Goal: Task Accomplishment & Management: Use online tool/utility

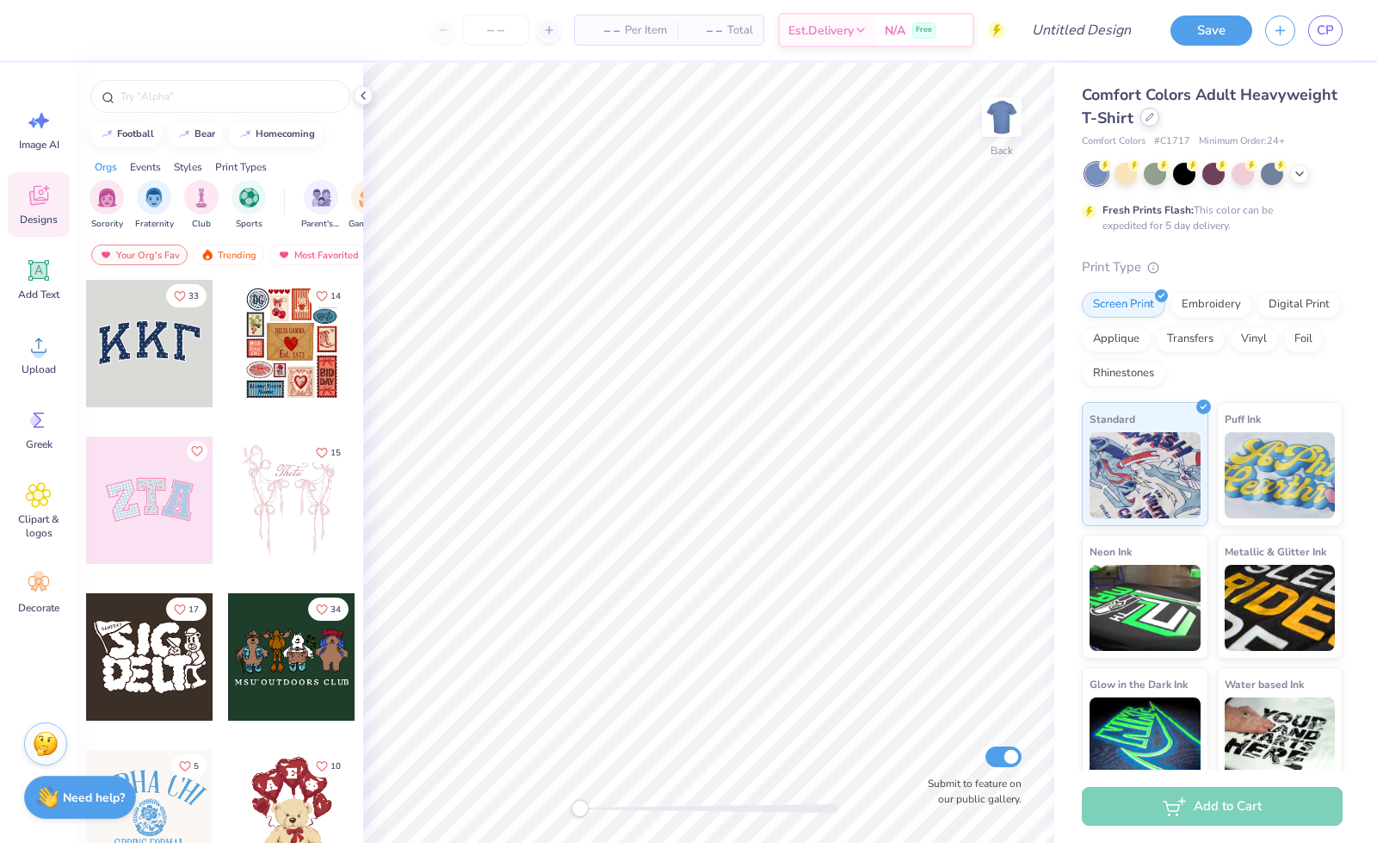
click at [1160, 125] on div at bounding box center [1150, 117] width 19 height 19
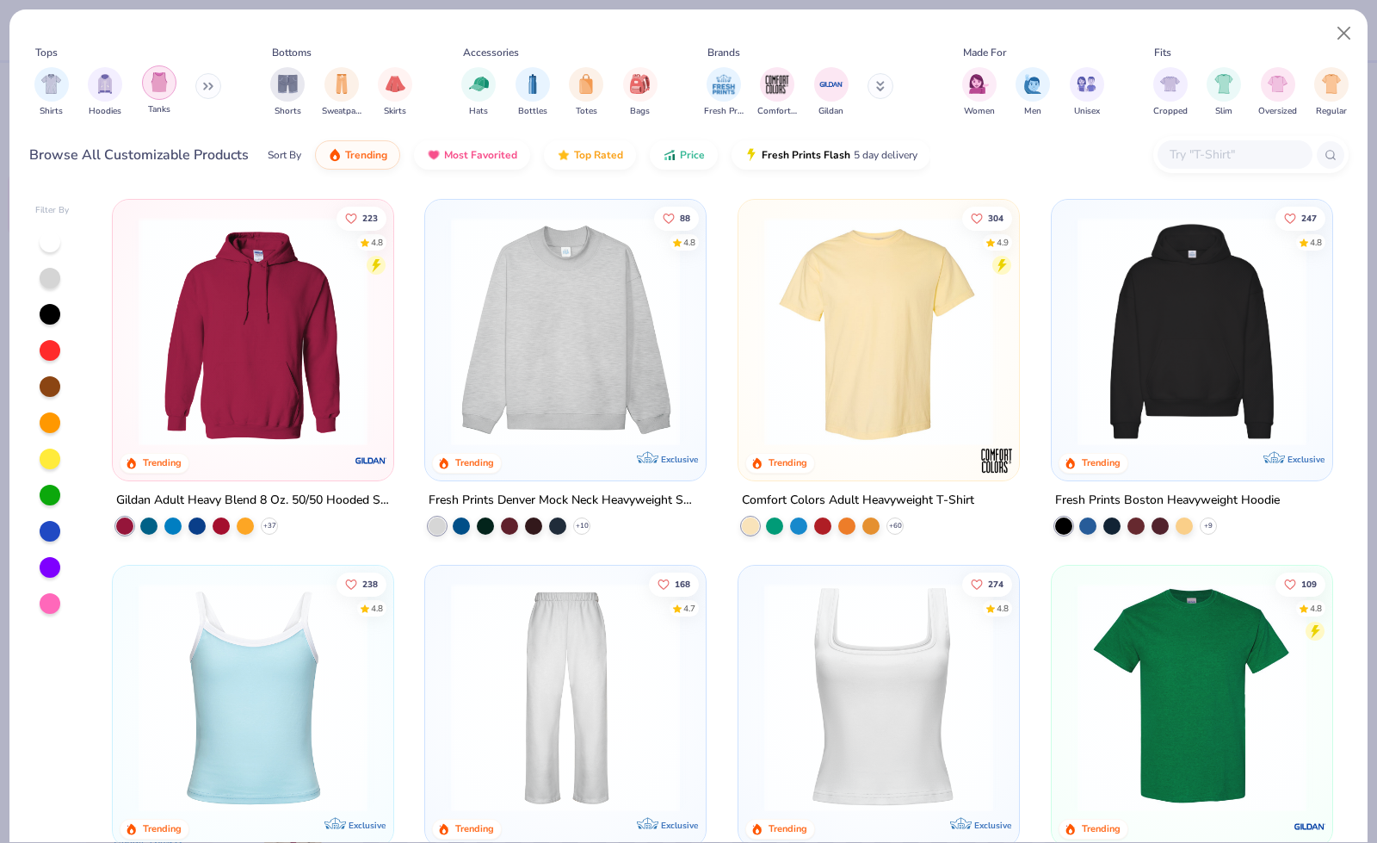
click at [158, 73] on img "filter for Tanks" at bounding box center [159, 82] width 19 height 20
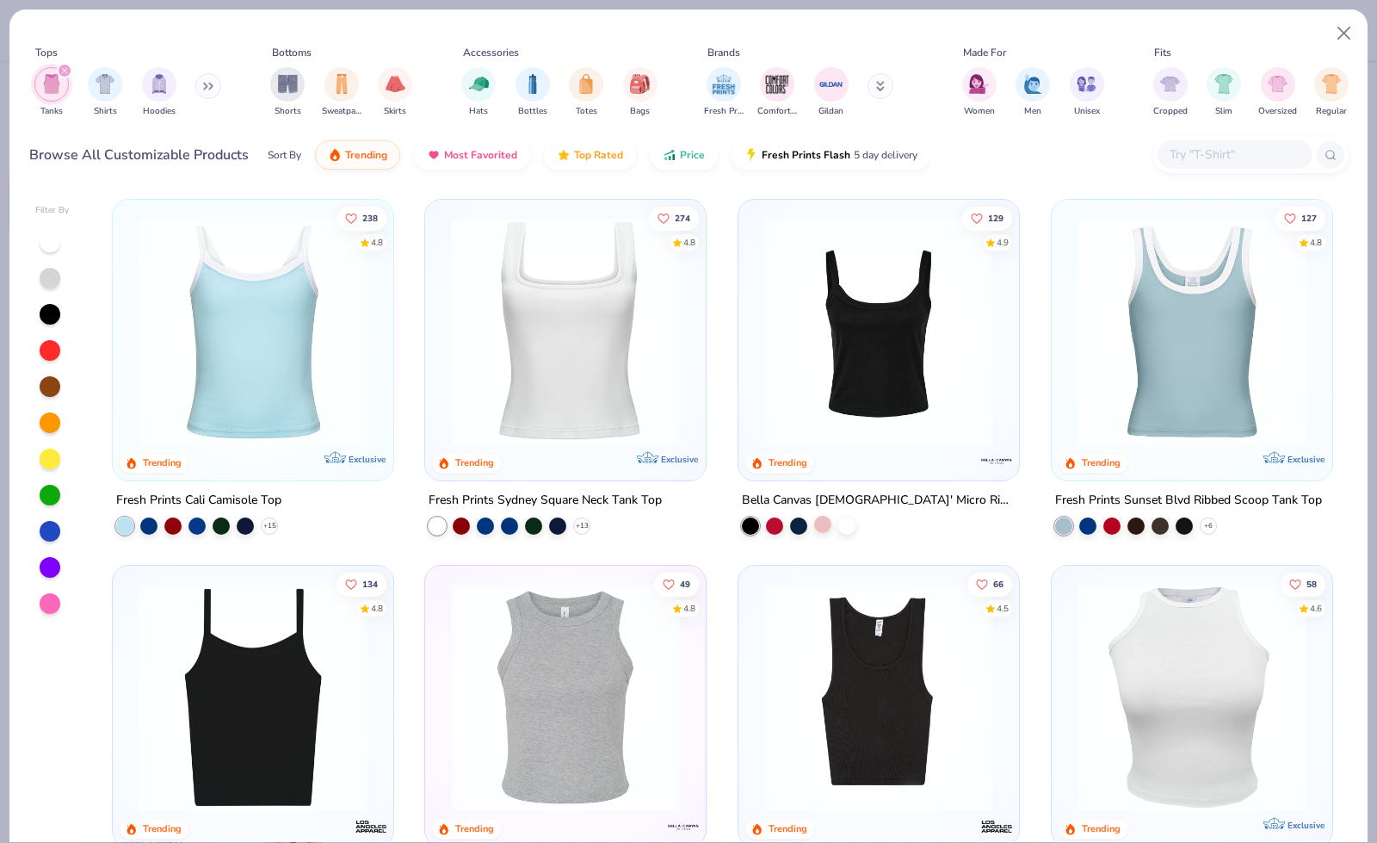
click at [815, 521] on div at bounding box center [822, 524] width 17 height 17
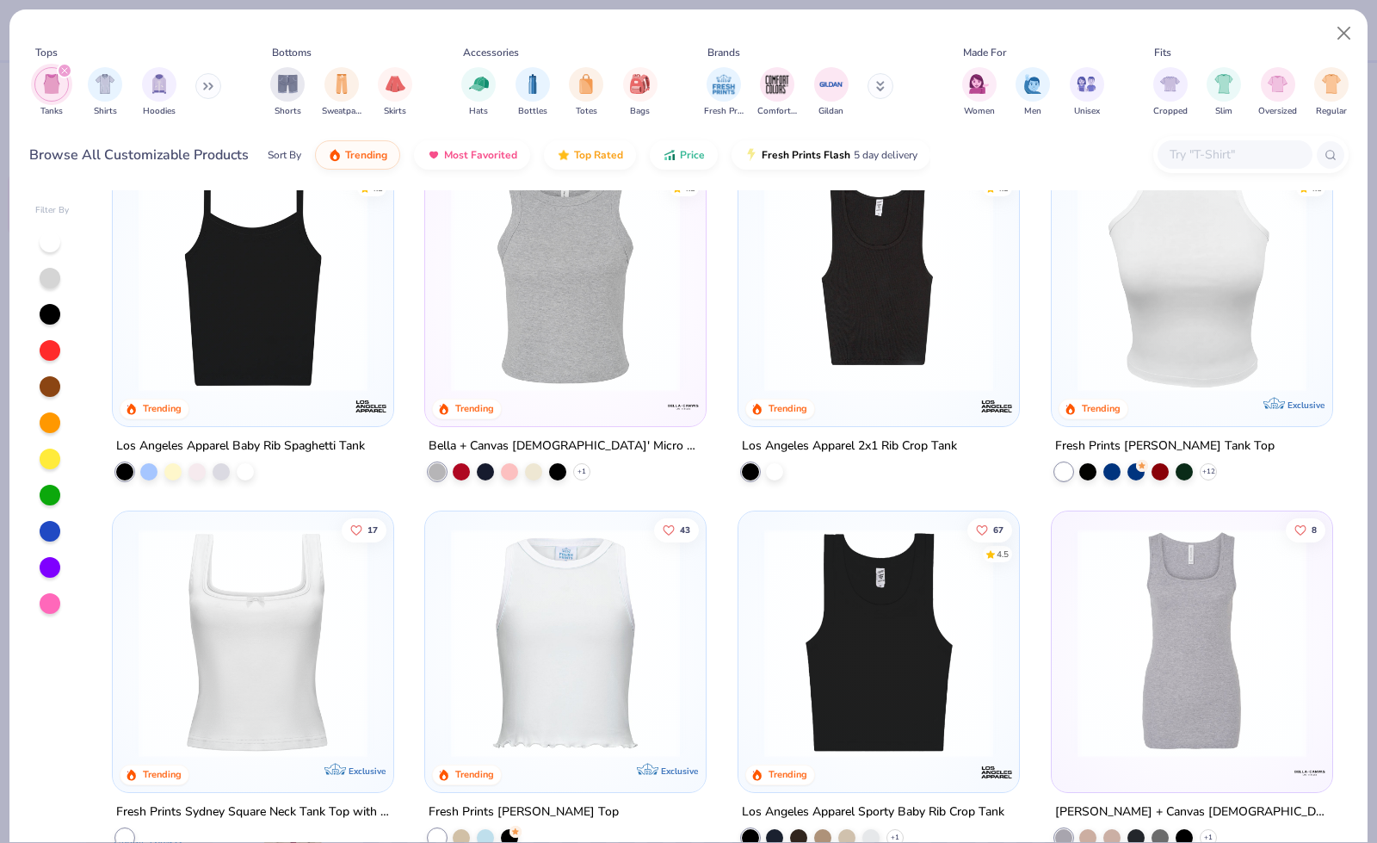
scroll to position [421, 0]
click at [501, 474] on div at bounding box center [509, 468] width 17 height 17
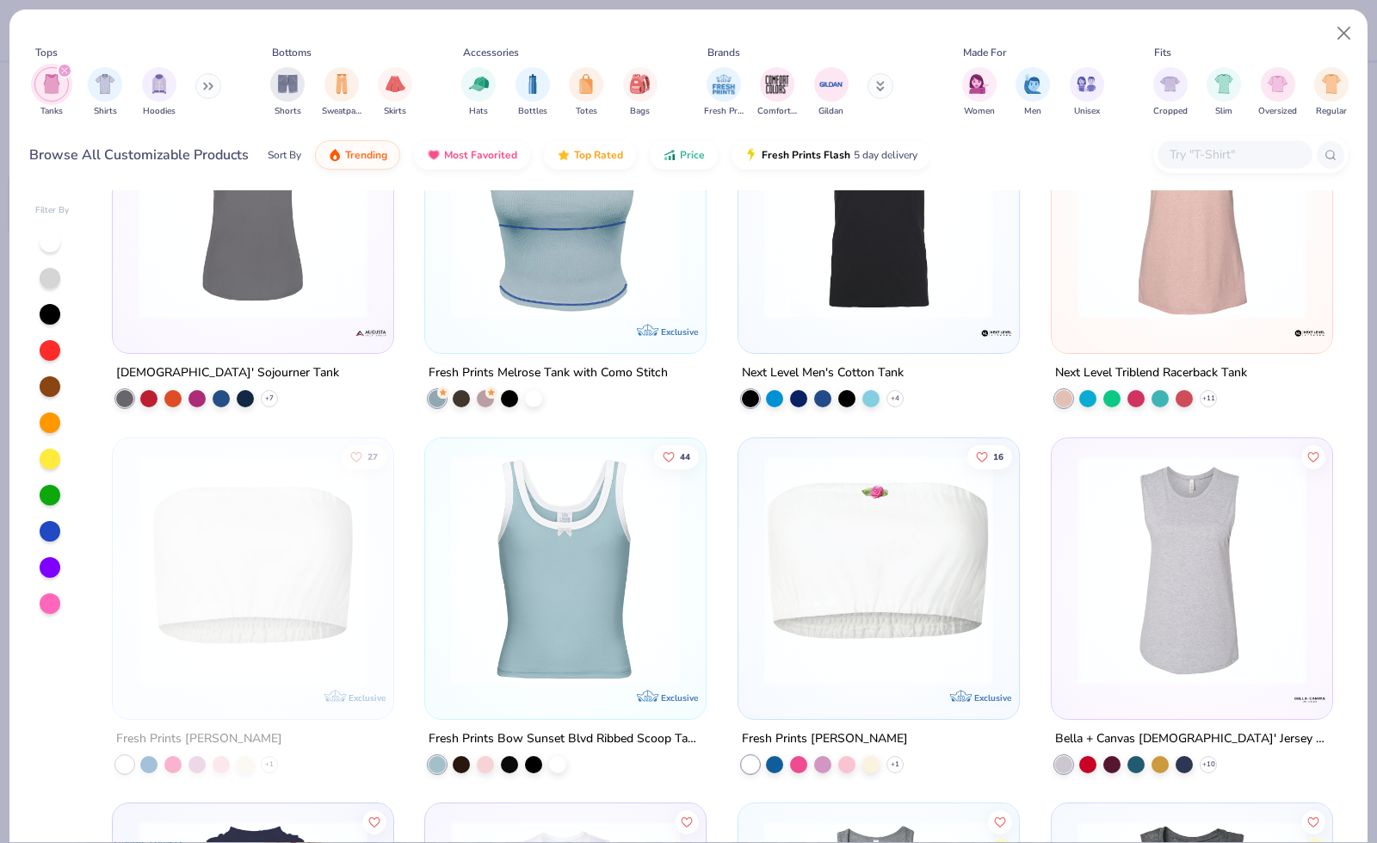
scroll to position [3402, 0]
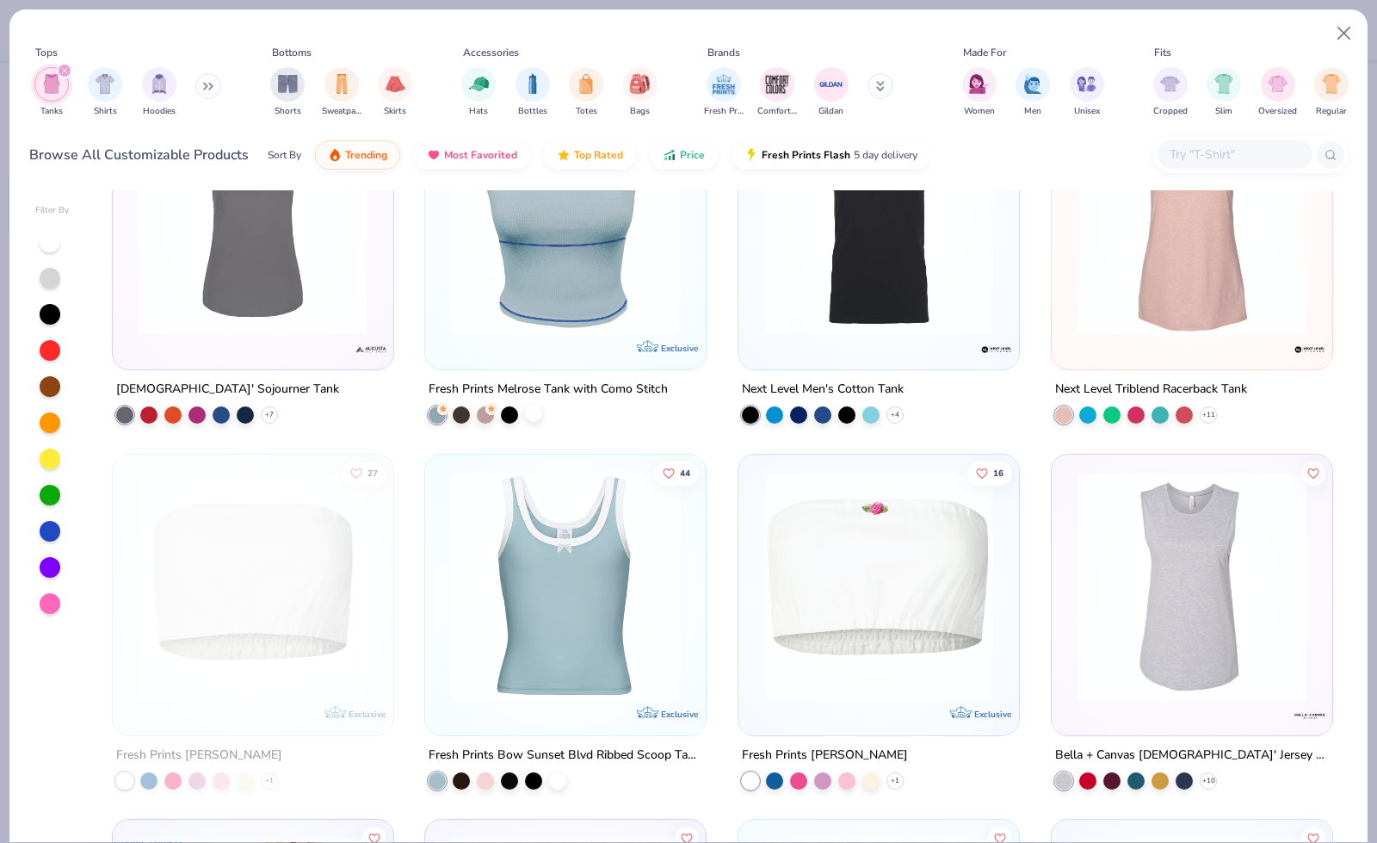
click at [525, 414] on div at bounding box center [533, 412] width 17 height 17
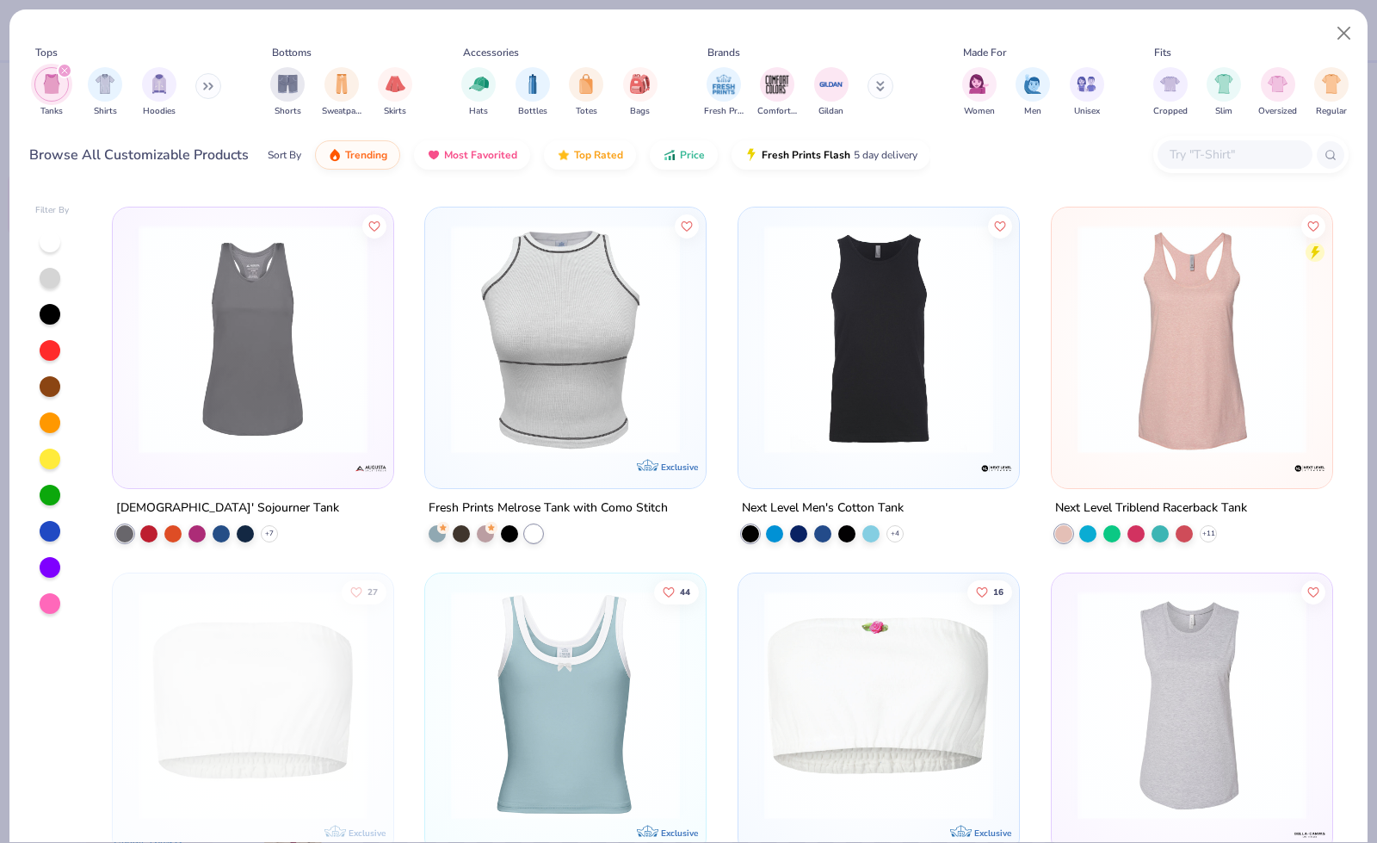
scroll to position [3280, 0]
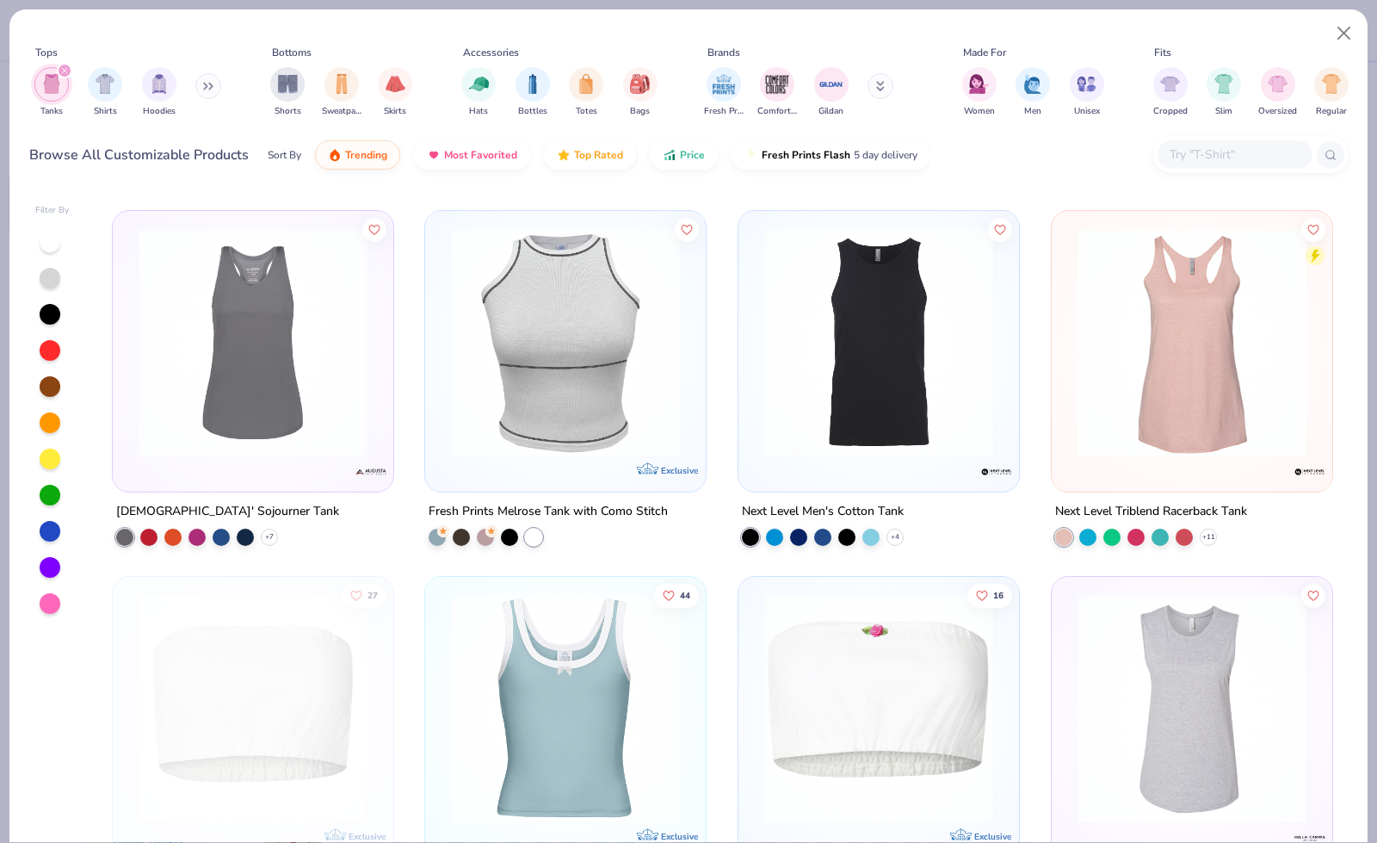
click at [525, 533] on div at bounding box center [533, 536] width 17 height 17
click at [432, 534] on div at bounding box center [437, 534] width 17 height 17
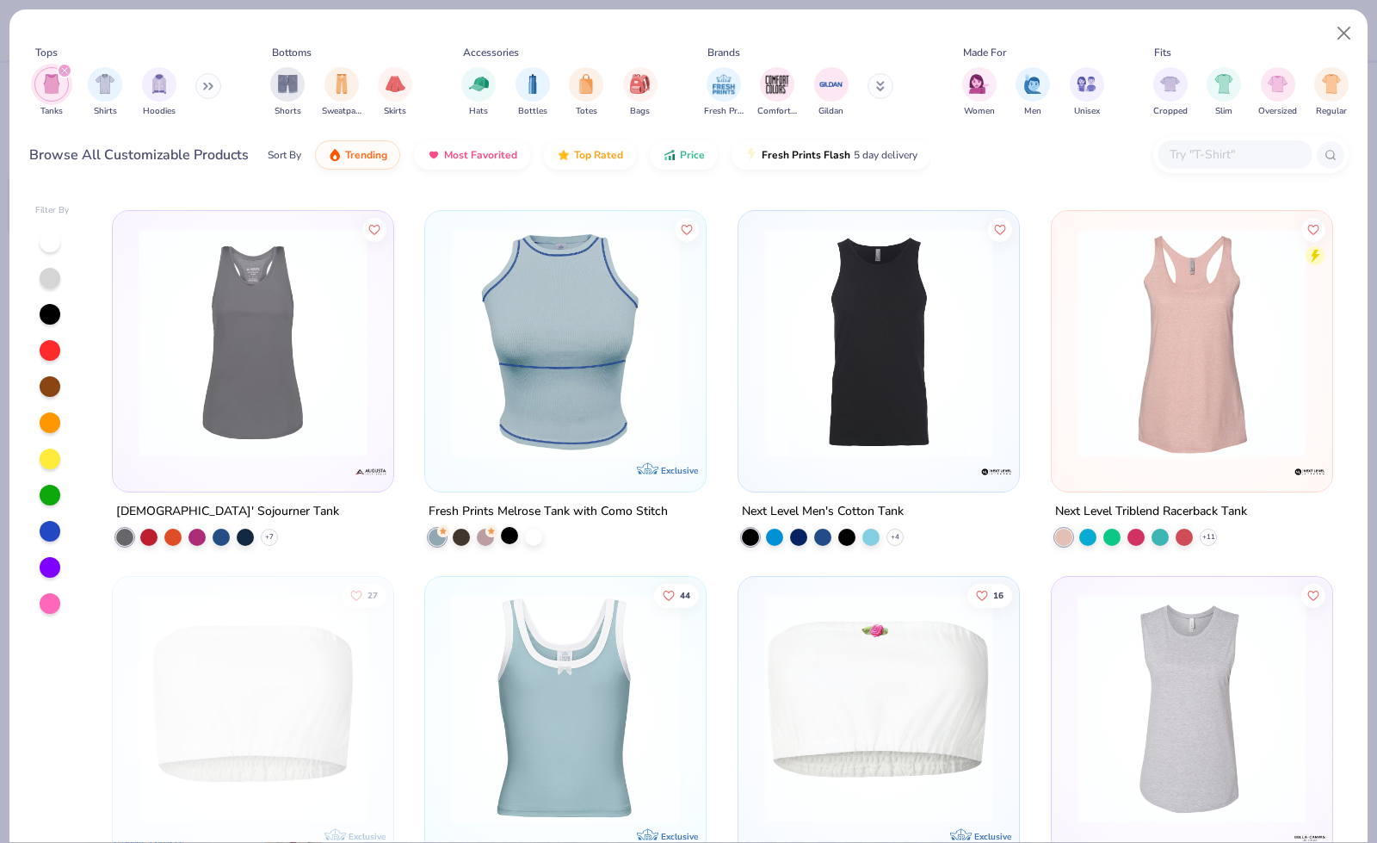
click at [503, 531] on div at bounding box center [509, 534] width 17 height 17
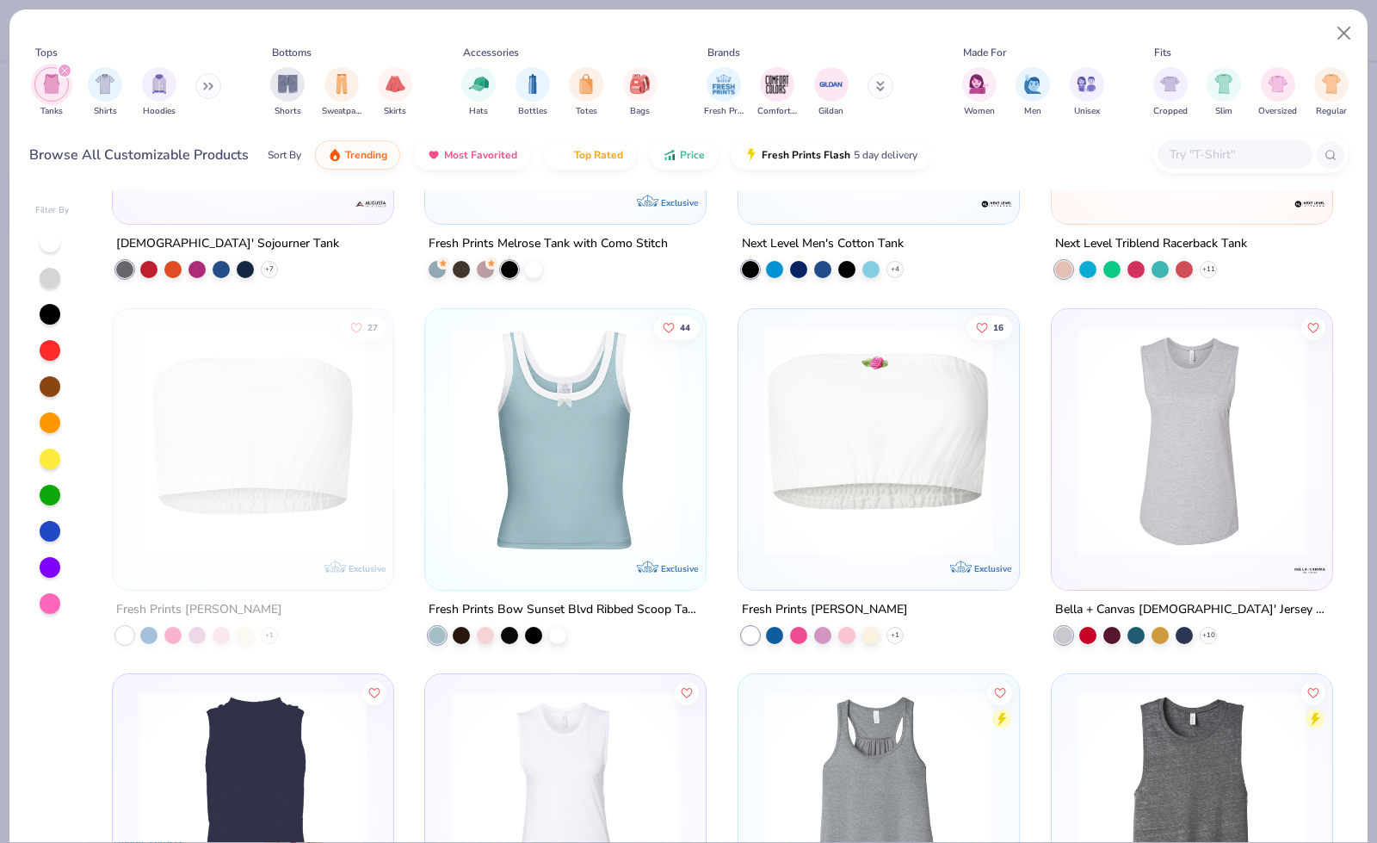
scroll to position [3548, 0]
click at [794, 632] on div at bounding box center [798, 631] width 17 height 17
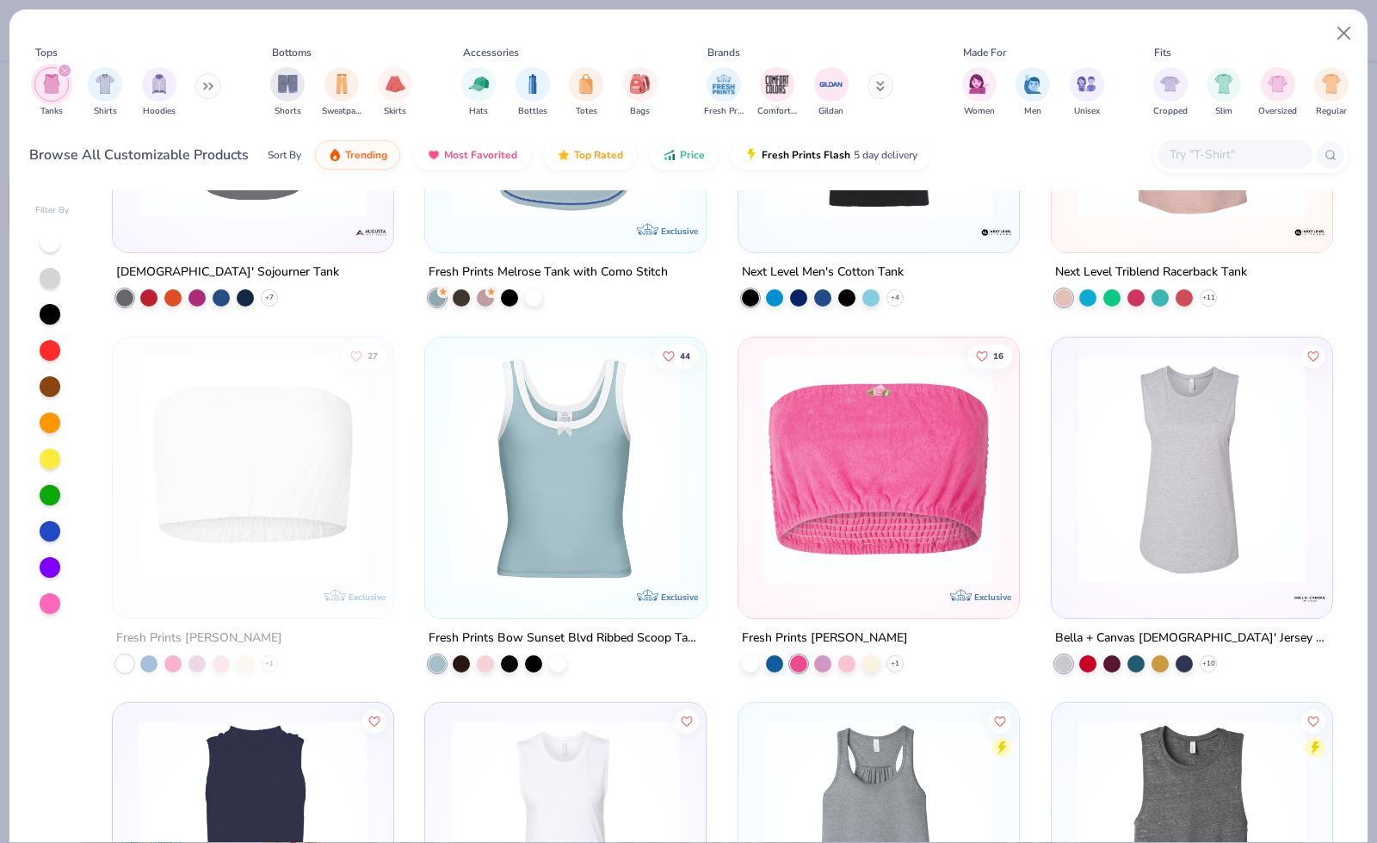
scroll to position [3521, 0]
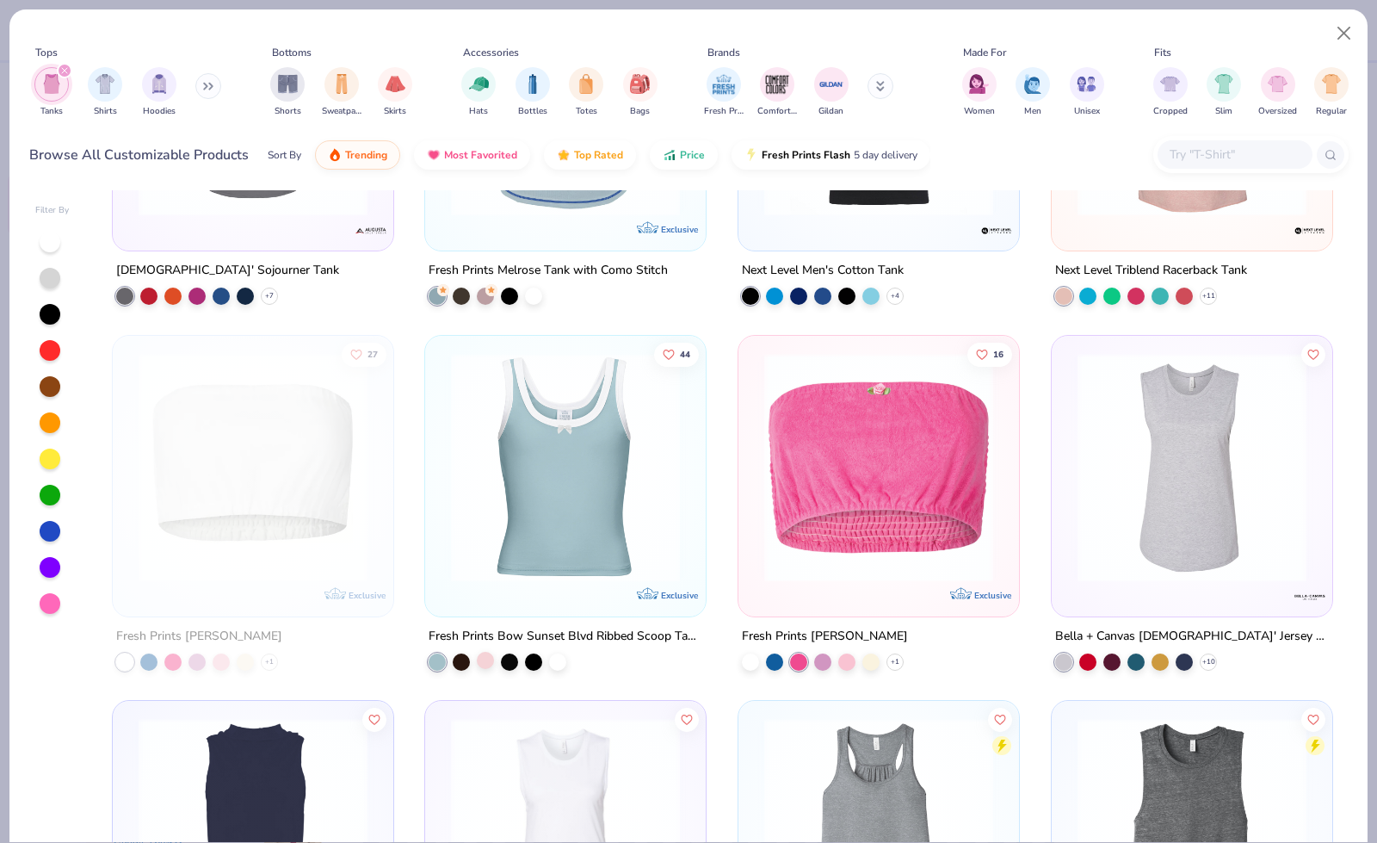
click at [482, 655] on div at bounding box center [485, 659] width 17 height 17
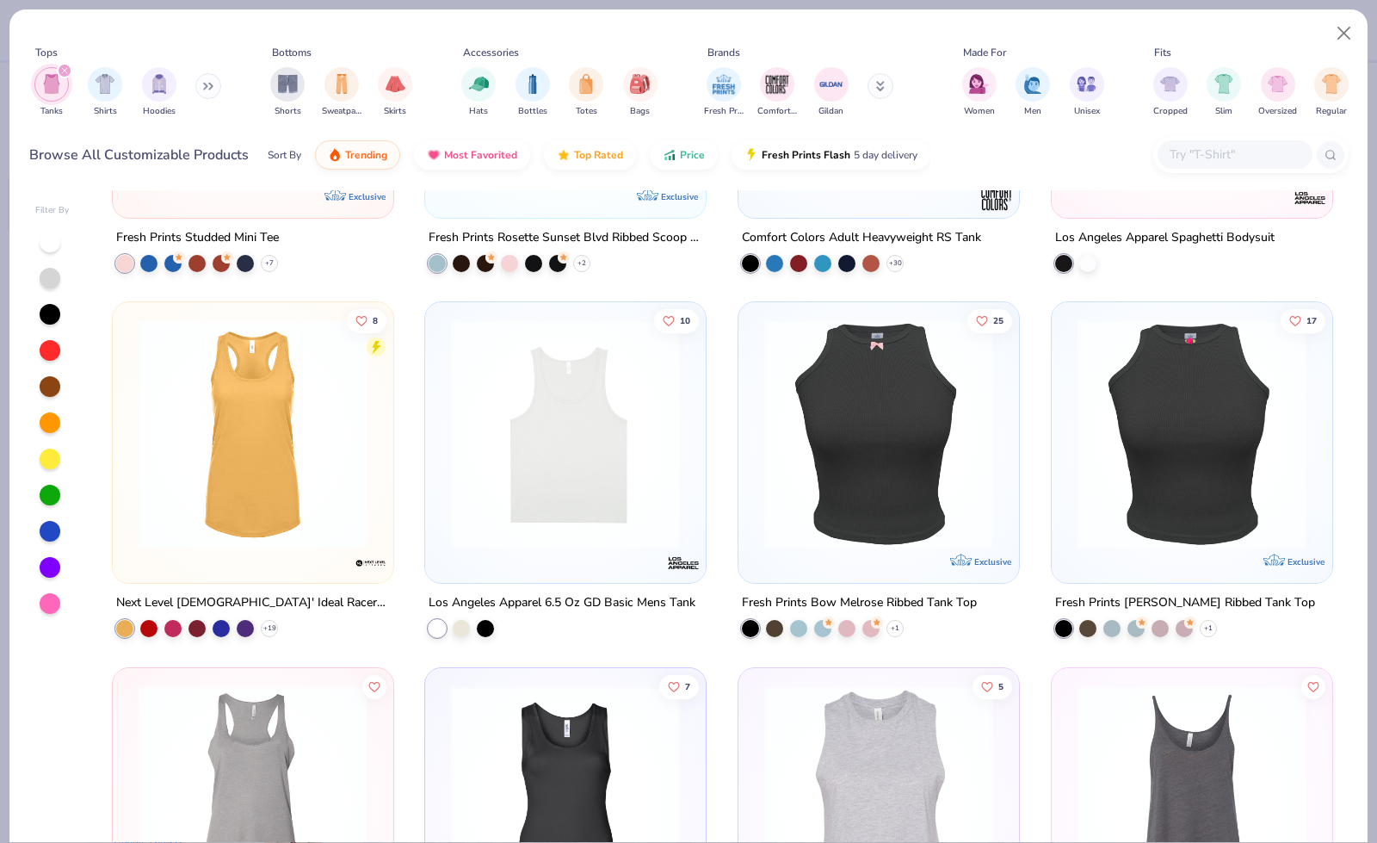
scroll to position [2455, 0]
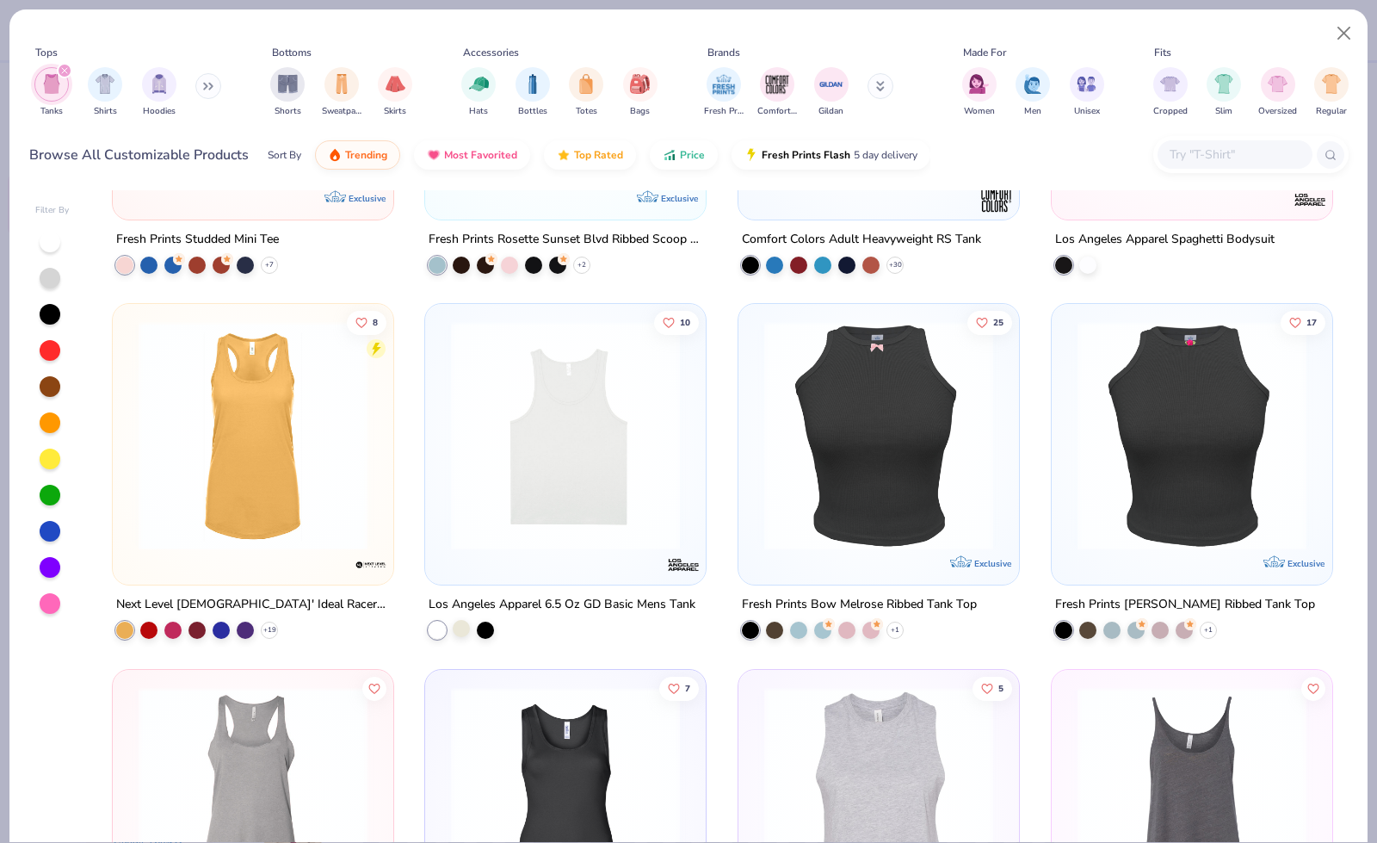
click at [455, 628] on div at bounding box center [461, 628] width 17 height 17
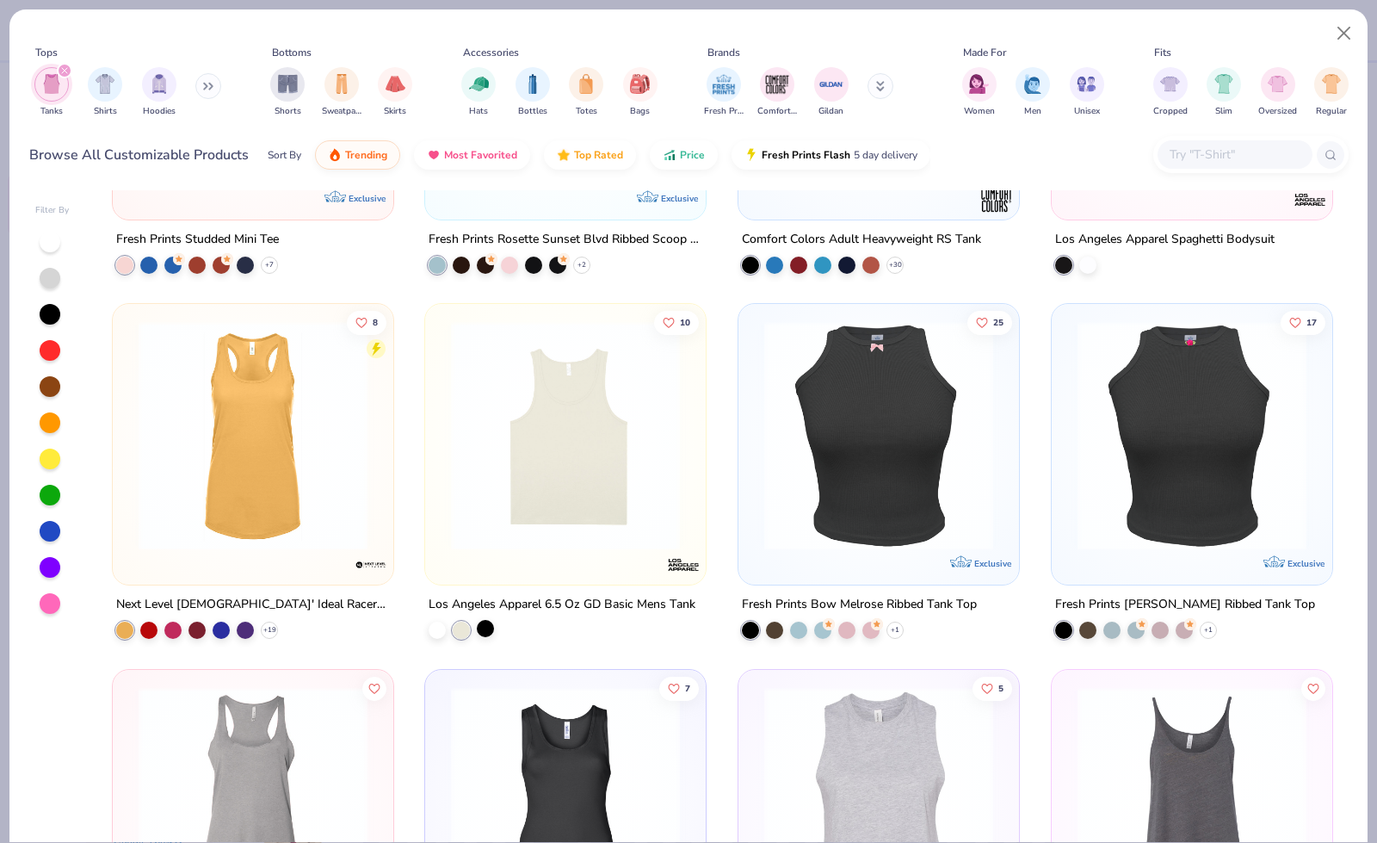
click at [481, 626] on div at bounding box center [485, 628] width 17 height 17
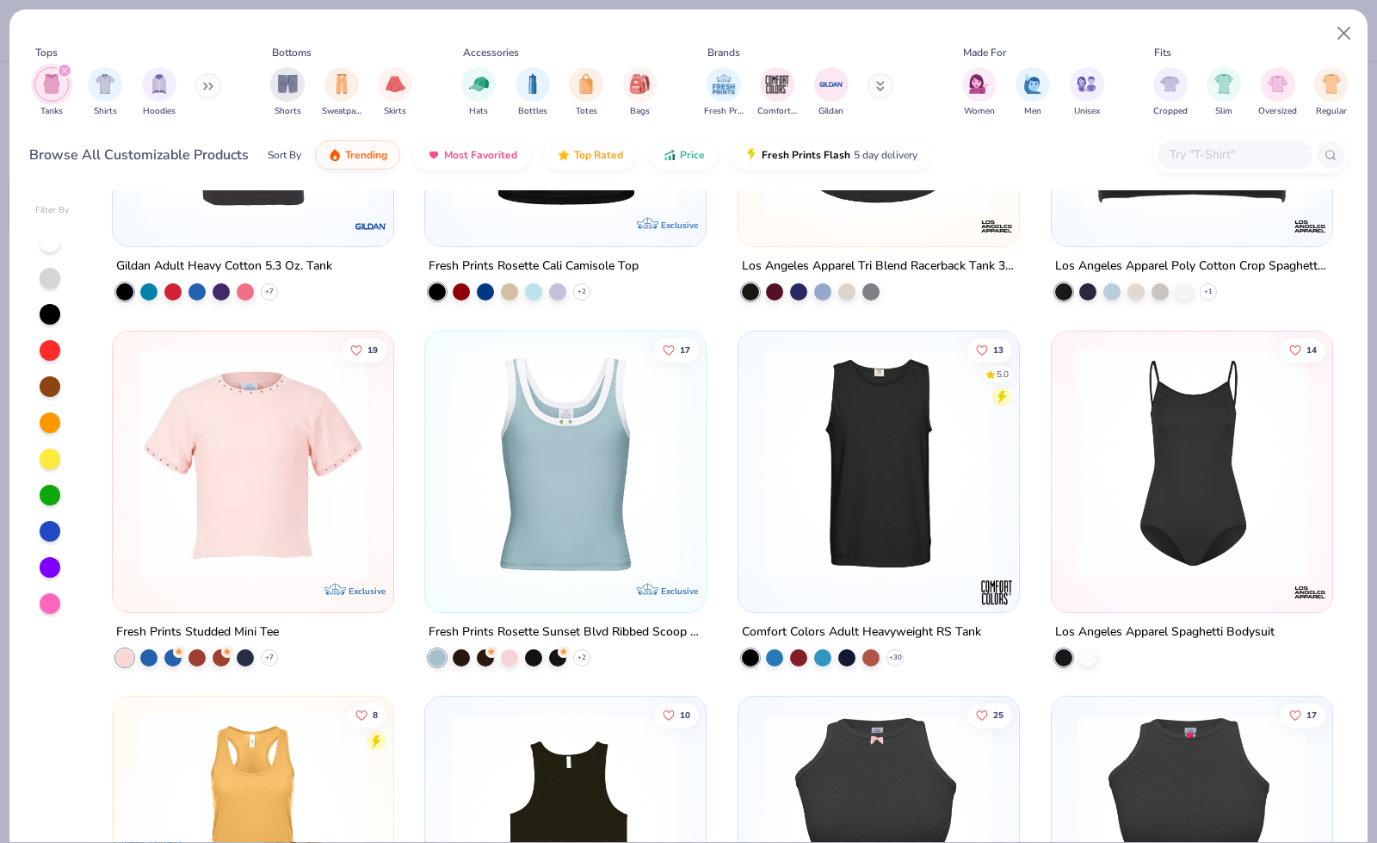
scroll to position [1973, 0]
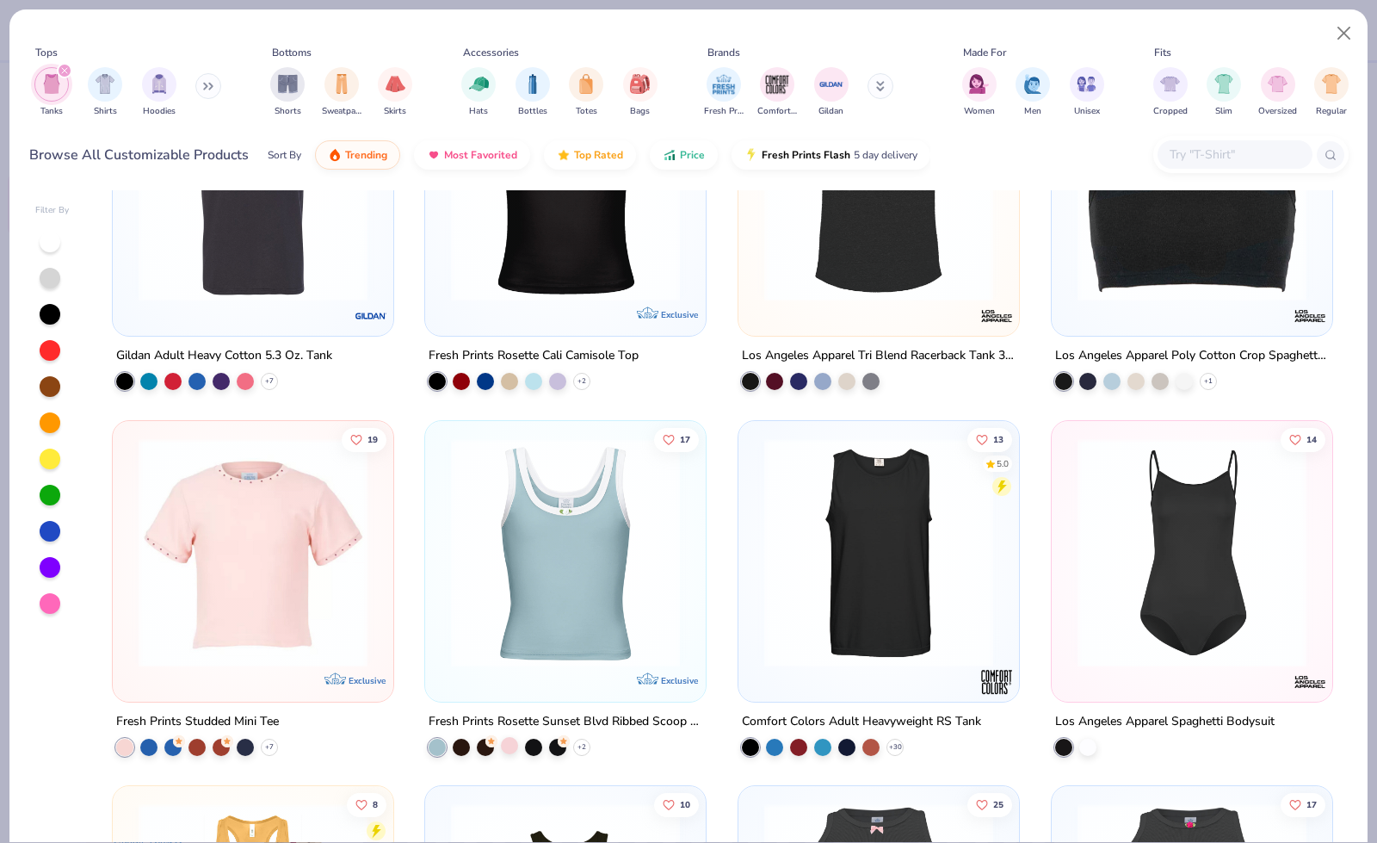
click at [501, 736] on div at bounding box center [509, 744] width 17 height 17
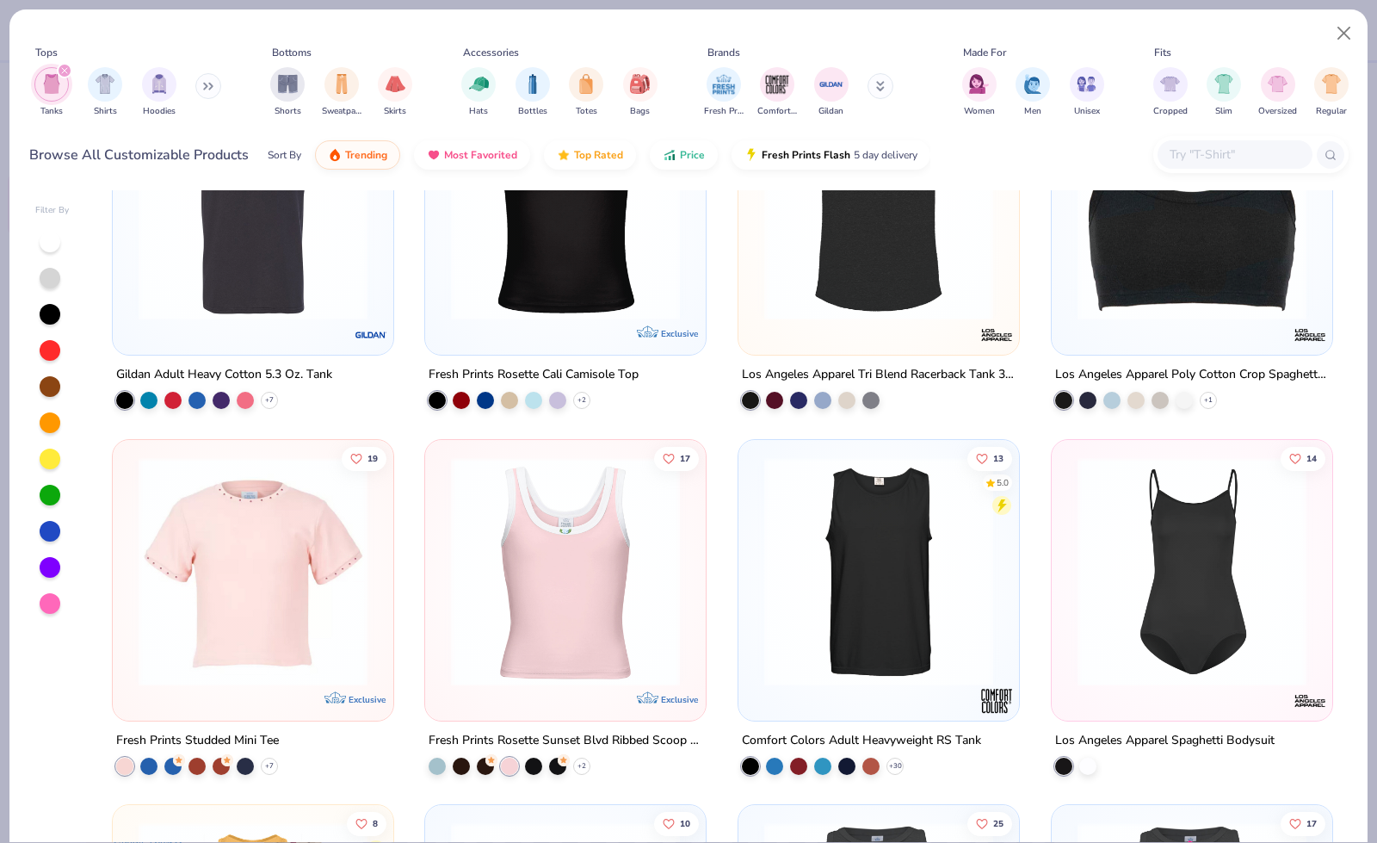
scroll to position [1954, 0]
click at [577, 402] on icon at bounding box center [582, 400] width 14 height 14
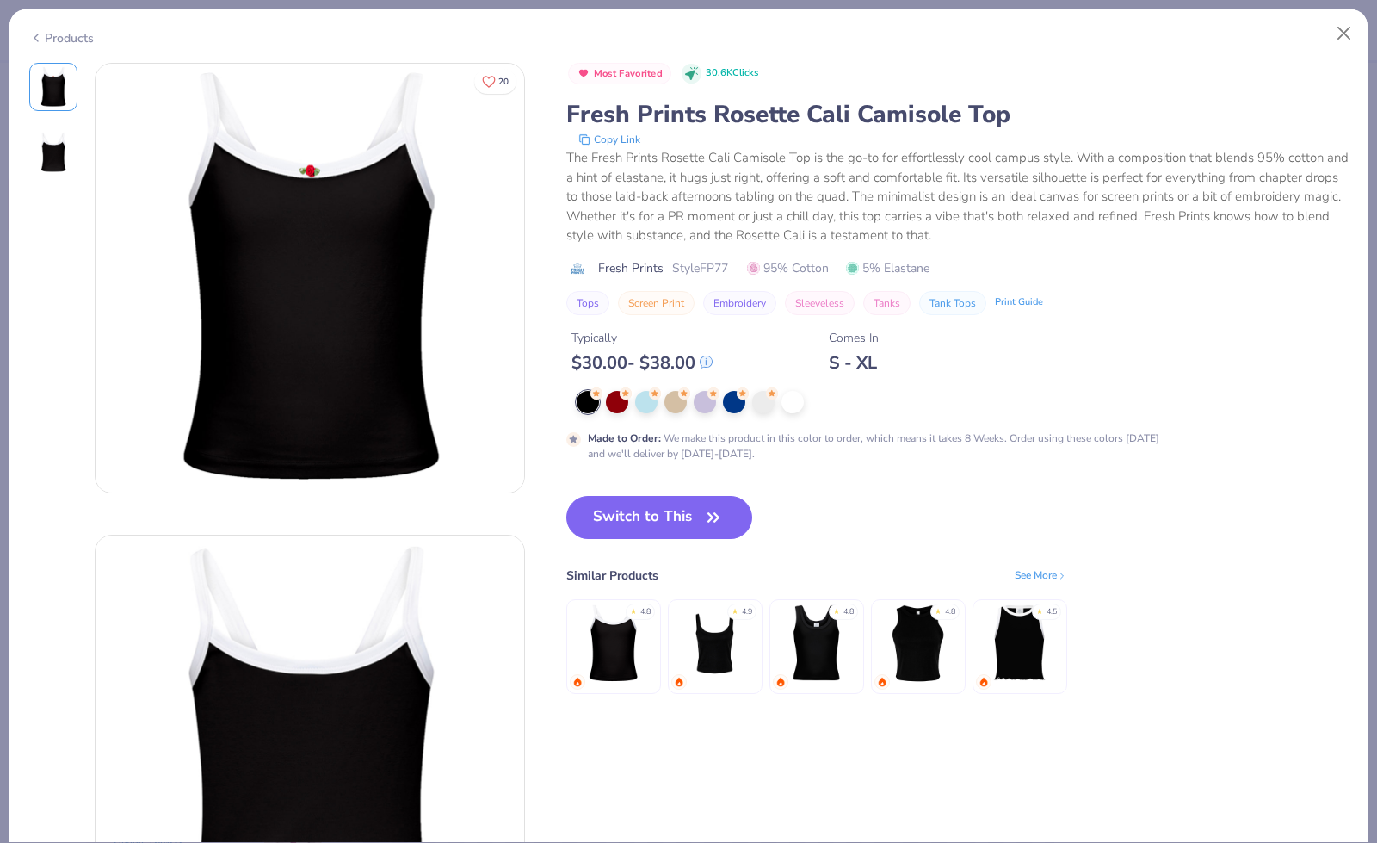
click at [34, 34] on polyline at bounding box center [35, 37] width 3 height 7
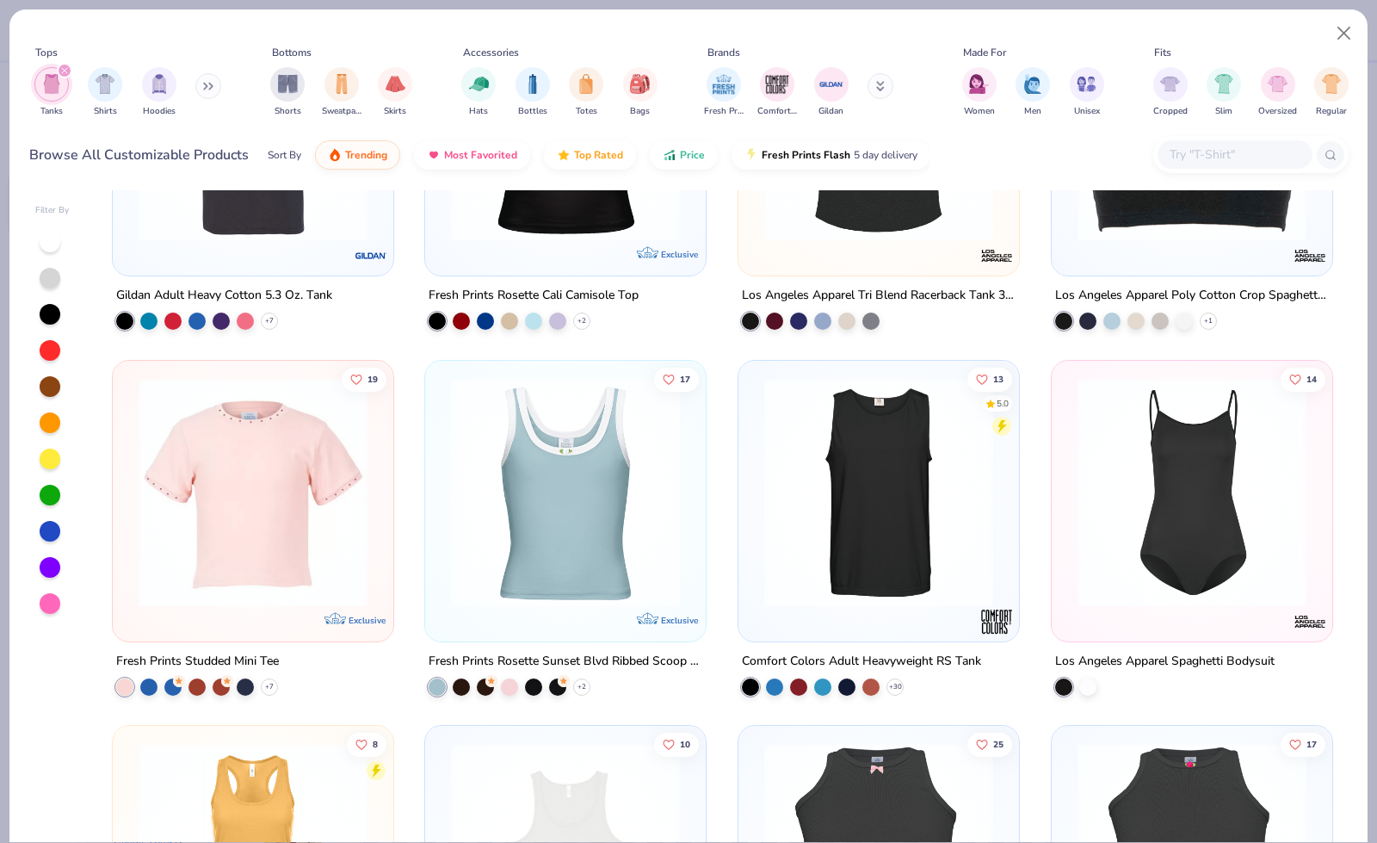
scroll to position [2040, 0]
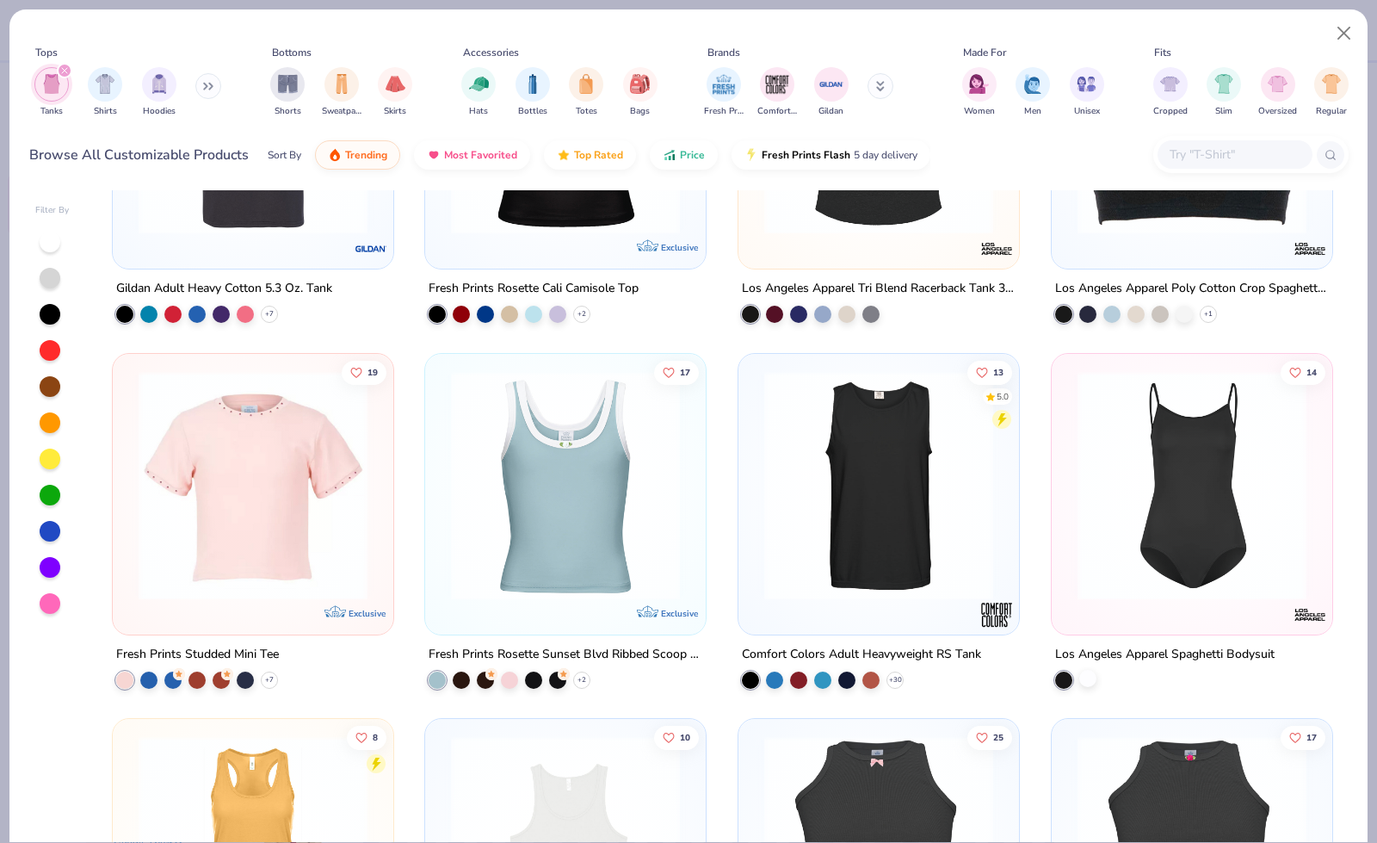
click at [1079, 680] on div at bounding box center [1087, 677] width 17 height 17
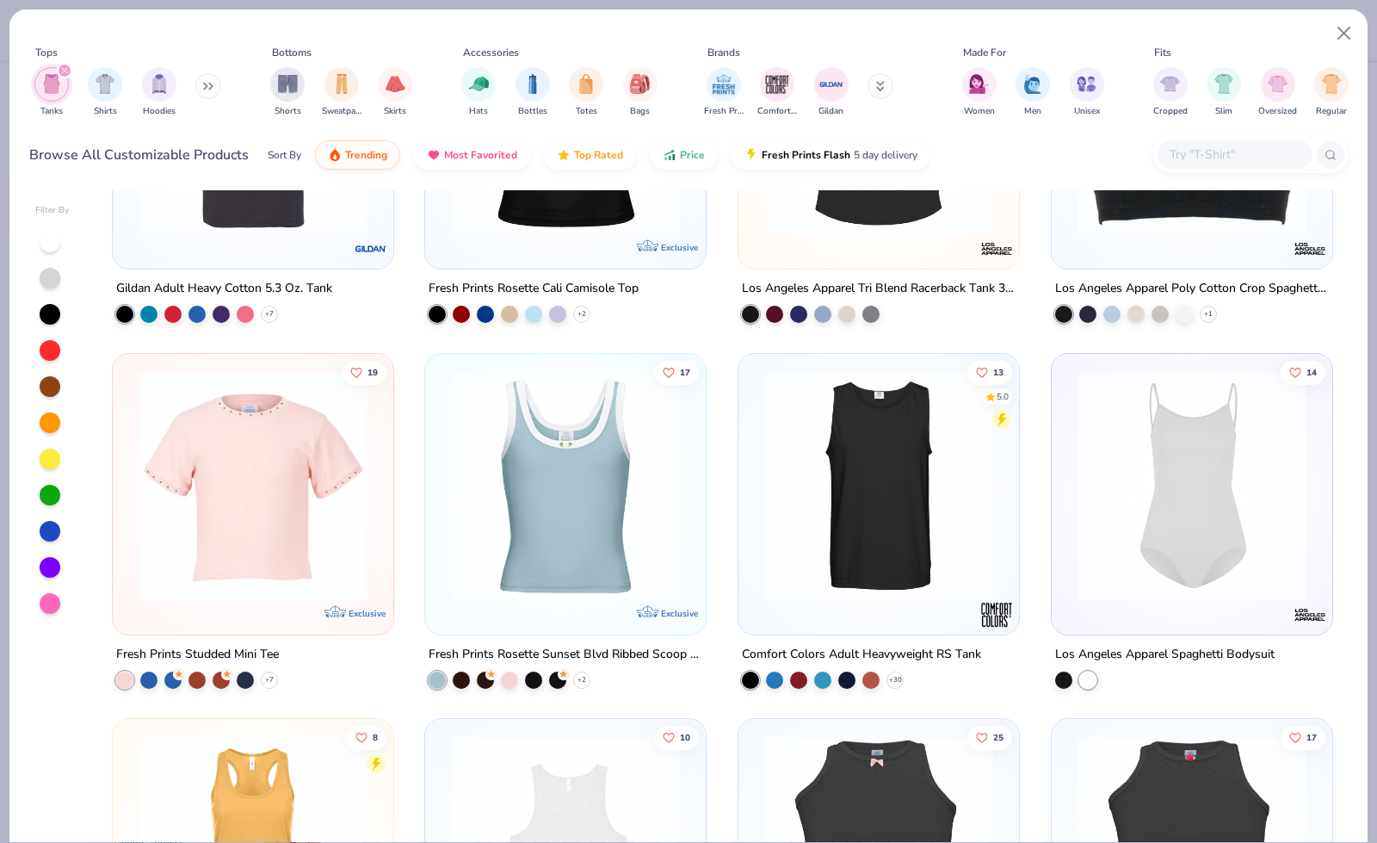
scroll to position [1758, 0]
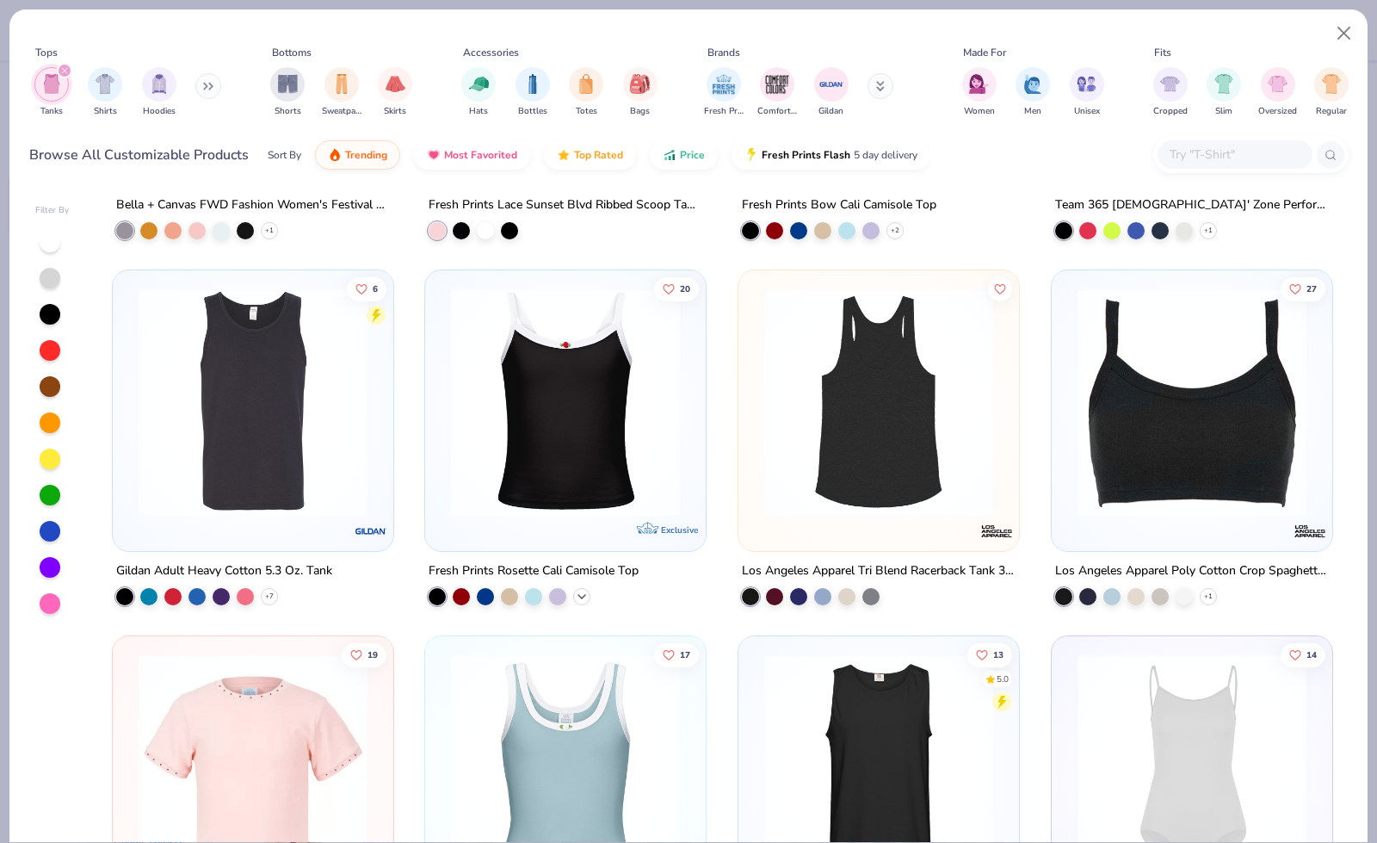
click at [578, 597] on icon at bounding box center [582, 596] width 14 height 14
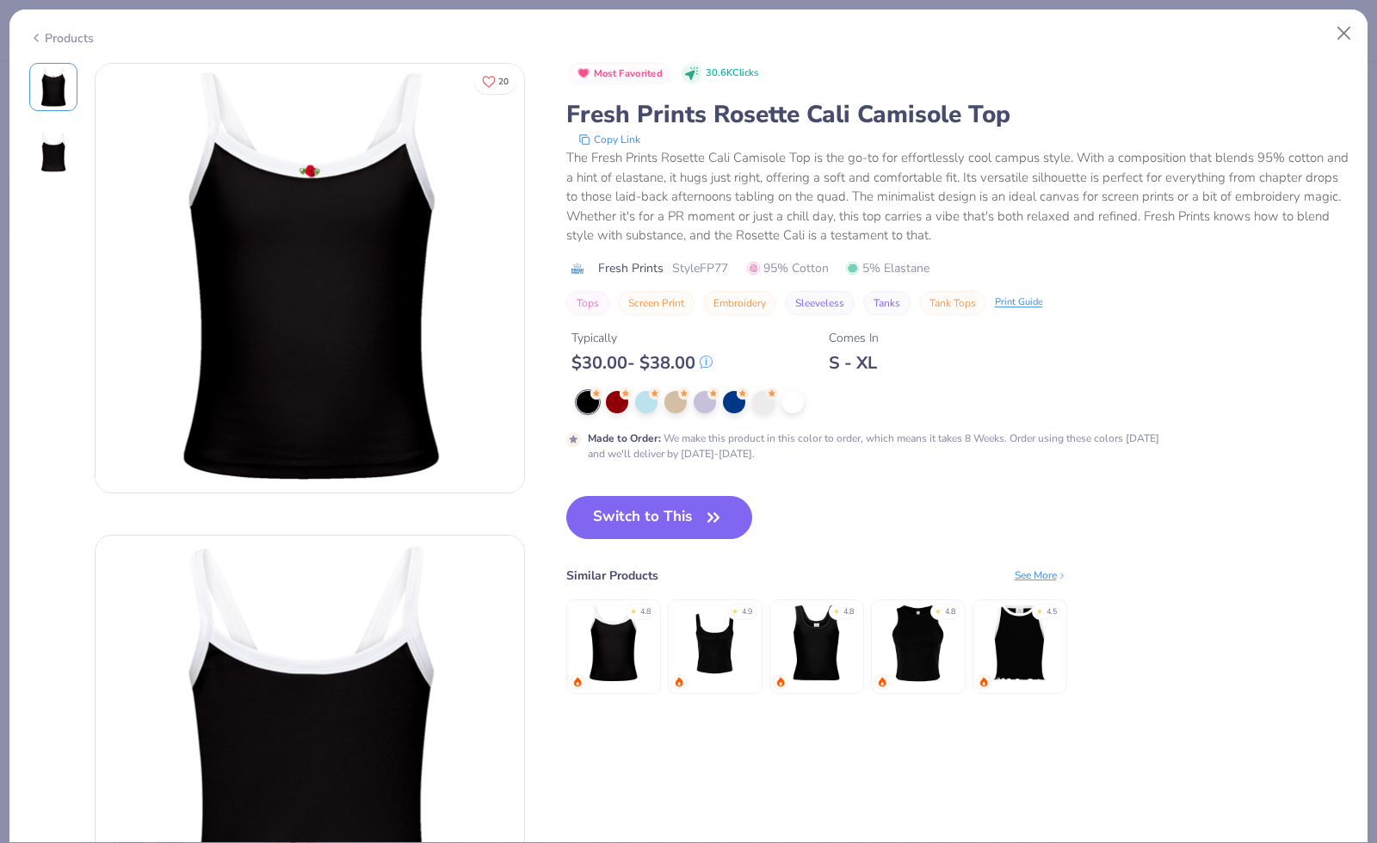
click at [39, 28] on icon at bounding box center [36, 38] width 14 height 21
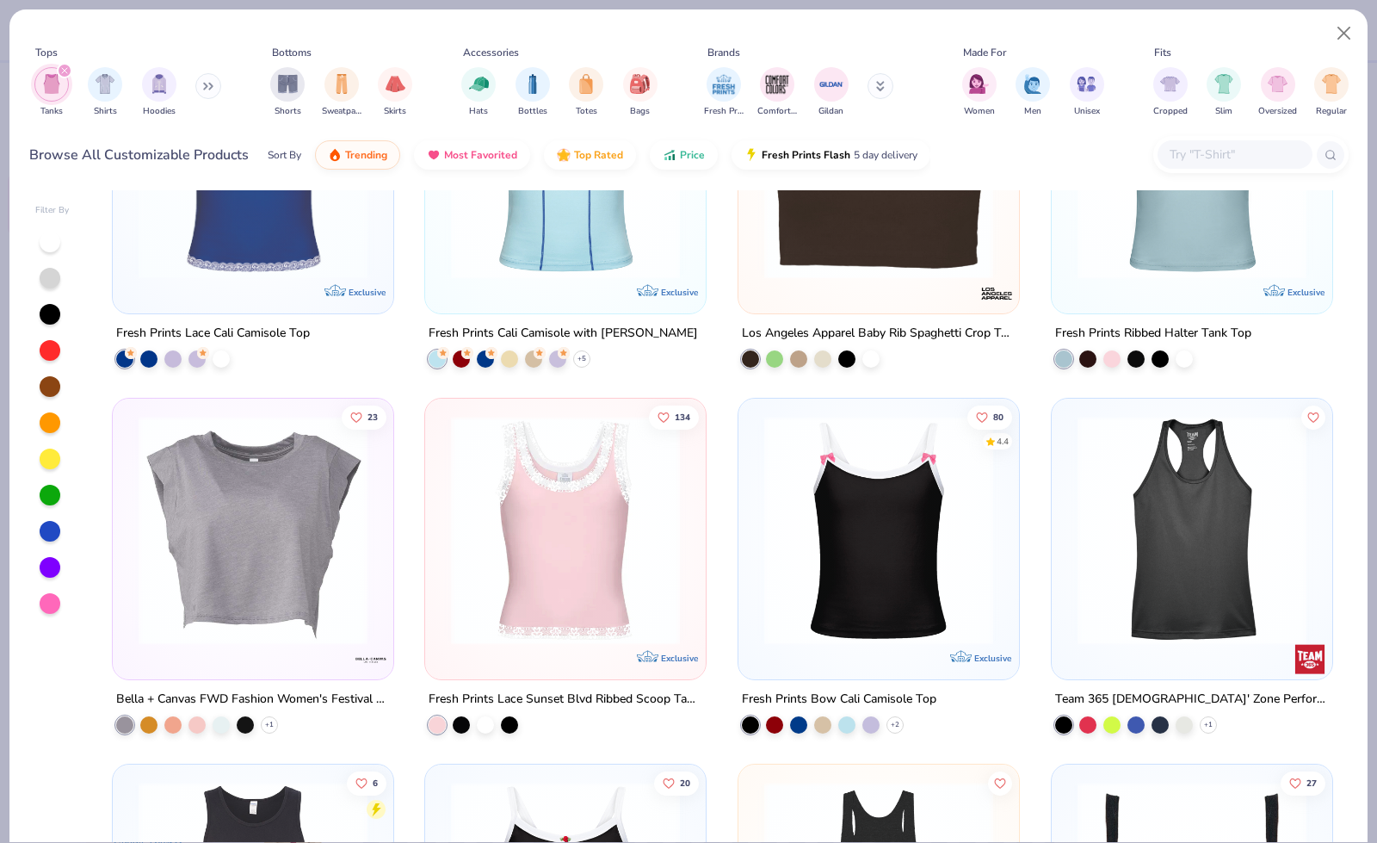
scroll to position [1133, 0]
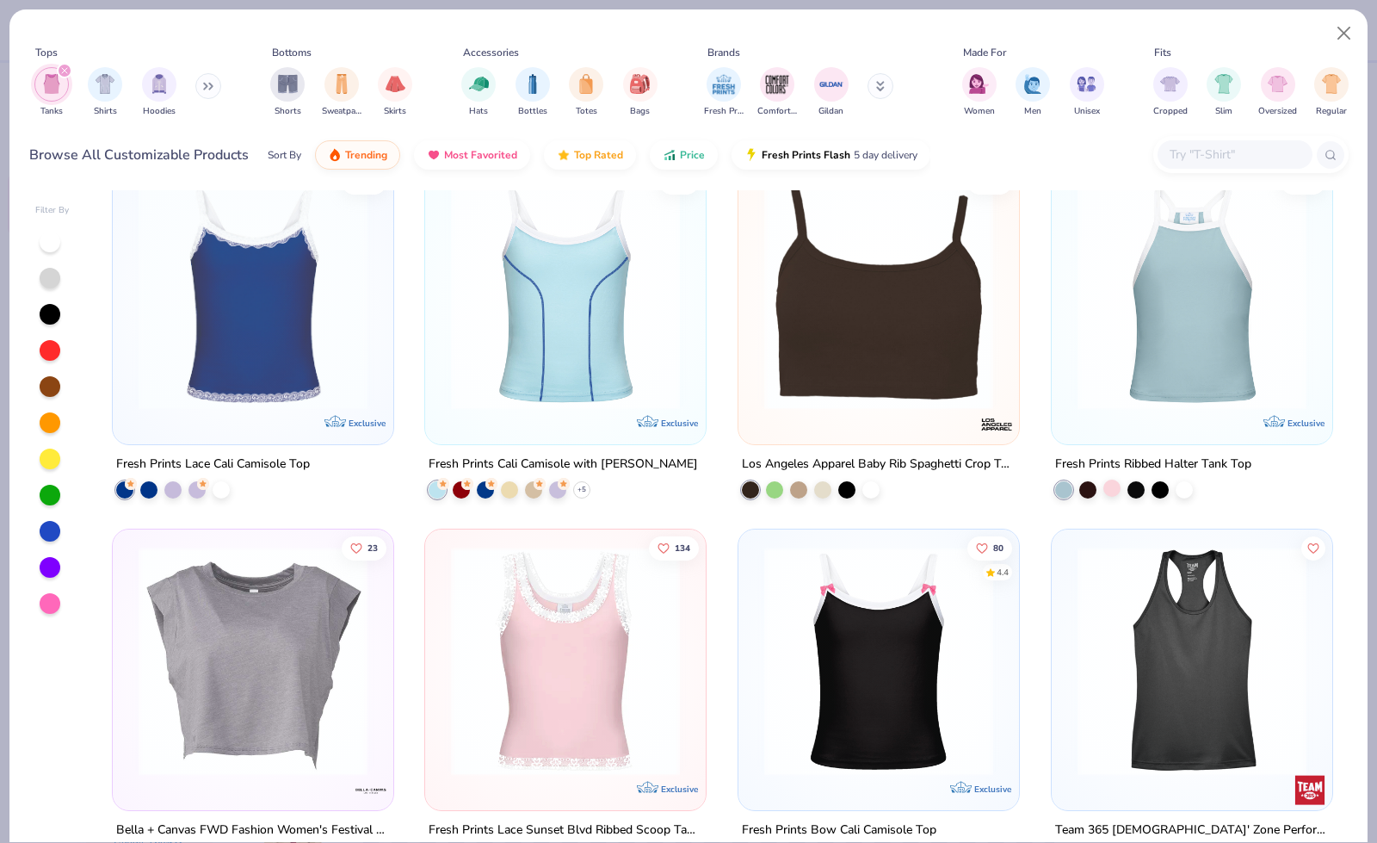
click at [1112, 486] on div at bounding box center [1112, 487] width 17 height 17
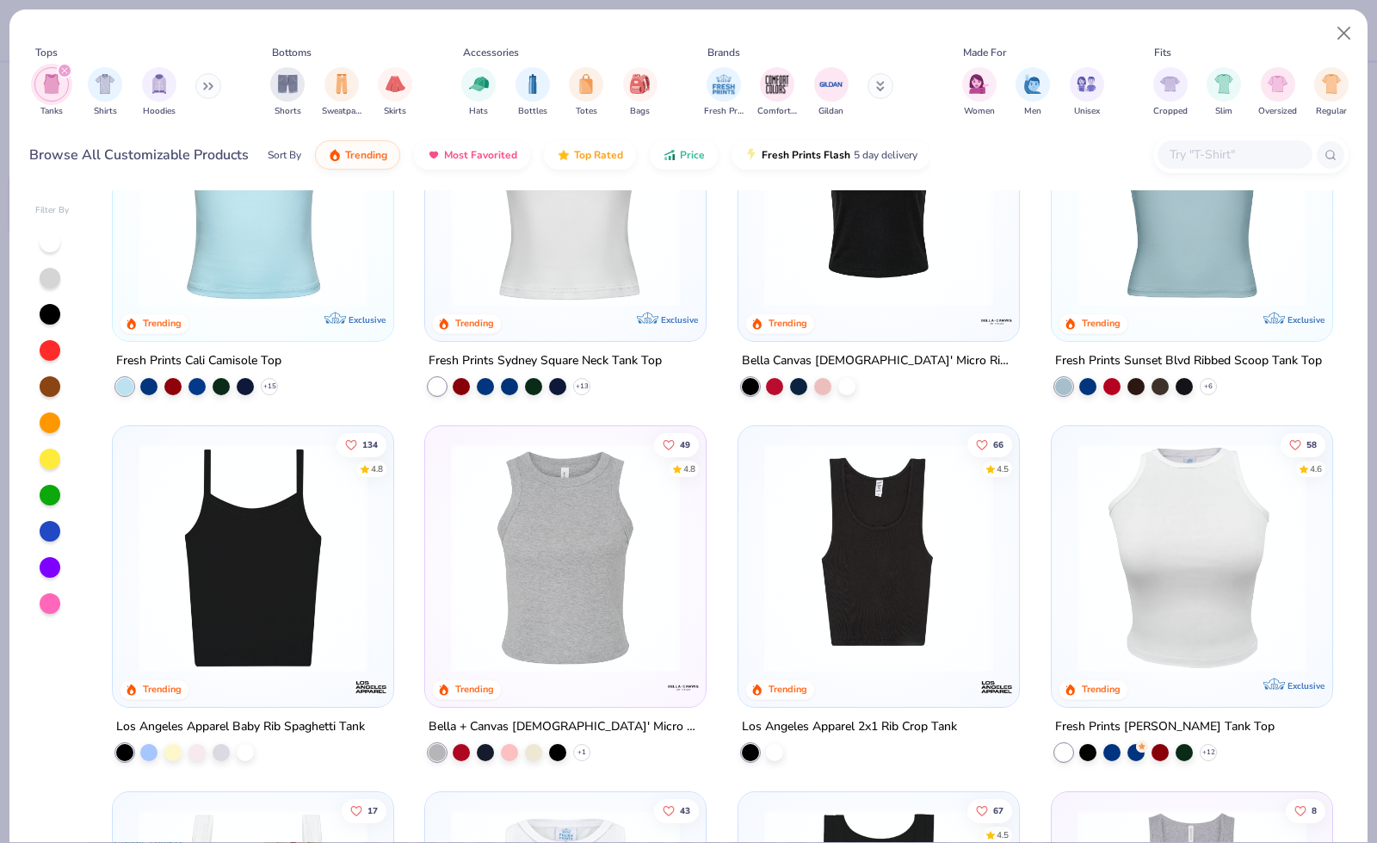
scroll to position [0, 0]
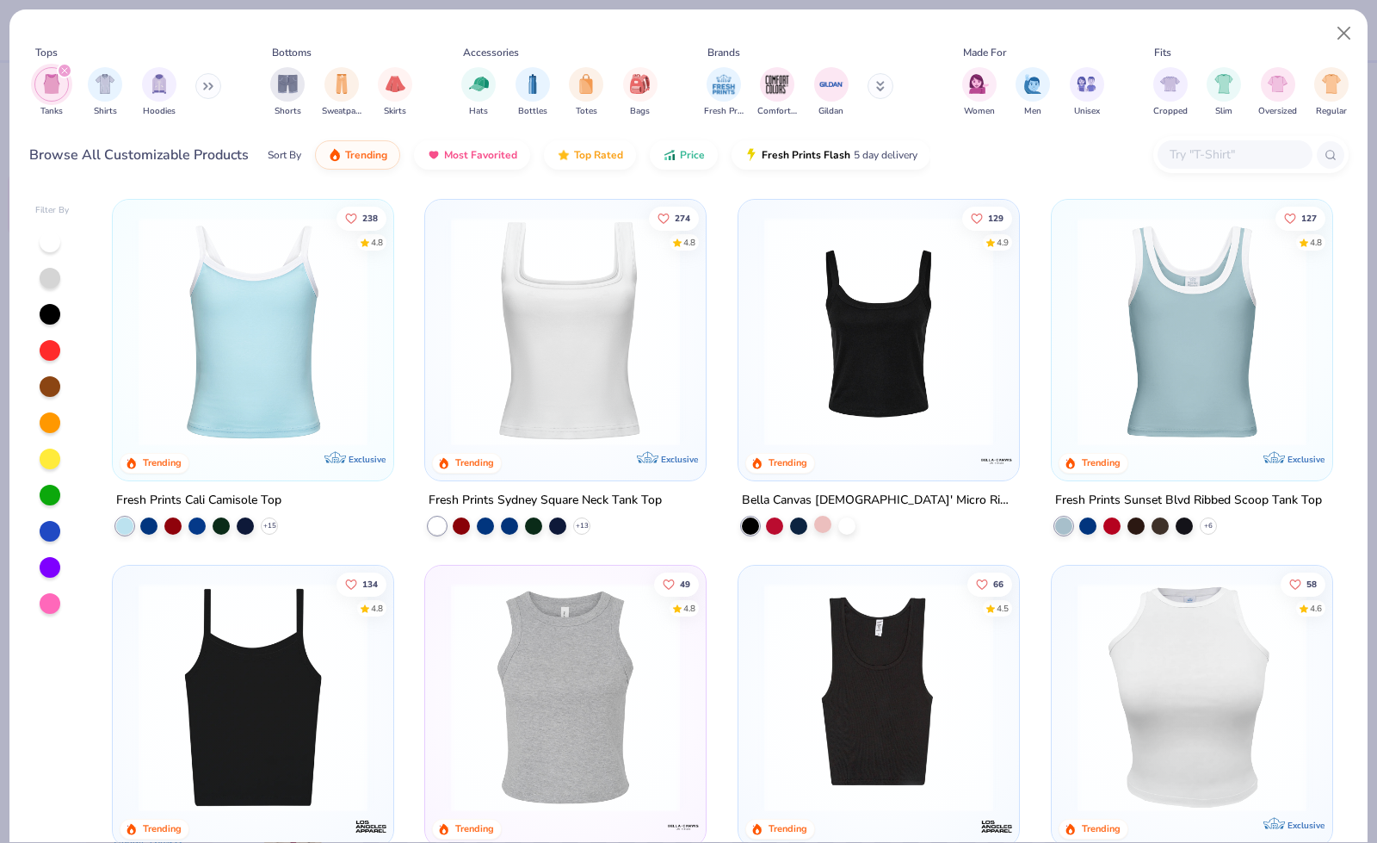
click at [817, 523] on div at bounding box center [822, 524] width 17 height 17
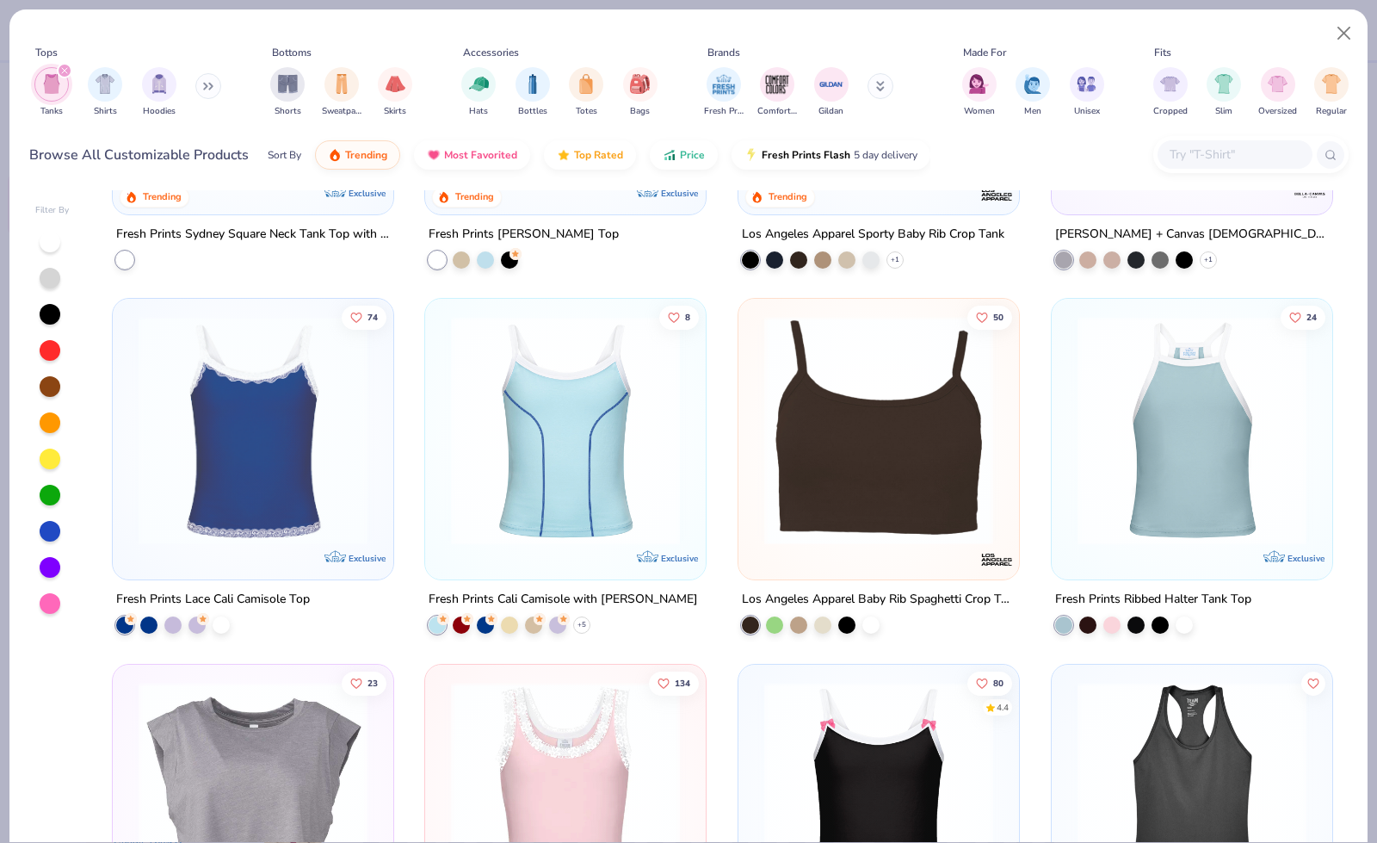
scroll to position [1373, 0]
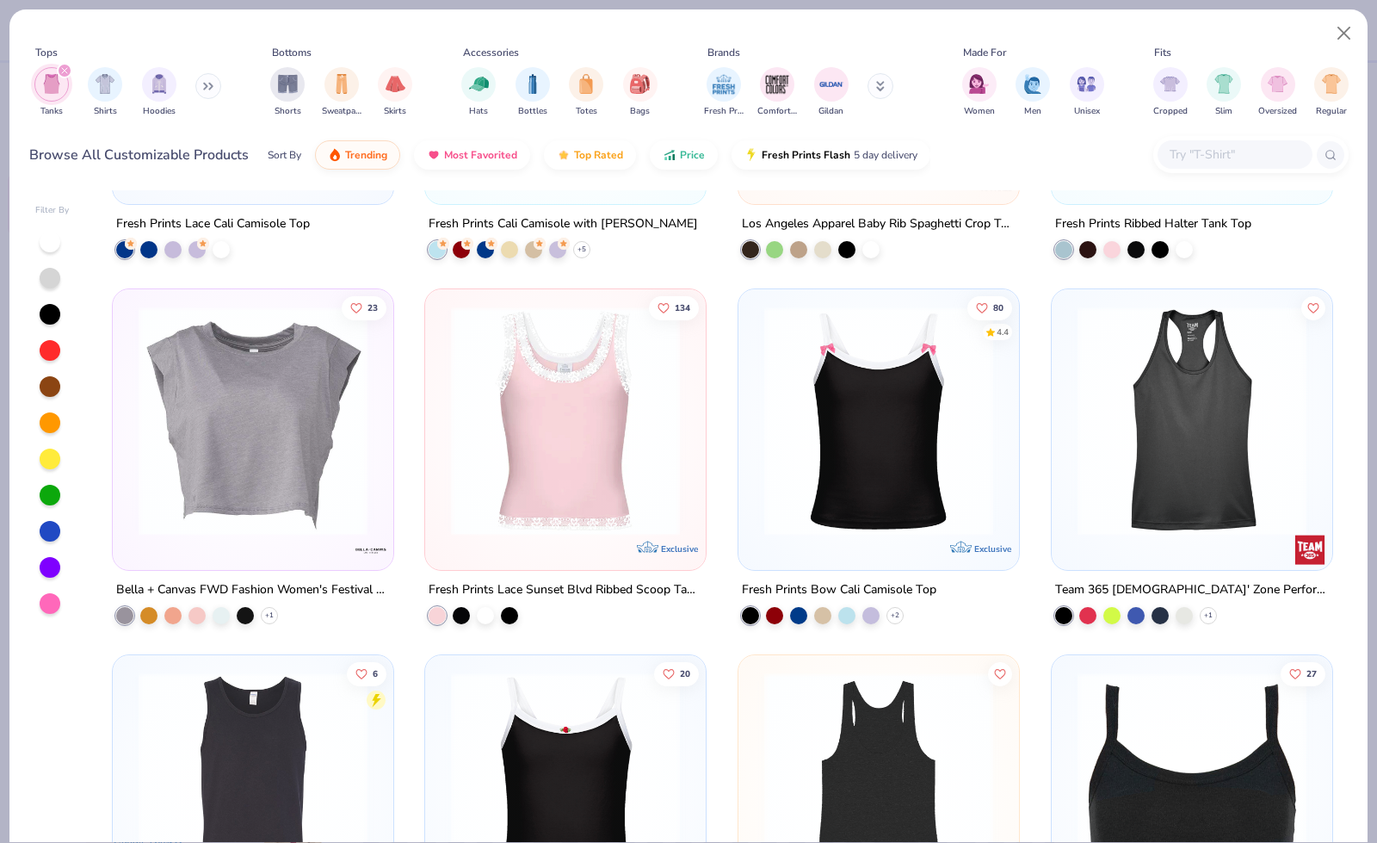
click at [549, 453] on img at bounding box center [565, 420] width 246 height 229
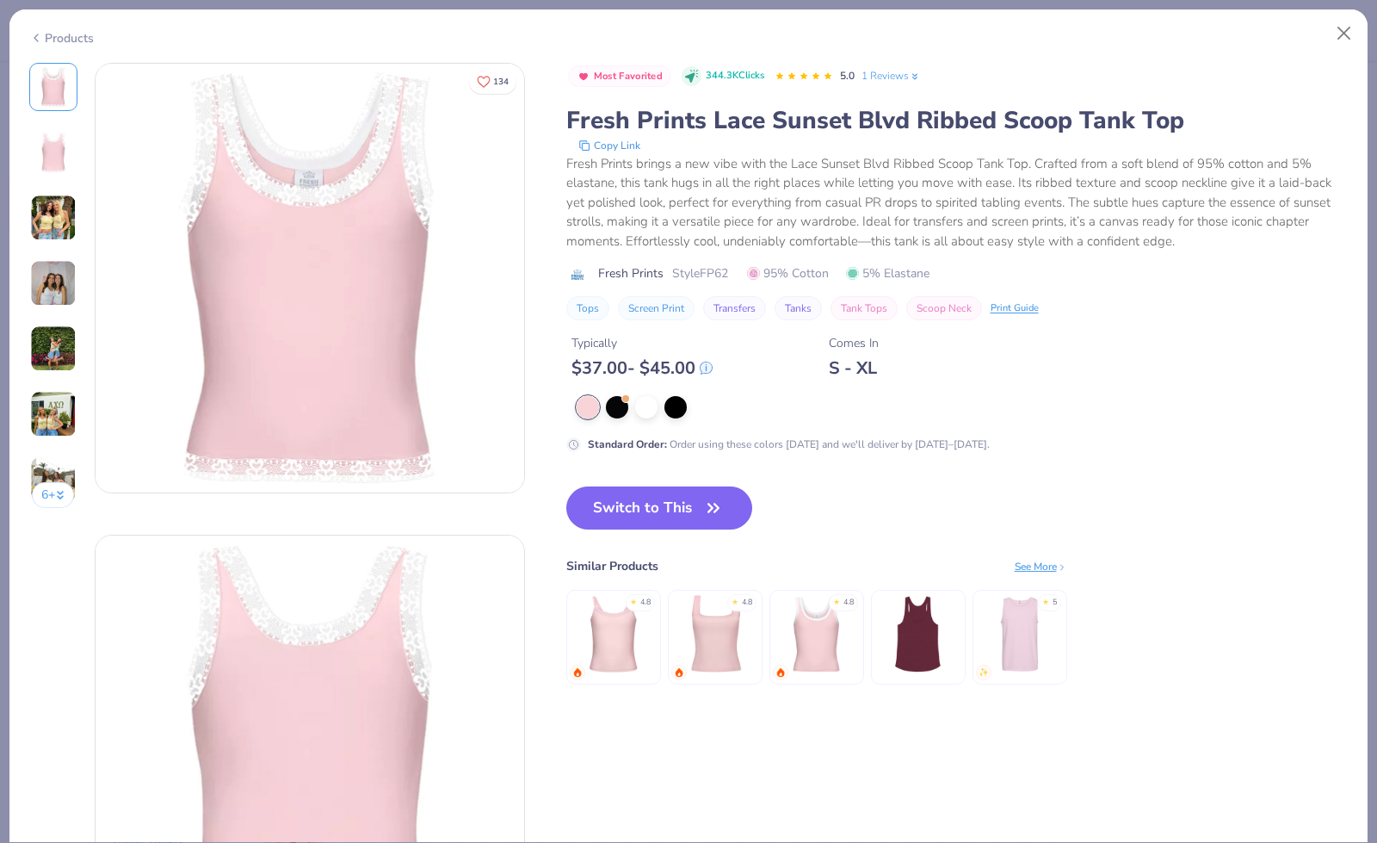
click at [1022, 562] on div "See More" at bounding box center [1041, 566] width 53 height 15
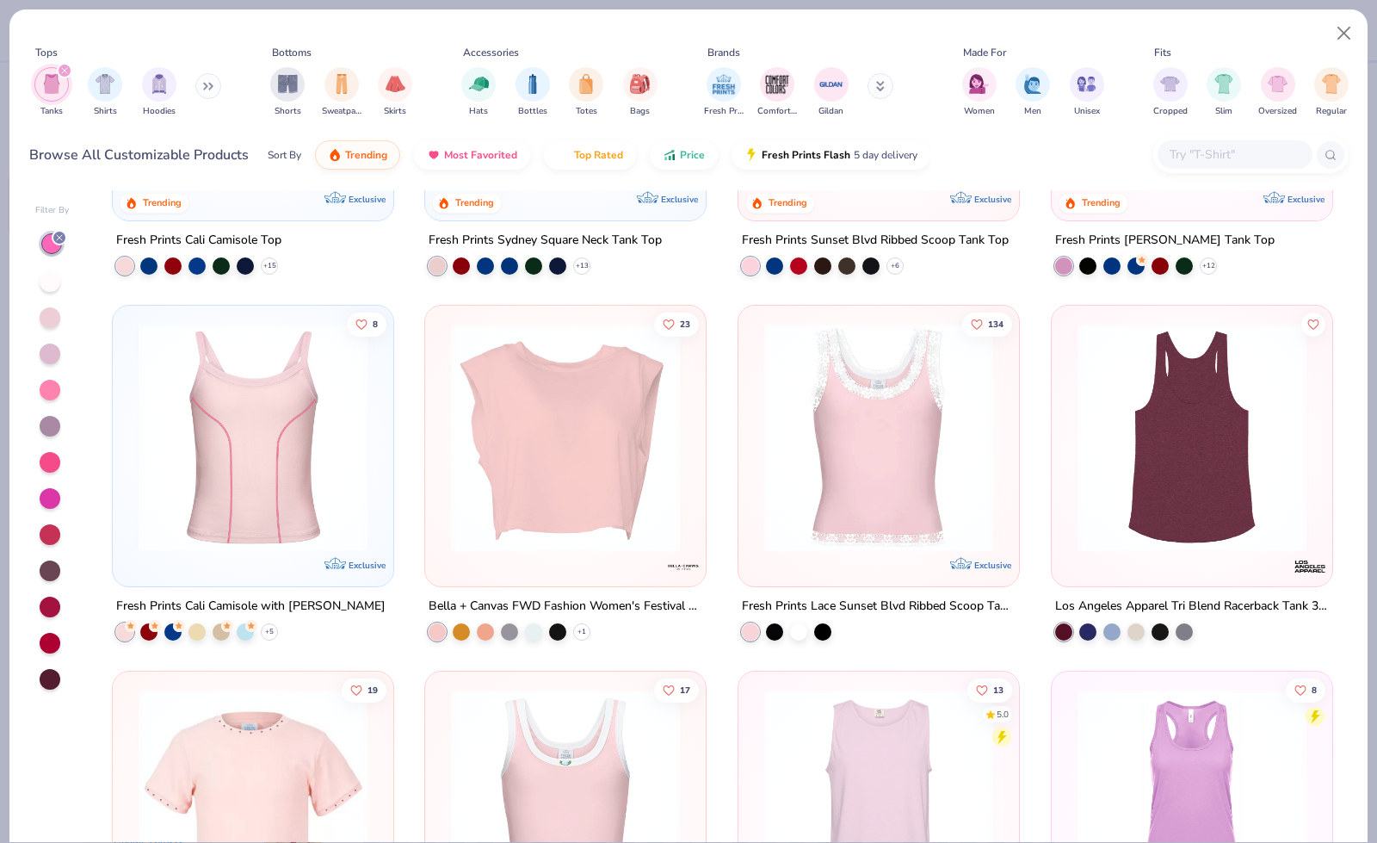
scroll to position [259, 0]
click at [761, 444] on img at bounding box center [879, 438] width 246 height 229
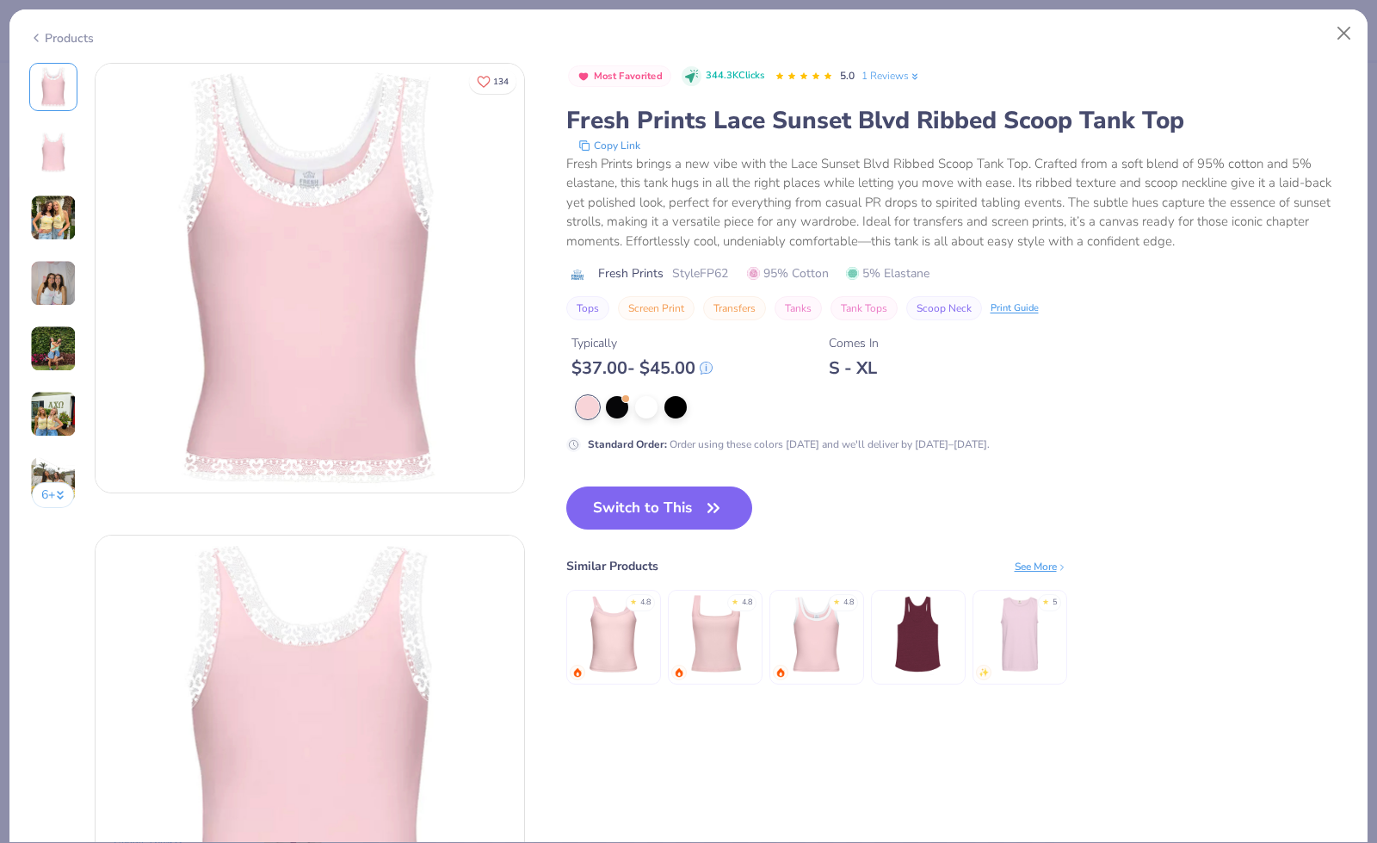
click at [48, 206] on img at bounding box center [53, 218] width 46 height 46
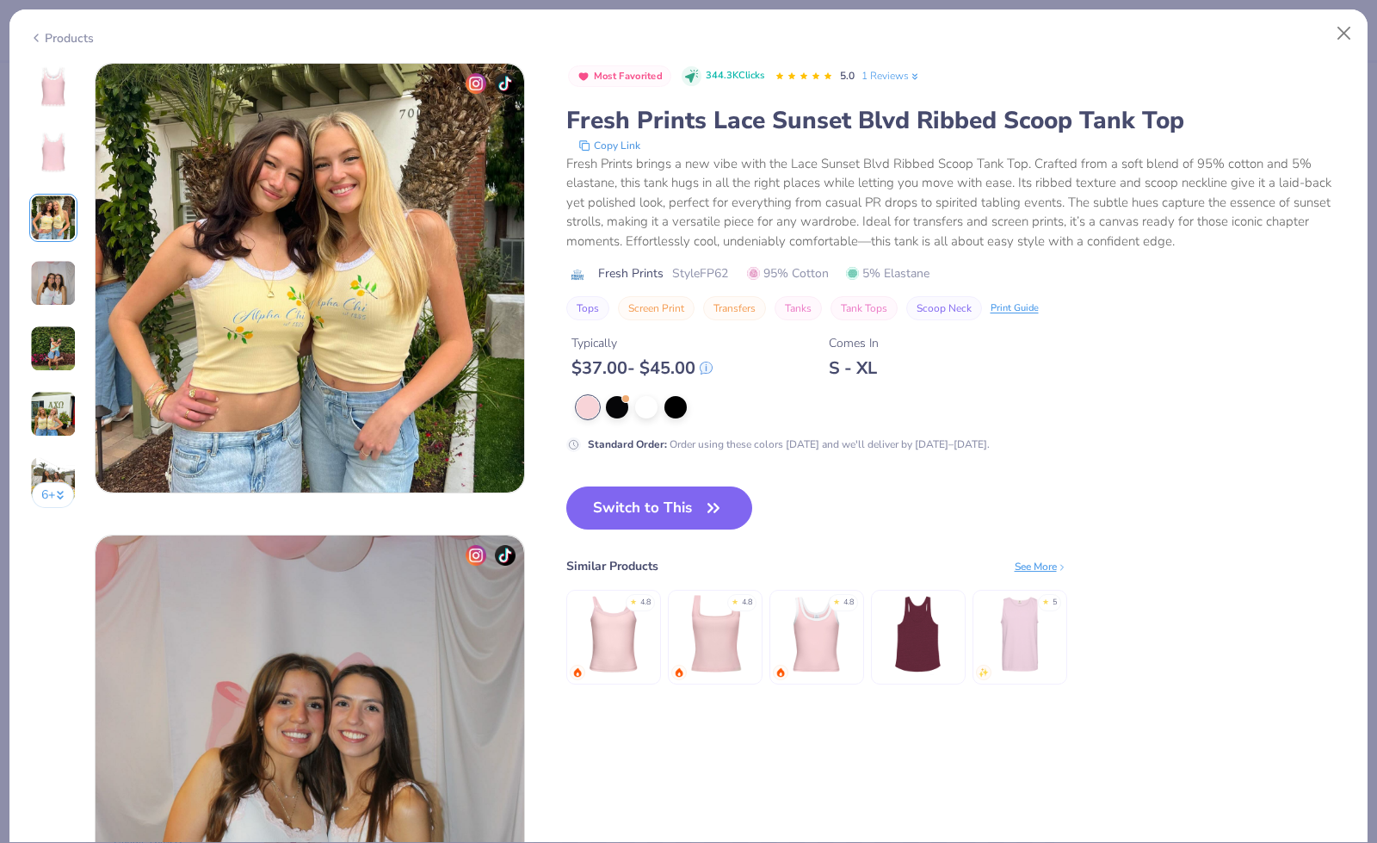
click at [53, 274] on img at bounding box center [53, 283] width 46 height 46
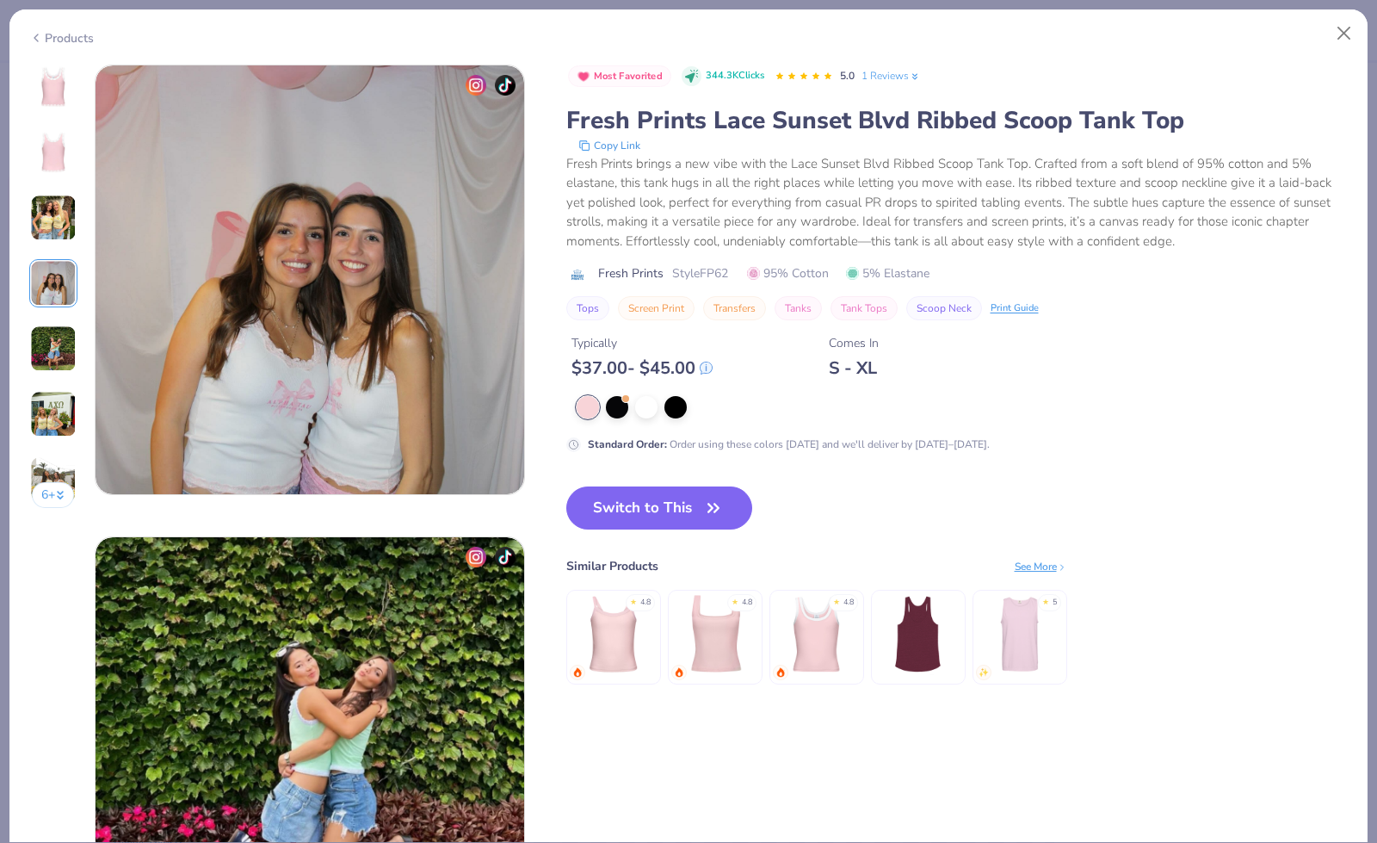
scroll to position [1415, 0]
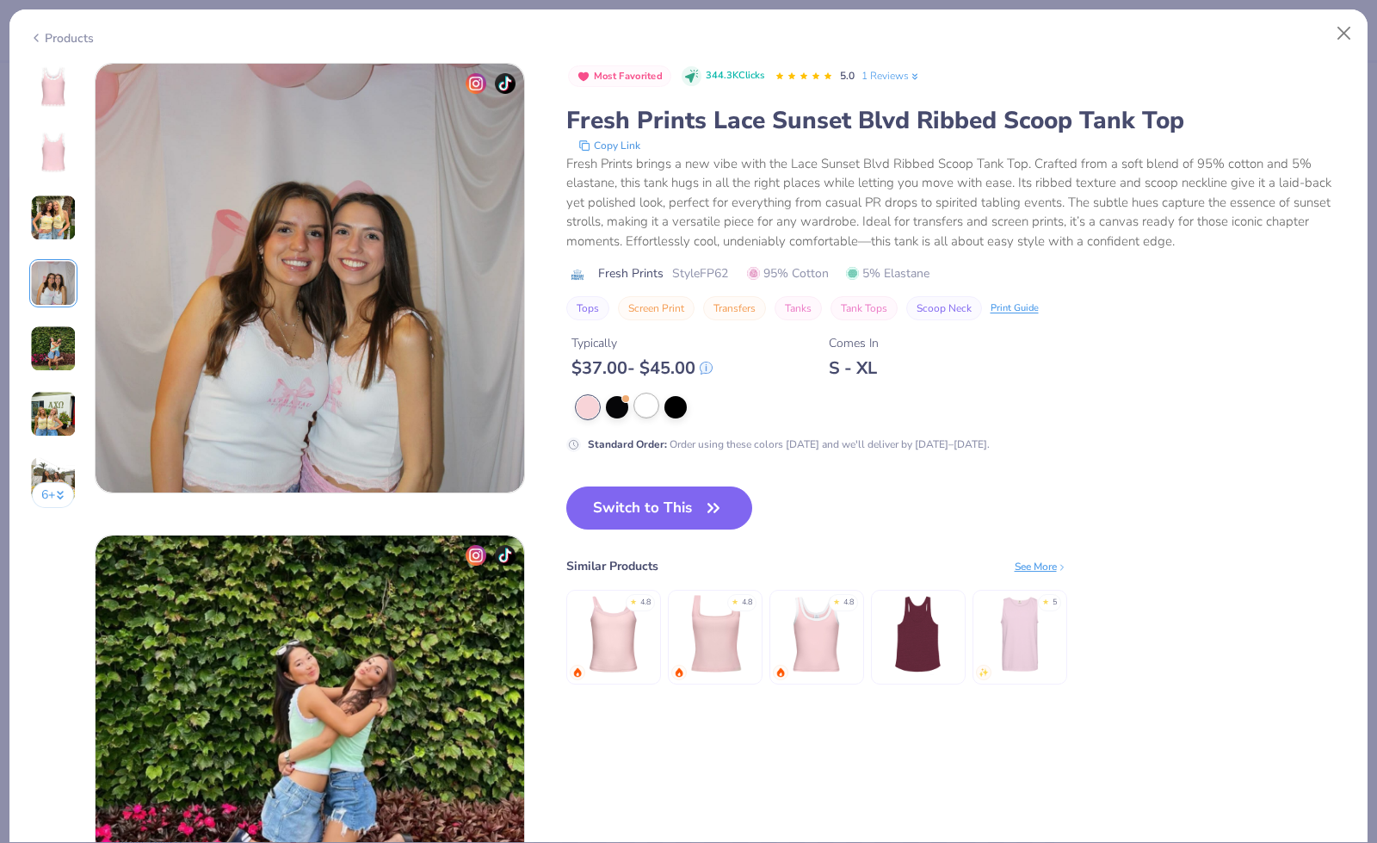
click at [644, 406] on div at bounding box center [646, 405] width 22 height 22
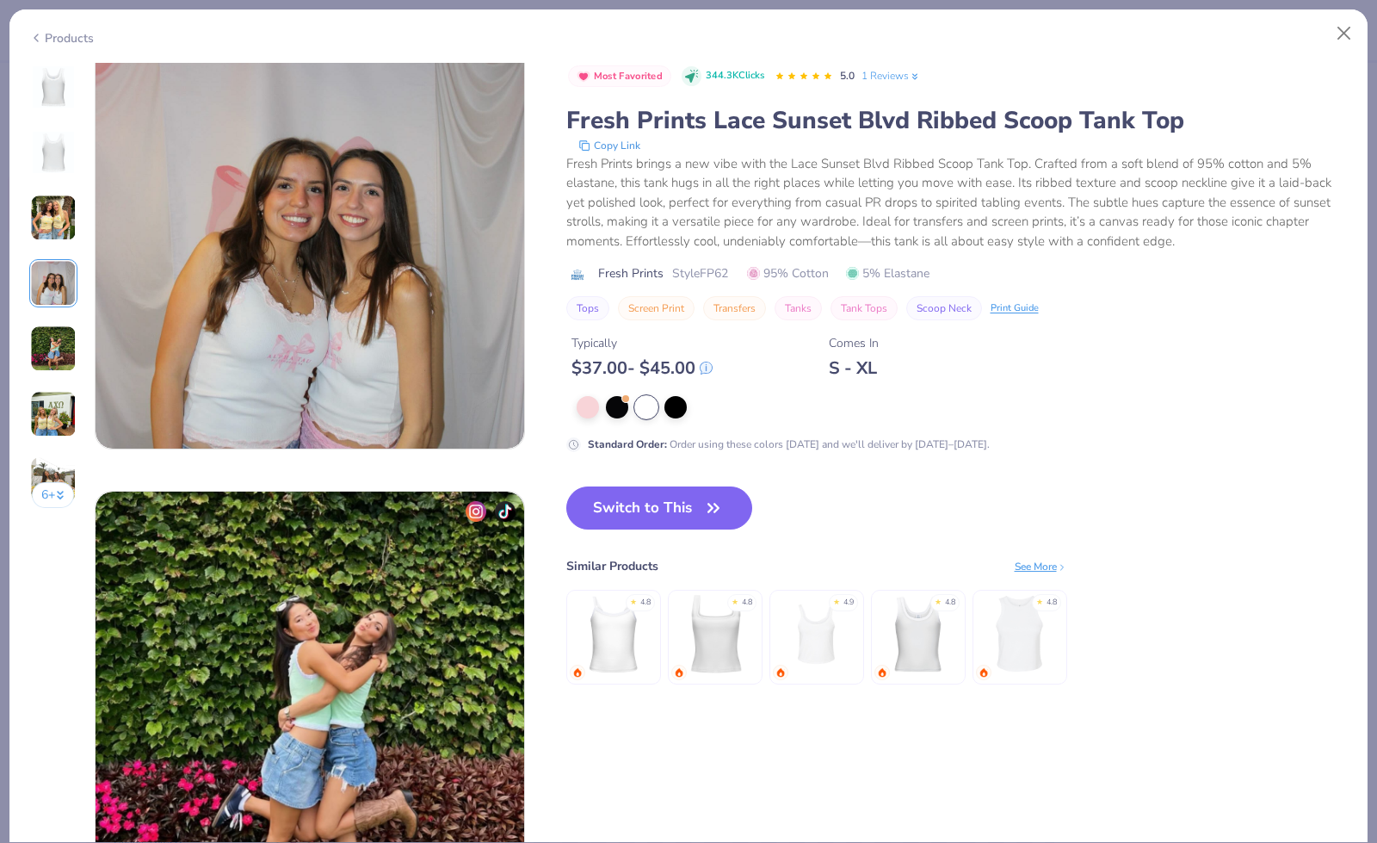
scroll to position [1509, 0]
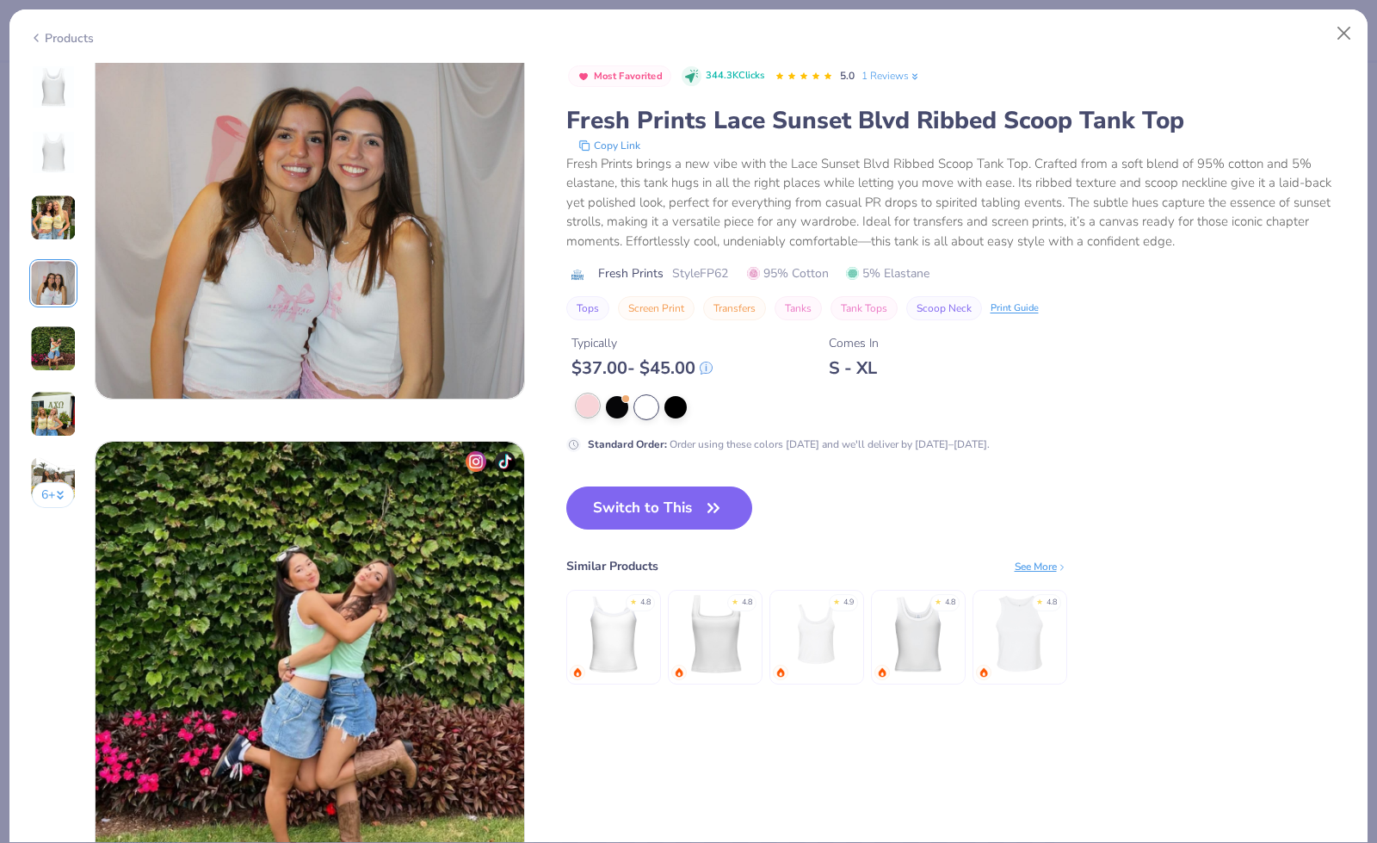
click at [585, 407] on div at bounding box center [588, 405] width 22 height 22
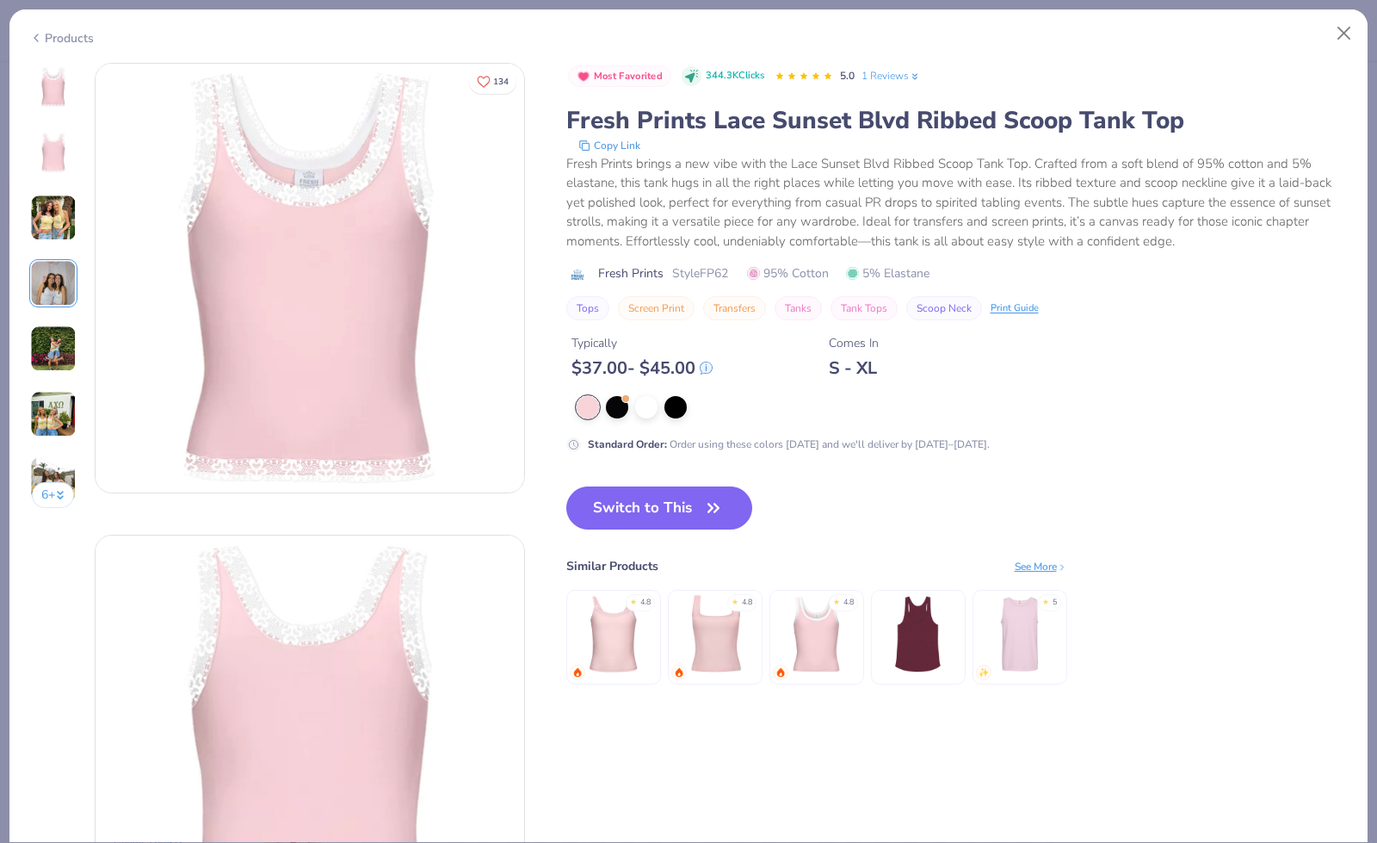
click at [584, 407] on div at bounding box center [588, 407] width 22 height 22
click at [53, 280] on img at bounding box center [53, 283] width 46 height 46
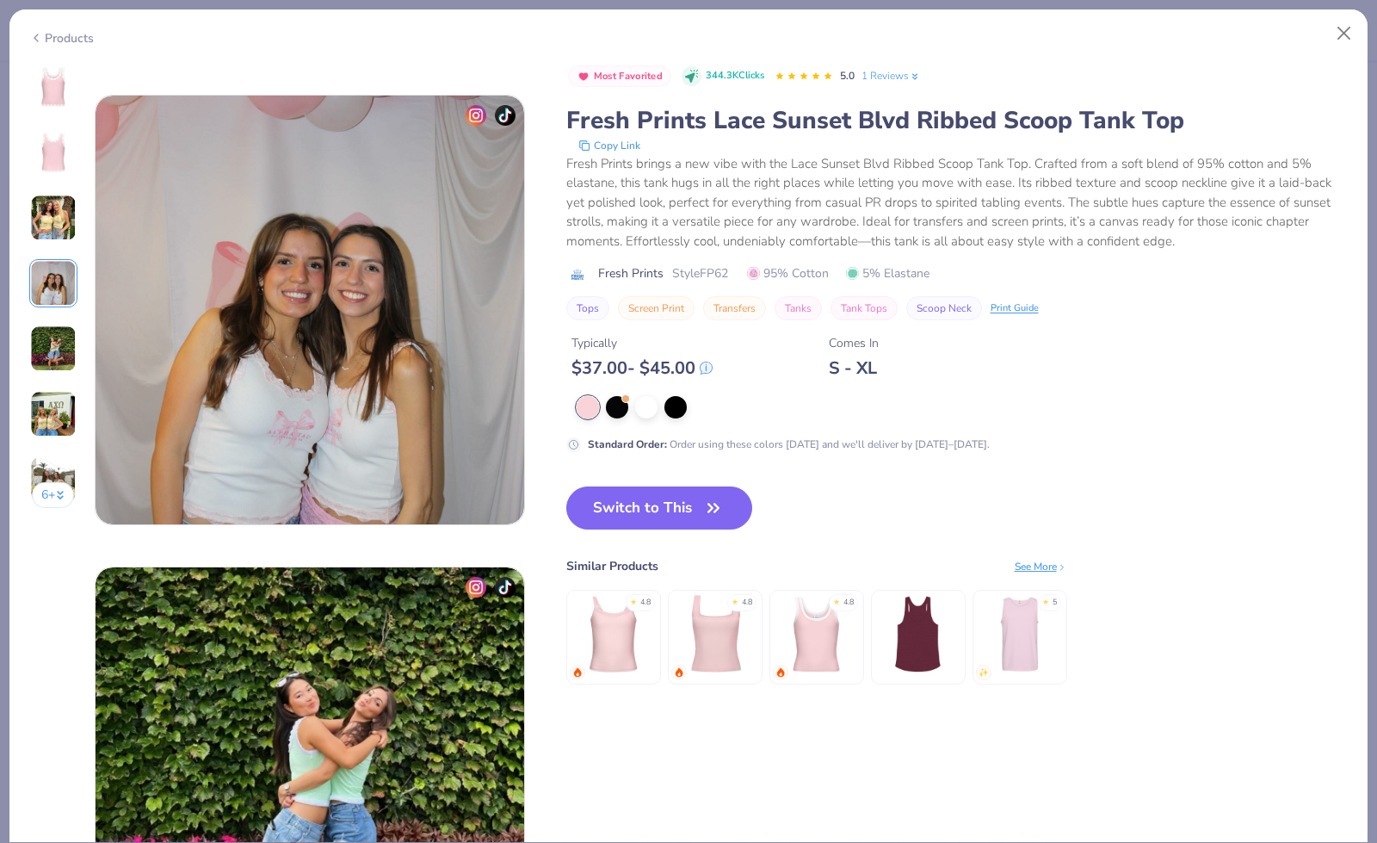
click at [57, 204] on img at bounding box center [53, 218] width 46 height 46
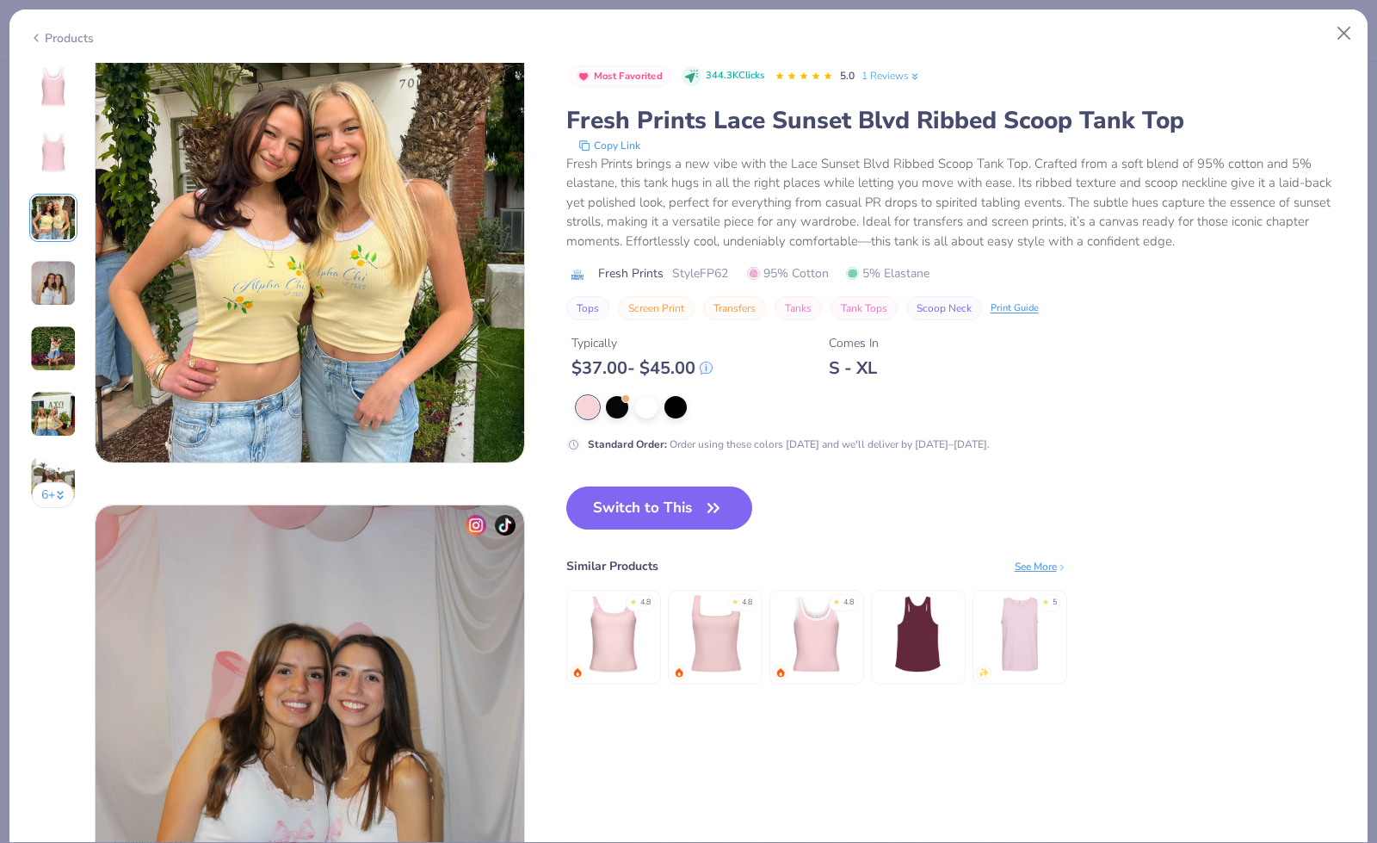
scroll to position [943, 0]
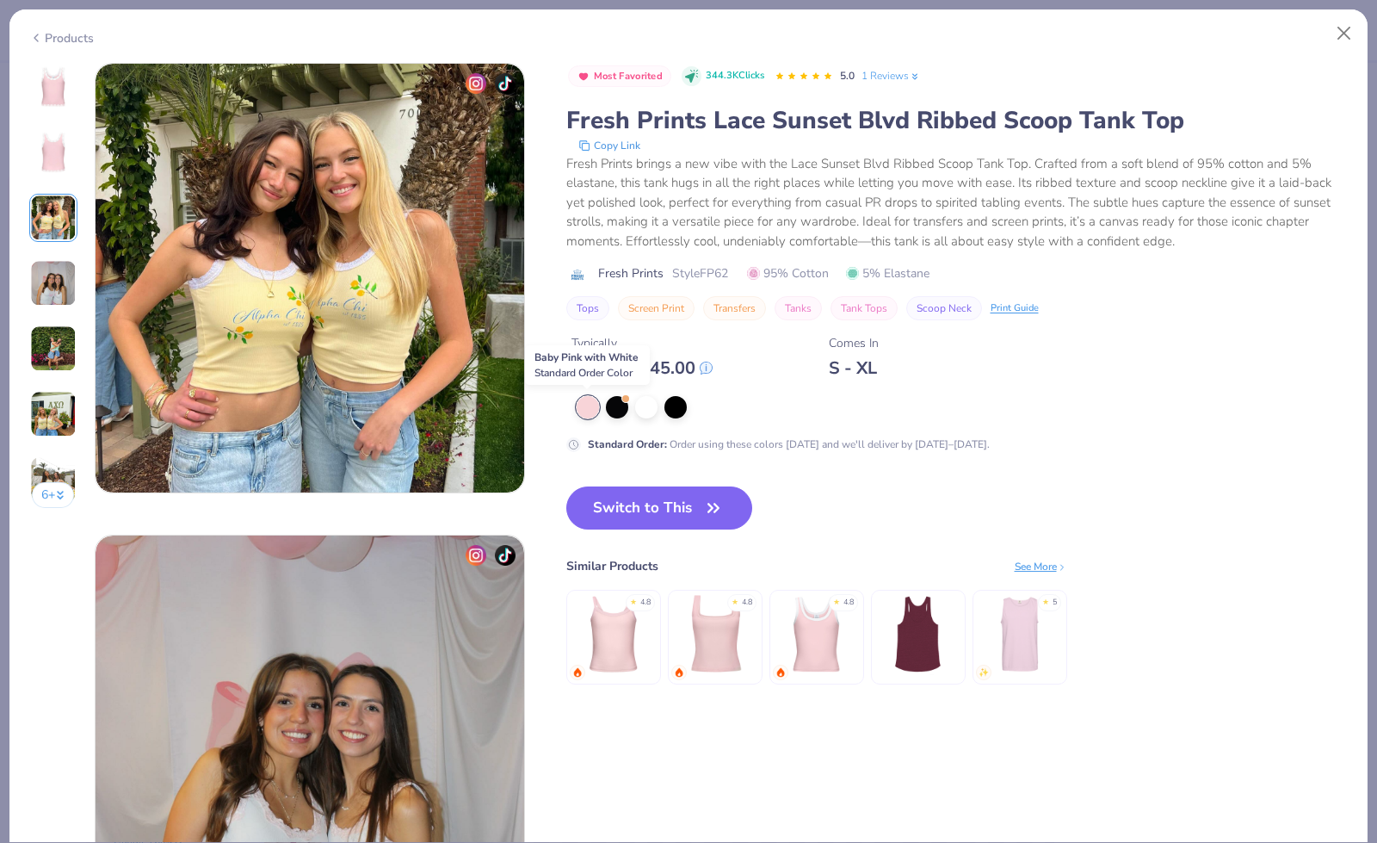
click at [592, 404] on div at bounding box center [588, 407] width 22 height 22
click at [649, 411] on div at bounding box center [646, 405] width 22 height 22
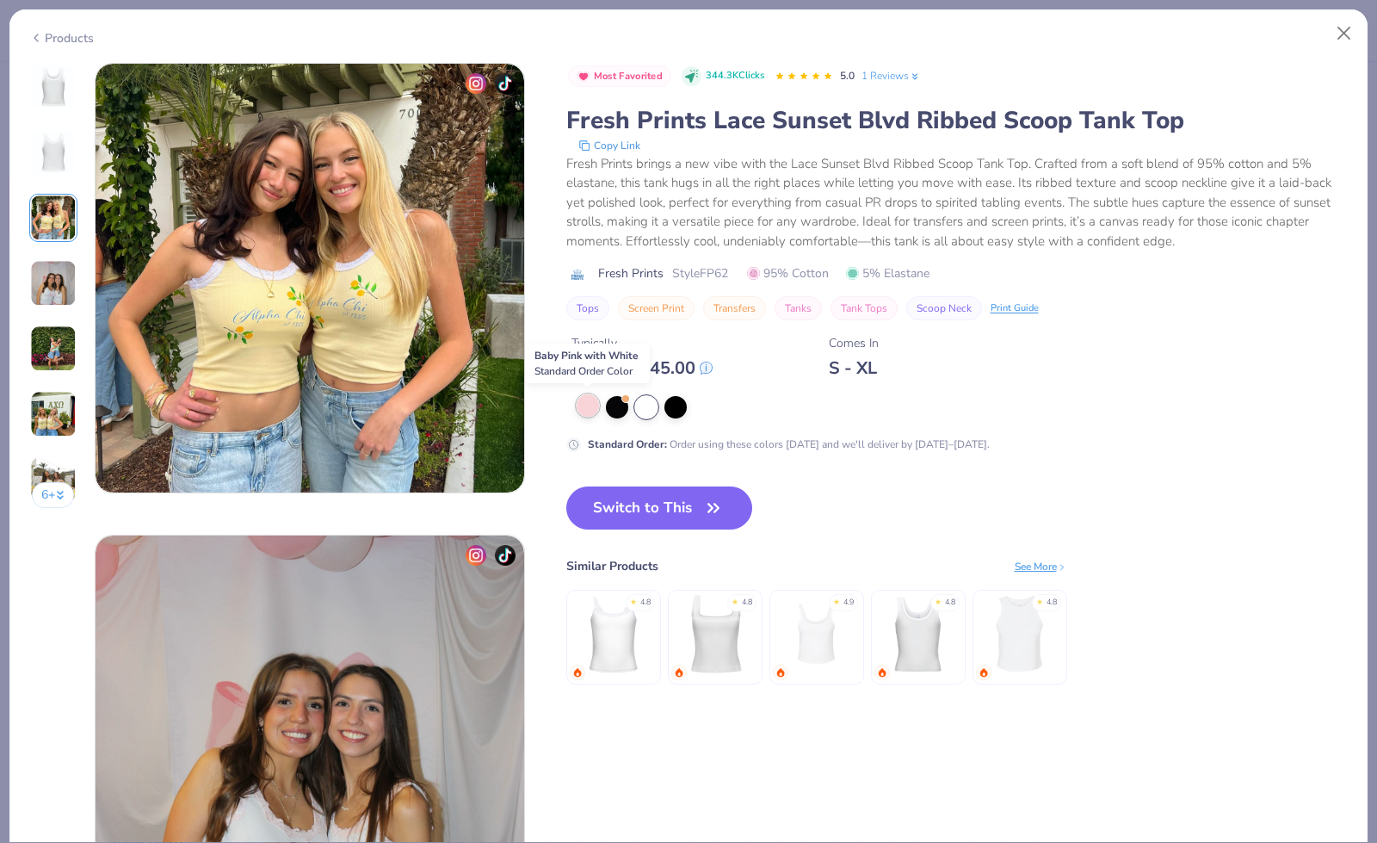
click at [591, 397] on div at bounding box center [588, 405] width 22 height 22
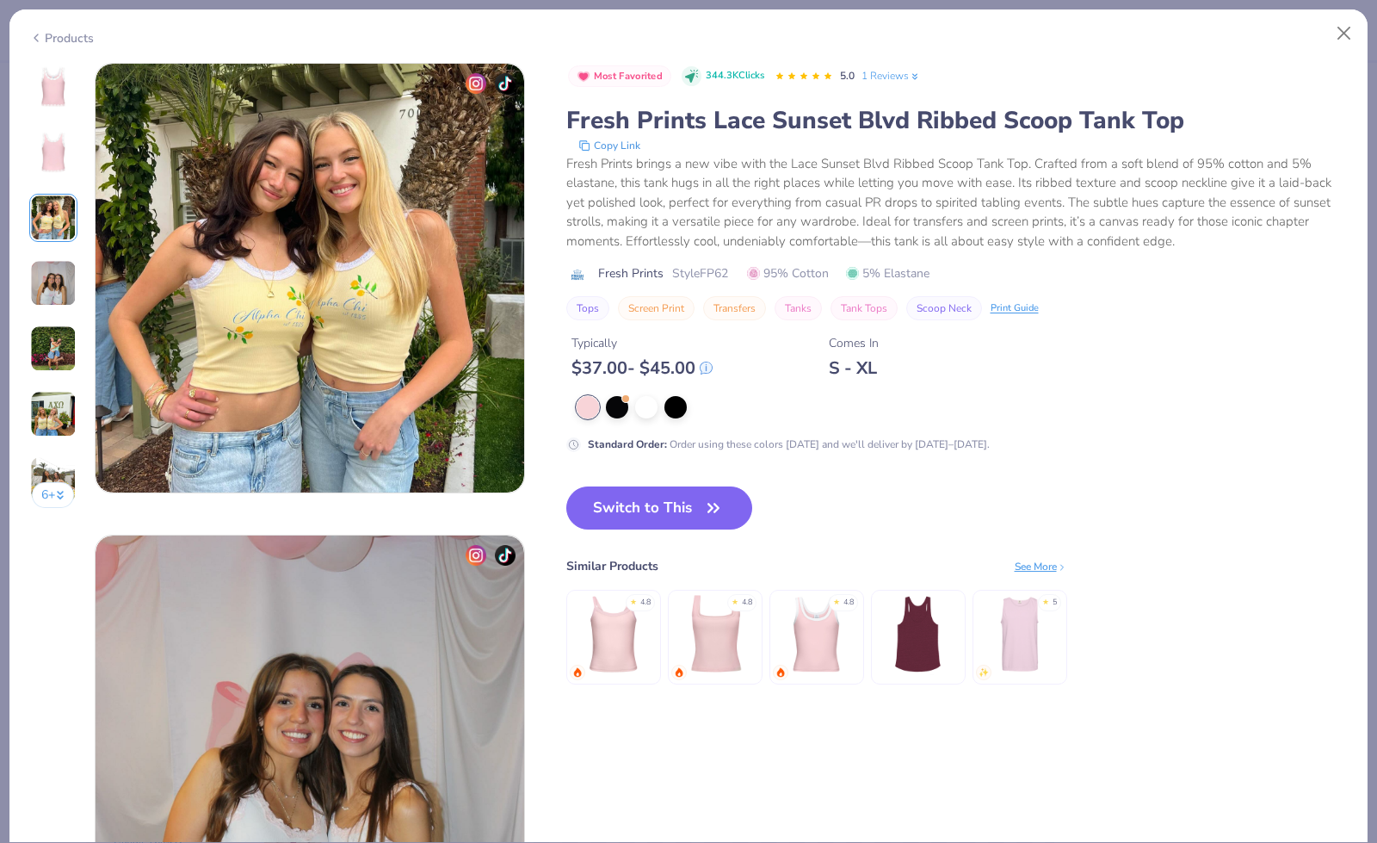
click at [53, 98] on img at bounding box center [53, 86] width 41 height 41
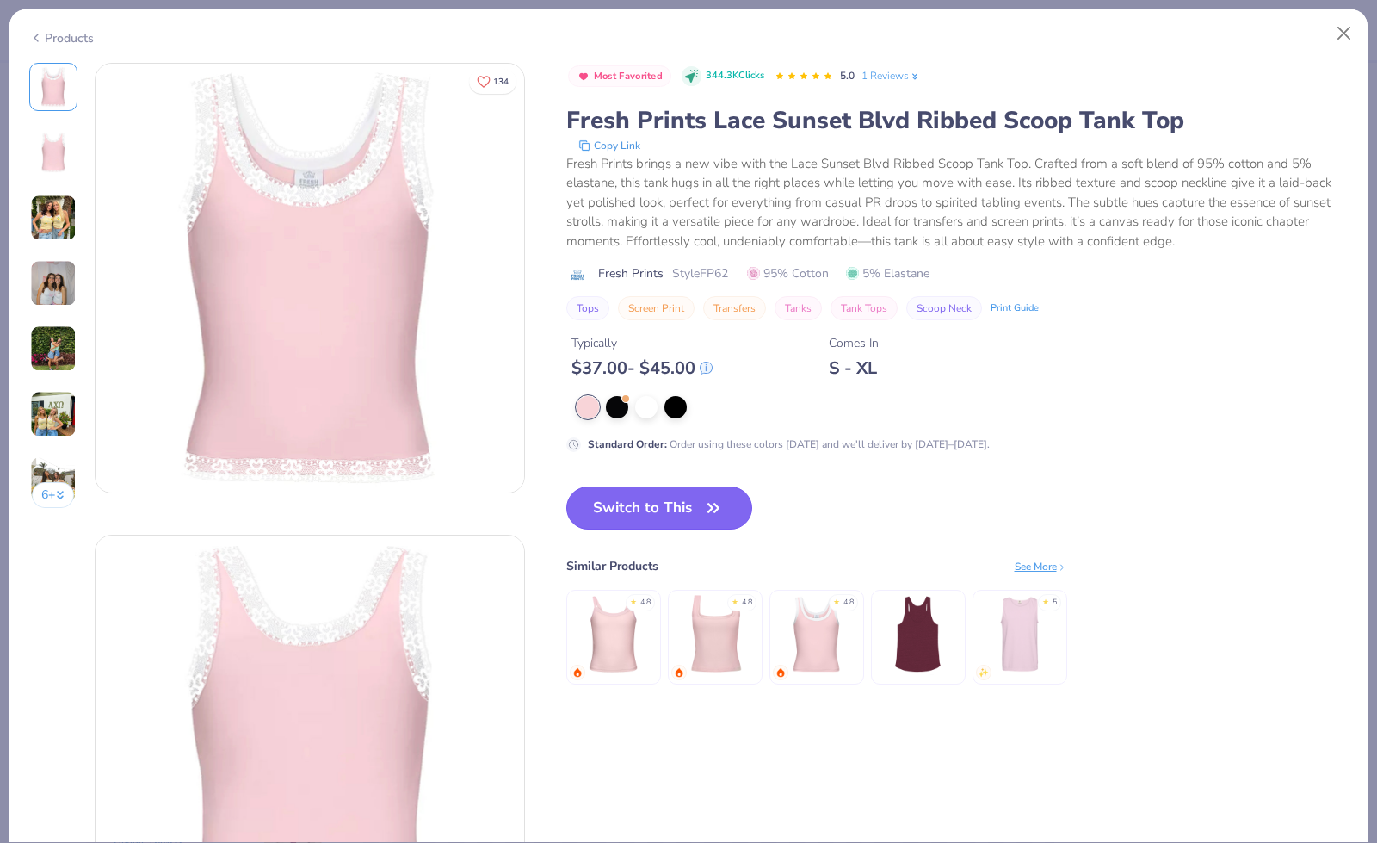
click at [683, 512] on button "Switch to This" at bounding box center [659, 507] width 187 height 43
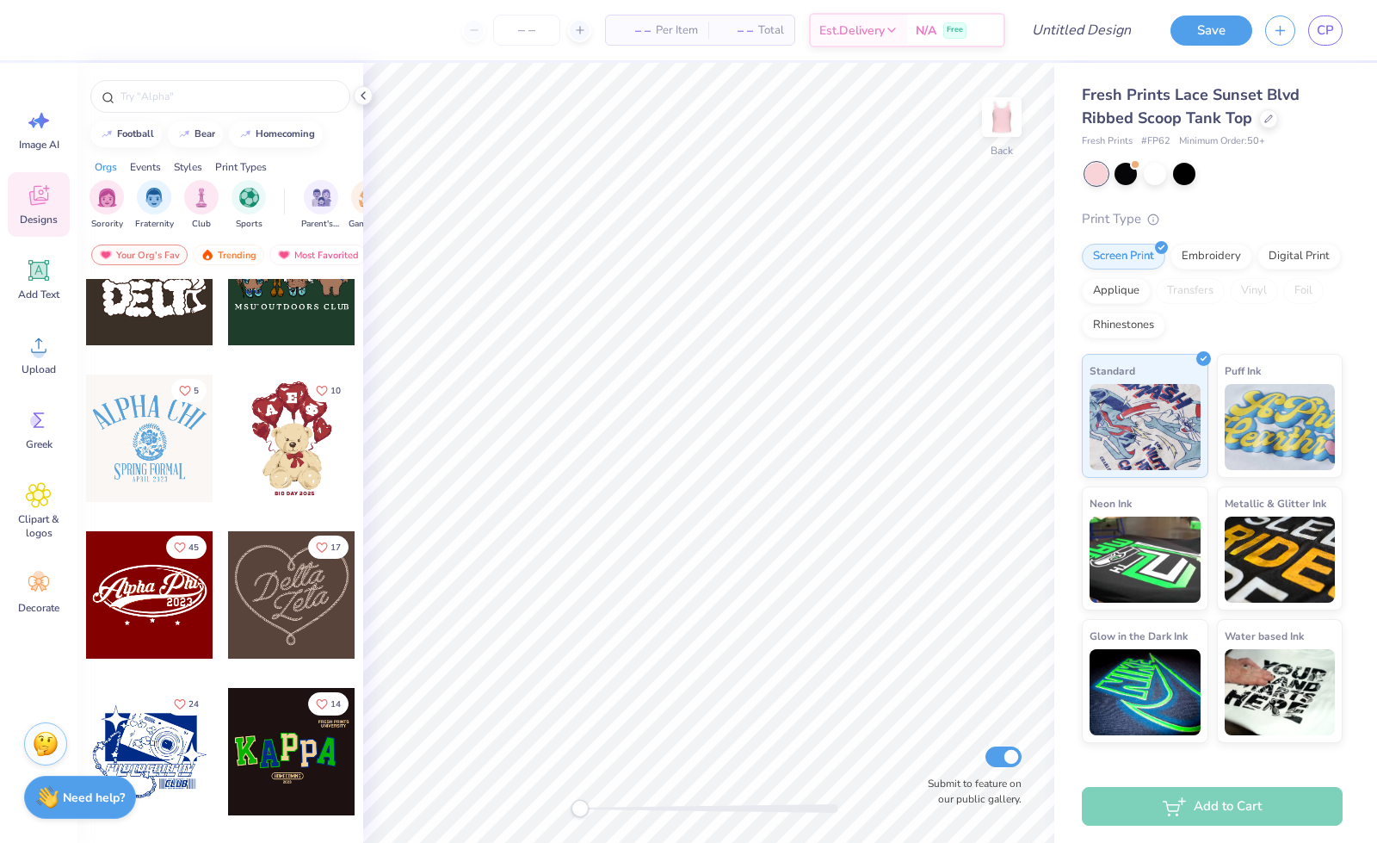
scroll to position [376, 0]
click at [34, 281] on icon at bounding box center [39, 270] width 26 height 26
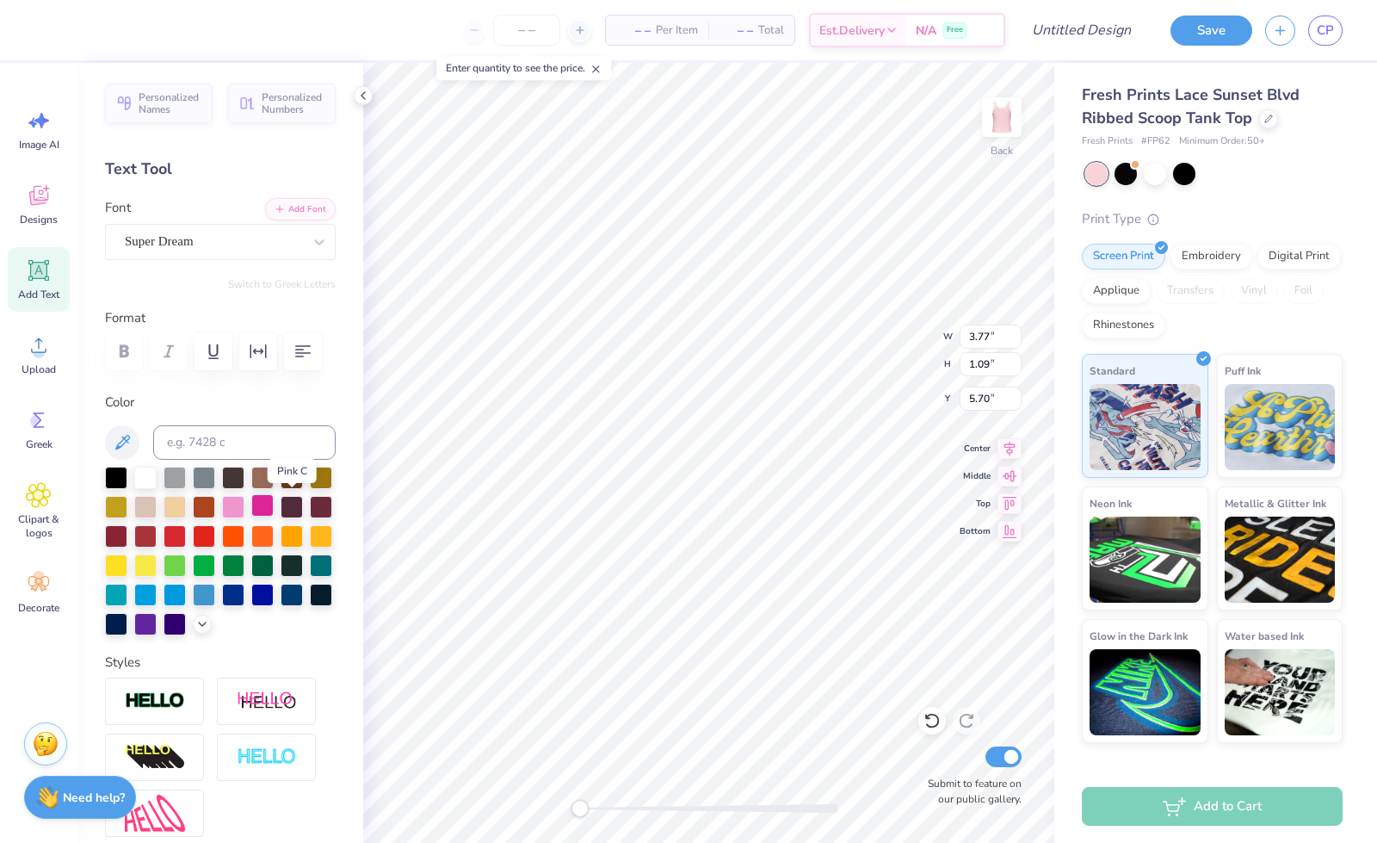
click at [274, 501] on div at bounding box center [262, 505] width 22 height 22
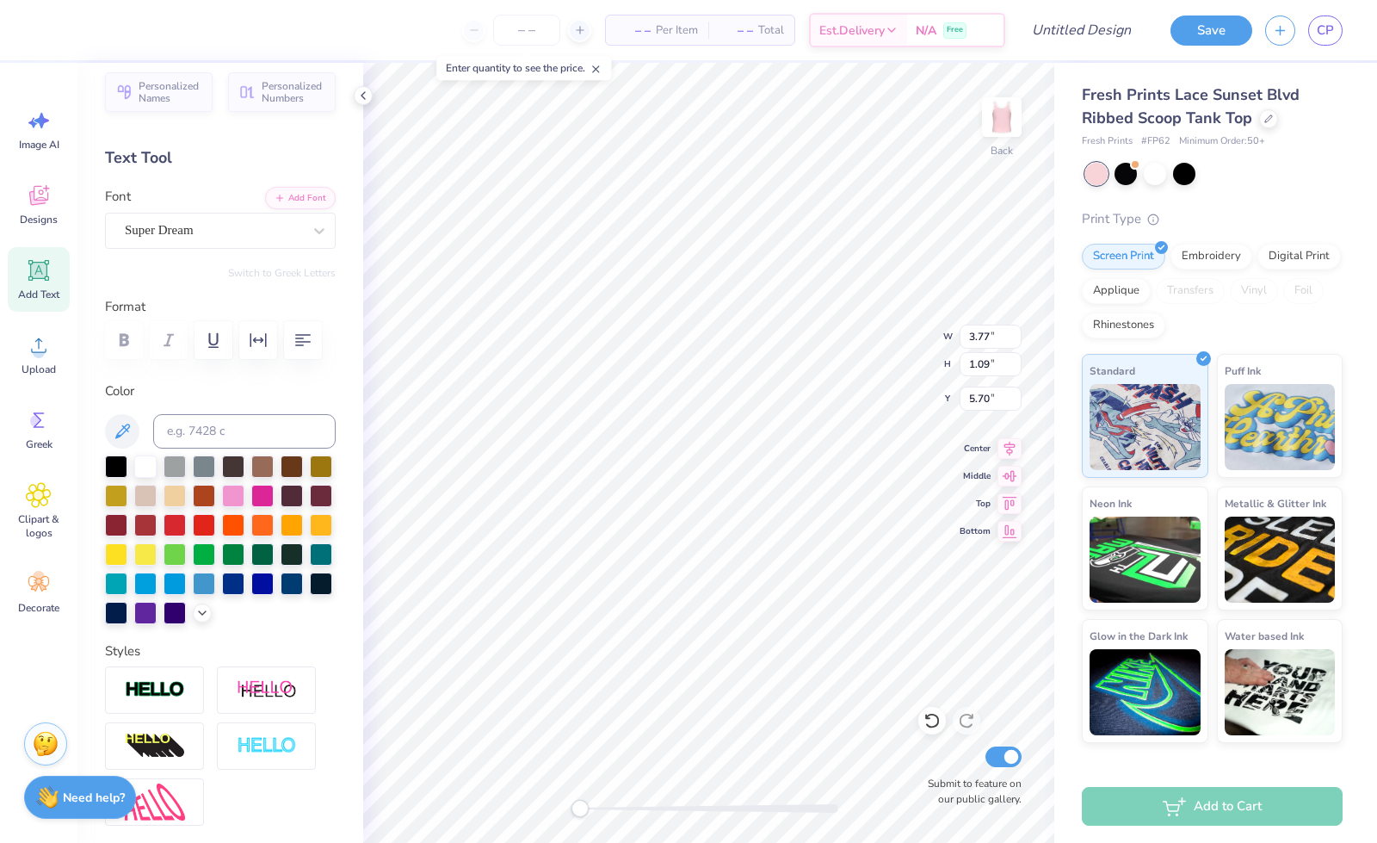
scroll to position [0, 0]
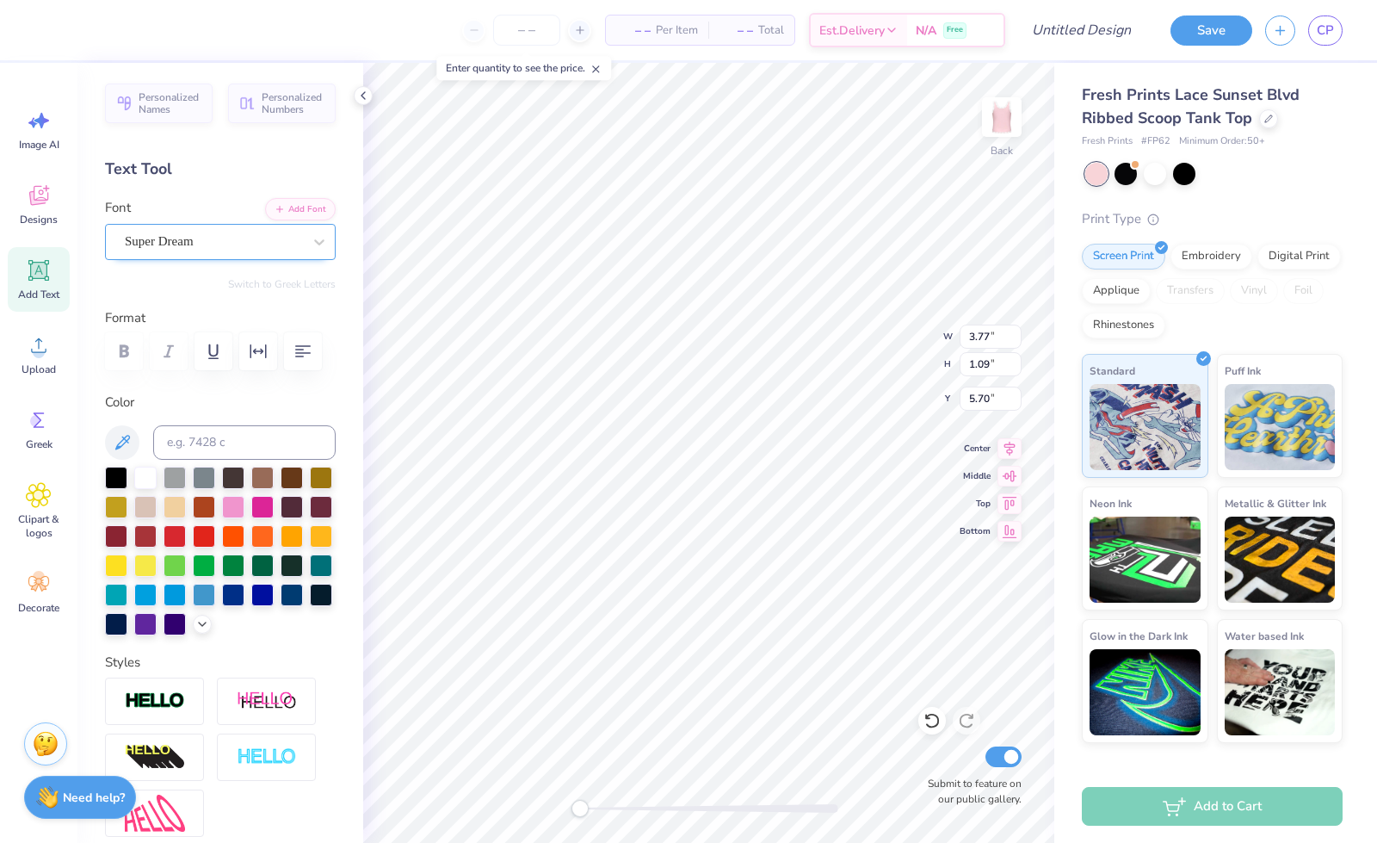
click at [278, 231] on div "Super Dream" at bounding box center [213, 241] width 181 height 27
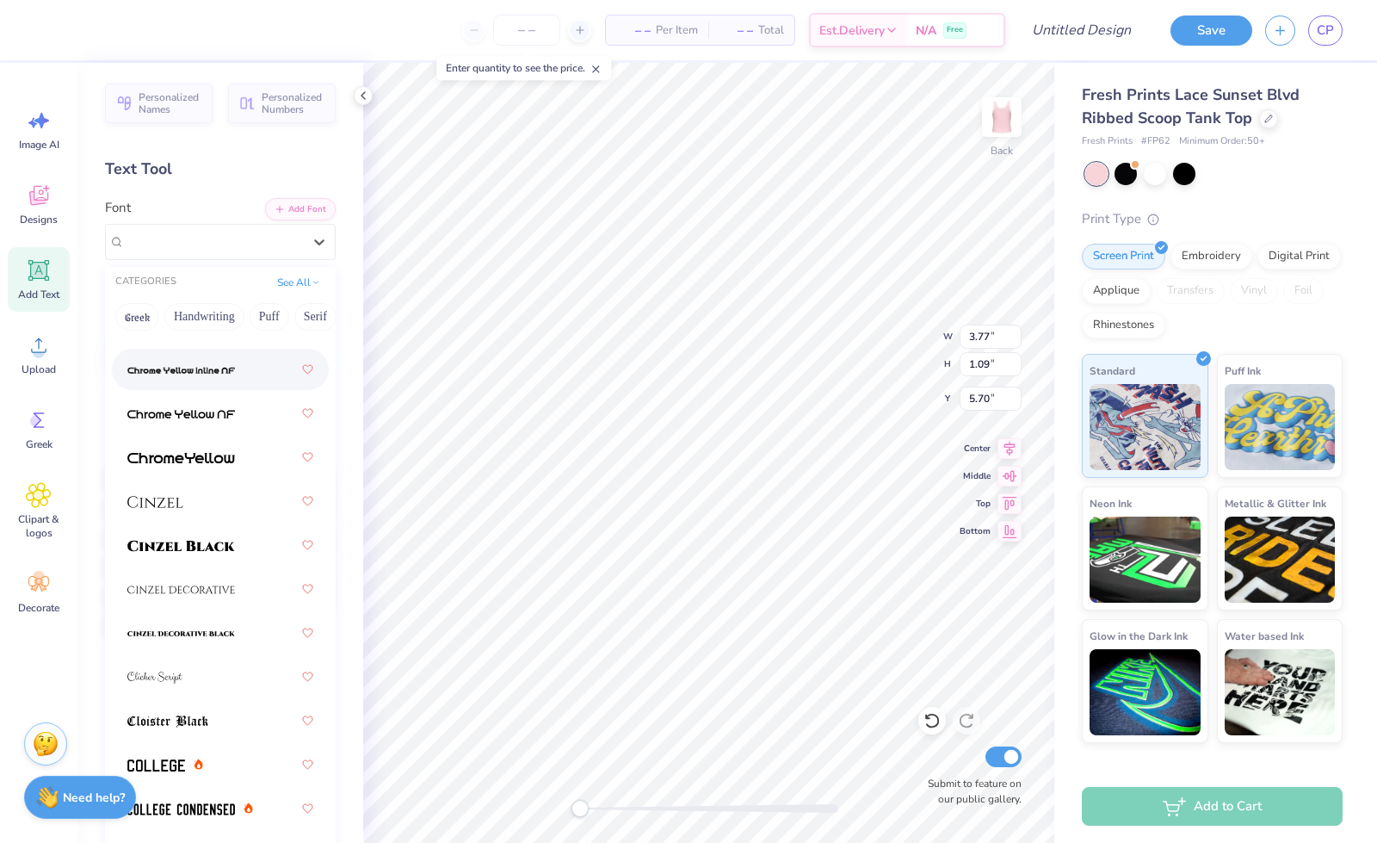
scroll to position [2781, 0]
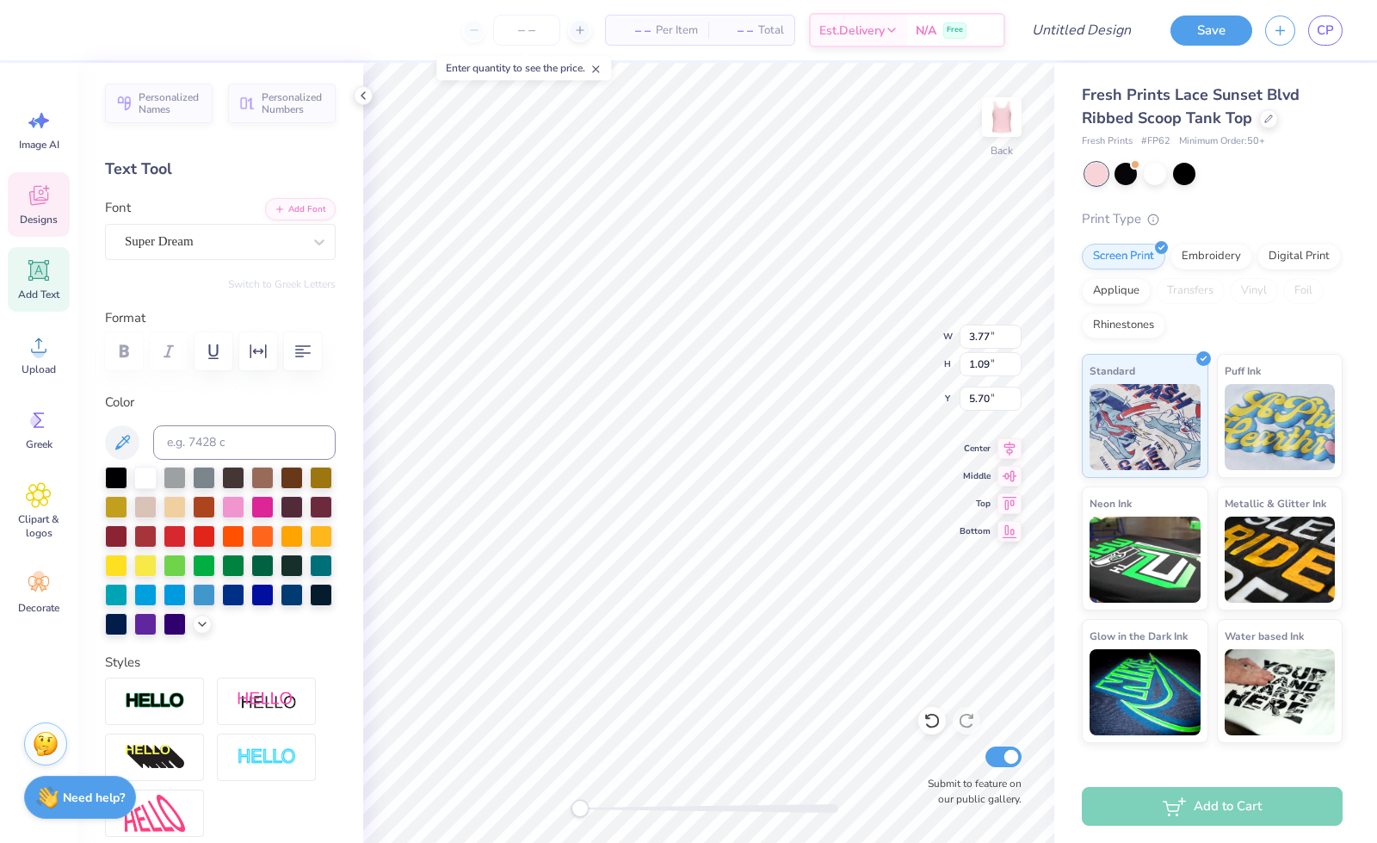
click at [49, 213] on span "Designs" at bounding box center [39, 220] width 38 height 14
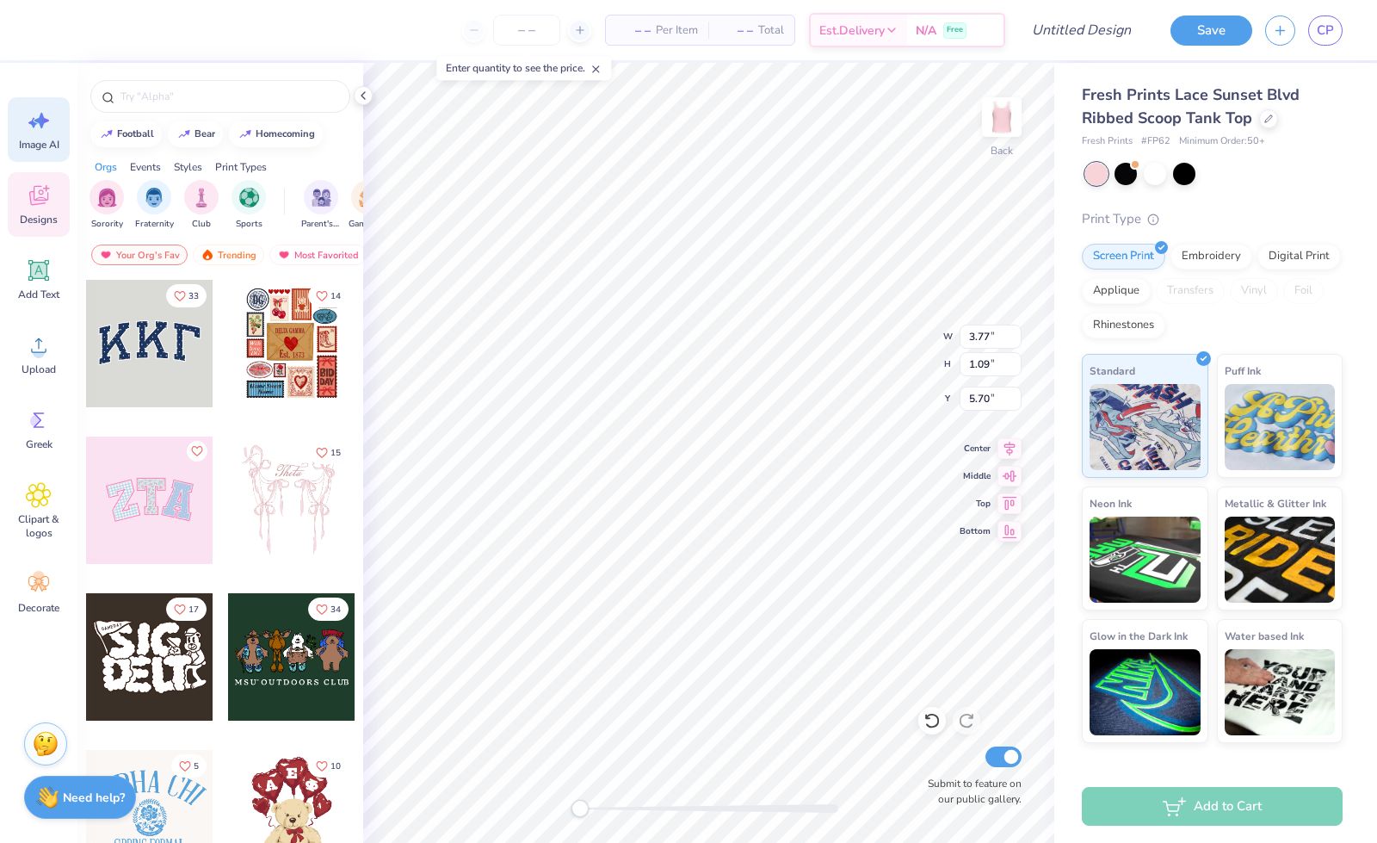
click at [41, 120] on icon at bounding box center [41, 120] width 15 height 15
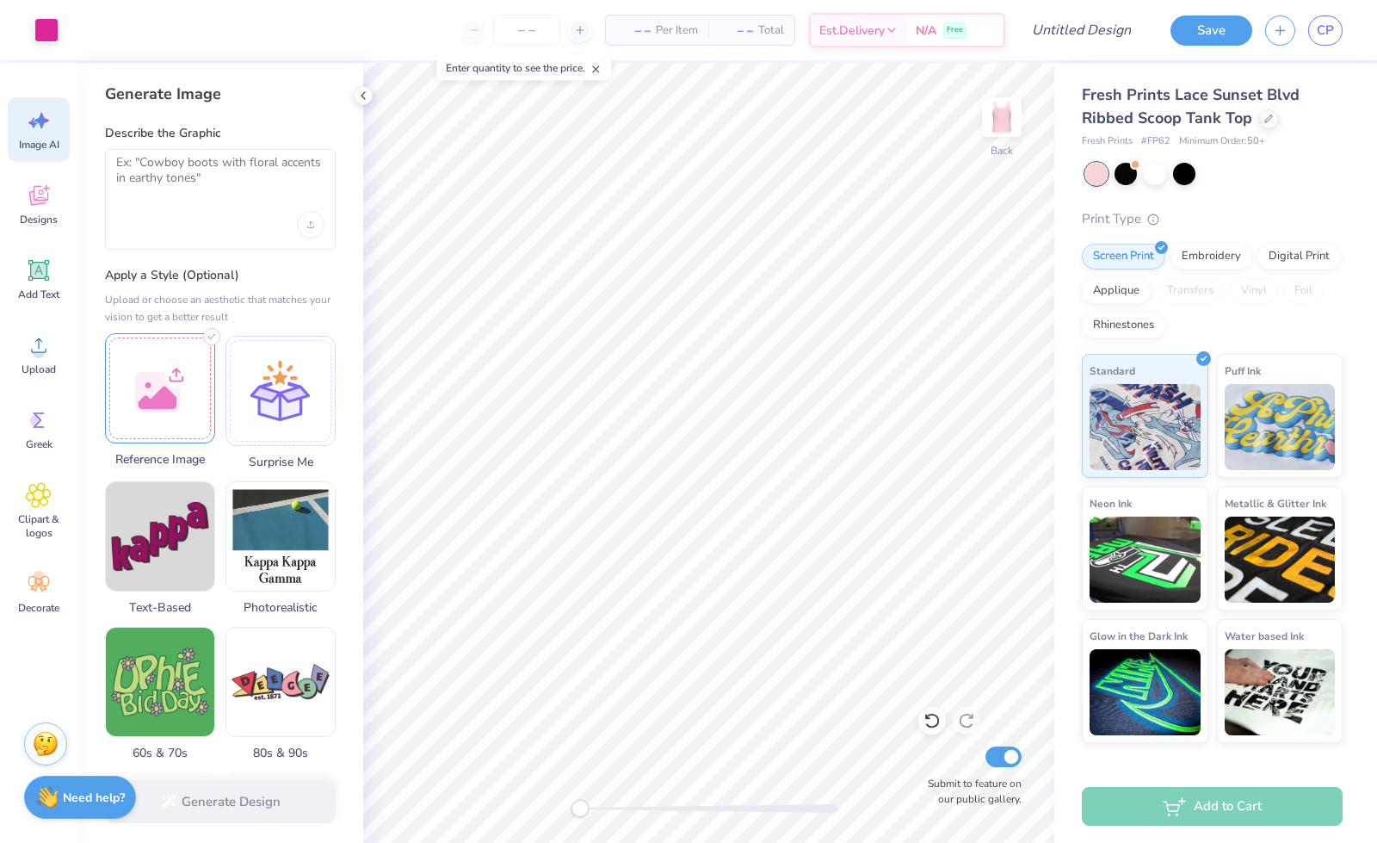
click at [170, 369] on div at bounding box center [160, 388] width 110 height 110
click at [169, 418] on div at bounding box center [160, 388] width 110 height 110
click at [165, 387] on div at bounding box center [160, 388] width 110 height 110
click at [224, 189] on textarea at bounding box center [220, 176] width 208 height 43
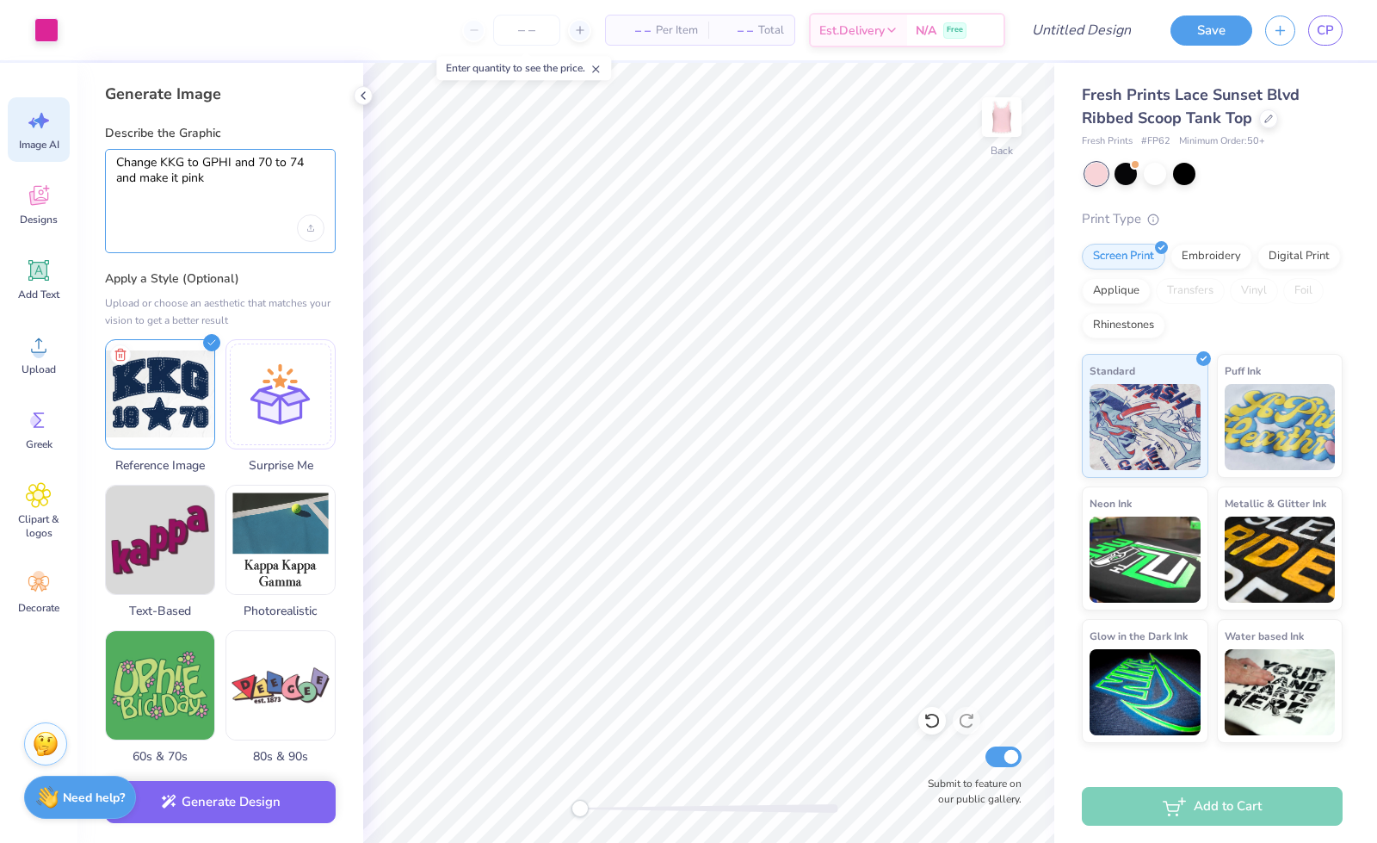
type textarea "Change KKG to GPHI and 70 to 74 and make it pink"
click at [305, 261] on div "Generate Image Describe the Graphic Change KKG to GPHI and 70 to 74 and make it…" at bounding box center [220, 453] width 286 height 780
click at [319, 233] on div "Upload image" at bounding box center [311, 228] width 28 height 28
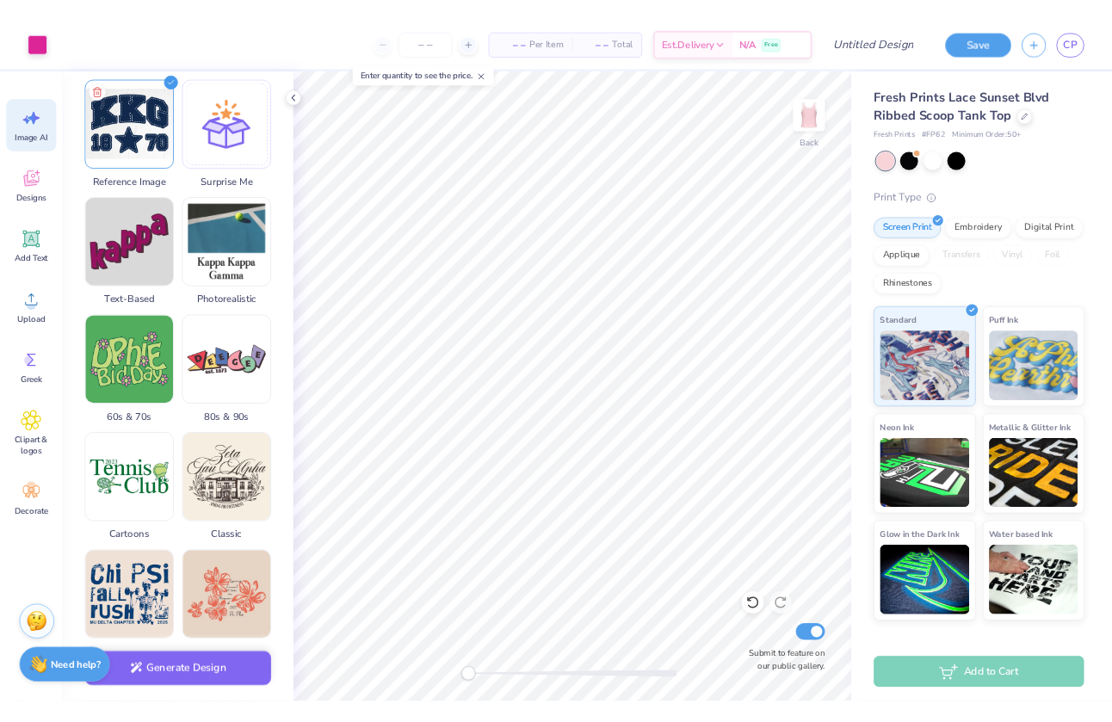
scroll to position [292, 0]
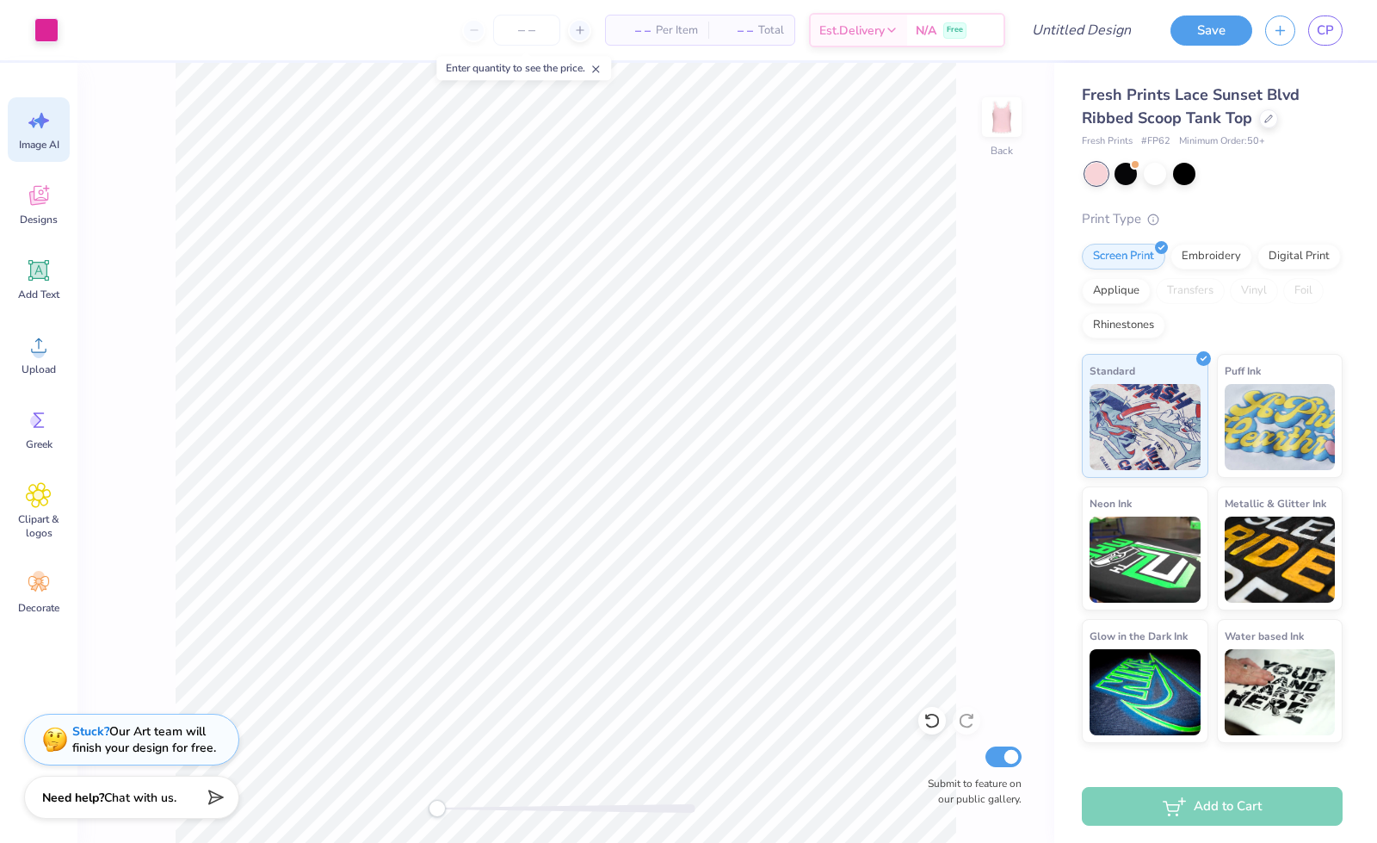
click at [36, 124] on icon at bounding box center [32, 123] width 9 height 10
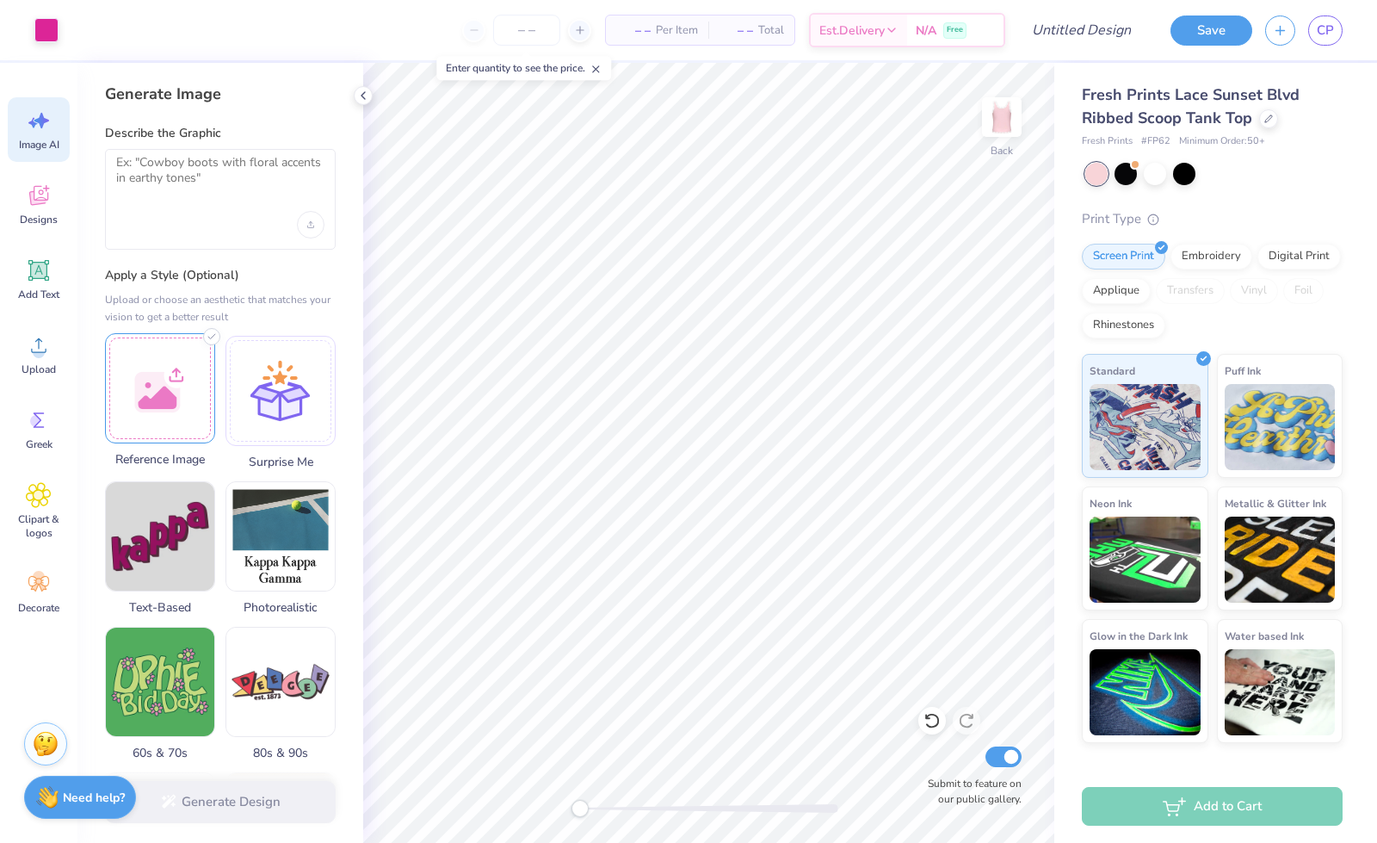
click at [145, 395] on div at bounding box center [160, 388] width 110 height 110
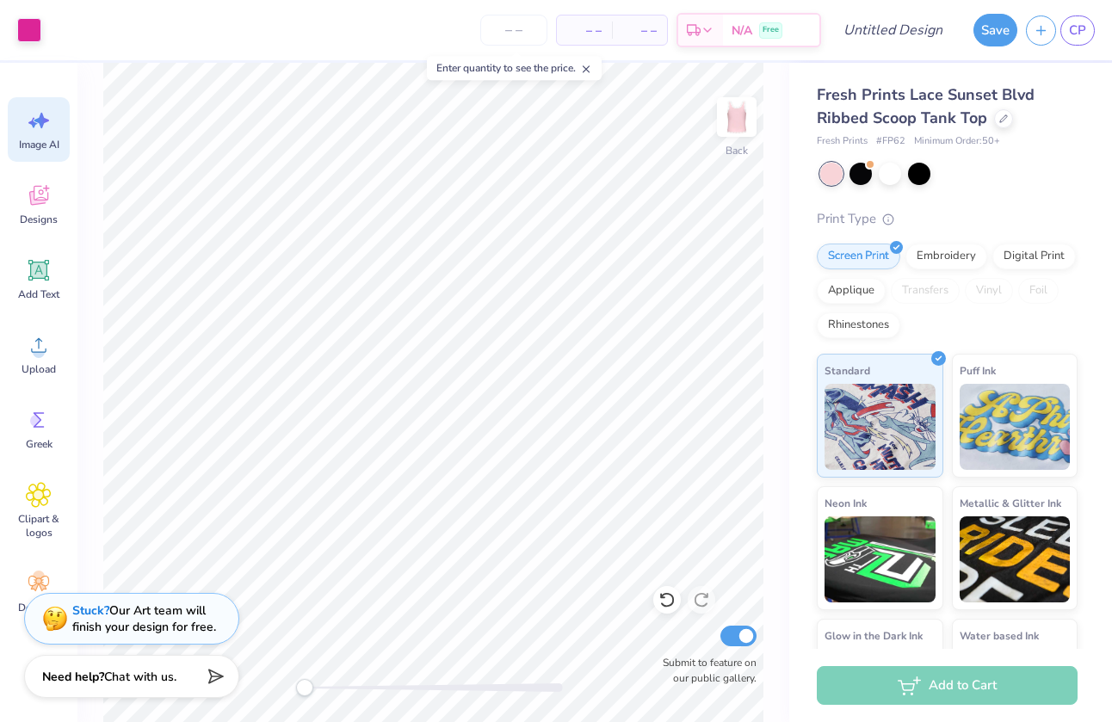
click at [41, 116] on icon at bounding box center [41, 120] width 15 height 15
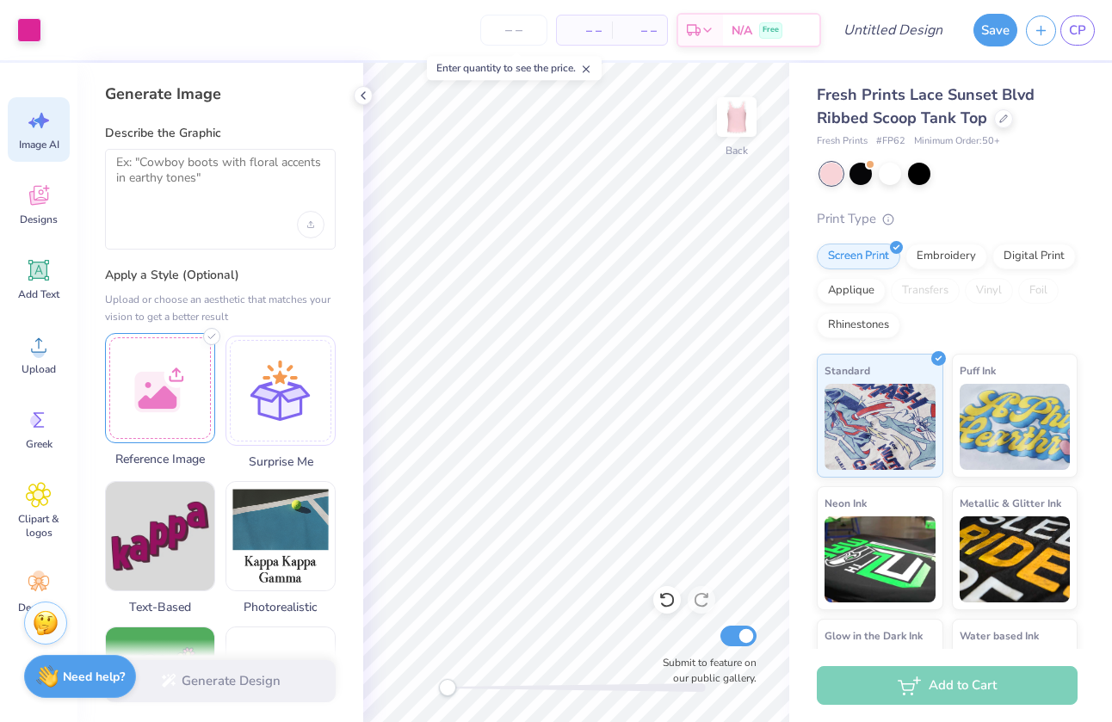
click at [167, 384] on div at bounding box center [160, 388] width 110 height 110
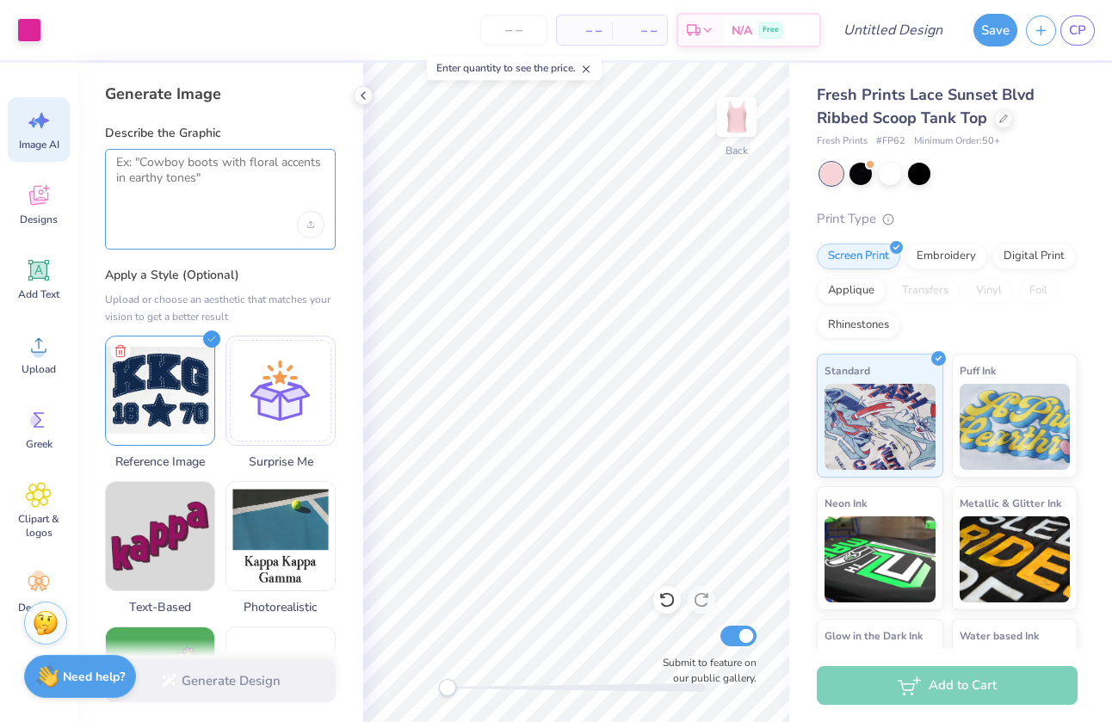
click at [220, 178] on textarea at bounding box center [220, 176] width 208 height 43
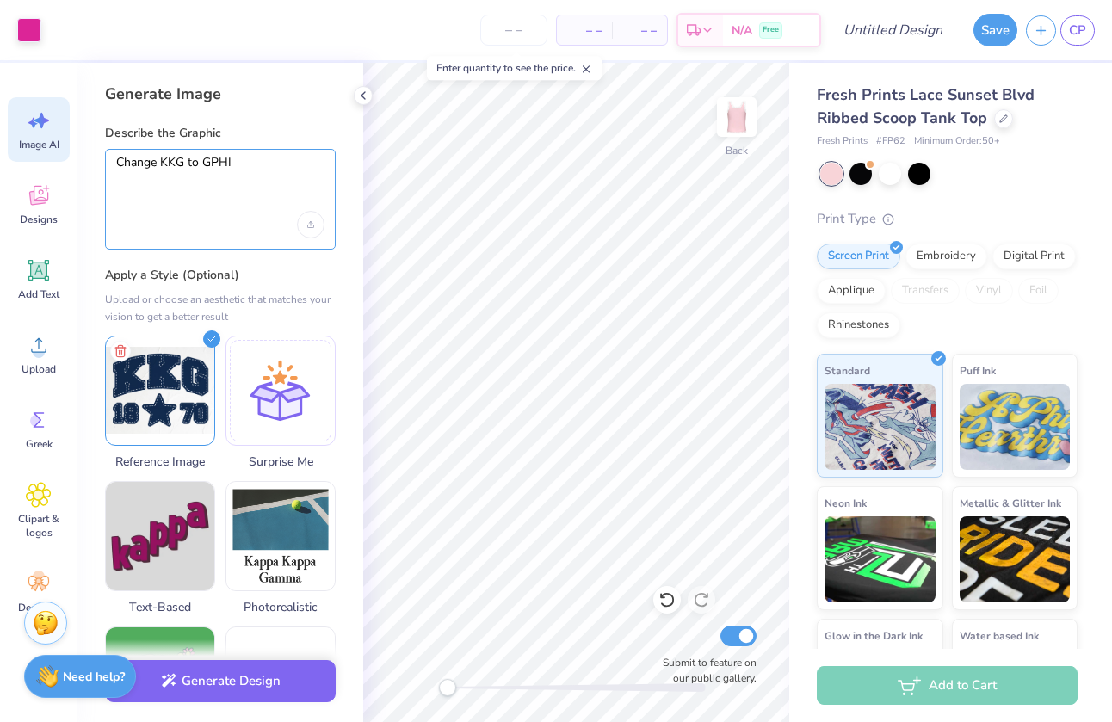
click at [158, 162] on textarea "Change KKG to GPHI" at bounding box center [220, 176] width 208 height 43
click at [188, 166] on textarea "Change "KKG to GPHI" at bounding box center [220, 176] width 208 height 43
click at [208, 167] on textarea "Change "KKG" to GPHI" at bounding box center [220, 176] width 208 height 43
click at [212, 169] on textarea "Change "KKG" to GPHI" at bounding box center [220, 176] width 208 height 43
click at [248, 163] on textarea "Change "KKG" to "GPHI" at bounding box center [220, 176] width 208 height 43
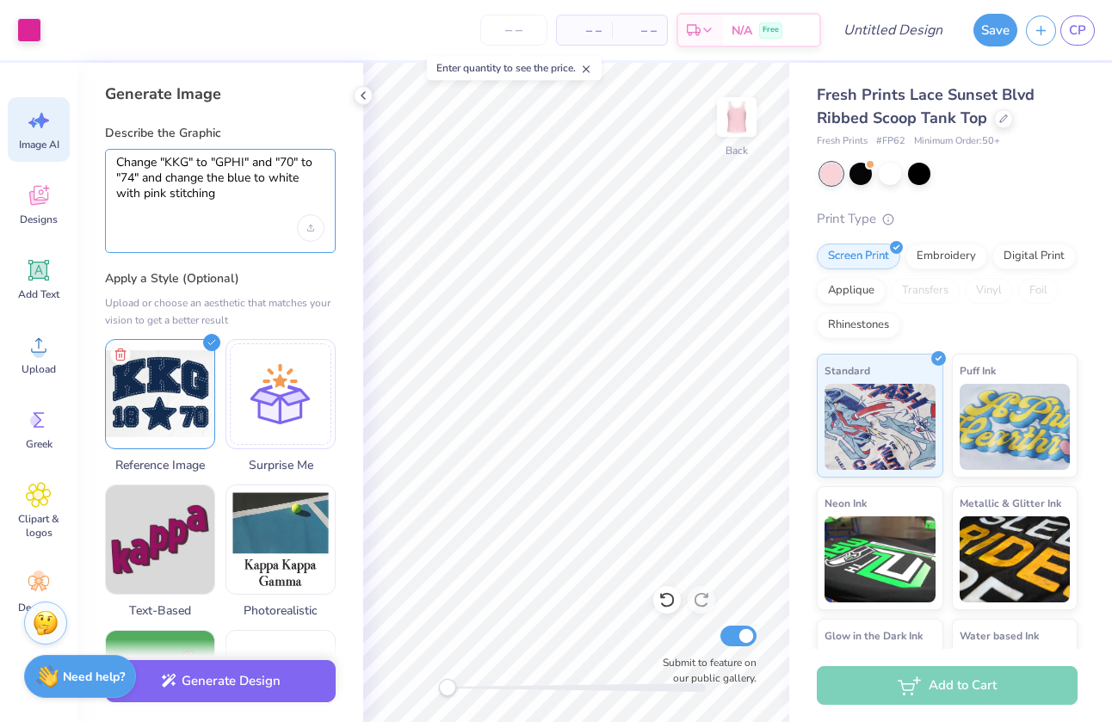
click at [303, 175] on textarea "Change "KKG" to "GPHI" and "70" to "74" and change the blue to white with pink …" at bounding box center [220, 178] width 208 height 46
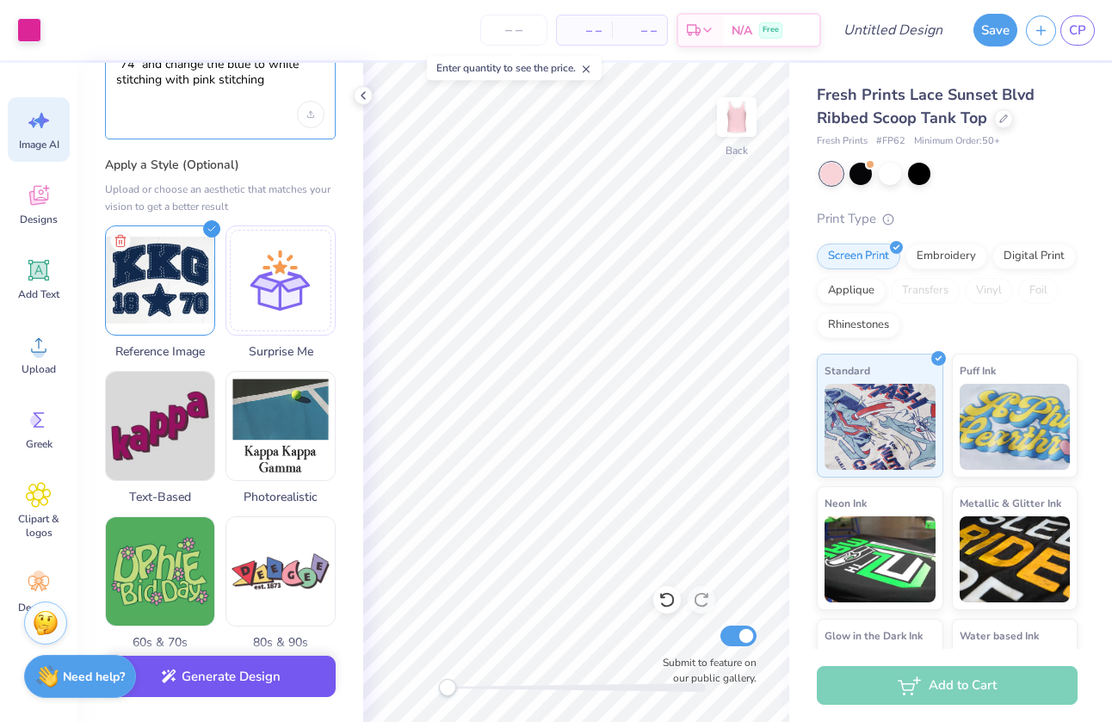
type textarea "Change "KKG" to "GPHI" and "70" to "74" and change the blue to white stitching …"
click at [250, 675] on button "Generate Design" at bounding box center [220, 677] width 231 height 42
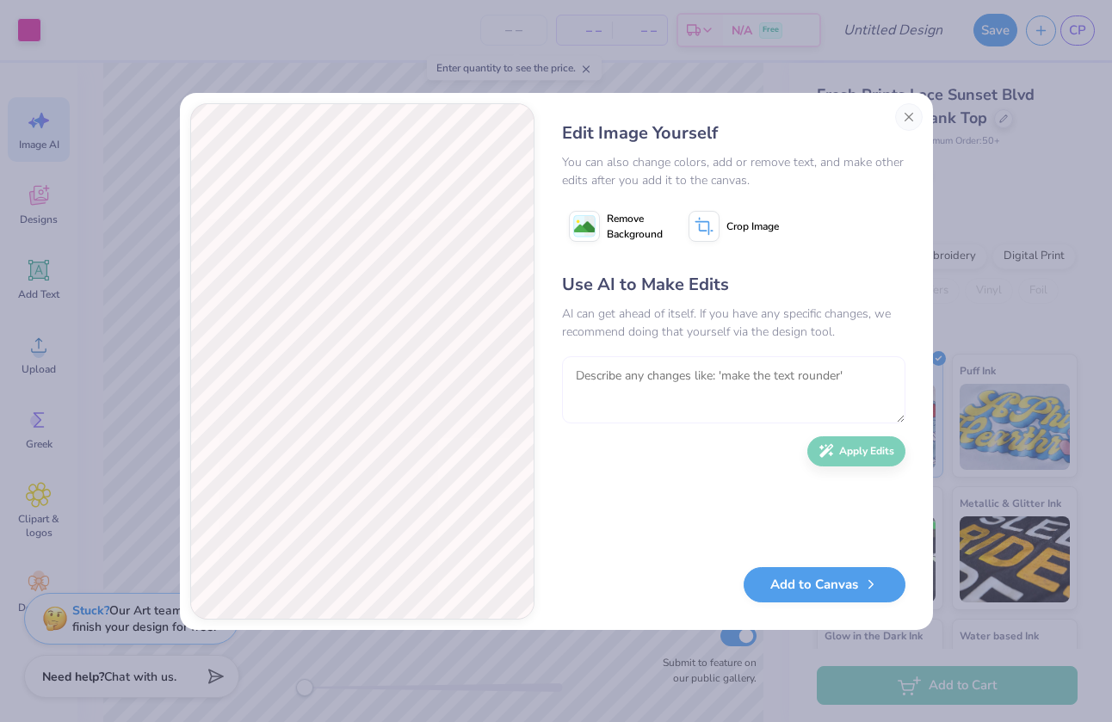
click at [627, 374] on textarea at bounding box center [733, 389] width 343 height 67
click at [599, 379] on textarea "chage the dark blue to white" at bounding box center [733, 389] width 343 height 67
click at [597, 378] on textarea "chage the dark blue to white" at bounding box center [733, 389] width 343 height 67
type textarea "change the dark blue to white"
click at [876, 447] on button "Apply Edits" at bounding box center [856, 447] width 98 height 30
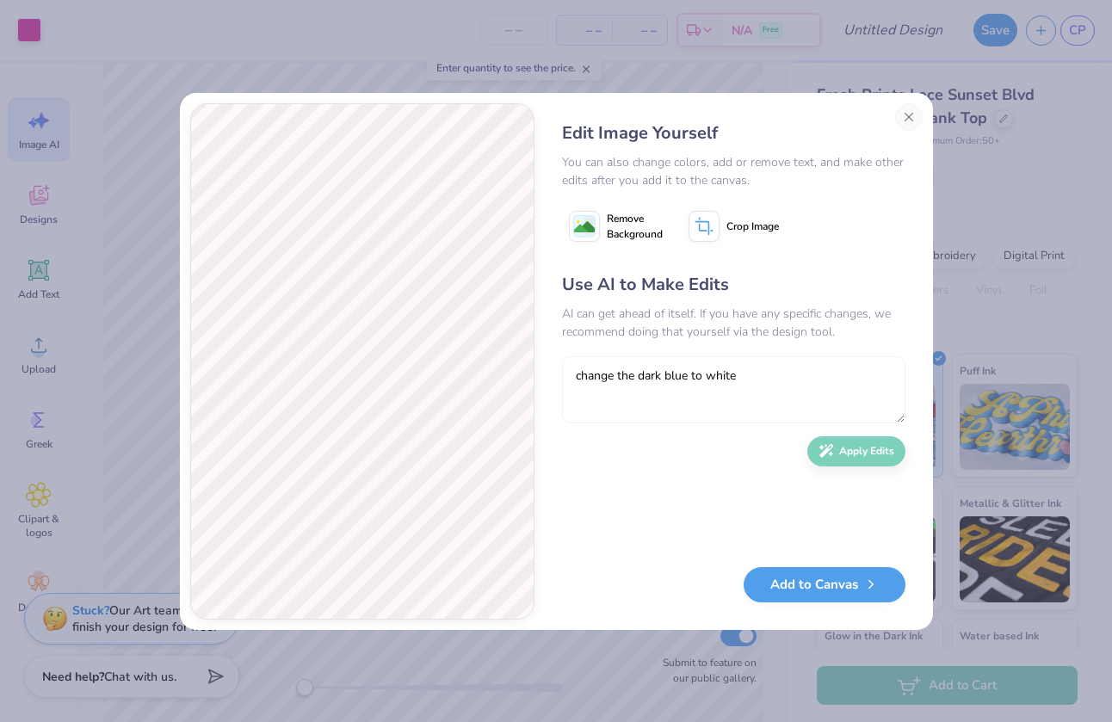
click at [640, 385] on textarea "change the dark blue to white" at bounding box center [733, 389] width 343 height 67
type textarea "fix the stitching pattern on the letters and make it brighter pink"
click at [854, 458] on button "Apply Edits" at bounding box center [856, 447] width 98 height 30
click at [610, 386] on textarea at bounding box center [733, 389] width 343 height 67
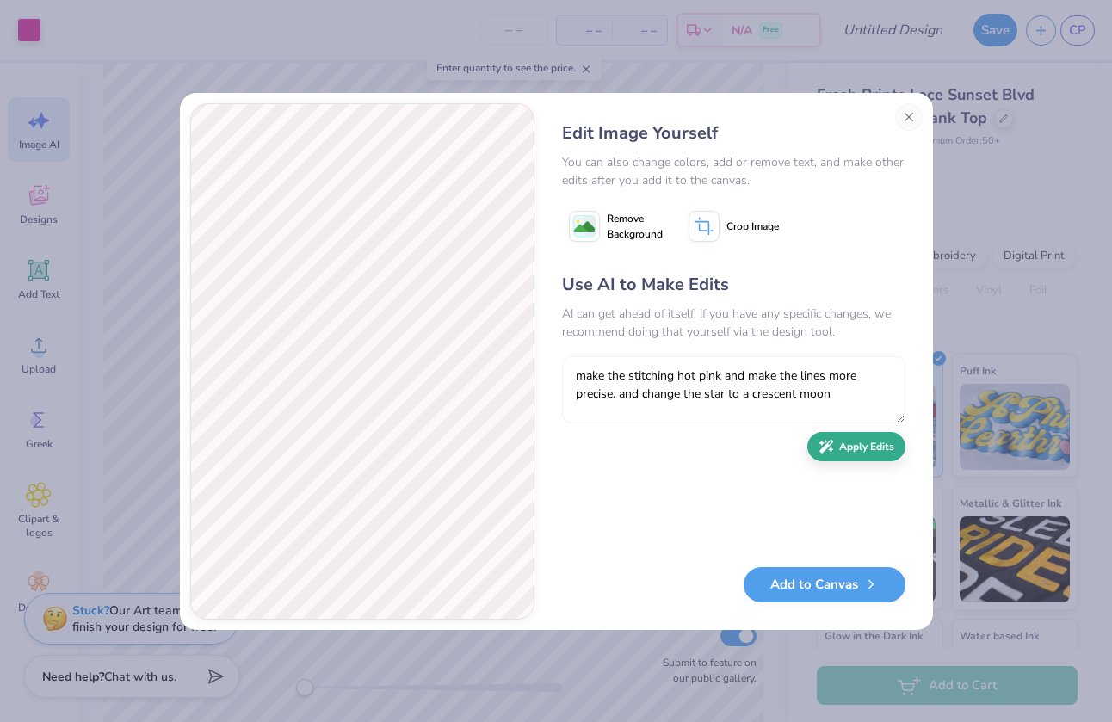
type textarea "make the stitching hot pink and make the lines more precise. and change the sta…"
click at [832, 442] on icon "button" at bounding box center [827, 447] width 14 height 14
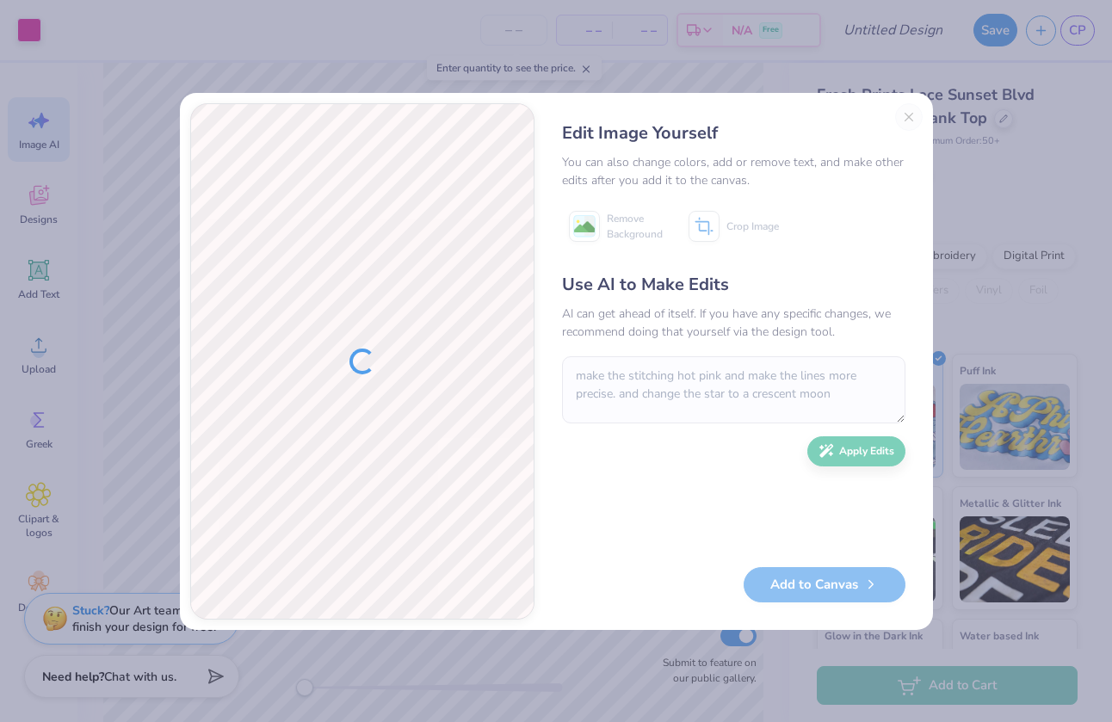
click at [660, 547] on div "Use AI to Make Edits AI can get ahead of itself. If you have any specific chang…" at bounding box center [733, 411] width 343 height 279
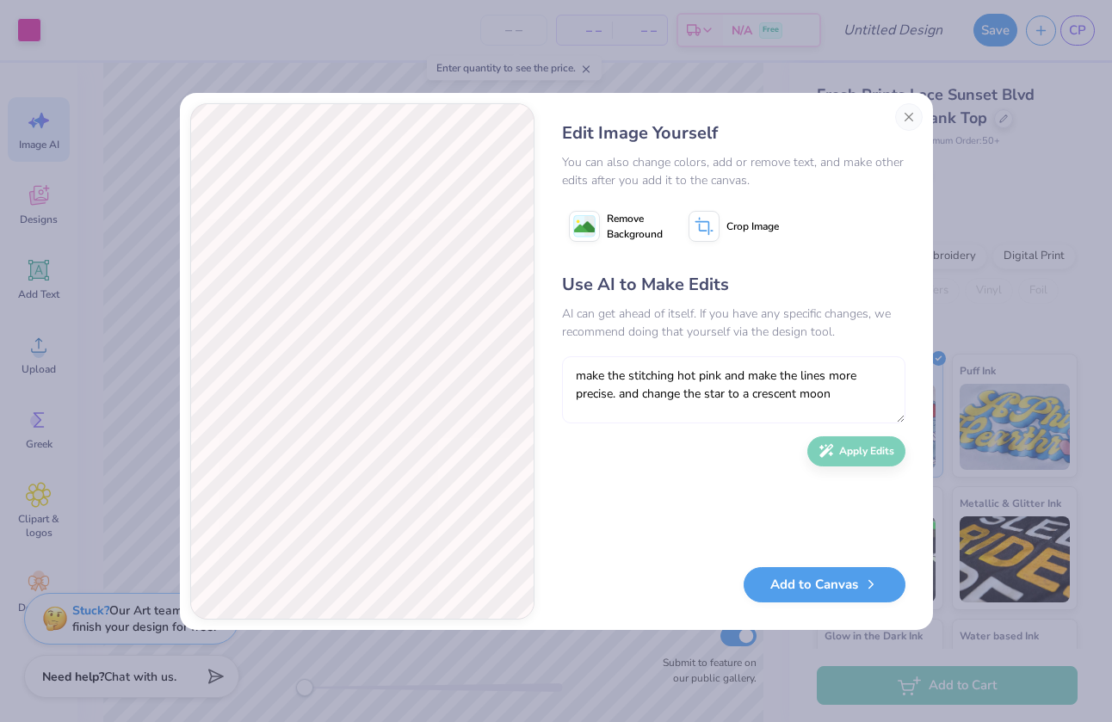
click at [642, 400] on textarea "make the stitching hot pink and make the lines more precise. and change the sta…" at bounding box center [733, 389] width 343 height 67
type textarea "Fix the 74 and fix the stitching to be more refined and clear bright pink"
click at [875, 447] on button "Apply Edits" at bounding box center [856, 447] width 98 height 30
click at [785, 578] on button "Add to Canvas" at bounding box center [825, 580] width 162 height 35
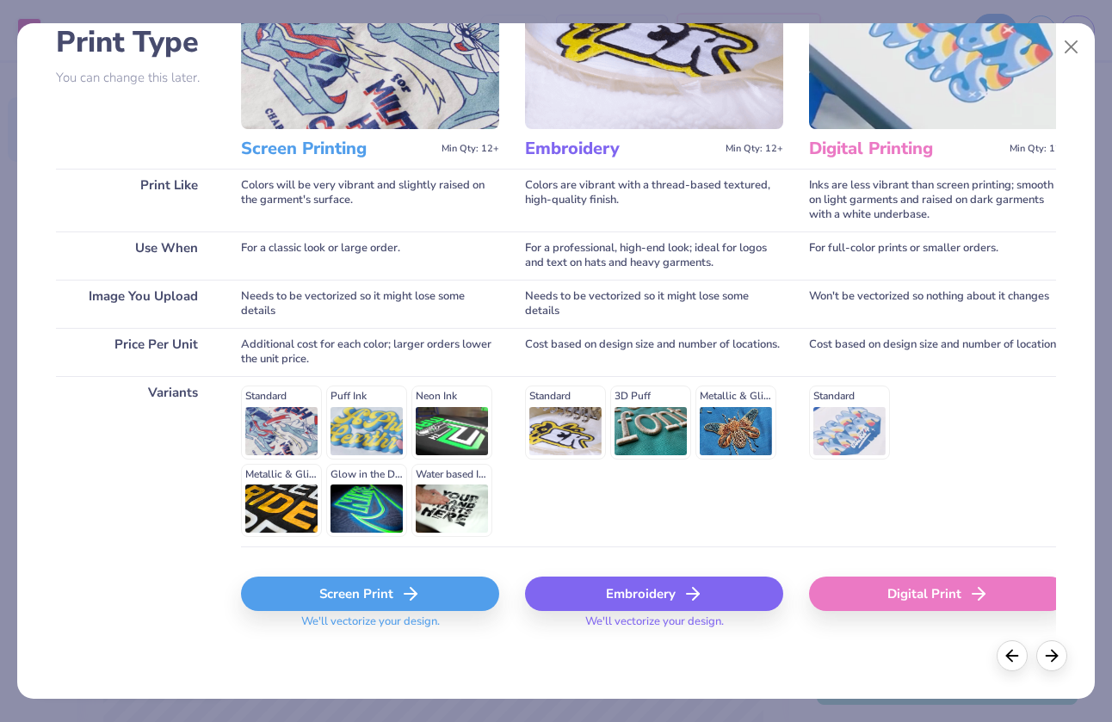
scroll to position [134, 0]
click at [331, 593] on div "Screen Print" at bounding box center [370, 594] width 258 height 34
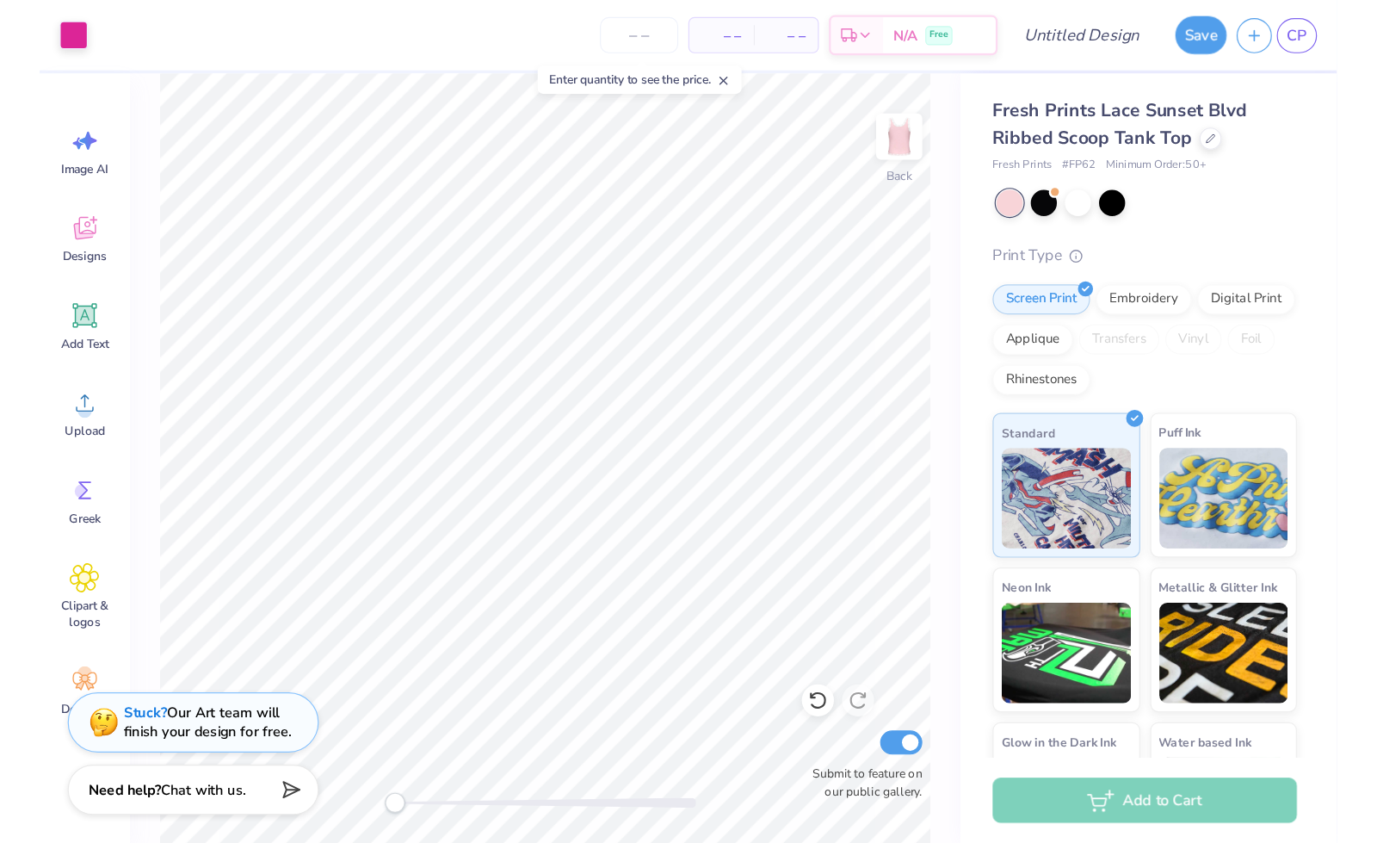
scroll to position [0, 0]
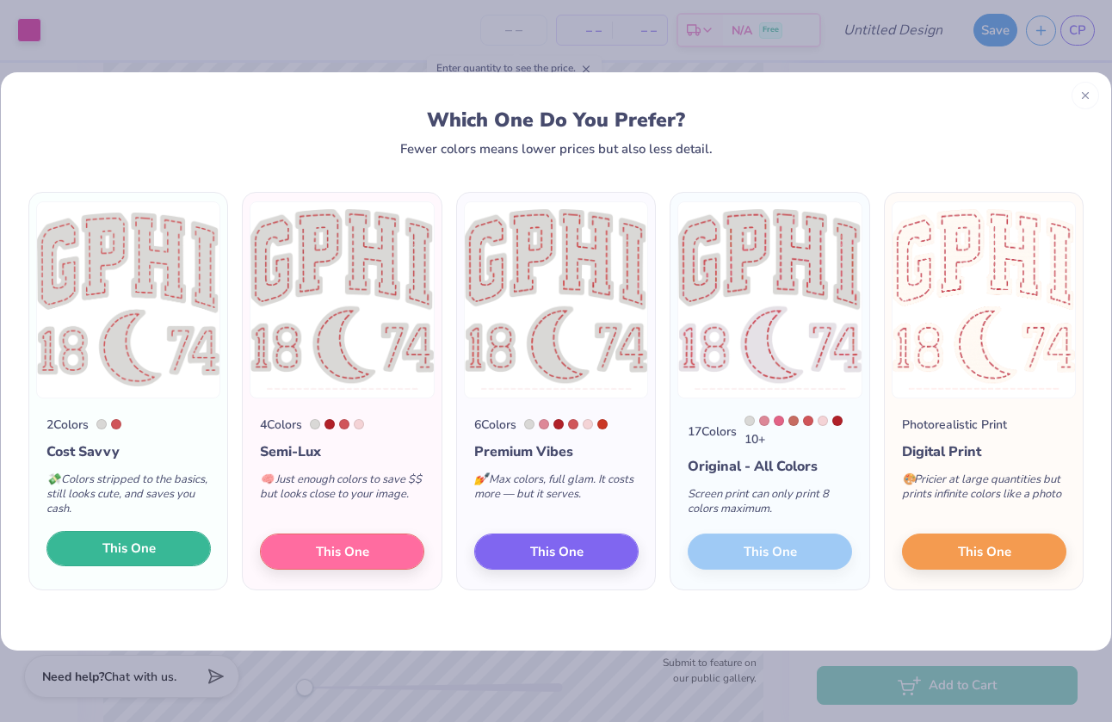
click at [165, 549] on button "This One" at bounding box center [128, 549] width 164 height 36
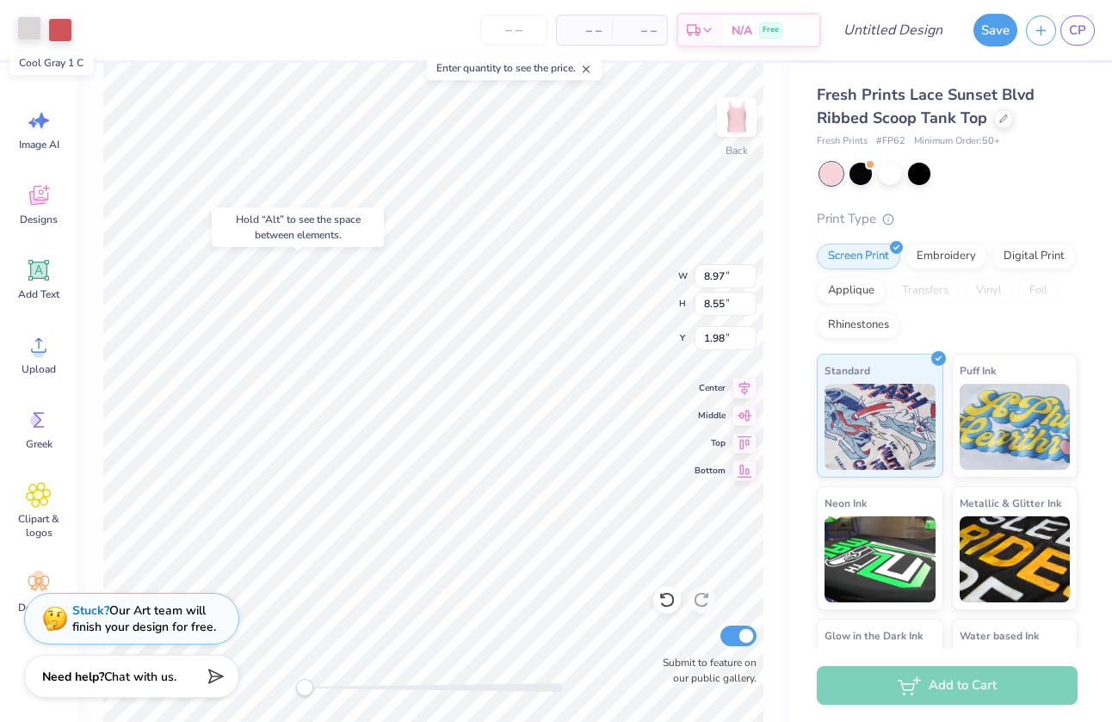
click at [36, 20] on div at bounding box center [29, 28] width 24 height 24
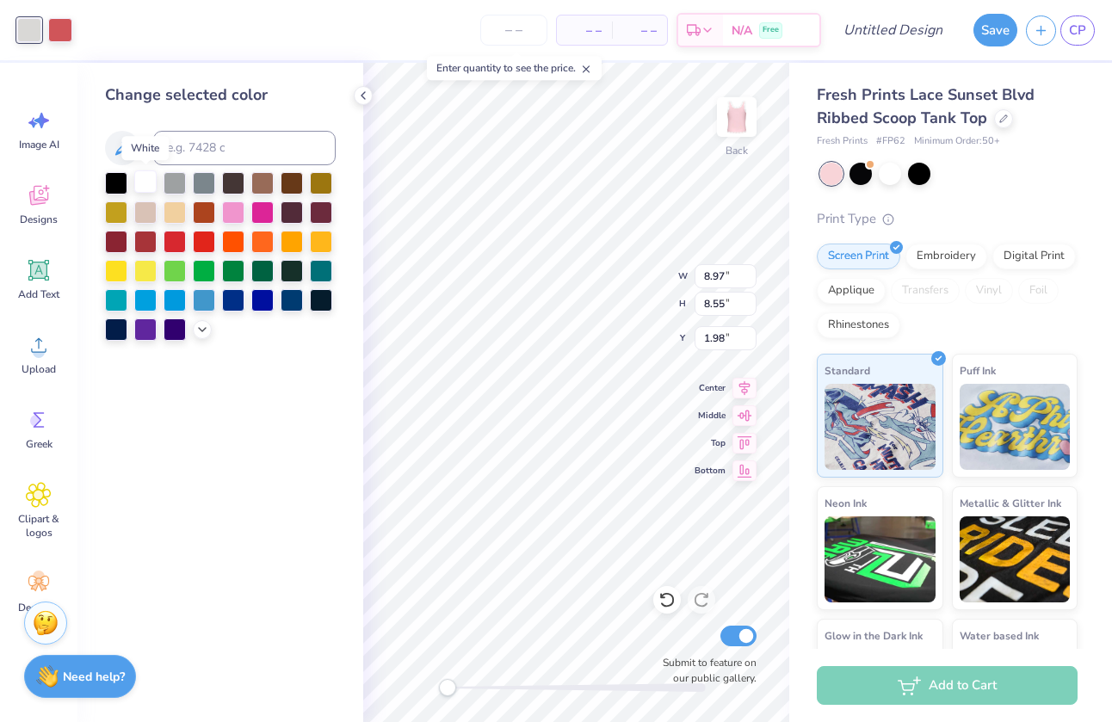
click at [139, 182] on div at bounding box center [145, 181] width 22 height 22
click at [59, 30] on div at bounding box center [60, 28] width 24 height 24
click at [269, 211] on div at bounding box center [262, 211] width 22 height 22
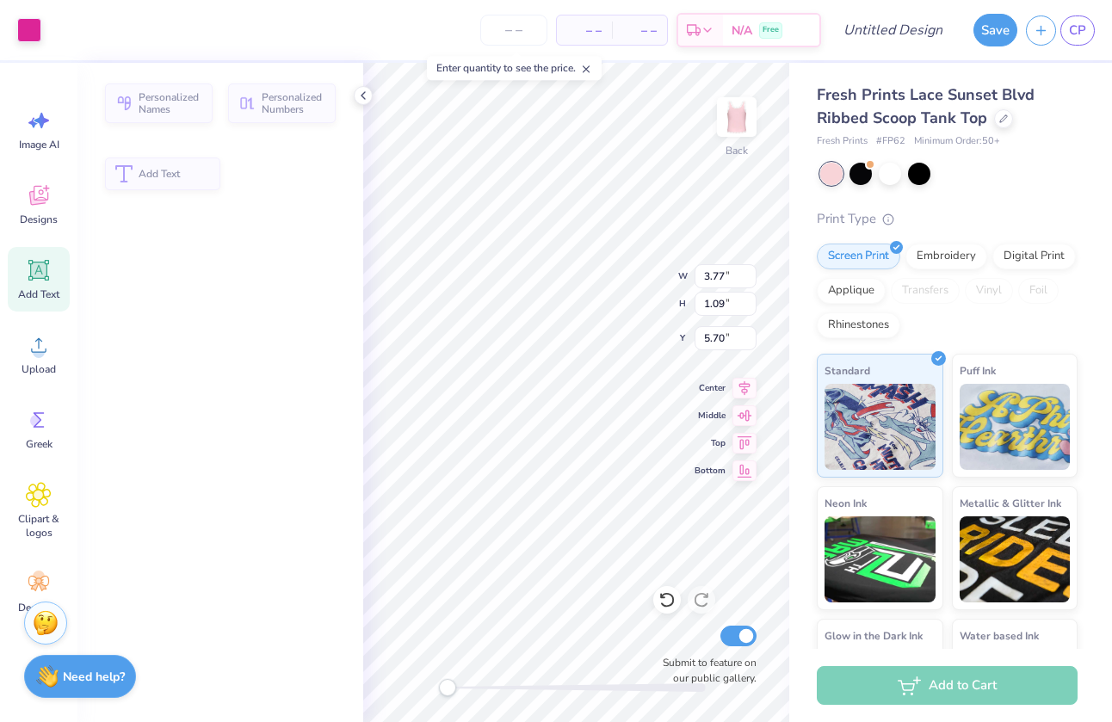
type input "3.77"
type input "1.09"
type input "5.70"
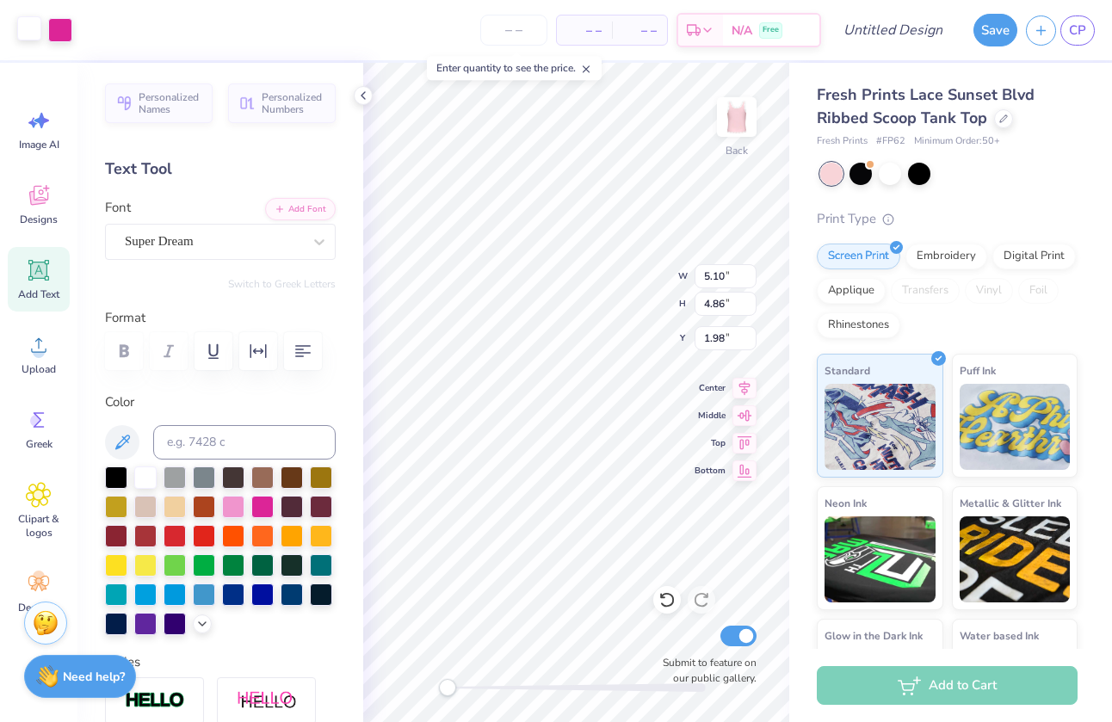
click at [29, 30] on div at bounding box center [29, 28] width 24 height 24
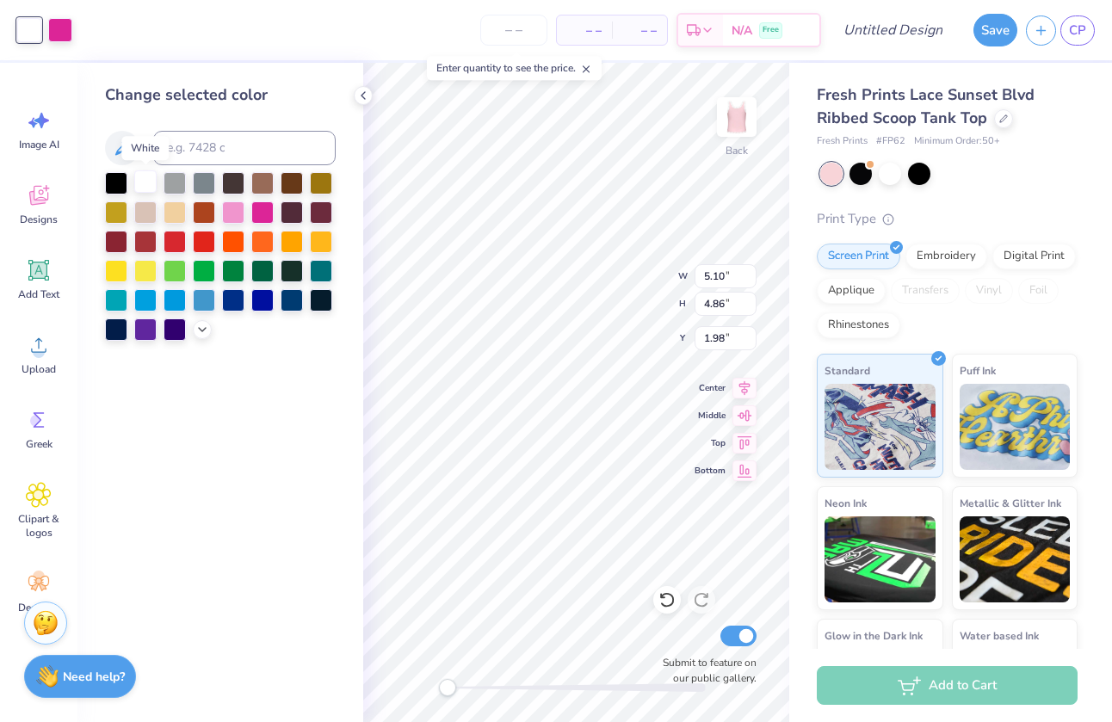
click at [140, 176] on div at bounding box center [145, 181] width 22 height 22
click at [205, 328] on icon at bounding box center [202, 328] width 14 height 14
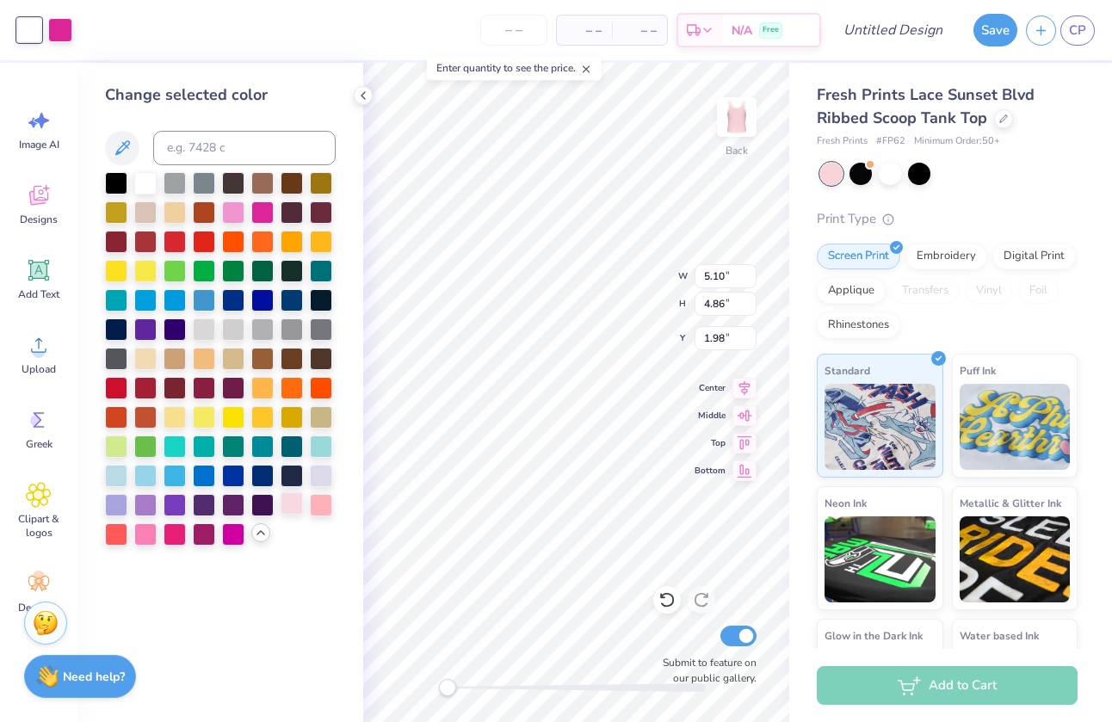
click at [293, 505] on div at bounding box center [292, 503] width 22 height 22
click at [316, 502] on div at bounding box center [321, 503] width 22 height 22
click at [261, 211] on div at bounding box center [262, 211] width 22 height 22
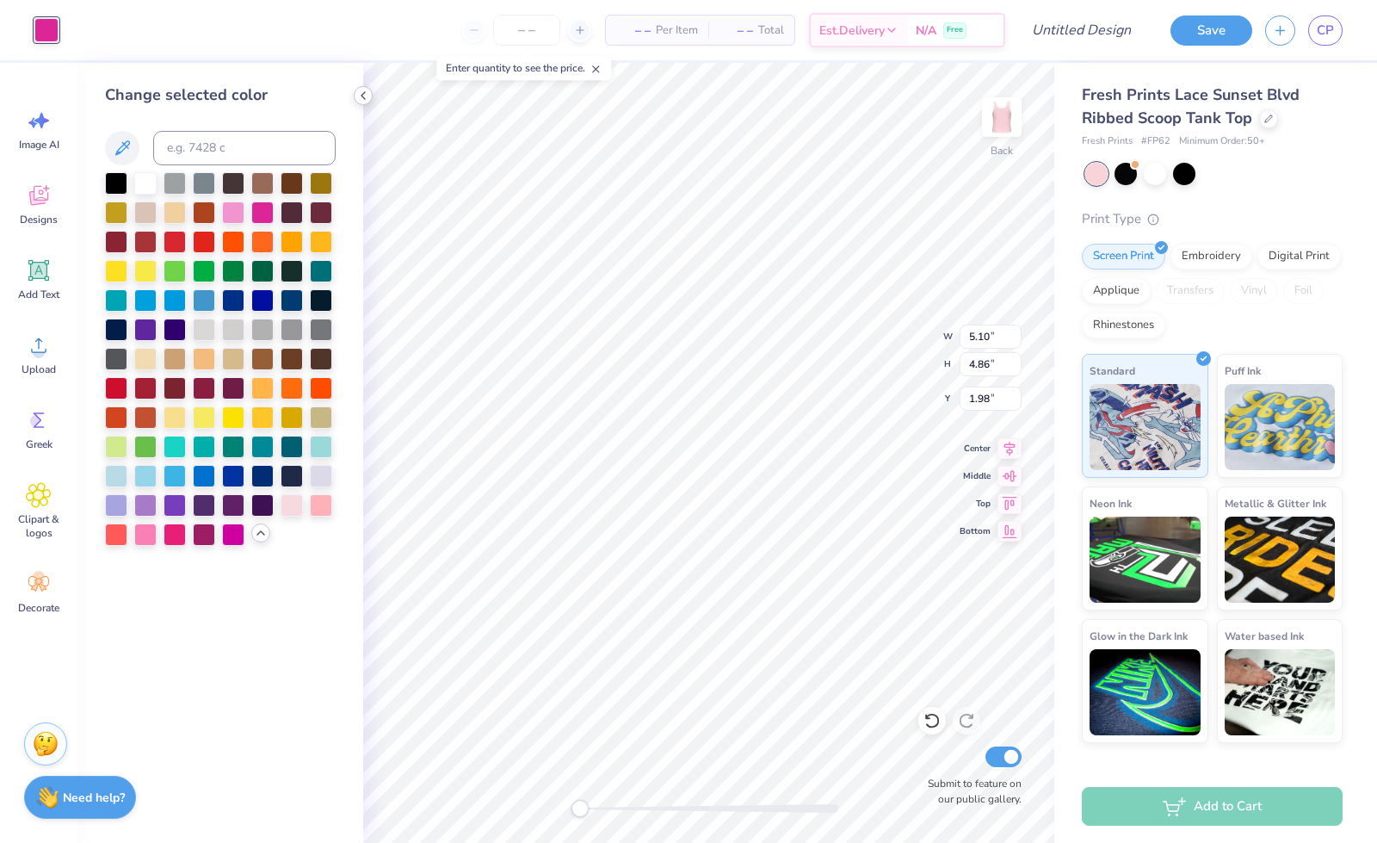
click at [363, 101] on icon at bounding box center [363, 96] width 14 height 14
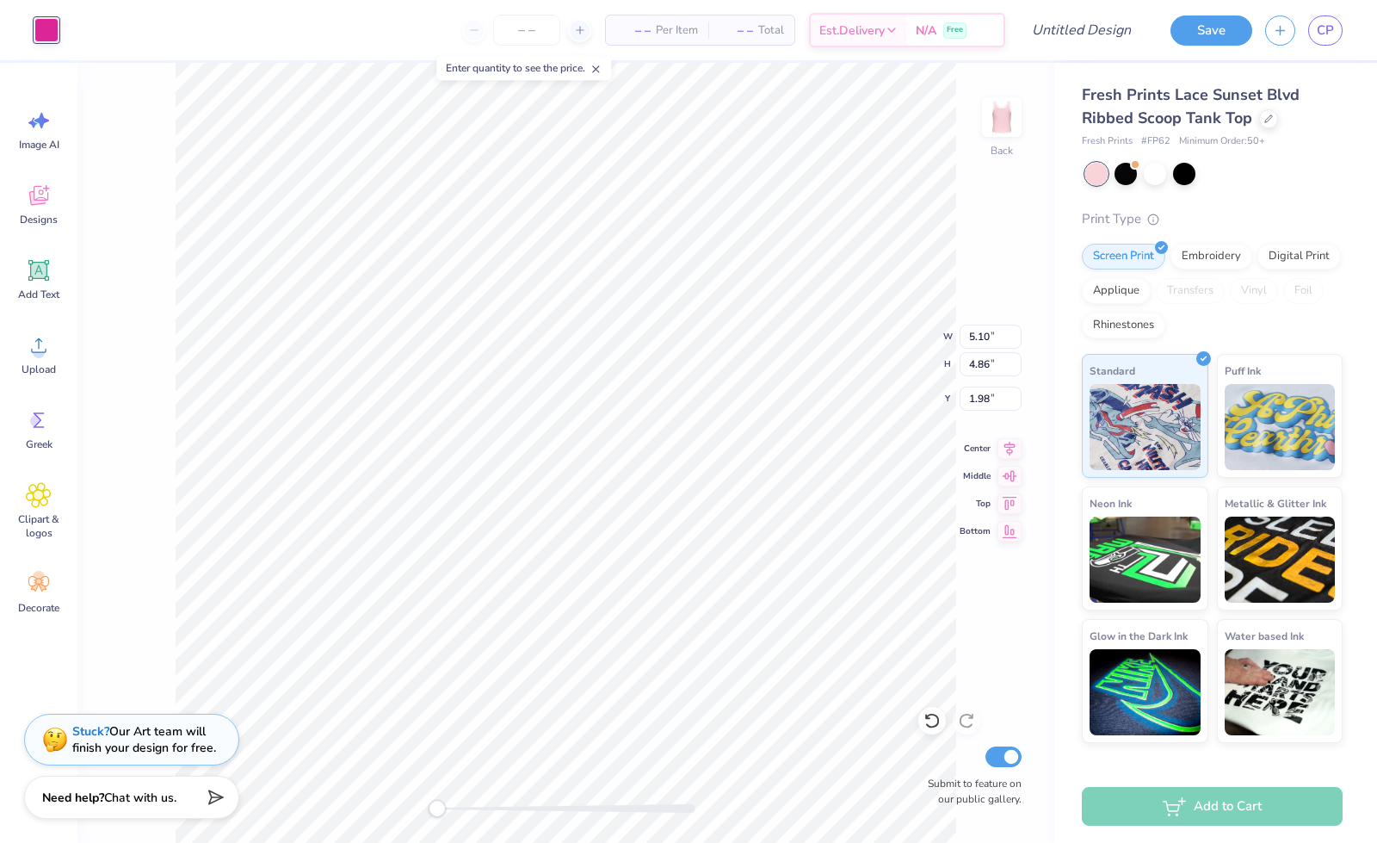
click at [57, 31] on div at bounding box center [46, 30] width 24 height 24
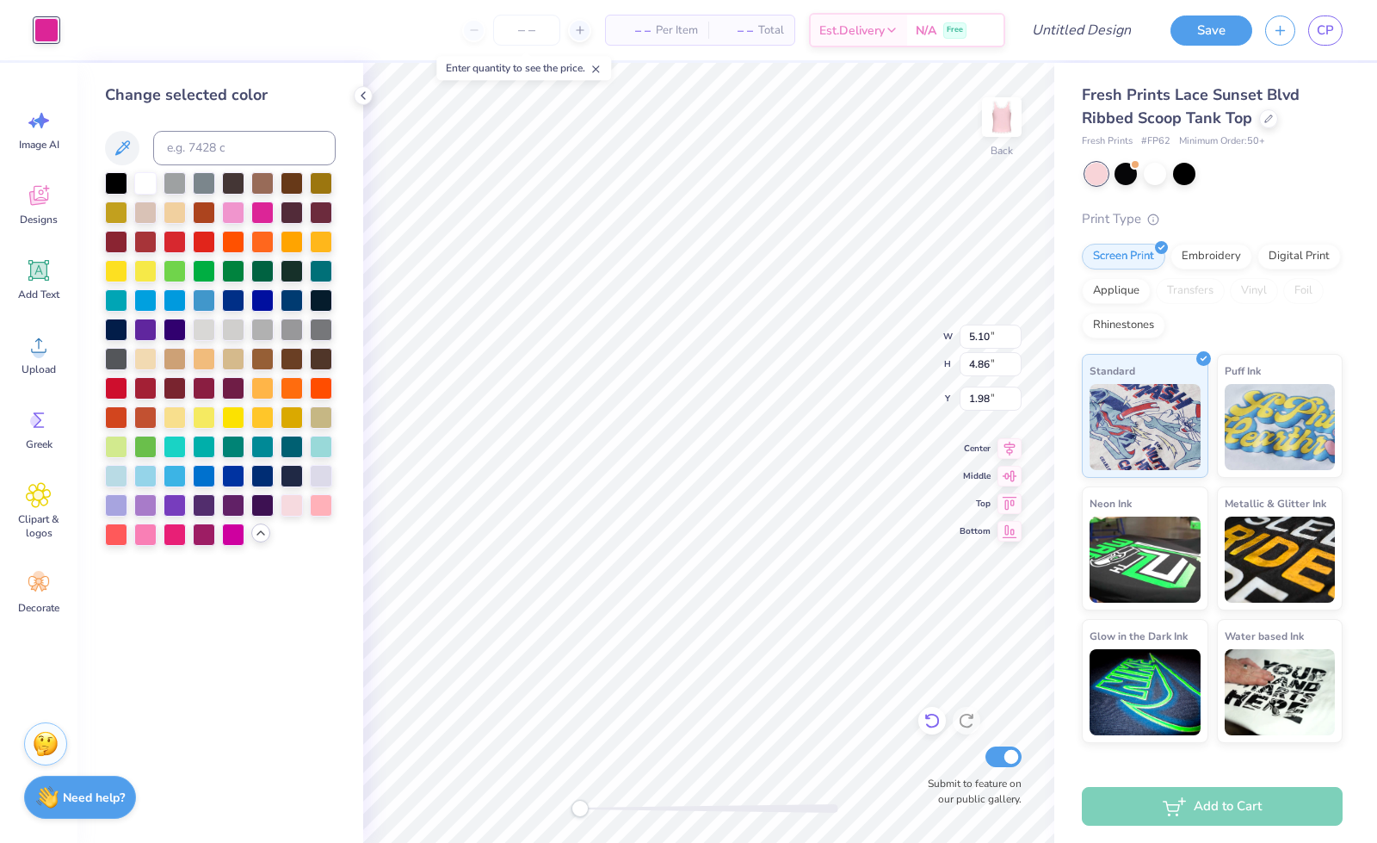
click at [930, 721] on icon at bounding box center [932, 720] width 17 height 17
type input "1.39"
click at [930, 721] on icon at bounding box center [932, 720] width 17 height 17
click at [141, 175] on div at bounding box center [145, 181] width 22 height 22
click at [43, 29] on div at bounding box center [46, 28] width 24 height 24
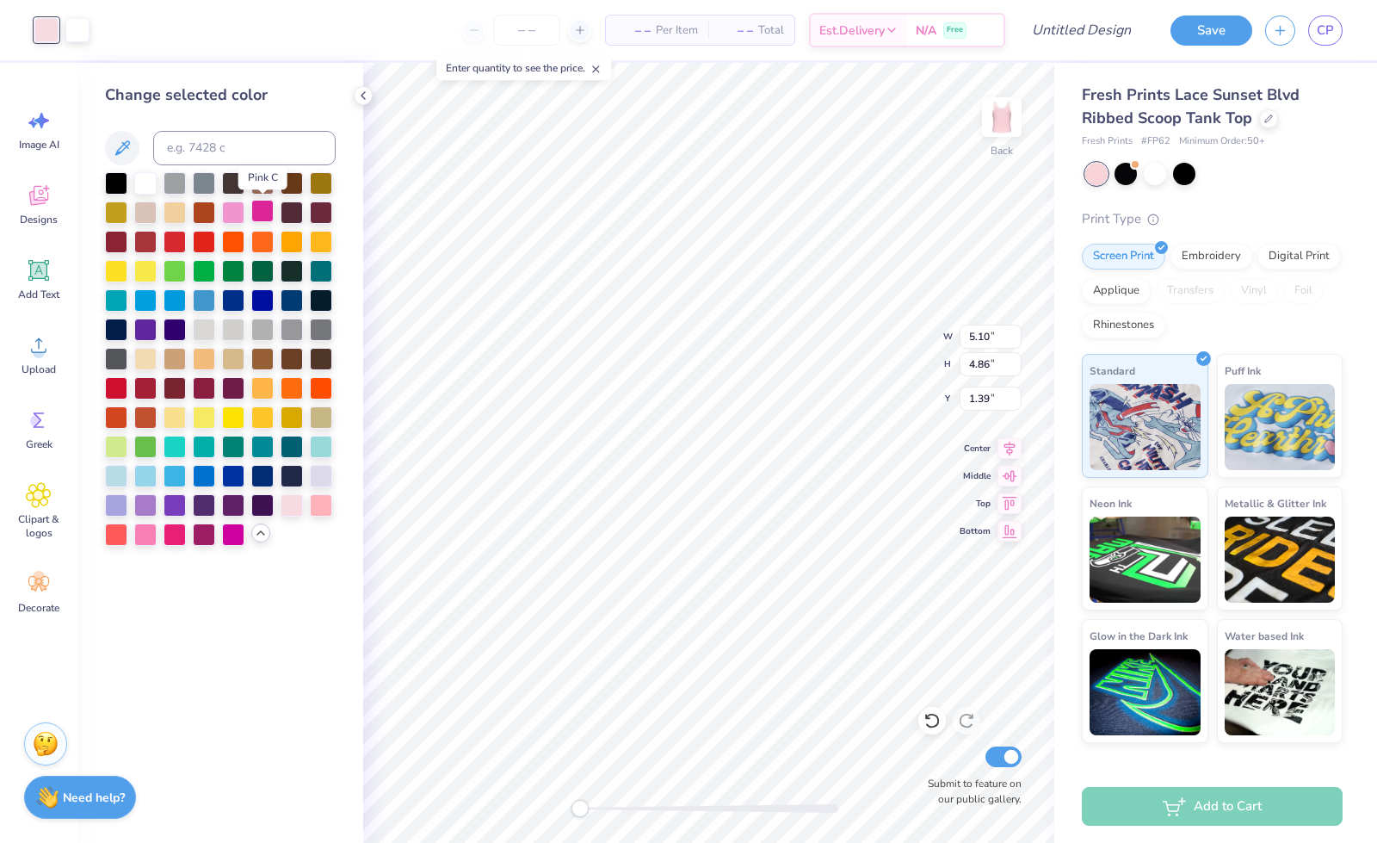
click at [263, 216] on div at bounding box center [262, 211] width 22 height 22
click at [239, 206] on div at bounding box center [233, 211] width 22 height 22
click at [157, 532] on div at bounding box center [145, 533] width 22 height 22
click at [177, 538] on div at bounding box center [175, 533] width 22 height 22
click at [200, 530] on div at bounding box center [204, 533] width 22 height 22
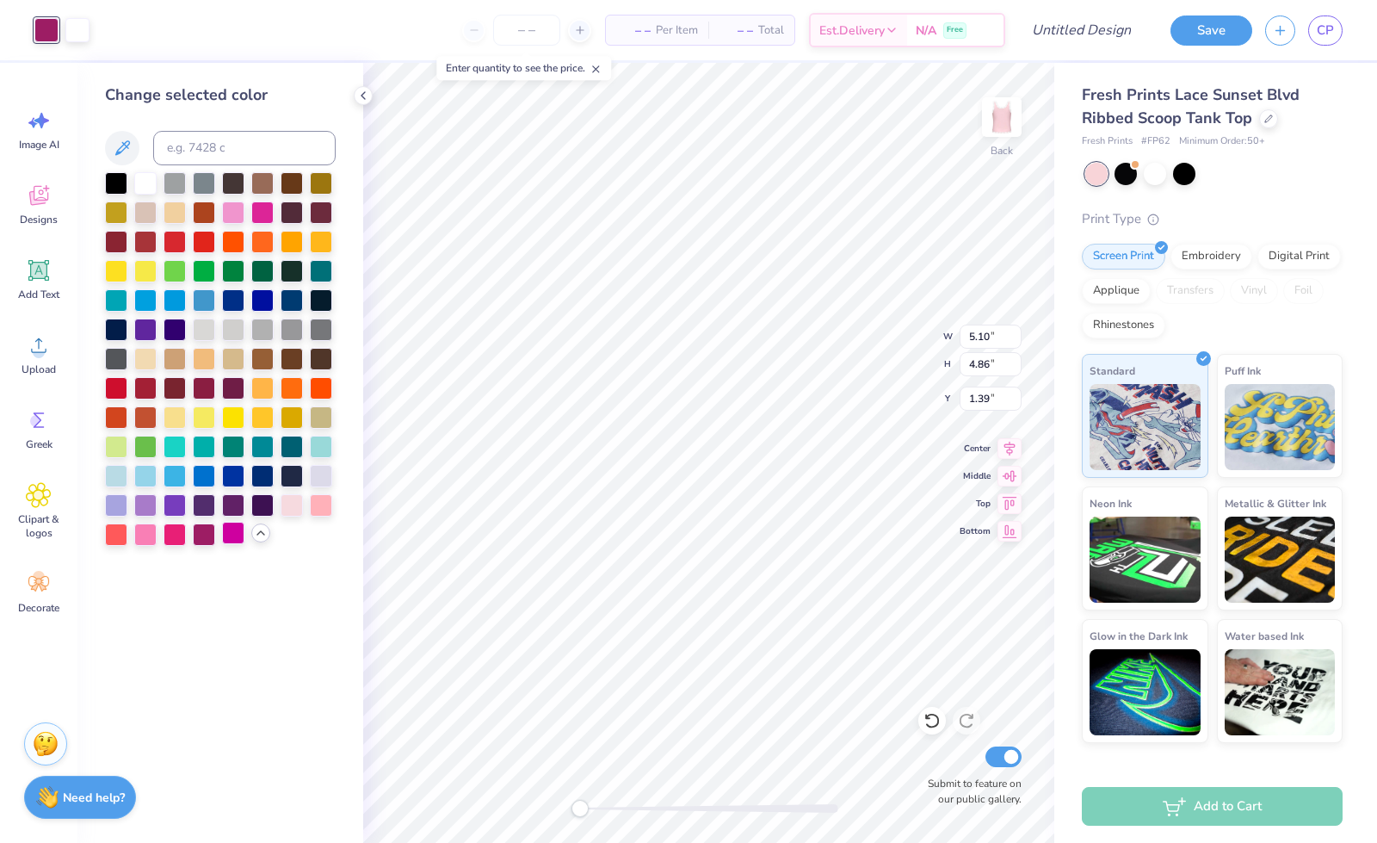
click at [232, 535] on div at bounding box center [233, 533] width 22 height 22
click at [205, 333] on div at bounding box center [204, 328] width 22 height 22
click at [150, 533] on div at bounding box center [145, 533] width 22 height 22
click at [290, 498] on div at bounding box center [292, 503] width 22 height 22
click at [145, 183] on div at bounding box center [145, 181] width 22 height 22
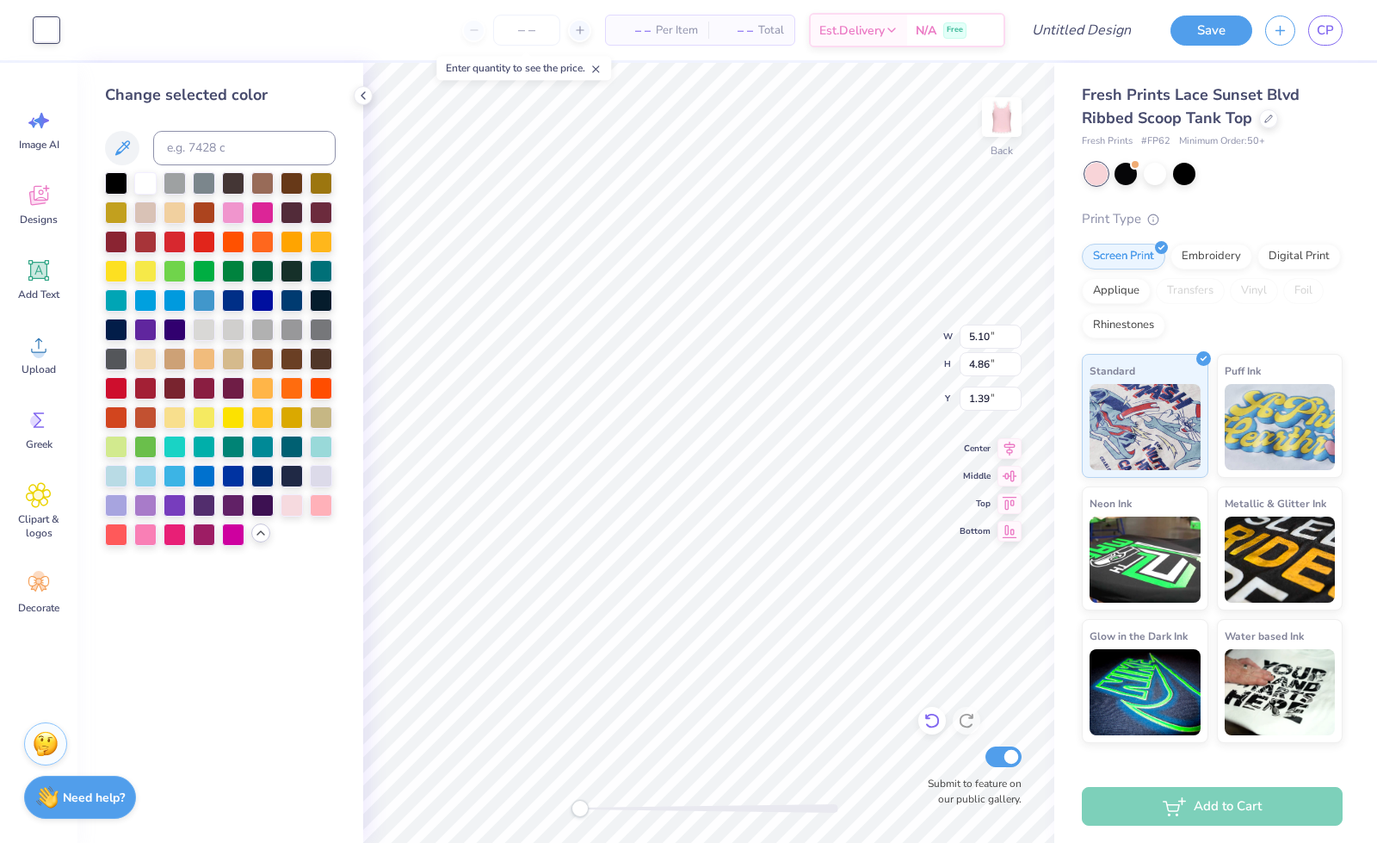
click at [933, 721] on icon at bounding box center [932, 720] width 17 height 17
click at [263, 222] on div at bounding box center [262, 211] width 22 height 22
click at [151, 180] on div at bounding box center [145, 181] width 22 height 22
click at [46, 38] on div at bounding box center [46, 28] width 24 height 24
click at [252, 207] on div at bounding box center [262, 211] width 22 height 22
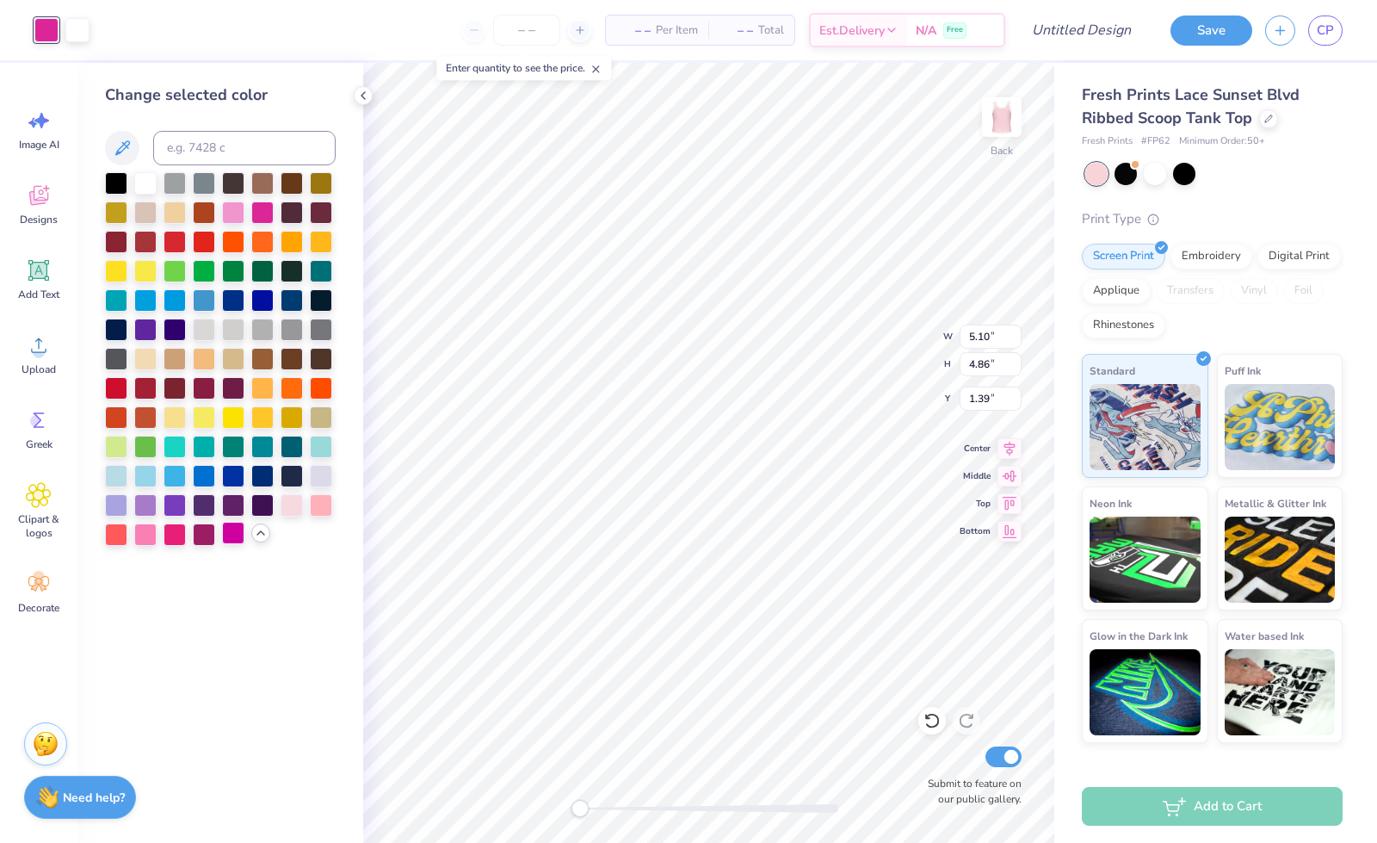
click at [236, 536] on div at bounding box center [233, 533] width 22 height 22
click at [202, 533] on div at bounding box center [204, 533] width 22 height 22
click at [174, 536] on div at bounding box center [175, 533] width 22 height 22
click at [148, 531] on div at bounding box center [145, 533] width 22 height 22
click at [260, 209] on div at bounding box center [262, 211] width 22 height 22
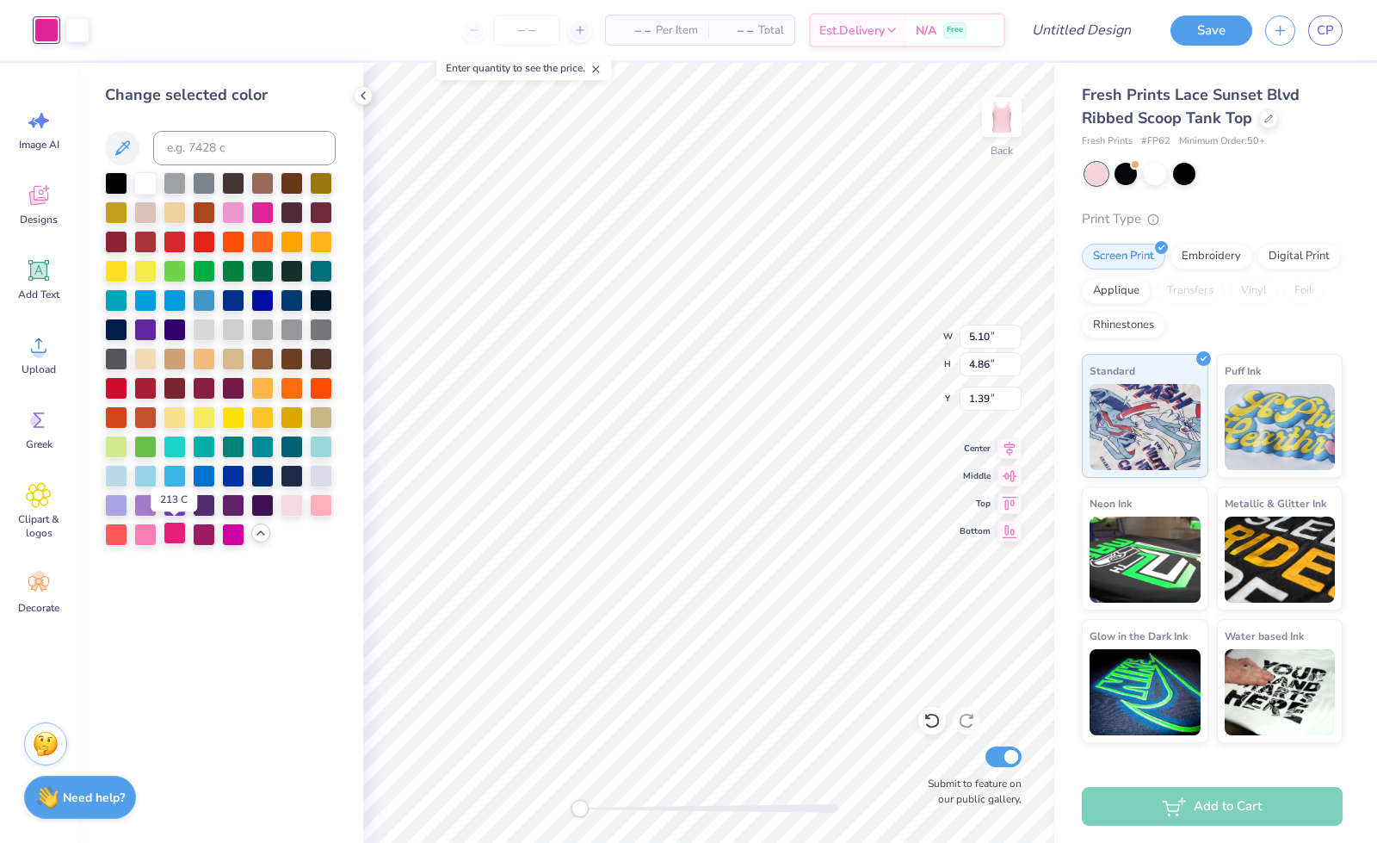
click at [174, 524] on div at bounding box center [175, 533] width 22 height 22
click at [73, 22] on div at bounding box center [77, 28] width 24 height 24
click at [120, 183] on div at bounding box center [116, 183] width 22 height 22
click at [37, 34] on div at bounding box center [46, 28] width 24 height 24
click at [148, 180] on div at bounding box center [145, 181] width 22 height 22
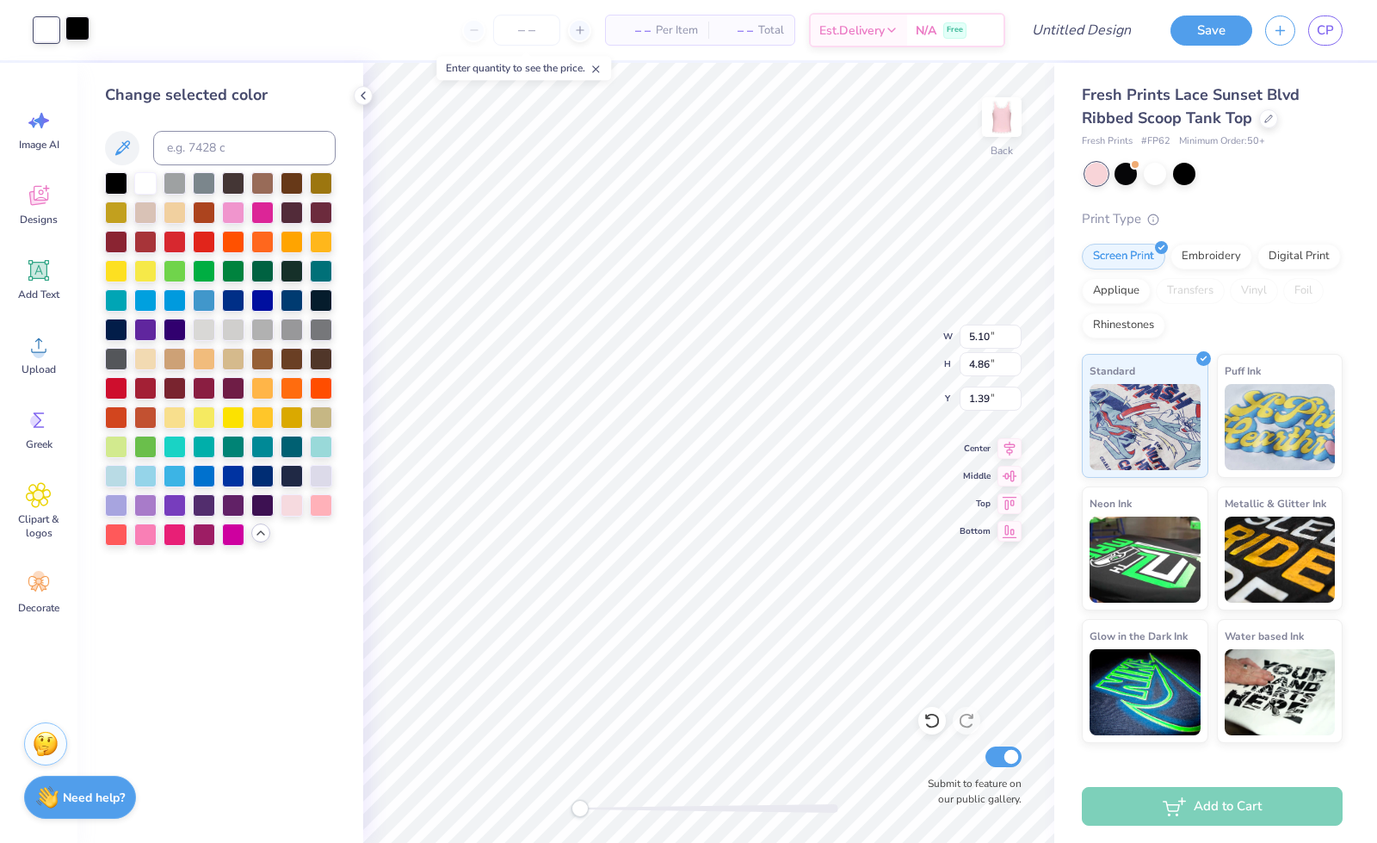
click at [74, 37] on div at bounding box center [77, 28] width 24 height 24
click at [262, 216] on div at bounding box center [262, 211] width 22 height 22
click at [238, 218] on div at bounding box center [233, 211] width 22 height 22
click at [260, 216] on div at bounding box center [262, 211] width 22 height 22
click at [140, 524] on div at bounding box center [145, 533] width 22 height 22
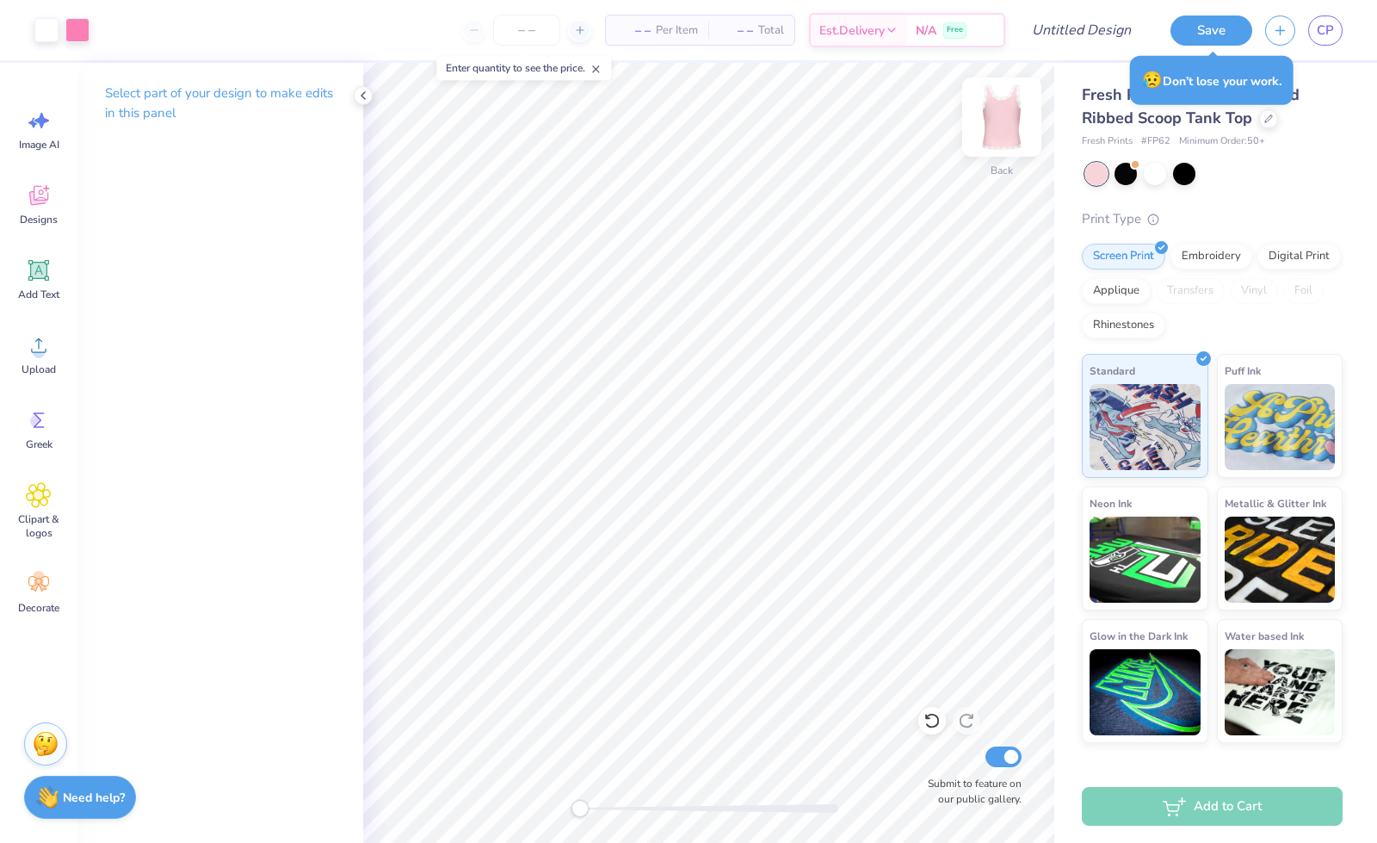
click at [999, 119] on img at bounding box center [1002, 117] width 69 height 69
click at [999, 121] on img at bounding box center [1002, 117] width 69 height 69
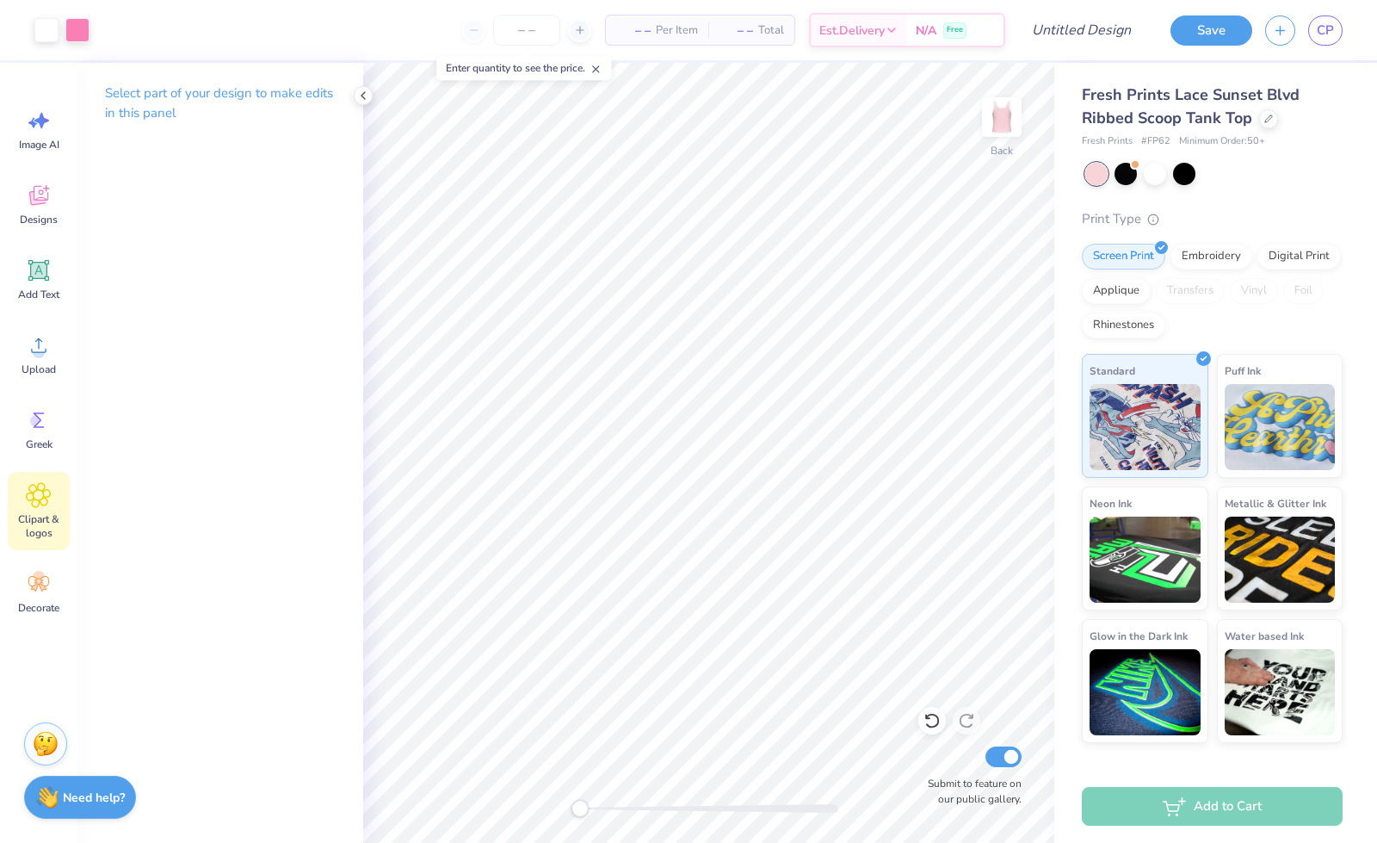
click at [39, 509] on div "Clipart & logos" at bounding box center [39, 511] width 62 height 78
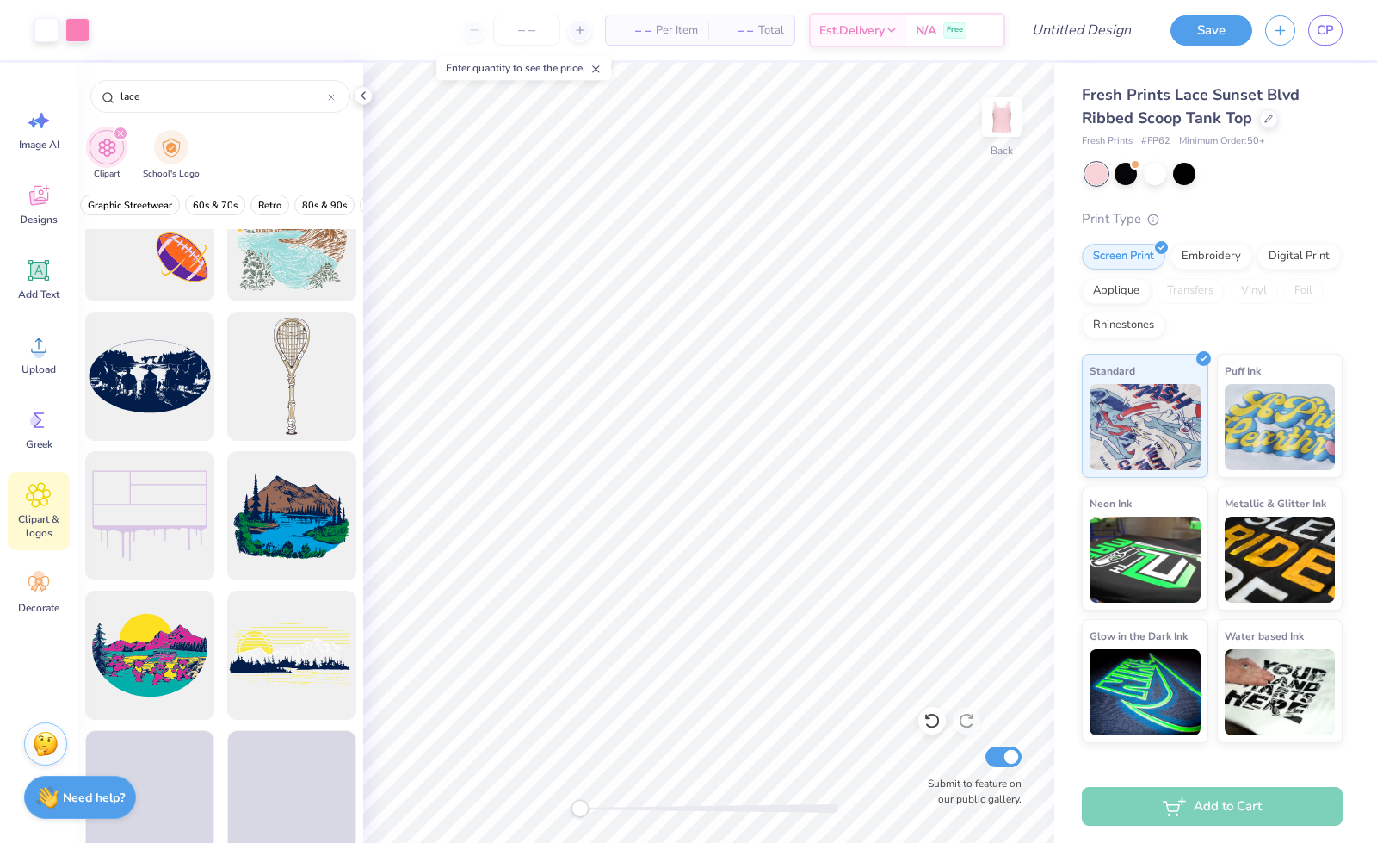
scroll to position [1598, 0]
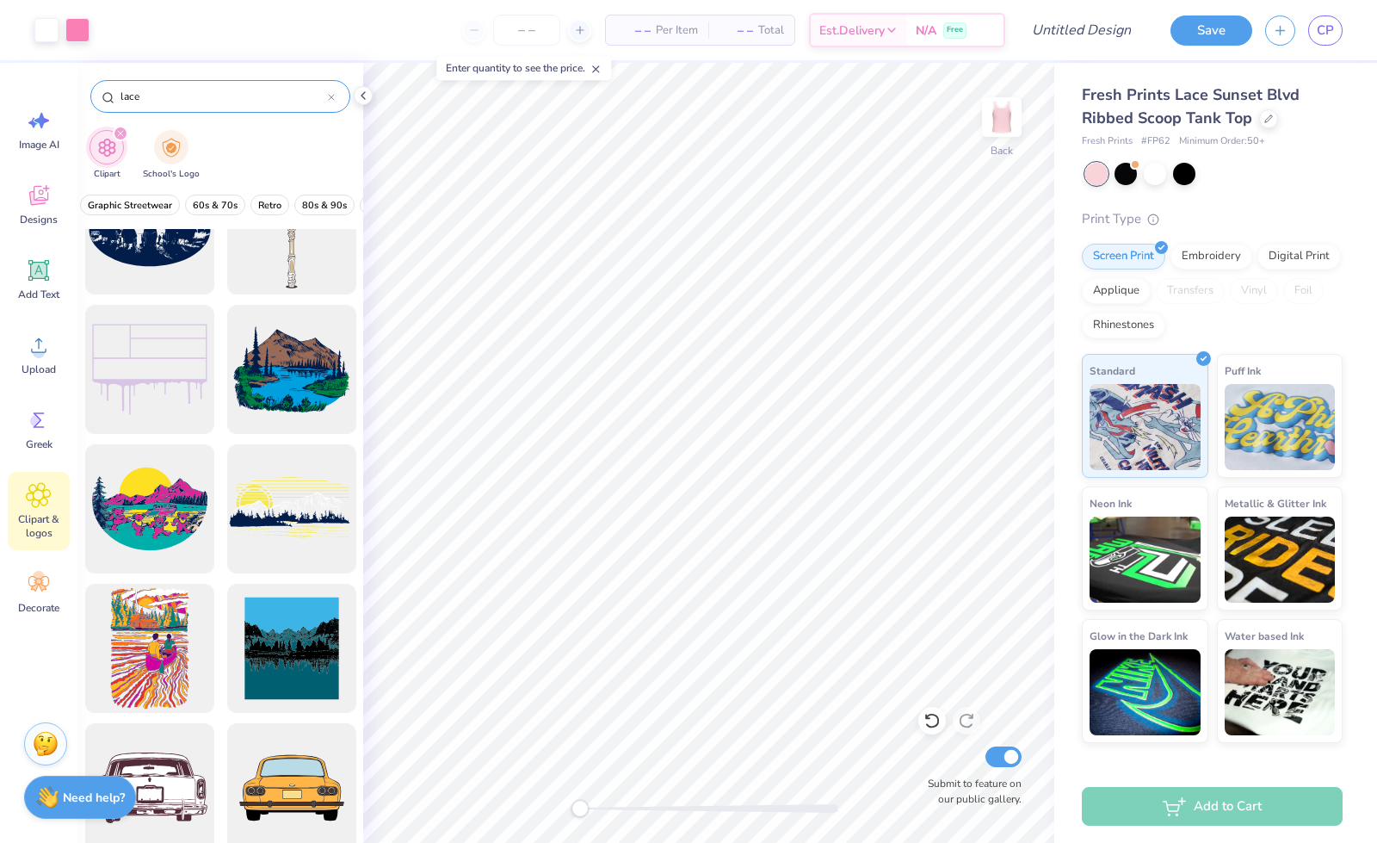
click at [175, 94] on input "lace" at bounding box center [223, 96] width 209 height 17
type input "ball"
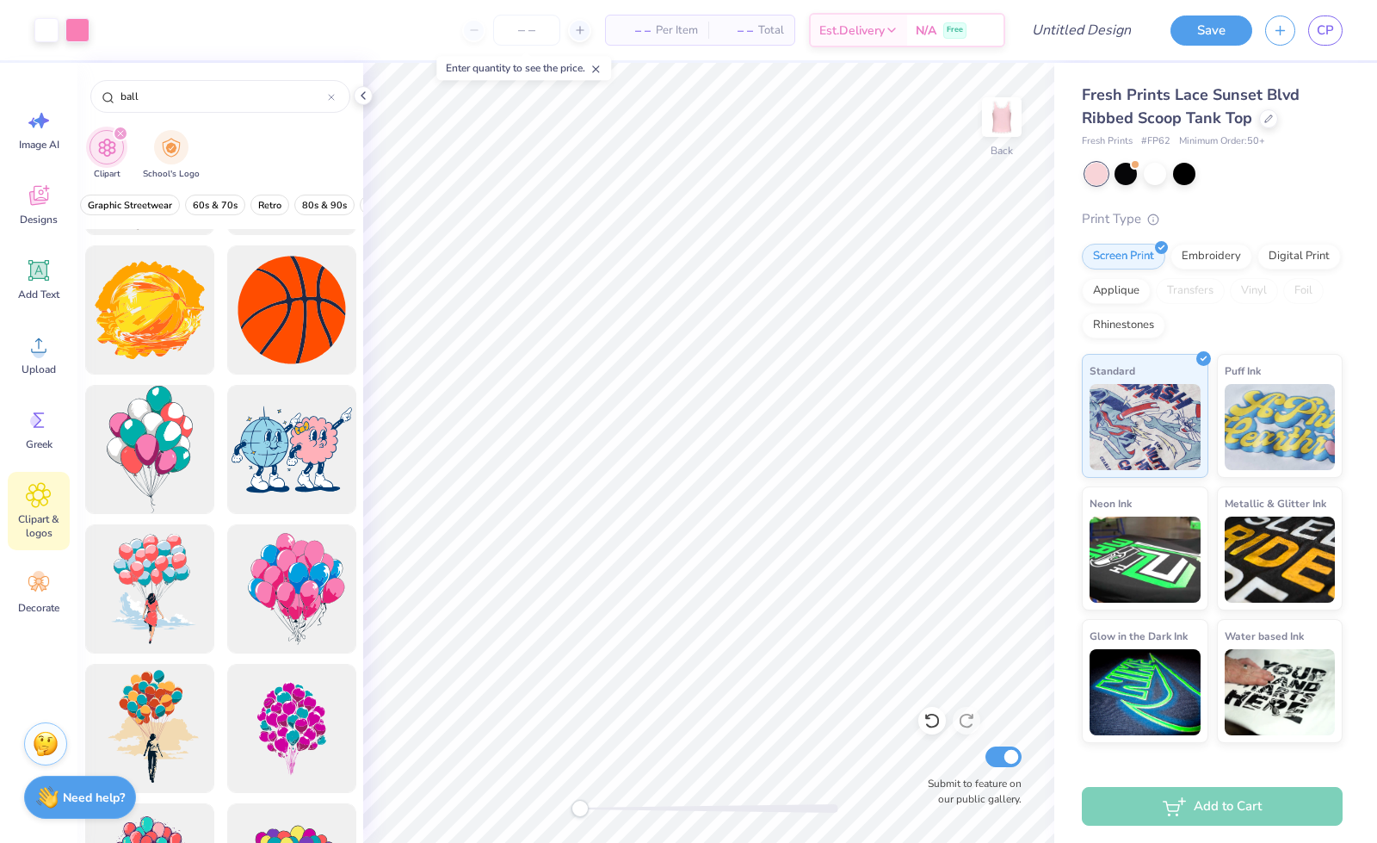
scroll to position [3055, 0]
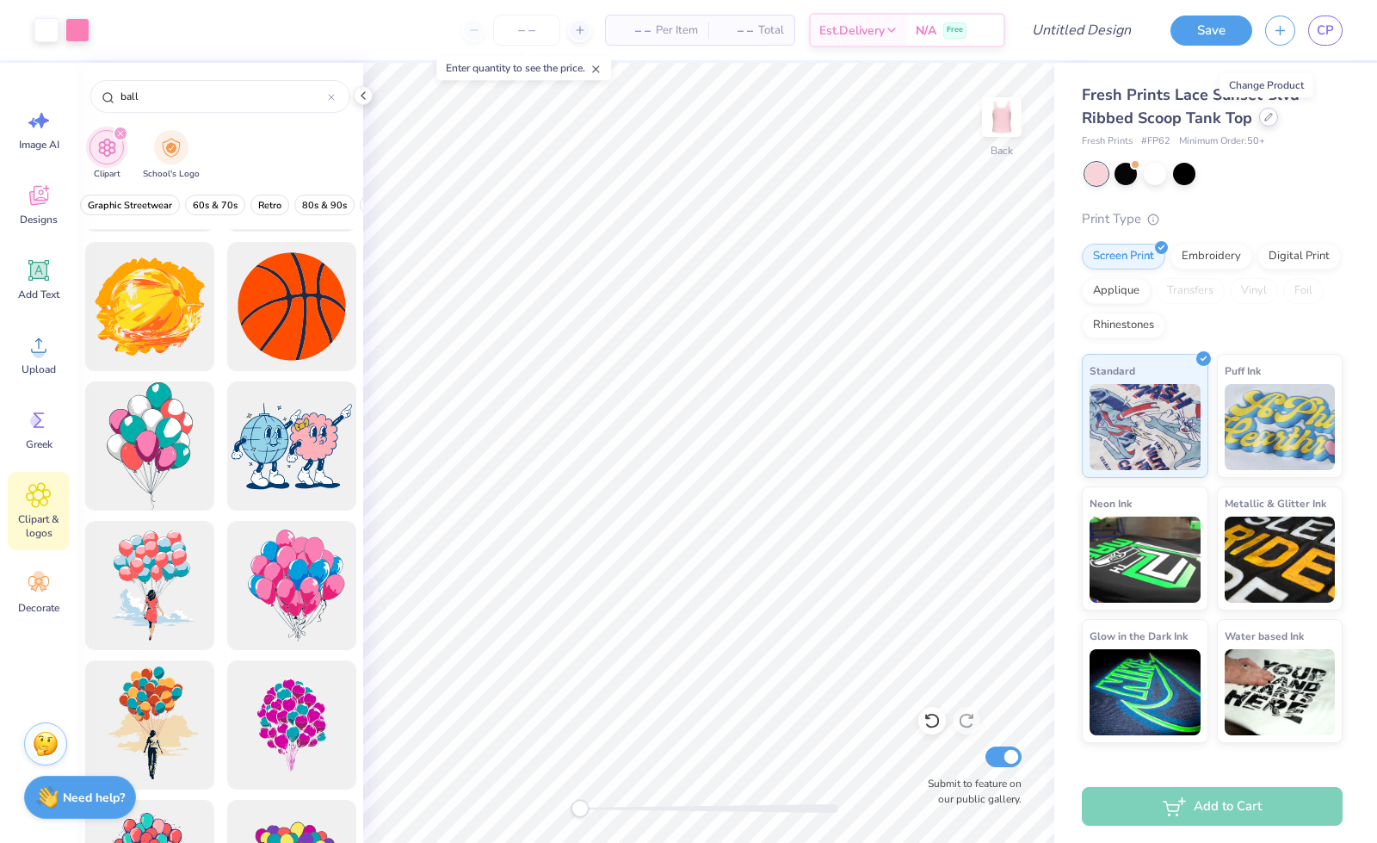
click at [1111, 109] on div at bounding box center [1268, 117] width 19 height 19
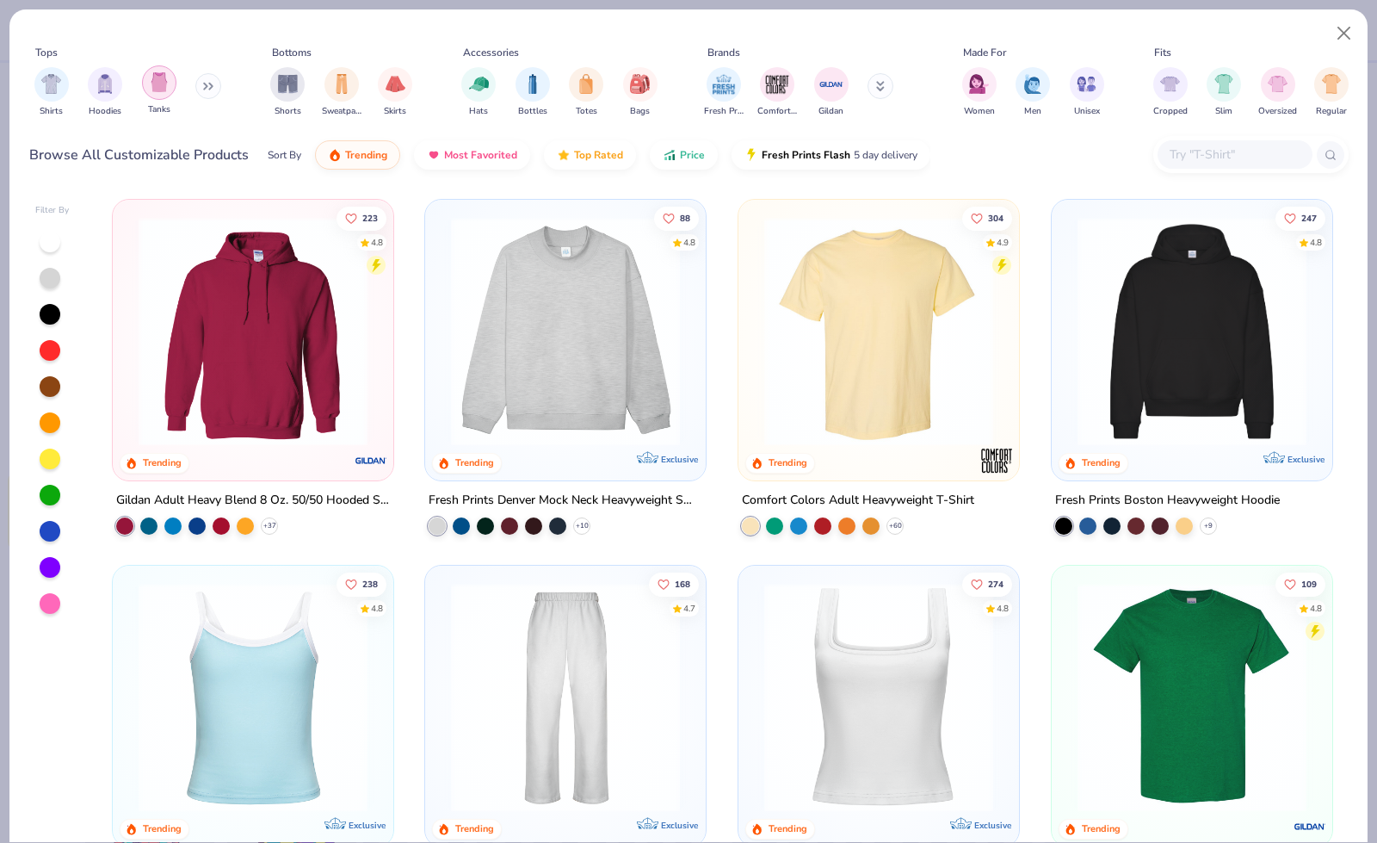
click at [164, 75] on img "filter for Tanks" at bounding box center [159, 82] width 19 height 20
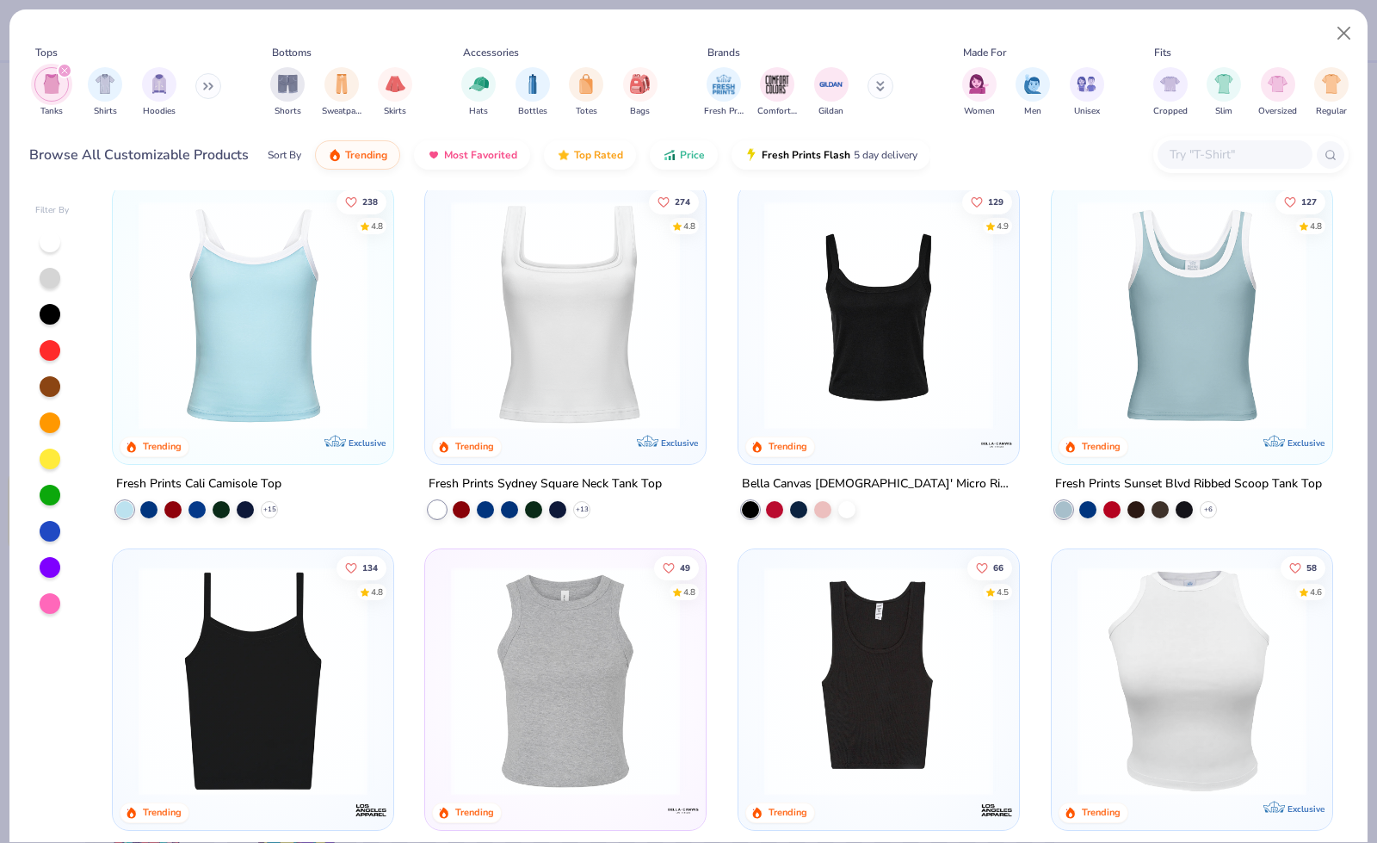
scroll to position [18, 0]
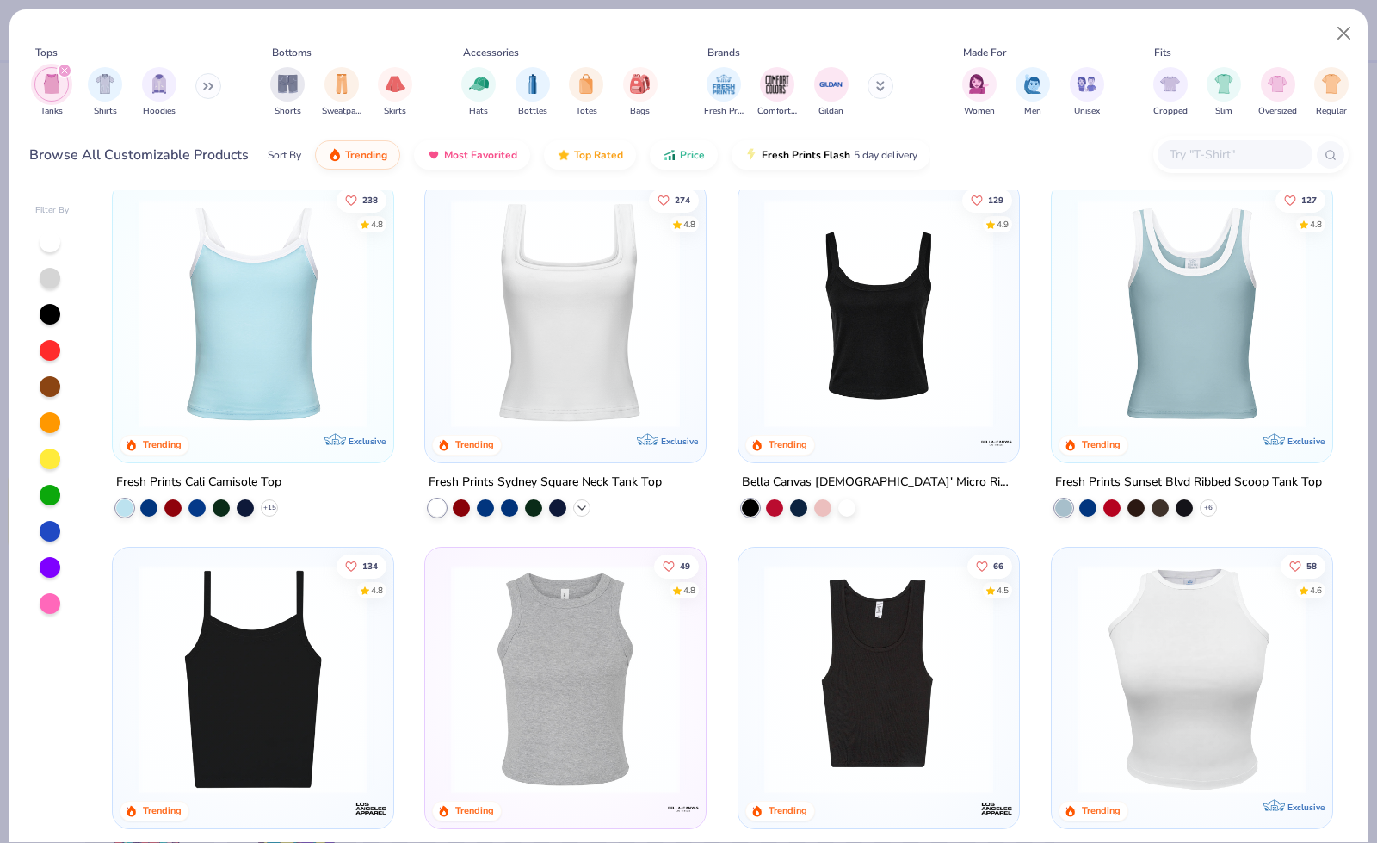
click at [578, 506] on icon at bounding box center [582, 508] width 14 height 14
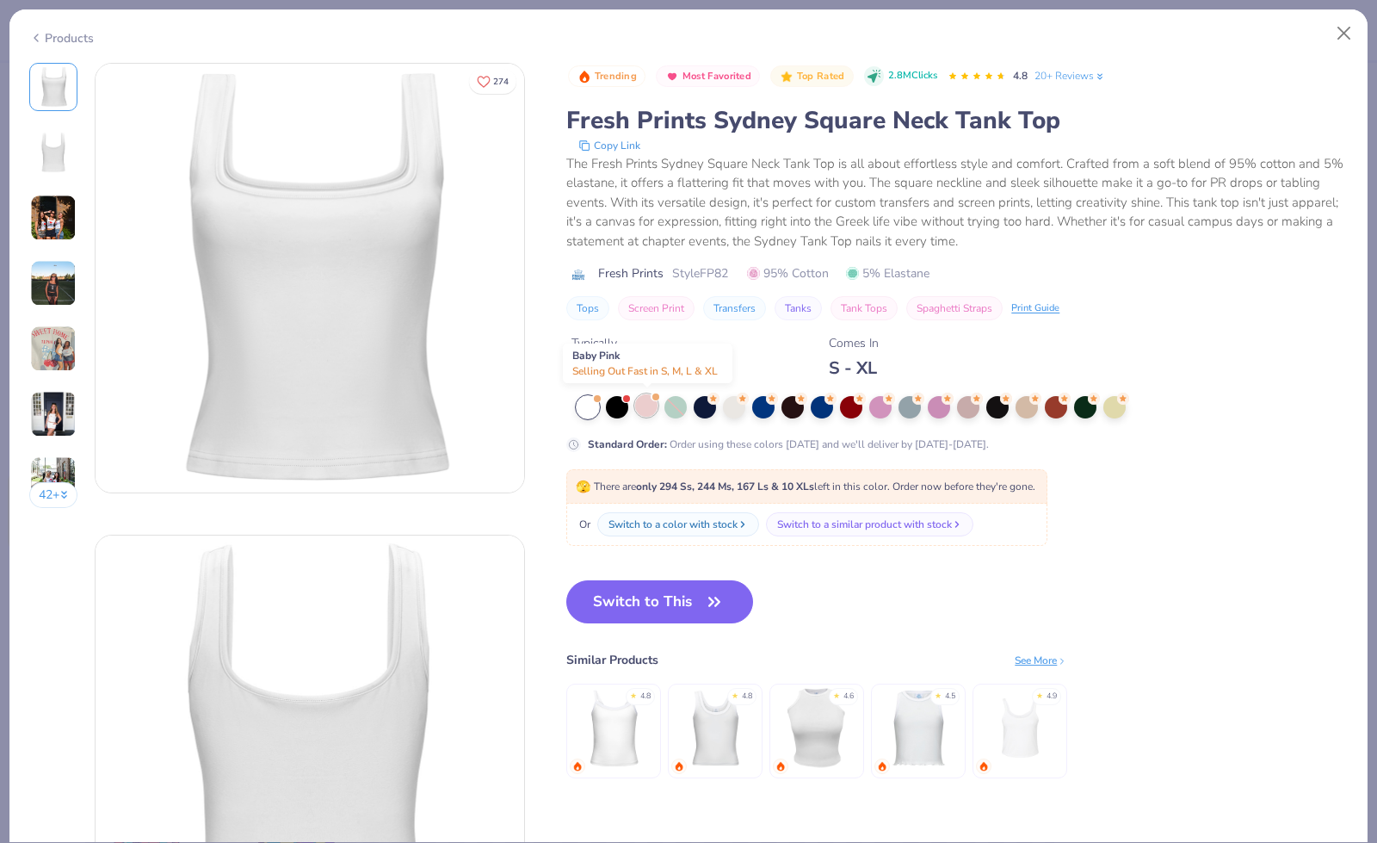
click at [651, 406] on div at bounding box center [646, 405] width 22 height 22
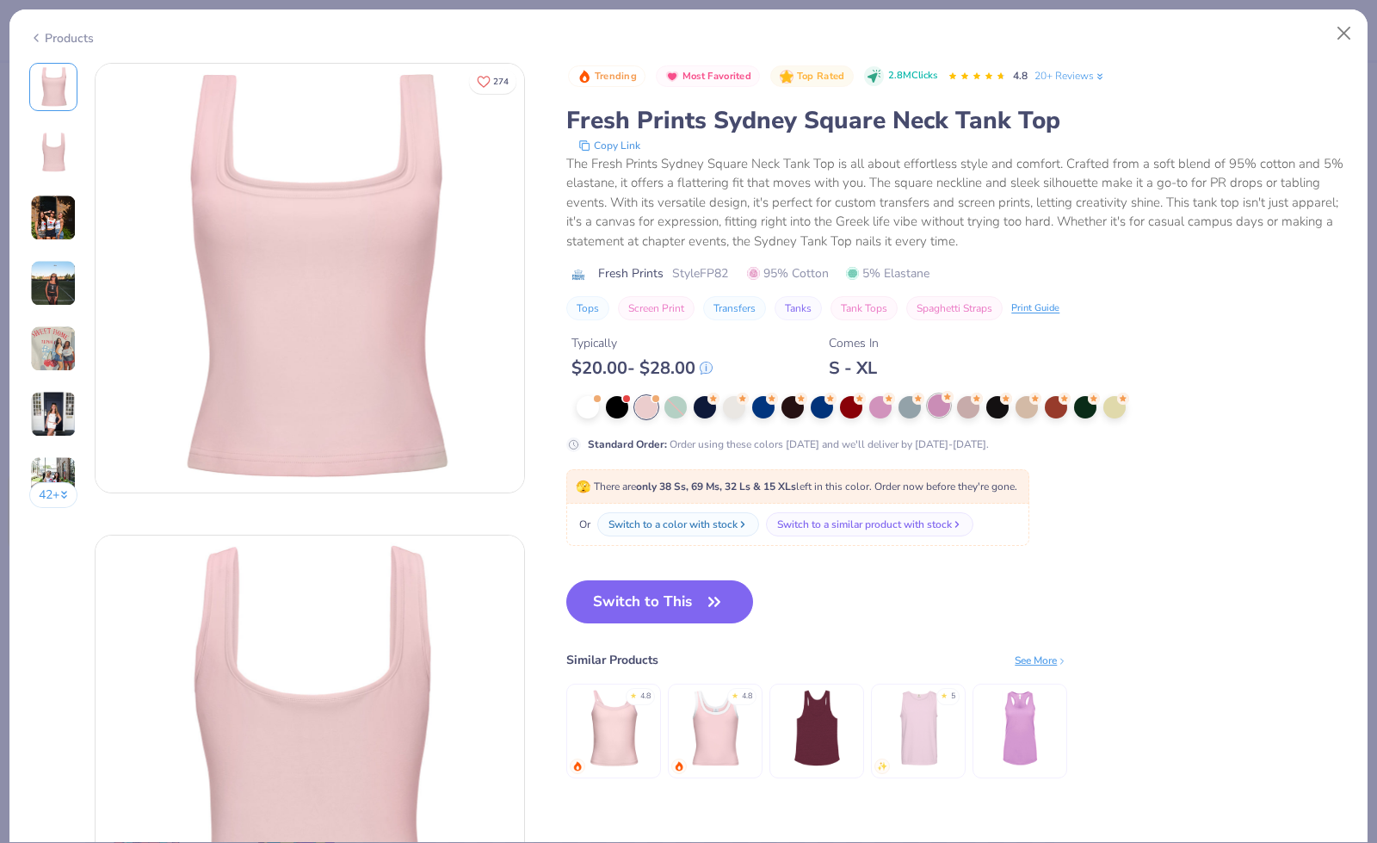
click at [933, 409] on div at bounding box center [939, 405] width 22 height 22
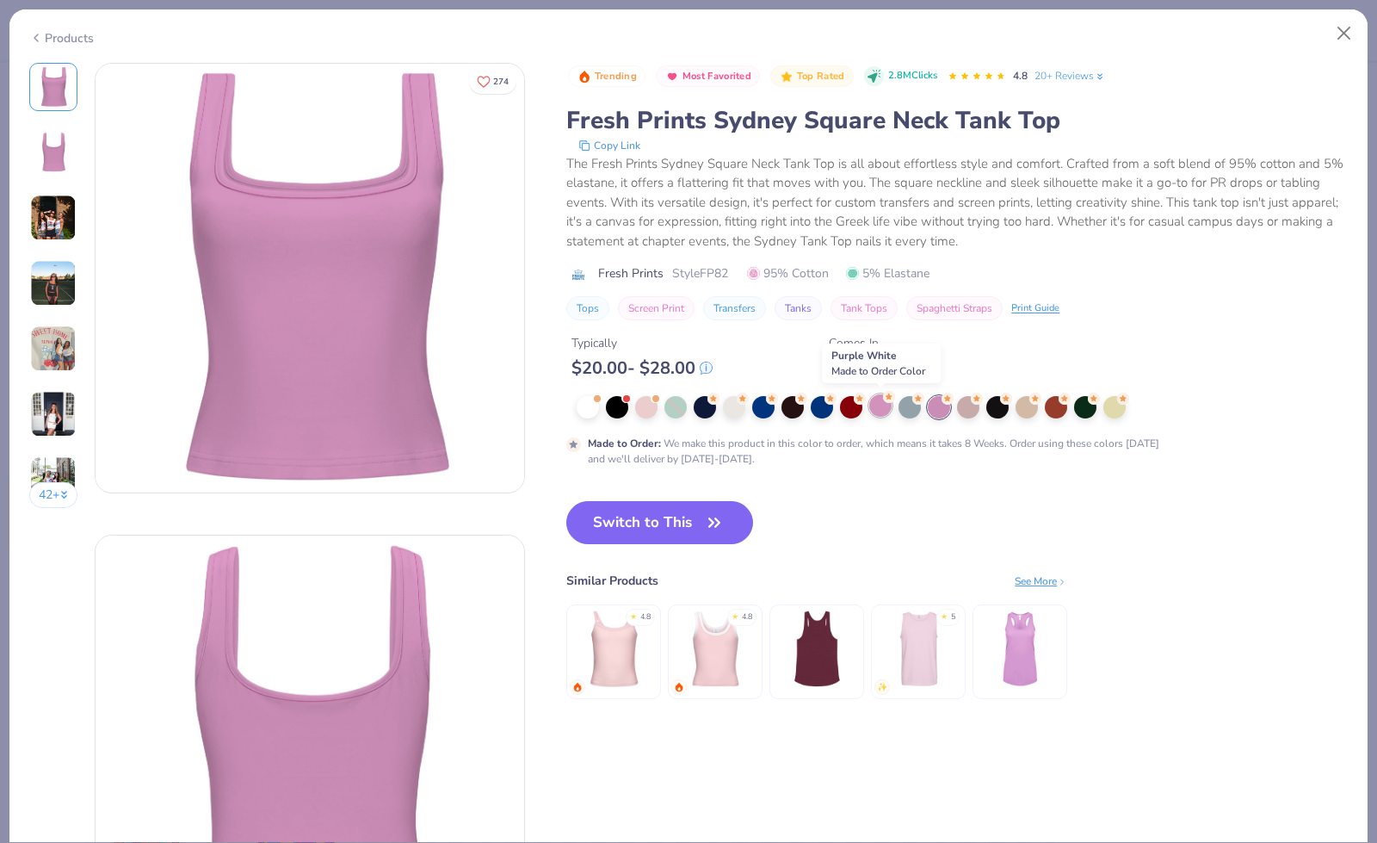
click at [875, 399] on div at bounding box center [880, 405] width 22 height 22
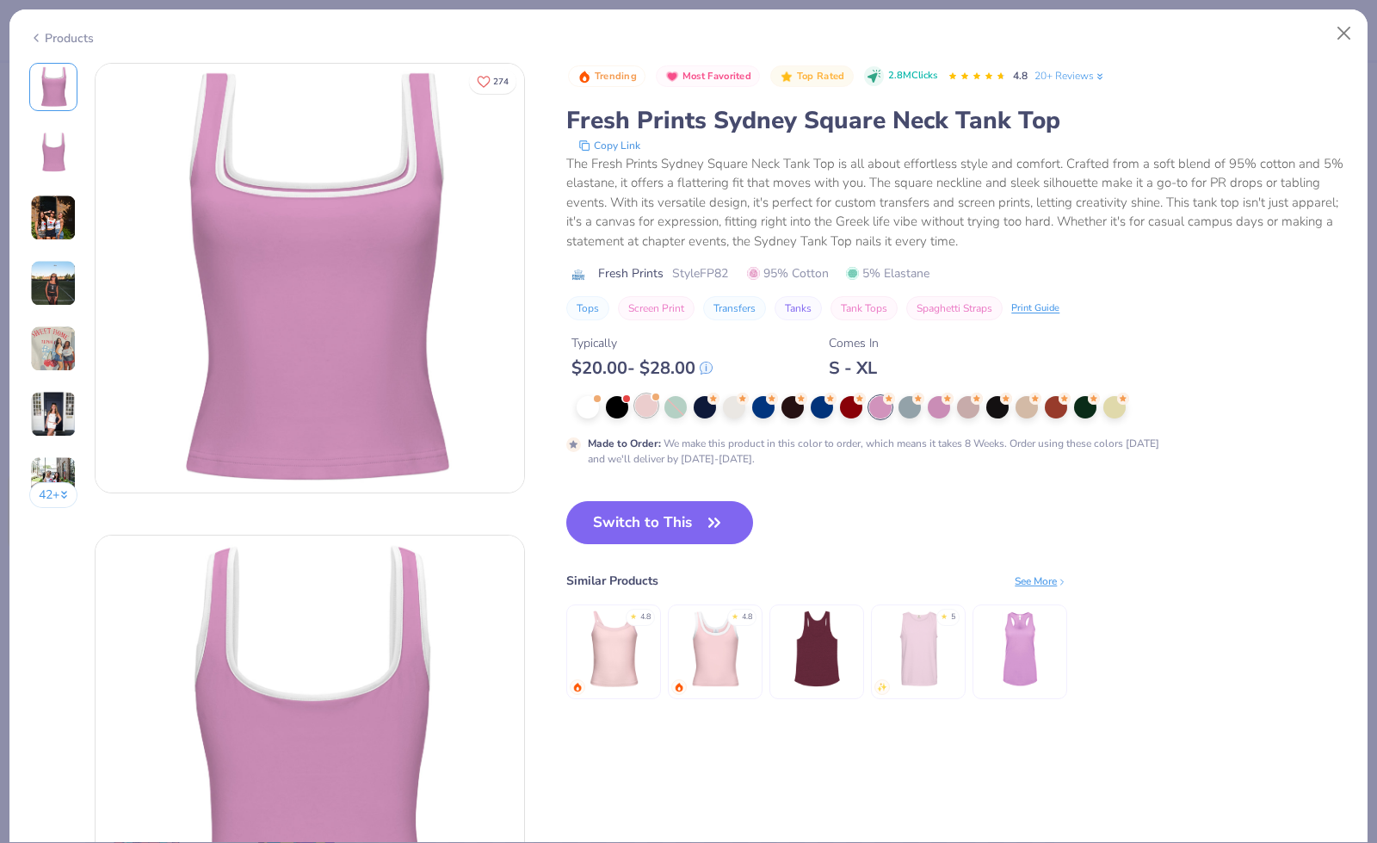
click at [645, 409] on div at bounding box center [646, 405] width 22 height 22
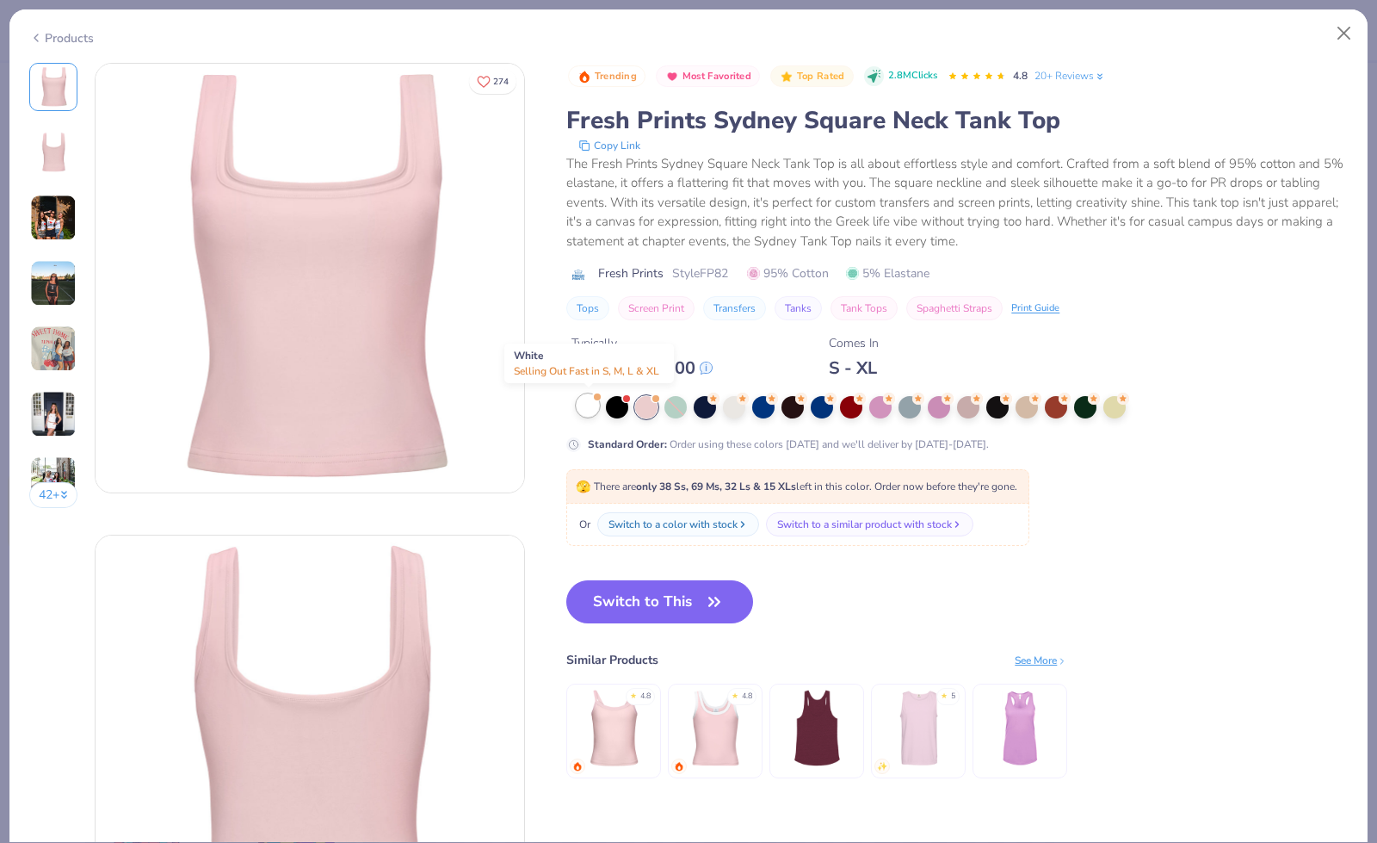
click at [592, 413] on div at bounding box center [588, 405] width 22 height 22
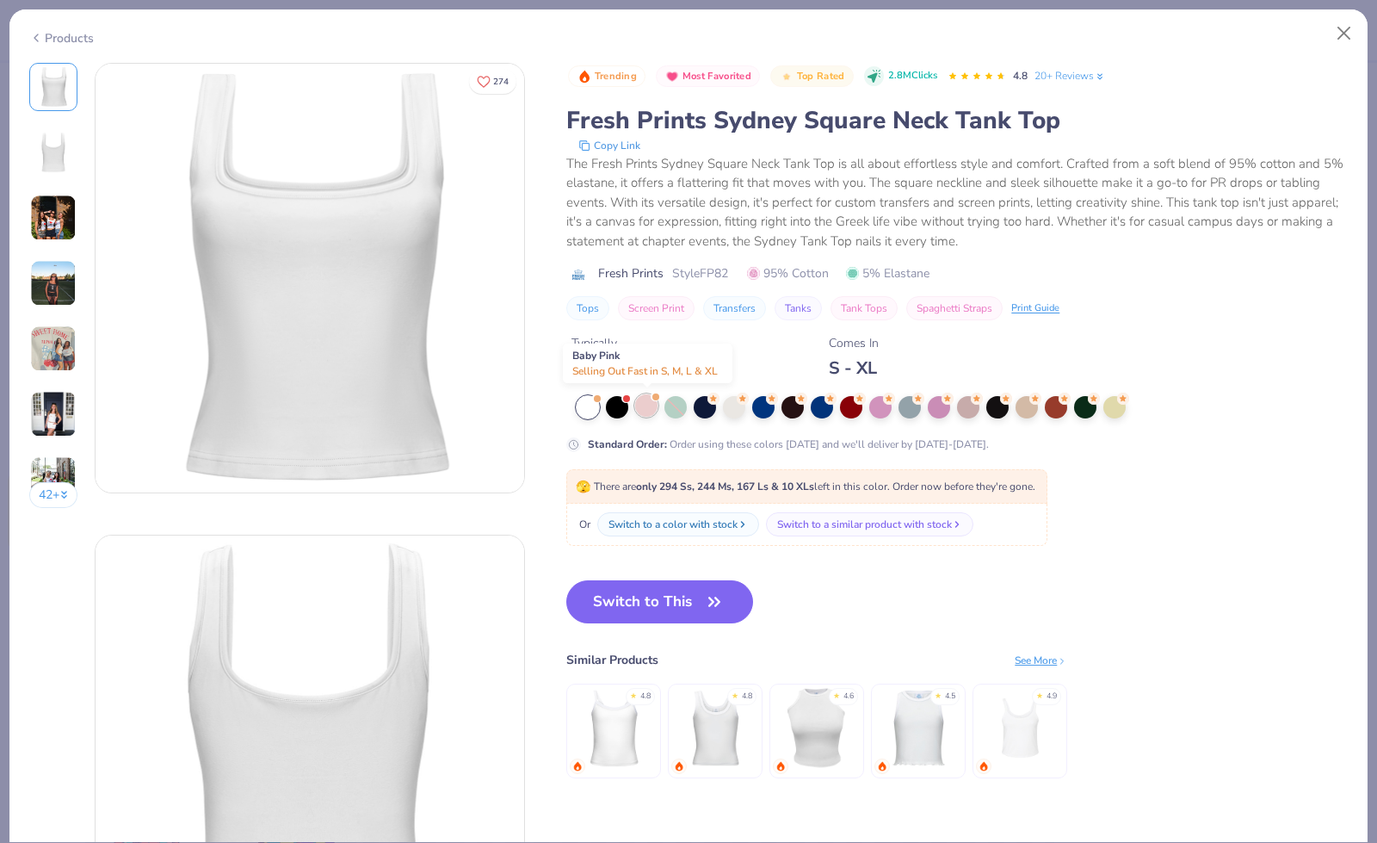
click at [653, 411] on div at bounding box center [646, 405] width 22 height 22
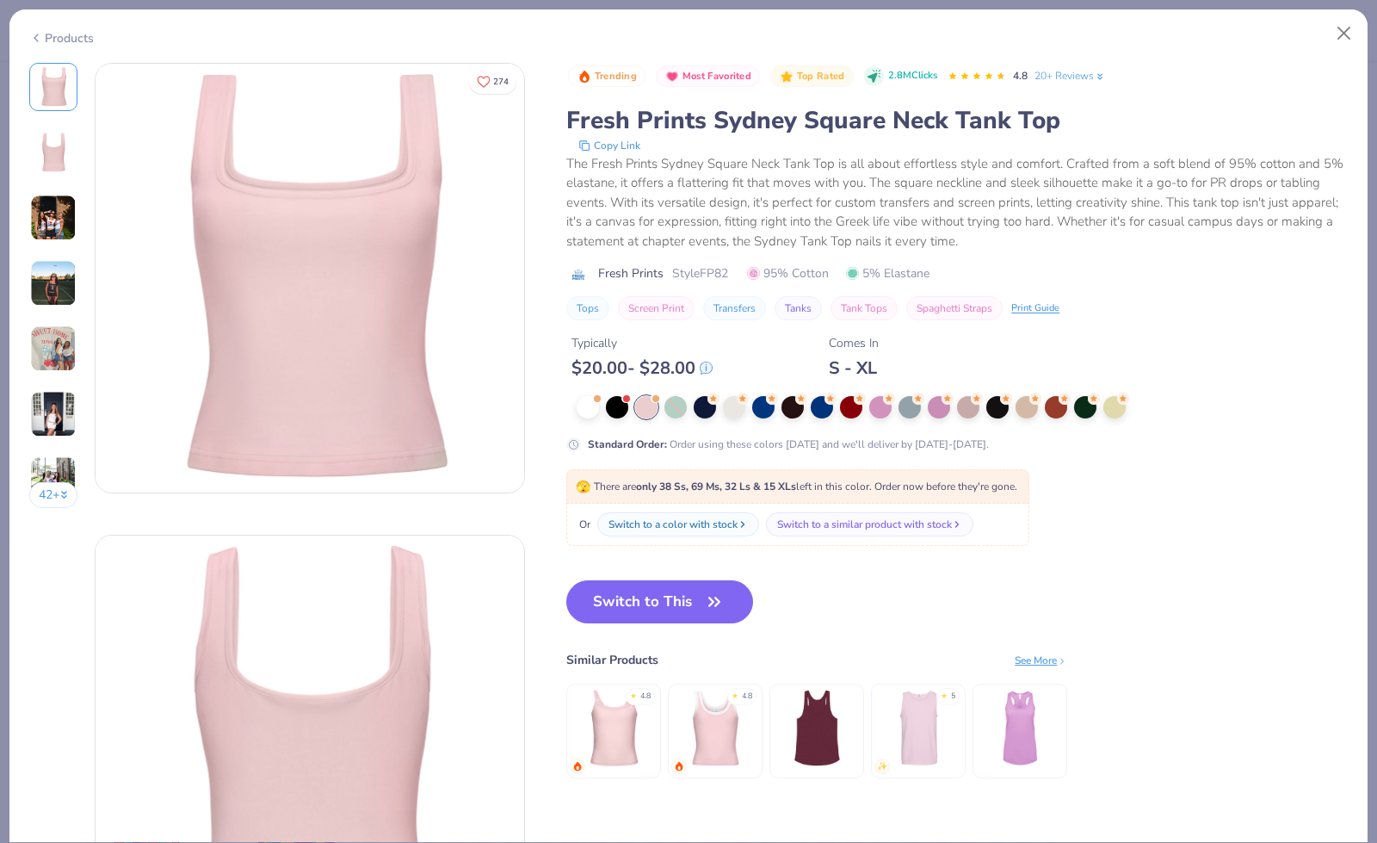
click at [51, 489] on button "42 +" at bounding box center [53, 495] width 49 height 26
click at [627, 608] on button "Switch to This" at bounding box center [659, 601] width 187 height 43
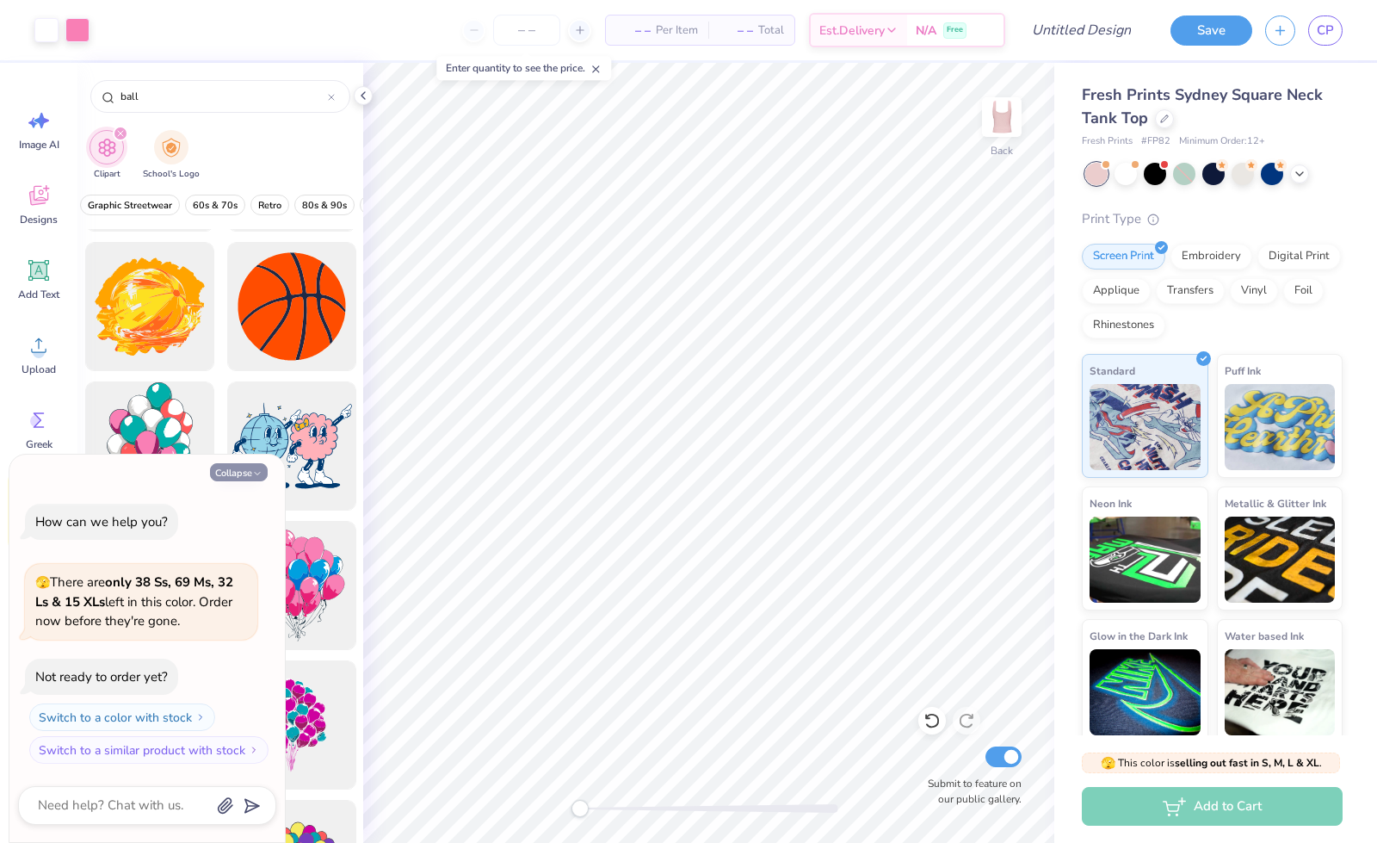
click at [247, 473] on button "Collapse" at bounding box center [239, 472] width 58 height 18
type textarea "x"
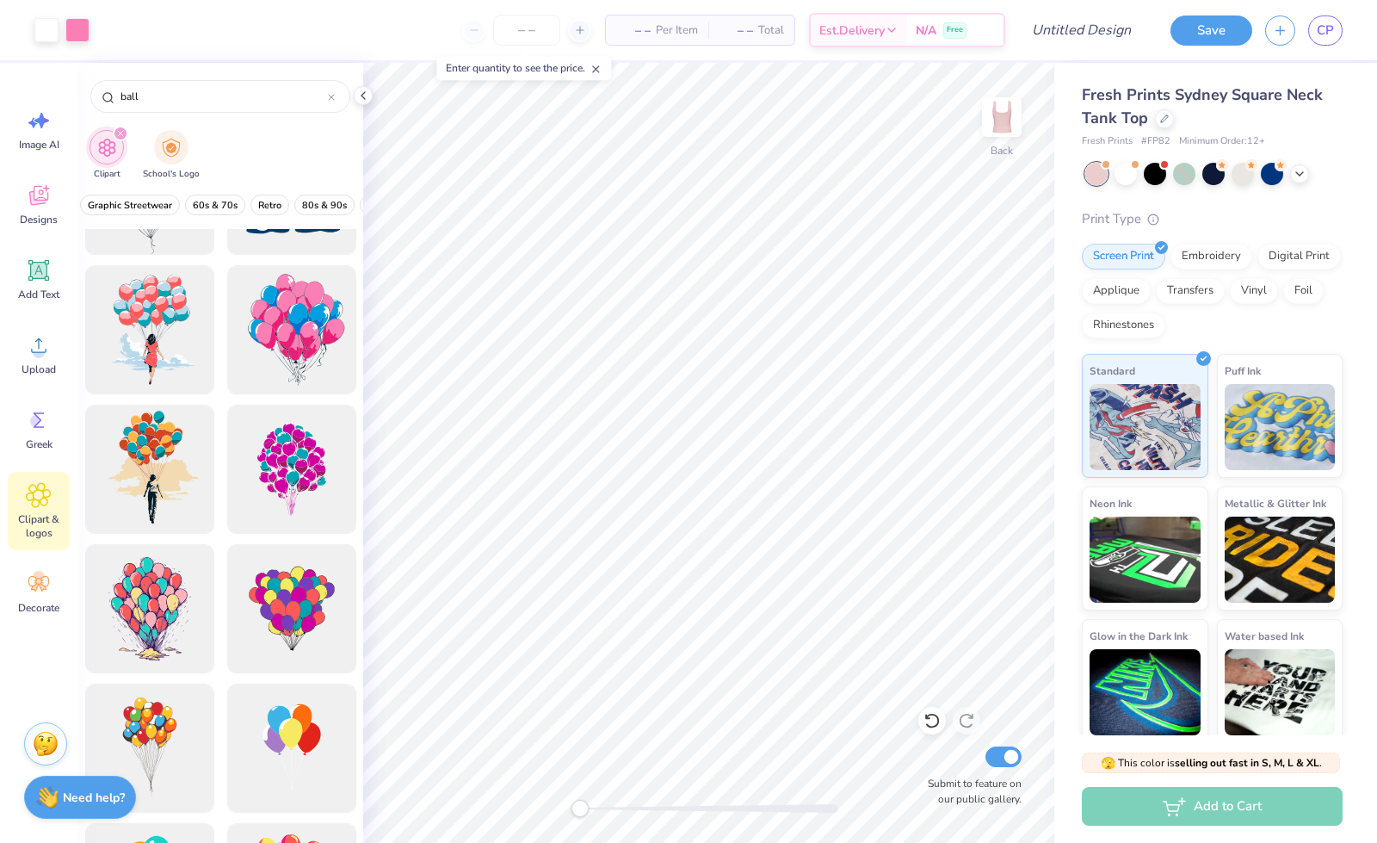
scroll to position [3310, 0]
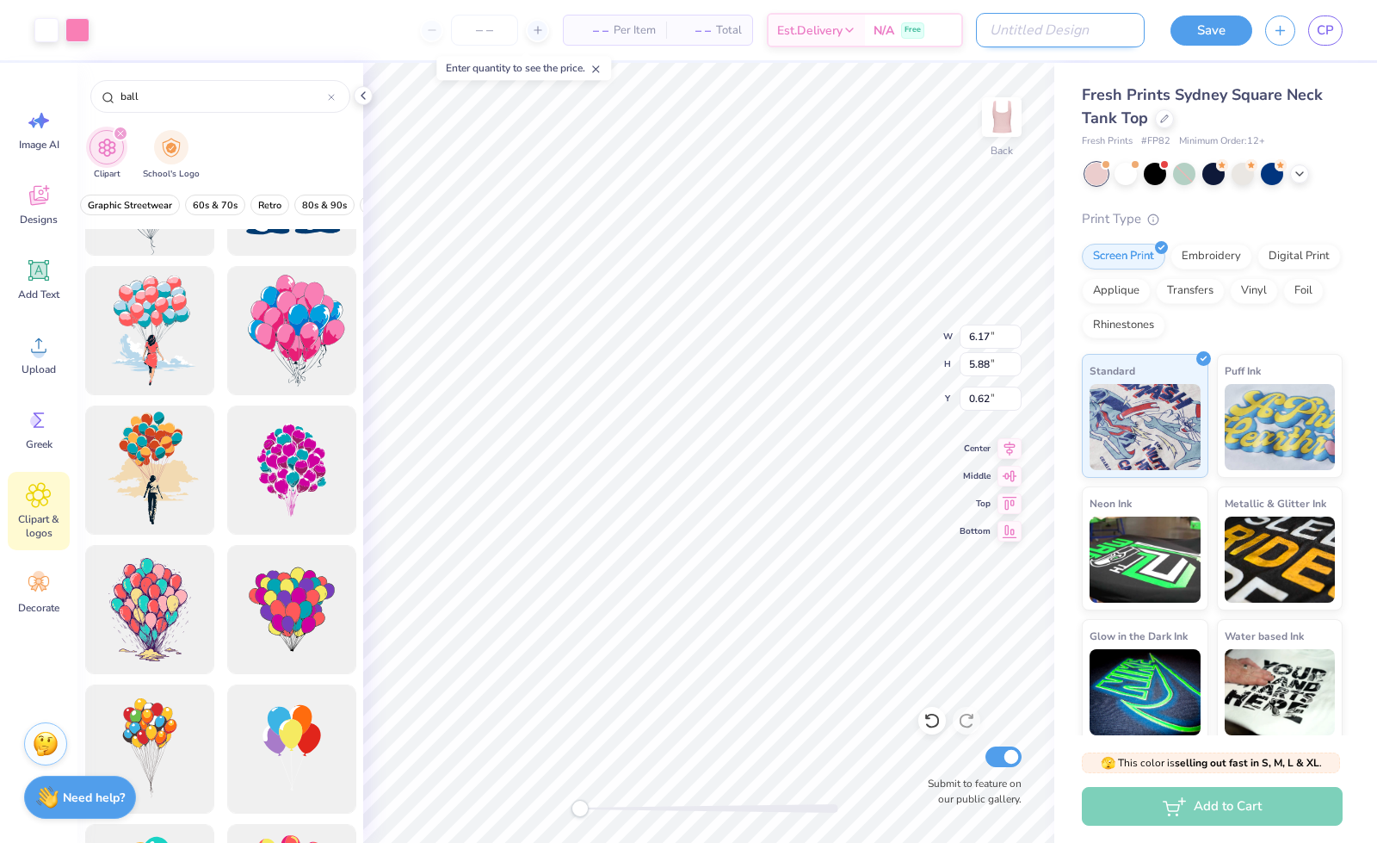
click at [1071, 30] on input "Design Title" at bounding box center [1060, 30] width 169 height 34
type input "Moonball/Recruitment V1"
click at [29, 592] on icon at bounding box center [39, 584] width 26 height 26
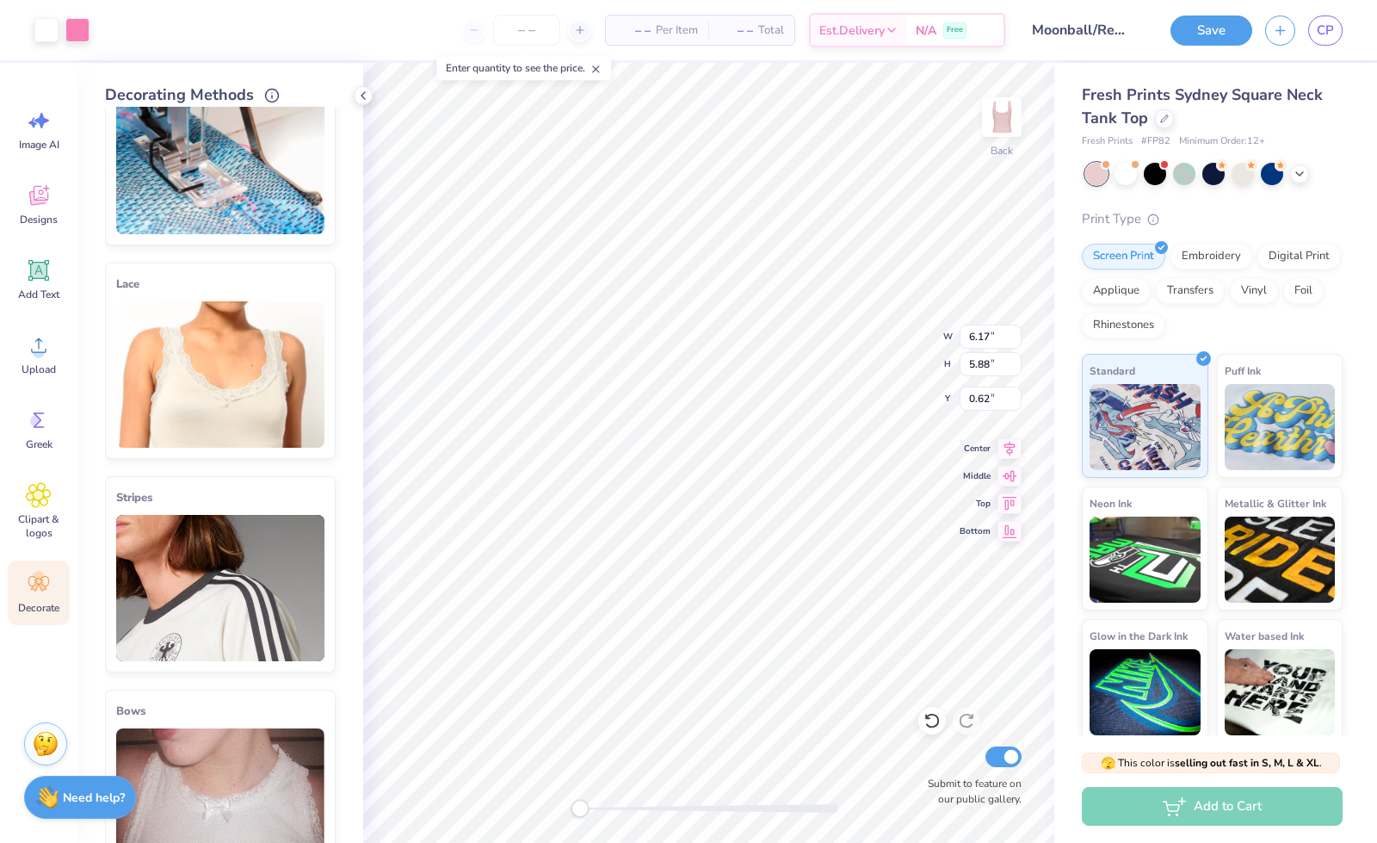
scroll to position [72, 0]
click at [207, 547] on img at bounding box center [220, 587] width 208 height 146
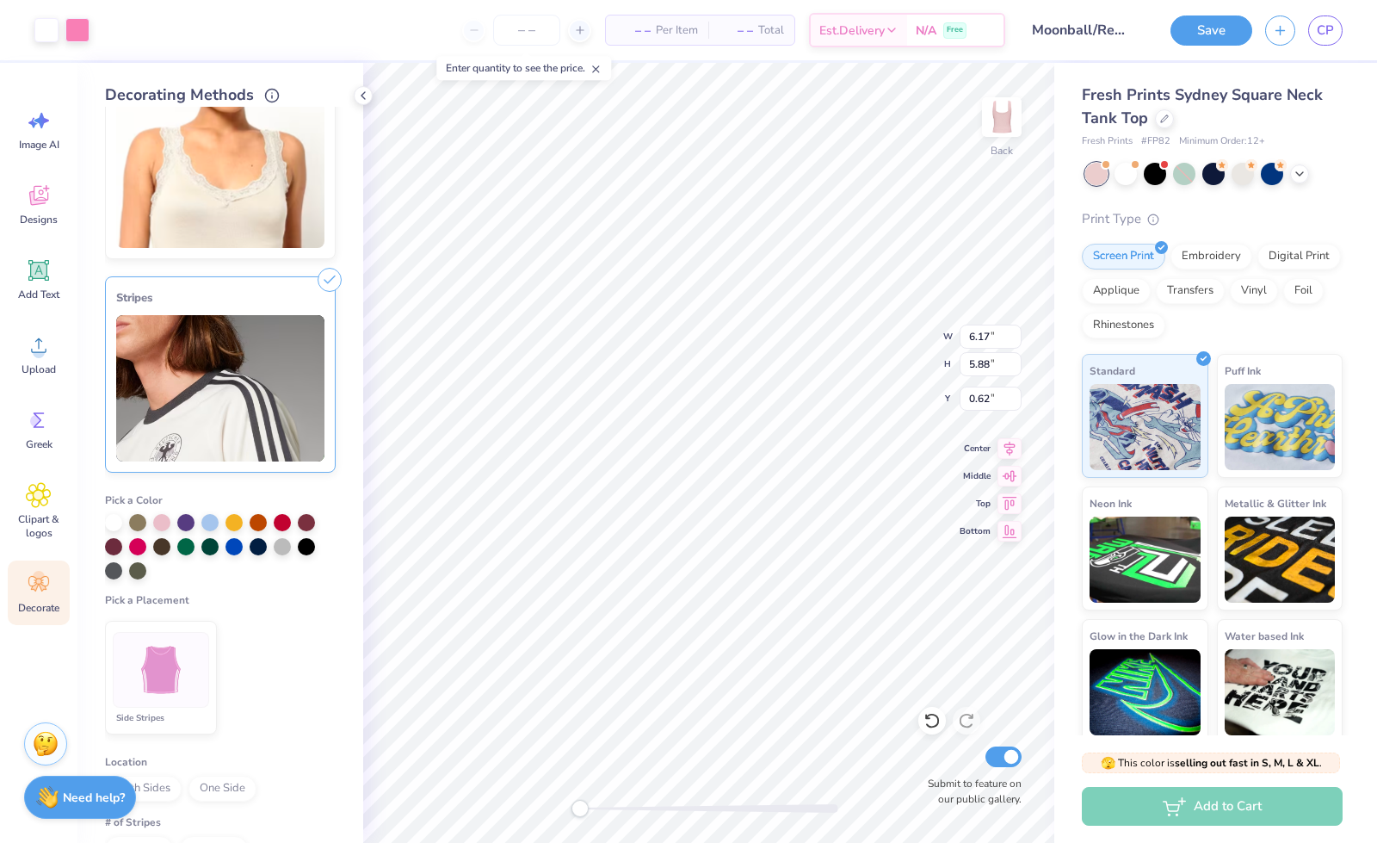
scroll to position [272, 0]
click at [162, 524] on div at bounding box center [161, 519] width 17 height 17
click at [138, 545] on div at bounding box center [137, 543] width 17 height 17
click at [114, 522] on div at bounding box center [113, 519] width 17 height 17
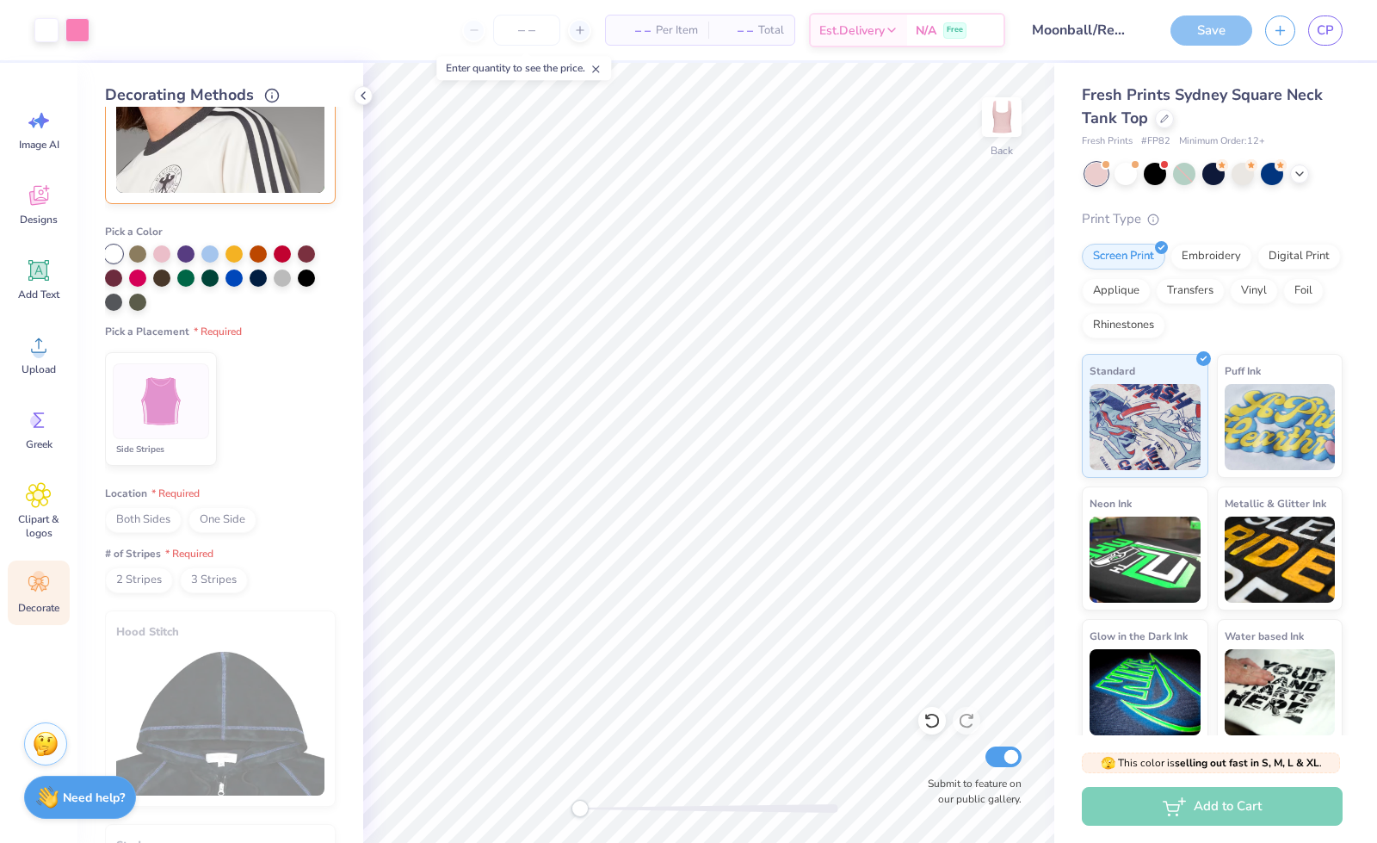
scroll to position [544, 0]
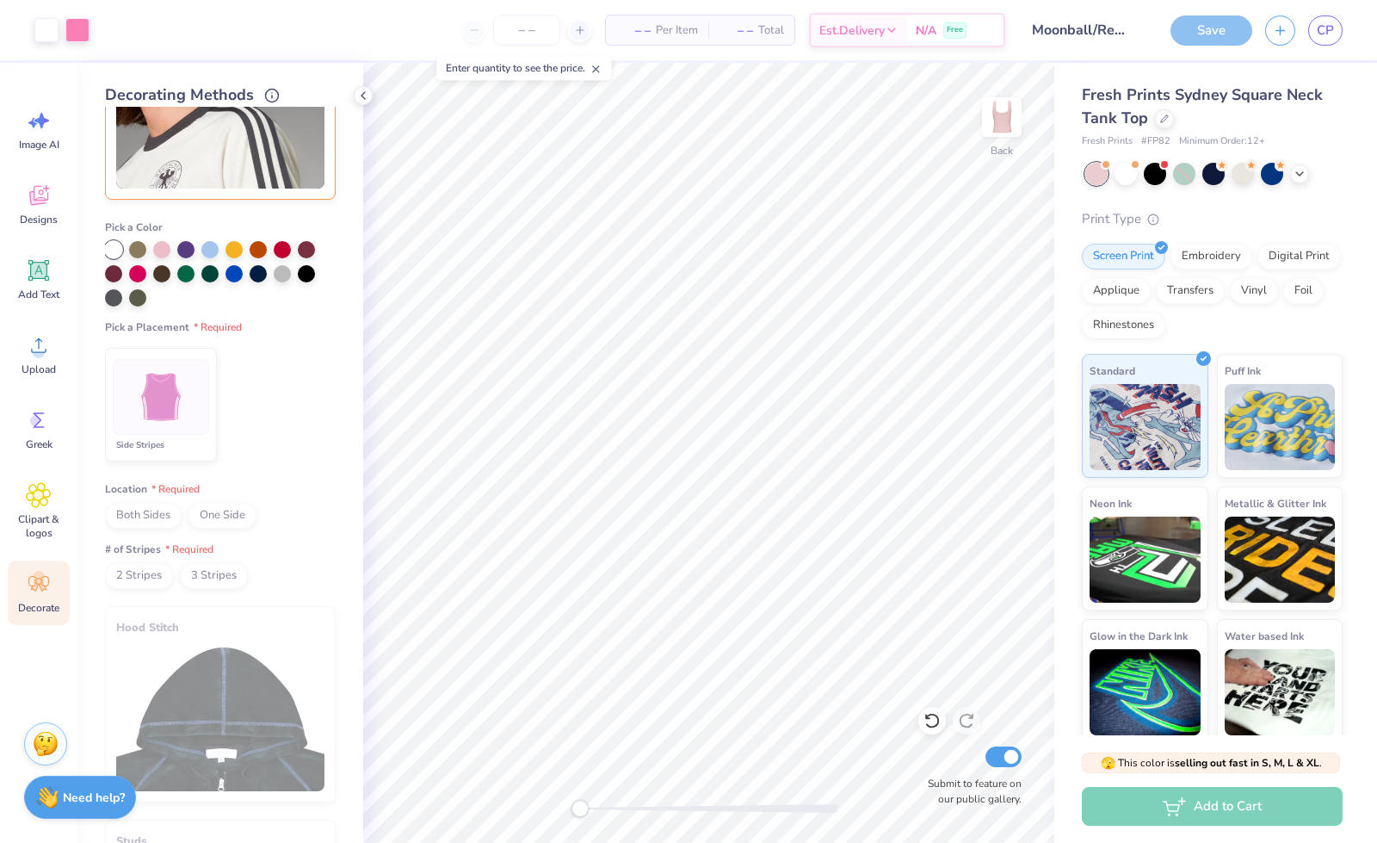
click at [161, 516] on span "Both Sides" at bounding box center [143, 516] width 77 height 26
click at [162, 575] on span "2 Stripes" at bounding box center [139, 576] width 68 height 26
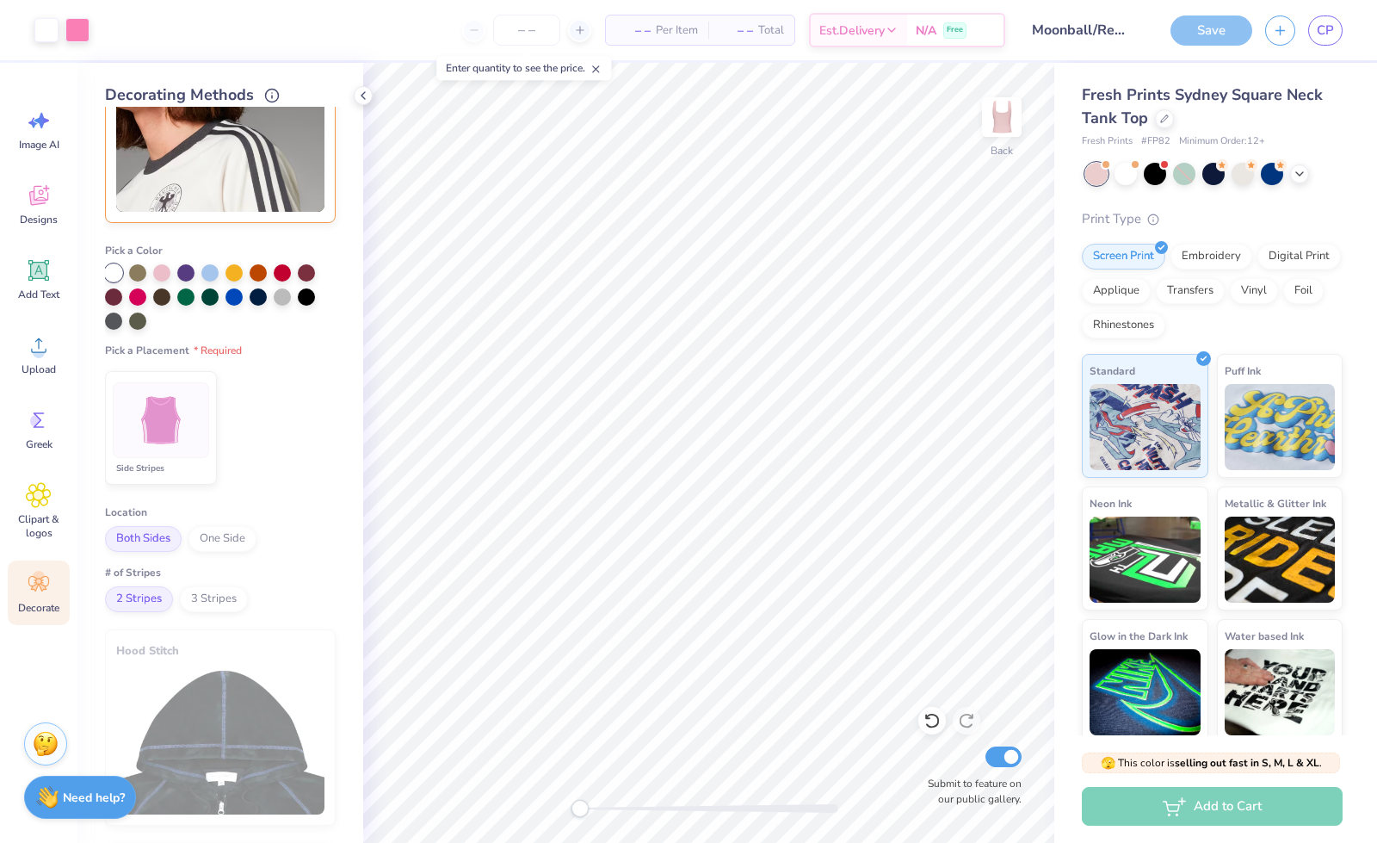
scroll to position [522, 0]
click at [191, 440] on div at bounding box center [161, 419] width 96 height 76
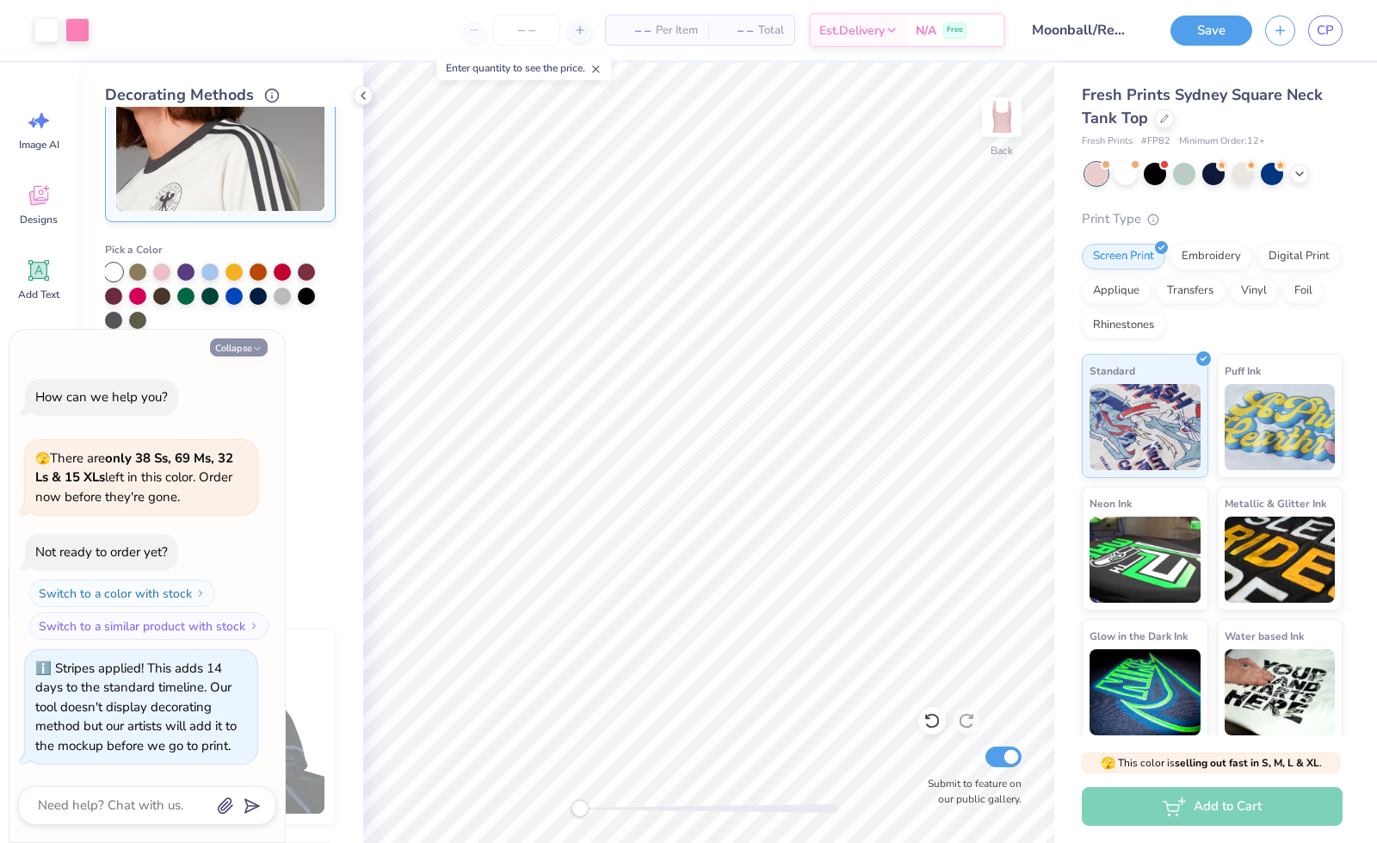
click at [234, 343] on button "Collapse" at bounding box center [239, 347] width 58 height 18
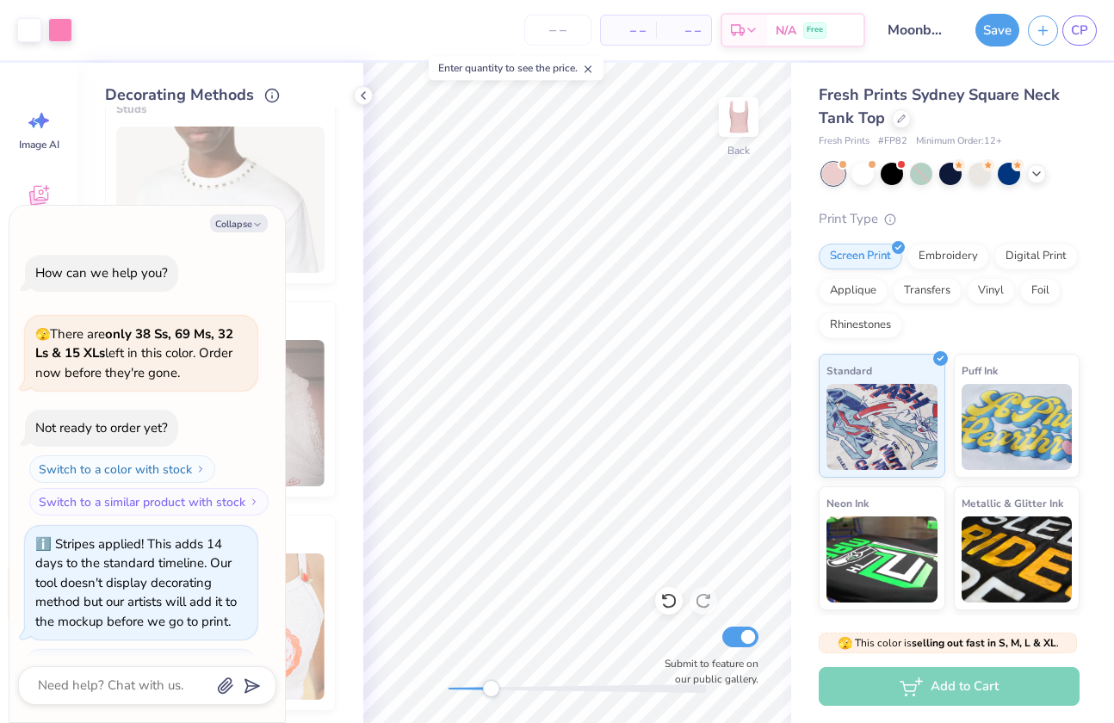
scroll to position [100, 0]
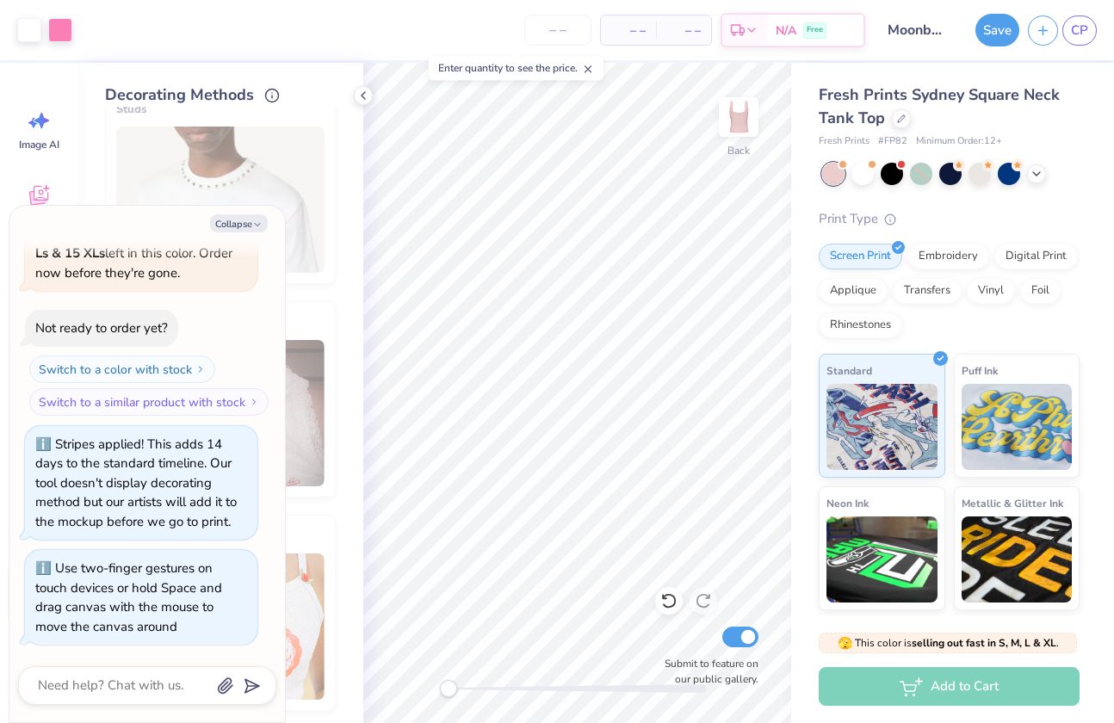
click at [427, 688] on div "Back Submit to feature on our public gallery." at bounding box center [577, 393] width 428 height 660
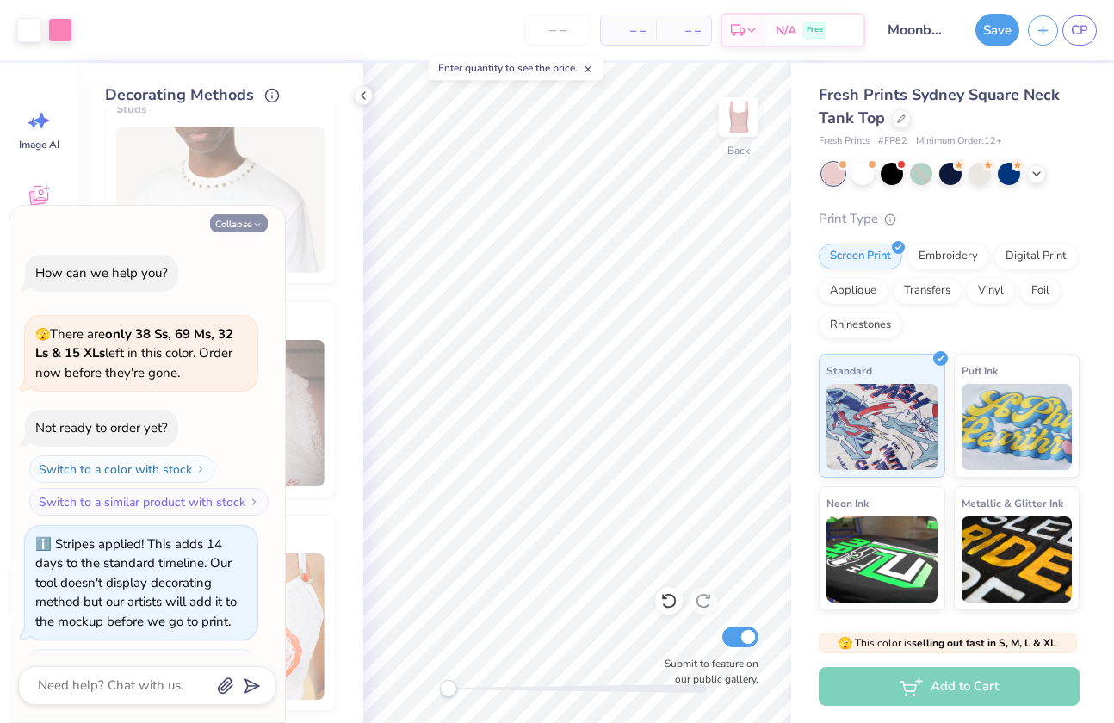
click at [233, 224] on button "Collapse" at bounding box center [239, 223] width 58 height 18
type textarea "x"
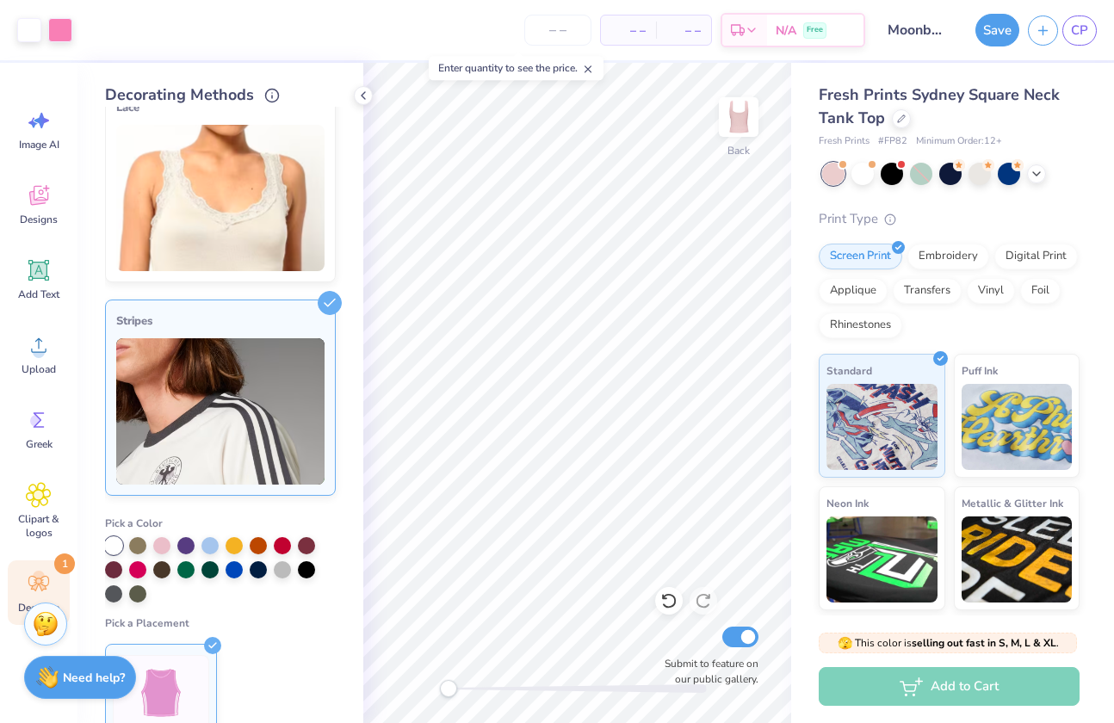
scroll to position [248, 0]
click at [308, 338] on img at bounding box center [220, 411] width 208 height 146
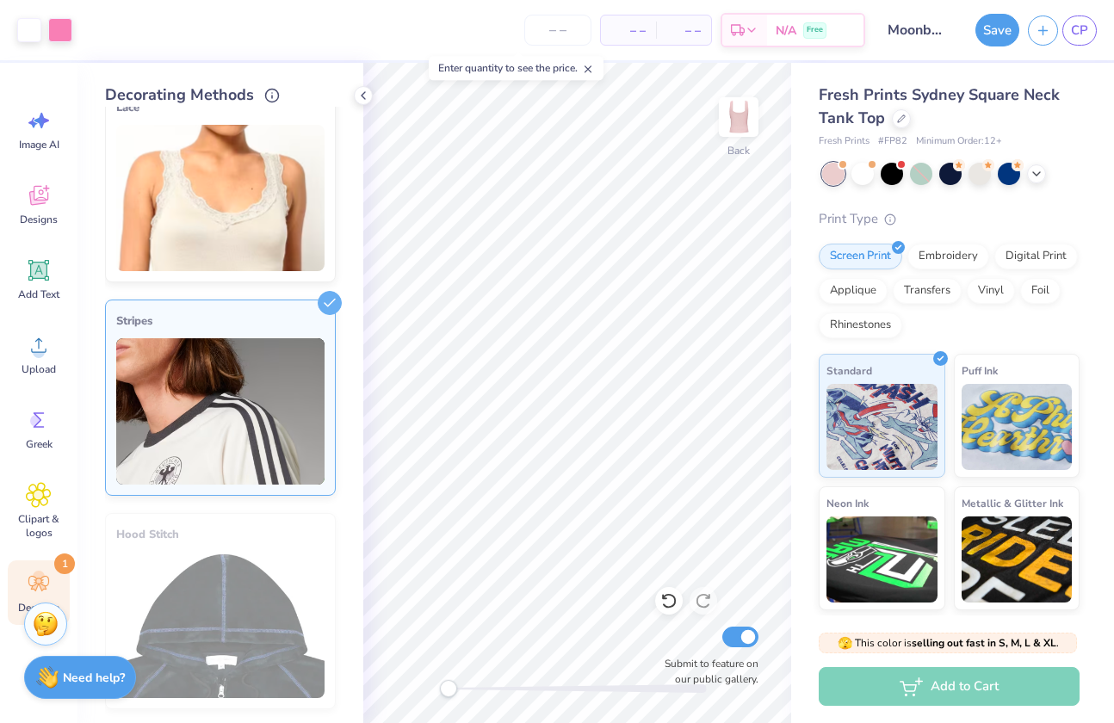
click at [319, 286] on div "Cover Stitch Pick a Color Pick a Placement Neckline & arms Neckline, arms & bot…" at bounding box center [220, 620] width 231 height 1494
click at [319, 293] on icon at bounding box center [330, 303] width 24 height 24
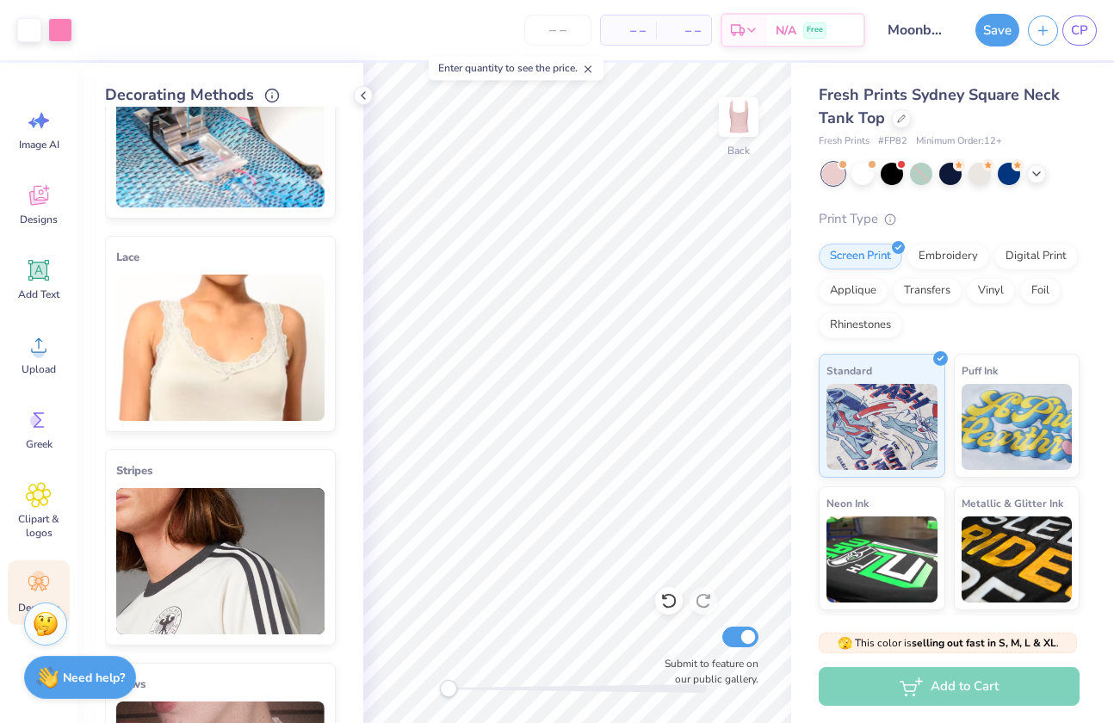
scroll to position [0, 0]
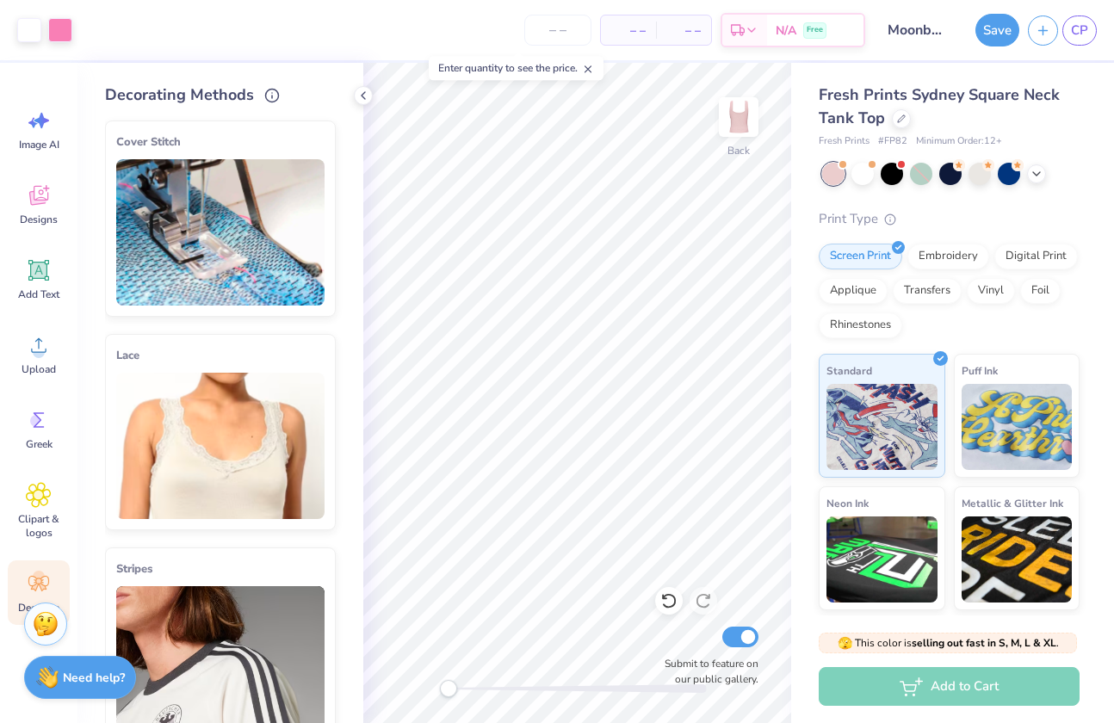
click at [438, 688] on div "Back Submit to feature on our public gallery." at bounding box center [577, 393] width 428 height 660
click at [751, 115] on img at bounding box center [738, 117] width 69 height 69
click at [32, 288] on span "Add Text" at bounding box center [38, 295] width 41 height 14
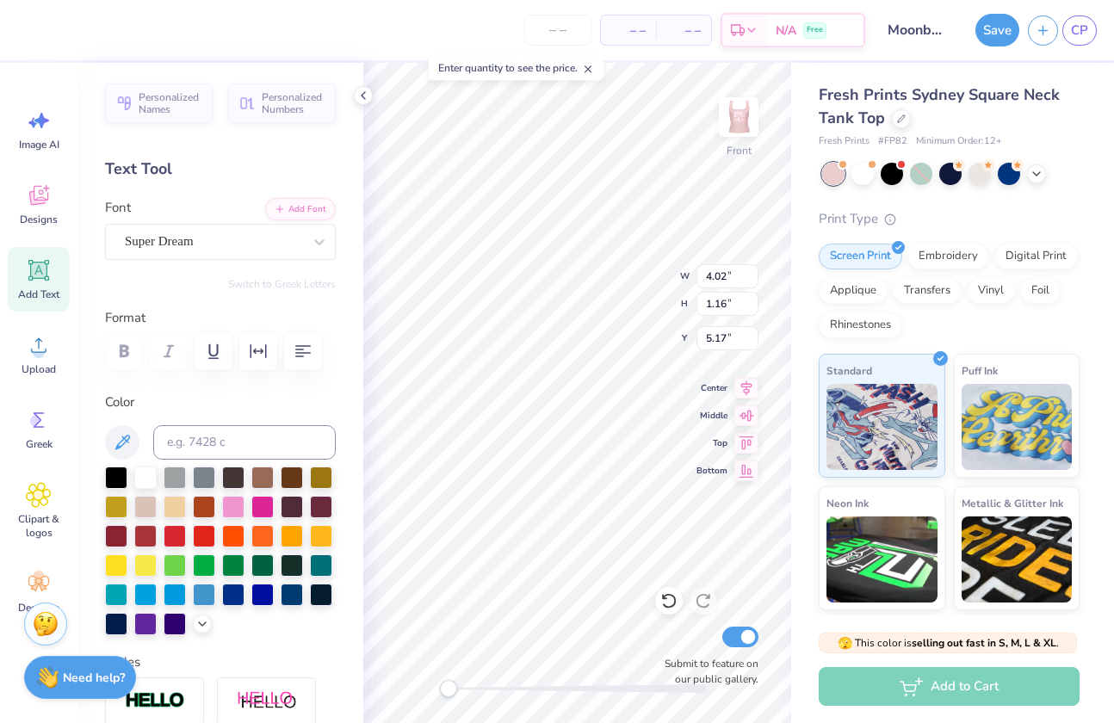
scroll to position [14, 9]
type textarea "Girls are players too"
click at [274, 253] on div "Super Dream" at bounding box center [213, 241] width 181 height 27
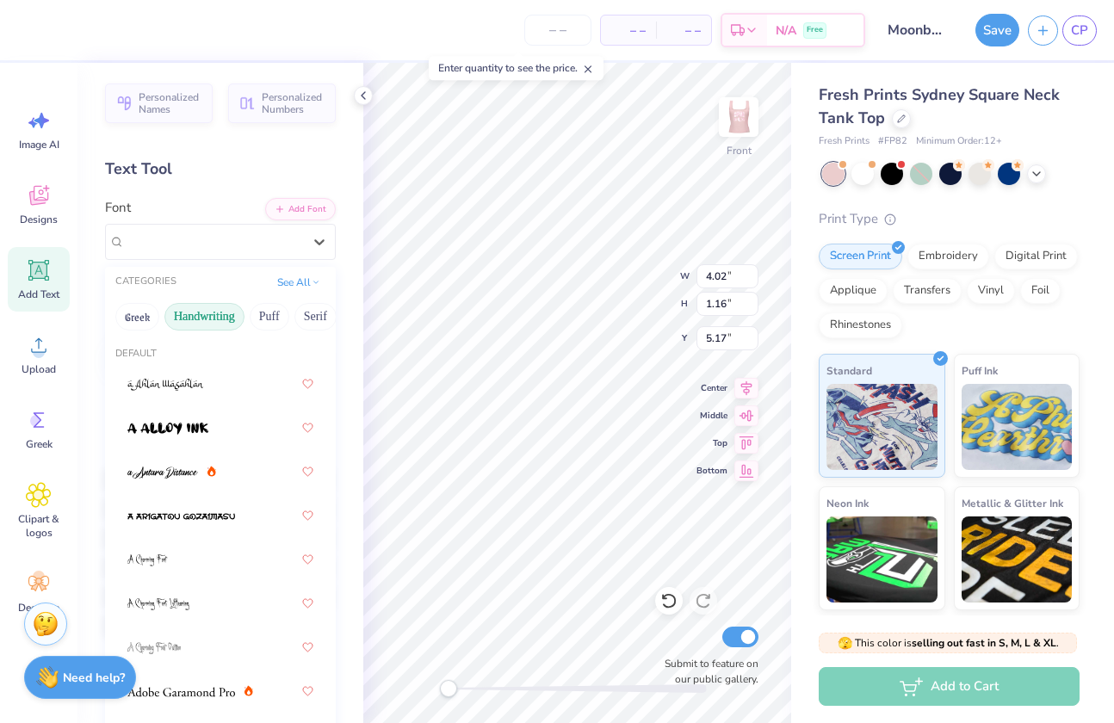
click at [204, 325] on button "Handwriting" at bounding box center [204, 317] width 80 height 28
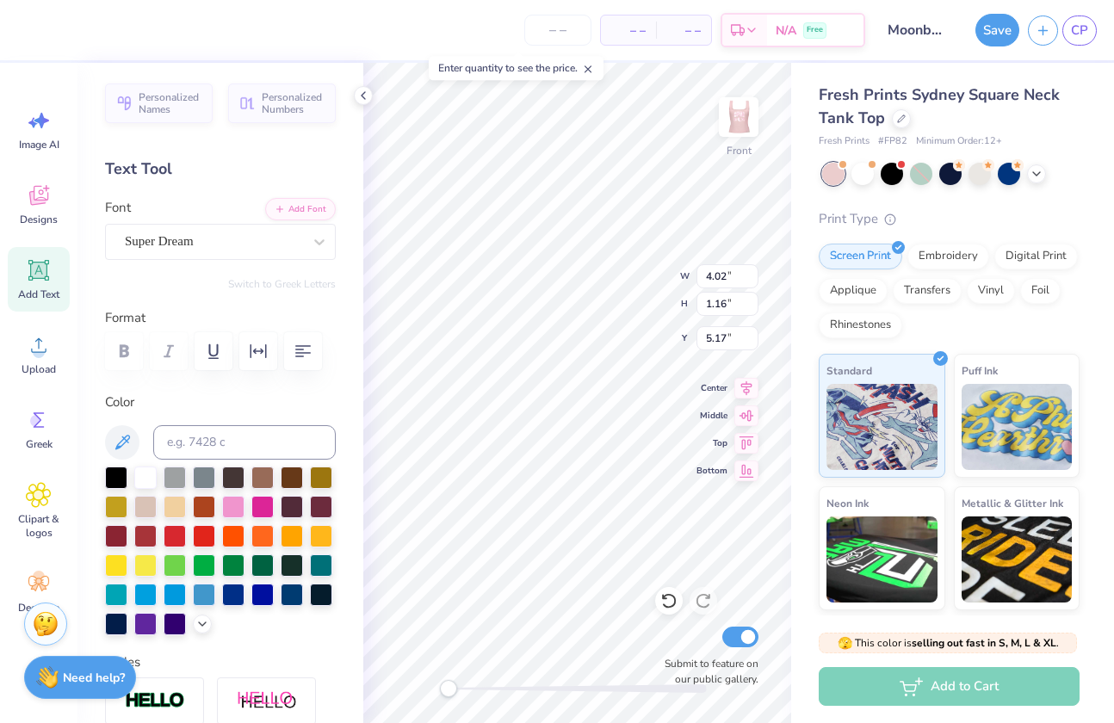
scroll to position [14, 2]
click at [224, 244] on div "Super Dream" at bounding box center [213, 241] width 181 height 27
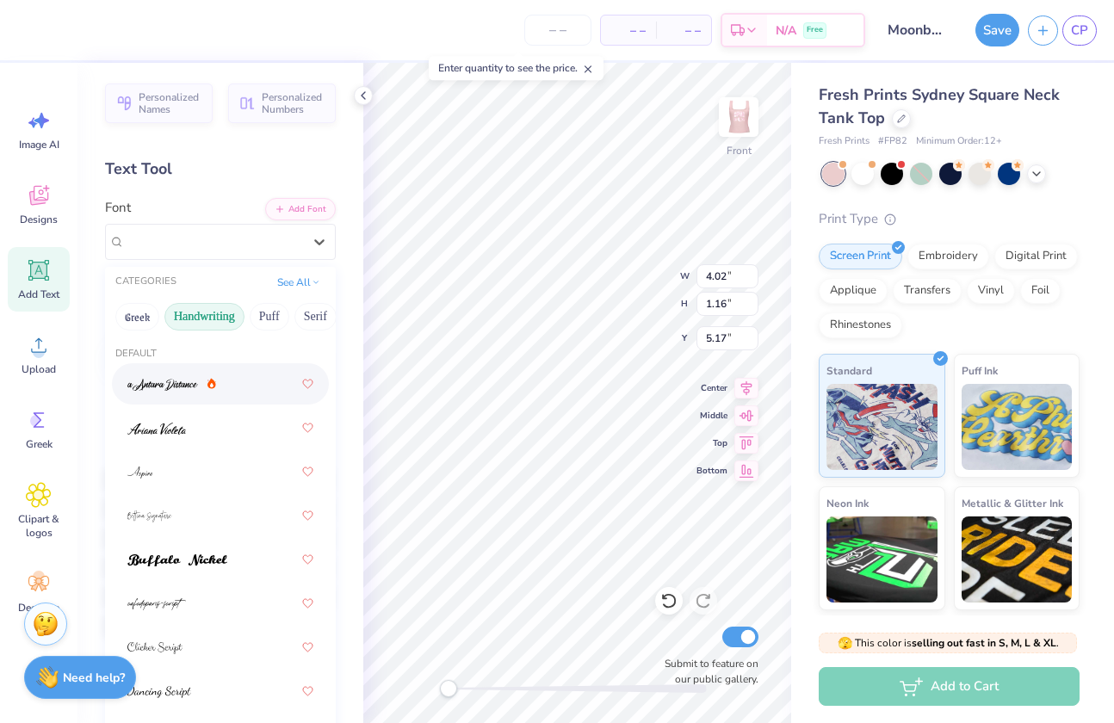
click at [182, 386] on img at bounding box center [162, 385] width 71 height 12
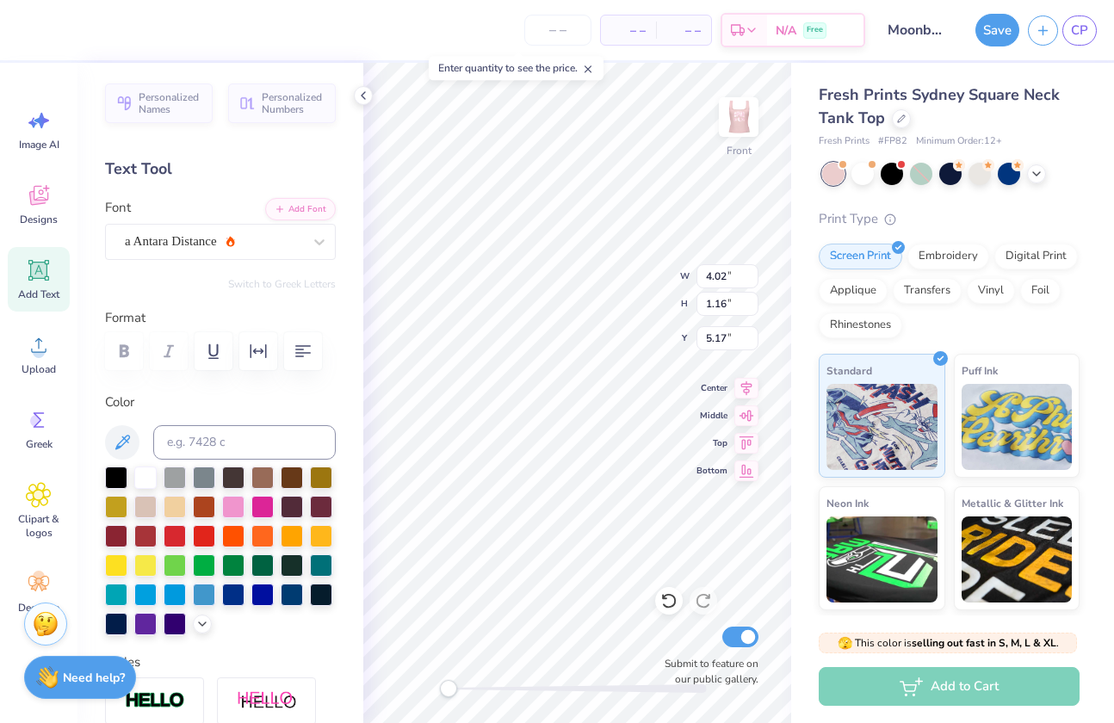
type textarea "C"
type textarea "Cause girls are players too"
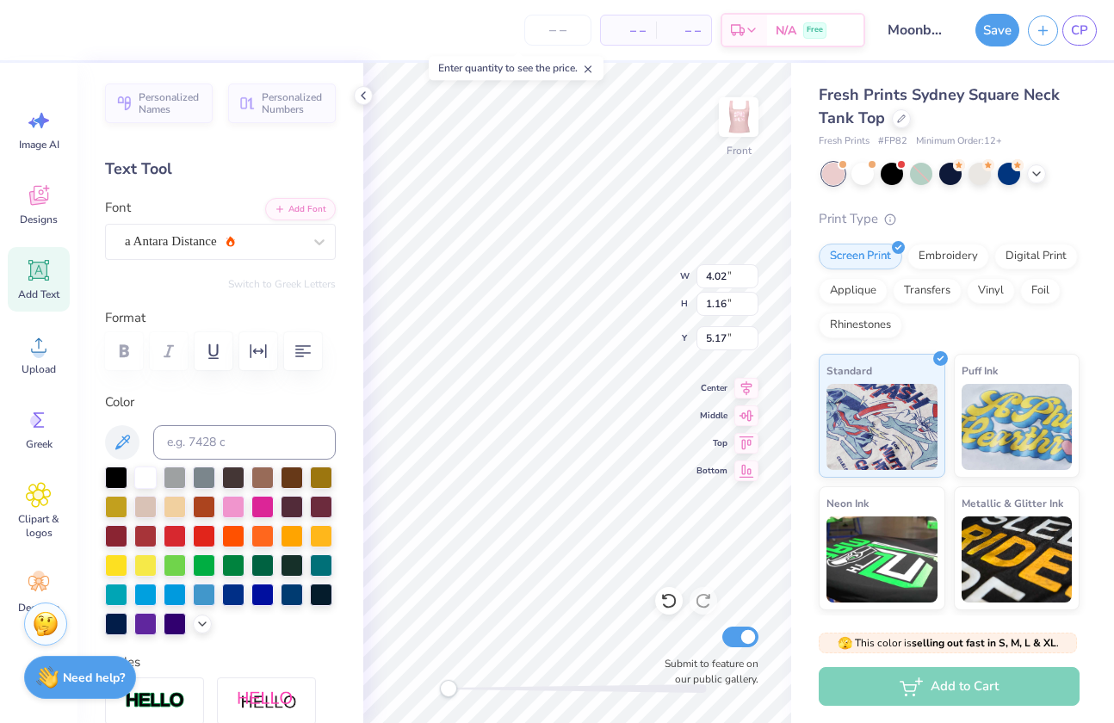
scroll to position [13, 10]
click at [243, 251] on div at bounding box center [213, 241] width 177 height 23
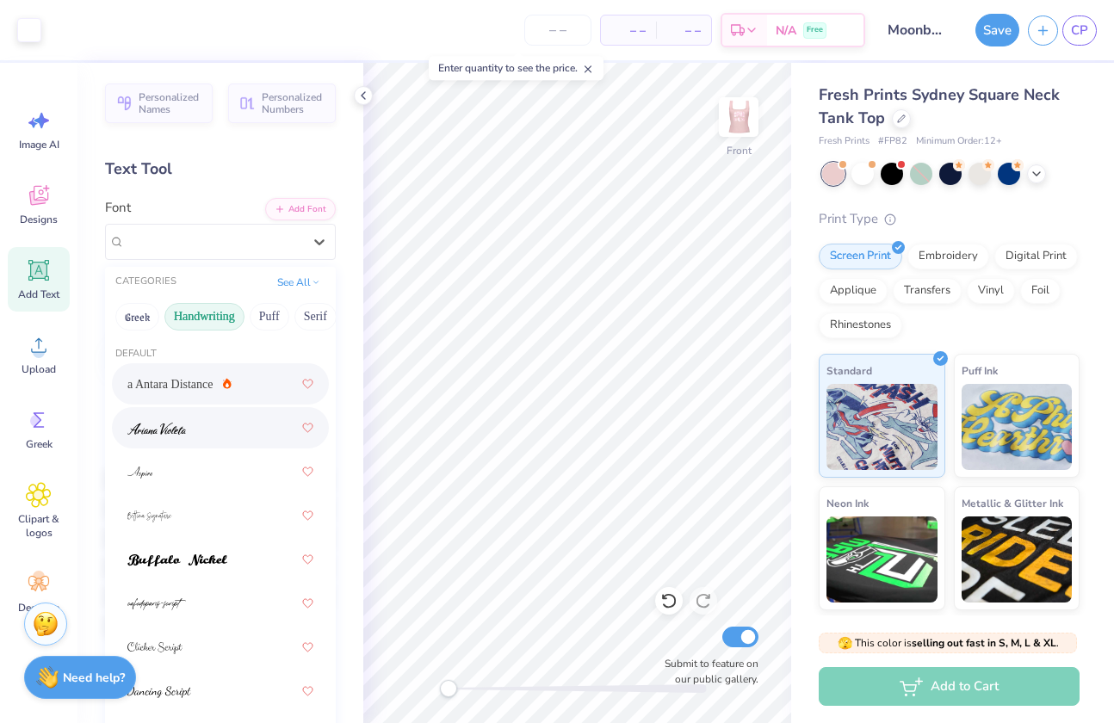
click at [203, 416] on div at bounding box center [220, 427] width 186 height 31
click at [200, 255] on div "[PERSON_NAME]" at bounding box center [220, 242] width 231 height 36
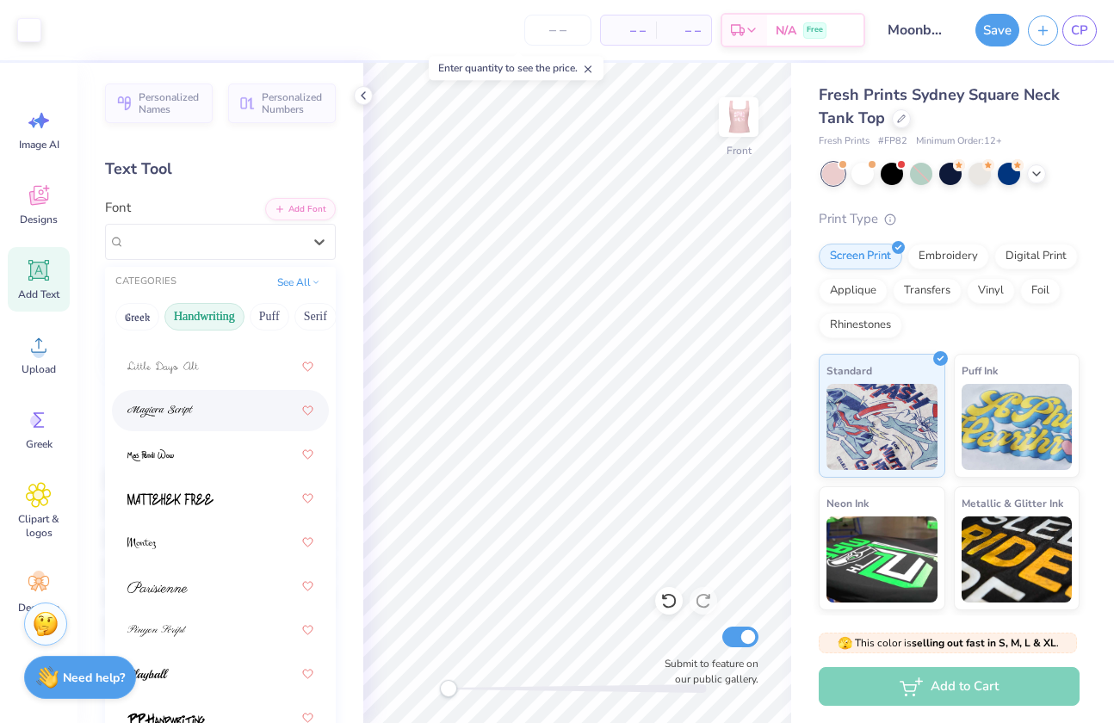
scroll to position [552, 0]
click at [172, 409] on img at bounding box center [159, 404] width 65 height 12
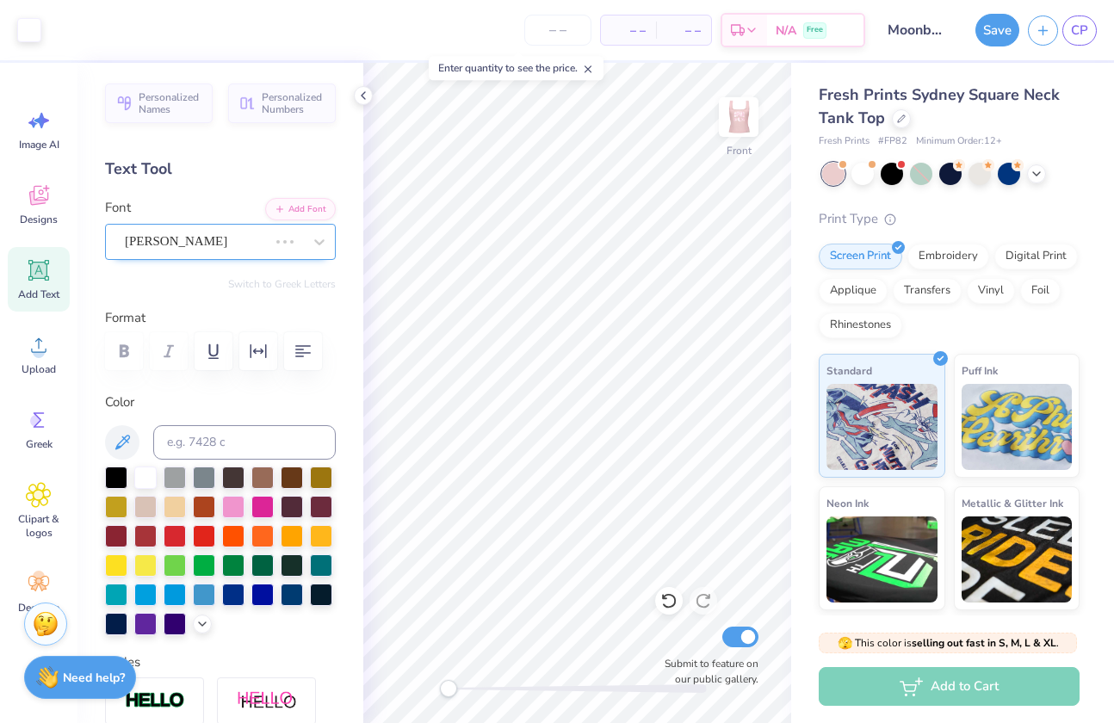
click at [210, 232] on div "[PERSON_NAME]" at bounding box center [196, 241] width 146 height 27
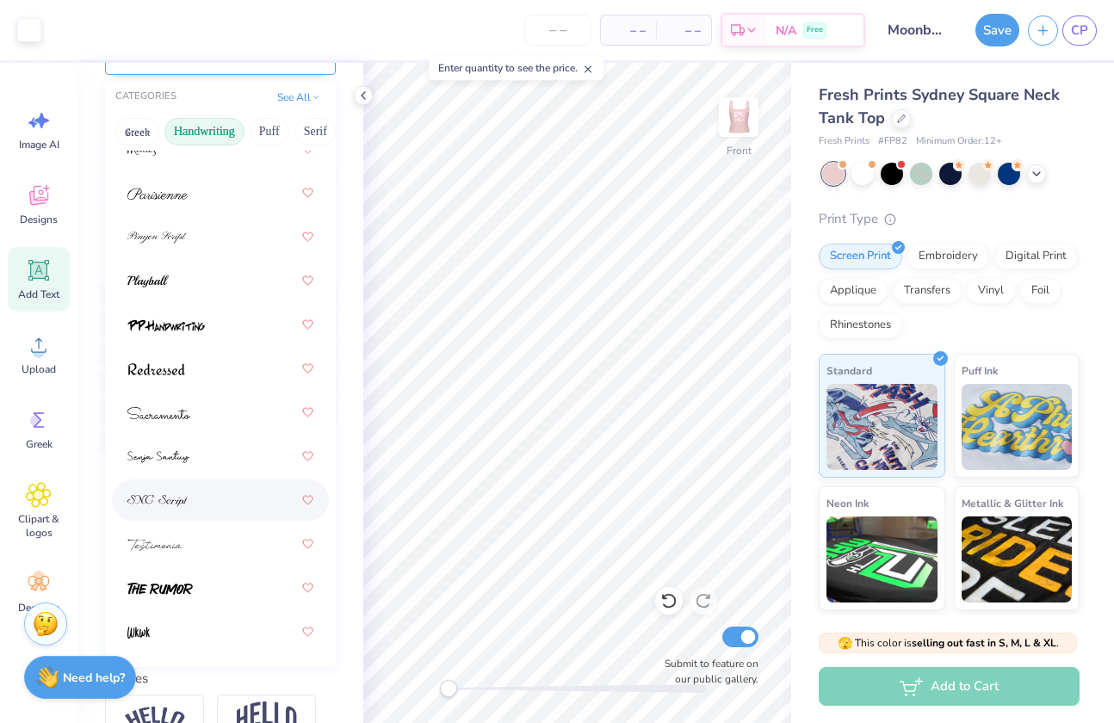
scroll to position [265, 0]
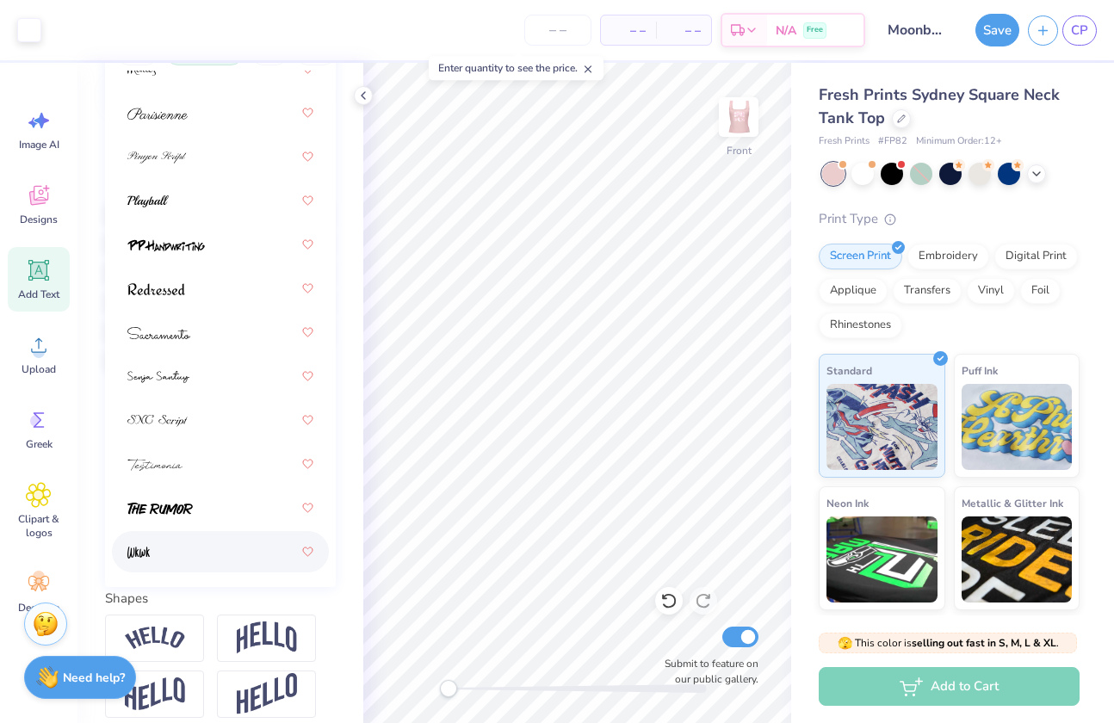
click at [229, 612] on div "Personalized Names Personalized Numbers Text Tool Add Font Font option Wkwk foc…" at bounding box center [220, 393] width 286 height 660
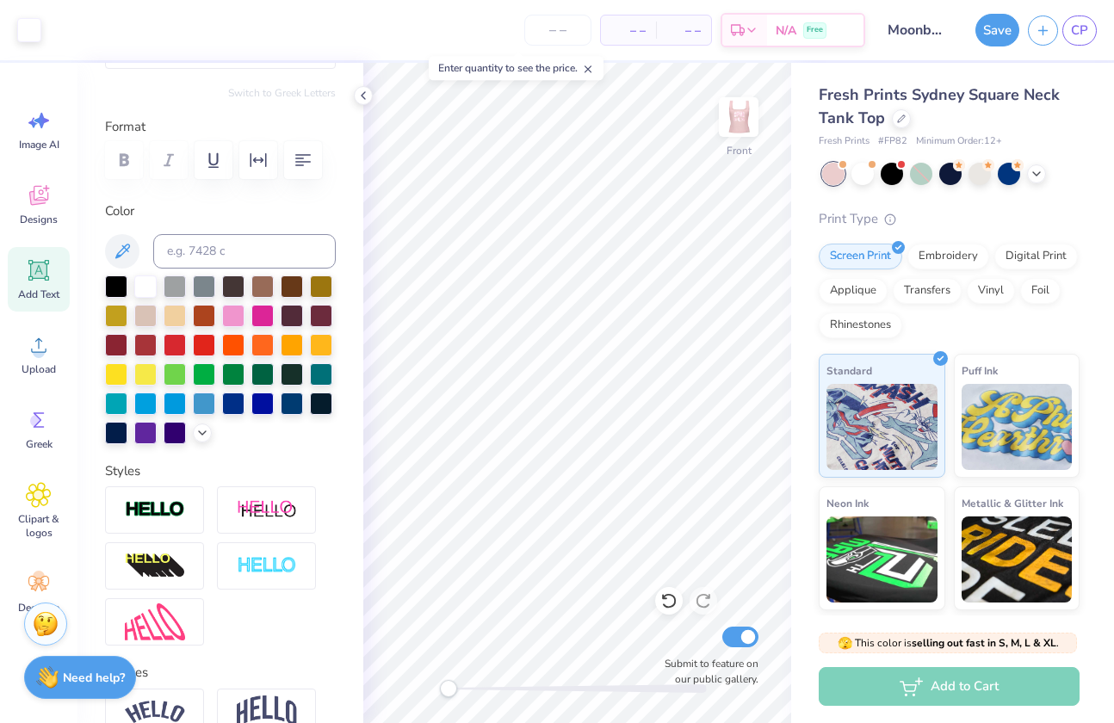
scroll to position [0, 0]
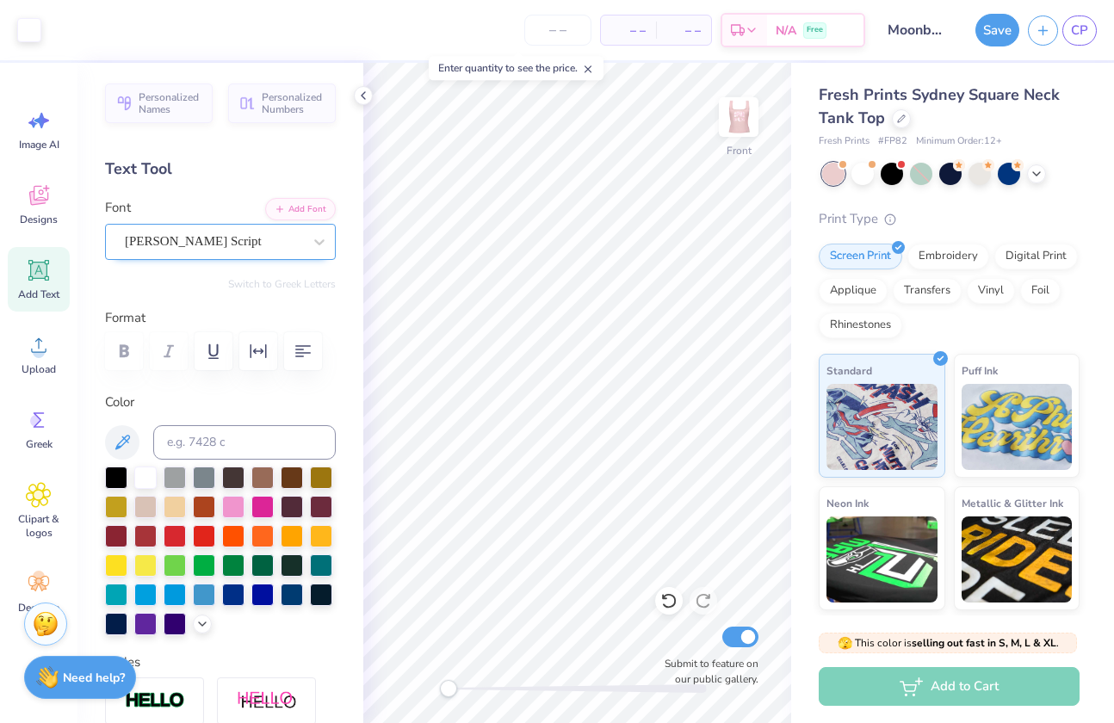
click at [236, 230] on div at bounding box center [213, 241] width 177 height 23
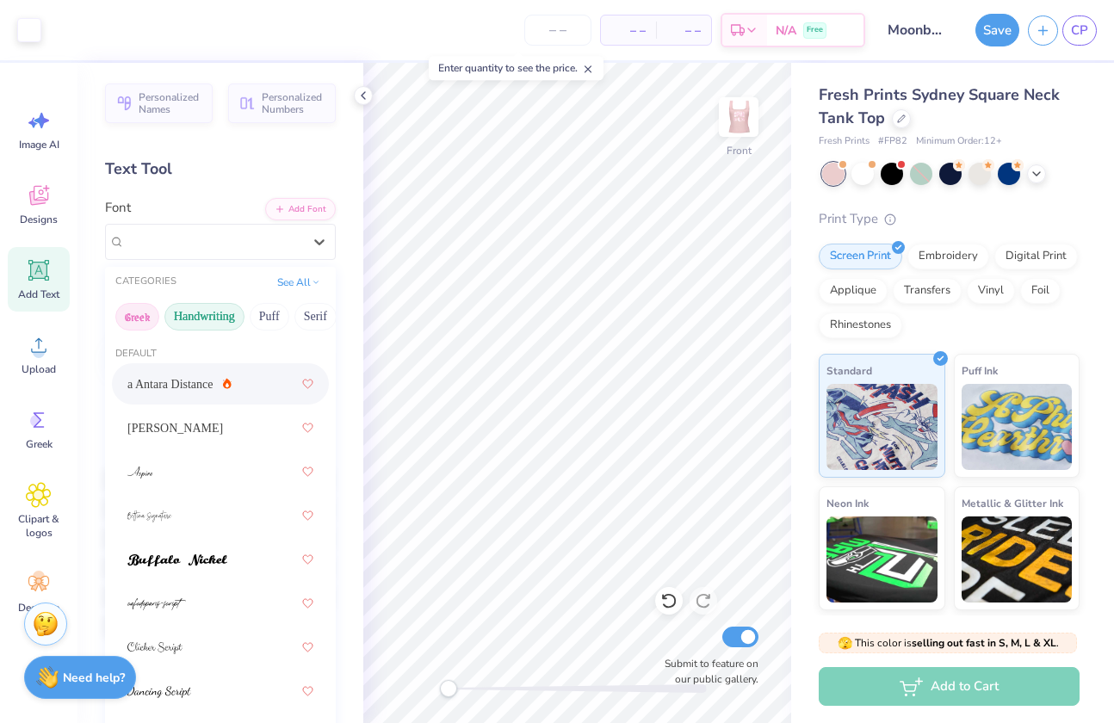
click at [142, 318] on button "Greek" at bounding box center [137, 317] width 44 height 28
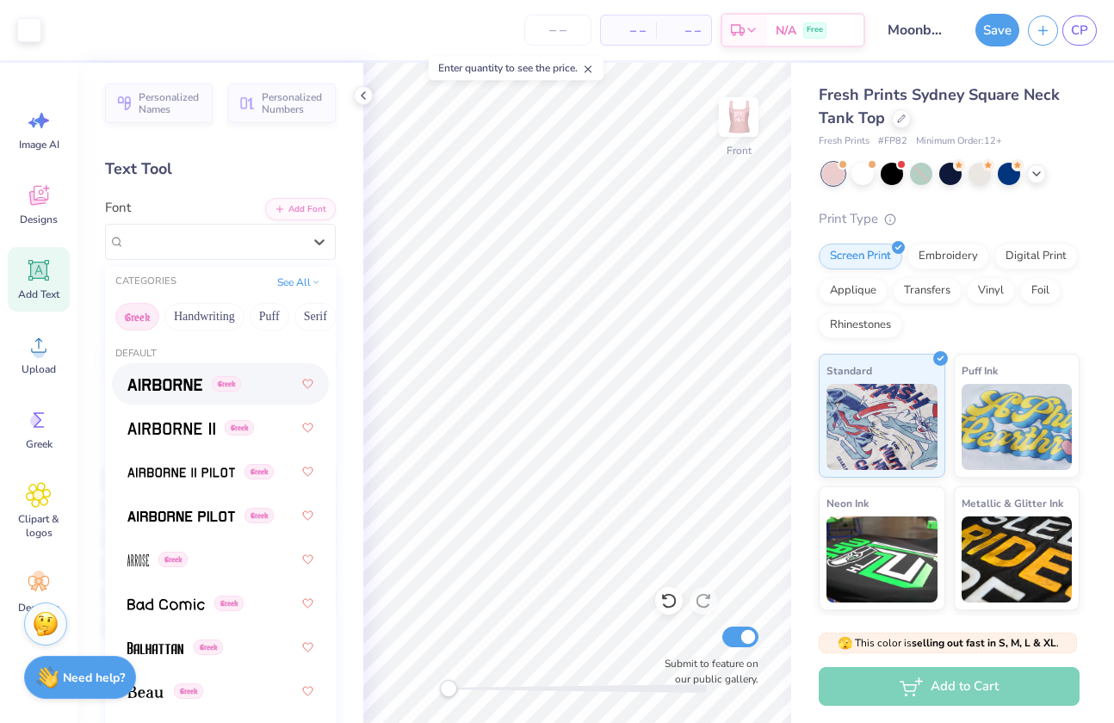
click at [195, 395] on div "Greek" at bounding box center [220, 383] width 186 height 31
click at [172, 242] on div "Airborne Greek" at bounding box center [213, 241] width 181 height 27
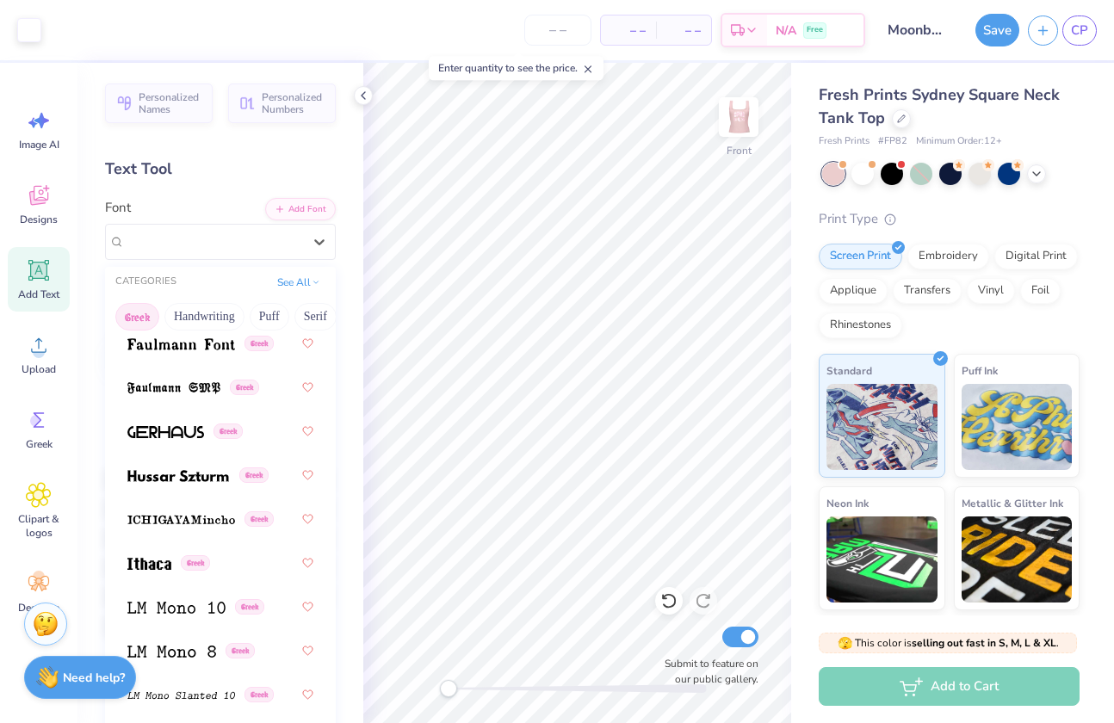
scroll to position [832, 0]
click at [186, 516] on img at bounding box center [181, 519] width 108 height 12
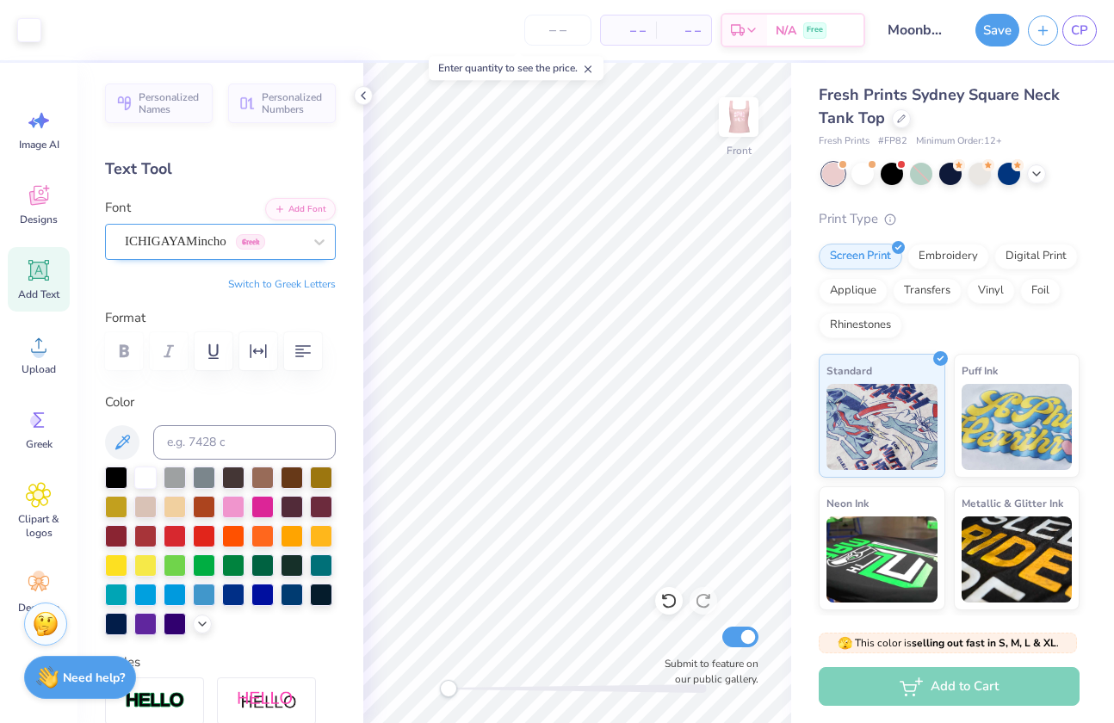
click at [227, 242] on div "ICHIGAYAMincho Greek" at bounding box center [213, 241] width 181 height 27
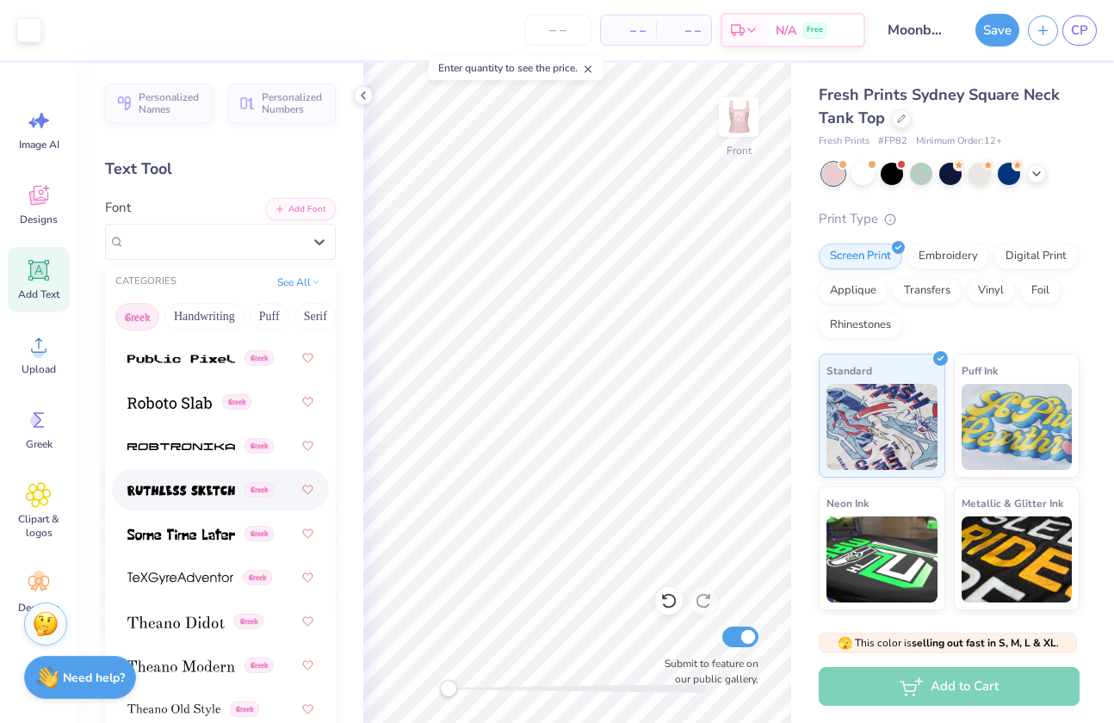
scroll to position [1673, 0]
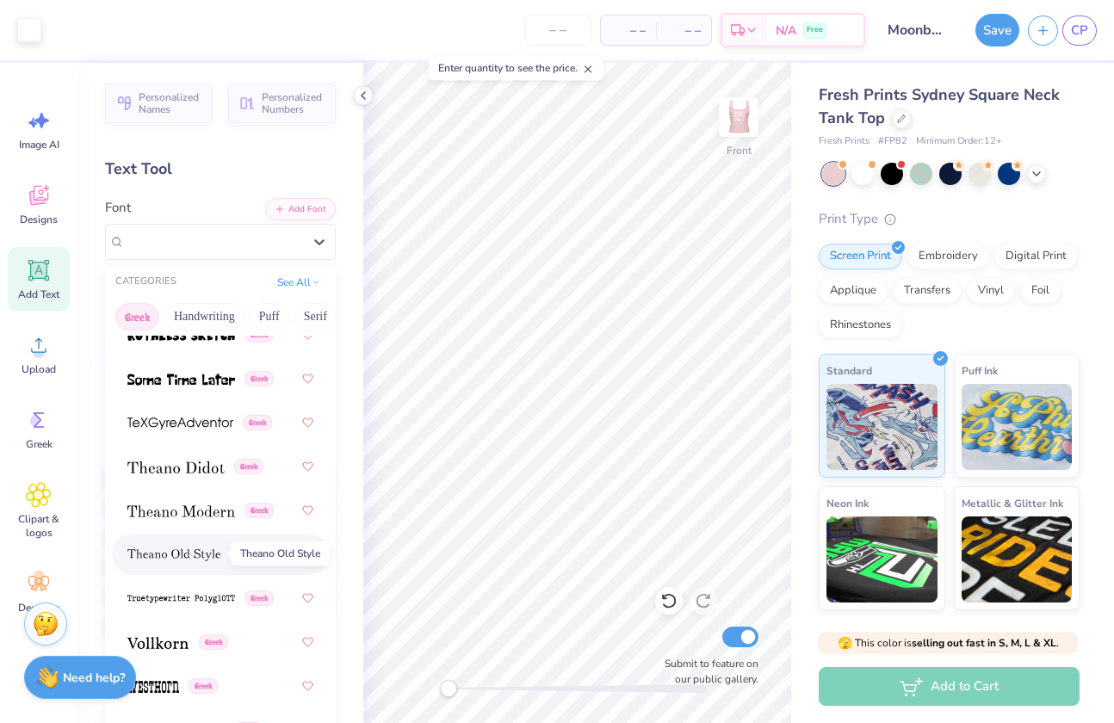
click at [193, 560] on span at bounding box center [173, 555] width 93 height 18
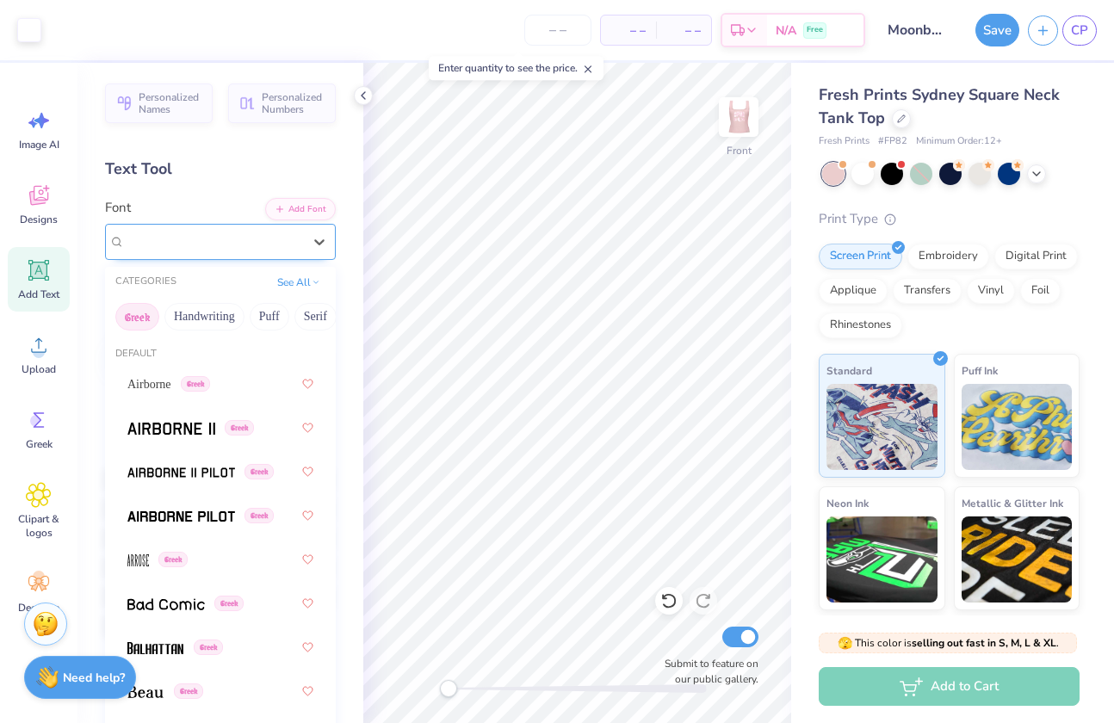
click at [205, 246] on div "Theano Old Style Greek" at bounding box center [213, 241] width 181 height 27
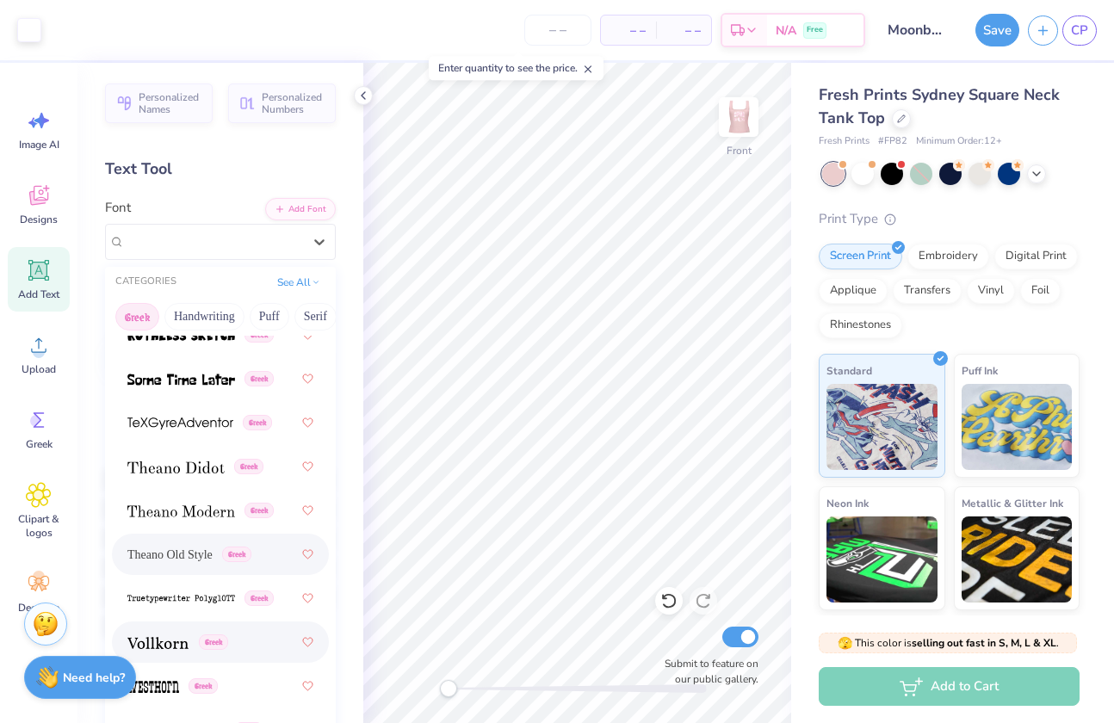
click at [169, 631] on div "Greek" at bounding box center [220, 642] width 186 height 31
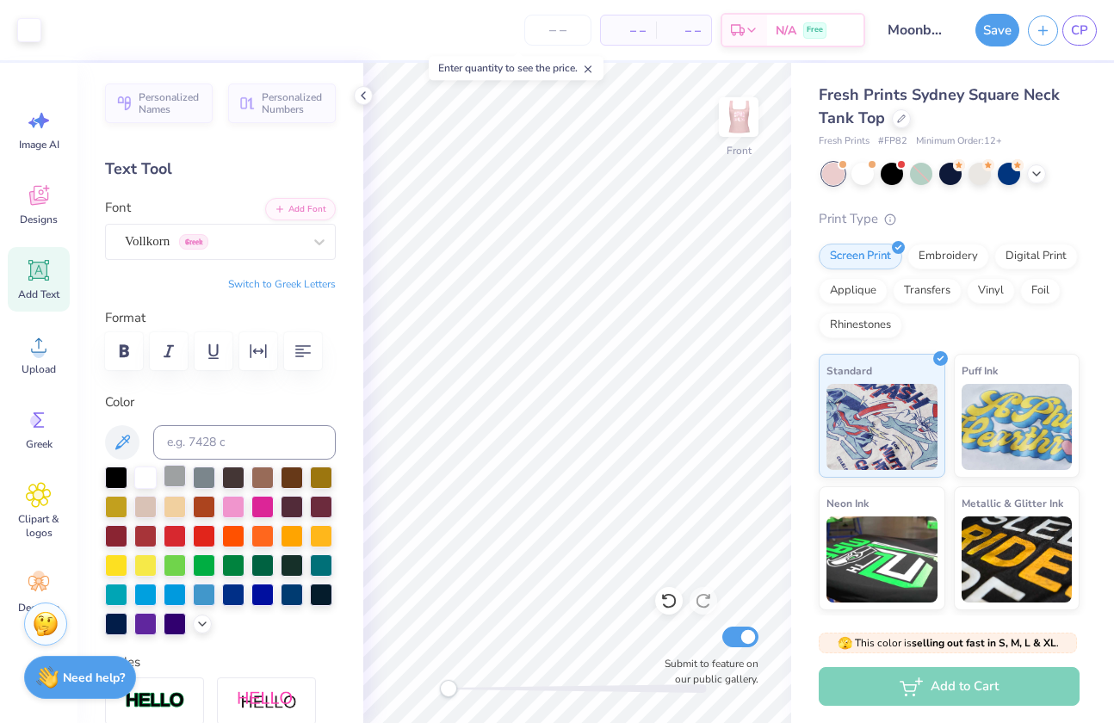
scroll to position [374, 0]
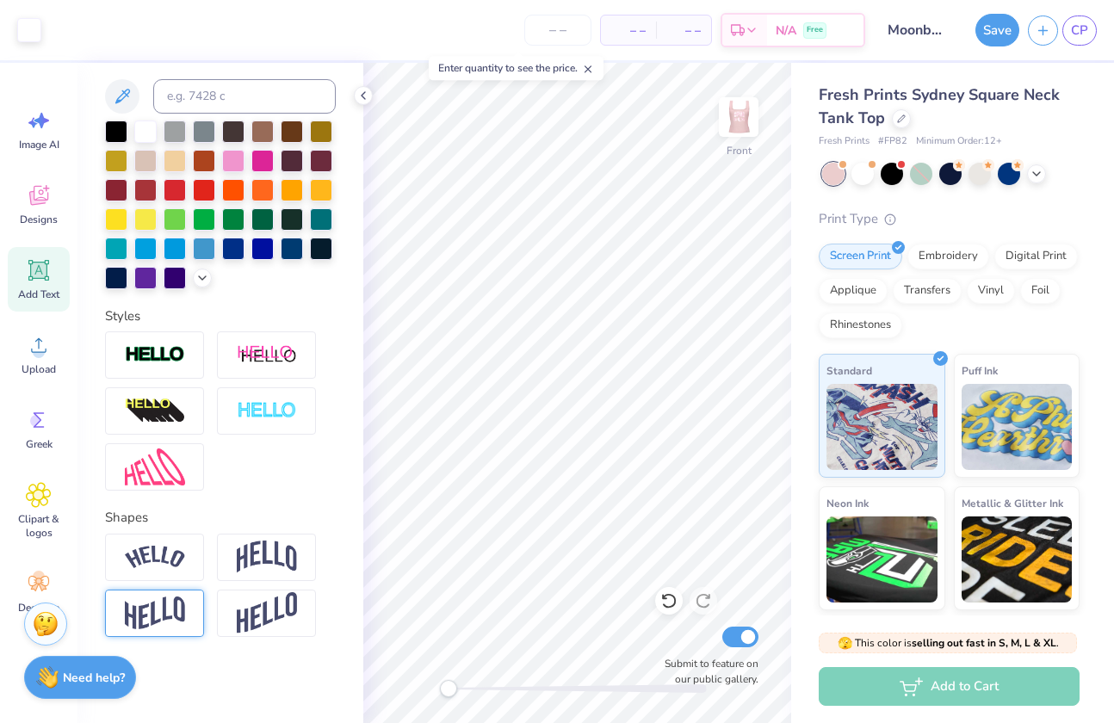
click at [181, 616] on img at bounding box center [155, 614] width 60 height 34
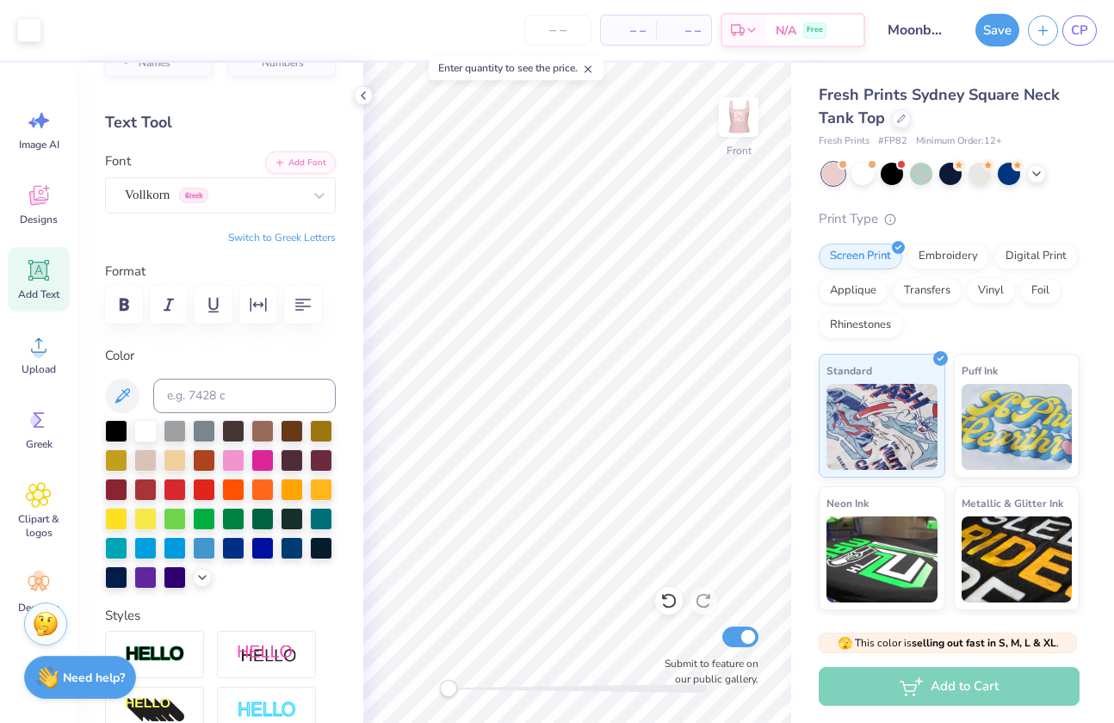
scroll to position [46, 0]
click at [247, 197] on div "Vollkorn Greek" at bounding box center [213, 195] width 181 height 27
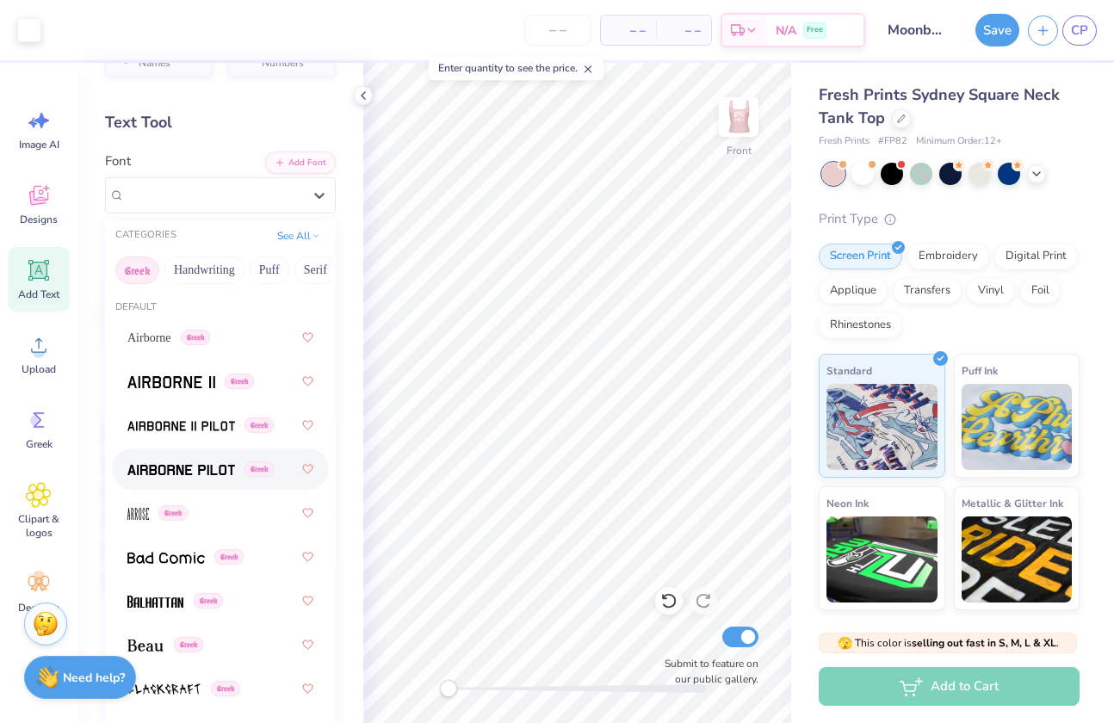
click at [200, 469] on img at bounding box center [181, 470] width 108 height 12
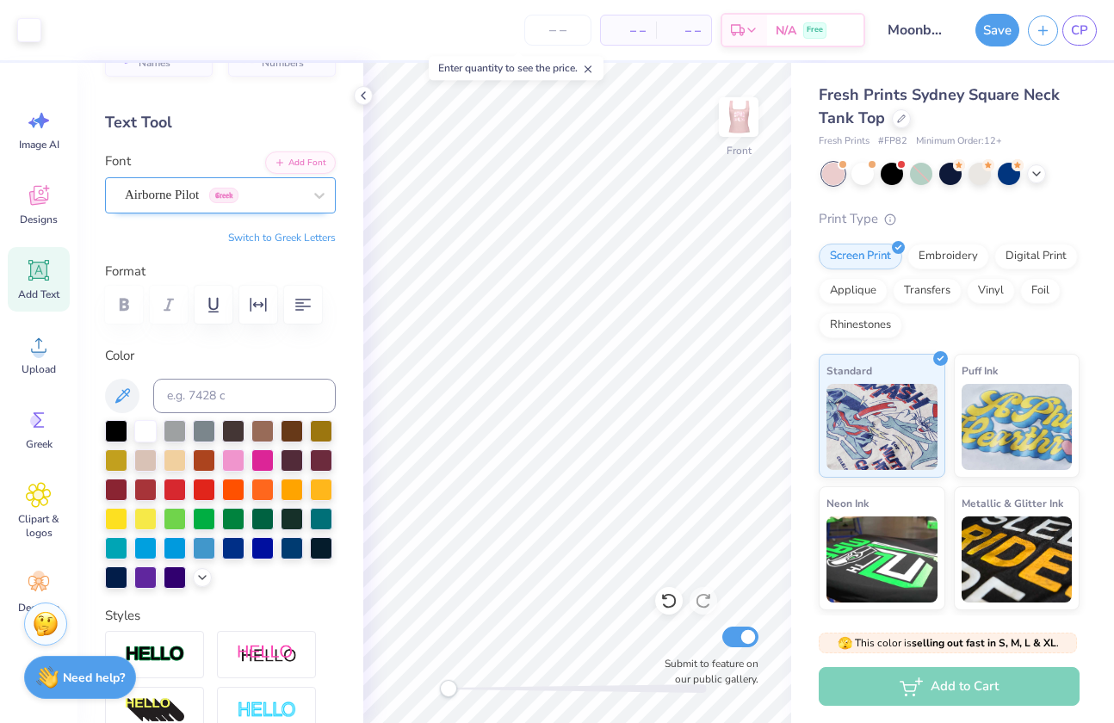
click at [201, 201] on div "Airborne Pilot Greek" at bounding box center [213, 195] width 181 height 27
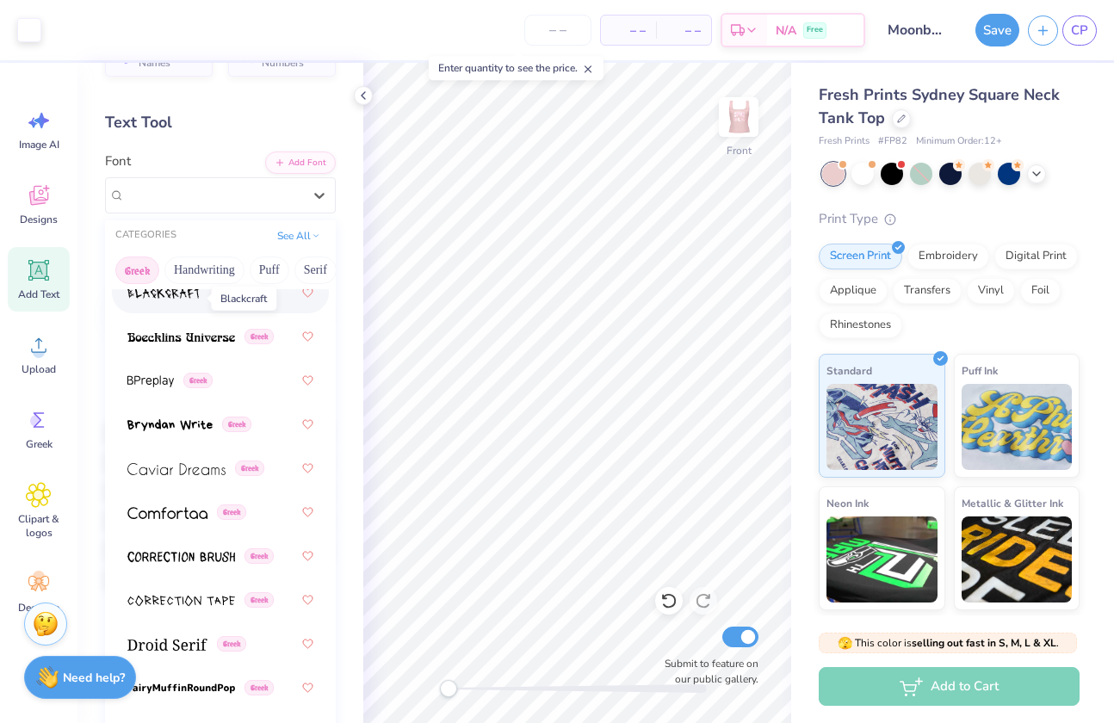
scroll to position [401, 0]
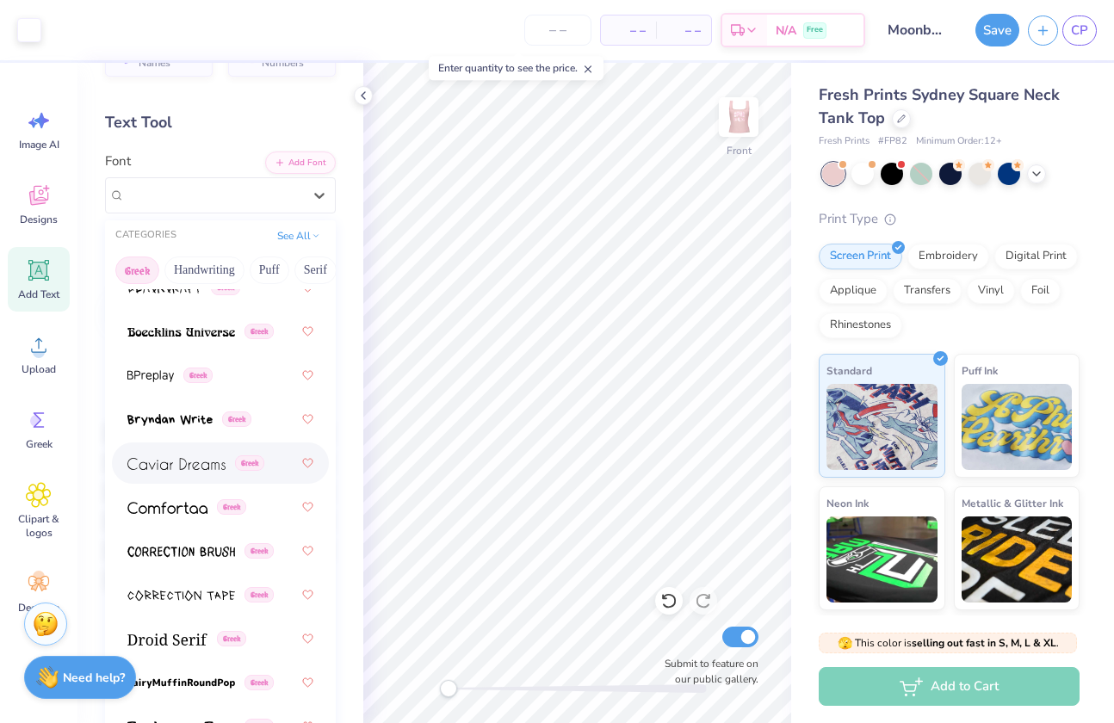
click at [172, 473] on div "Greek" at bounding box center [220, 463] width 186 height 31
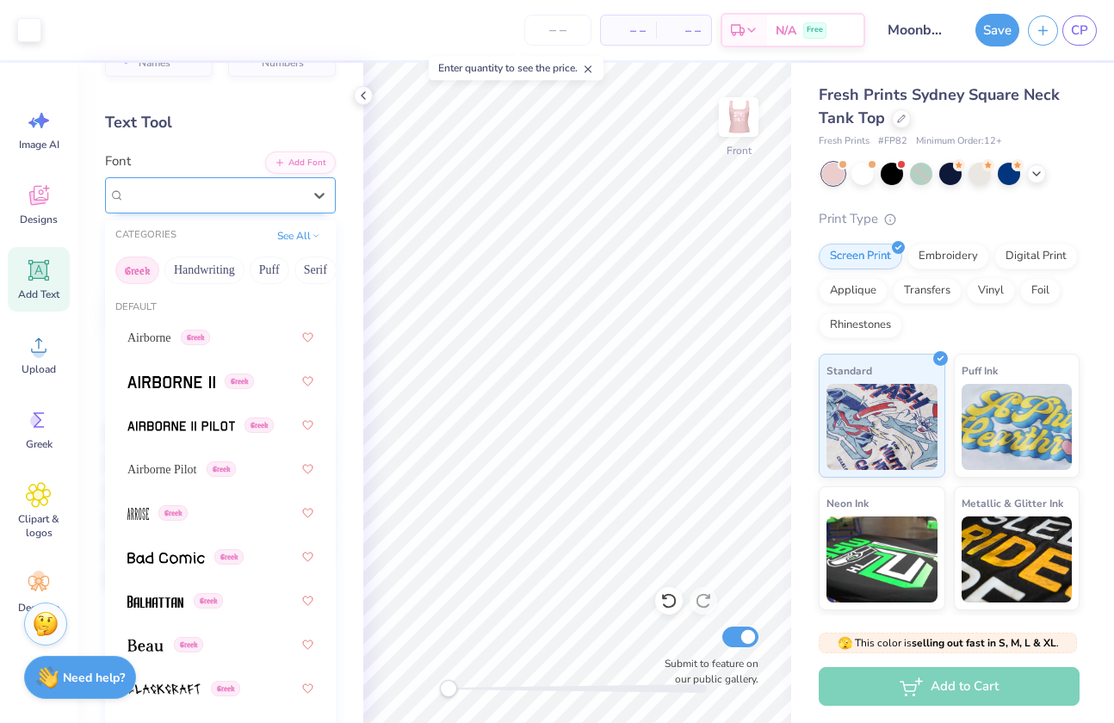
click at [196, 197] on div "Caviar Dreams Greek" at bounding box center [213, 195] width 181 height 27
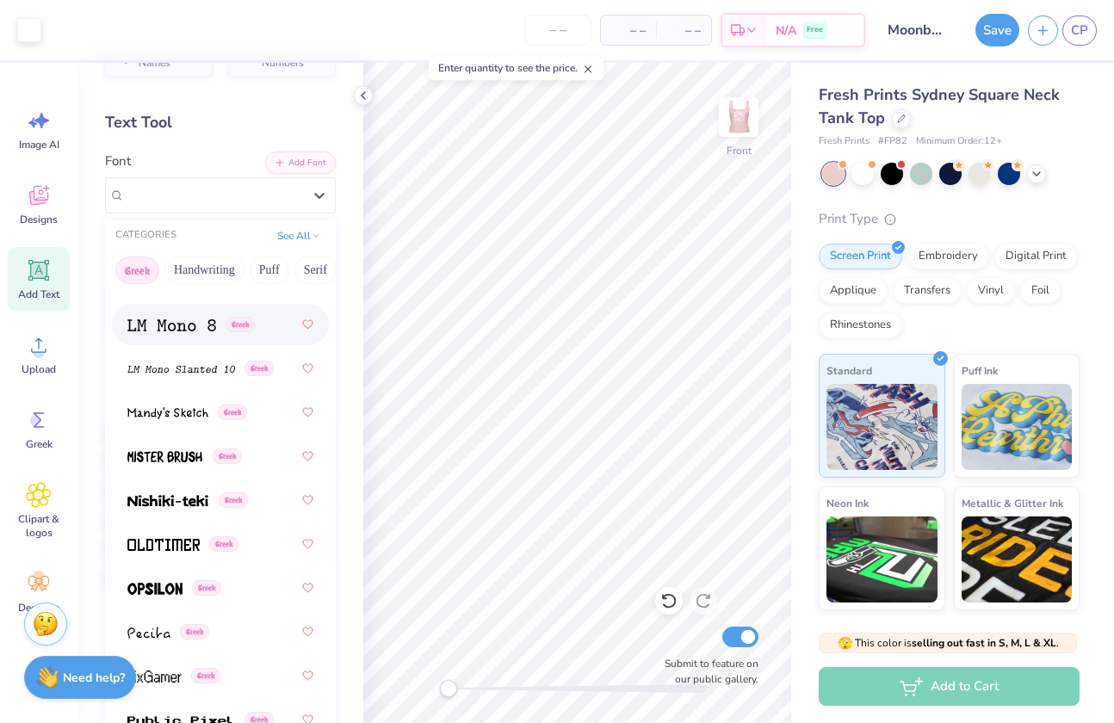
scroll to position [1110, 0]
click at [182, 370] on img at bounding box center [181, 370] width 108 height 12
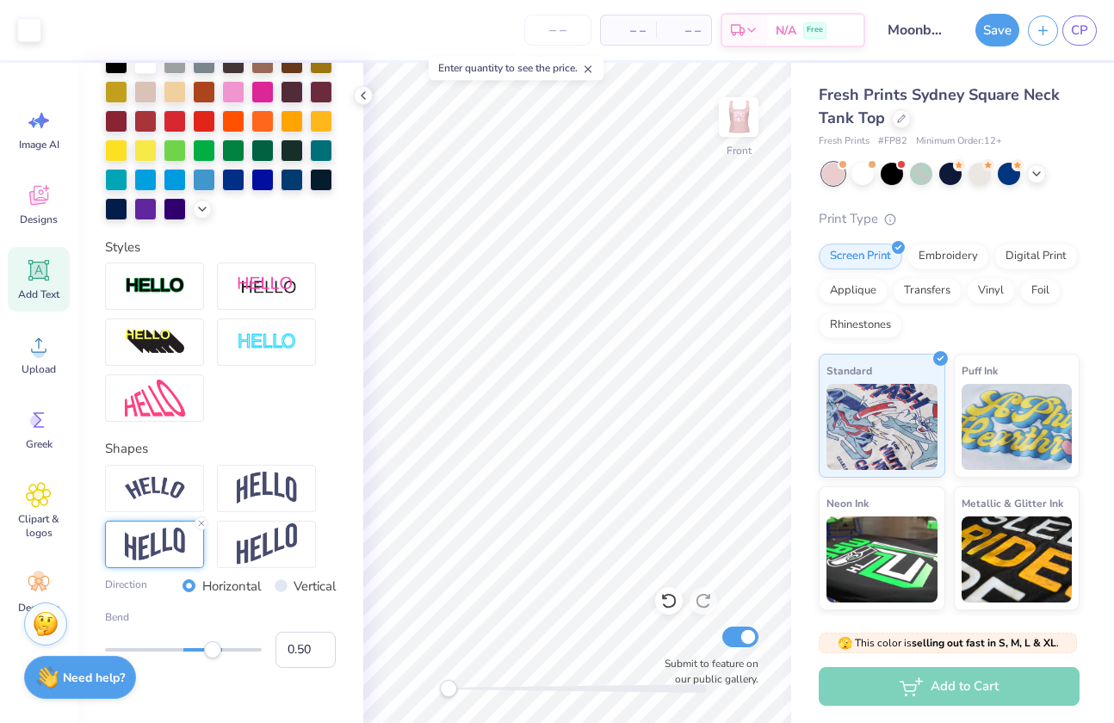
scroll to position [473, 0]
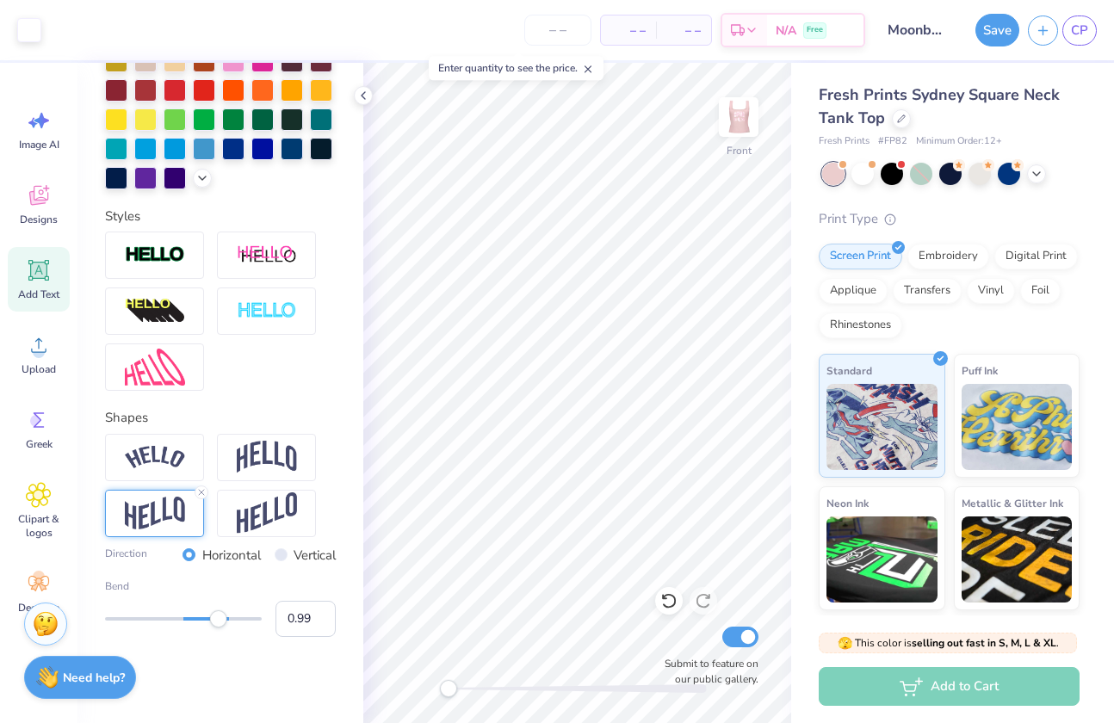
type input "1.00"
drag, startPoint x: 219, startPoint y: 617, endPoint x: 274, endPoint y: 622, distance: 55.3
click at [274, 622] on div "Bend 1.00" at bounding box center [220, 607] width 231 height 59
click at [745, 120] on img at bounding box center [738, 117] width 69 height 69
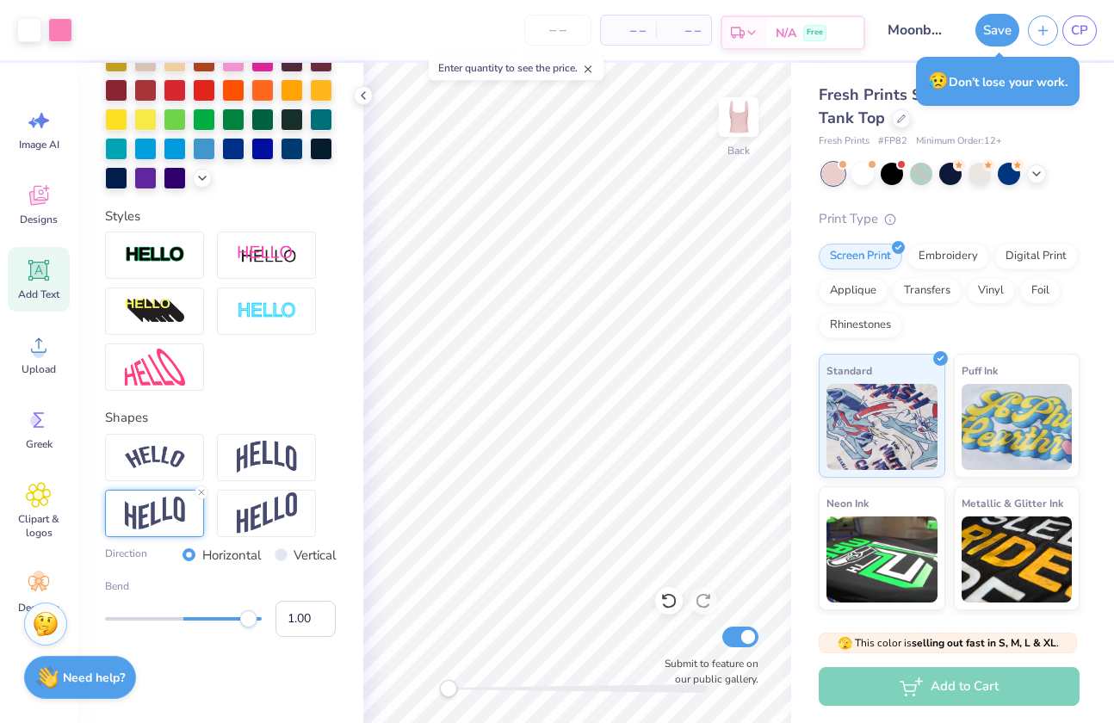
click at [780, 22] on div "N/A Free" at bounding box center [815, 32] width 96 height 31
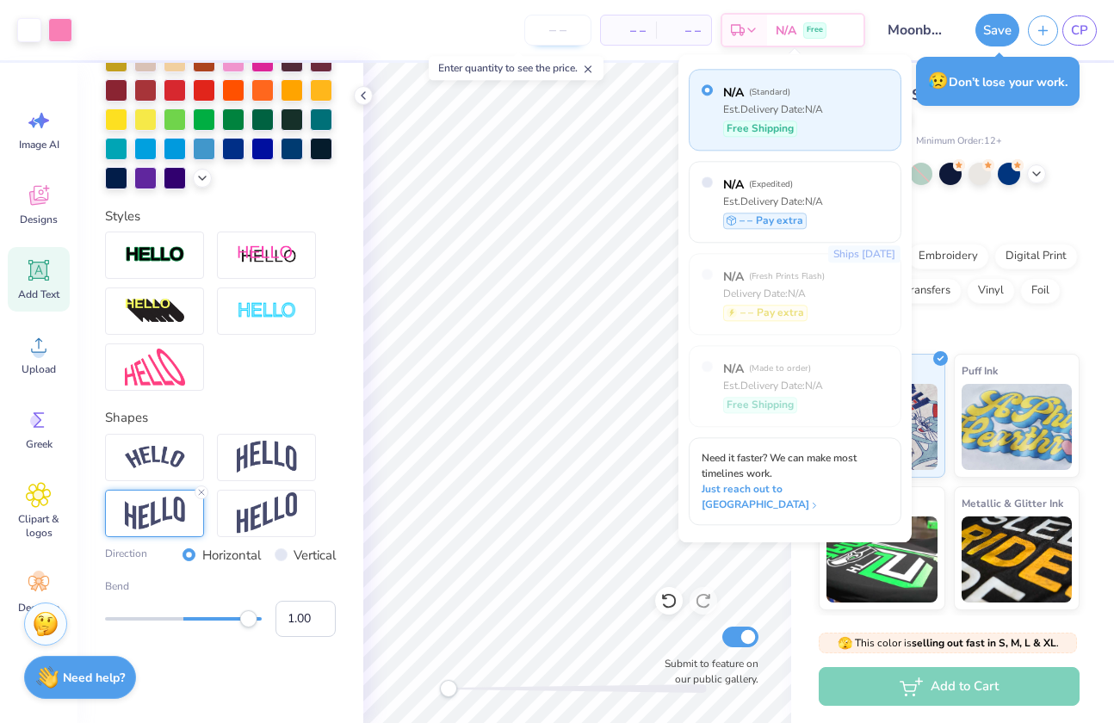
click at [561, 40] on input "number" at bounding box center [557, 30] width 67 height 31
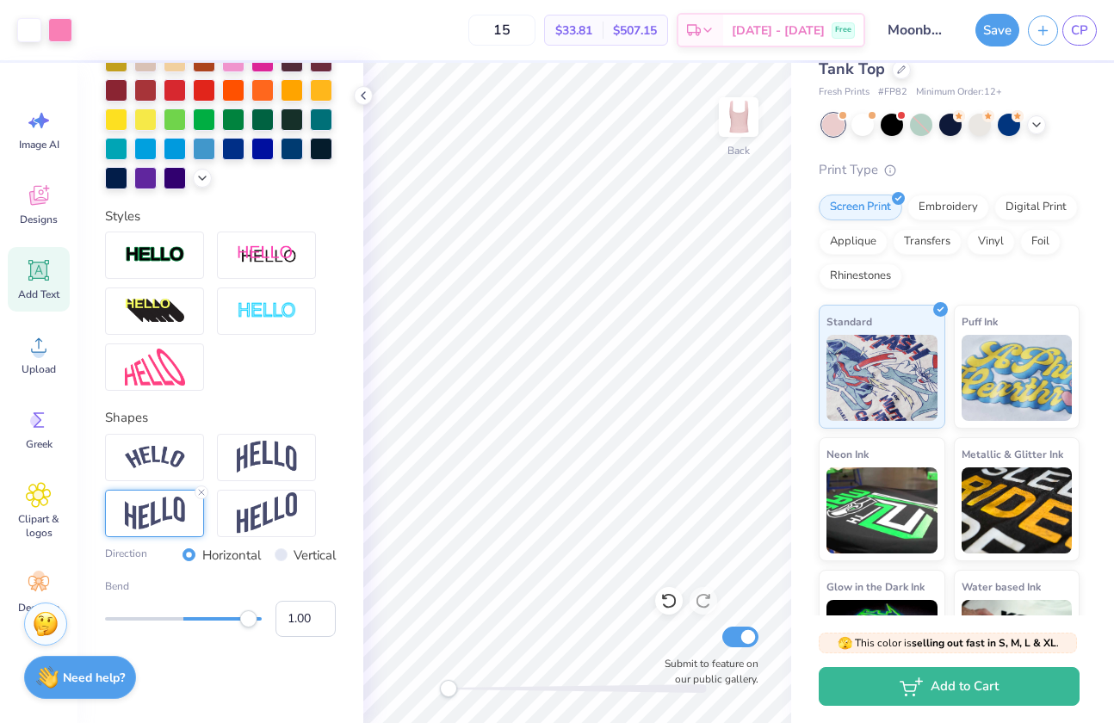
scroll to position [0, 0]
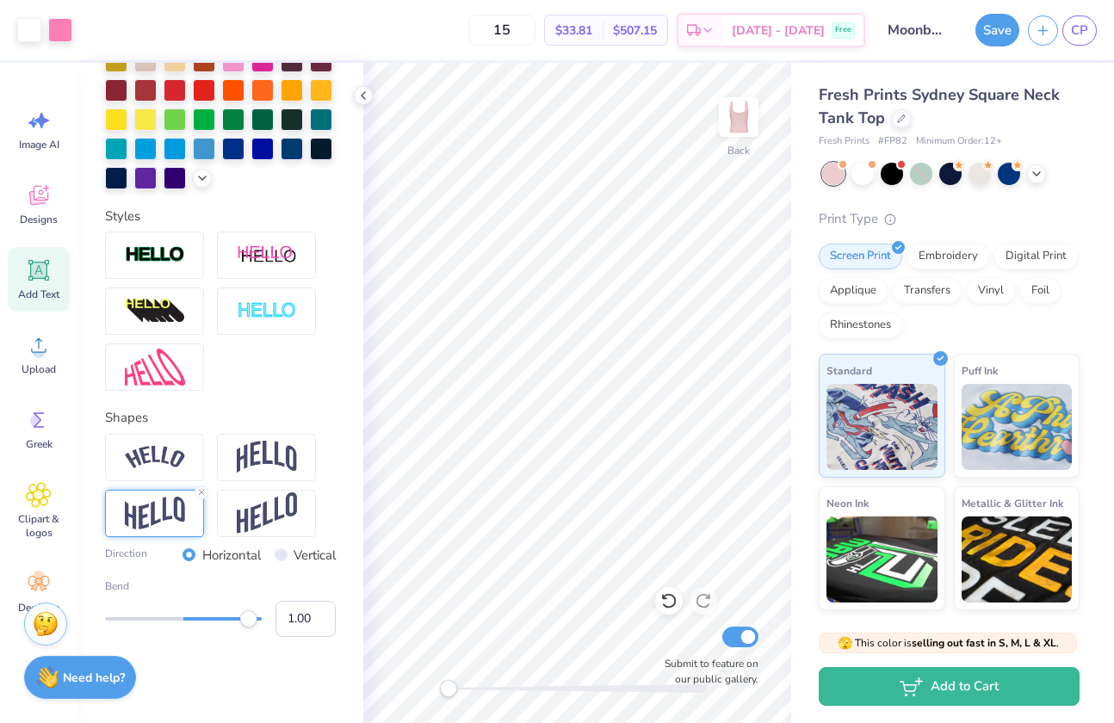
type input "15"
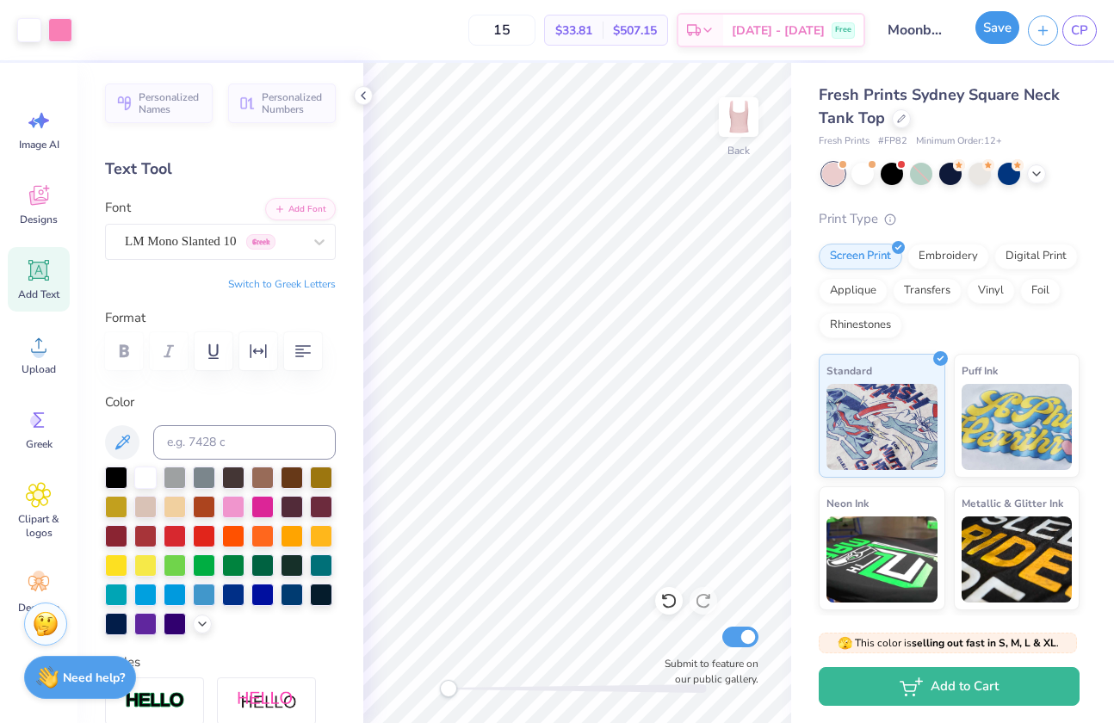
click at [1005, 32] on button "Save" at bounding box center [997, 27] width 44 height 33
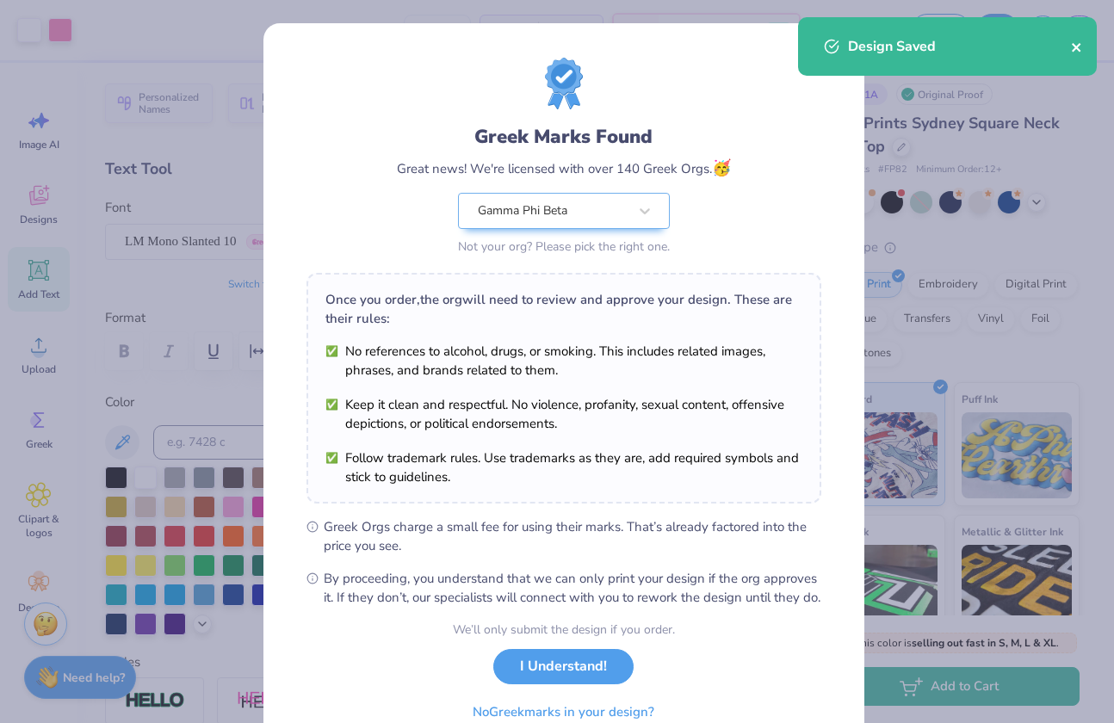
click at [1077, 49] on icon "close" at bounding box center [1076, 47] width 9 height 9
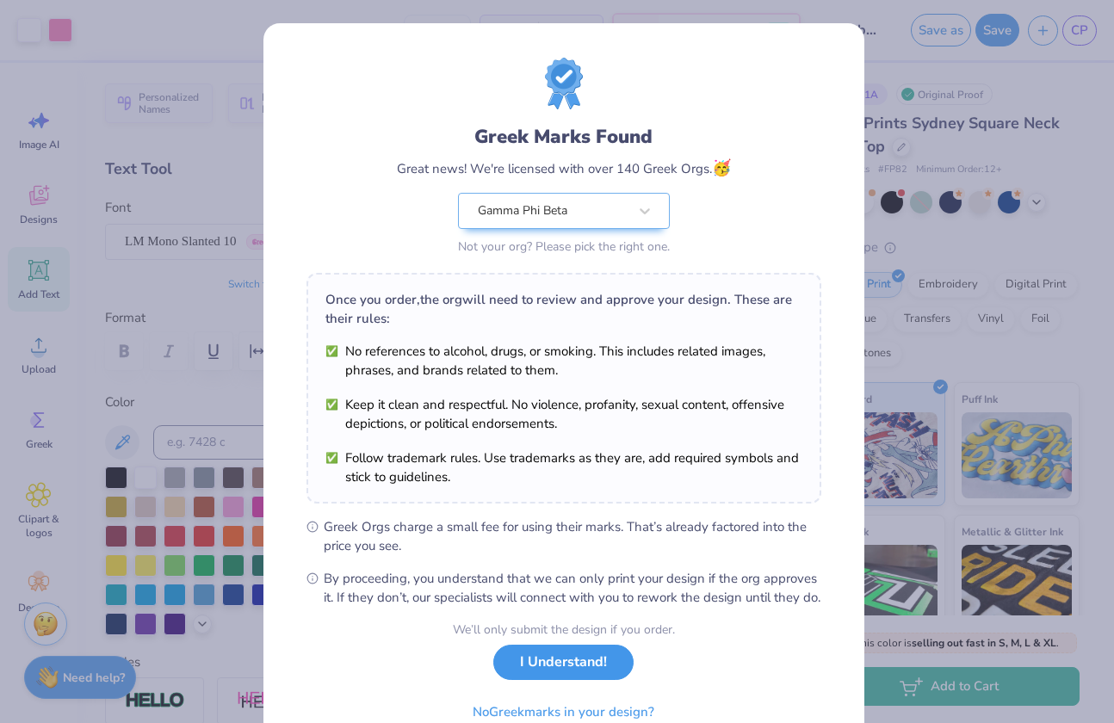
click at [554, 674] on button "I Understand!" at bounding box center [563, 662] width 140 height 35
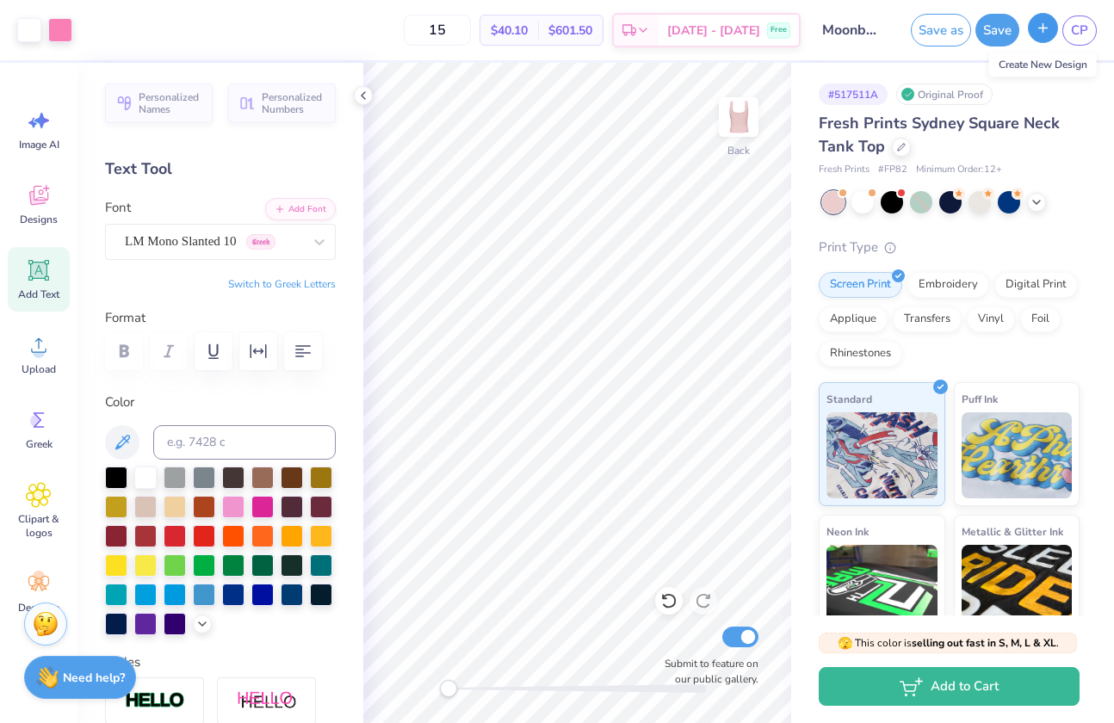
click at [1039, 33] on icon "button" at bounding box center [1043, 28] width 15 height 15
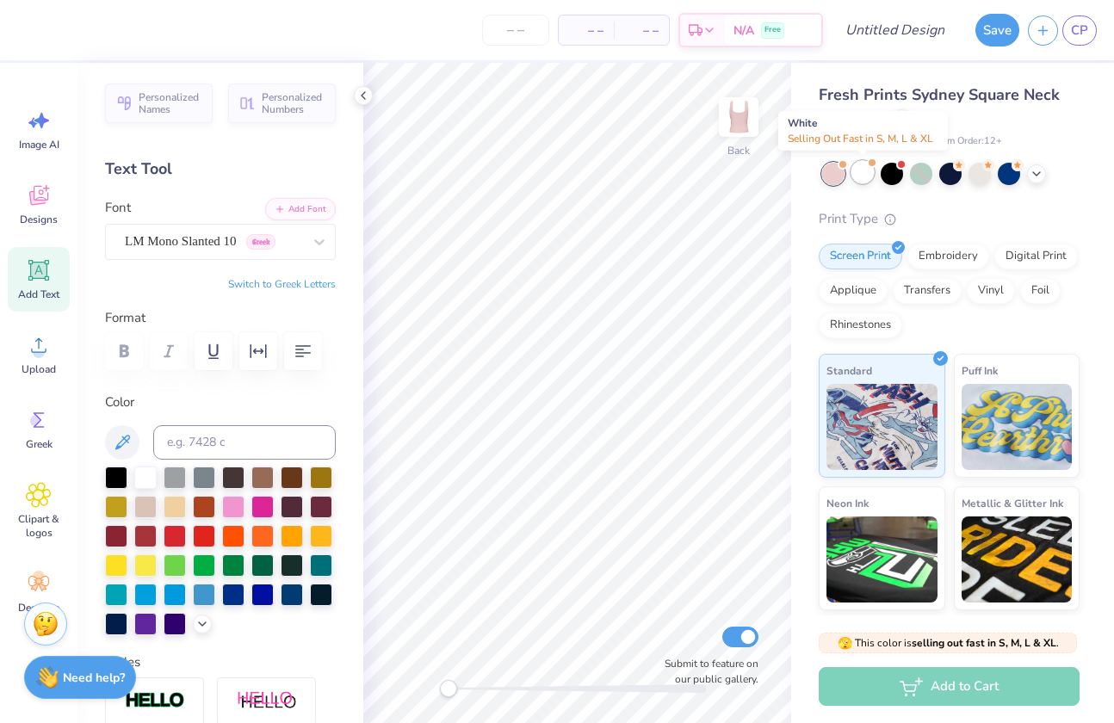
click at [860, 169] on div at bounding box center [862, 172] width 22 height 22
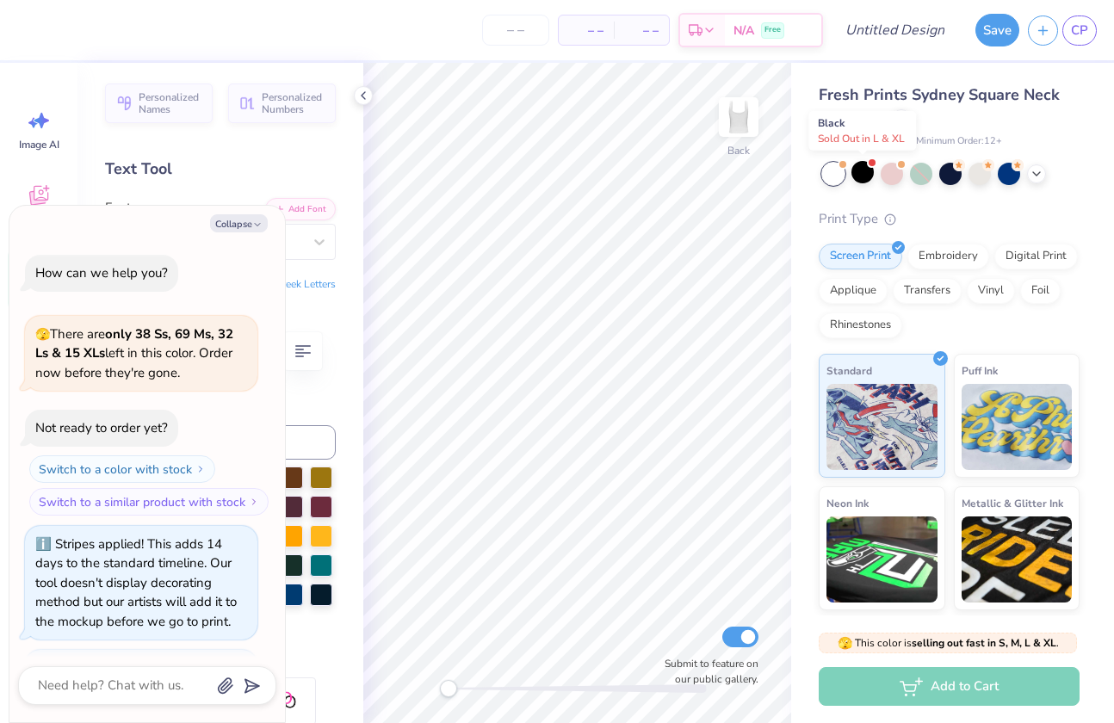
scroll to position [324, 0]
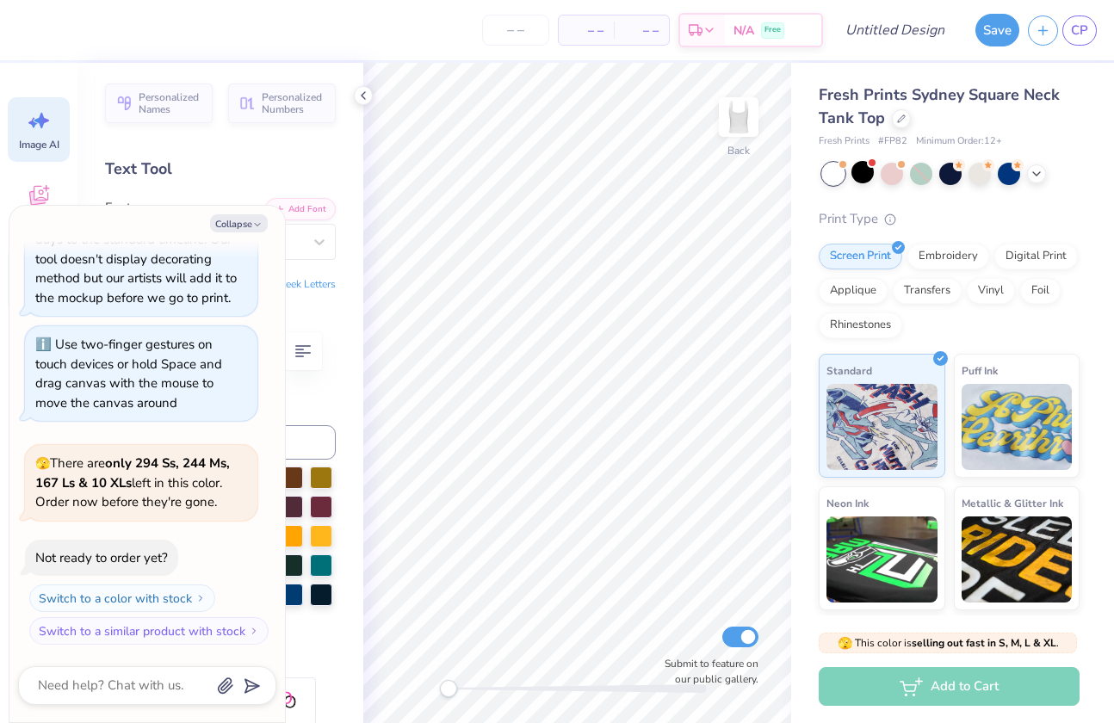
click at [40, 125] on icon at bounding box center [41, 120] width 15 height 15
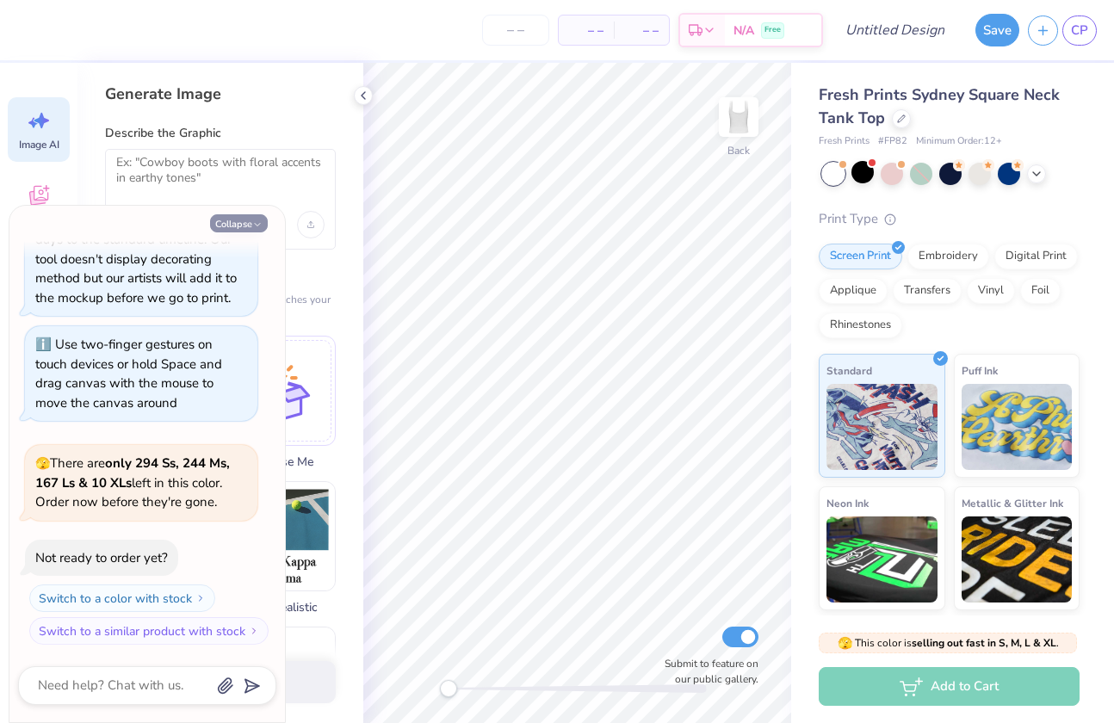
click at [255, 229] on icon "button" at bounding box center [257, 225] width 10 height 10
type textarea "x"
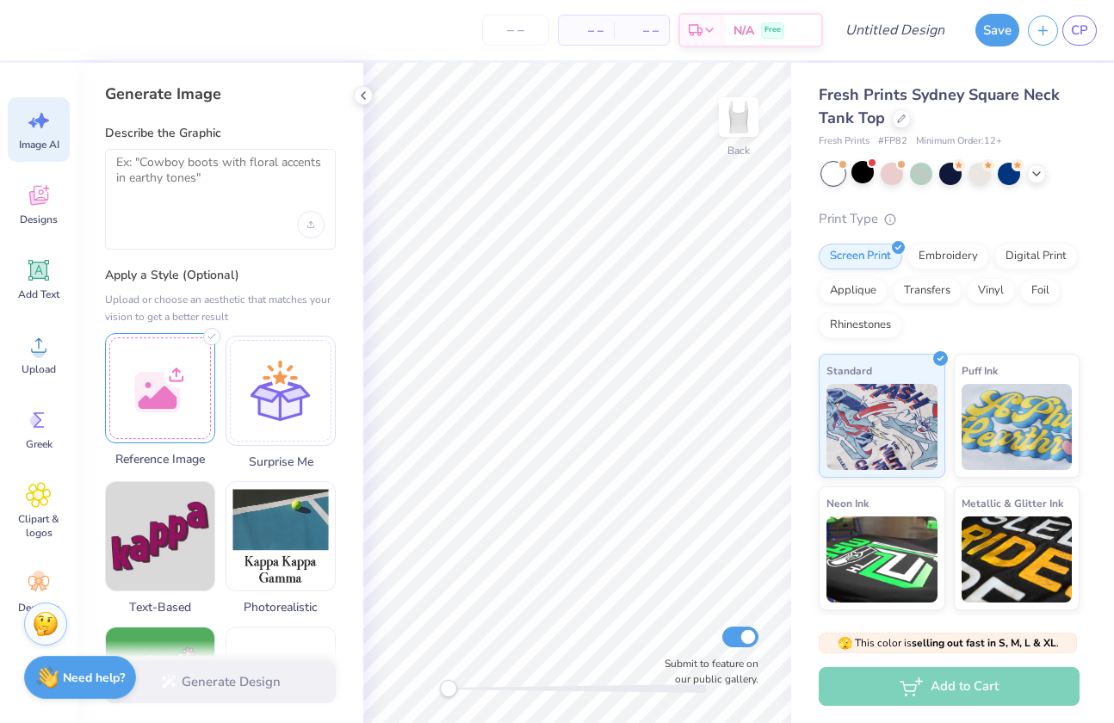
click at [164, 366] on div at bounding box center [160, 388] width 110 height 110
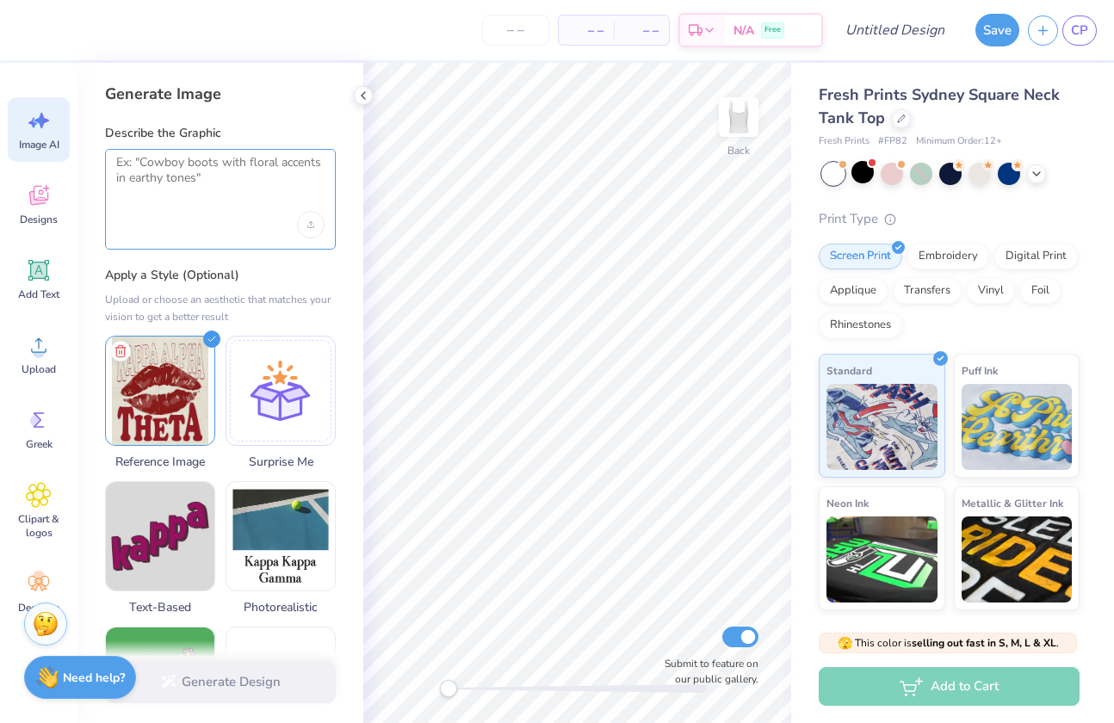
click at [145, 176] on textarea at bounding box center [220, 176] width 208 height 43
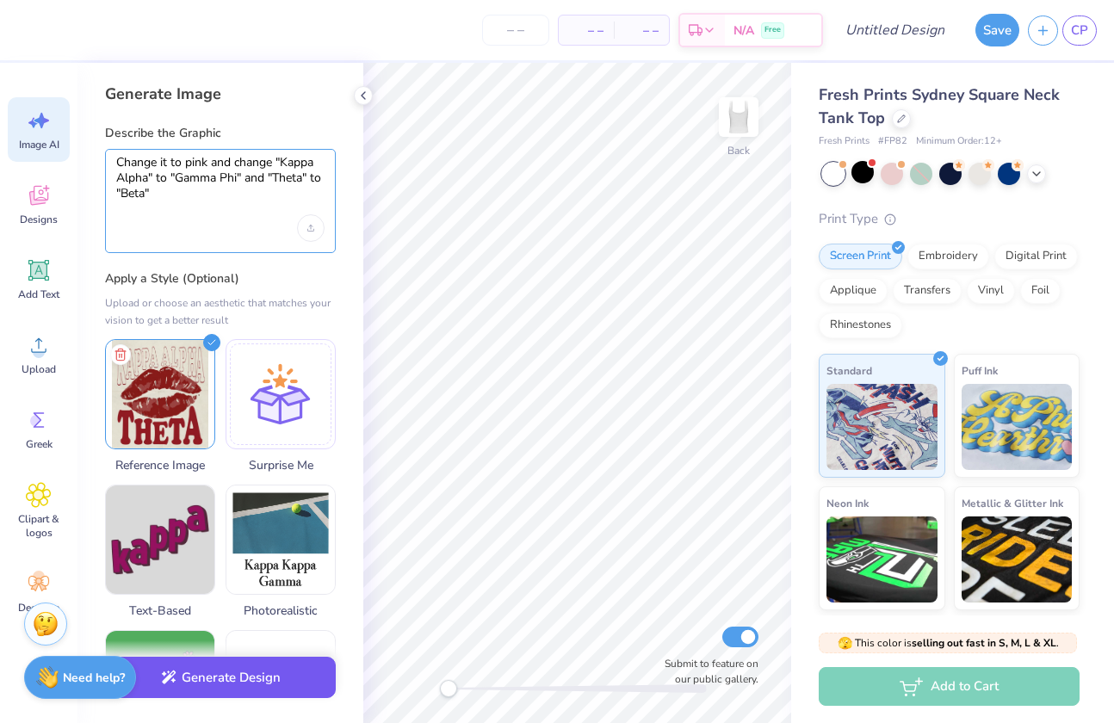
type textarea "Change it to pink and change "Kappa Alpha" to "Gamma Phi" and "Theta" to "Beta""
click at [188, 674] on button "Generate Design" at bounding box center [220, 678] width 231 height 42
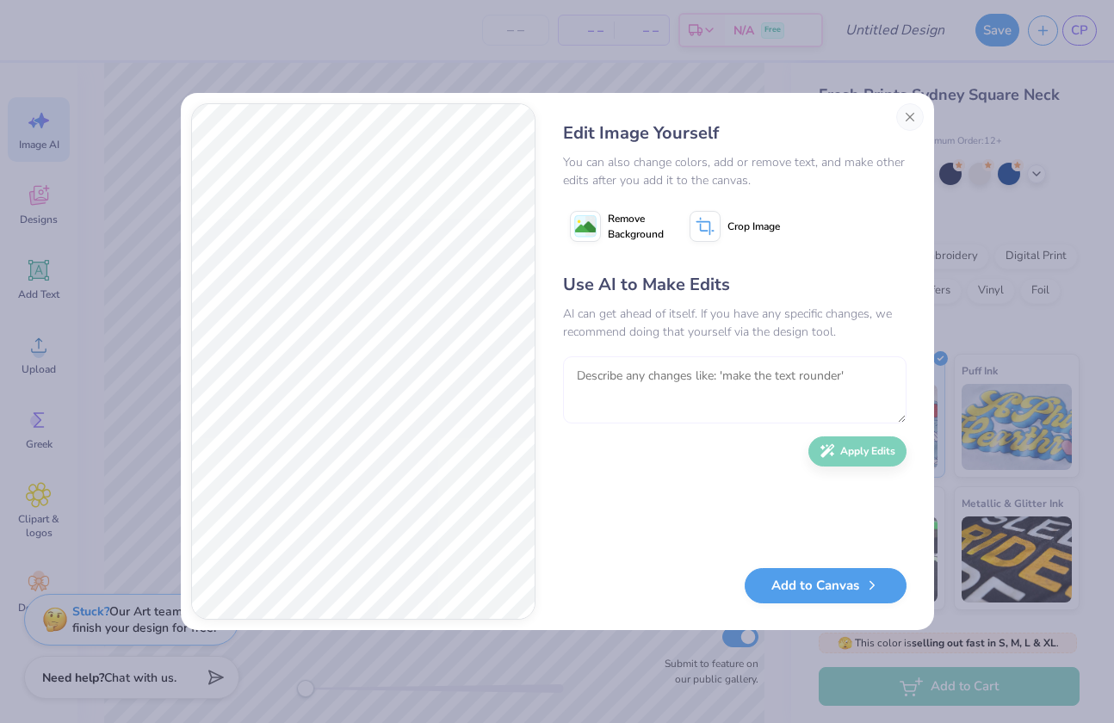
click at [592, 395] on textarea at bounding box center [734, 389] width 343 height 67
click at [852, 380] on textarea "make the words outline the lips changing the dirrent sizes of the letter" at bounding box center [734, 389] width 343 height 67
click at [708, 411] on textarea "make the words outline the lips changing the different sizes of the letter" at bounding box center [734, 389] width 343 height 67
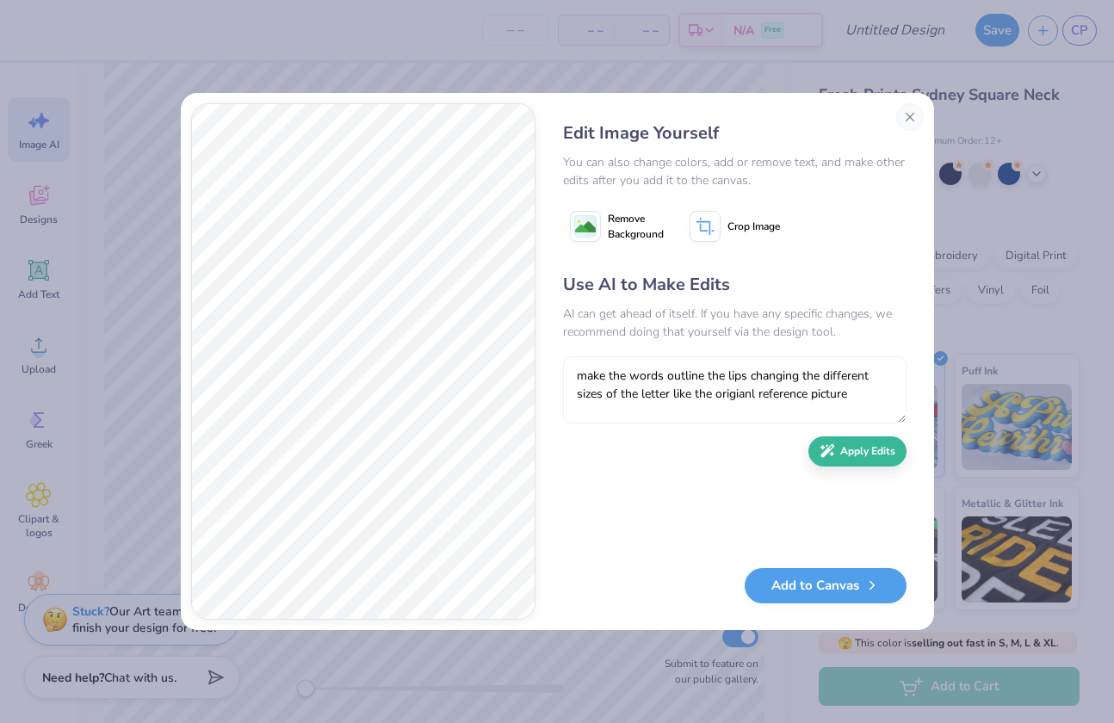
click at [754, 398] on textarea "make the words outline the lips changing the different sizes of the letter like…" at bounding box center [734, 389] width 343 height 67
type textarea "make the words outline the lips changing the different sizes of the letter like…"
click at [844, 454] on button "Apply Edits" at bounding box center [857, 447] width 98 height 30
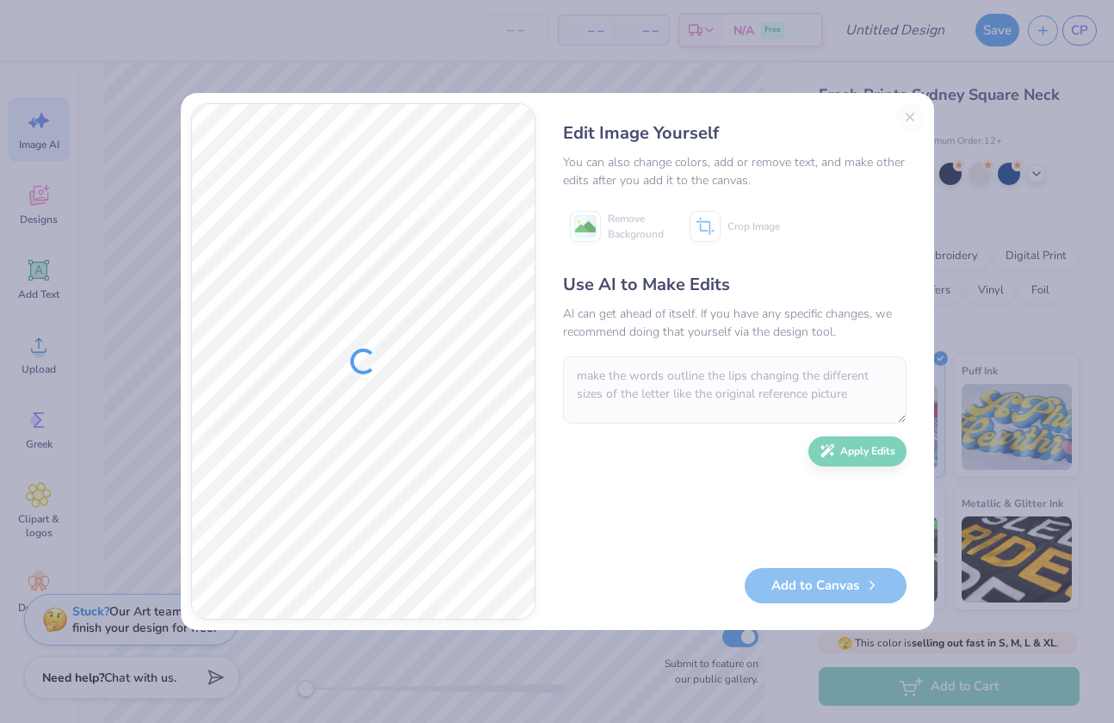
click at [680, 503] on div "Use AI to Make Edits AI can get ahead of itself. If you have any specific chang…" at bounding box center [734, 411] width 343 height 279
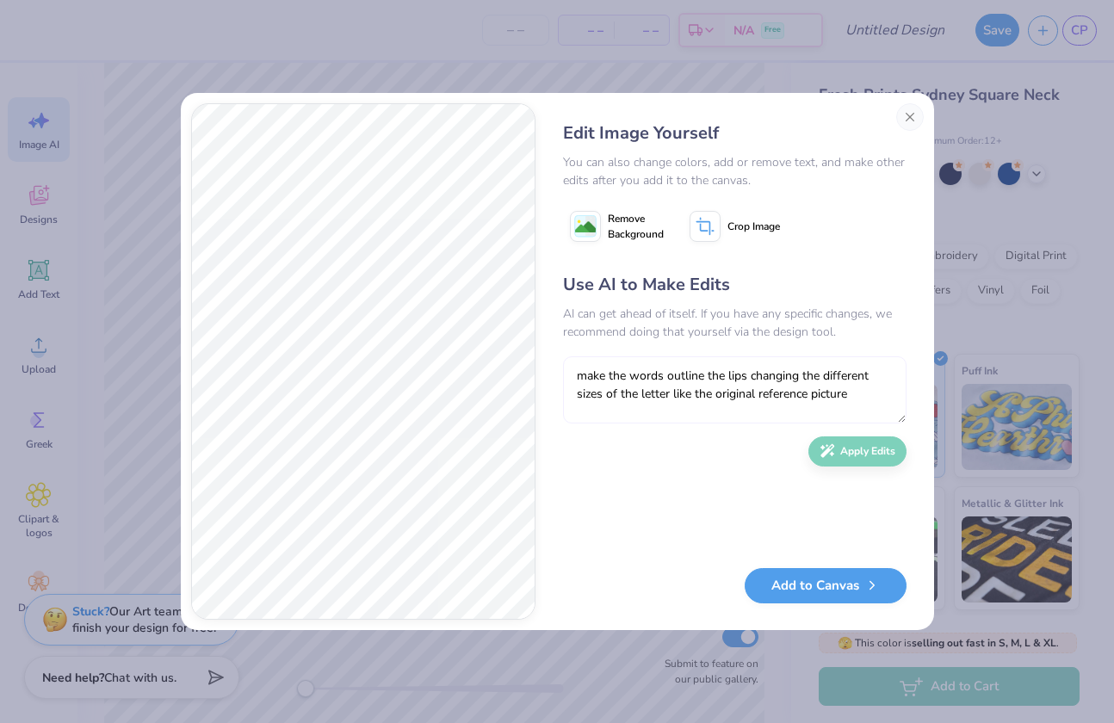
click at [611, 391] on textarea "make the words outline the lips changing the different sizes of the letter like…" at bounding box center [734, 389] width 343 height 67
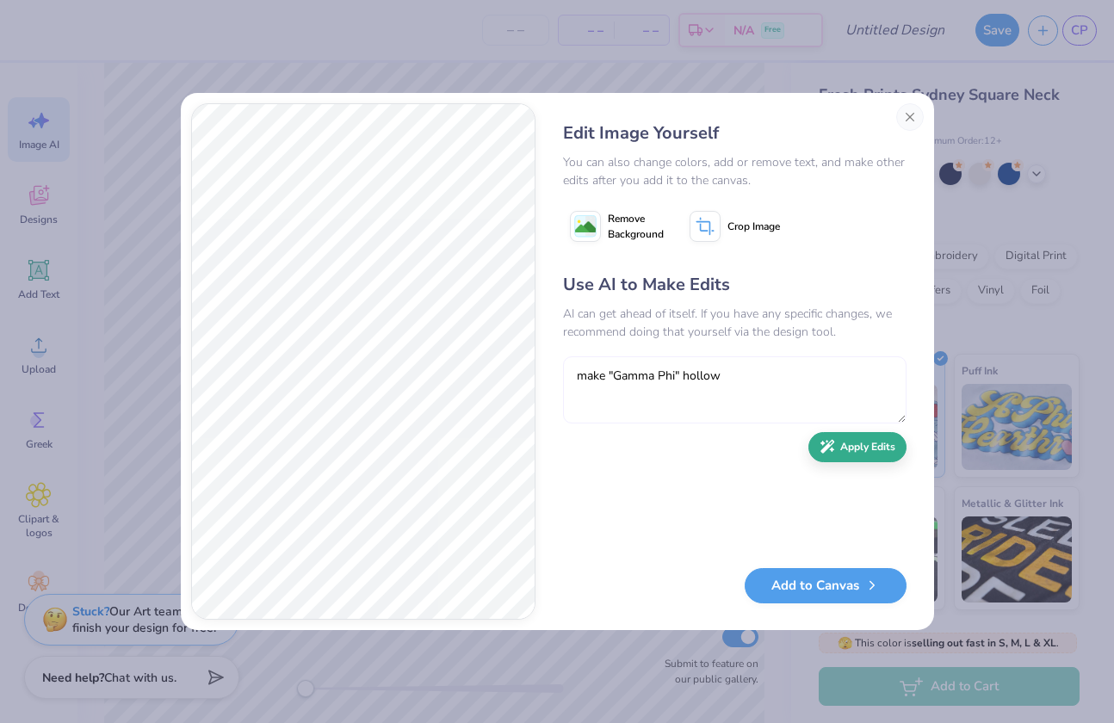
type textarea "make "Gamma Phi" hollow"
click at [845, 443] on button "Apply Edits" at bounding box center [857, 447] width 98 height 30
click at [725, 387] on textarea "make "Gamma Phi" hollow" at bounding box center [734, 389] width 343 height 67
type textarea ","
click at [645, 382] on textarea "make "beta" smaller," at bounding box center [734, 389] width 343 height 67
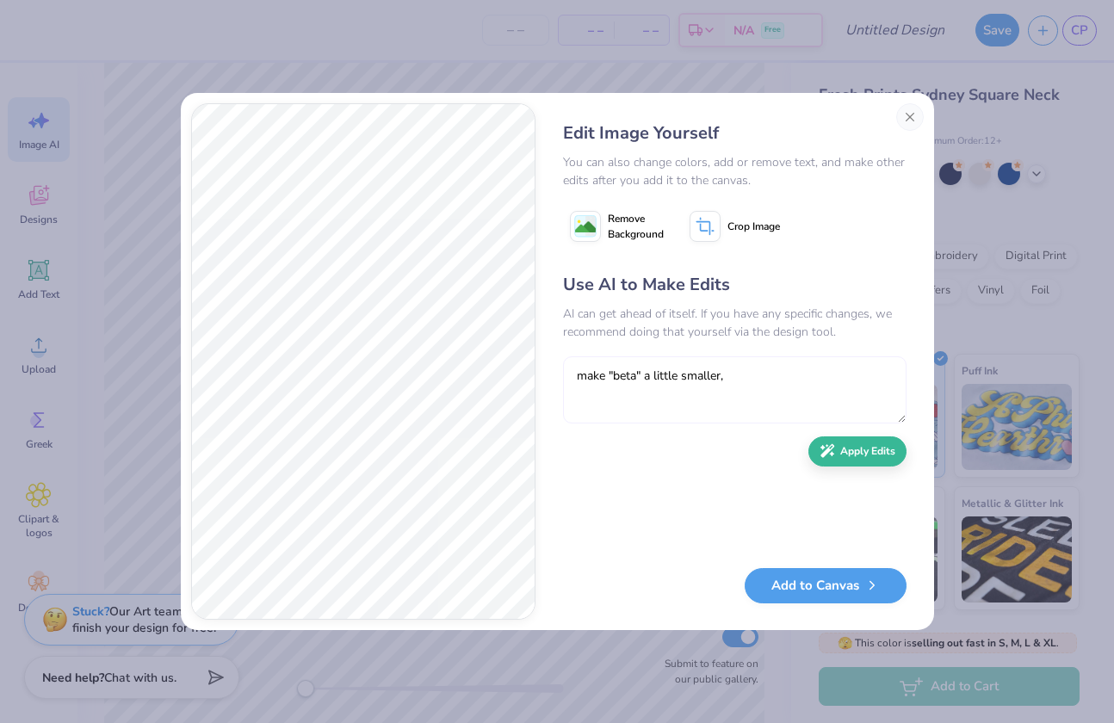
click at [752, 372] on textarea "make "beta" a little smaller," at bounding box center [734, 389] width 343 height 67
type textarea "make "beta" a little smaller, the lips also a little smaller"
click at [843, 455] on button "Apply Edits" at bounding box center [857, 447] width 98 height 30
type textarea "change "Beta" to "Est. 1874" and hollow"
click at [868, 444] on button "Apply Edits" at bounding box center [857, 447] width 98 height 30
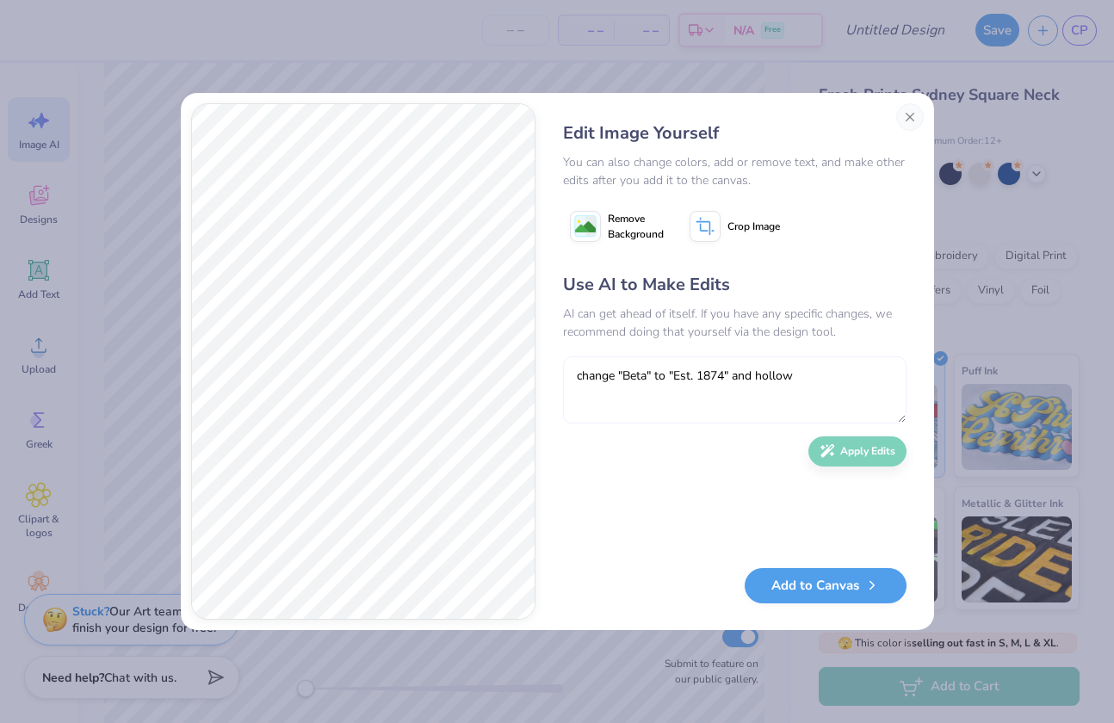
click at [665, 374] on textarea "change "Beta" to "Est. 1874" and hollow" at bounding box center [734, 389] width 343 height 67
type textarea "make "Gamma Phi" bigger than "Est. 1874""
click at [841, 442] on button "Apply Edits" at bounding box center [857, 447] width 98 height 30
click at [712, 386] on textarea "make "Gamma Phi" bigger than "Est. 1874"" at bounding box center [734, 389] width 343 height 67
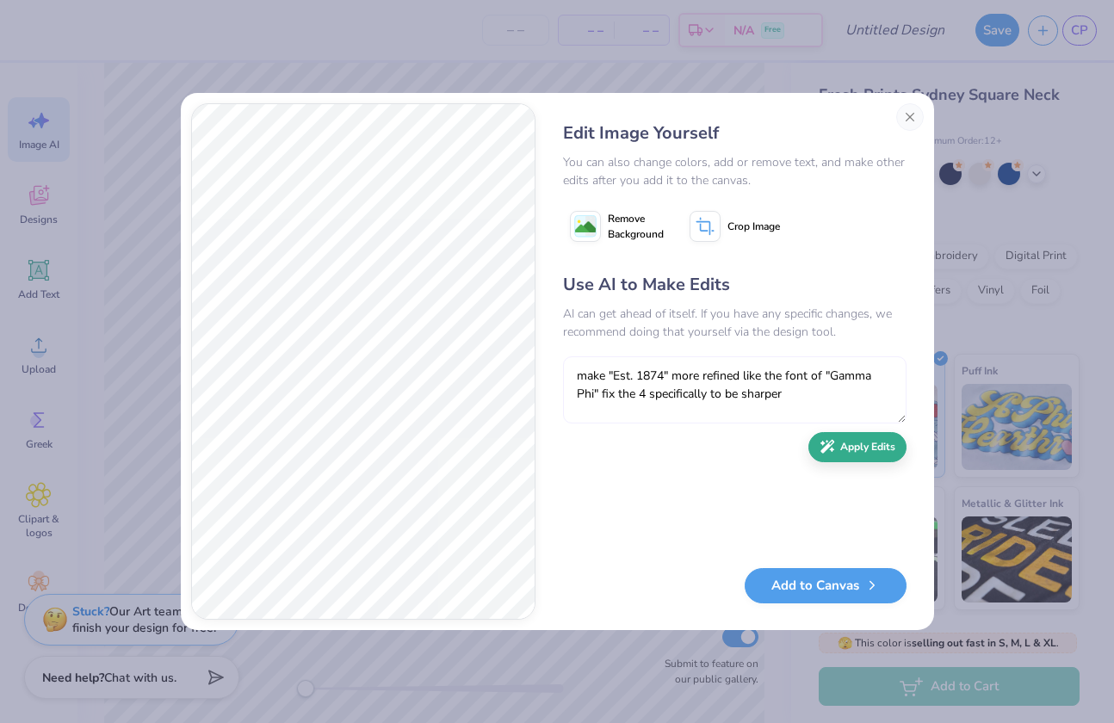
type textarea "make "Est. 1874" more refined like the font of "Gamma Phi" fix the 4 specifical…"
click at [861, 442] on button "Apply Edits" at bounding box center [857, 447] width 98 height 30
click at [789, 572] on button "Add to Canvas" at bounding box center [826, 581] width 162 height 35
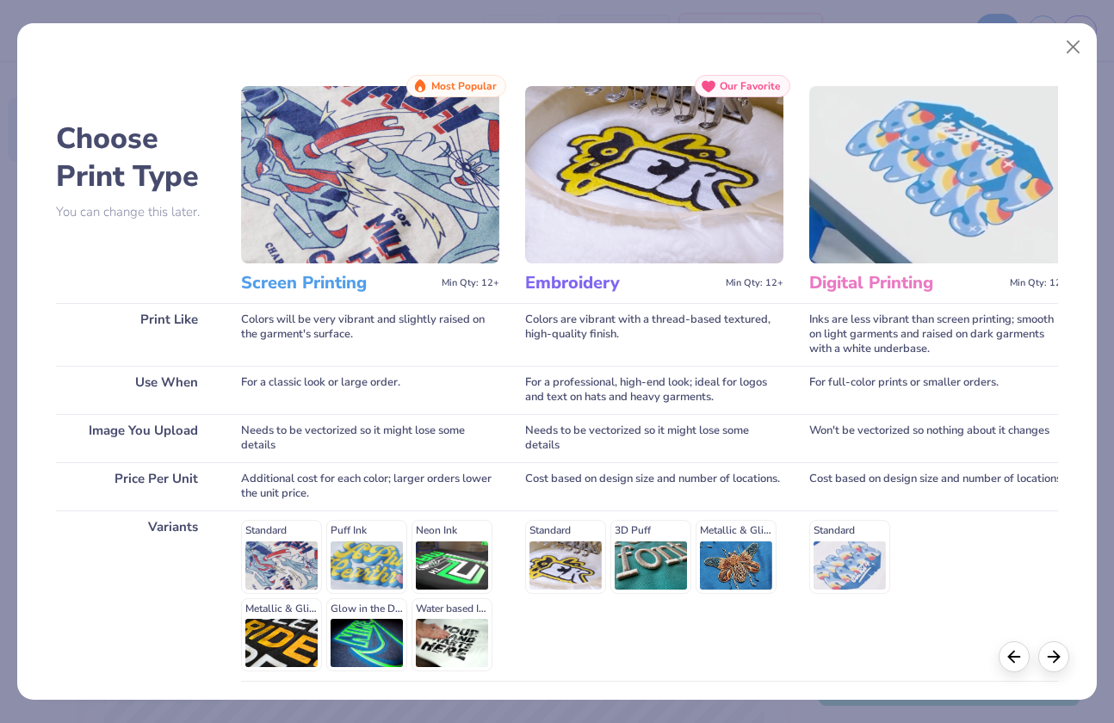
scroll to position [134, 0]
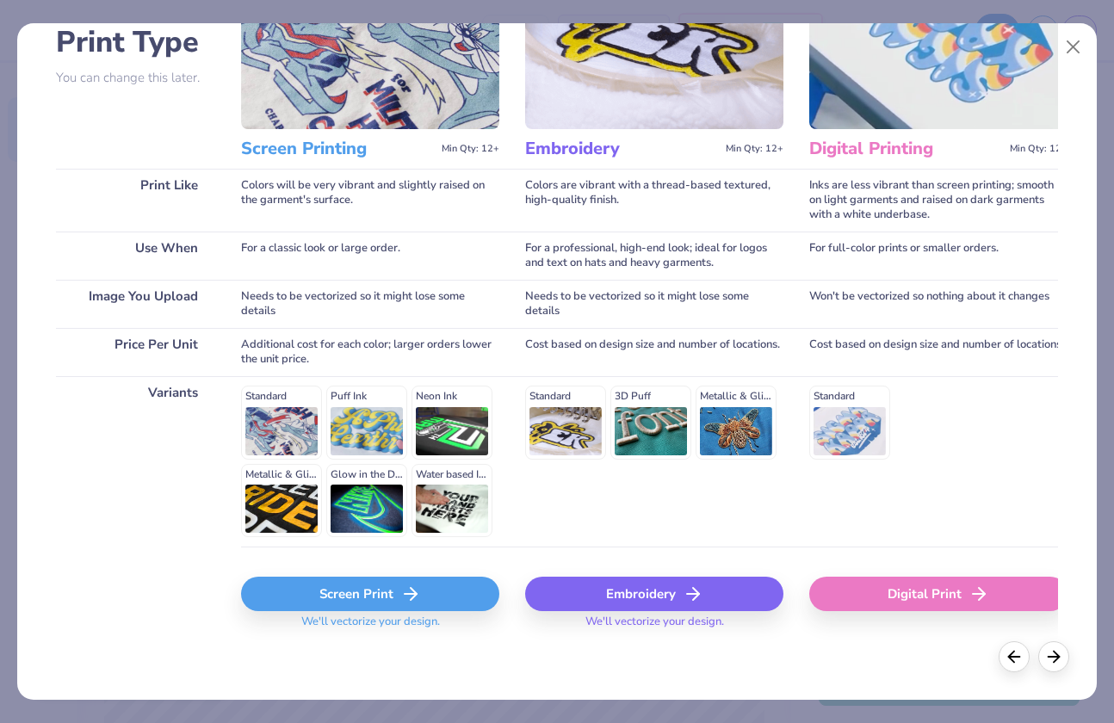
click at [365, 584] on div "Screen Print" at bounding box center [370, 594] width 258 height 34
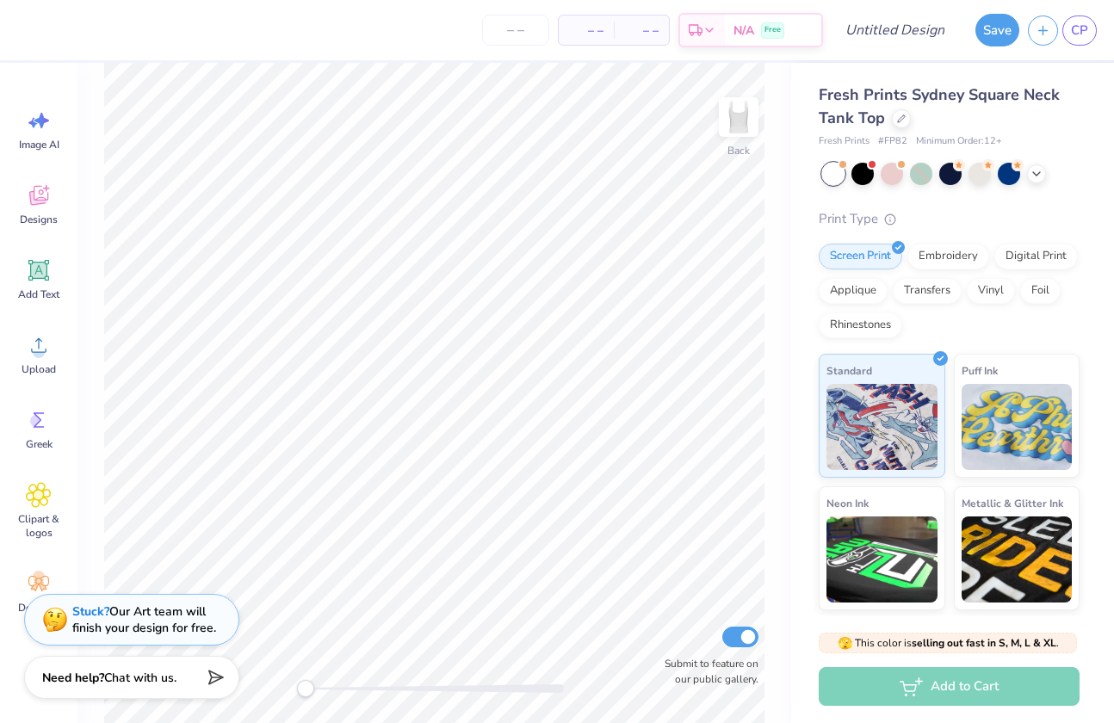
scroll to position [0, 0]
click at [27, 20] on div at bounding box center [29, 28] width 24 height 24
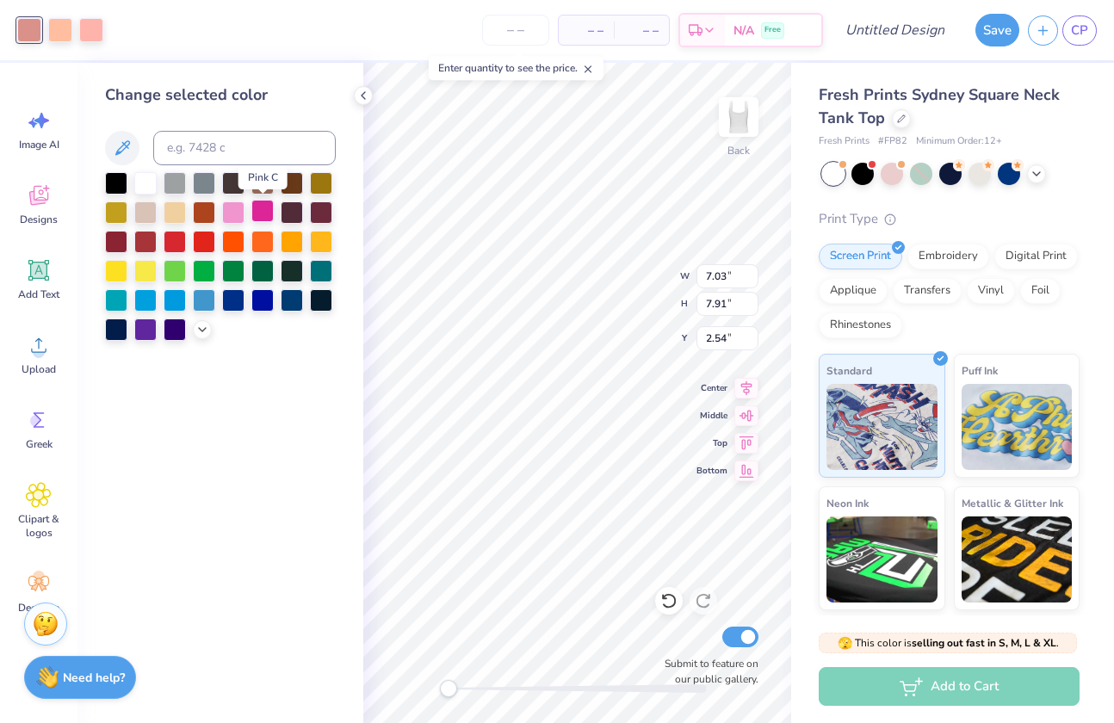
click at [257, 212] on div at bounding box center [262, 211] width 22 height 22
click at [191, 330] on div at bounding box center [220, 256] width 231 height 169
click at [198, 329] on icon at bounding box center [202, 328] width 14 height 14
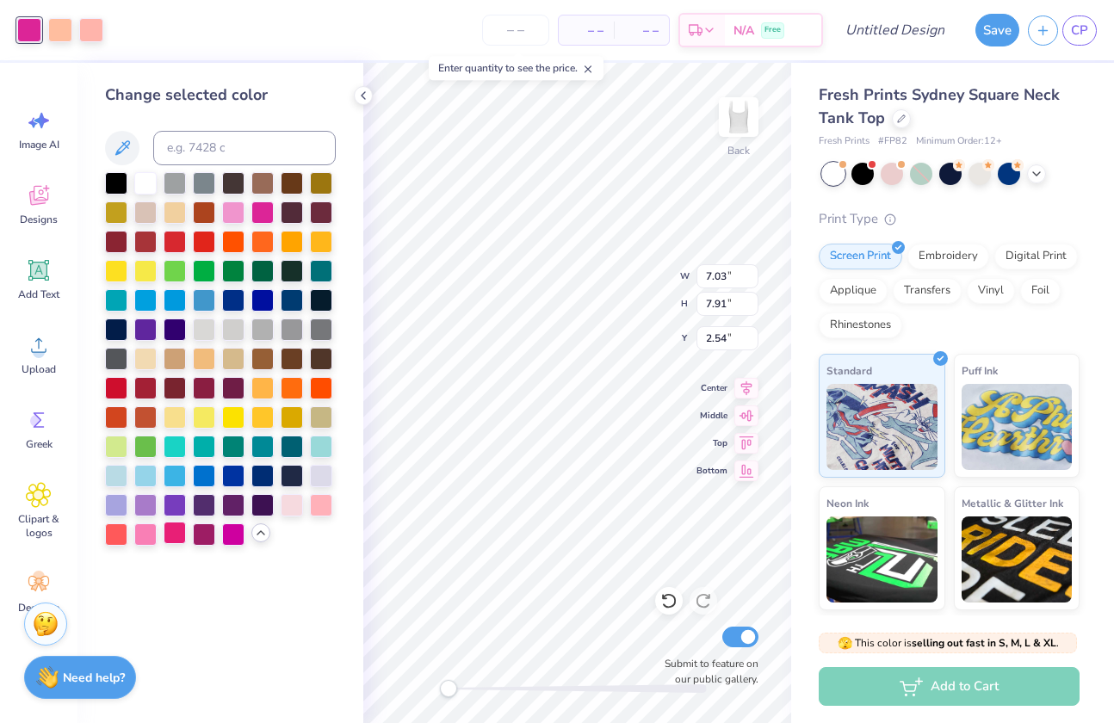
click at [170, 535] on div at bounding box center [175, 533] width 22 height 22
click at [143, 535] on div at bounding box center [145, 533] width 22 height 22
click at [58, 30] on div at bounding box center [60, 28] width 24 height 24
click at [292, 505] on div at bounding box center [292, 503] width 22 height 22
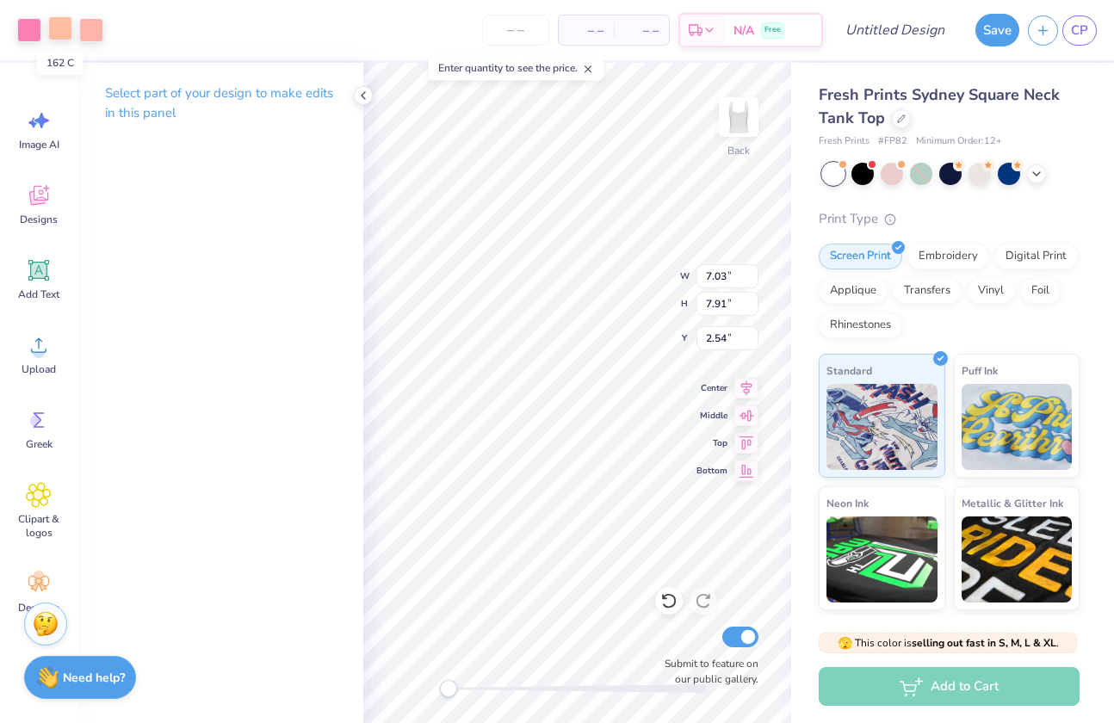
click at [61, 22] on div at bounding box center [60, 28] width 24 height 24
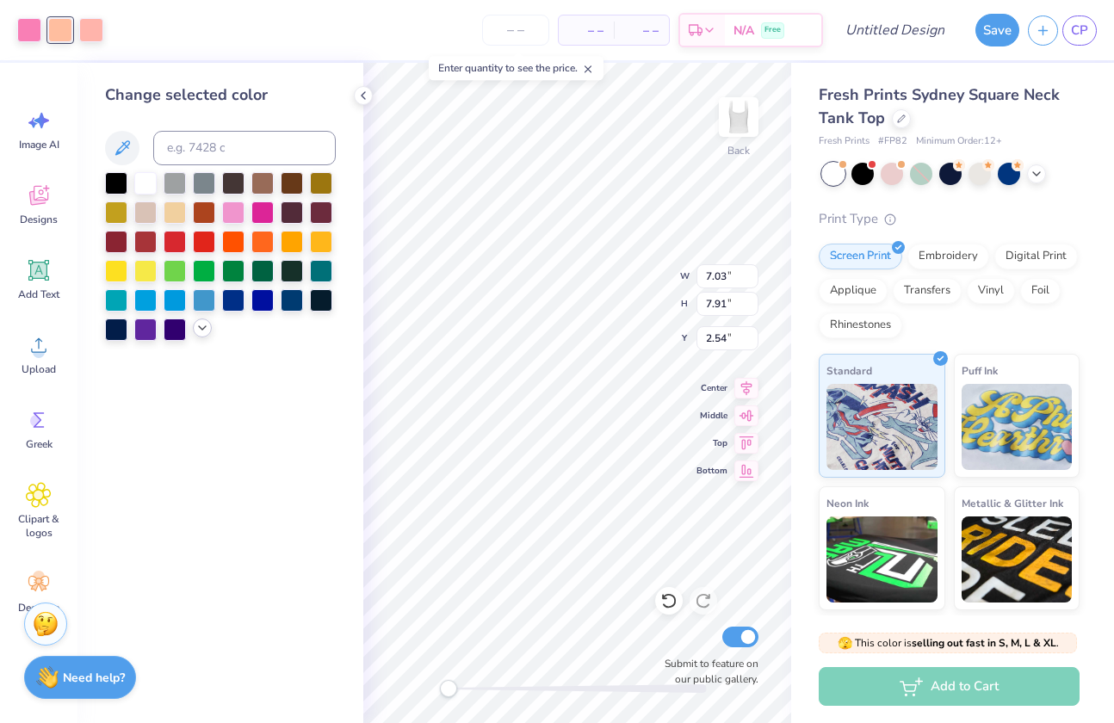
click at [204, 333] on icon at bounding box center [202, 328] width 14 height 14
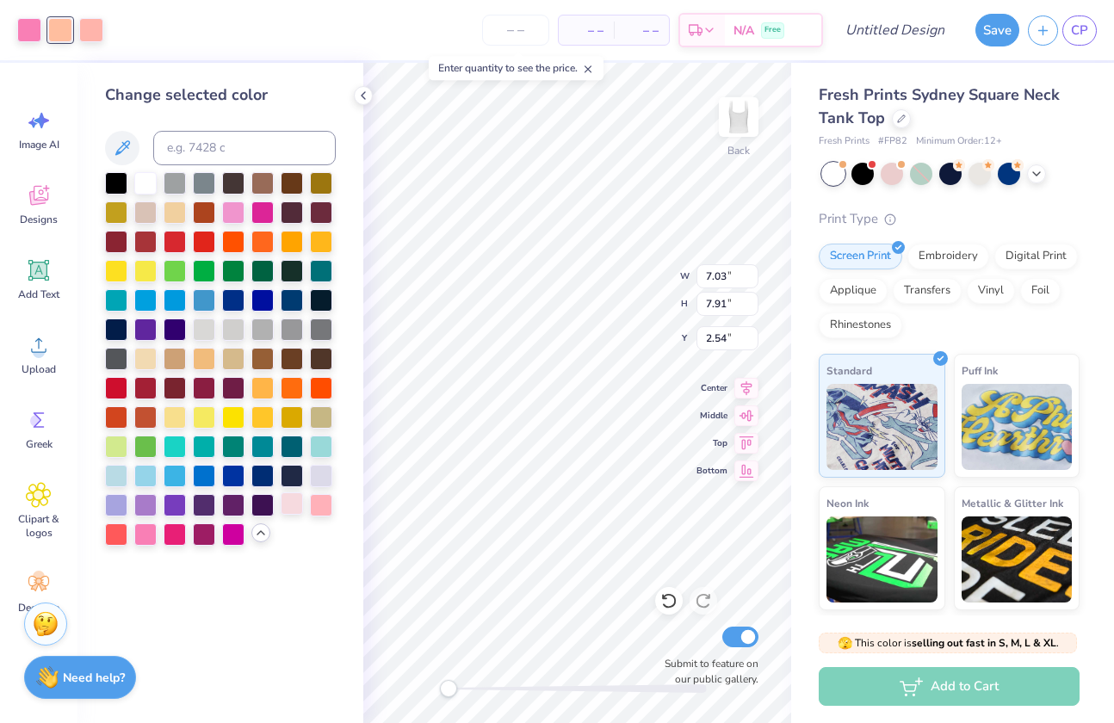
click at [291, 504] on div at bounding box center [292, 503] width 22 height 22
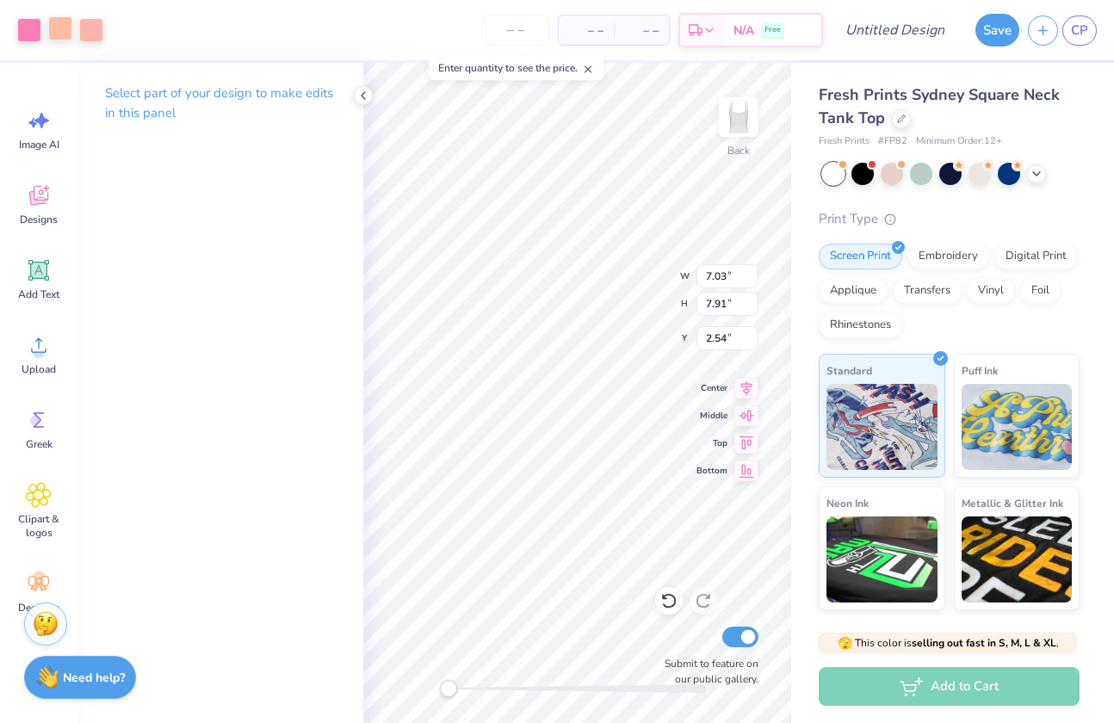
click at [59, 37] on div at bounding box center [60, 28] width 24 height 24
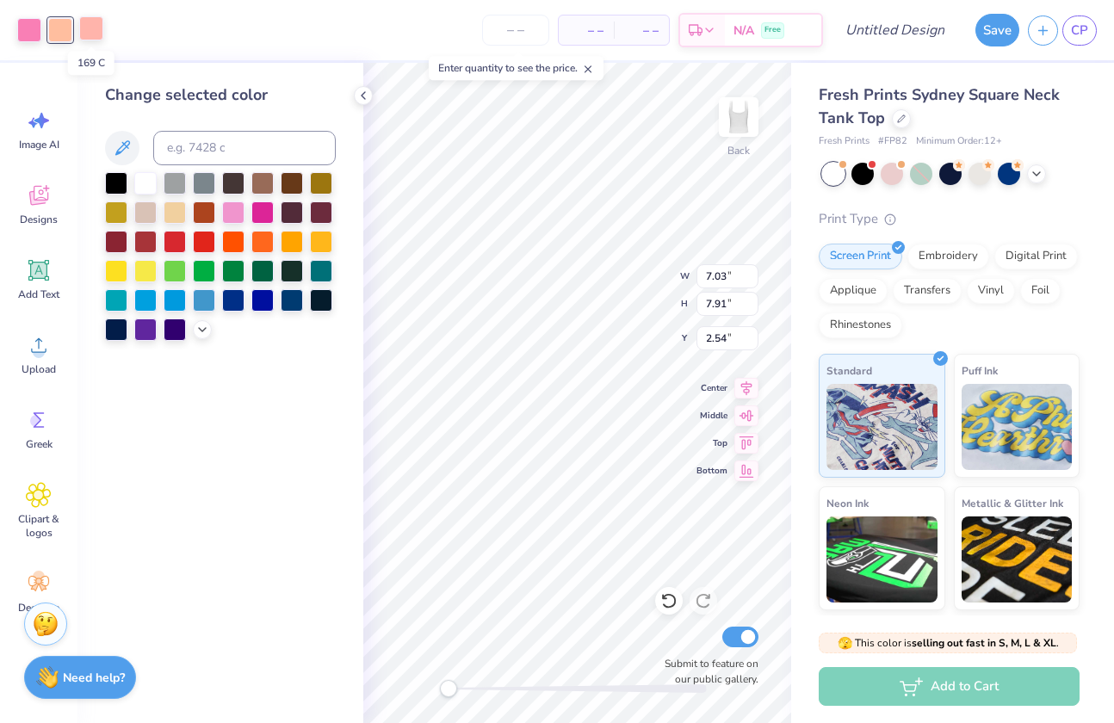
click at [94, 34] on div at bounding box center [91, 28] width 24 height 24
click at [265, 212] on div at bounding box center [262, 211] width 22 height 22
click at [65, 27] on div at bounding box center [60, 28] width 24 height 24
click at [207, 323] on icon at bounding box center [202, 328] width 14 height 14
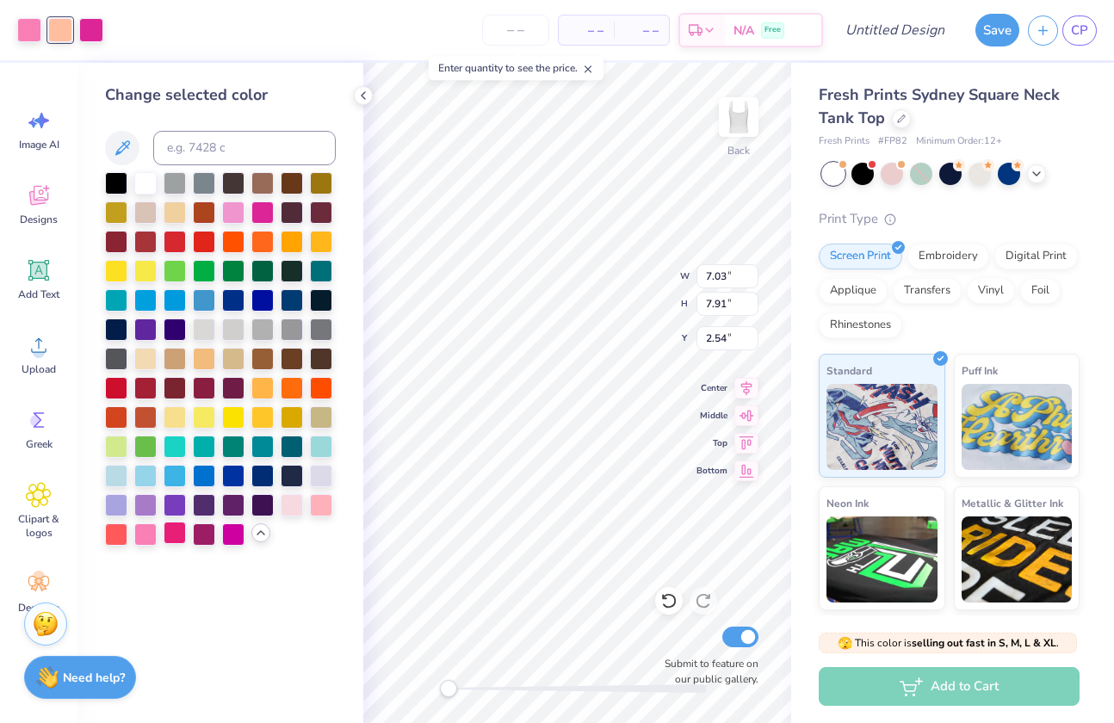
click at [176, 540] on div at bounding box center [175, 533] width 22 height 22
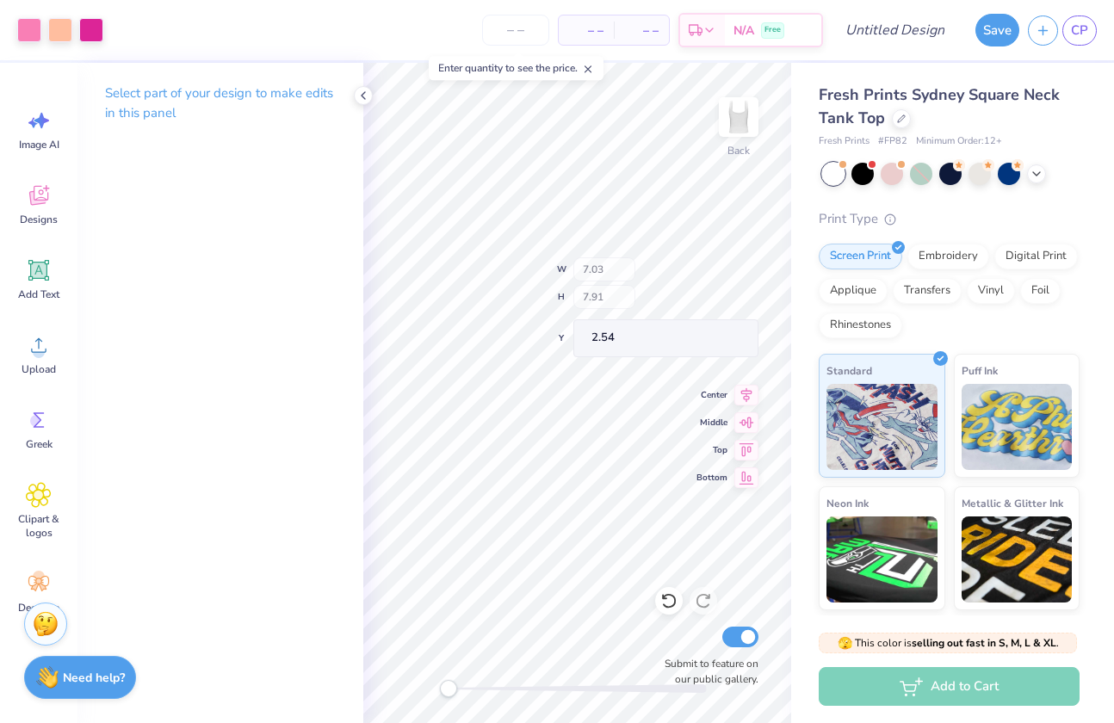
type input "1.09"
type input "1.79"
type input "2.65"
type input "0.65"
type input "1.73"
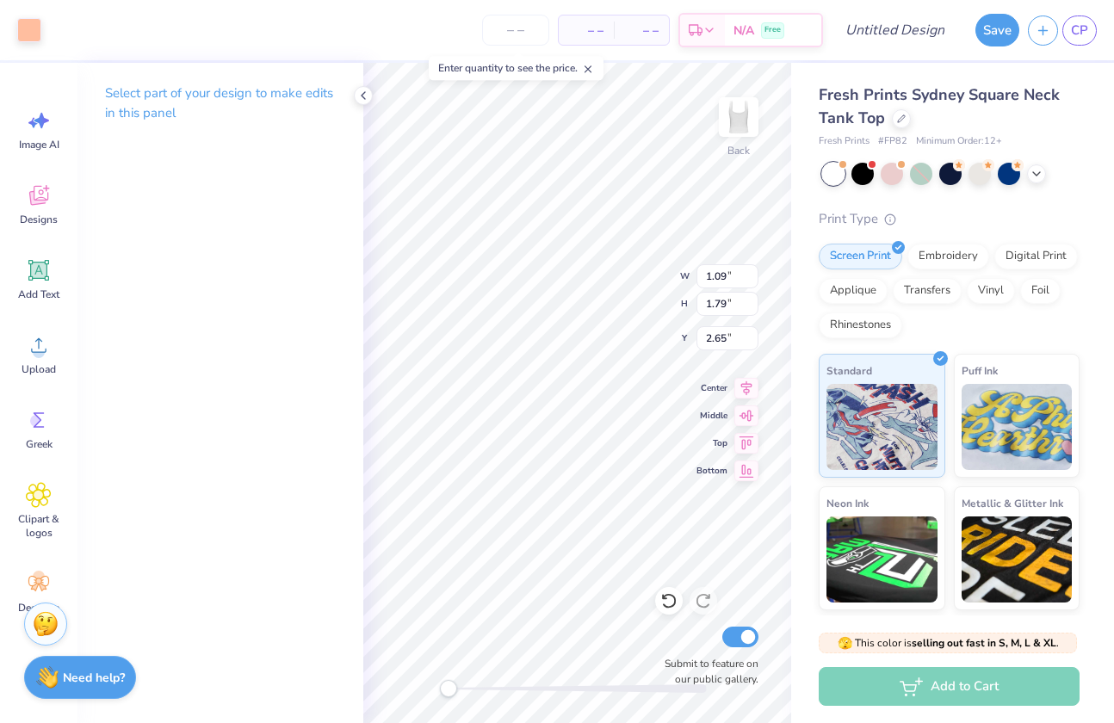
type input "3.85"
type input "6.00"
type input "1.77"
type input "6.74"
type input "6.56"
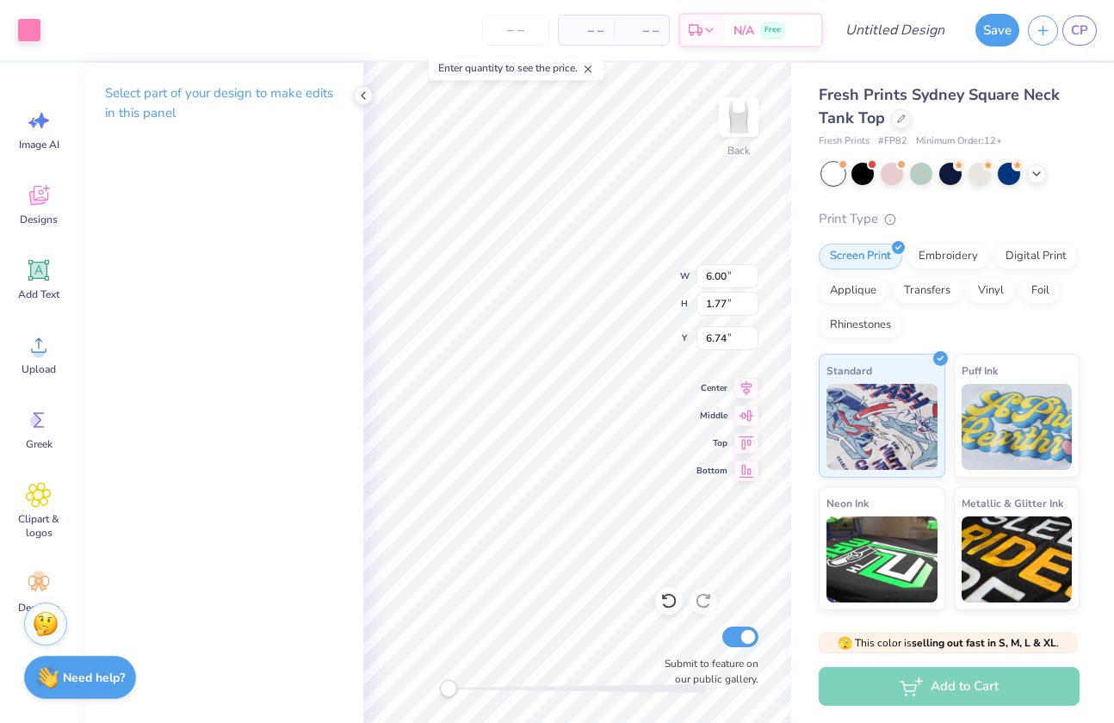
type input "2.03"
type input "4.78"
type input "6.55"
type input "1.27"
type input "5.90"
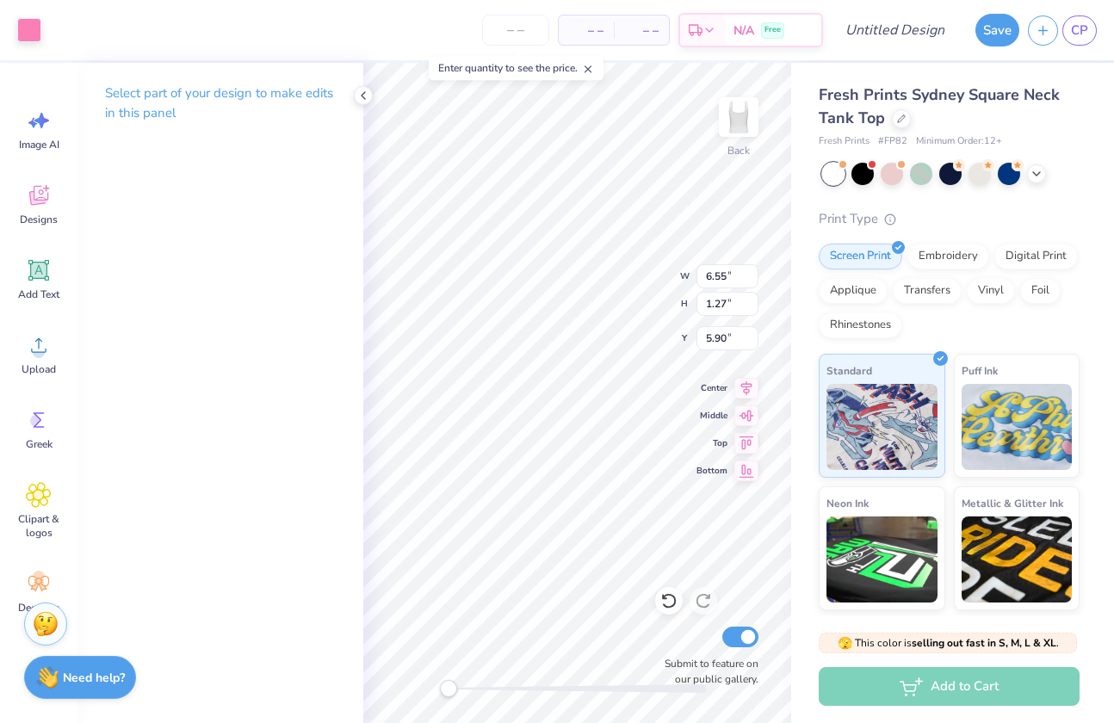
type input "6.56"
type input "2.03"
type input "4.78"
type input "6.55"
type input "1.27"
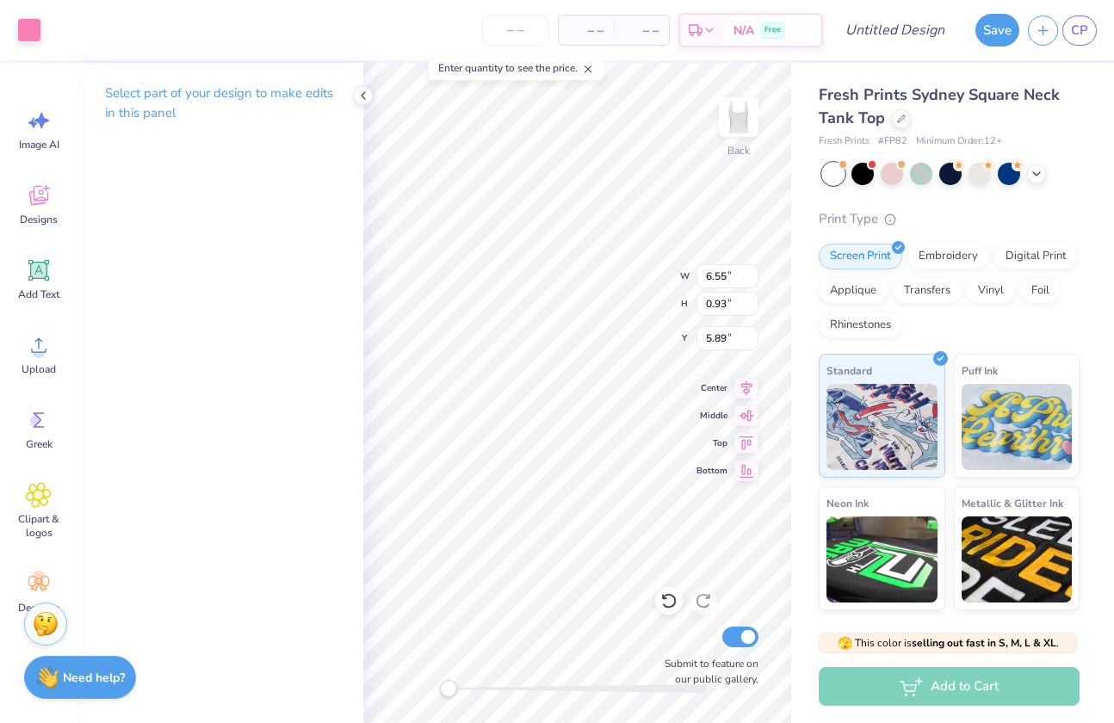
type input "5.57"
type input "6.57"
type input "0.93"
type input "5.89"
type input "3.50"
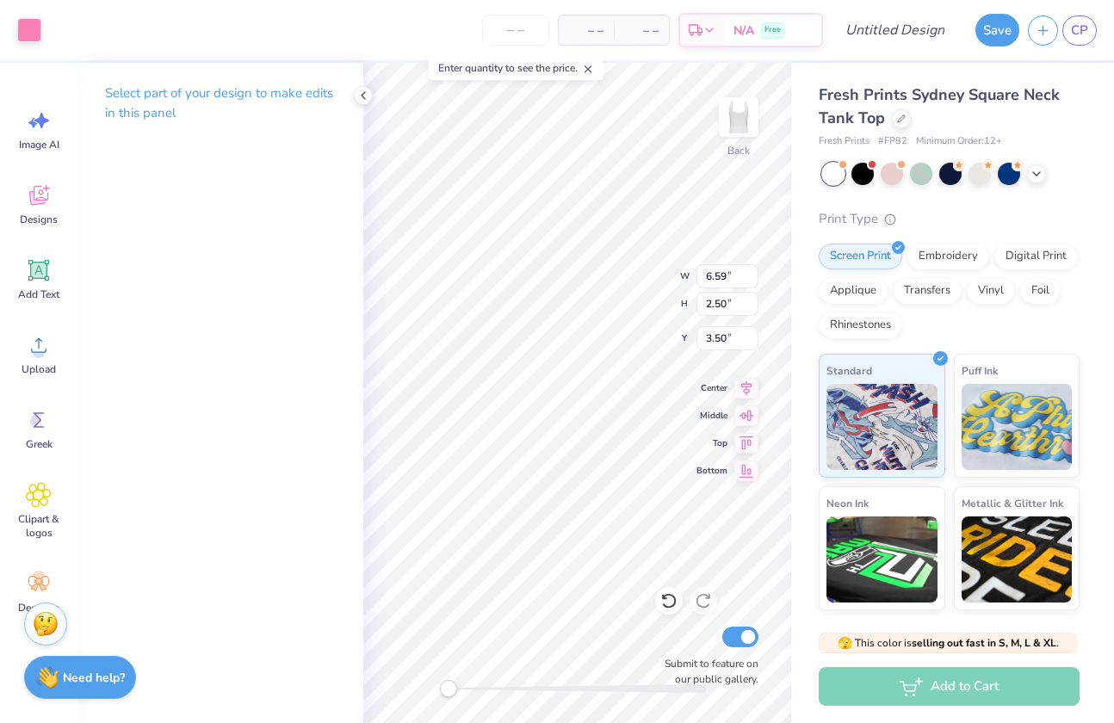
type input "6.00"
type input "1.77"
type input "6.74"
type input "6.55"
type input "1.27"
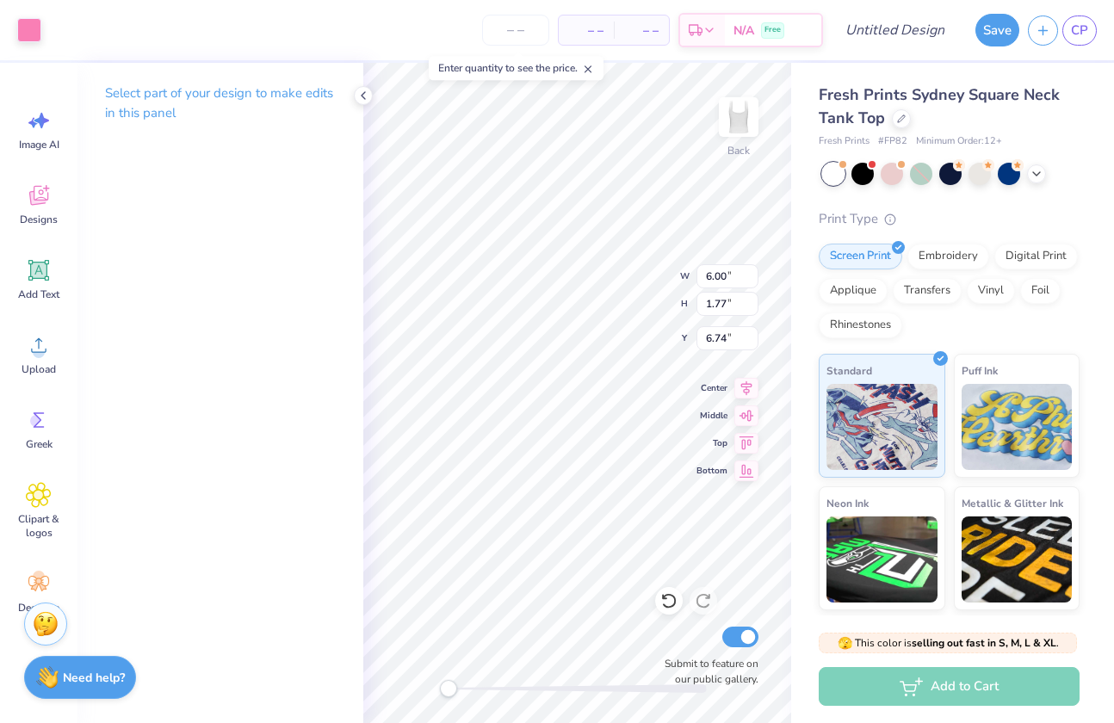
type input "4.82"
type input "6.56"
type input "2.03"
type input "3.50"
type input "6.56"
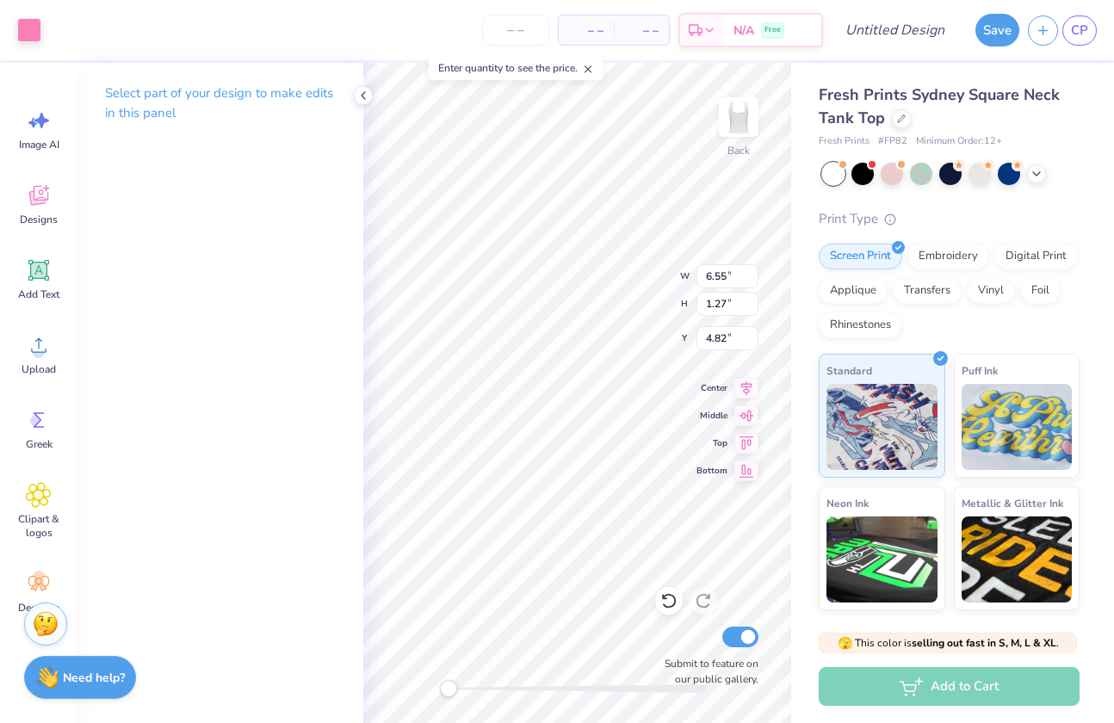
type input "2.03"
type input "3.50"
type input "0.97"
click at [26, 34] on div at bounding box center [29, 28] width 24 height 24
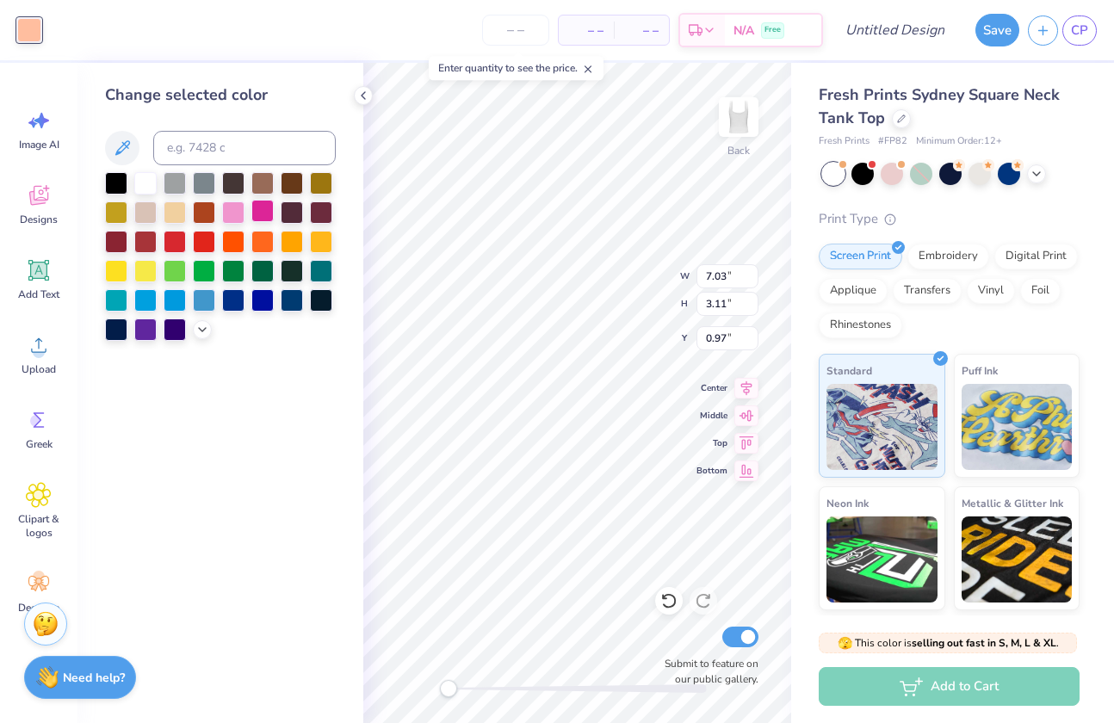
click at [264, 216] on div at bounding box center [262, 211] width 22 height 22
click at [268, 207] on div at bounding box center [262, 211] width 22 height 22
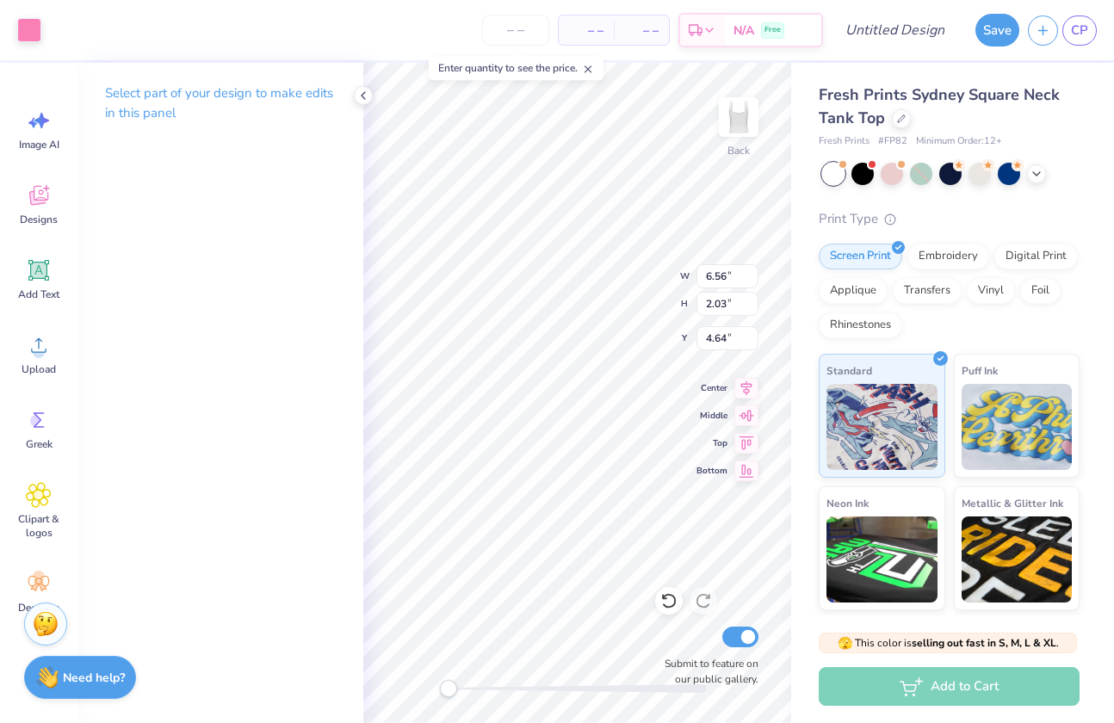
type input "6.00"
type input "1.77"
type input "6.74"
type input "6.57"
type input "0.93"
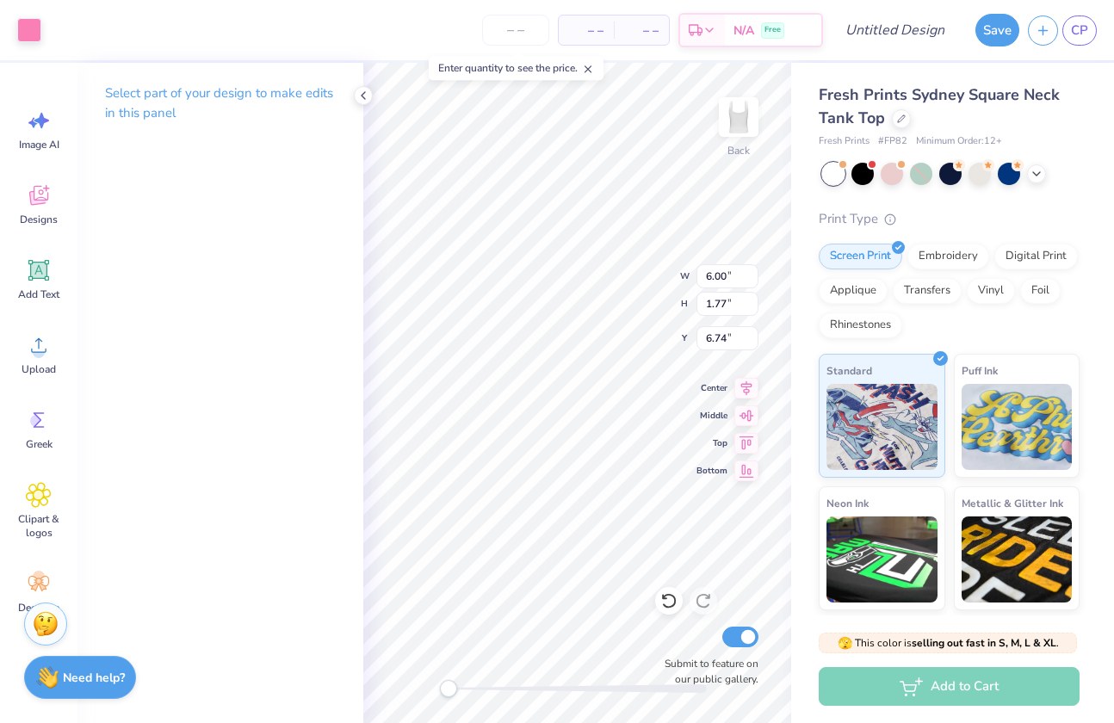
type input "5.08"
type input "6.57"
type input "0.93"
type input "5.08"
drag, startPoint x: 443, startPoint y: 684, endPoint x: 460, endPoint y: 683, distance: 16.4
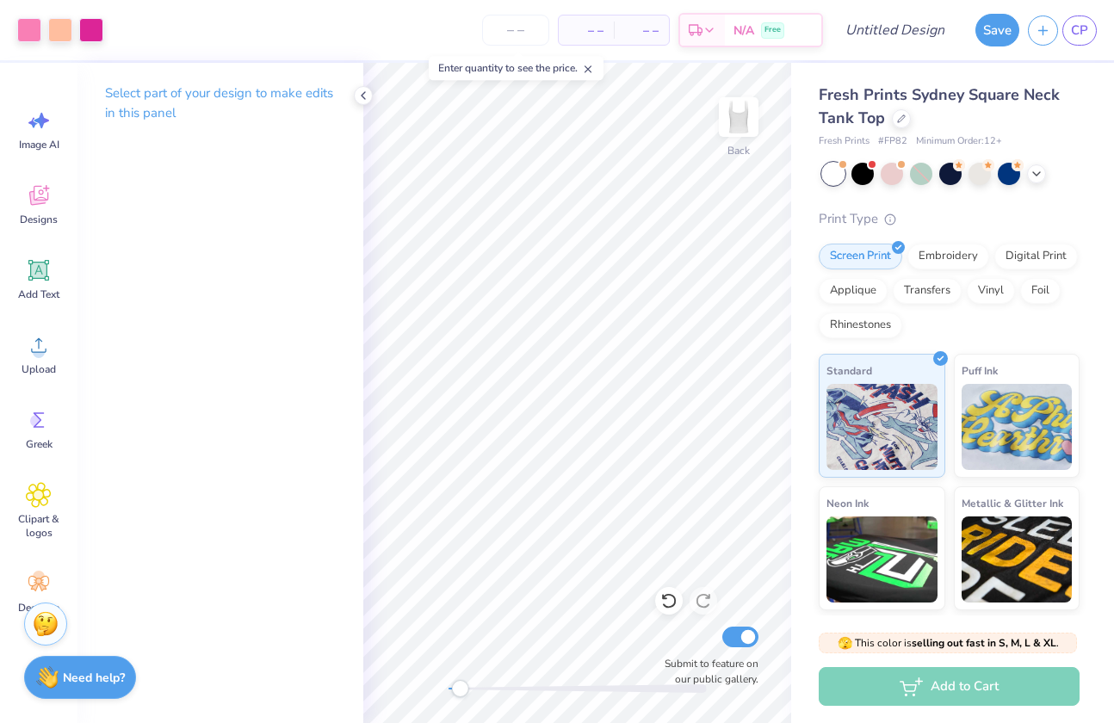
click at [460, 683] on div "Accessibility label" at bounding box center [459, 688] width 17 height 17
type input "0.87"
type input "0.55"
type input "7.14"
type input "5.19"
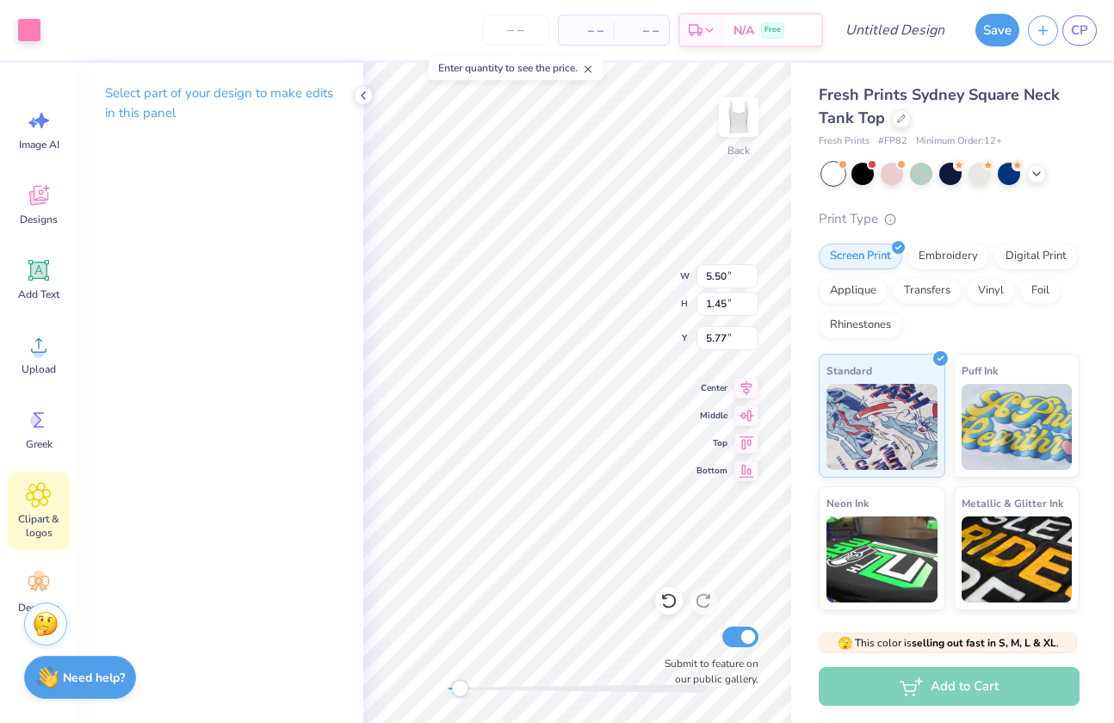
click at [42, 521] on span "Clipart & logos" at bounding box center [38, 526] width 57 height 28
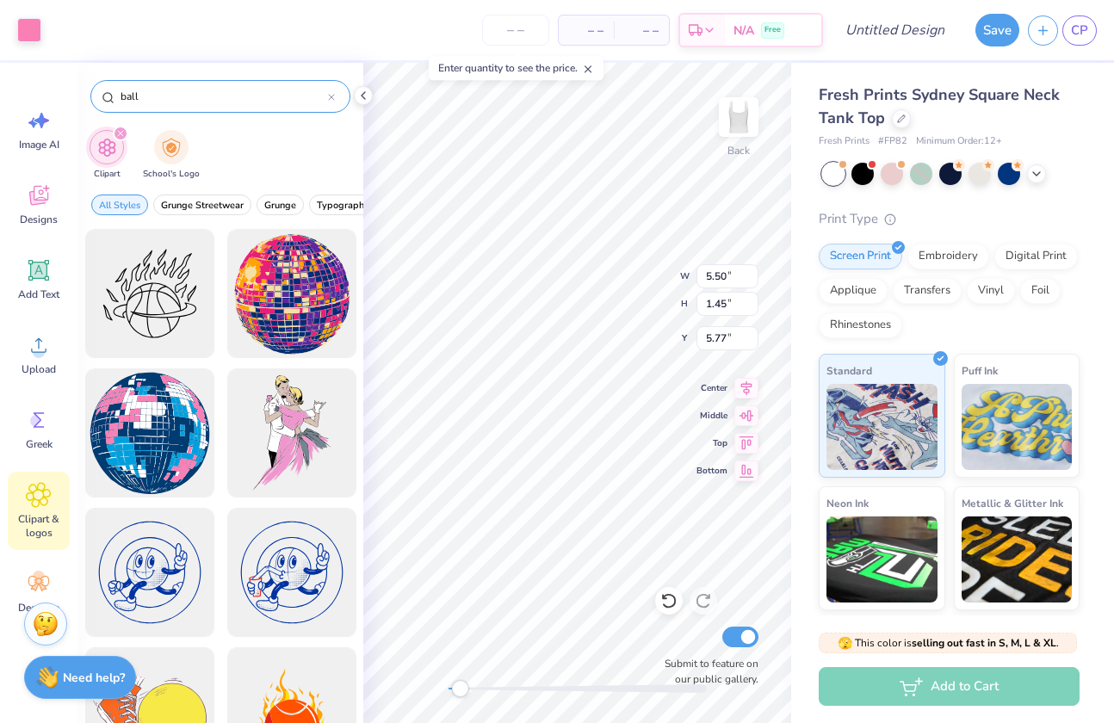
click at [218, 96] on input "ball" at bounding box center [223, 96] width 209 height 17
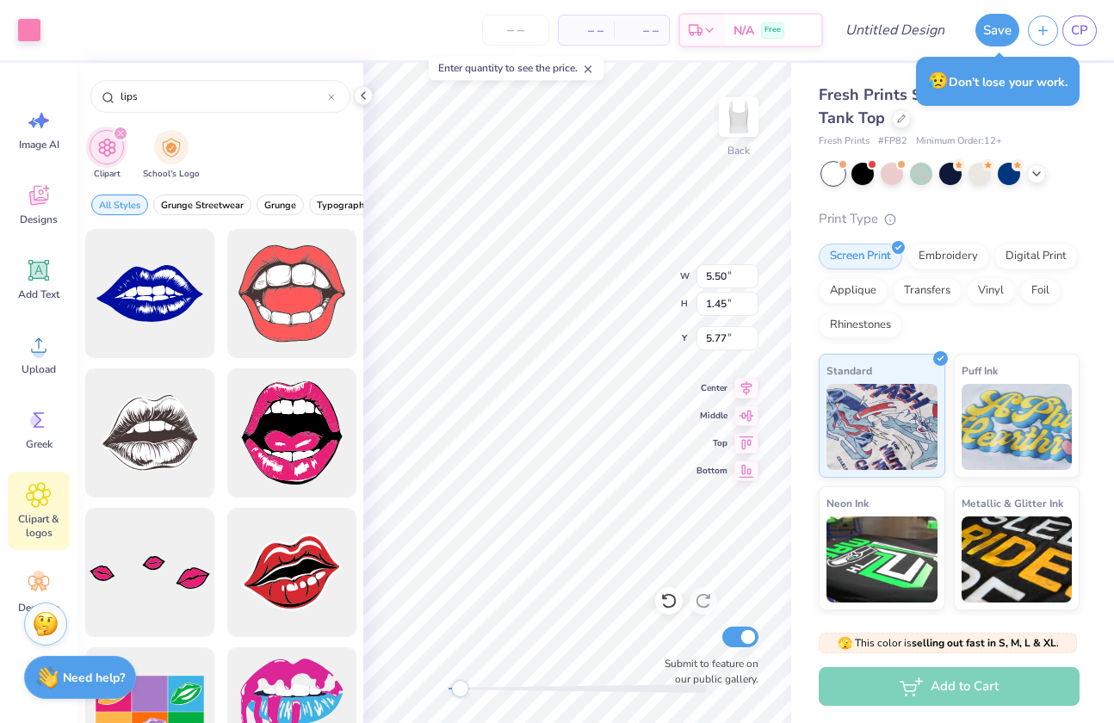
type input "lips"
type input "6.56"
type input "2.03"
type input "3.00"
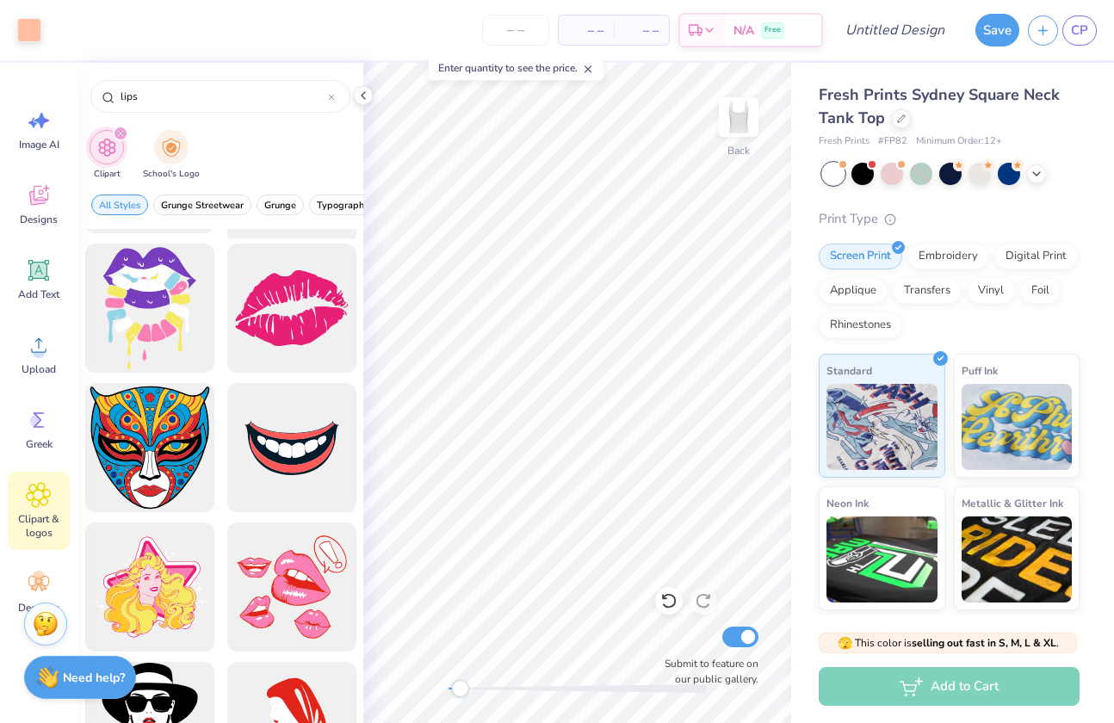
scroll to position [1102, 0]
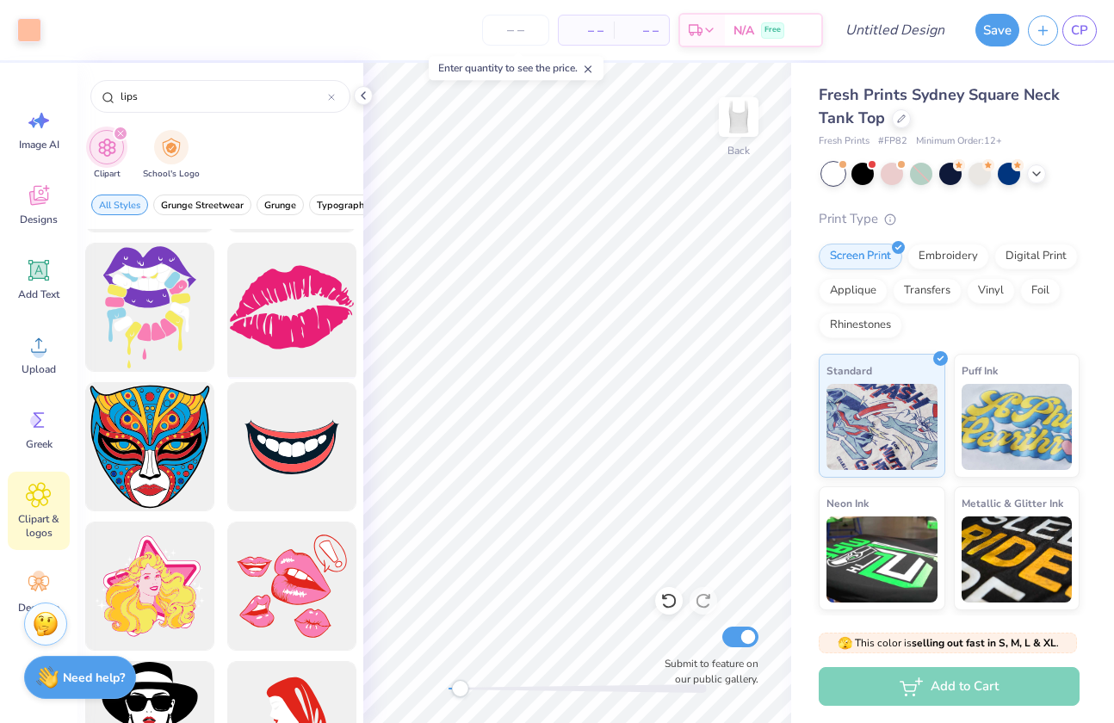
click at [277, 348] on div at bounding box center [291, 308] width 142 height 142
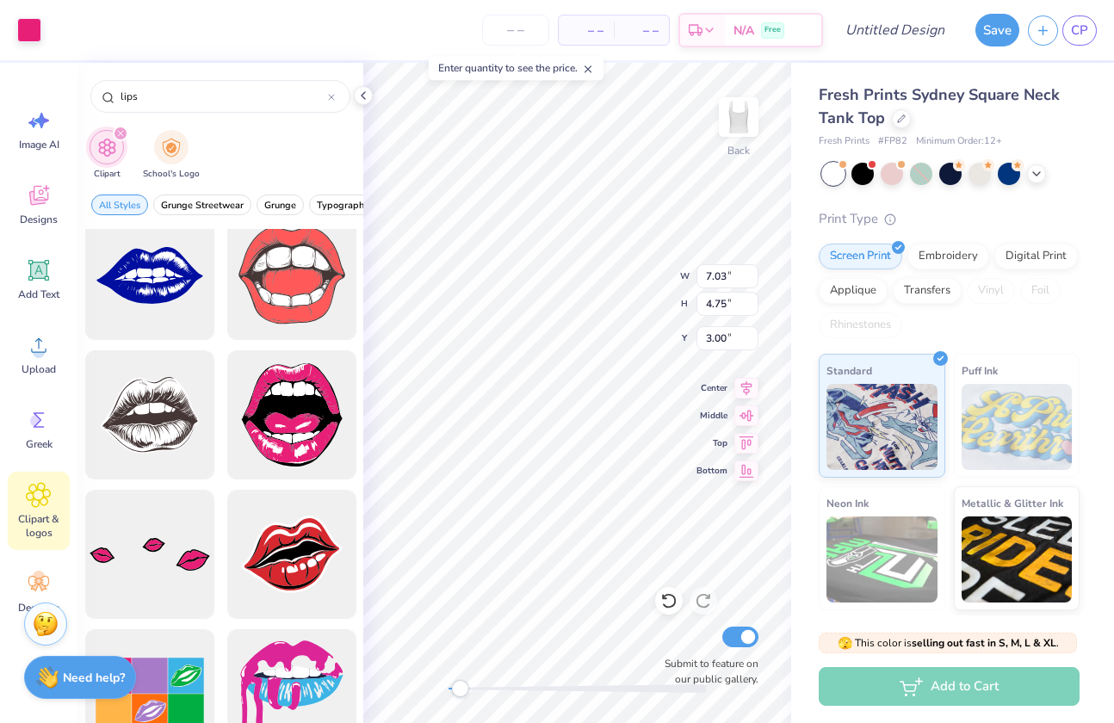
scroll to position [0, 0]
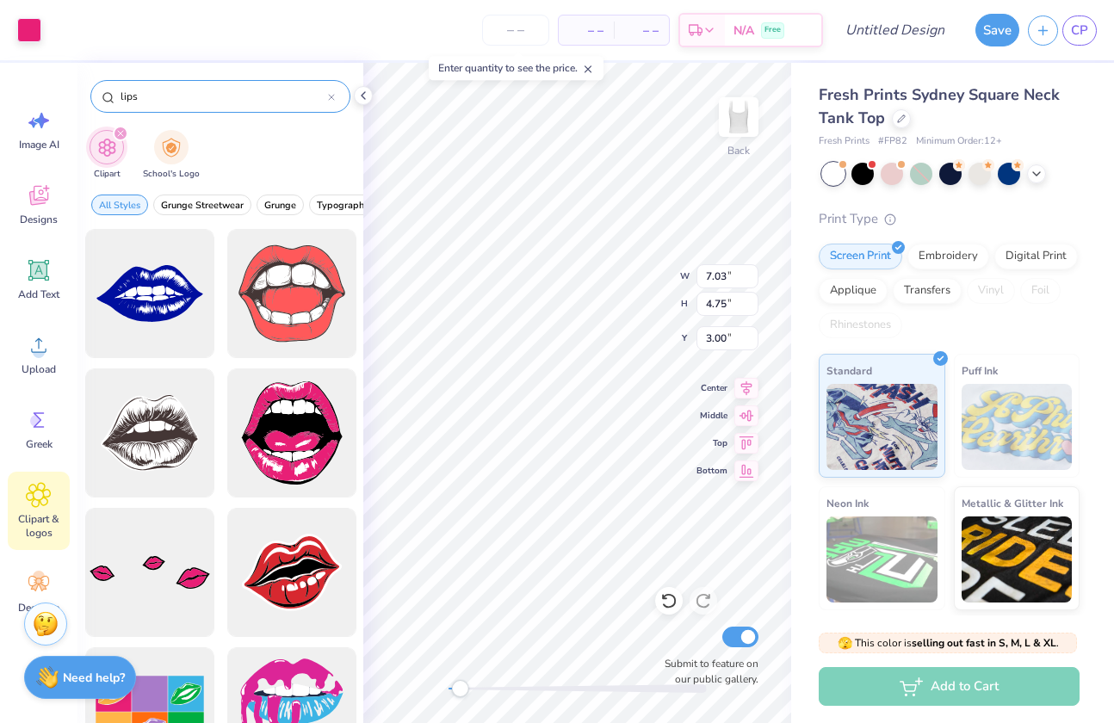
click at [208, 96] on input "lips" at bounding box center [223, 96] width 209 height 17
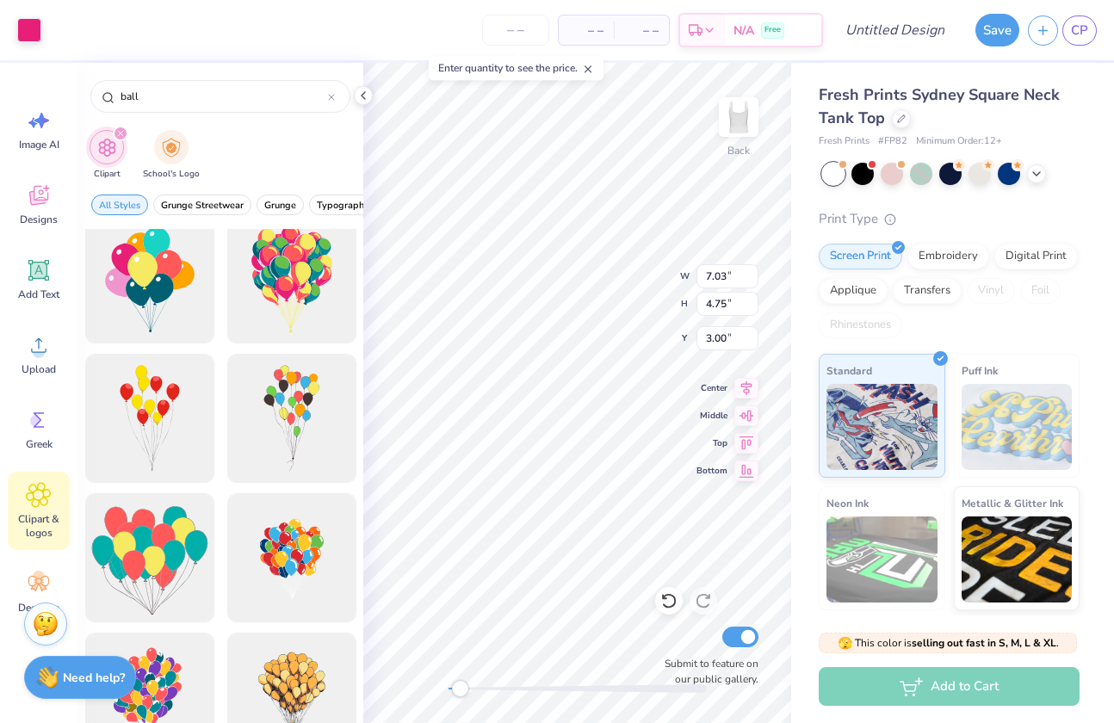
scroll to position [3924, 0]
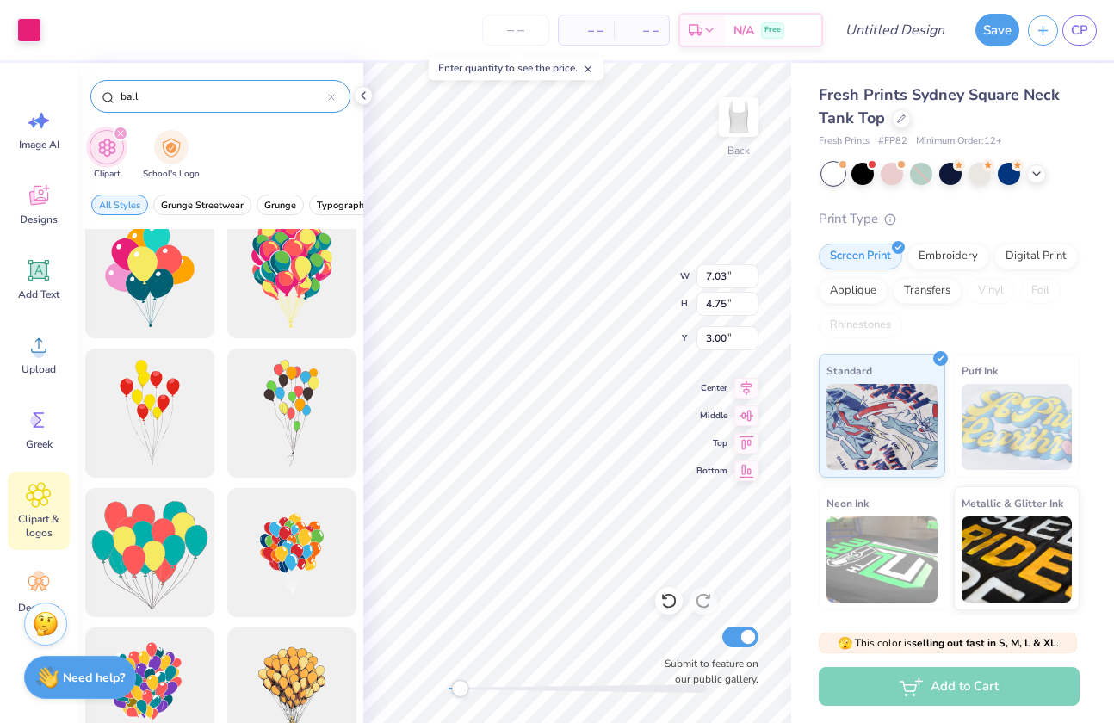
click at [162, 95] on input "ball" at bounding box center [223, 96] width 209 height 17
type input "crescent moon"
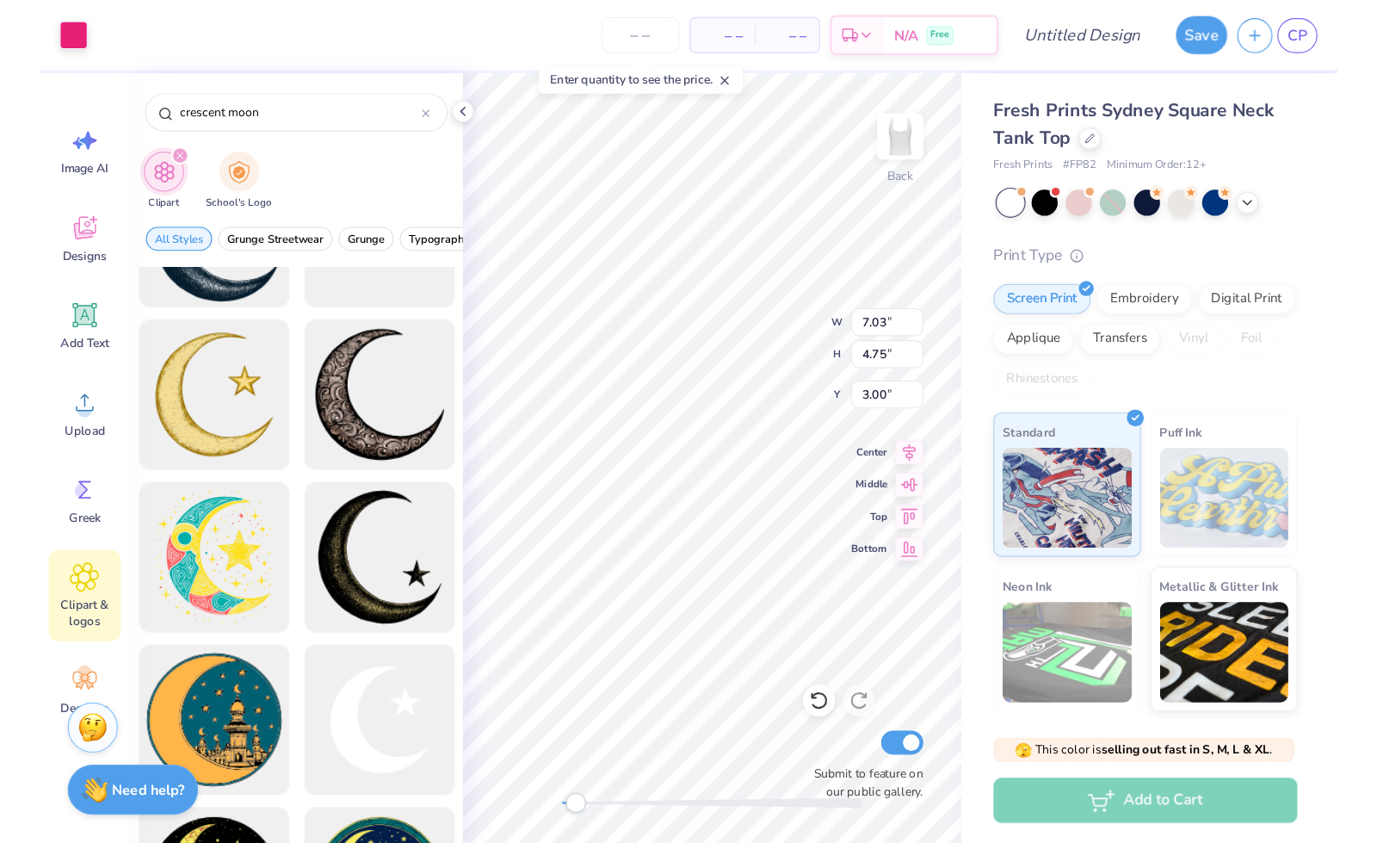
scroll to position [0, 0]
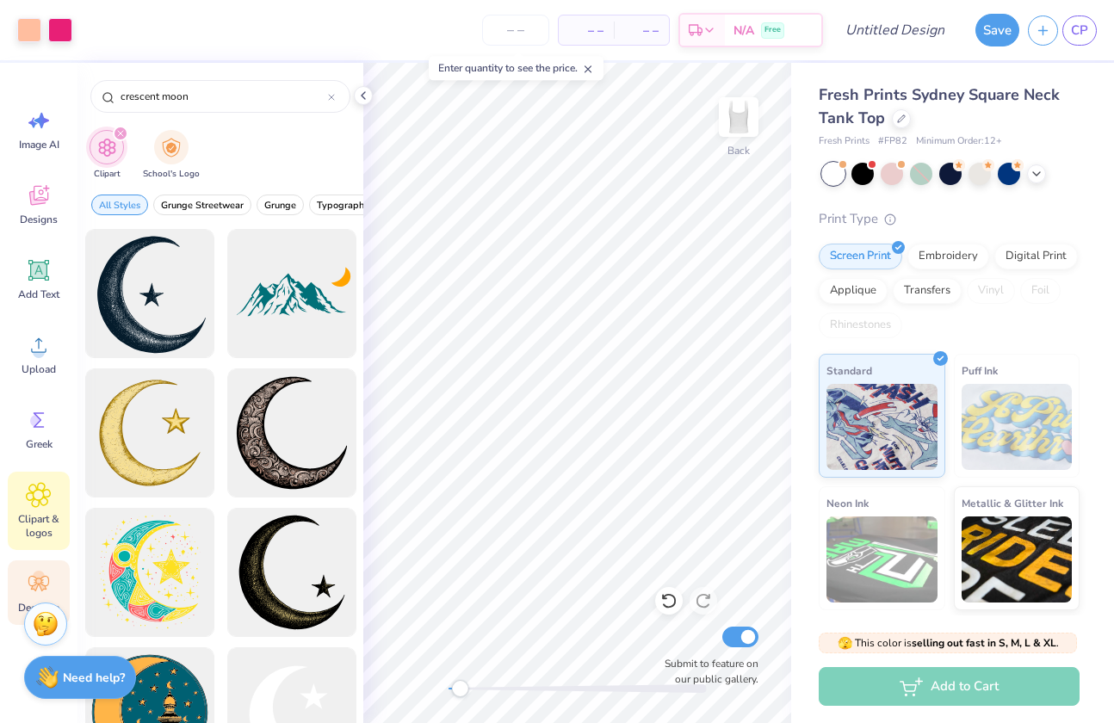
click at [36, 574] on circle at bounding box center [39, 577] width 12 height 12
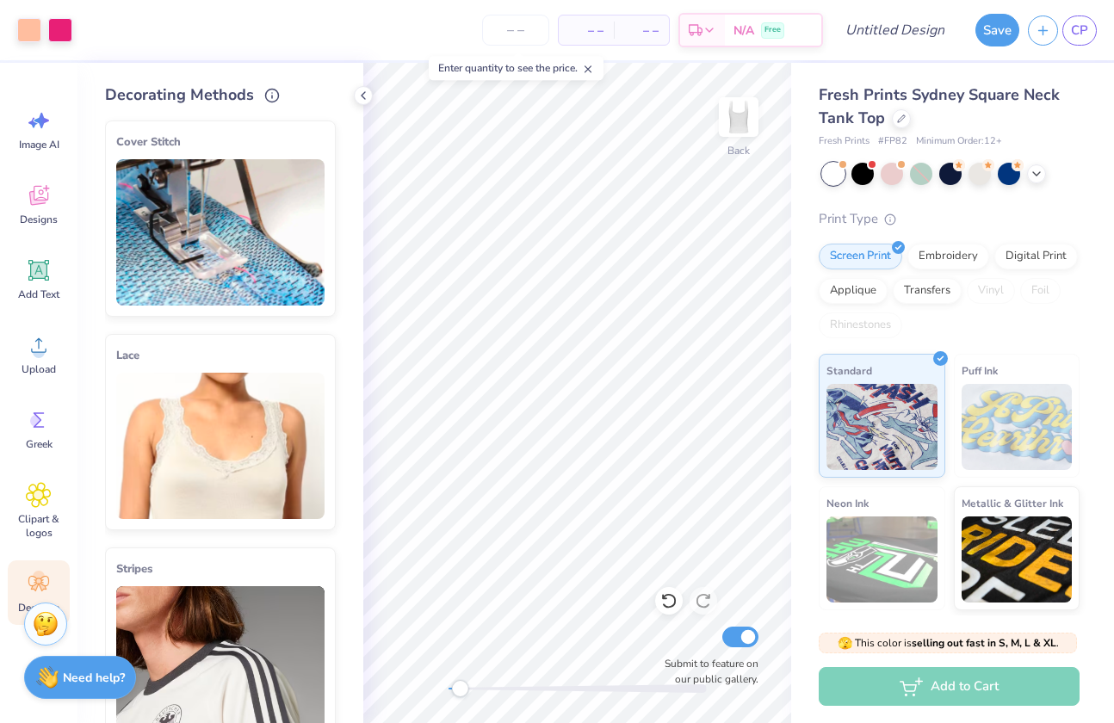
click at [359, 85] on div "Decorating Methods Cover Stitch Pick a Color Pick a Placement Neckline & arms N…" at bounding box center [220, 393] width 286 height 660
click at [361, 96] on icon at bounding box center [363, 96] width 14 height 14
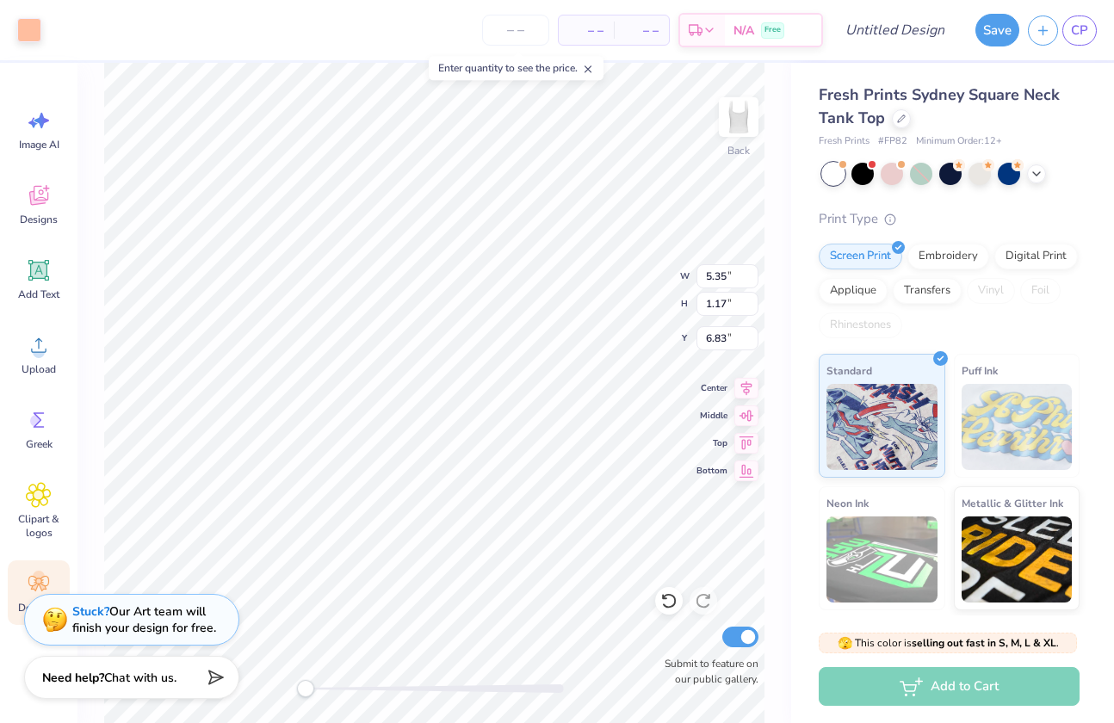
type input "6.83"
type input "4.12"
type input "0.79"
type input "6.35"
click at [32, 32] on div at bounding box center [29, 28] width 24 height 24
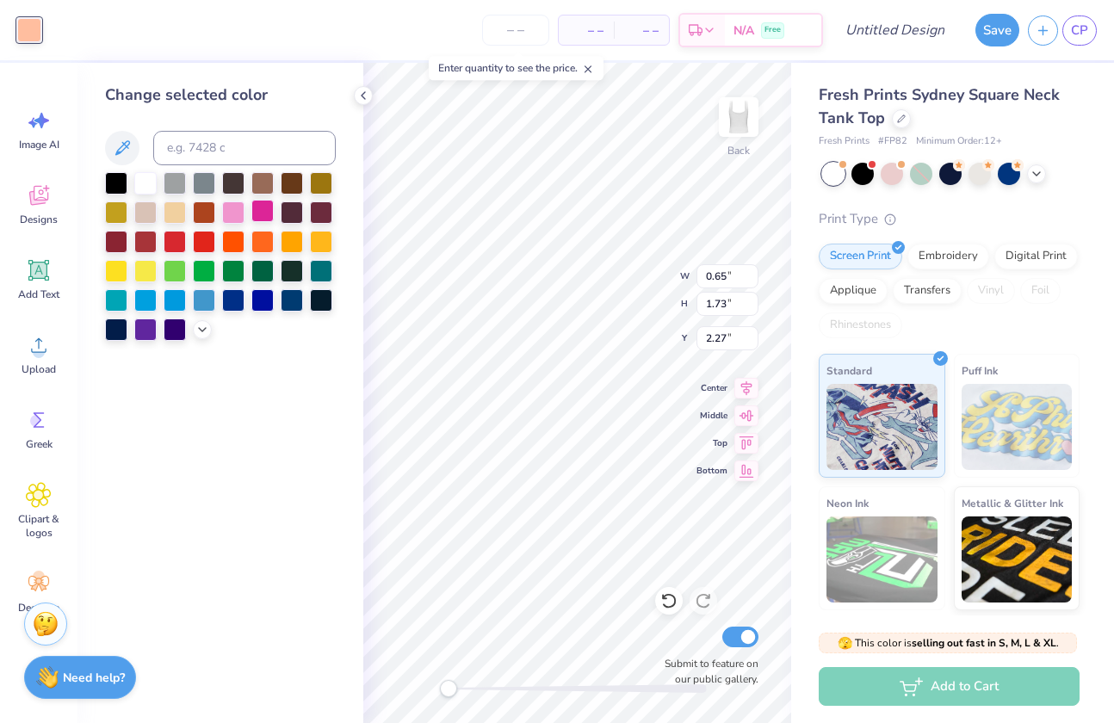
click at [259, 209] on div at bounding box center [262, 211] width 22 height 22
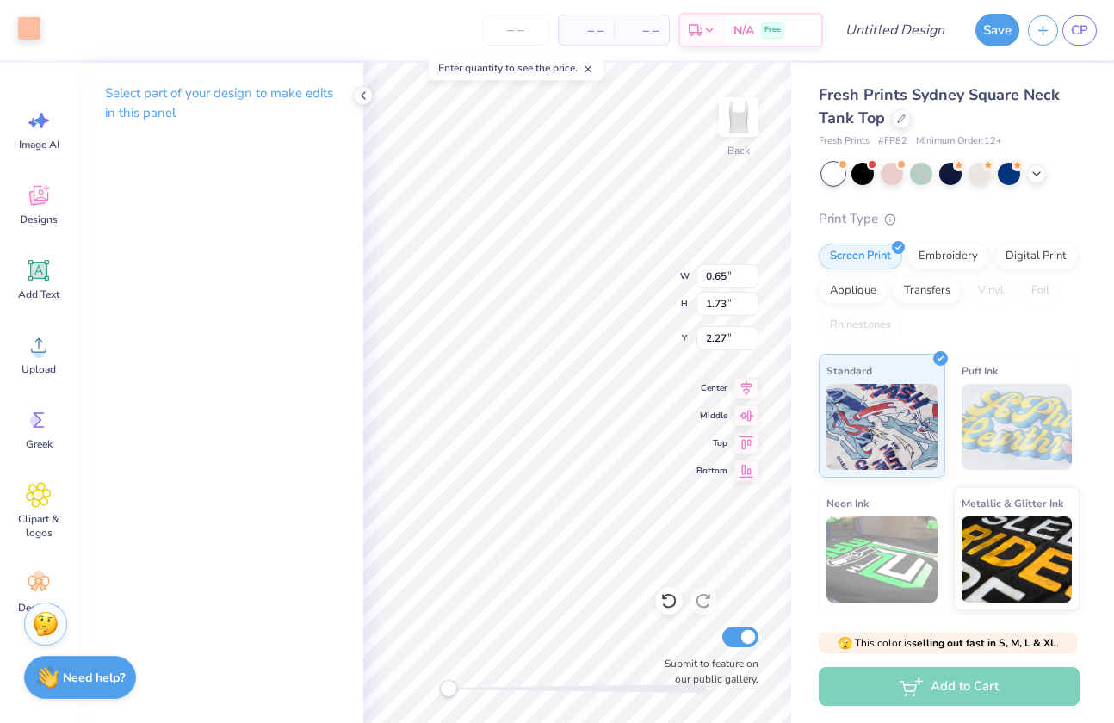
click at [28, 27] on div at bounding box center [29, 28] width 24 height 24
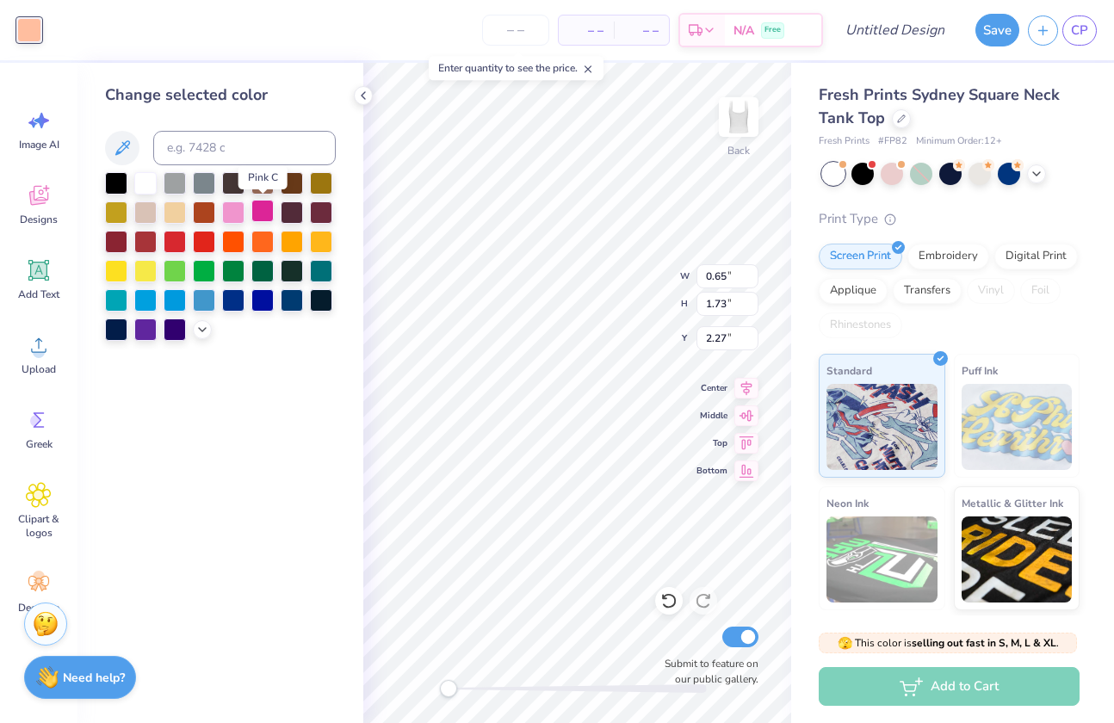
click at [258, 213] on div at bounding box center [262, 211] width 22 height 22
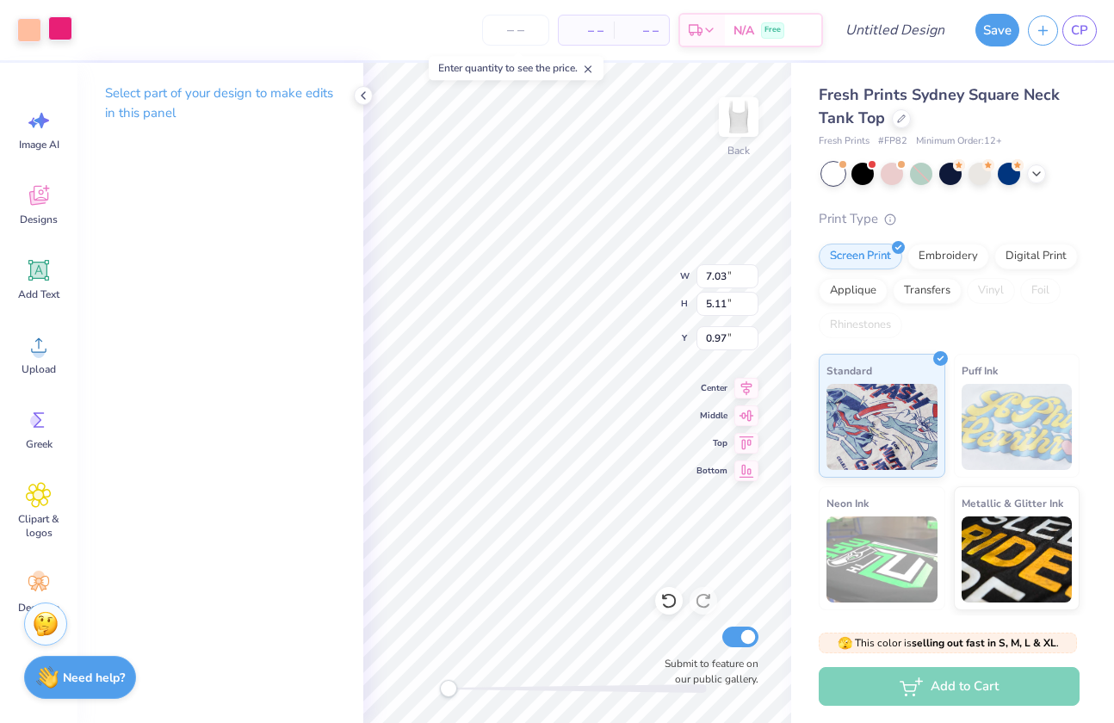
click at [63, 34] on div at bounding box center [60, 28] width 24 height 24
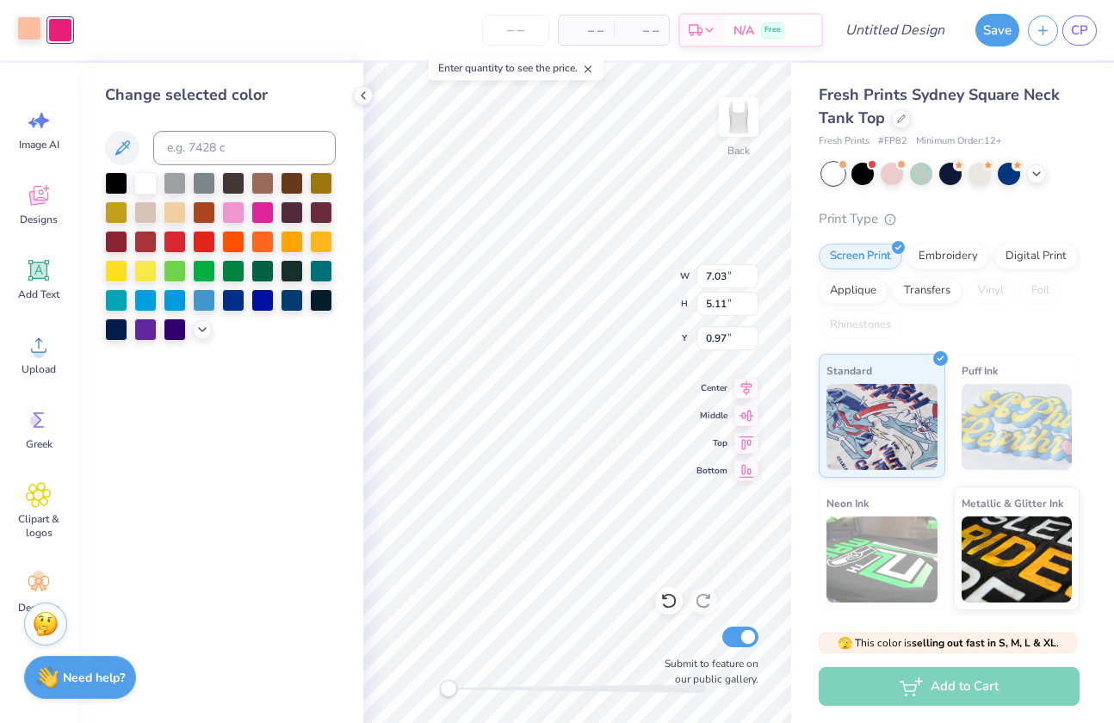
click at [30, 34] on div at bounding box center [29, 28] width 24 height 24
click at [265, 213] on div at bounding box center [262, 211] width 22 height 22
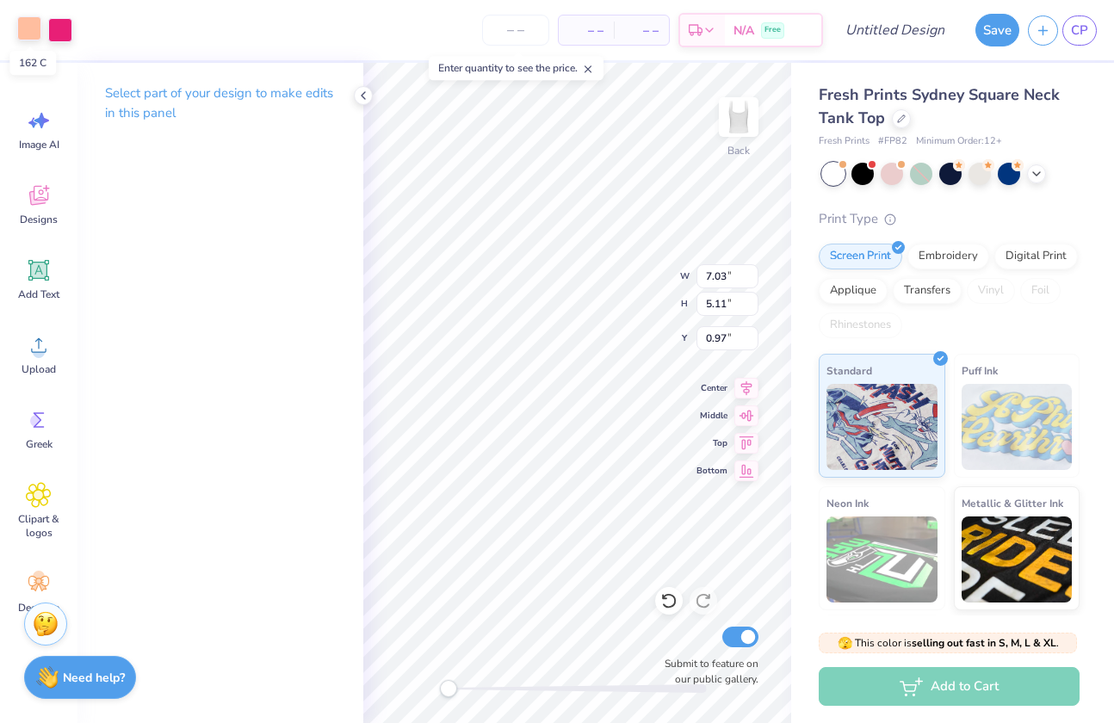
click at [28, 19] on div at bounding box center [29, 28] width 24 height 24
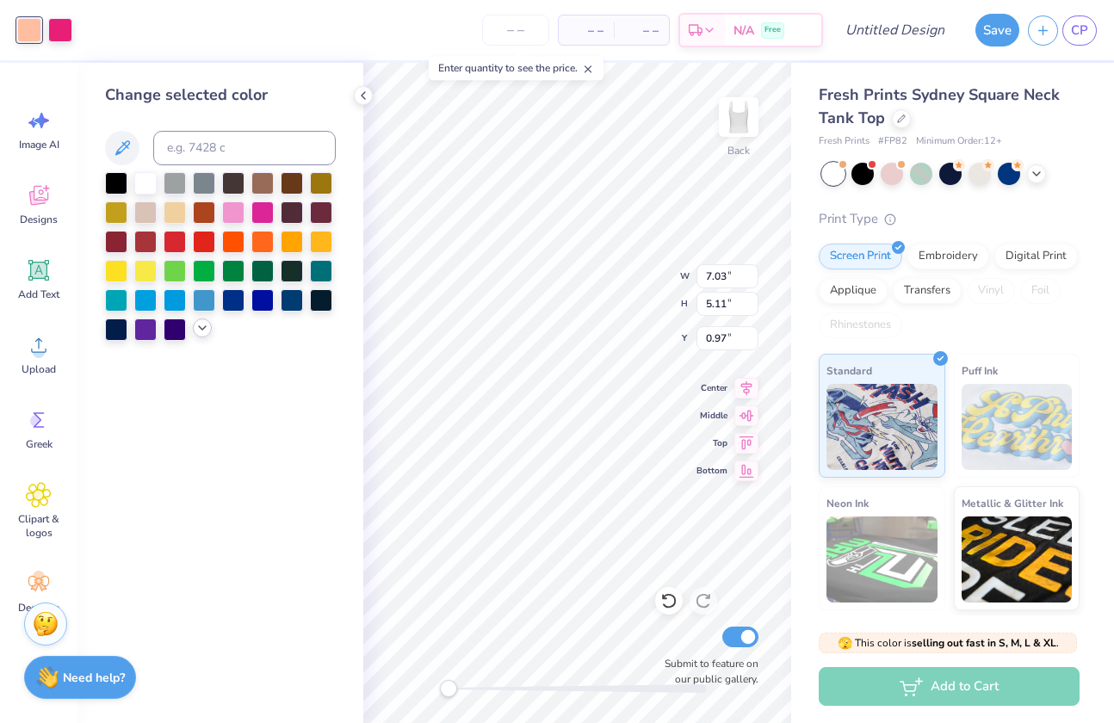
click at [197, 330] on icon at bounding box center [202, 328] width 14 height 14
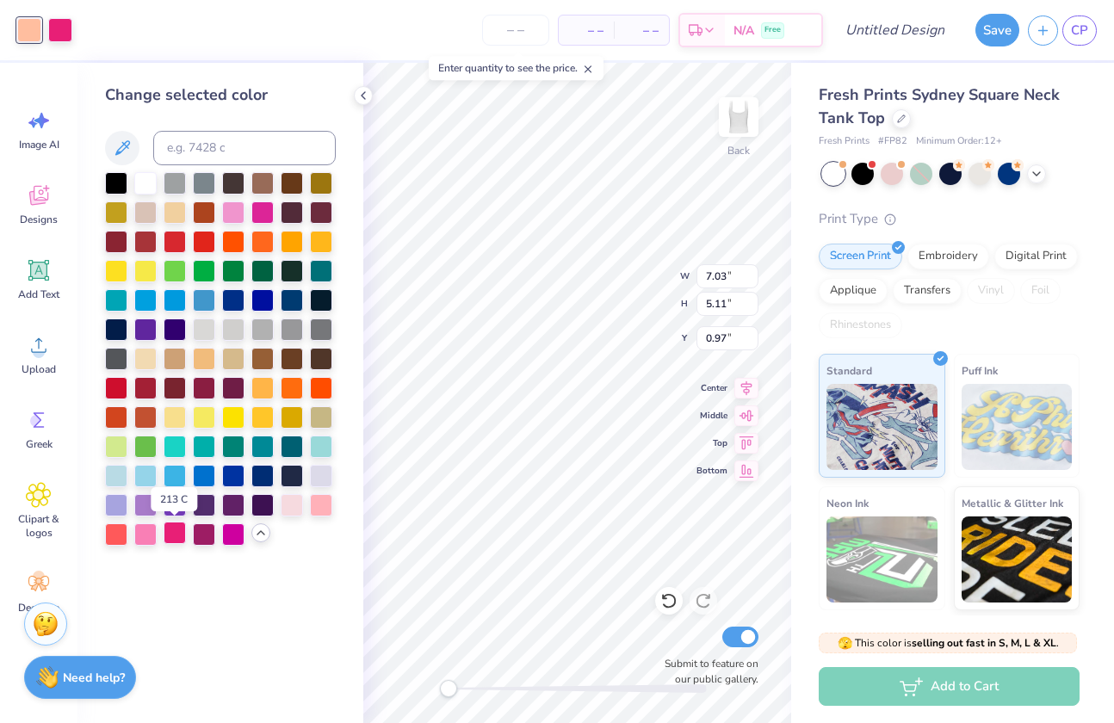
click at [179, 542] on div at bounding box center [175, 533] width 22 height 22
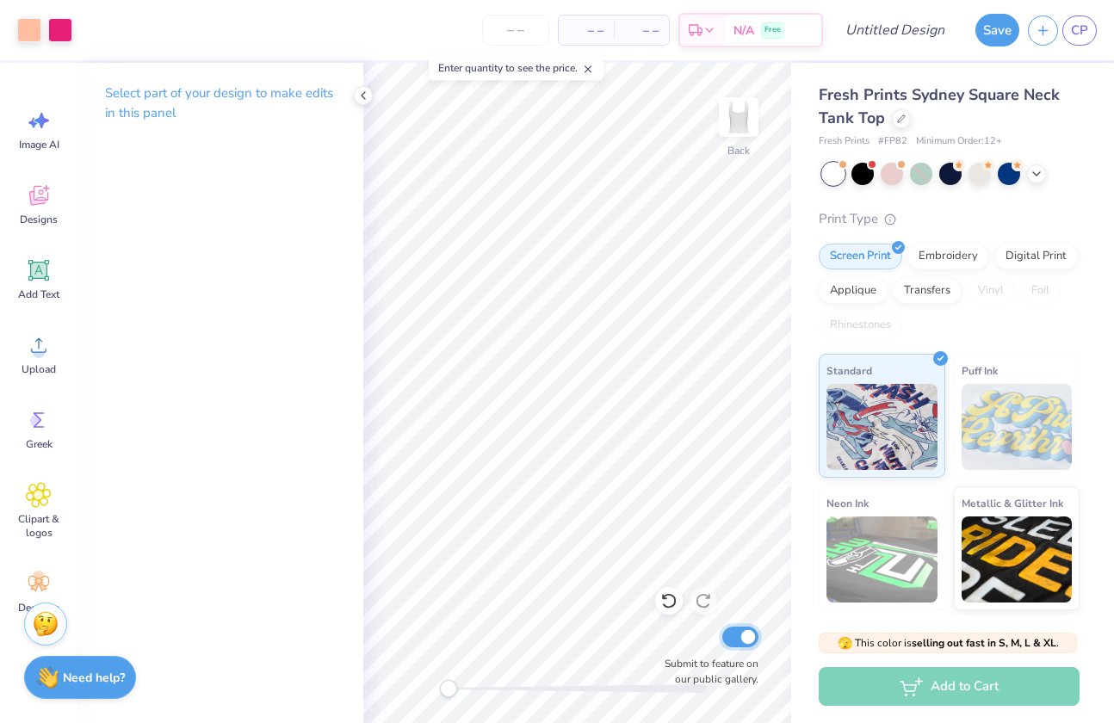
click at [745, 645] on input "Submit to feature on our public gallery." at bounding box center [740, 637] width 36 height 21
checkbox input "false"
click at [31, 35] on div at bounding box center [29, 28] width 24 height 24
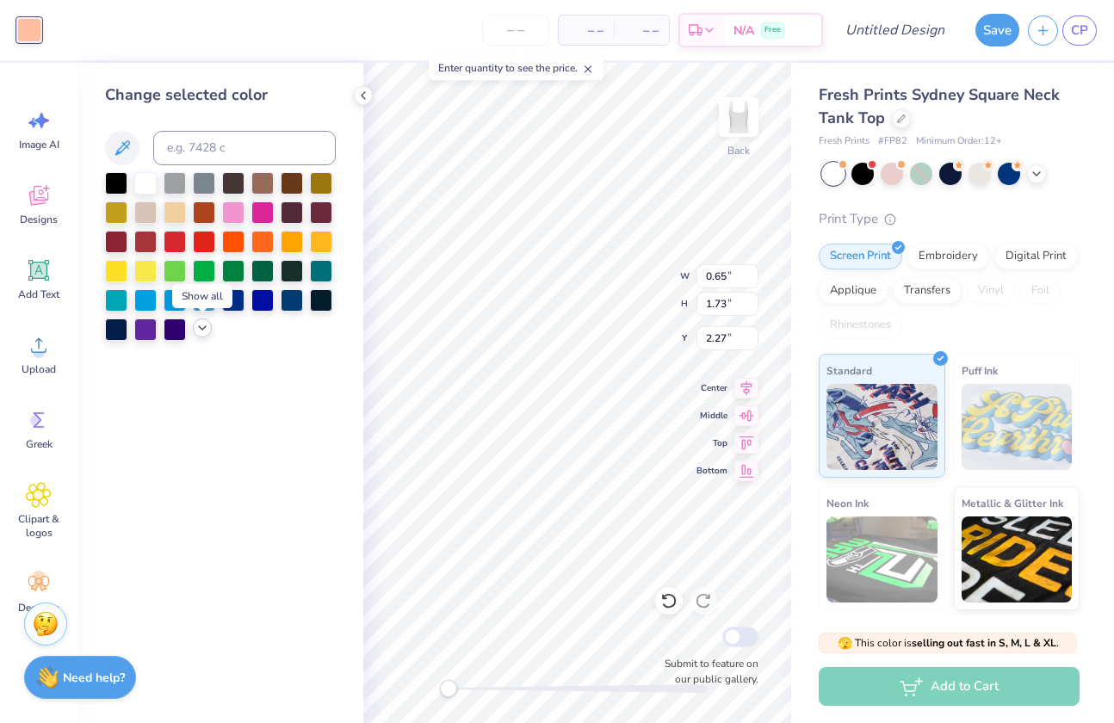
click at [209, 331] on div at bounding box center [202, 328] width 19 height 19
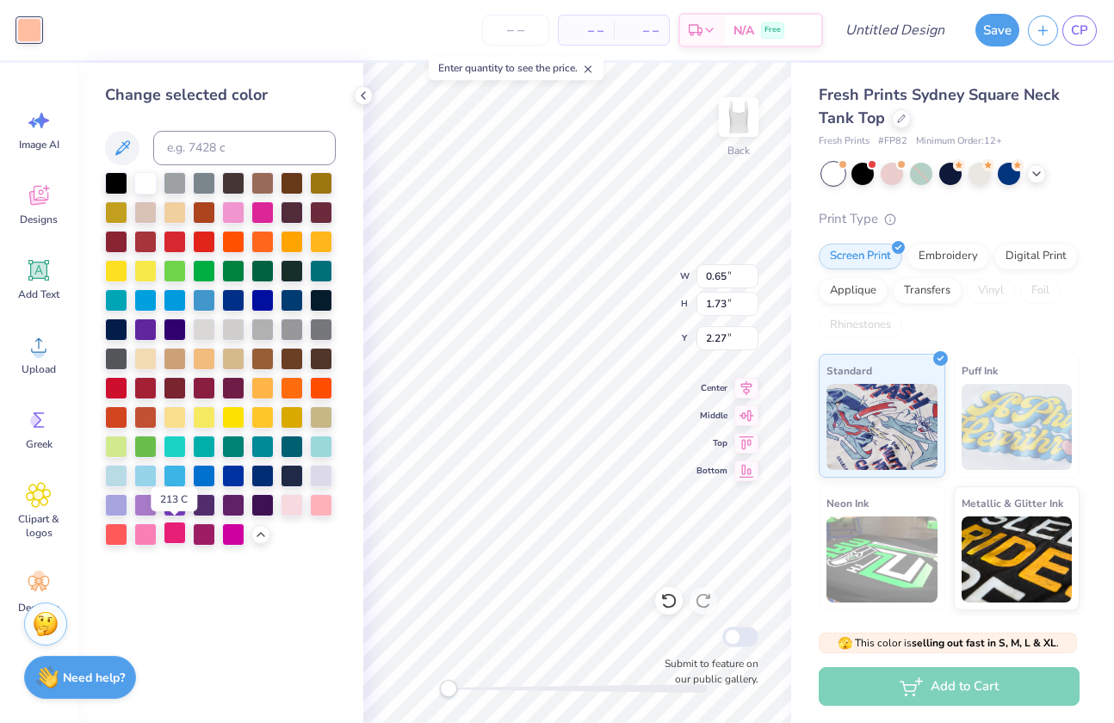
click at [177, 539] on div at bounding box center [175, 533] width 22 height 22
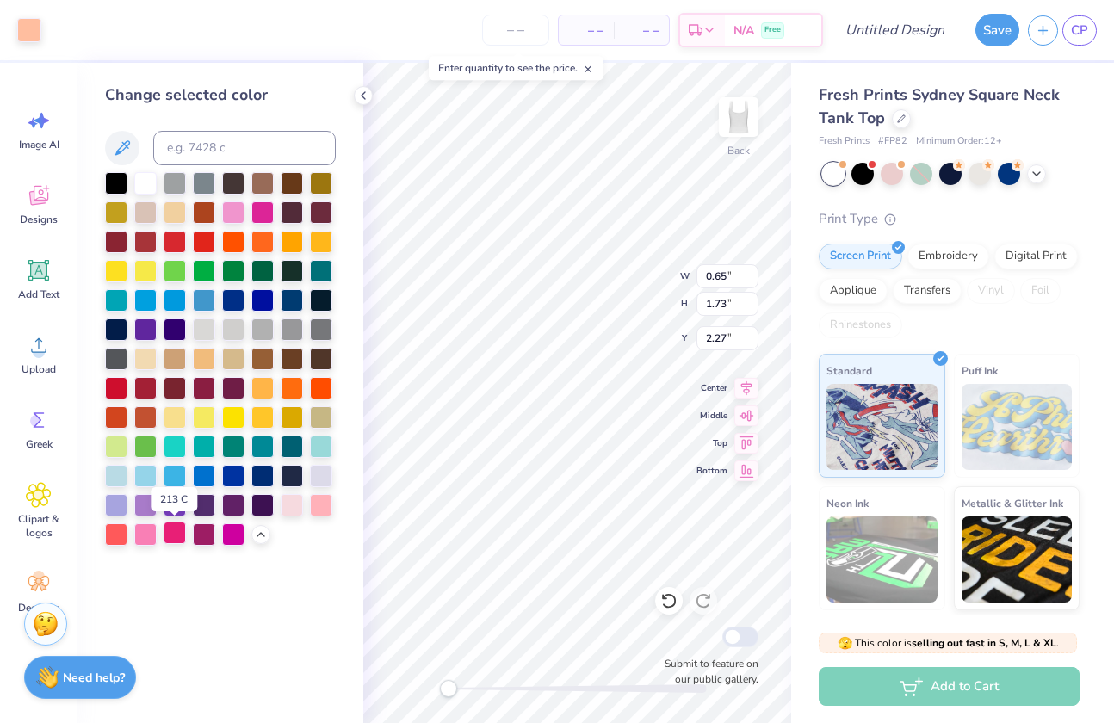
click at [177, 539] on div at bounding box center [175, 533] width 22 height 22
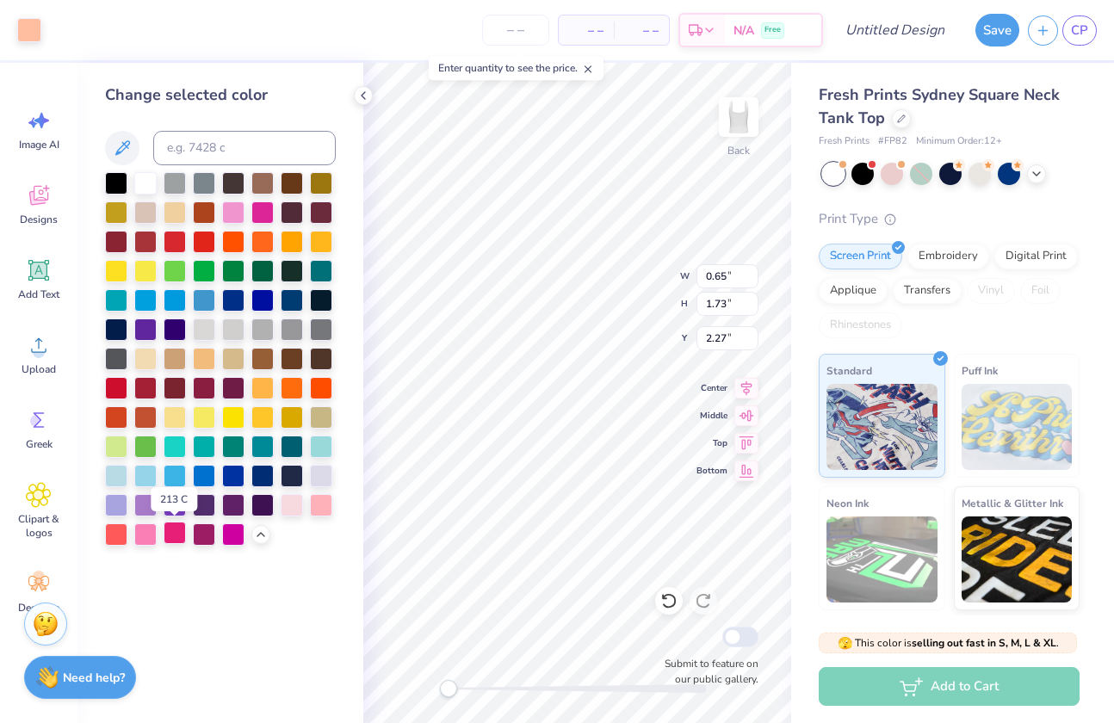
click at [177, 539] on div at bounding box center [175, 533] width 22 height 22
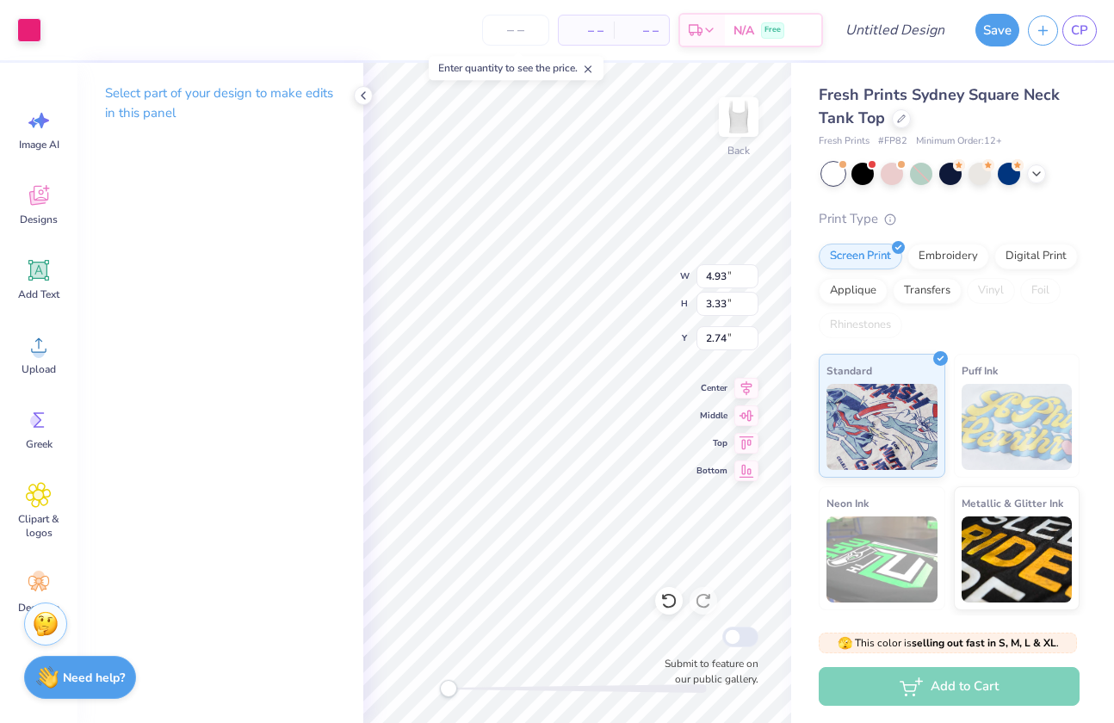
type input "0.81"
type input "1.76"
type input "1.73"
click at [33, 33] on div at bounding box center [29, 28] width 24 height 24
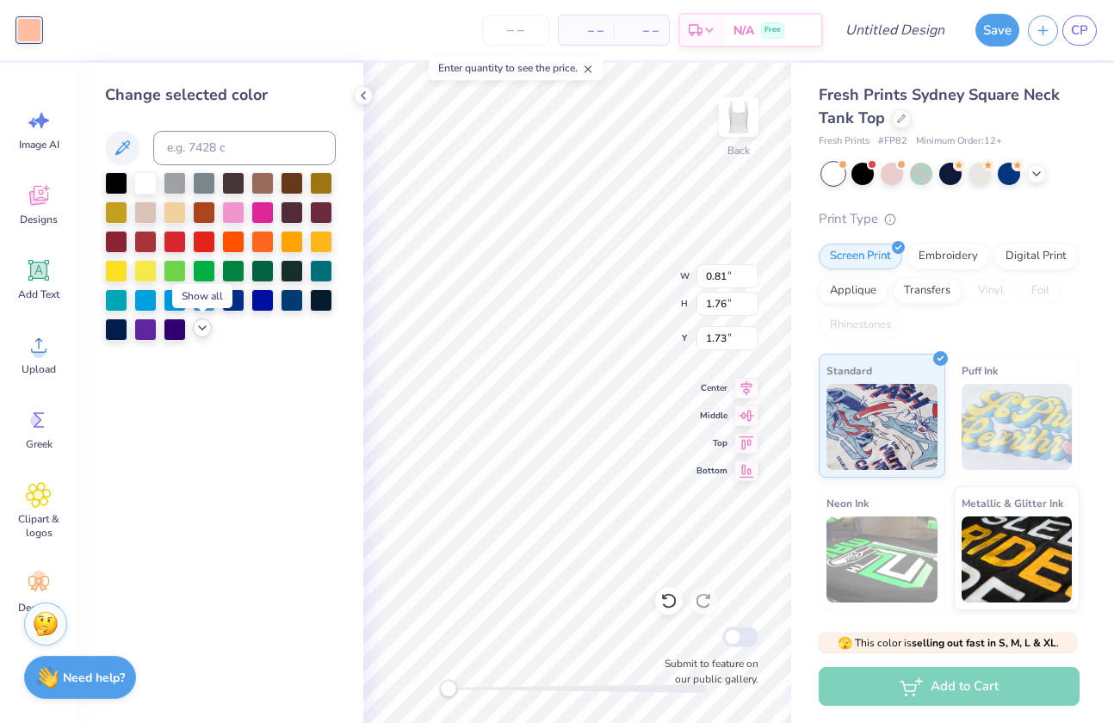
click at [199, 325] on icon at bounding box center [202, 328] width 14 height 14
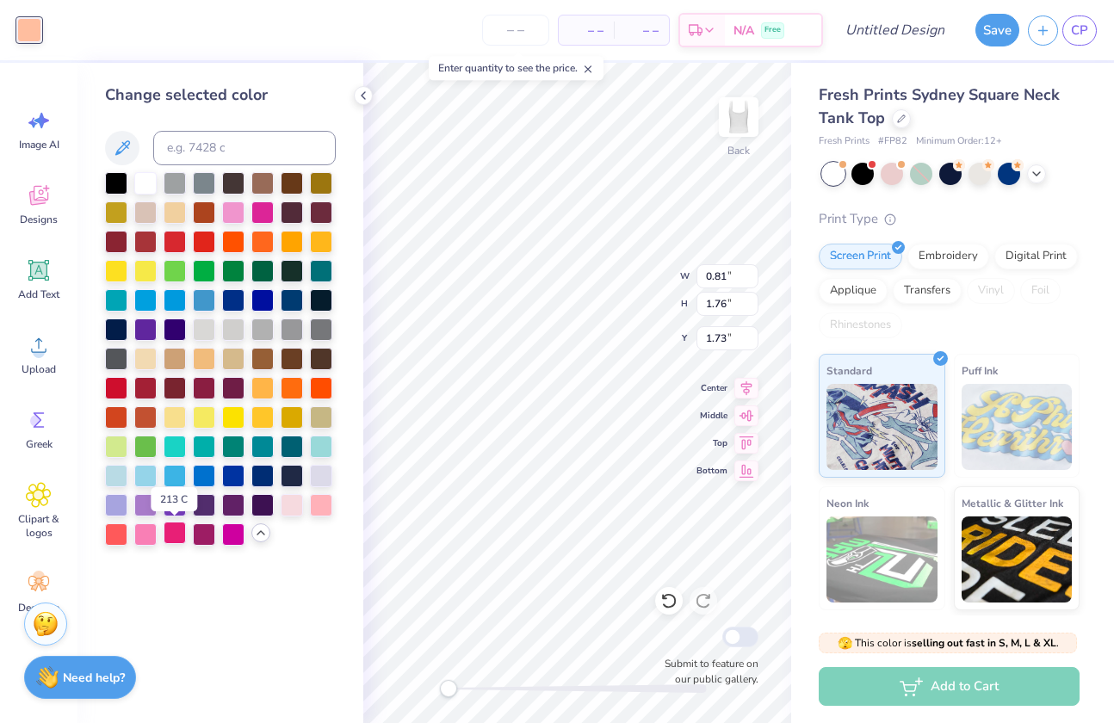
click at [165, 533] on div at bounding box center [175, 533] width 22 height 22
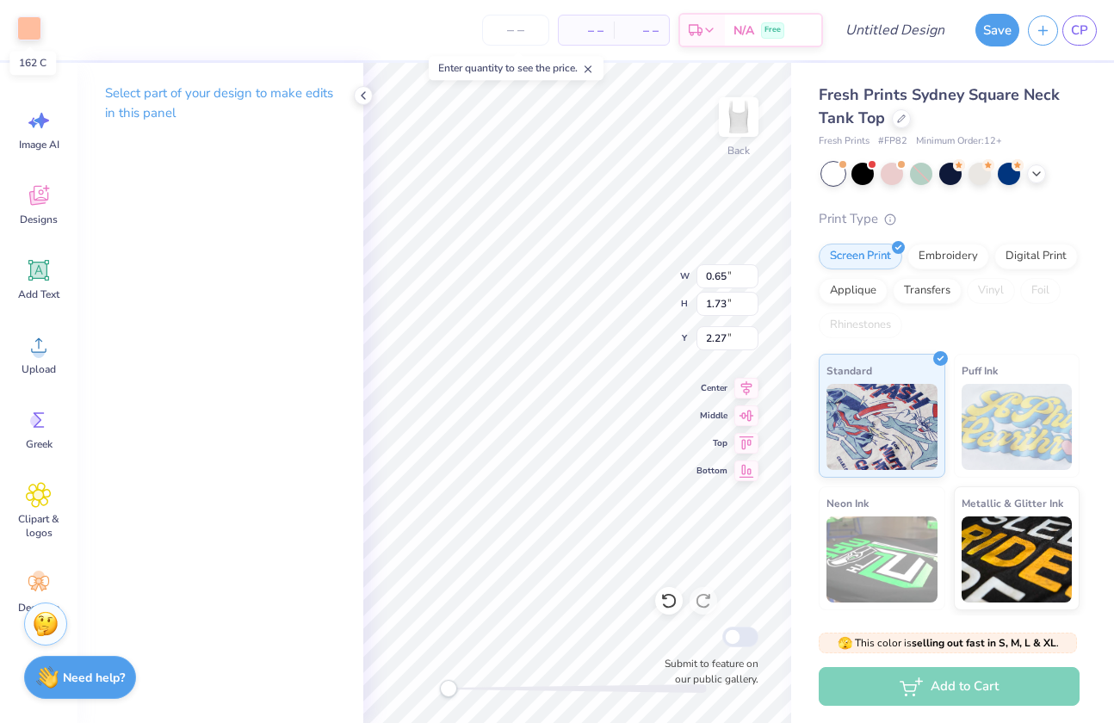
click at [24, 34] on div at bounding box center [29, 28] width 24 height 24
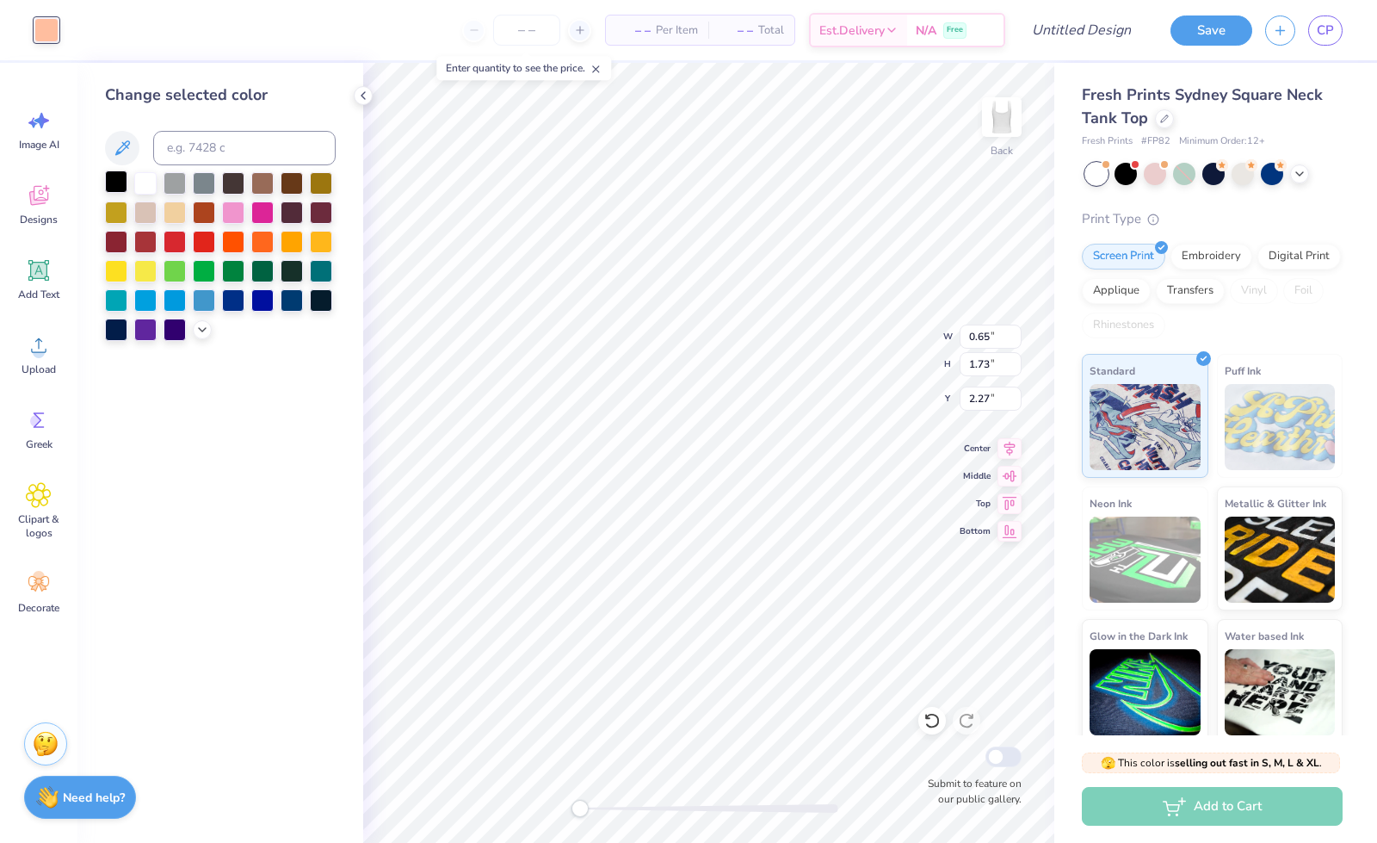
click at [121, 185] on div at bounding box center [116, 181] width 22 height 22
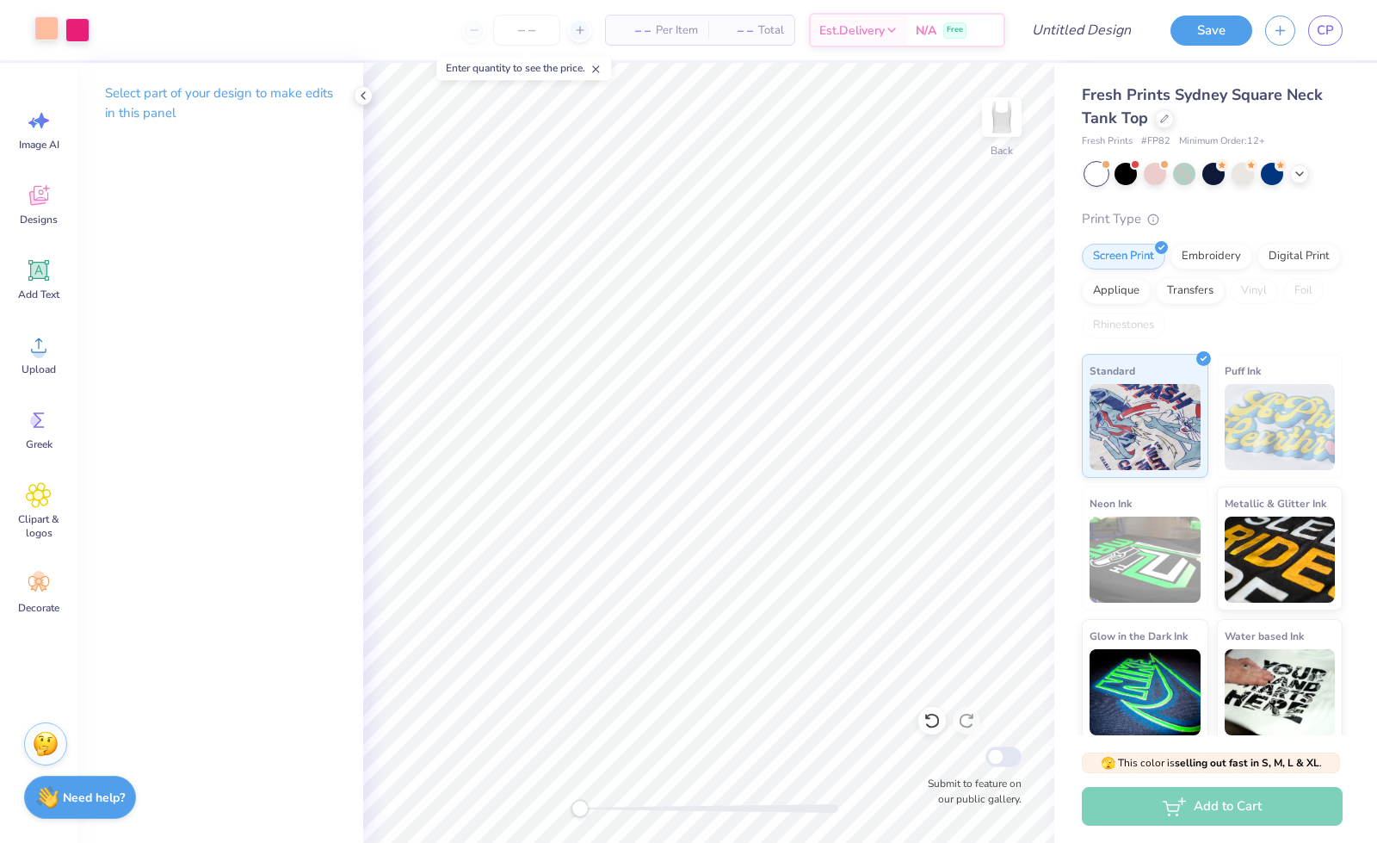
click at [45, 33] on div at bounding box center [46, 28] width 24 height 24
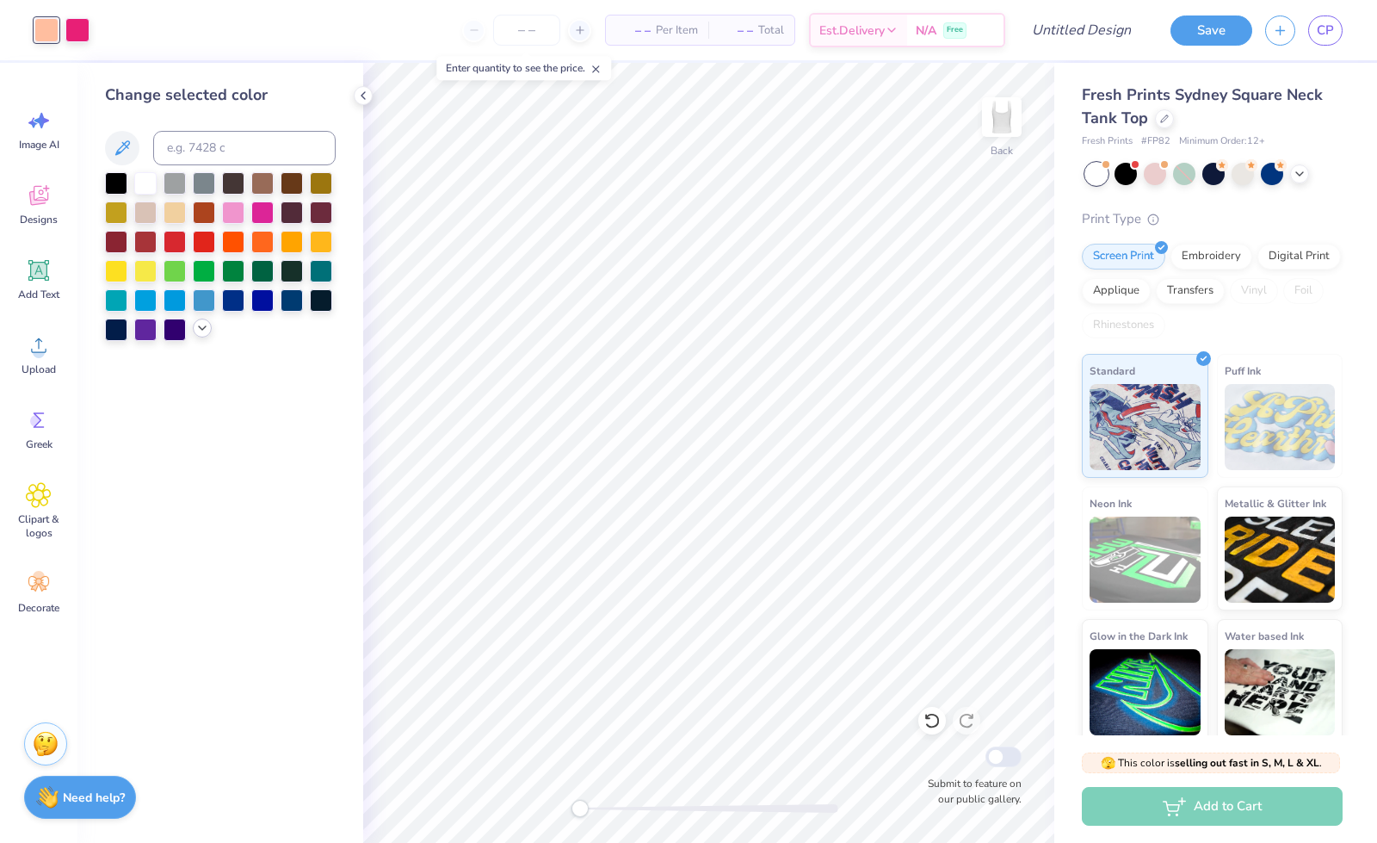
click at [201, 336] on div at bounding box center [202, 328] width 19 height 19
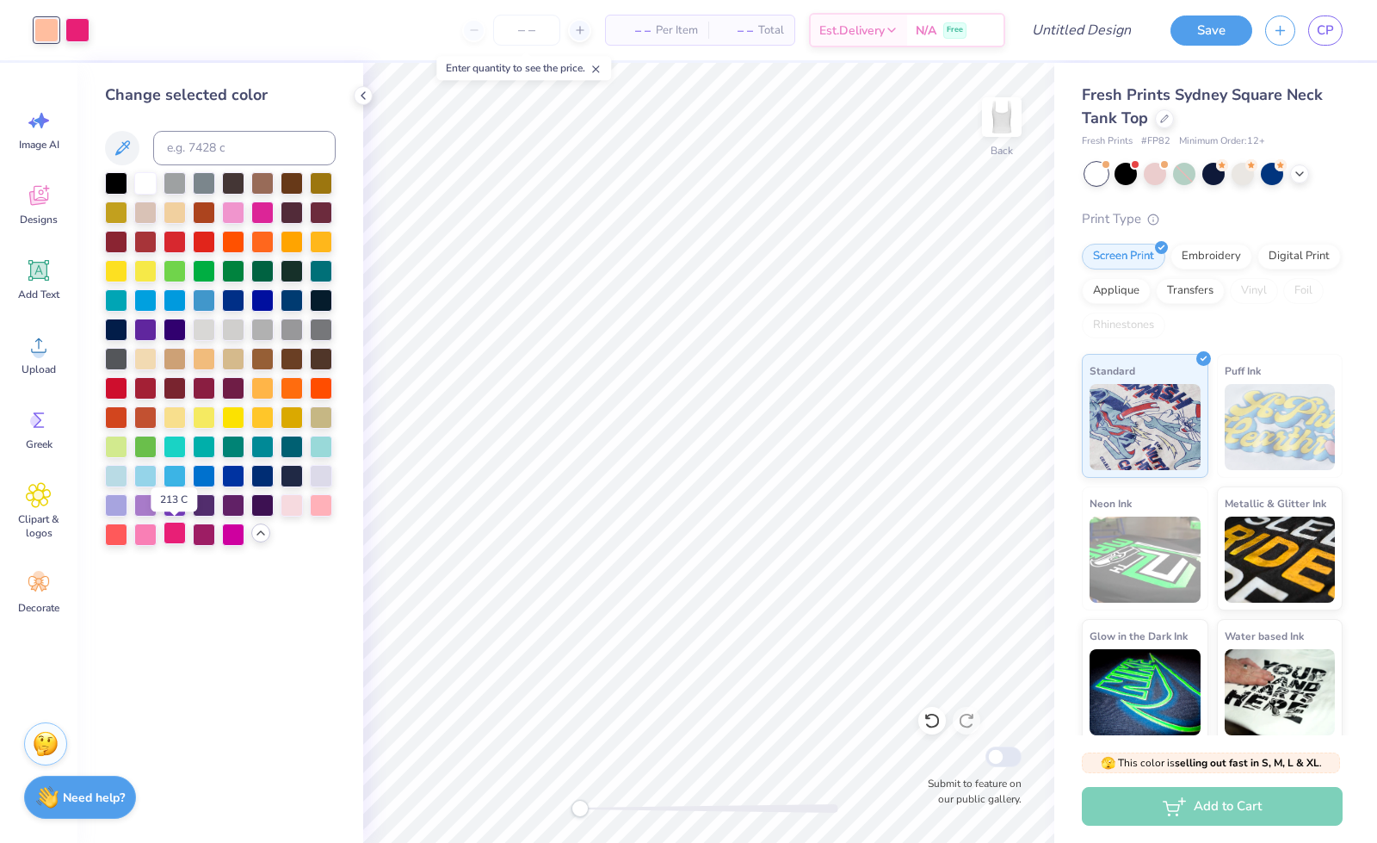
click at [176, 544] on div at bounding box center [175, 533] width 22 height 22
click at [173, 535] on div at bounding box center [175, 533] width 22 height 22
click at [182, 527] on div at bounding box center [175, 533] width 22 height 22
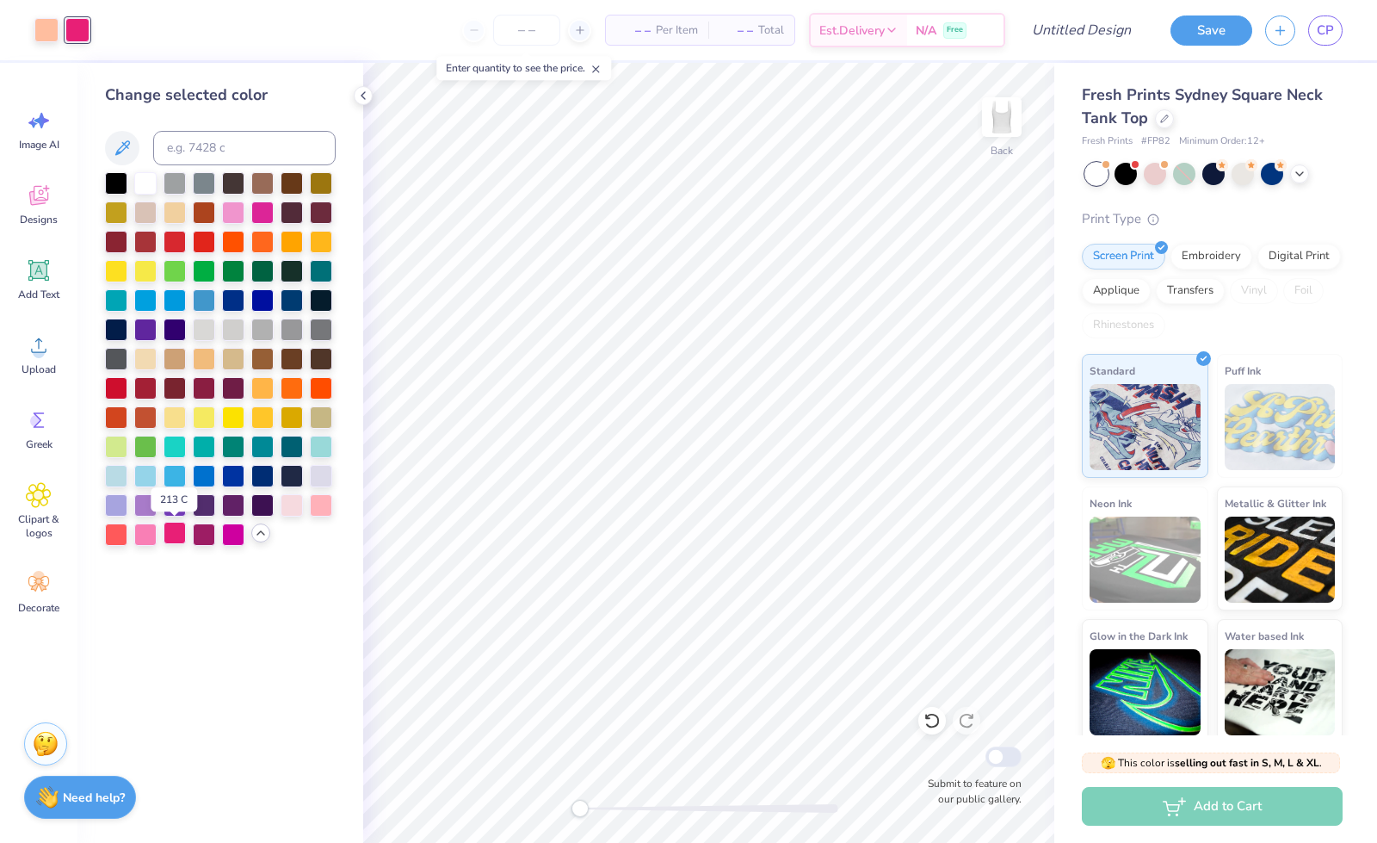
click at [182, 527] on div at bounding box center [175, 533] width 22 height 22
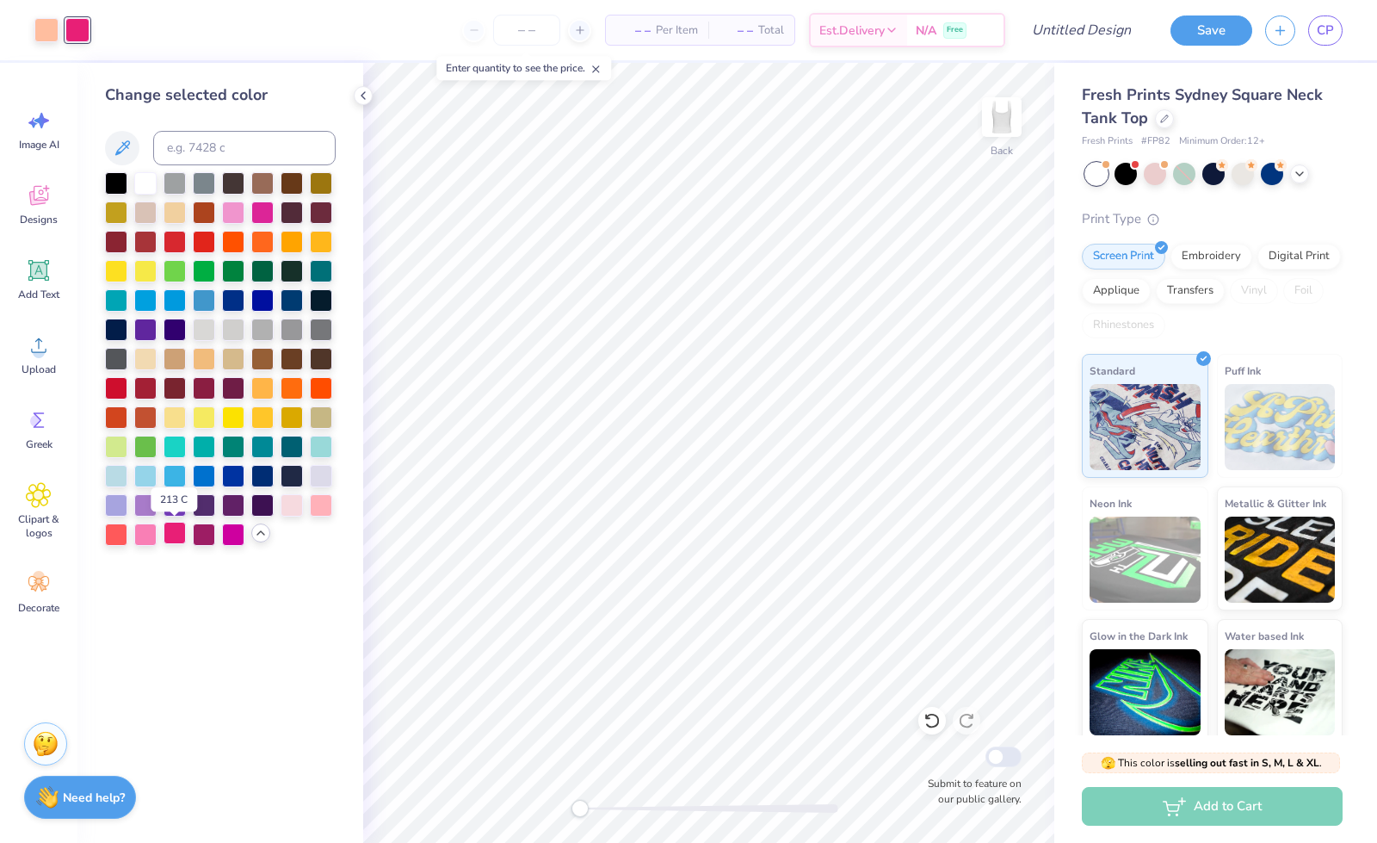
click at [182, 527] on div at bounding box center [175, 533] width 22 height 22
click at [323, 502] on div at bounding box center [321, 503] width 22 height 22
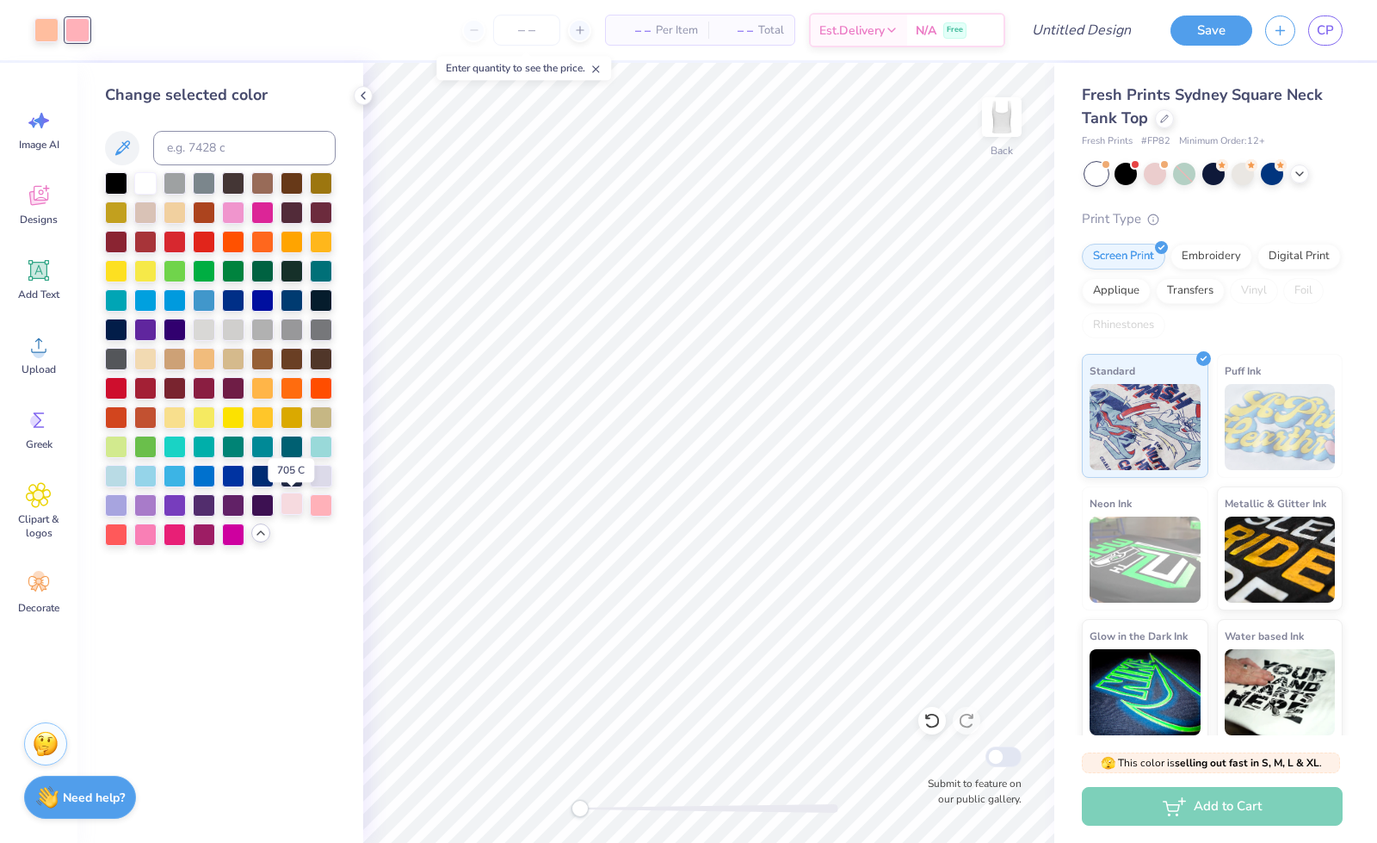
click at [300, 503] on div at bounding box center [292, 503] width 22 height 22
click at [321, 504] on div at bounding box center [321, 503] width 22 height 22
click at [288, 509] on div at bounding box center [292, 503] width 22 height 22
click at [320, 500] on div at bounding box center [321, 503] width 22 height 22
click at [288, 502] on div at bounding box center [292, 503] width 22 height 22
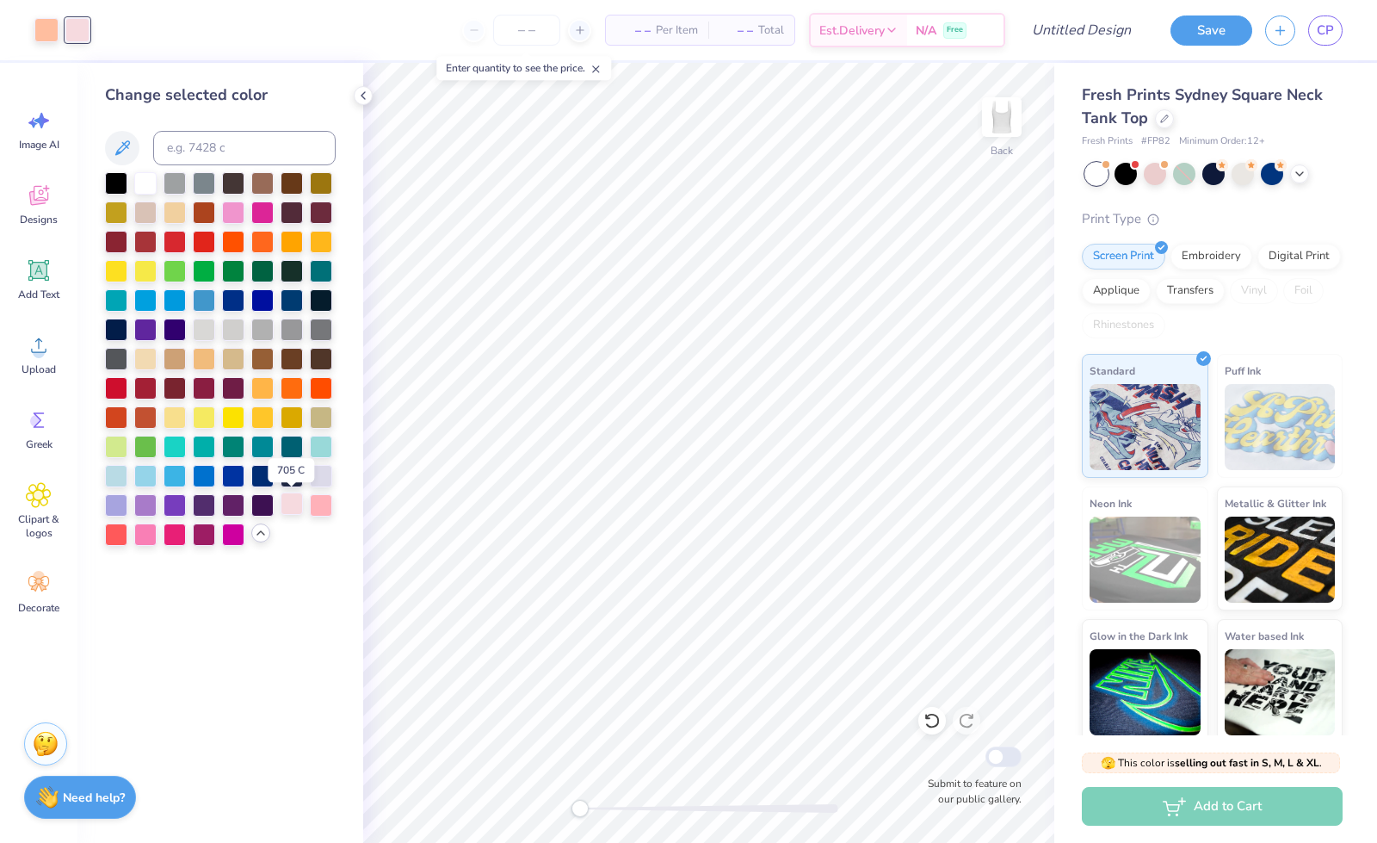
click at [288, 502] on div at bounding box center [292, 503] width 22 height 22
click at [228, 527] on div at bounding box center [233, 533] width 22 height 22
click at [259, 211] on div at bounding box center [262, 211] width 22 height 22
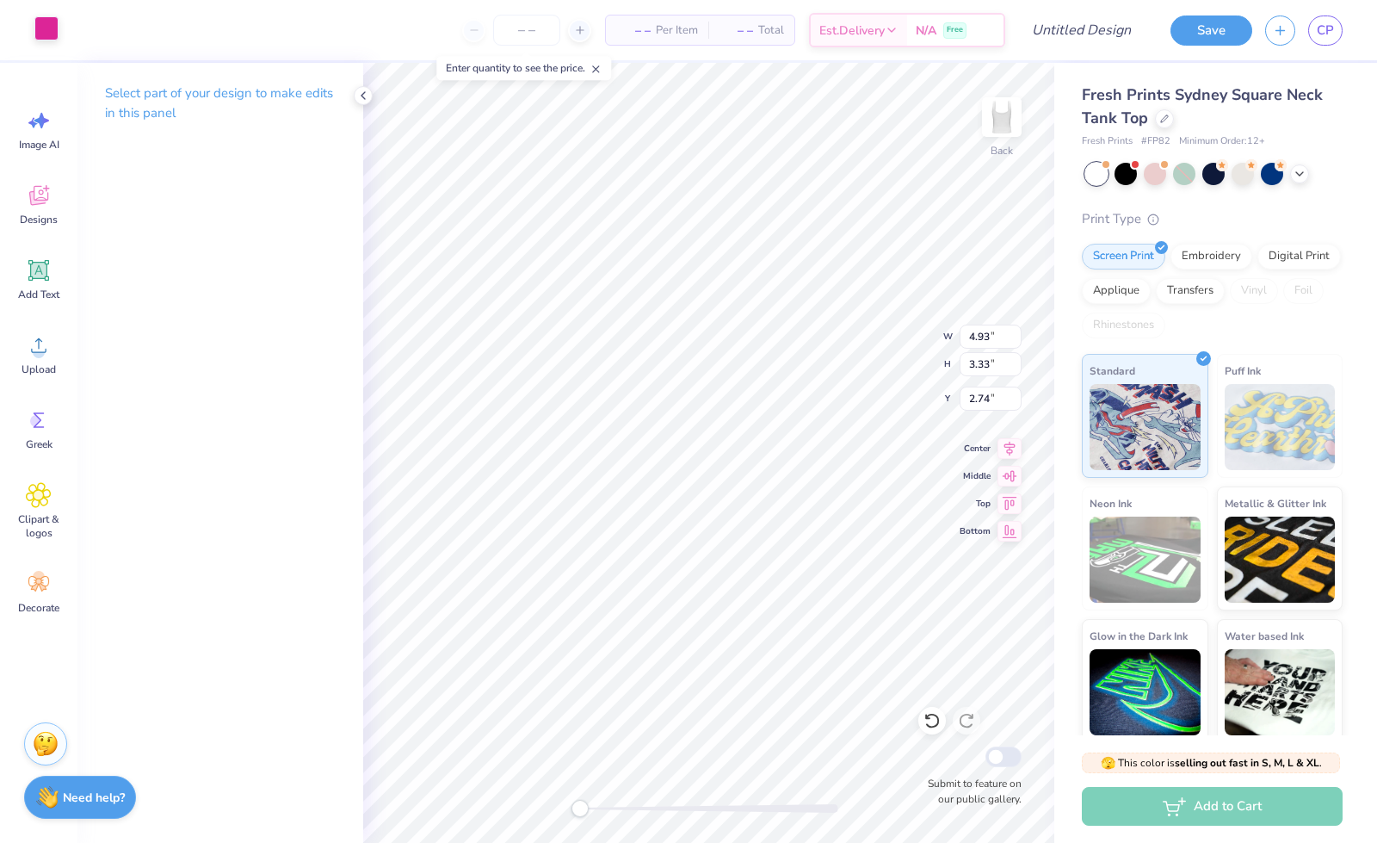
click at [34, 29] on div at bounding box center [46, 28] width 24 height 24
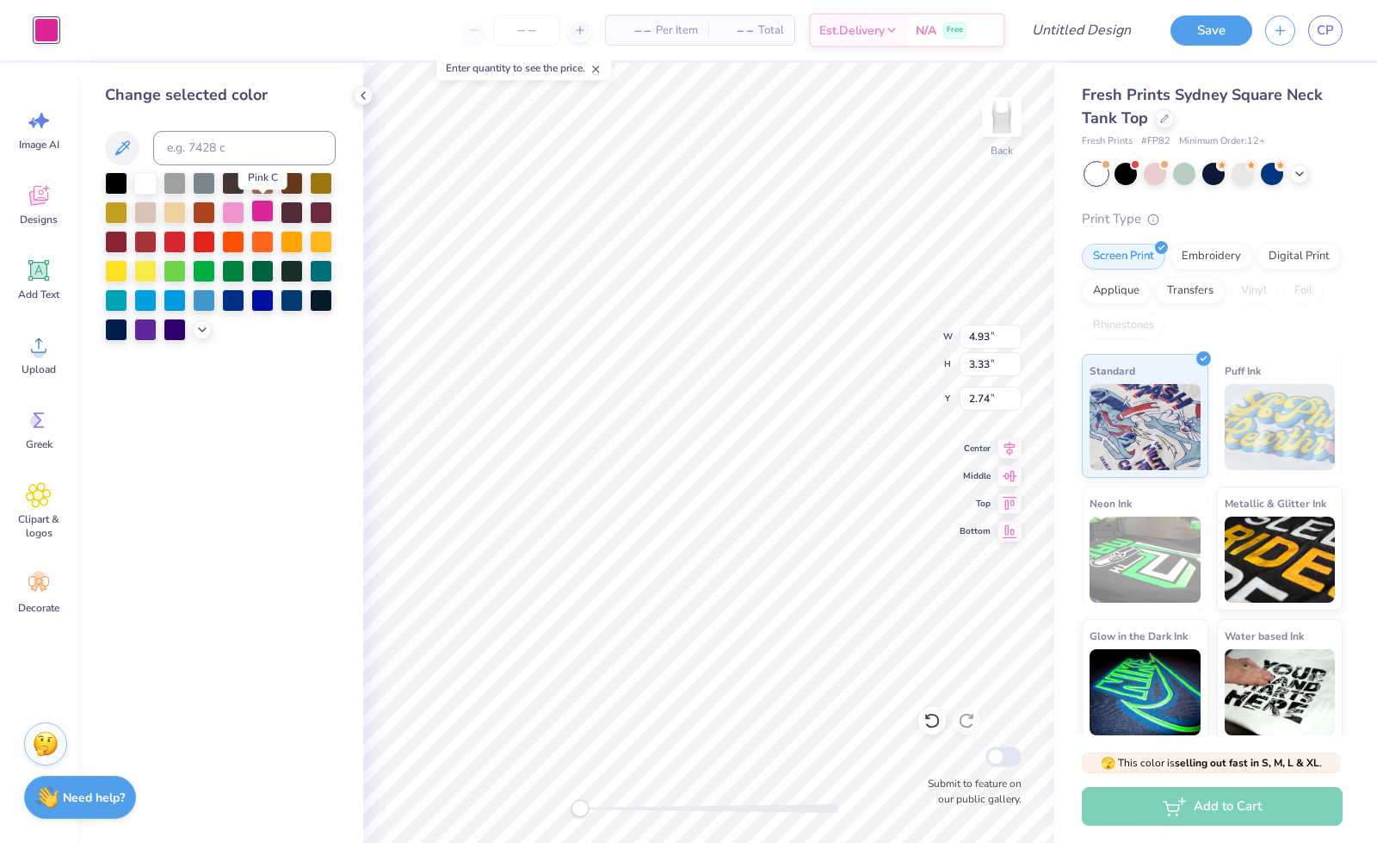
click at [266, 211] on div at bounding box center [262, 211] width 22 height 22
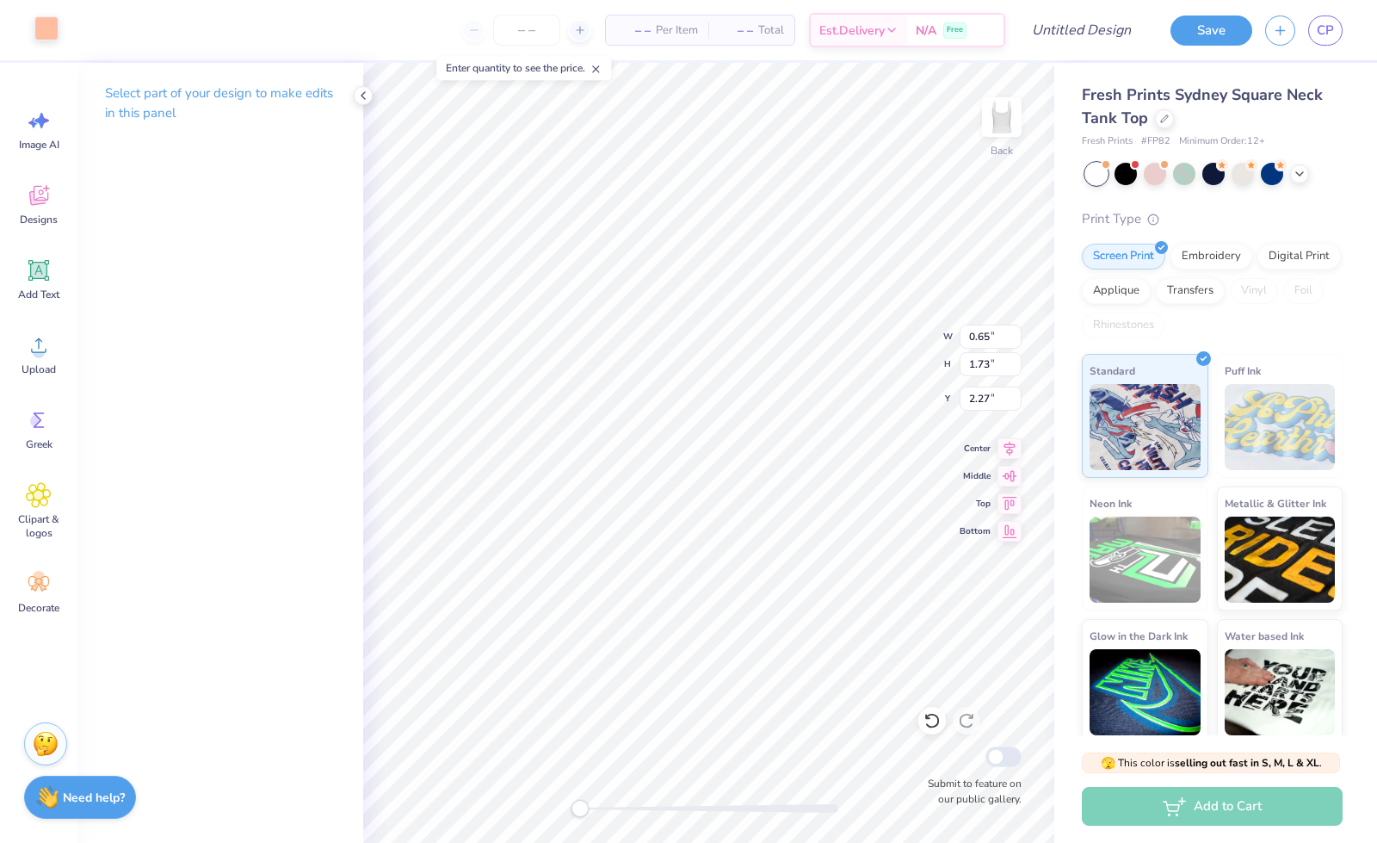
click at [48, 31] on div at bounding box center [46, 28] width 24 height 24
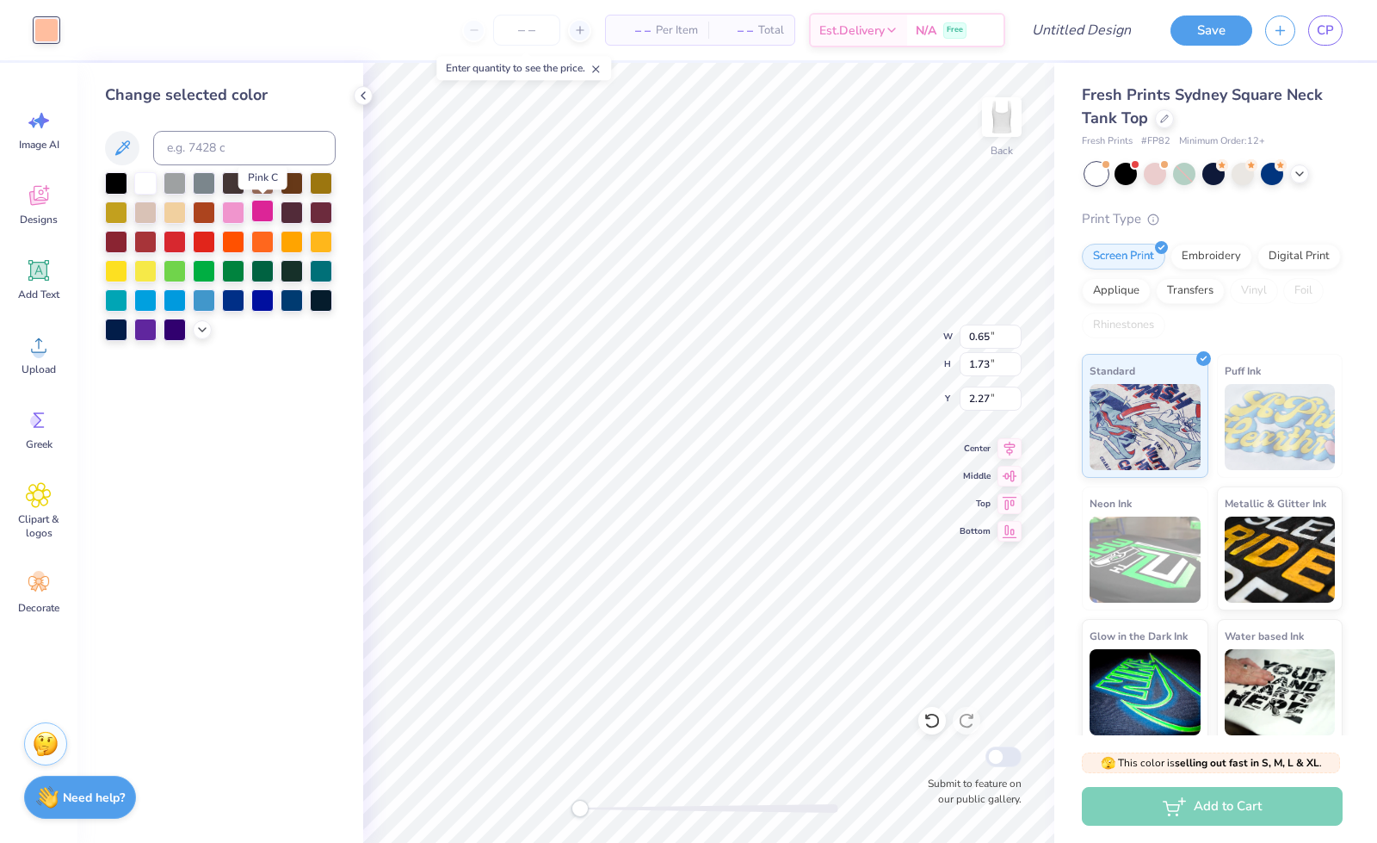
click at [260, 213] on div at bounding box center [262, 211] width 22 height 22
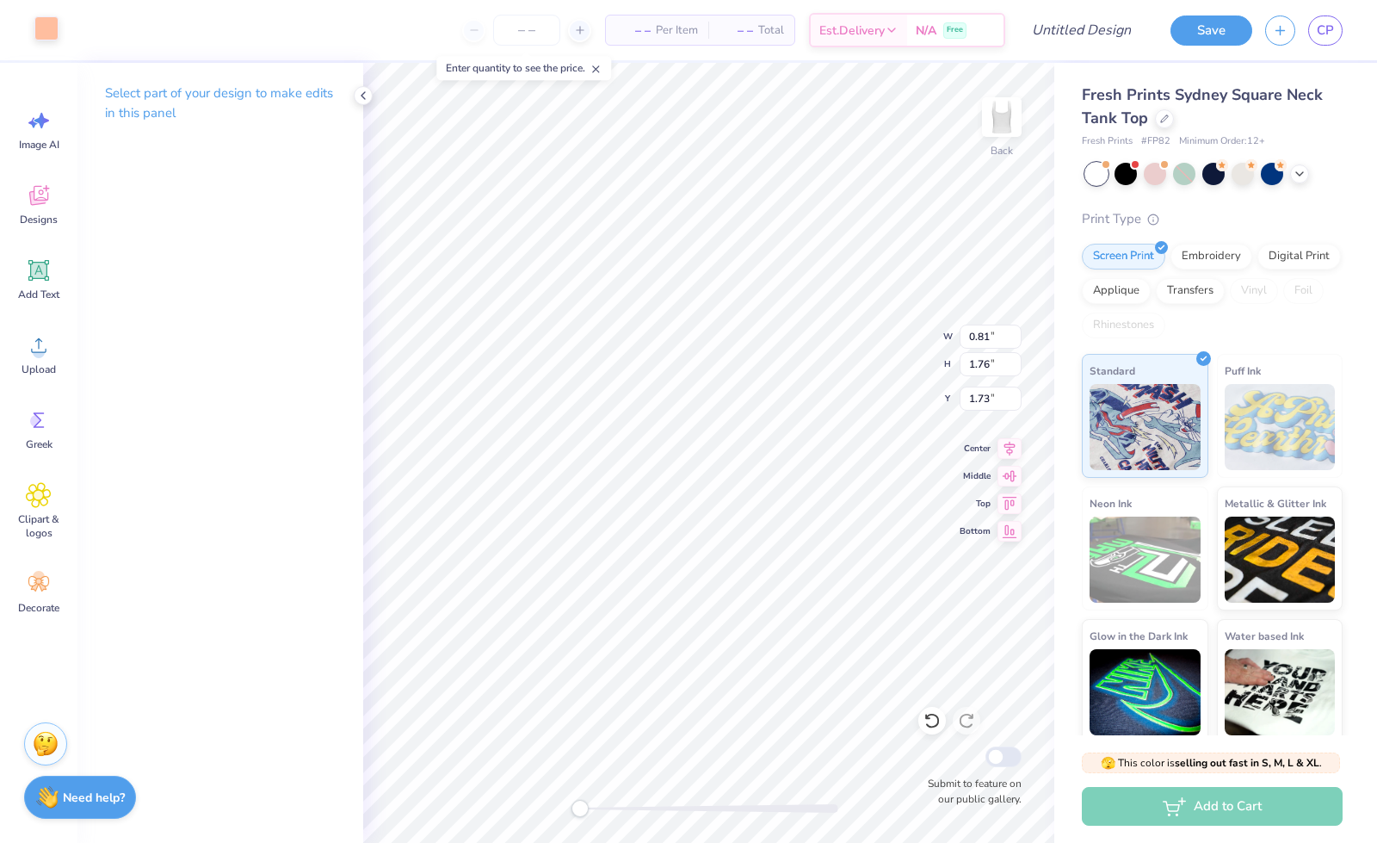
click at [40, 22] on div at bounding box center [46, 28] width 24 height 24
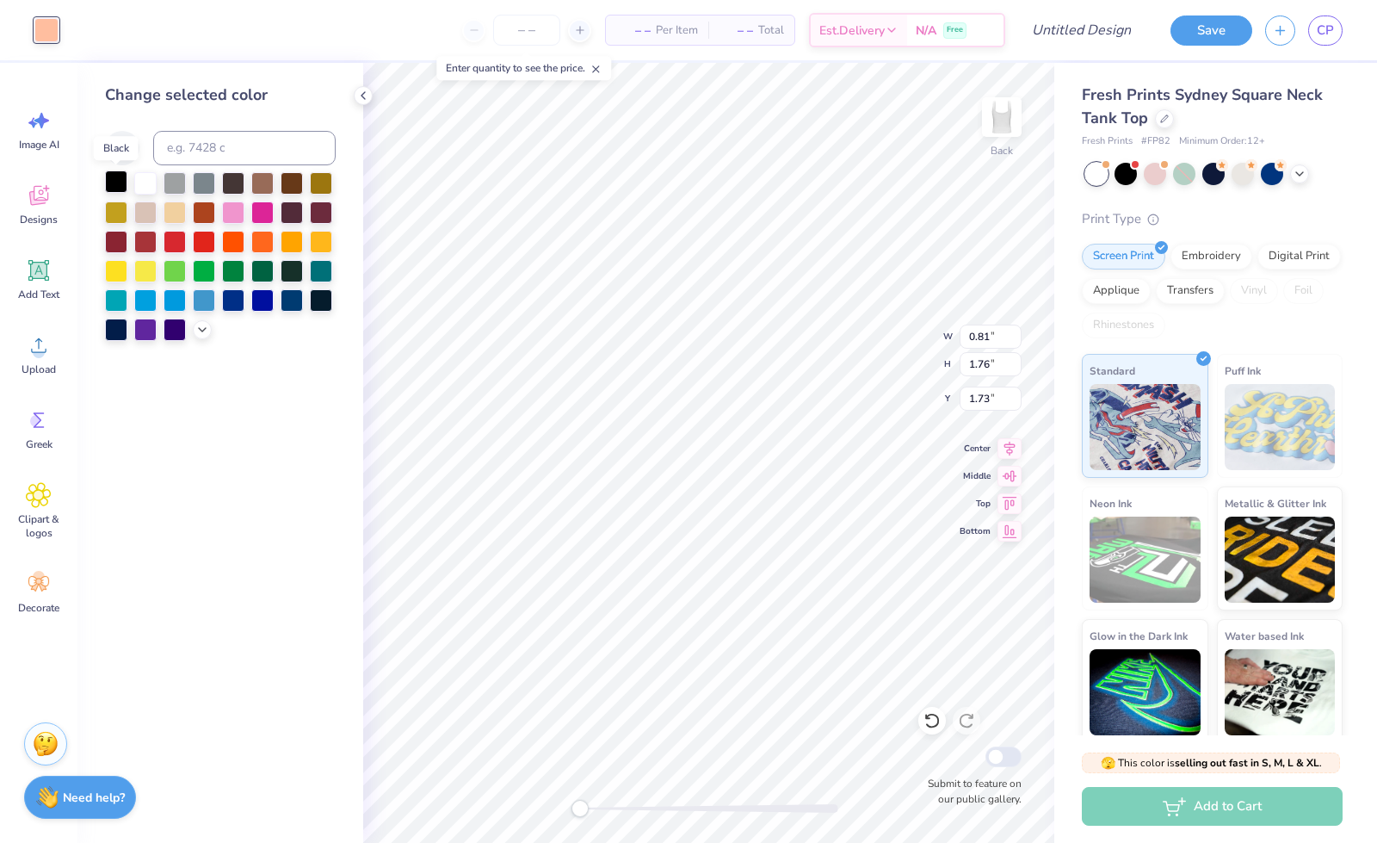
click at [118, 176] on div at bounding box center [116, 181] width 22 height 22
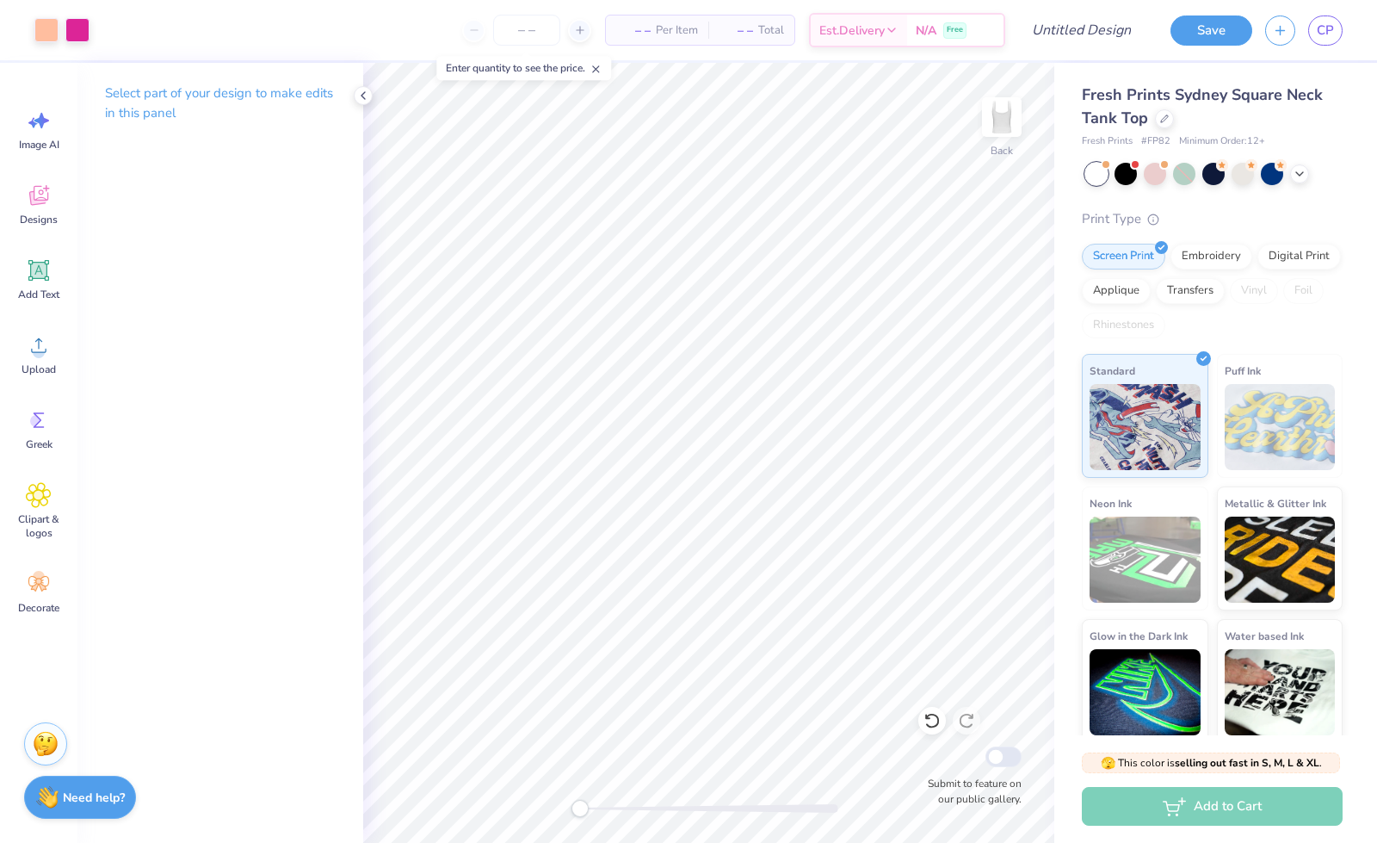
click at [29, 312] on div "Image AI Designs Add Text Upload Greek Clipart & logos Decorate" at bounding box center [39, 361] width 62 height 528
click at [38, 295] on span "Add Text" at bounding box center [38, 295] width 41 height 14
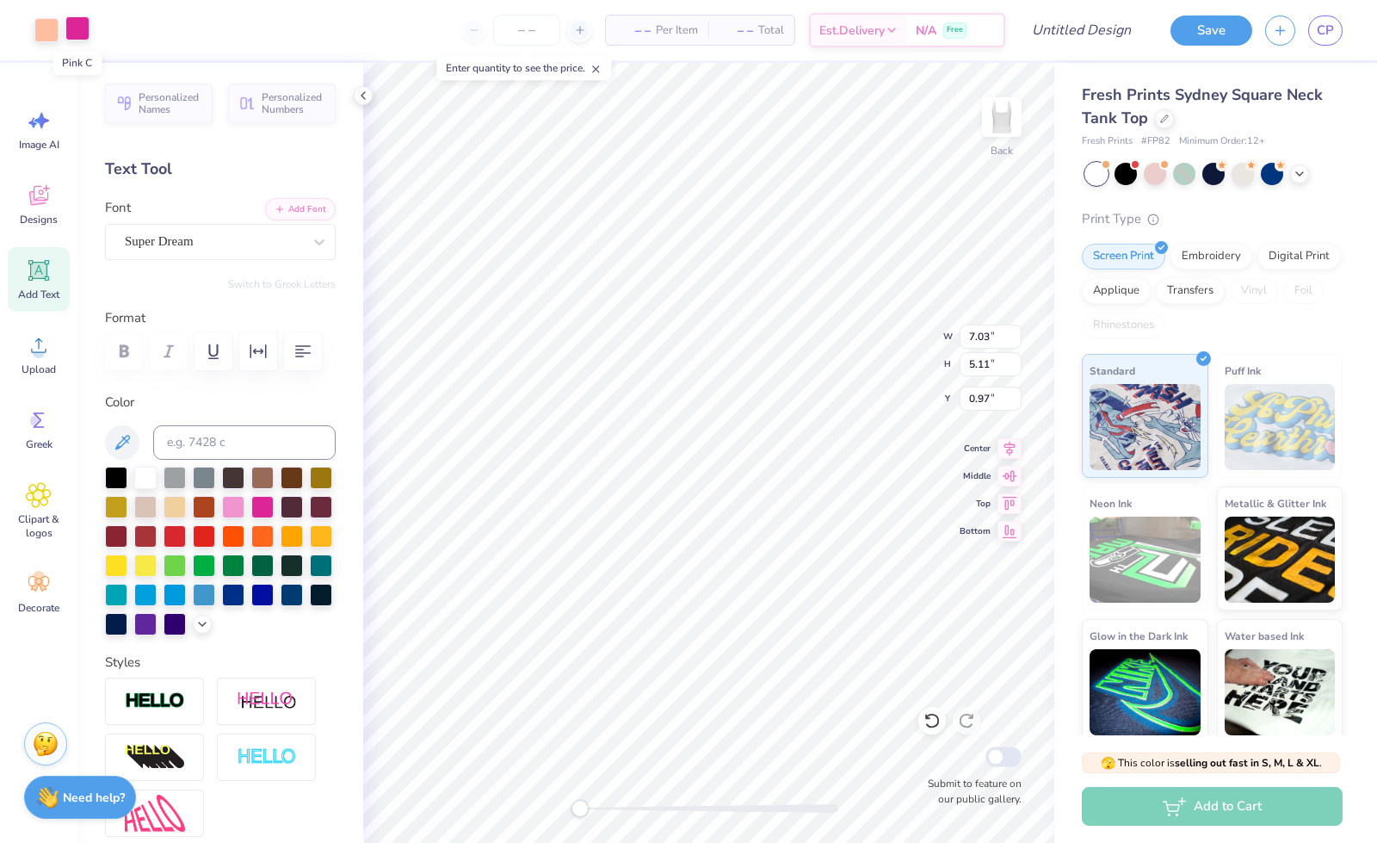
click at [77, 37] on div at bounding box center [77, 28] width 24 height 24
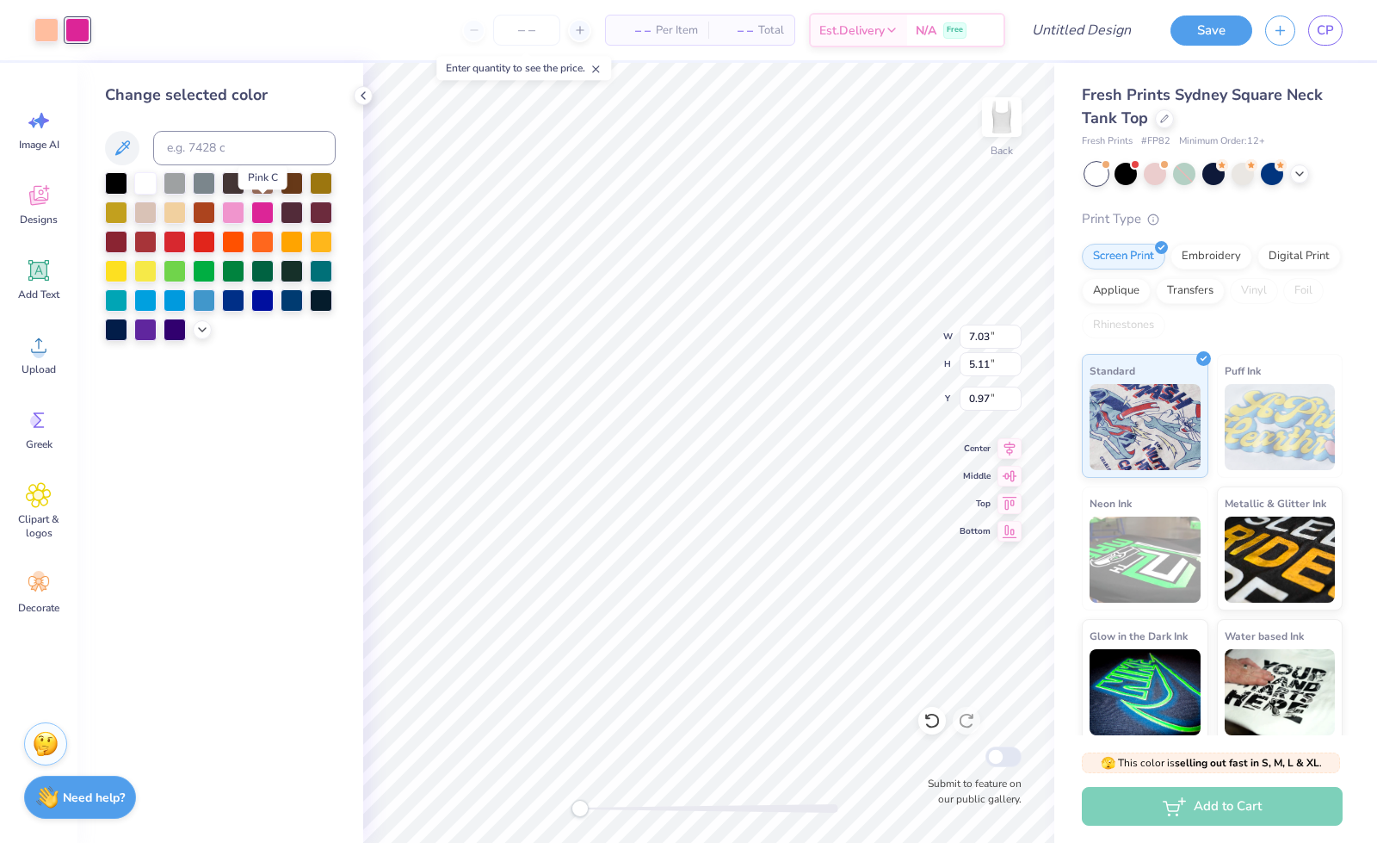
click at [265, 207] on div at bounding box center [262, 212] width 22 height 22
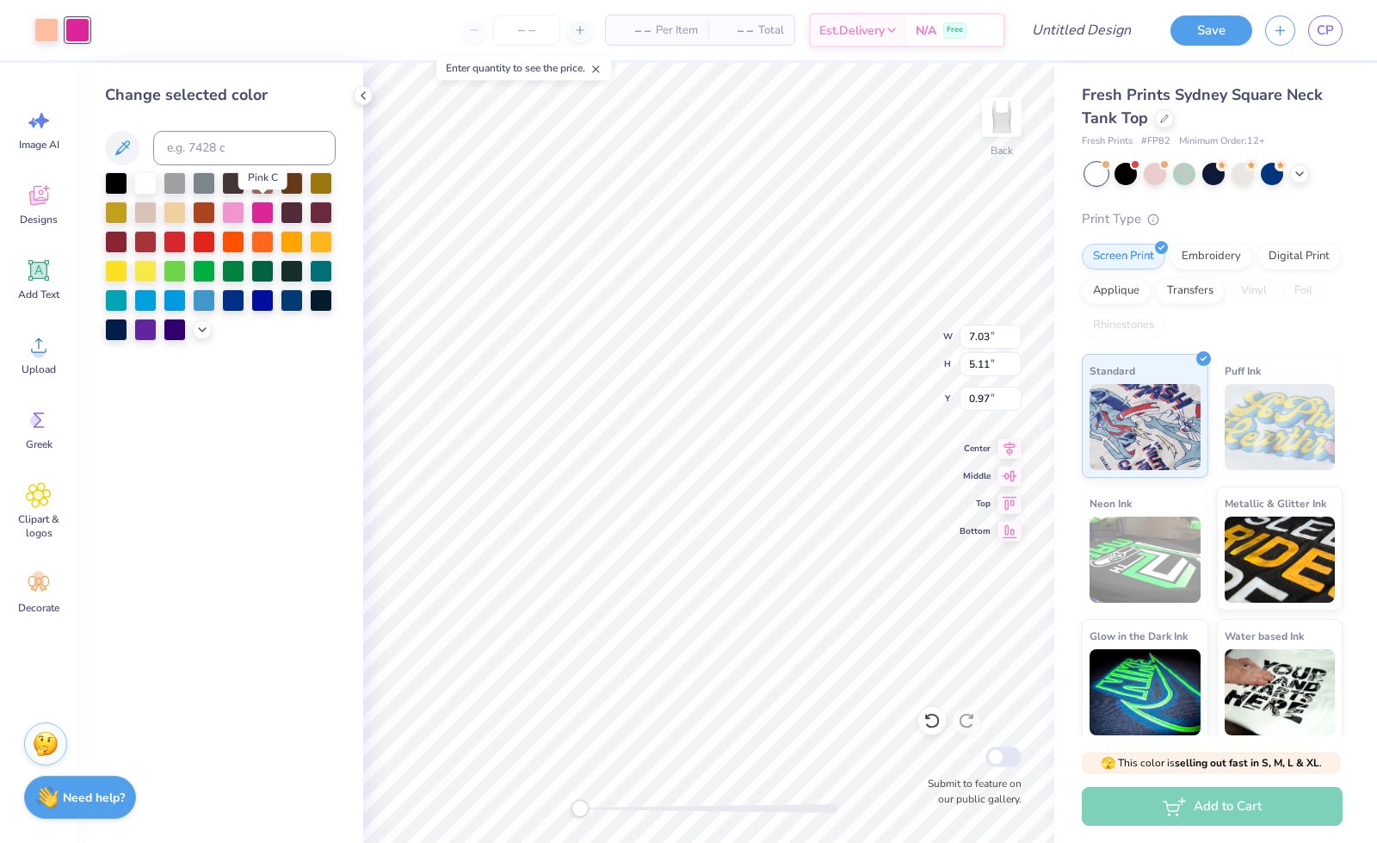
click at [265, 207] on div at bounding box center [262, 212] width 22 height 22
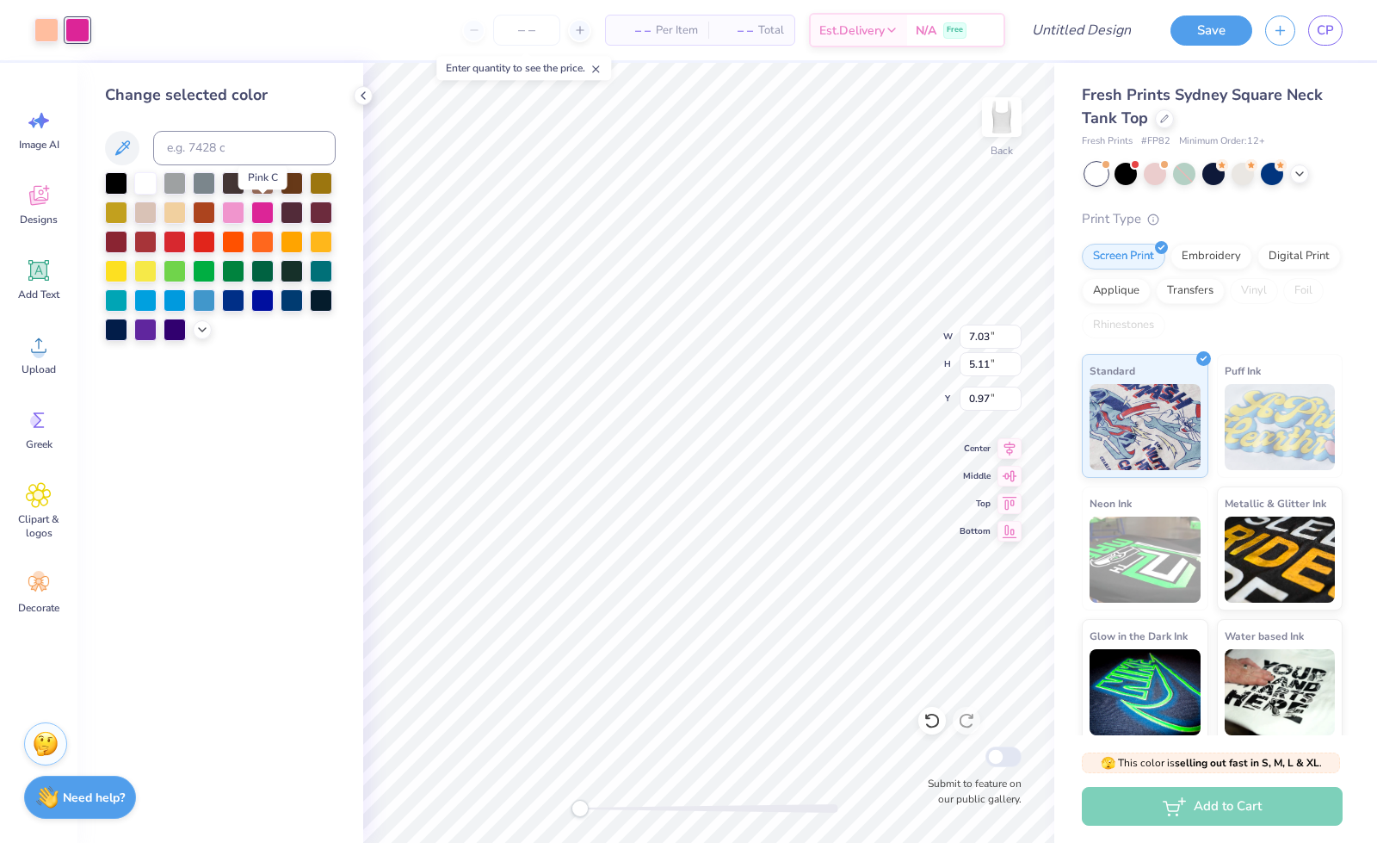
click at [265, 207] on div at bounding box center [262, 212] width 22 height 22
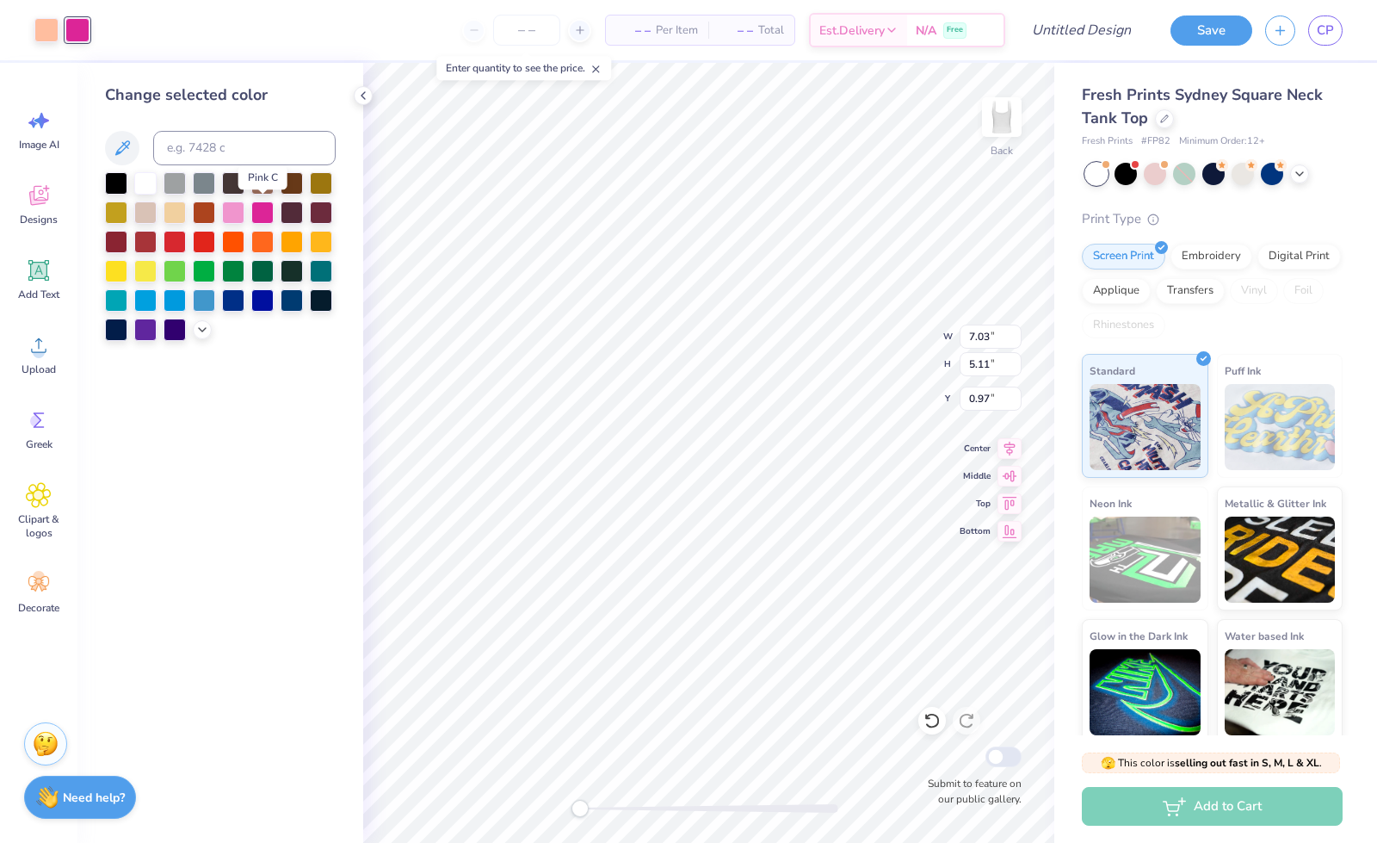
click at [265, 207] on div at bounding box center [262, 212] width 22 height 22
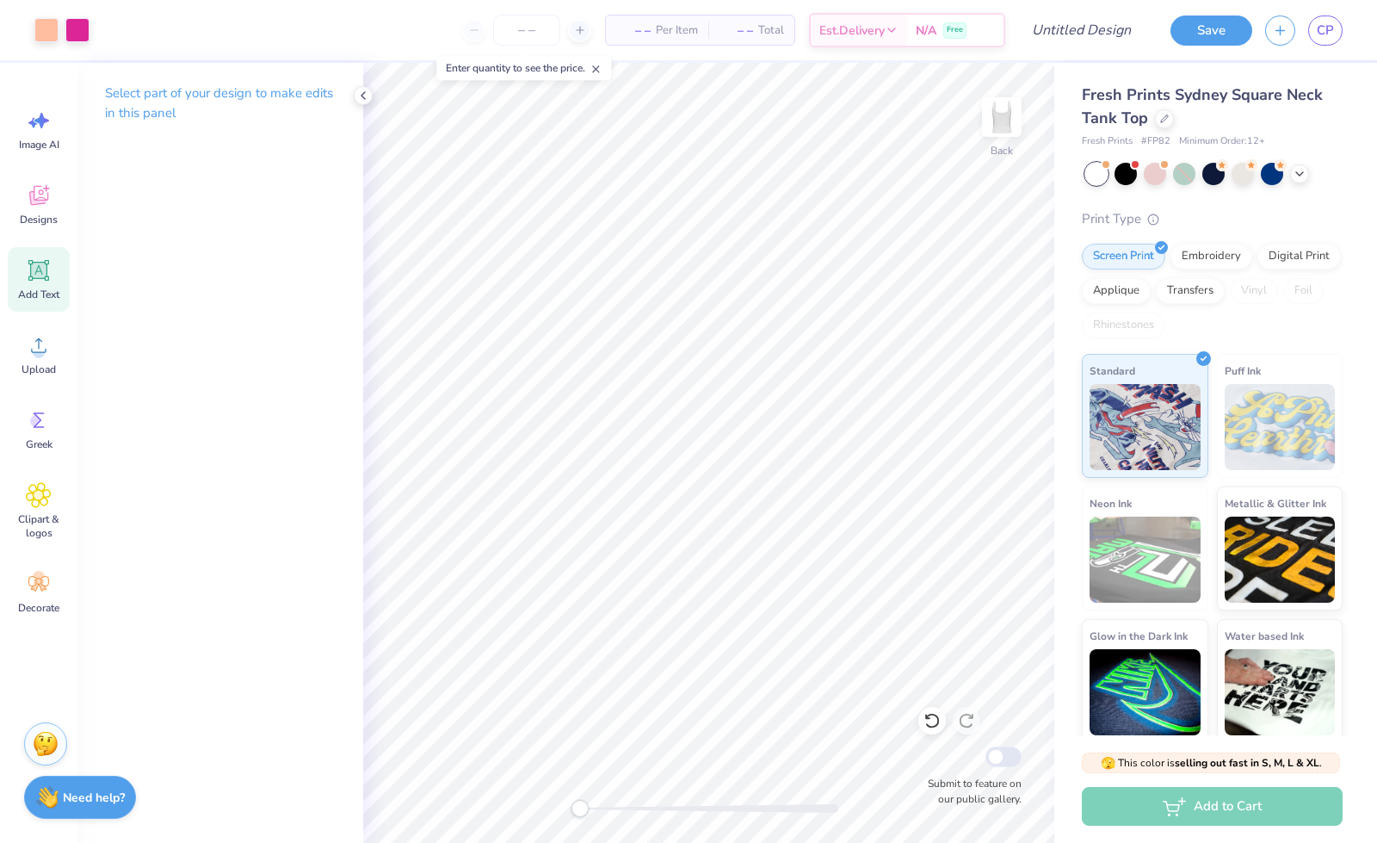
click at [39, 278] on icon at bounding box center [38, 270] width 21 height 21
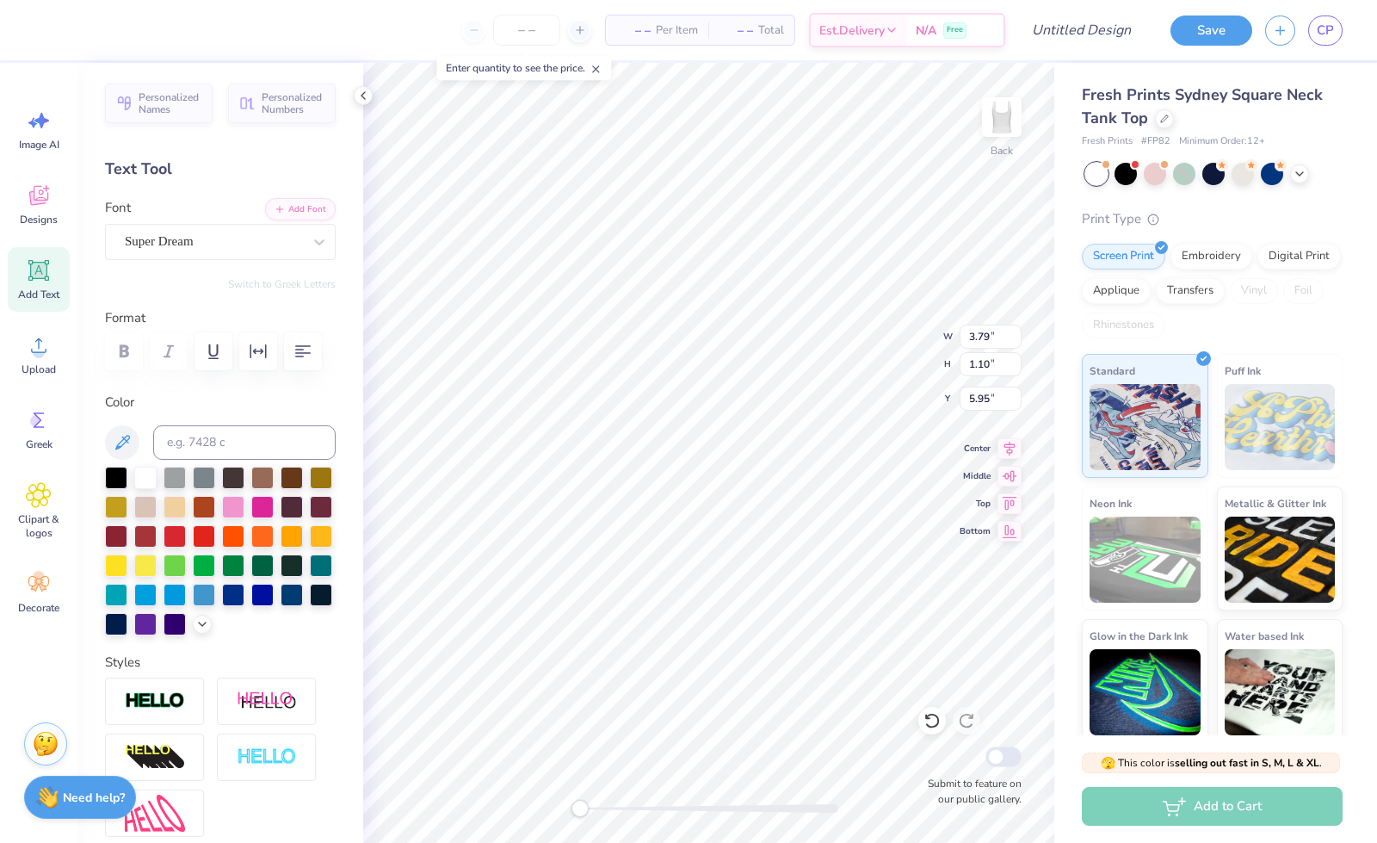
scroll to position [14, 5]
type textarea "Gamma Phi"
click at [213, 249] on div "Super Dream" at bounding box center [213, 241] width 181 height 27
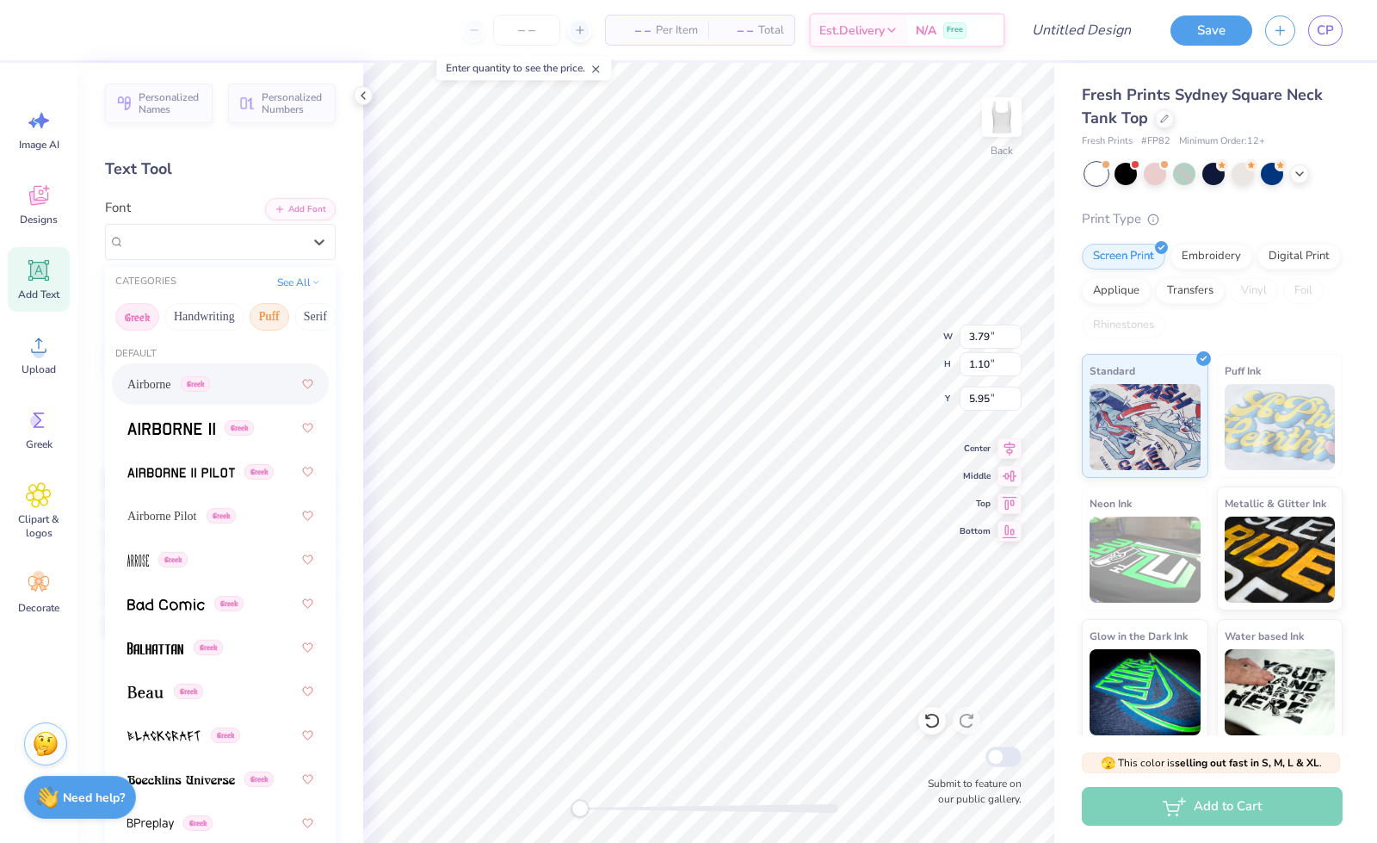
click at [281, 319] on button "Puff" at bounding box center [270, 317] width 40 height 28
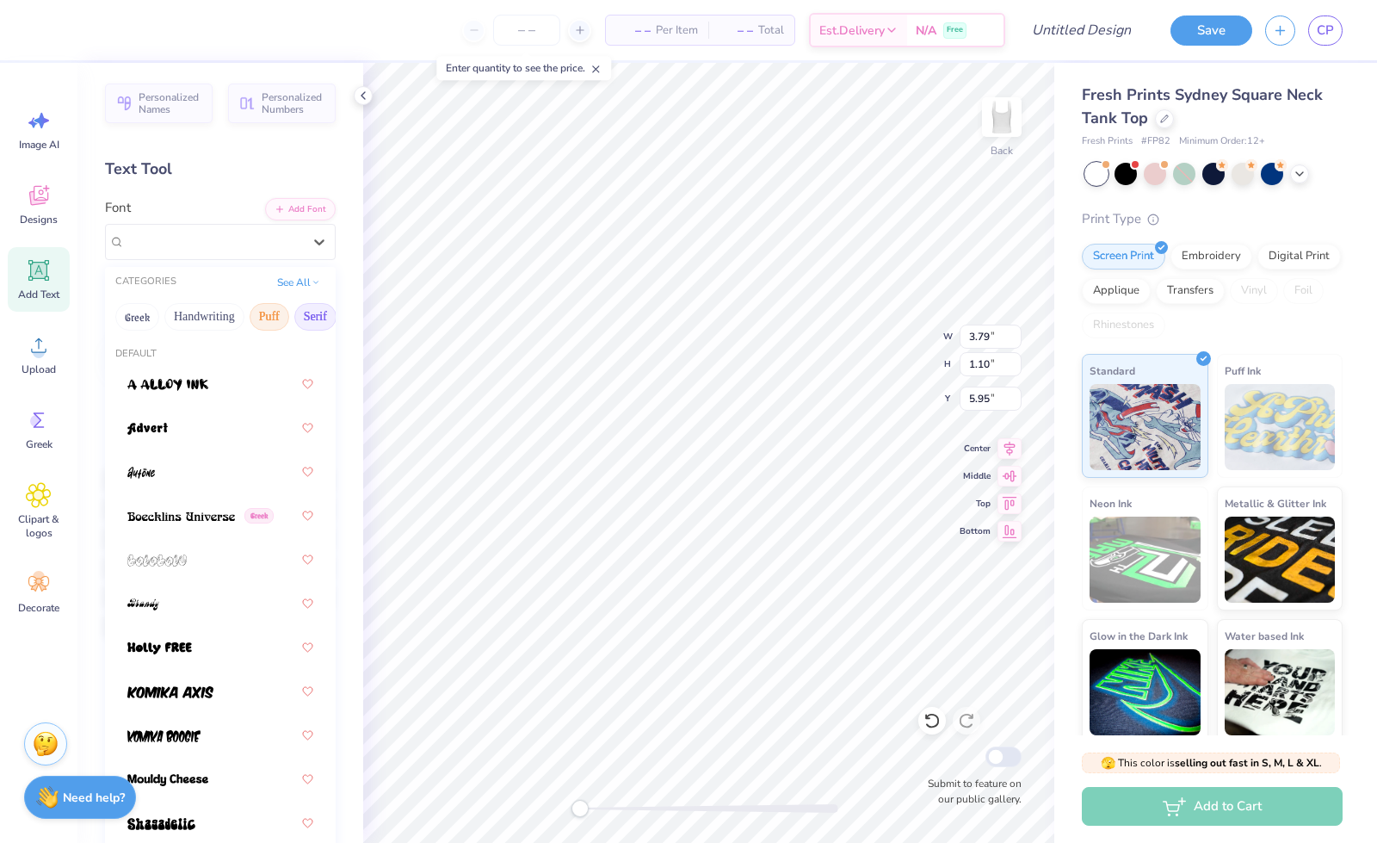
click at [305, 321] on button "Serif" at bounding box center [315, 317] width 42 height 28
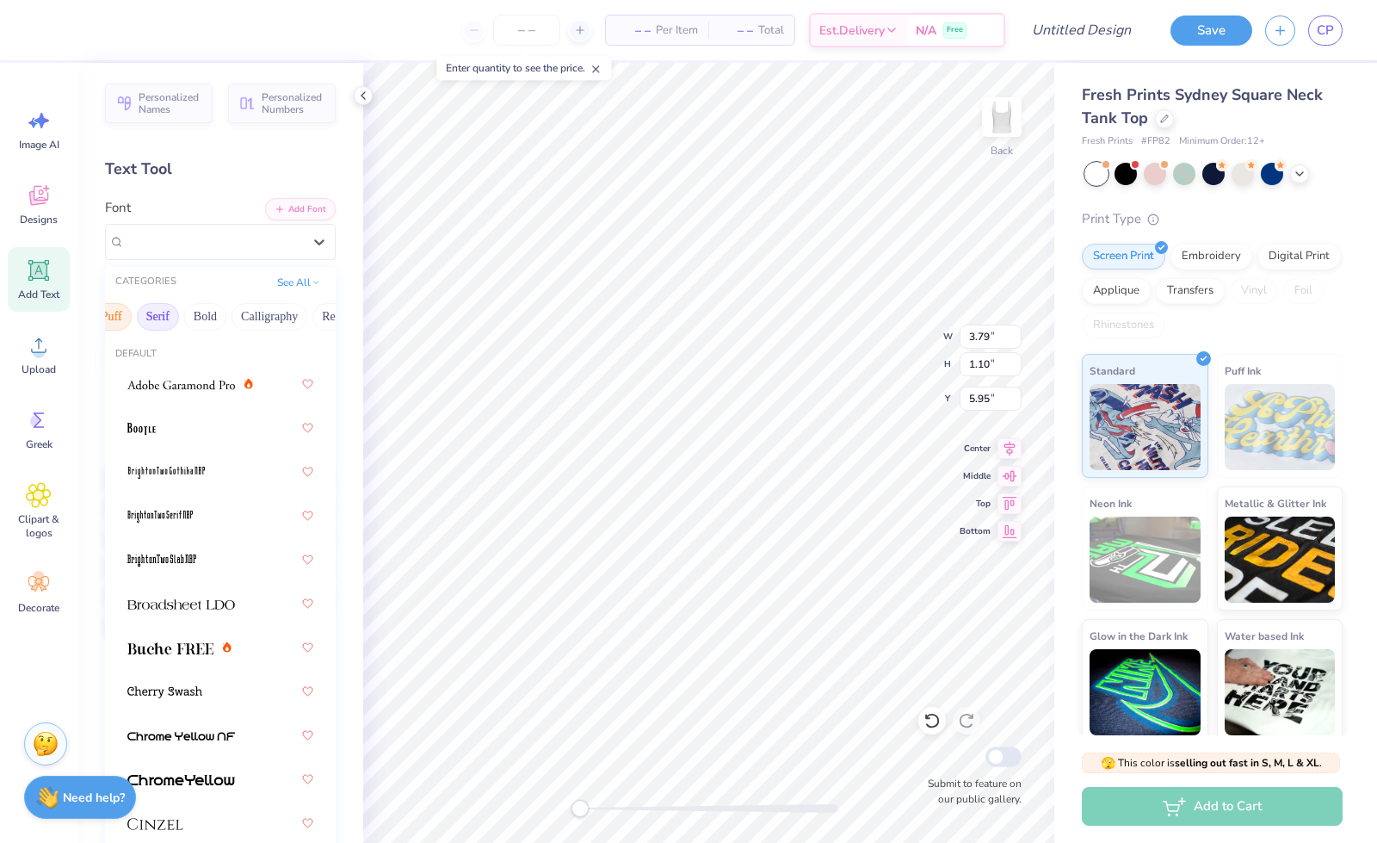
scroll to position [0, 158]
click at [257, 316] on button "Calligraphy" at bounding box center [269, 317] width 76 height 28
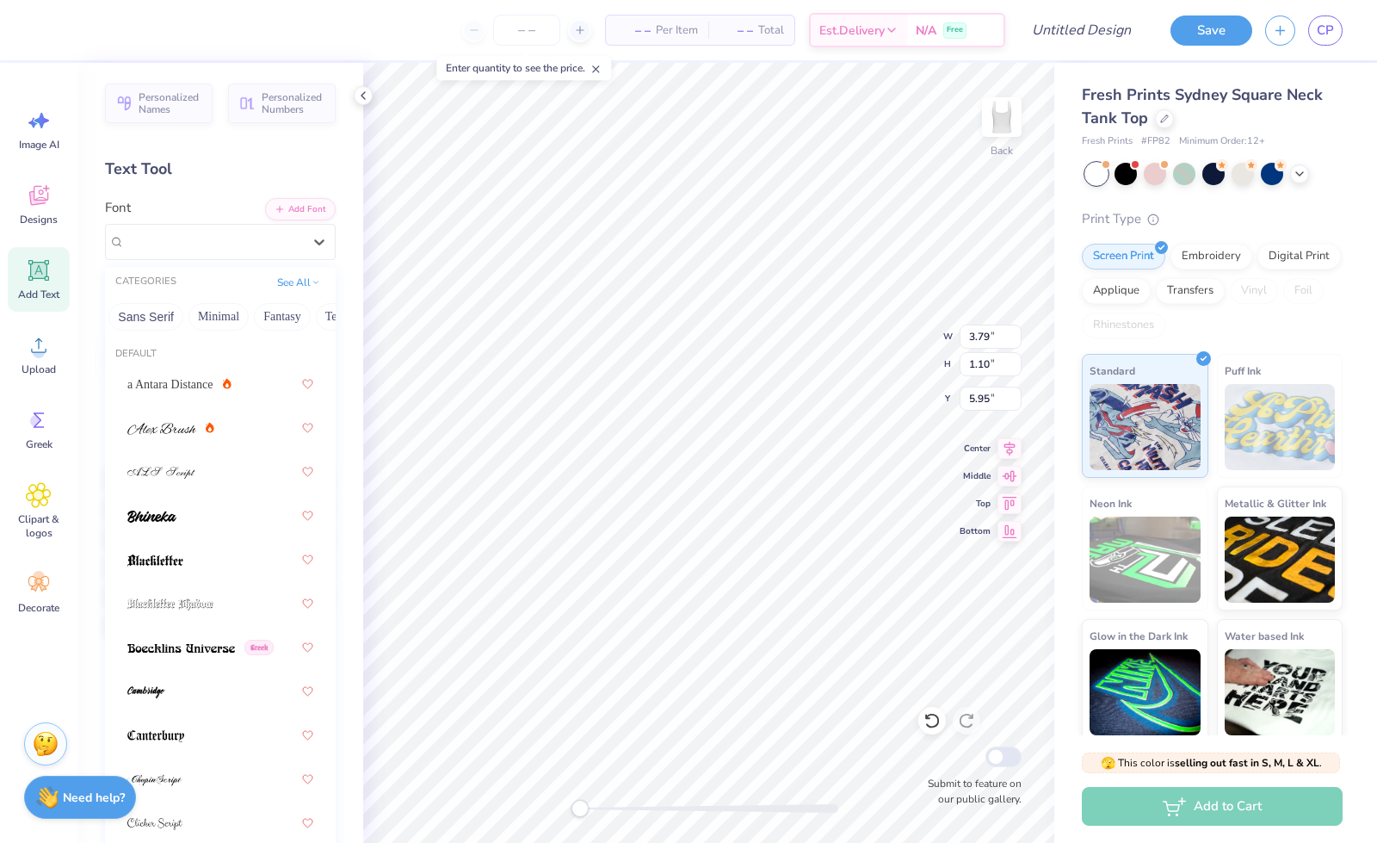
scroll to position [0, 414]
click at [194, 311] on button "Minimal" at bounding box center [217, 317] width 60 height 28
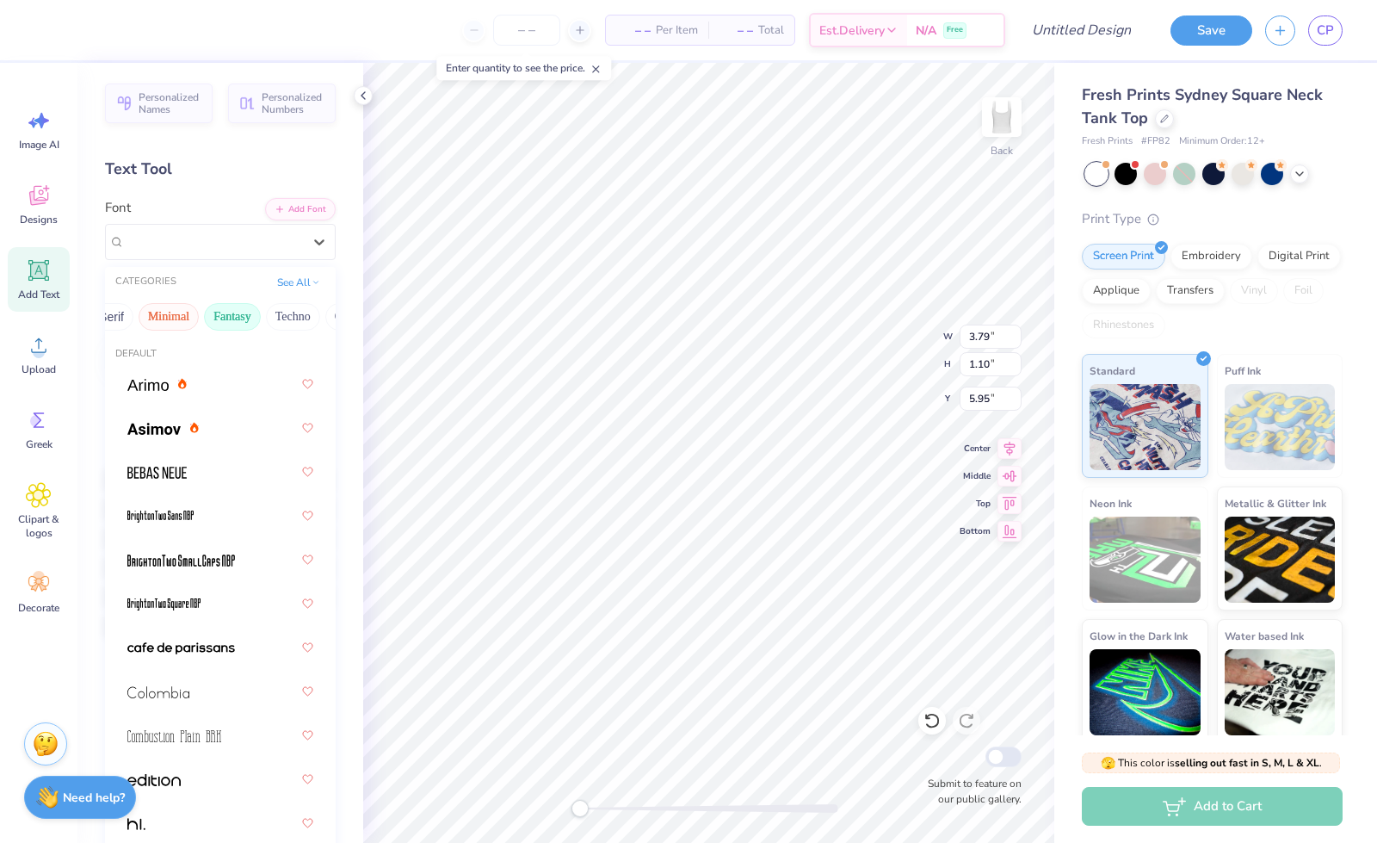
scroll to position [0, 513]
click at [227, 314] on button "Techno" at bounding box center [242, 317] width 54 height 28
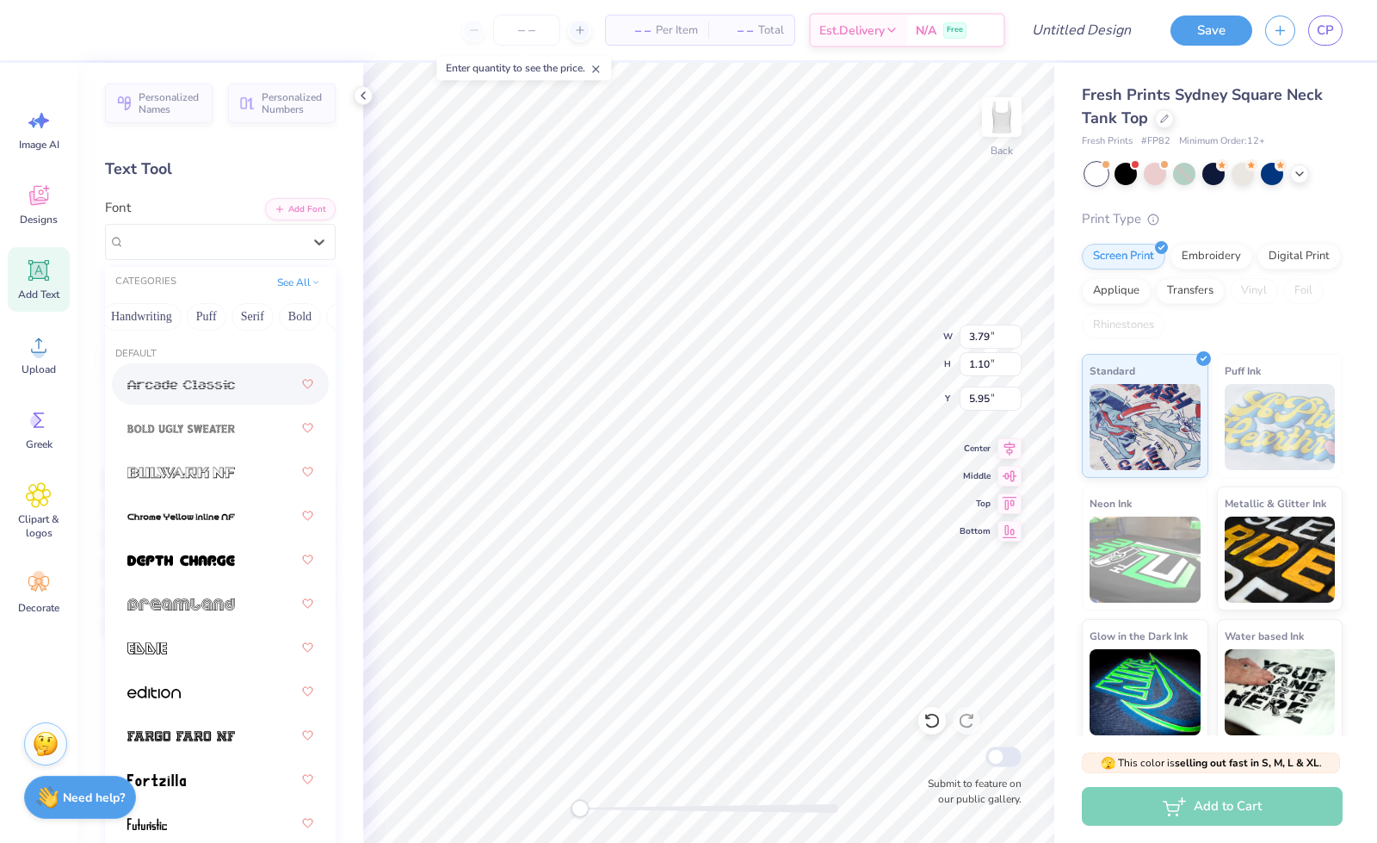
scroll to position [0, 0]
click at [139, 309] on button "Greek" at bounding box center [137, 317] width 44 height 28
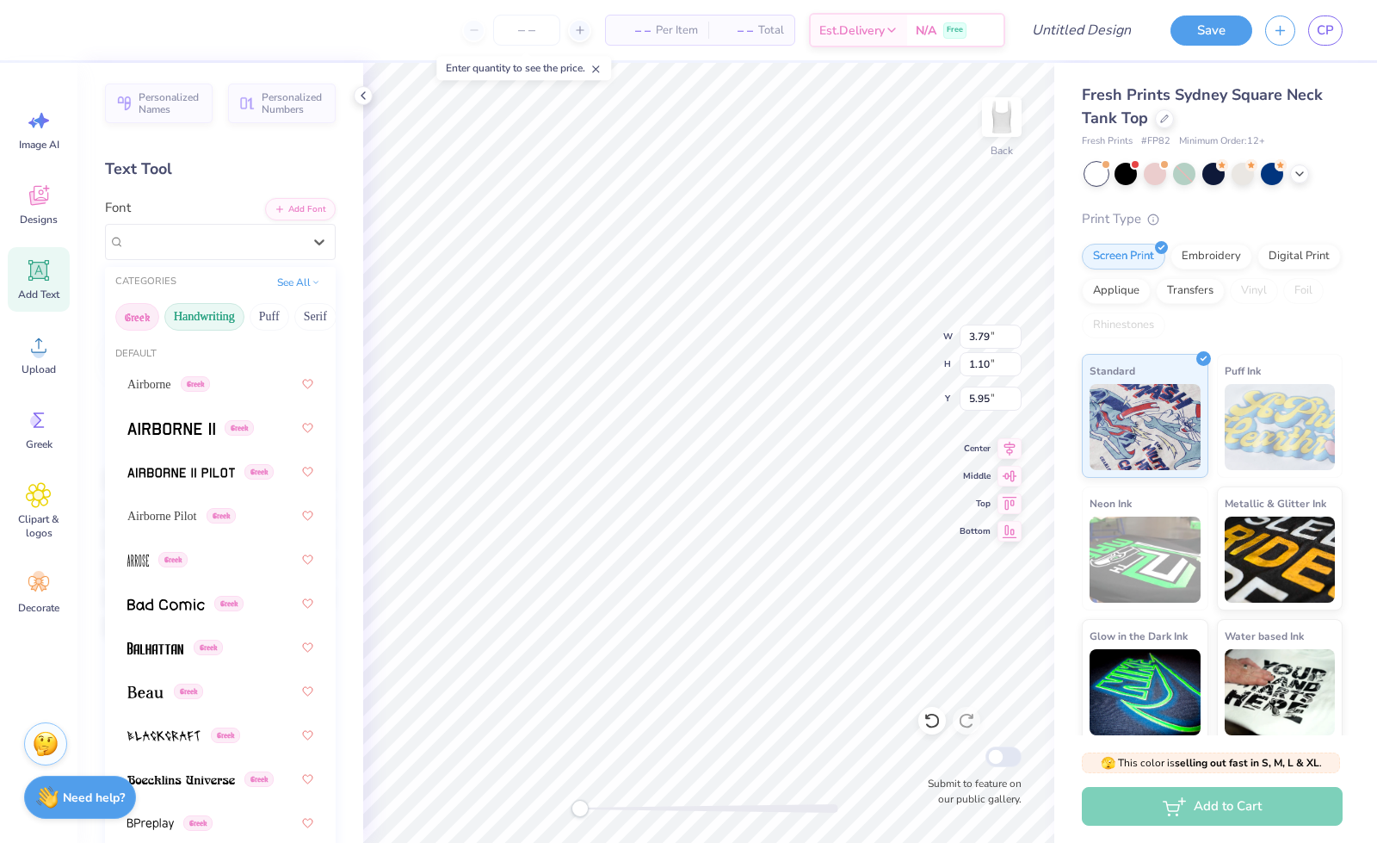
click at [212, 312] on button "Handwriting" at bounding box center [204, 317] width 80 height 28
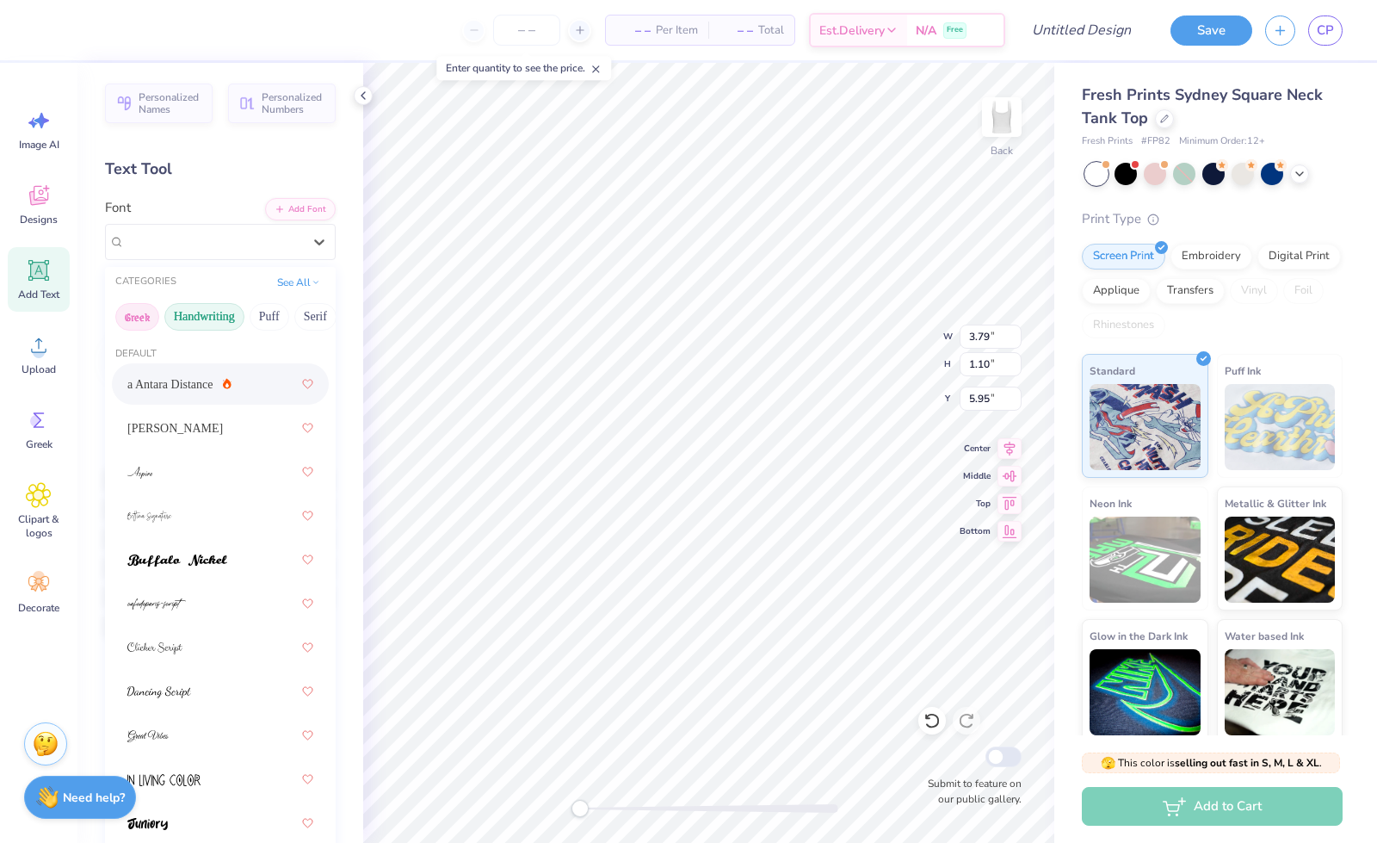
click at [146, 315] on button "Greek" at bounding box center [137, 317] width 44 height 28
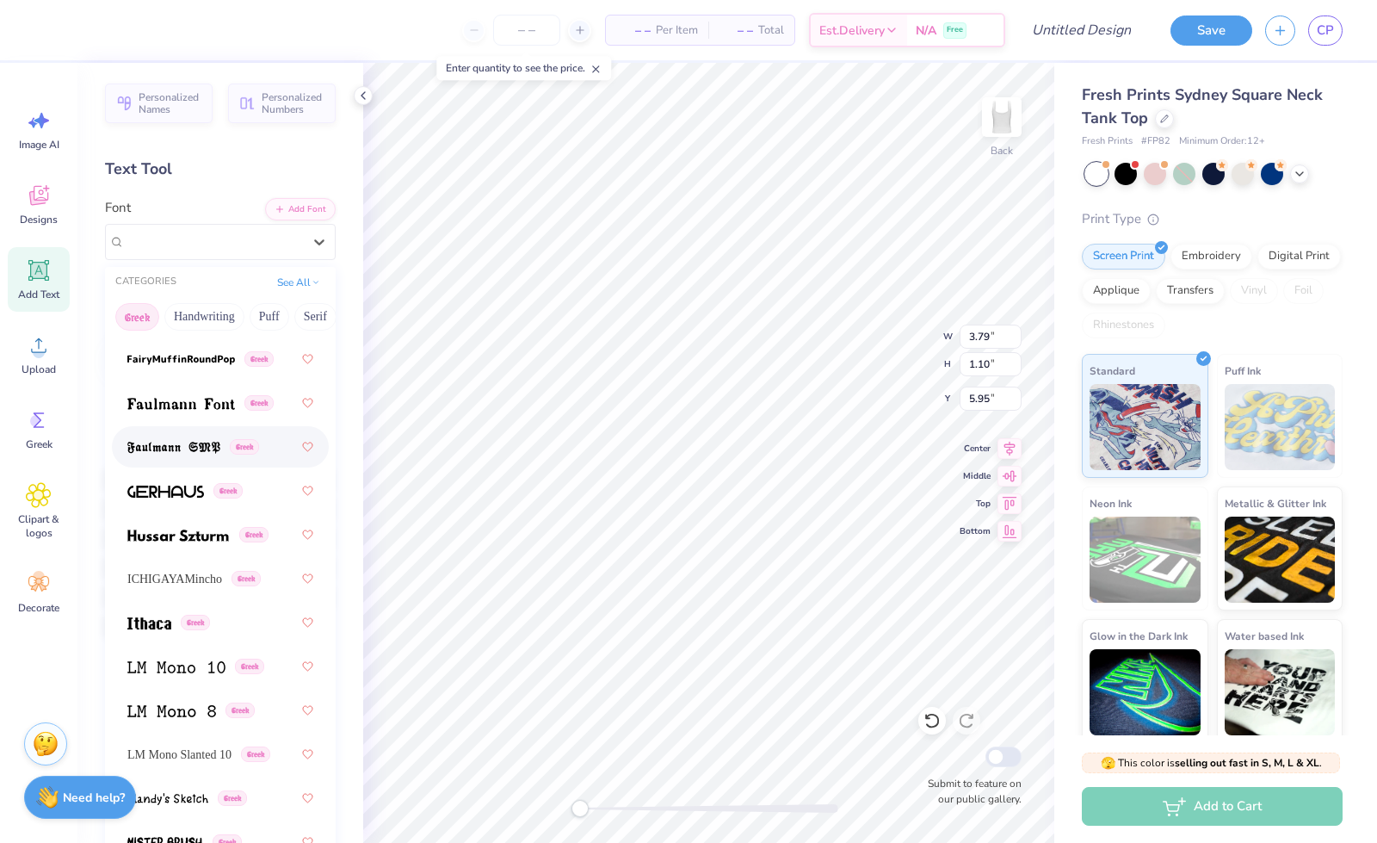
scroll to position [786, 0]
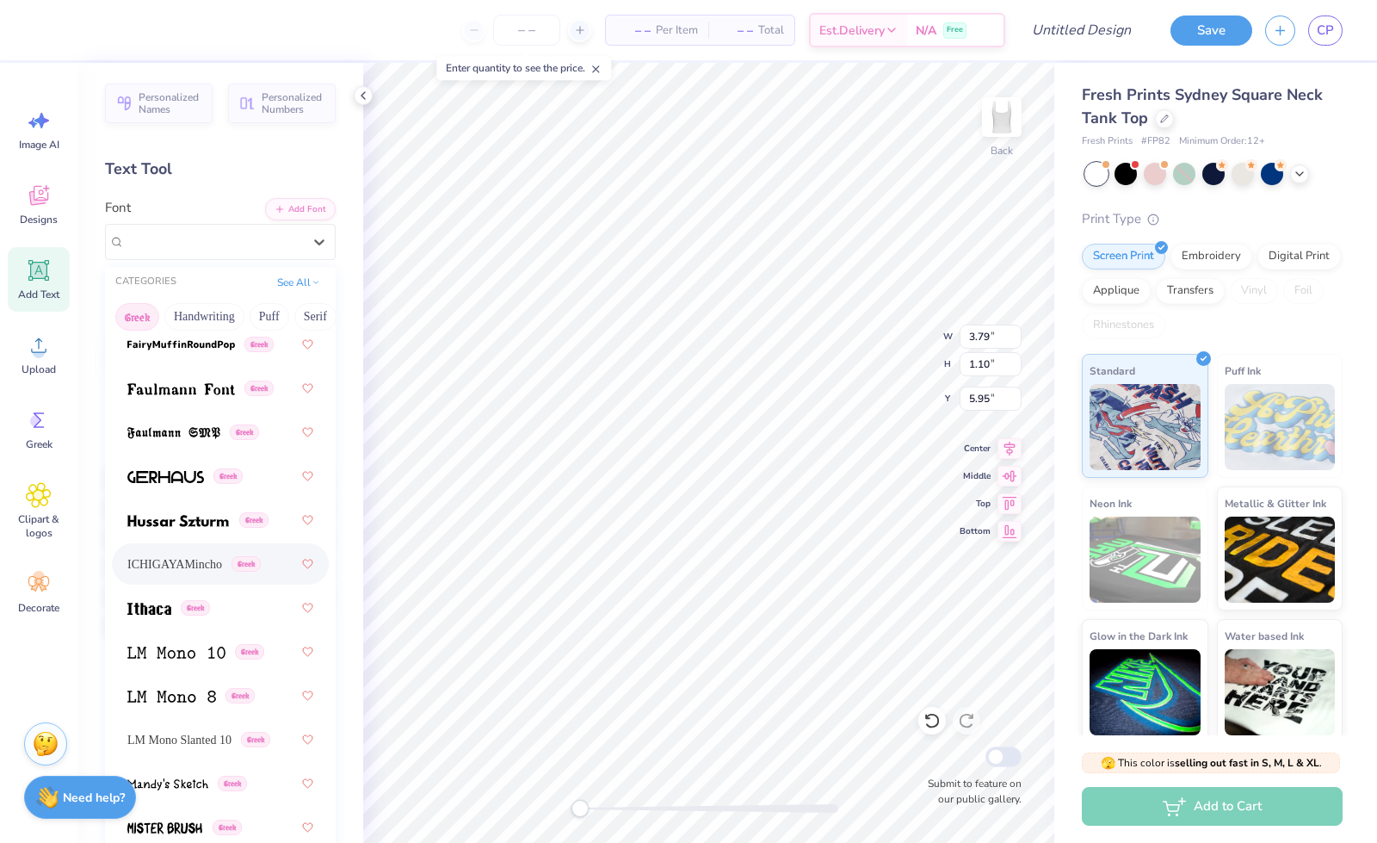
click at [171, 564] on span "ICHIGAYAMincho" at bounding box center [174, 564] width 95 height 18
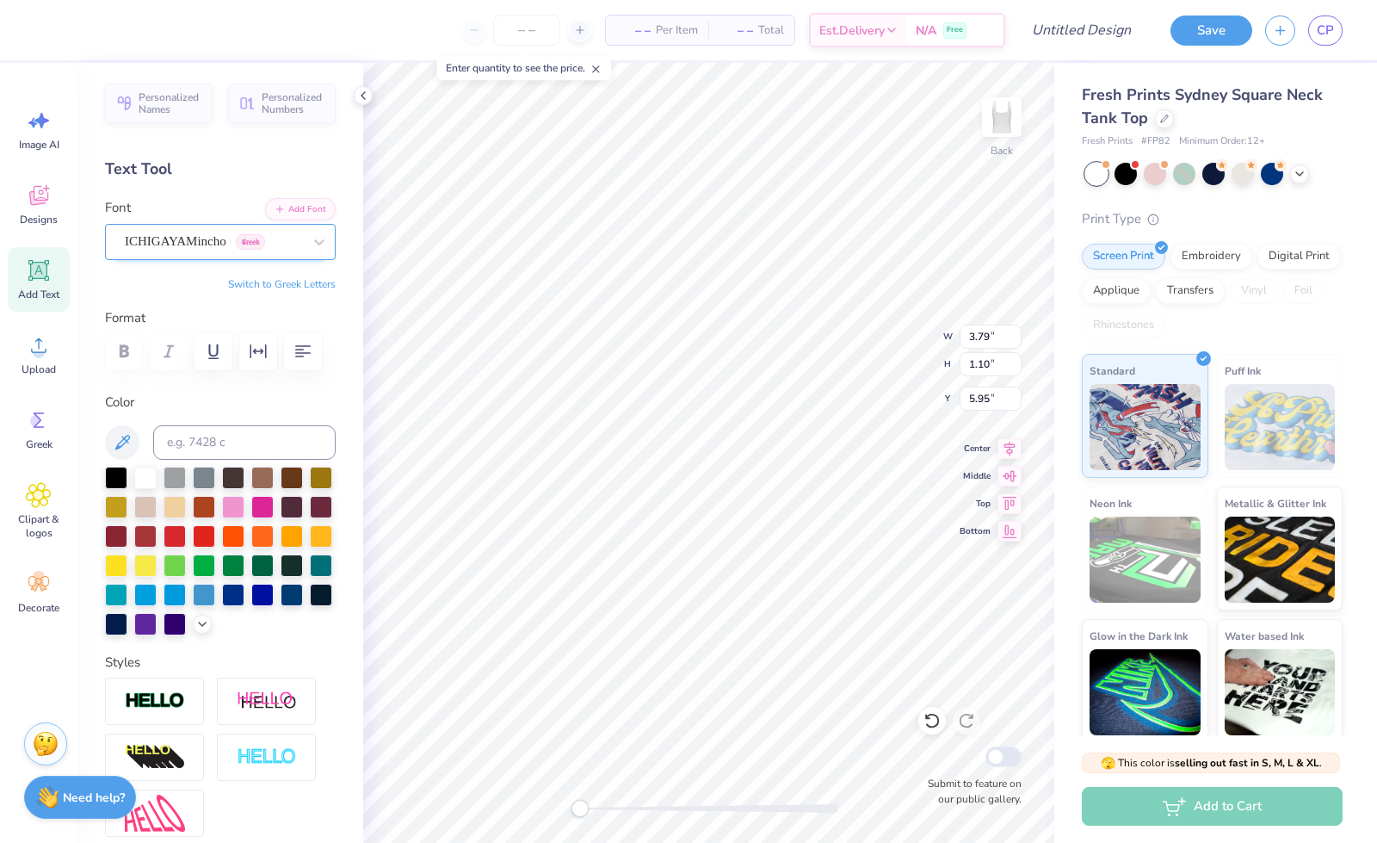
click at [167, 247] on div "ICHIGAYAMincho Greek" at bounding box center [213, 241] width 181 height 27
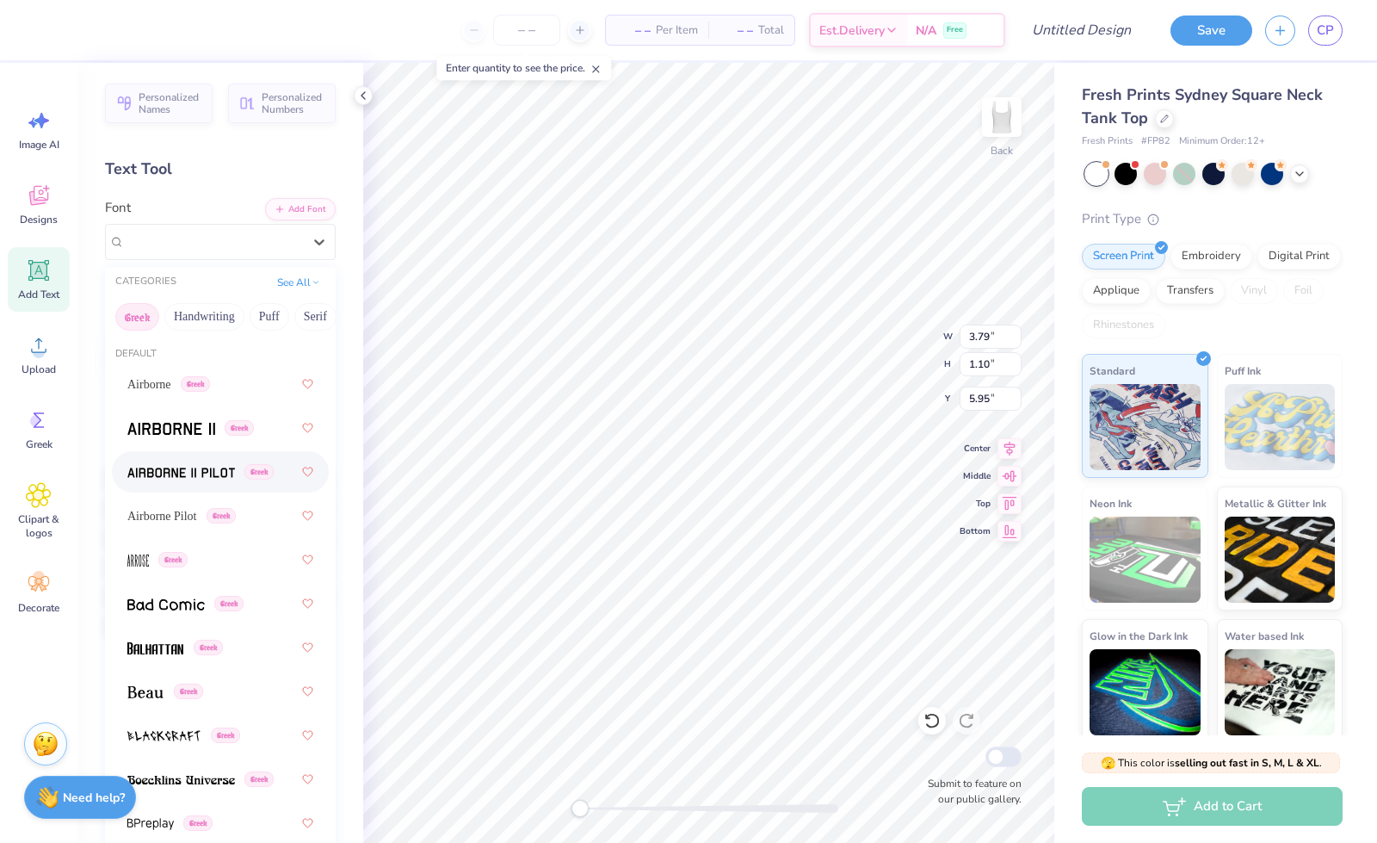
click at [194, 479] on span at bounding box center [181, 472] width 108 height 18
click at [172, 249] on div "Airborne II Pilot Greek" at bounding box center [213, 241] width 181 height 27
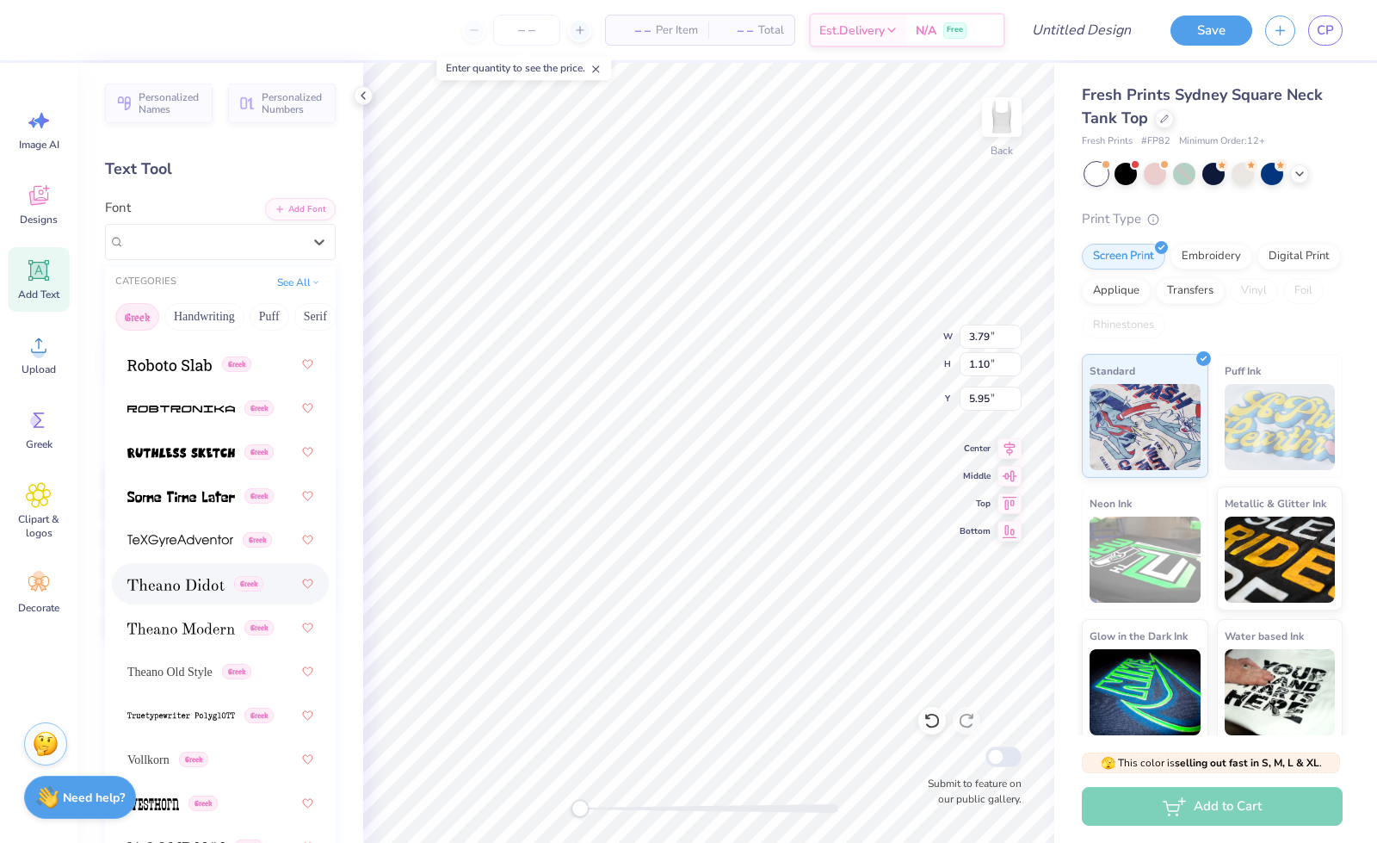
scroll to position [1673, 0]
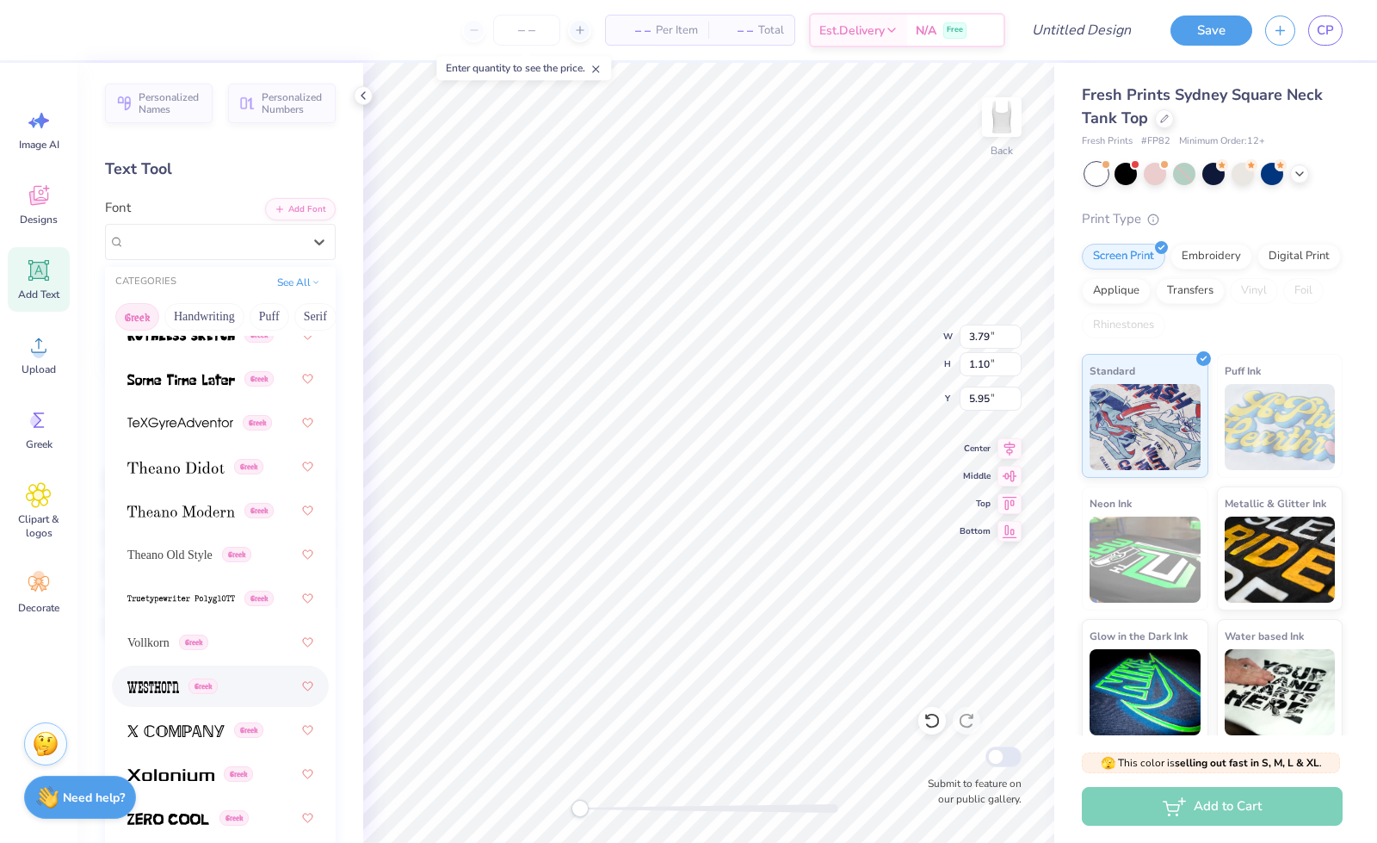
click at [167, 679] on span at bounding box center [153, 686] width 52 height 18
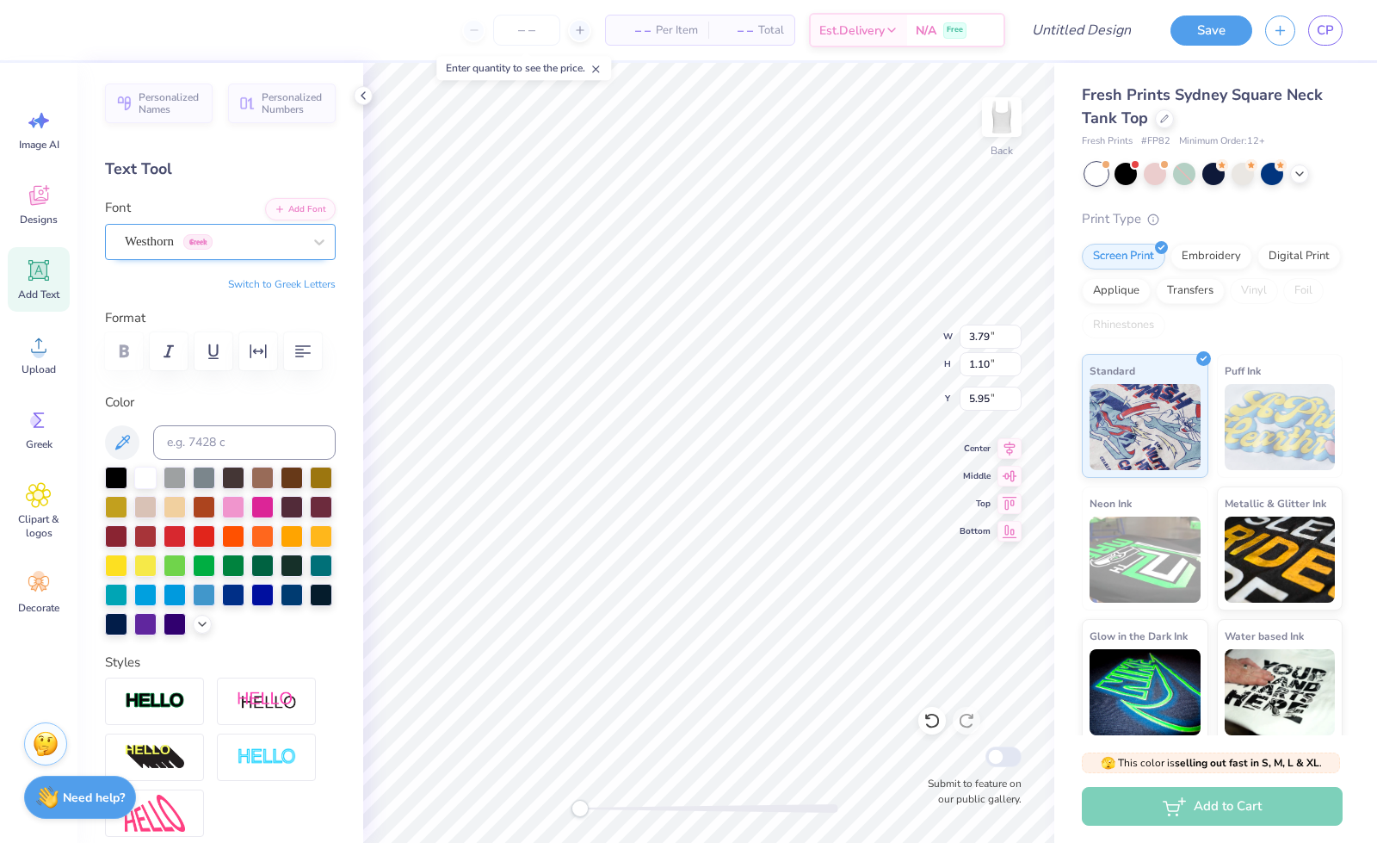
click at [232, 239] on div "Westhorn Greek" at bounding box center [213, 241] width 181 height 27
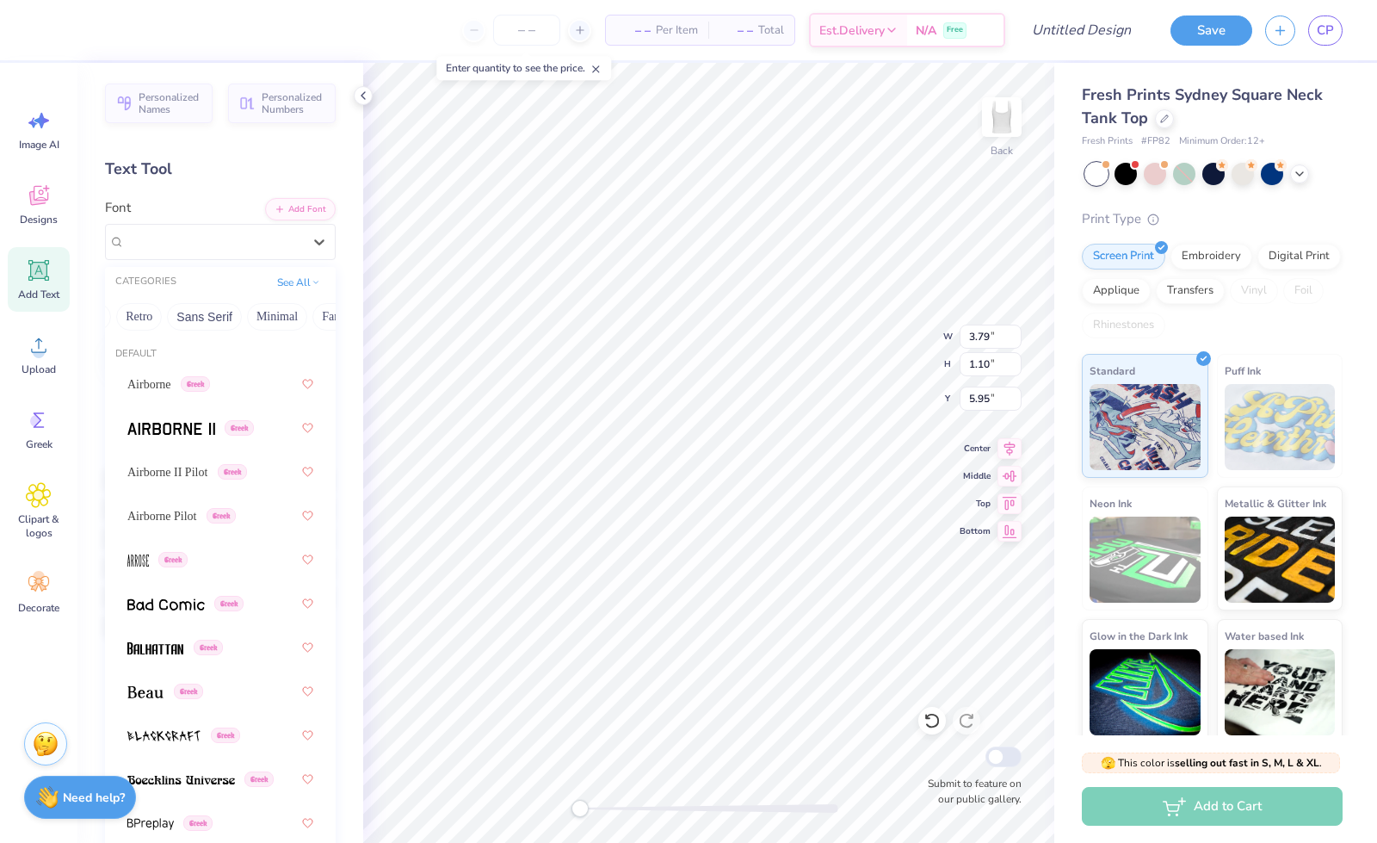
scroll to position [7, 0]
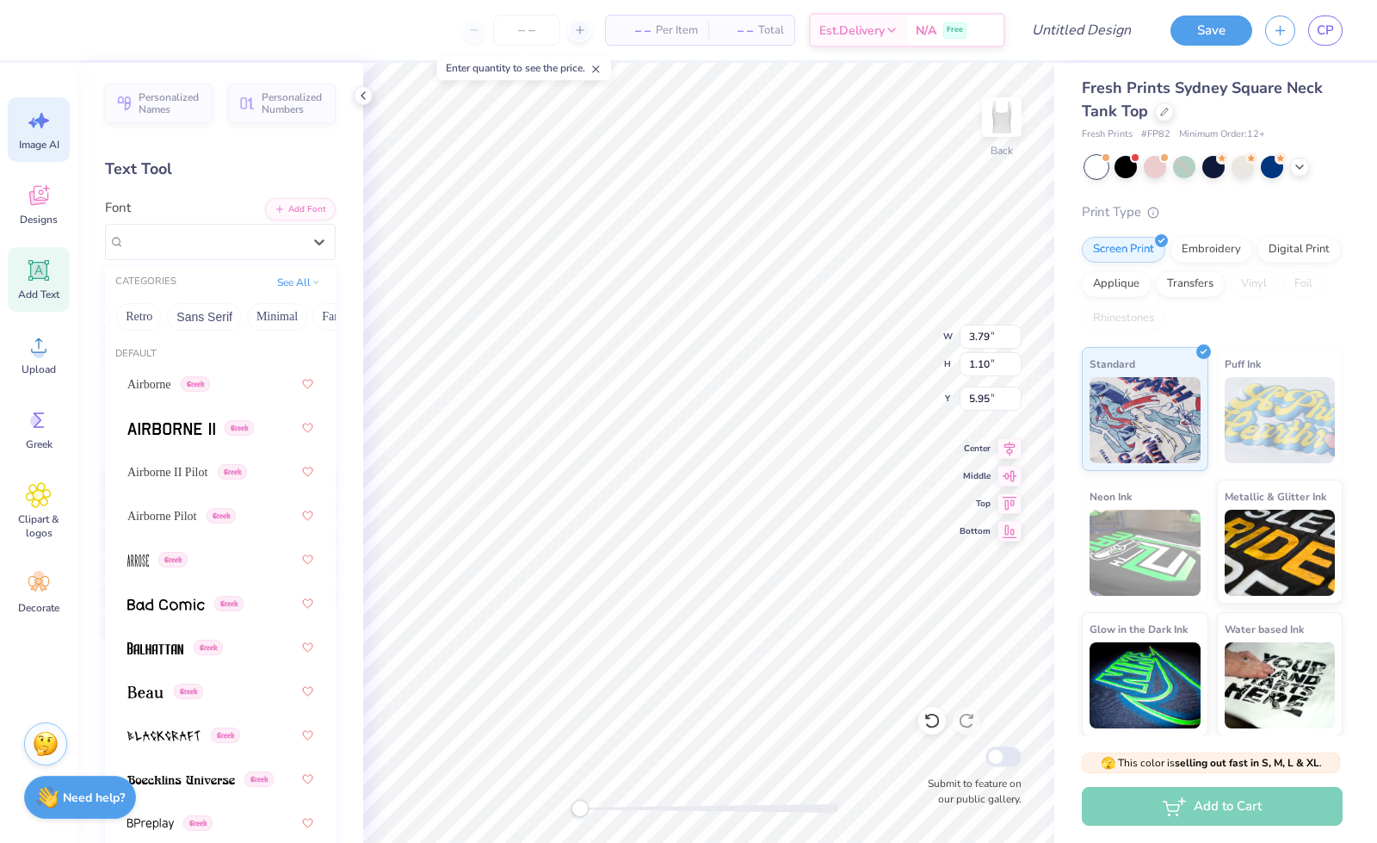
click at [62, 127] on div "Image AI" at bounding box center [39, 129] width 62 height 65
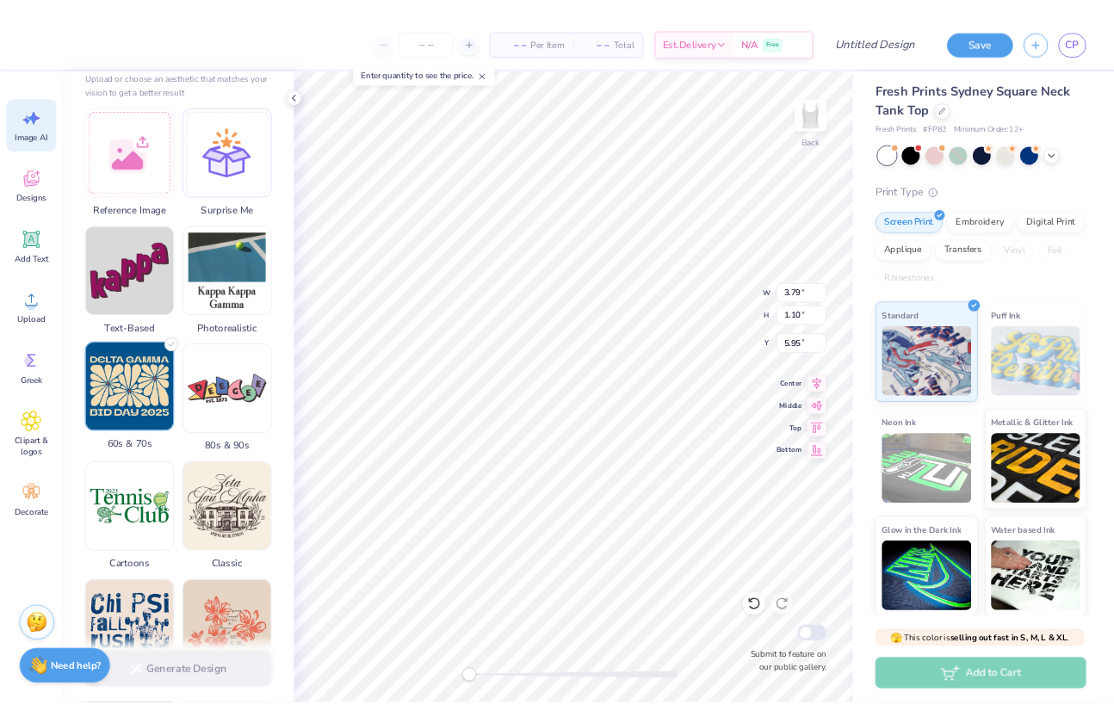
scroll to position [0, 0]
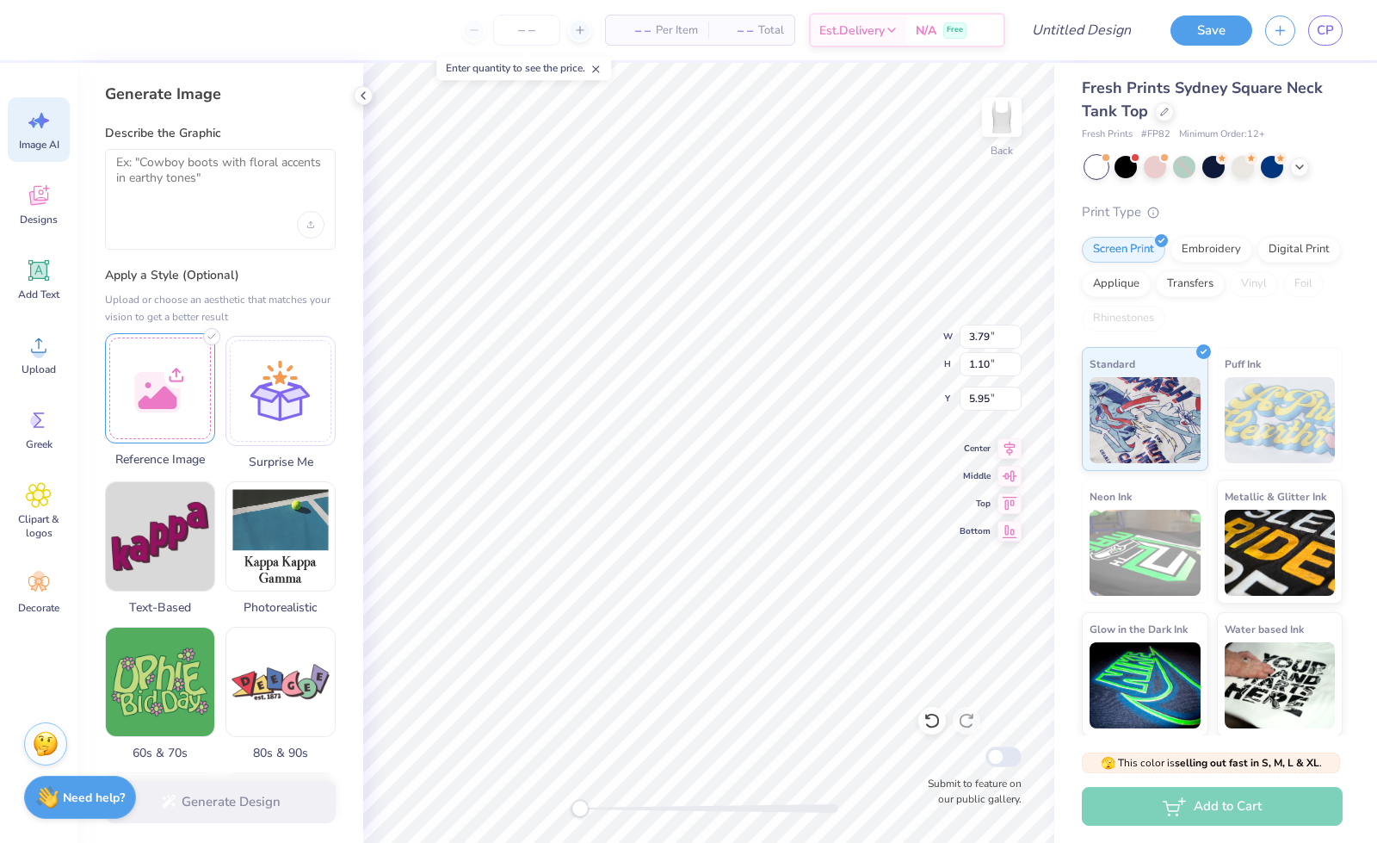
click at [173, 409] on div at bounding box center [160, 388] width 110 height 110
click at [257, 209] on div at bounding box center [220, 199] width 231 height 101
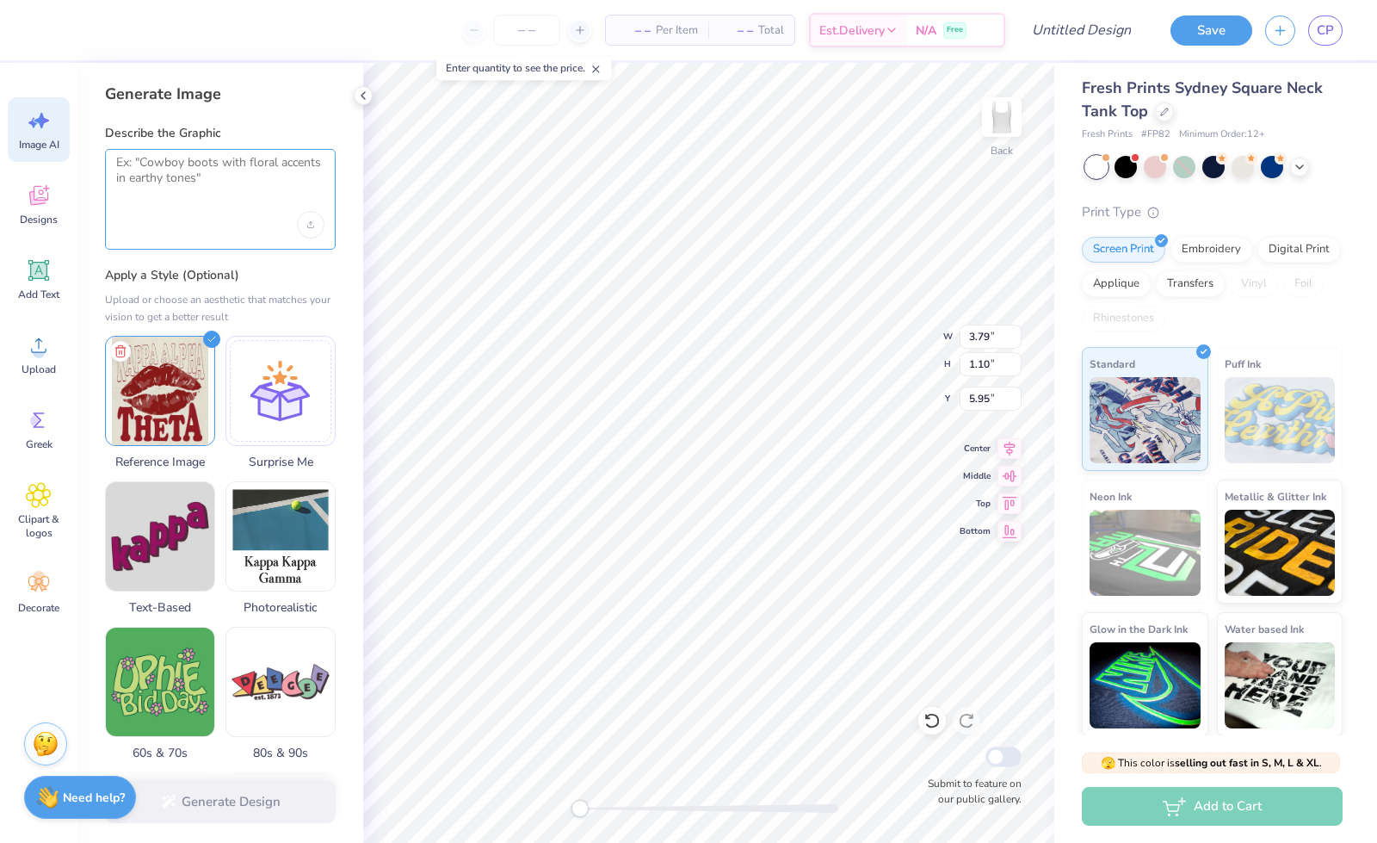
click at [211, 171] on textarea at bounding box center [220, 176] width 208 height 43
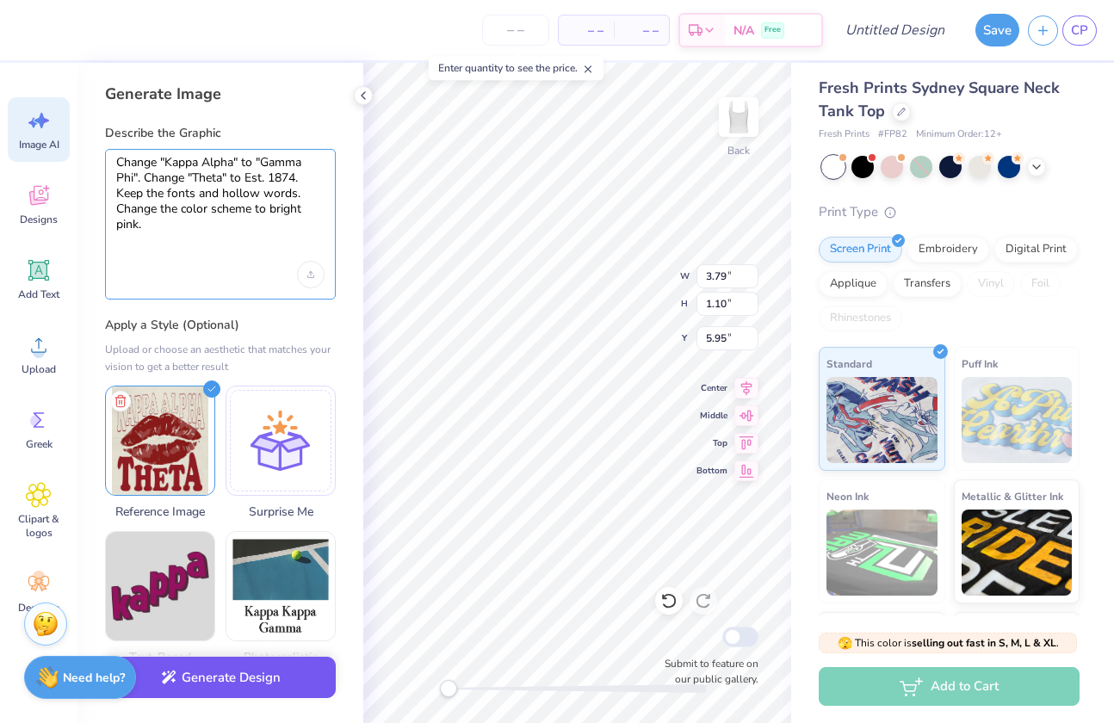
type textarea "Change "Kappa Alpha" to "Gamma Phi". Change "Theta" to Est. 1874. Keep the font…"
click at [230, 678] on button "Generate Design" at bounding box center [220, 678] width 231 height 42
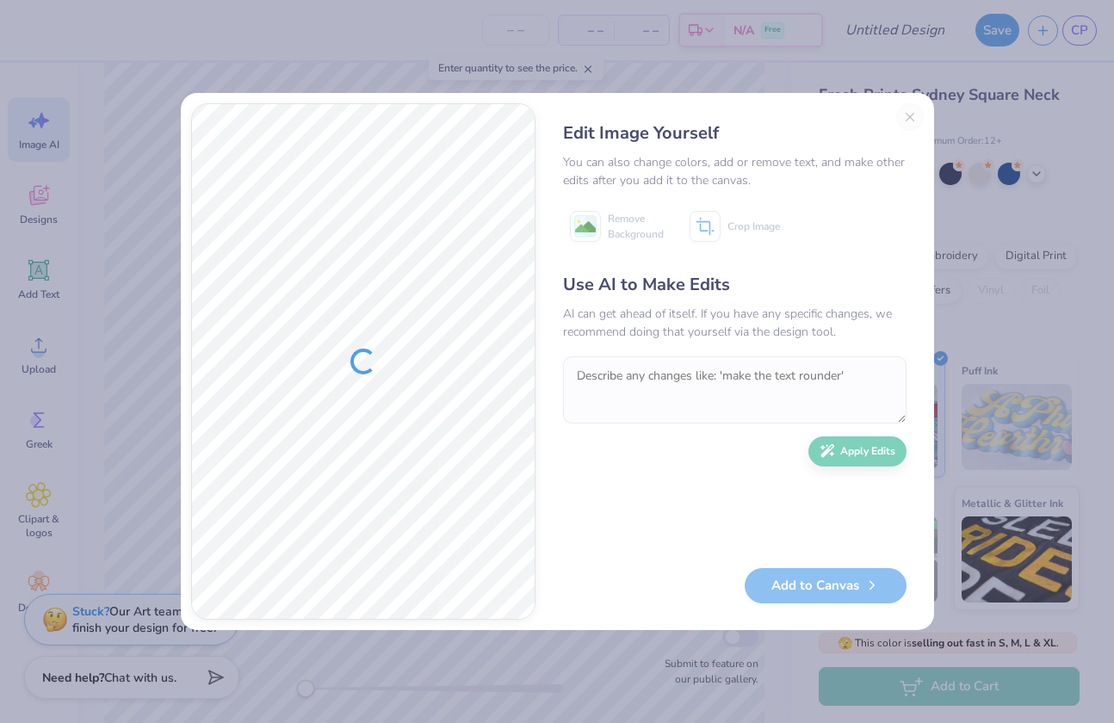
scroll to position [7, 0]
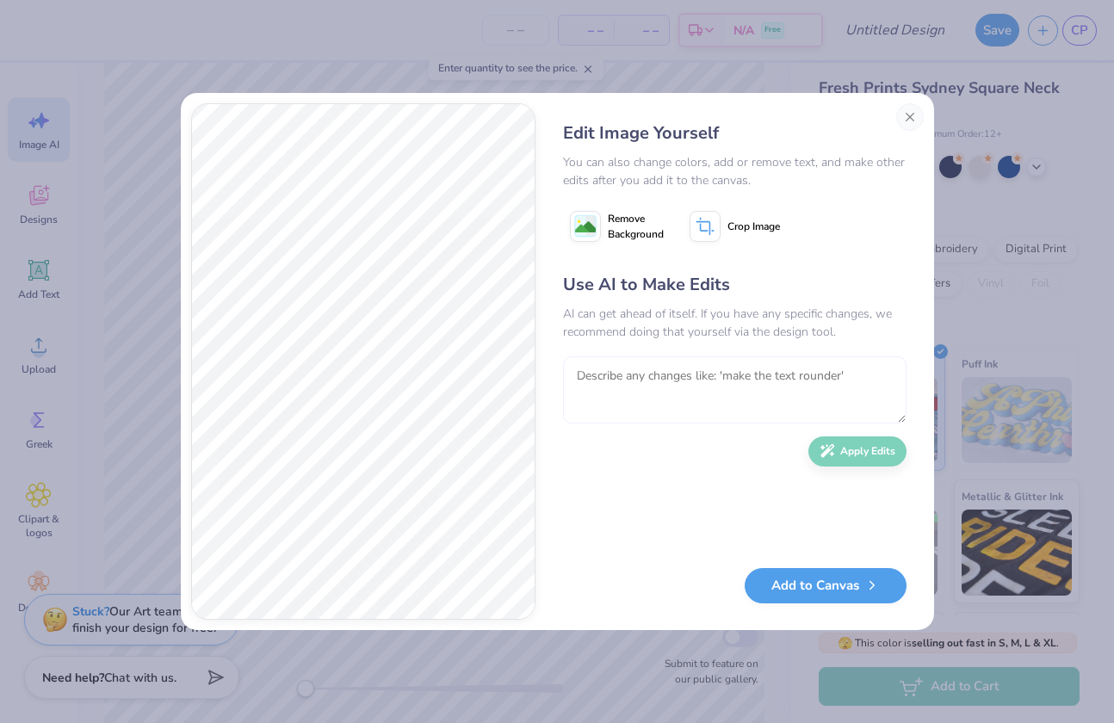
click at [612, 379] on textarea at bounding box center [734, 389] width 343 height 67
click at [674, 380] on textarea "Make "Gamma Phi thicker" at bounding box center [734, 389] width 343 height 67
type textarea "Make "Gamma Phi" thicker"
click at [845, 441] on button "Apply Edits" at bounding box center [857, 447] width 98 height 30
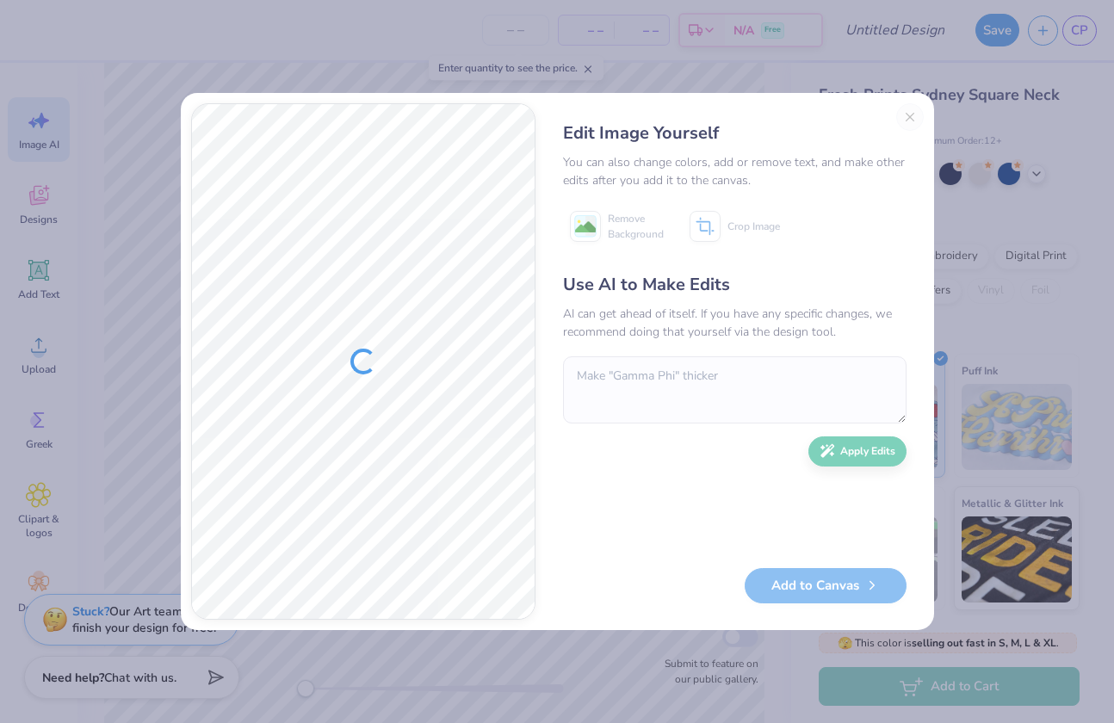
scroll to position [7, 0]
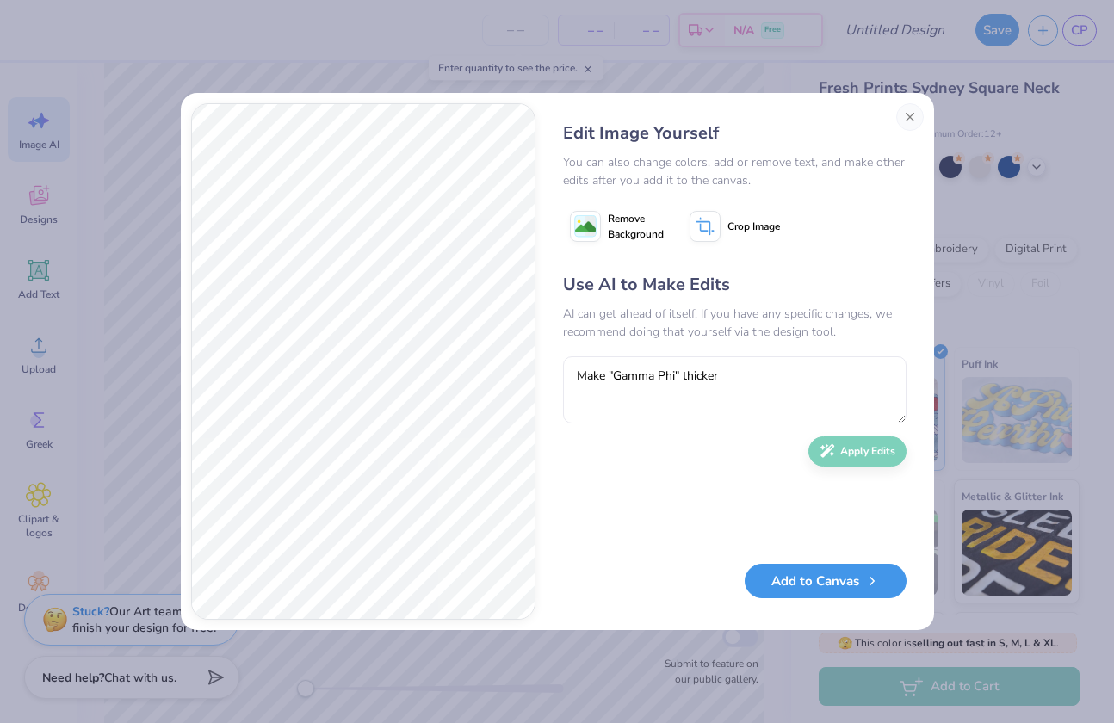
click at [781, 581] on button "Add to Canvas" at bounding box center [826, 581] width 162 height 35
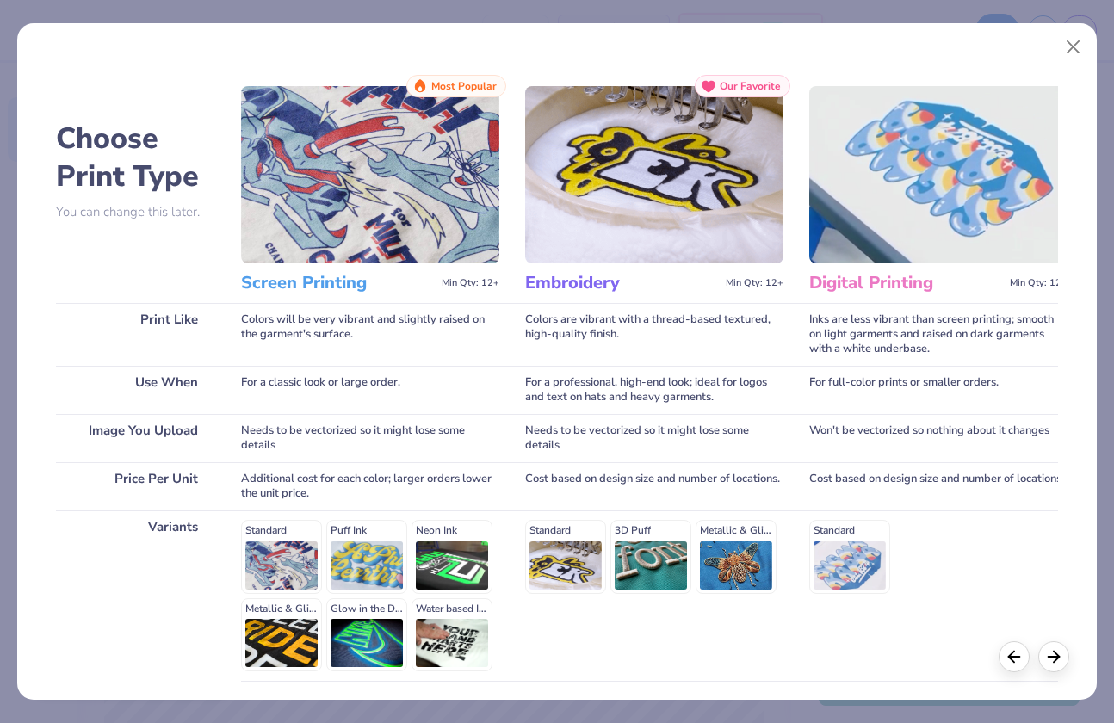
scroll to position [134, 0]
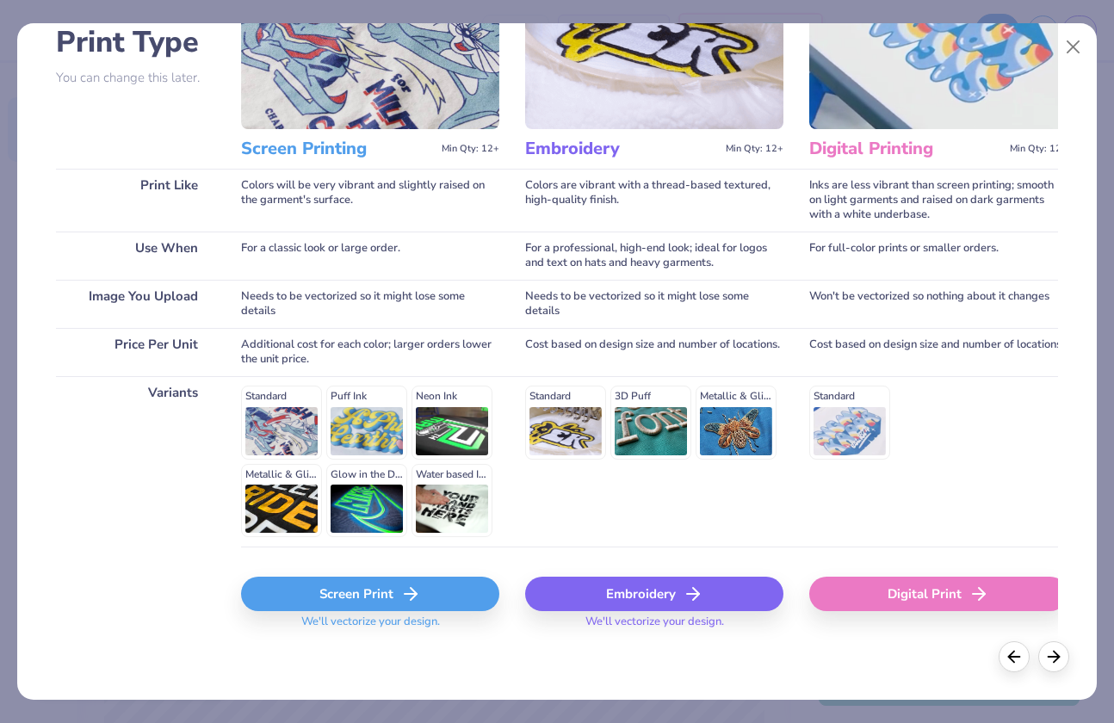
click at [324, 583] on div "Screen Print" at bounding box center [370, 594] width 258 height 34
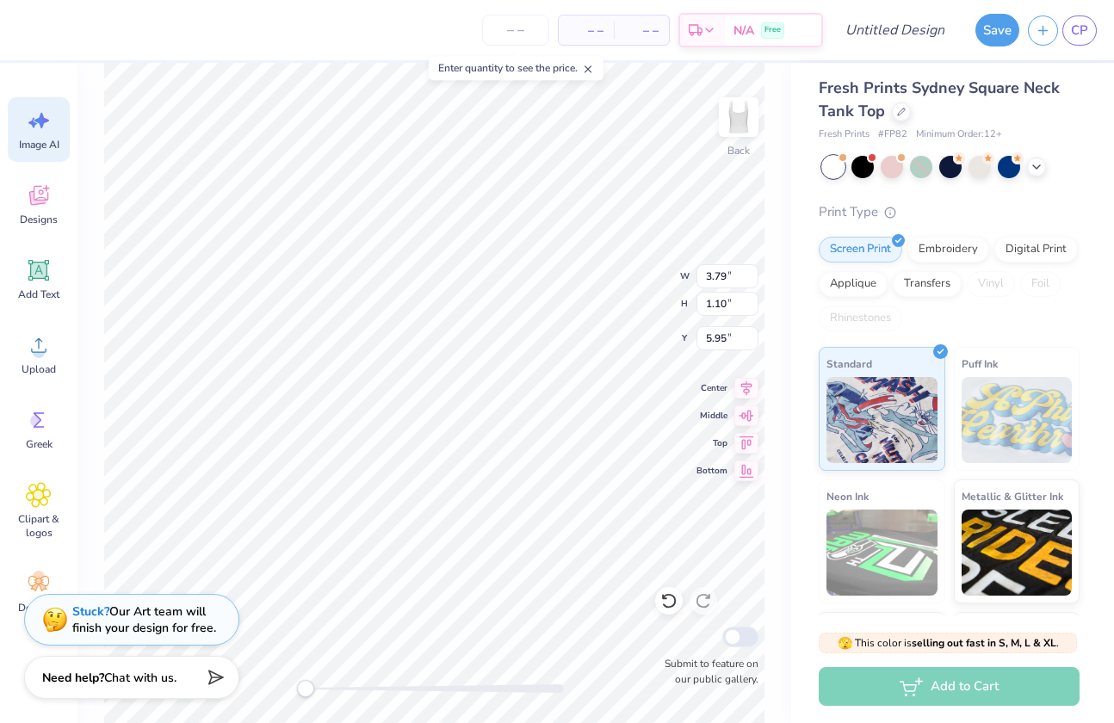
scroll to position [0, 0]
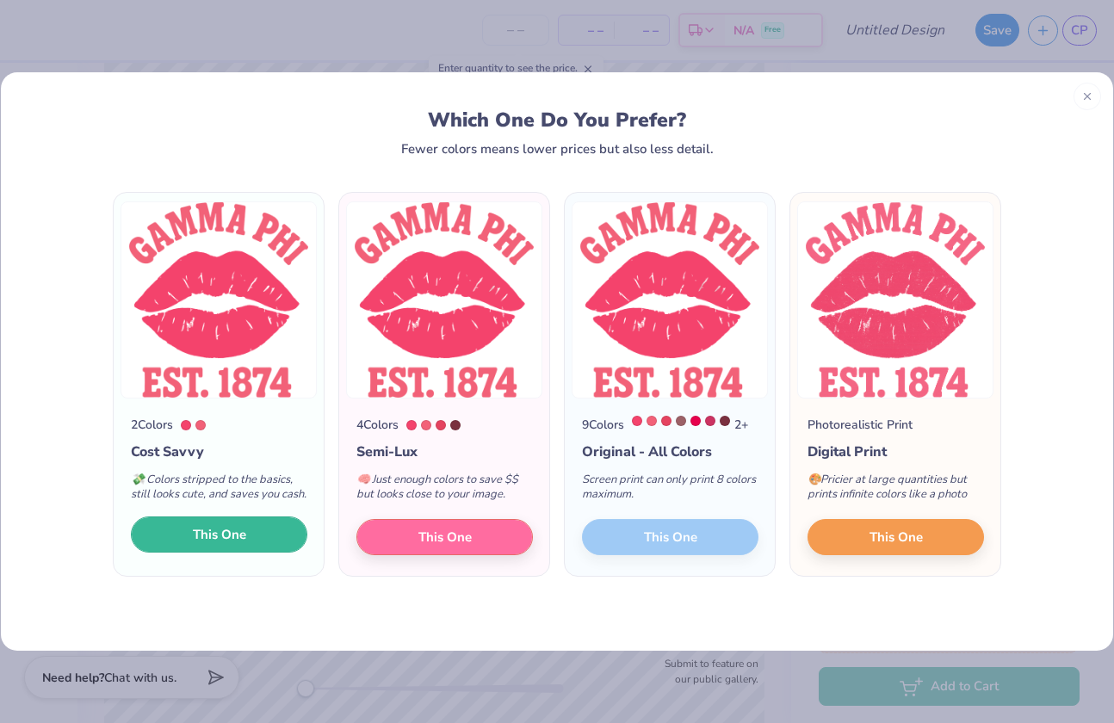
click at [181, 533] on button "This One" at bounding box center [219, 534] width 176 height 36
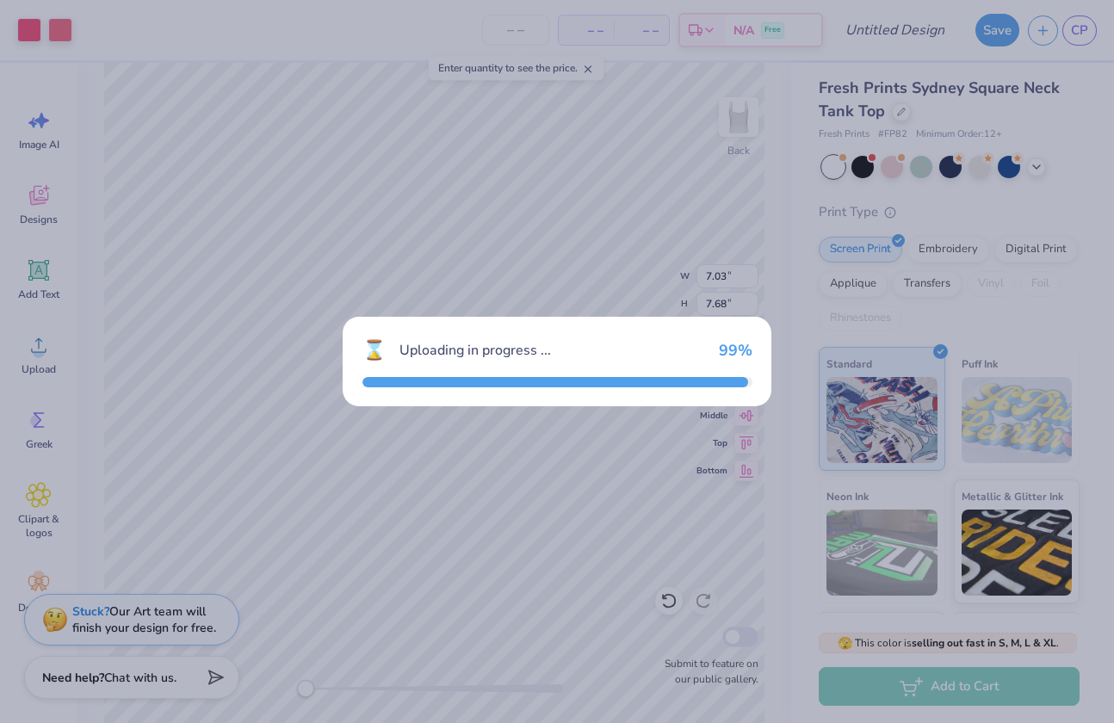
type input "7.03"
type input "7.68"
type input "2.66"
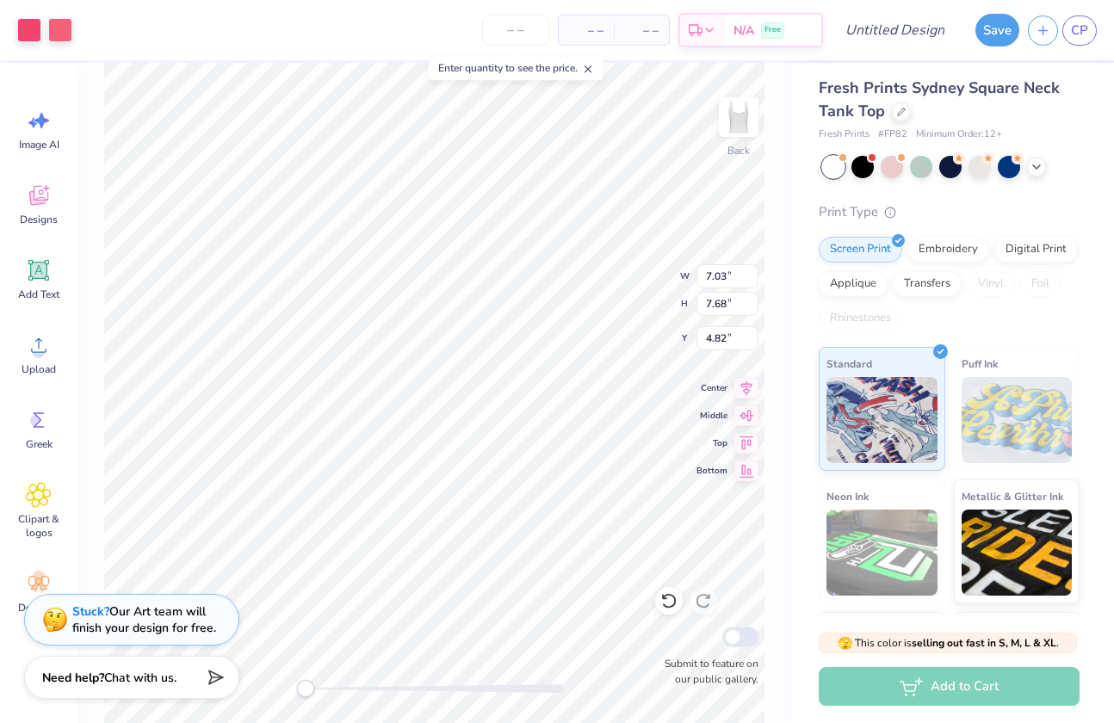
type input "6.56"
type input "1.29"
type input "5.86"
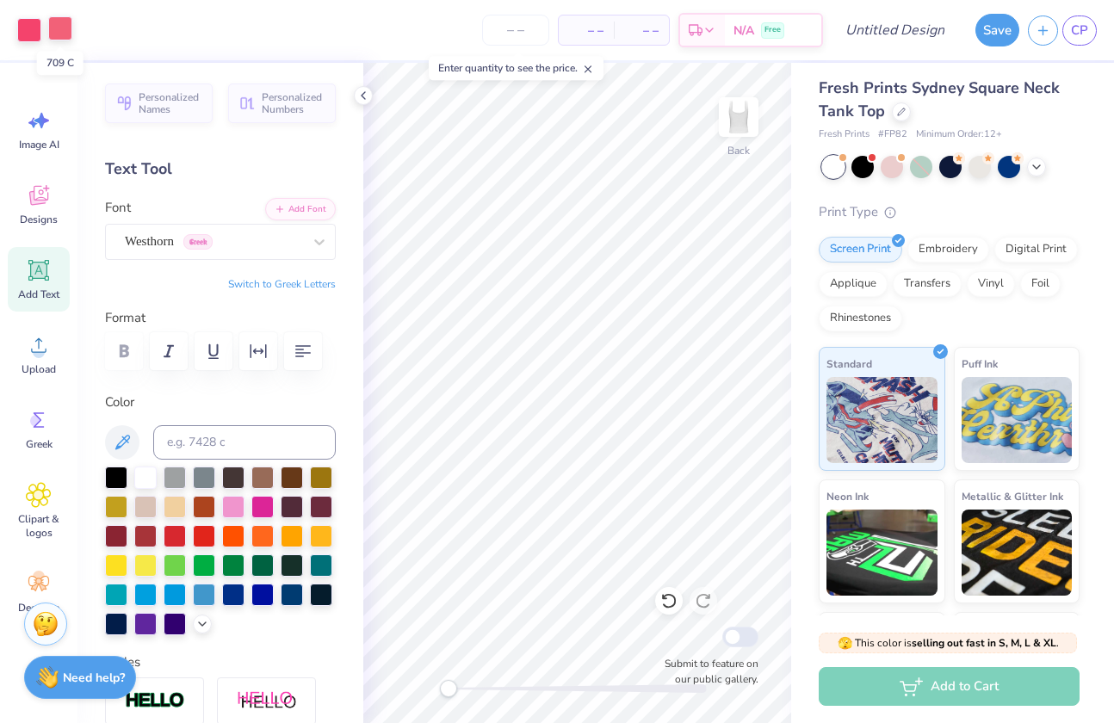
click at [56, 34] on div at bounding box center [60, 28] width 24 height 24
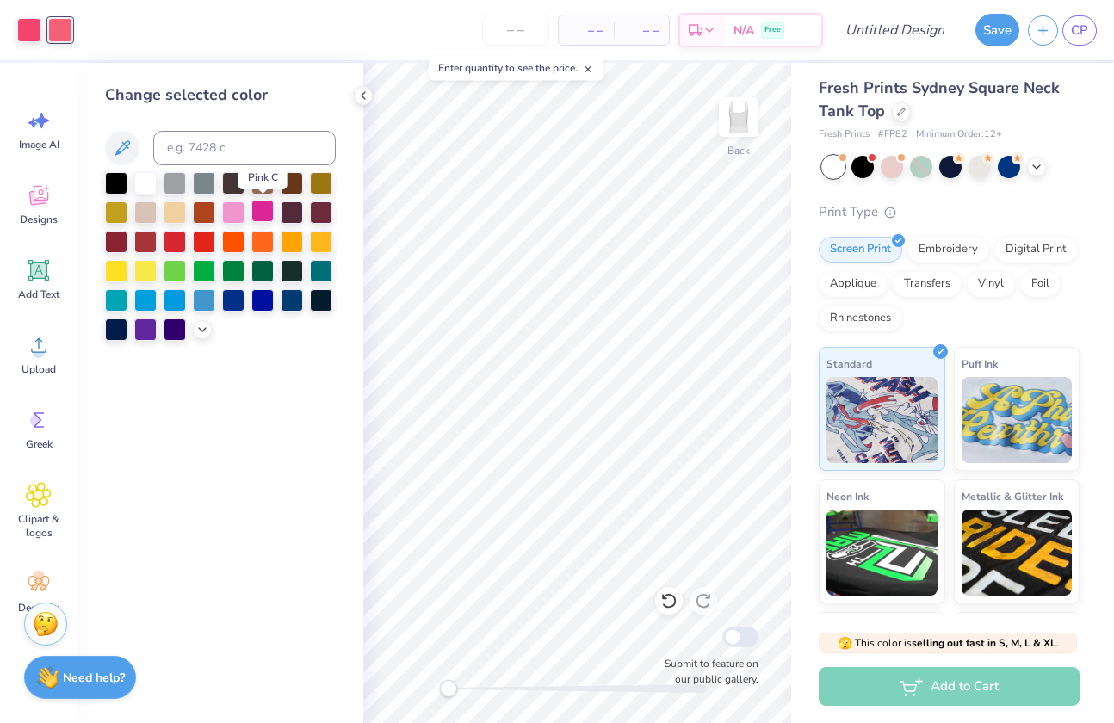
click at [253, 216] on div at bounding box center [262, 211] width 22 height 22
click at [201, 328] on polyline at bounding box center [202, 327] width 7 height 3
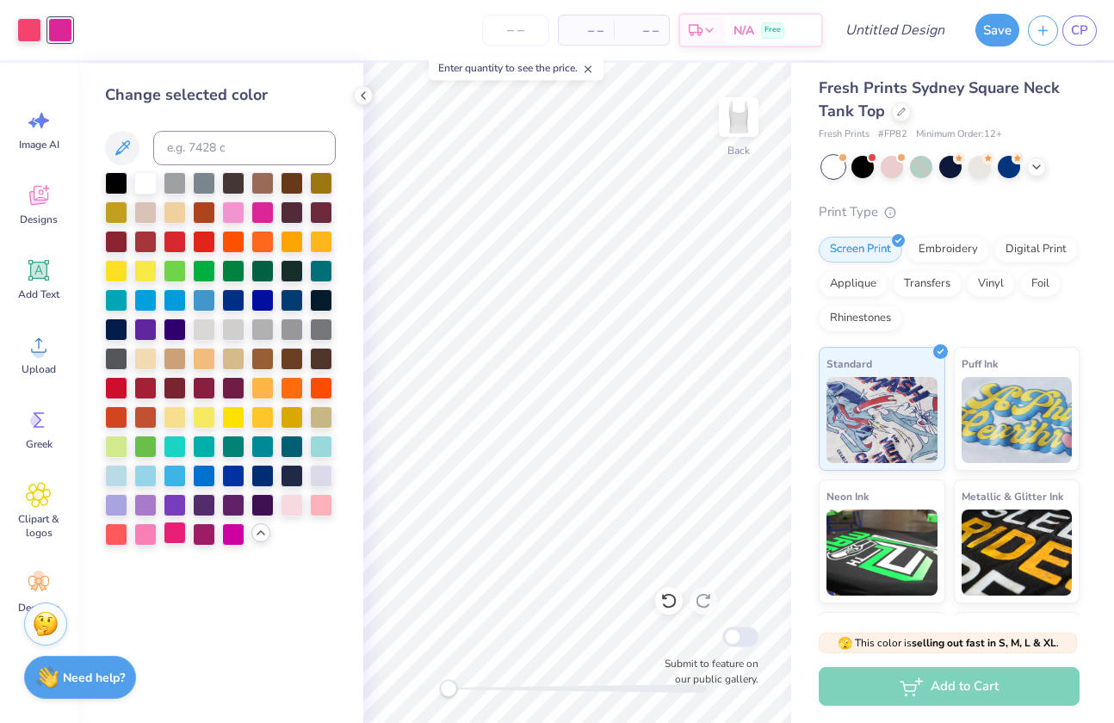
click at [176, 525] on div at bounding box center [175, 533] width 22 height 22
click at [17, 28] on div at bounding box center [29, 28] width 24 height 24
click at [302, 506] on div at bounding box center [292, 503] width 22 height 22
click at [139, 528] on div at bounding box center [145, 533] width 22 height 22
click at [177, 536] on div at bounding box center [175, 533] width 22 height 22
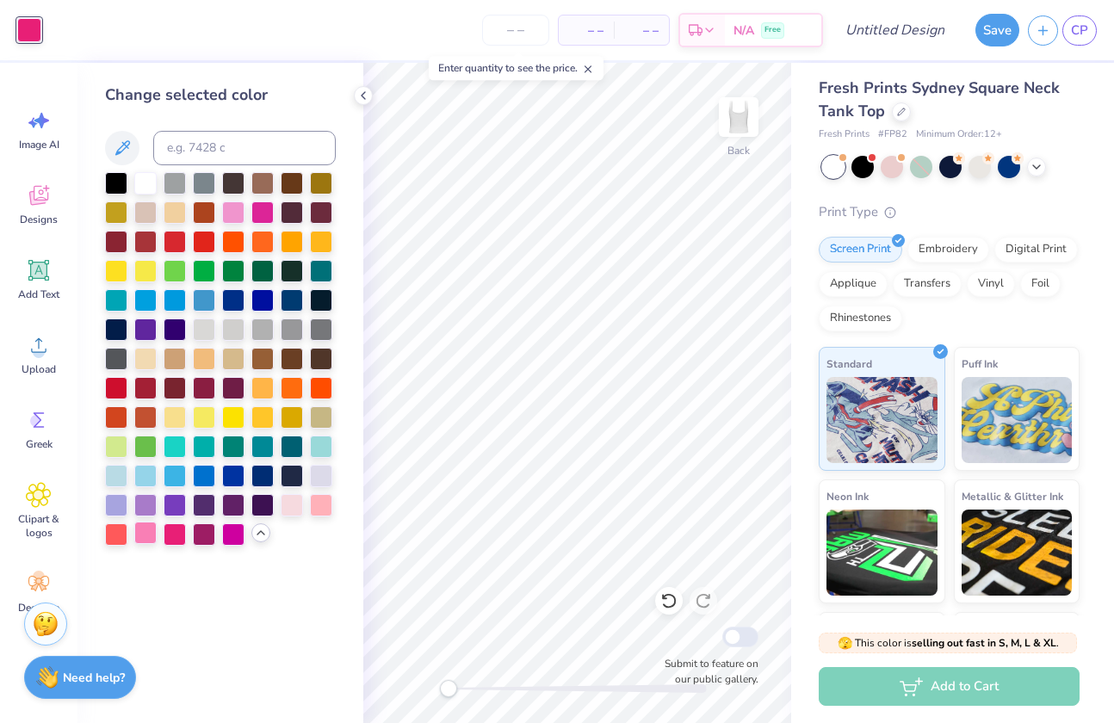
click at [145, 533] on div at bounding box center [145, 533] width 22 height 22
click at [666, 602] on icon at bounding box center [668, 600] width 17 height 17
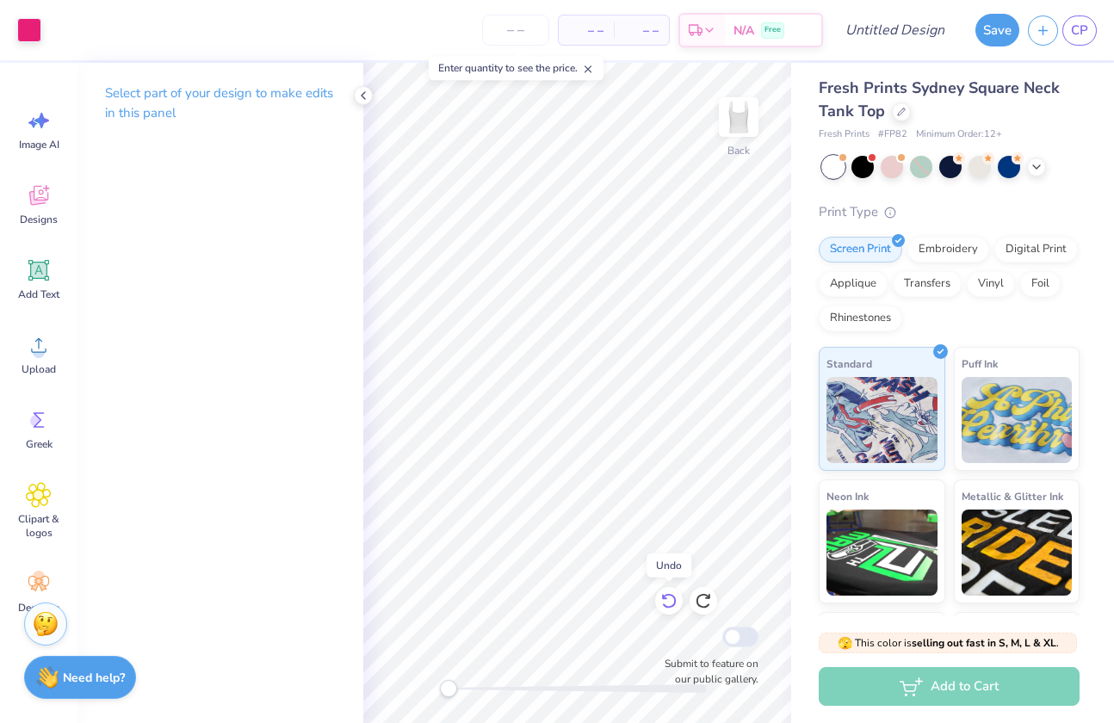
click at [668, 602] on icon at bounding box center [668, 600] width 17 height 17
click at [894, 163] on div at bounding box center [892, 165] width 22 height 22
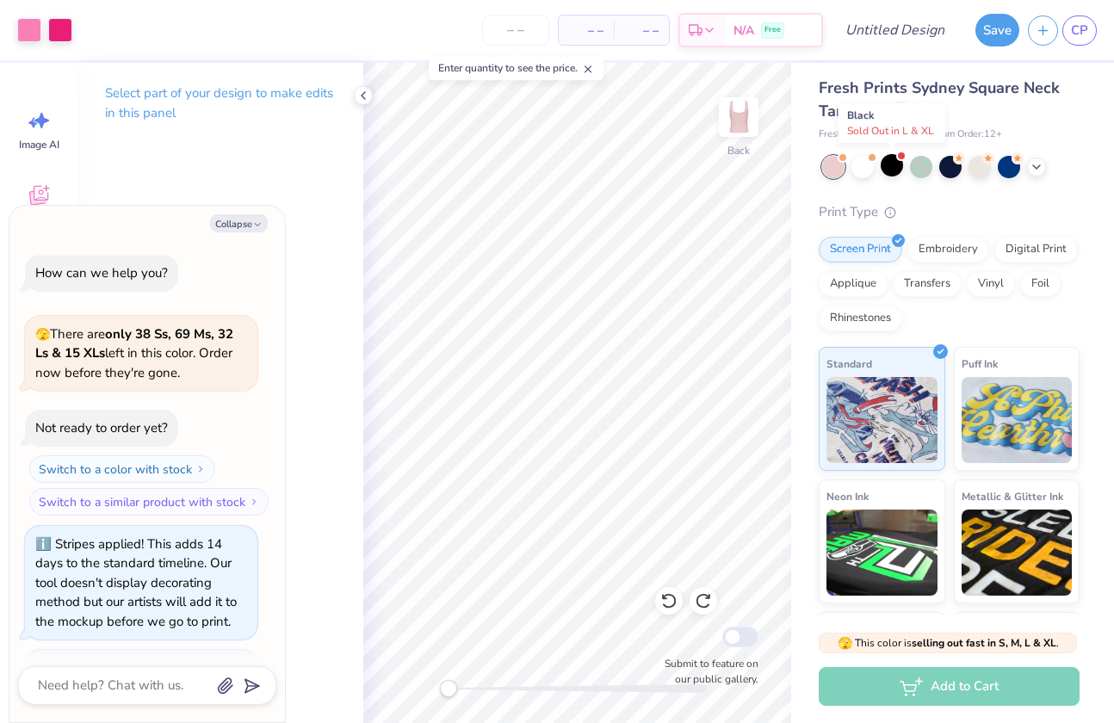
scroll to position [547, 0]
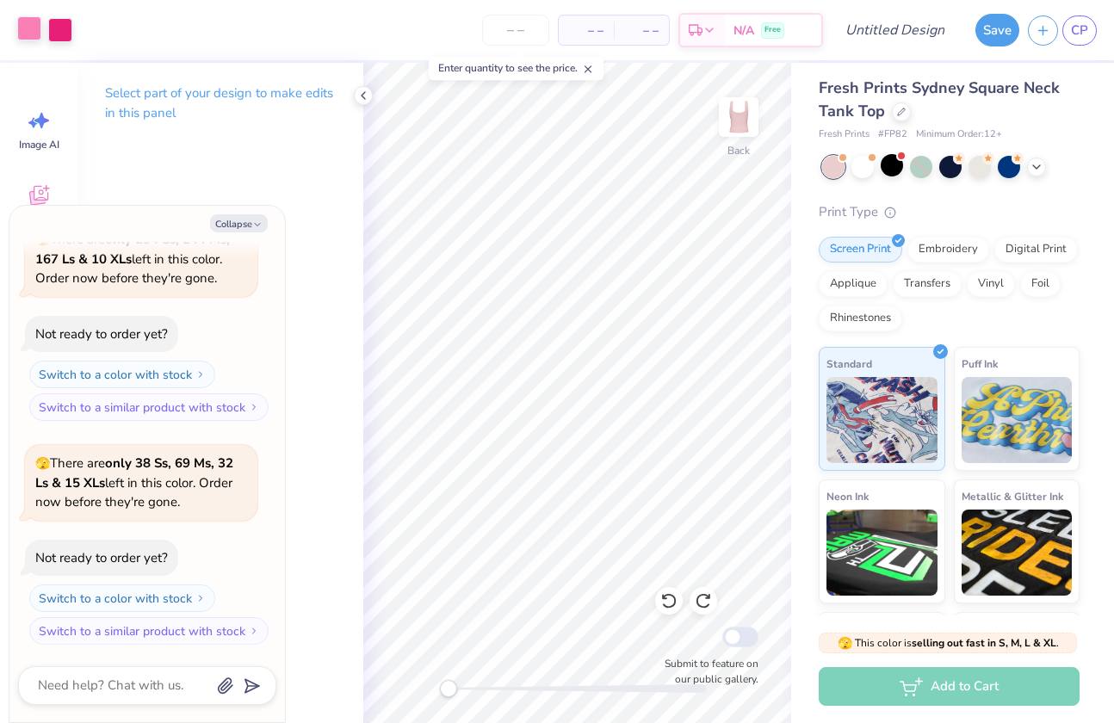
click at [35, 23] on div at bounding box center [29, 28] width 24 height 24
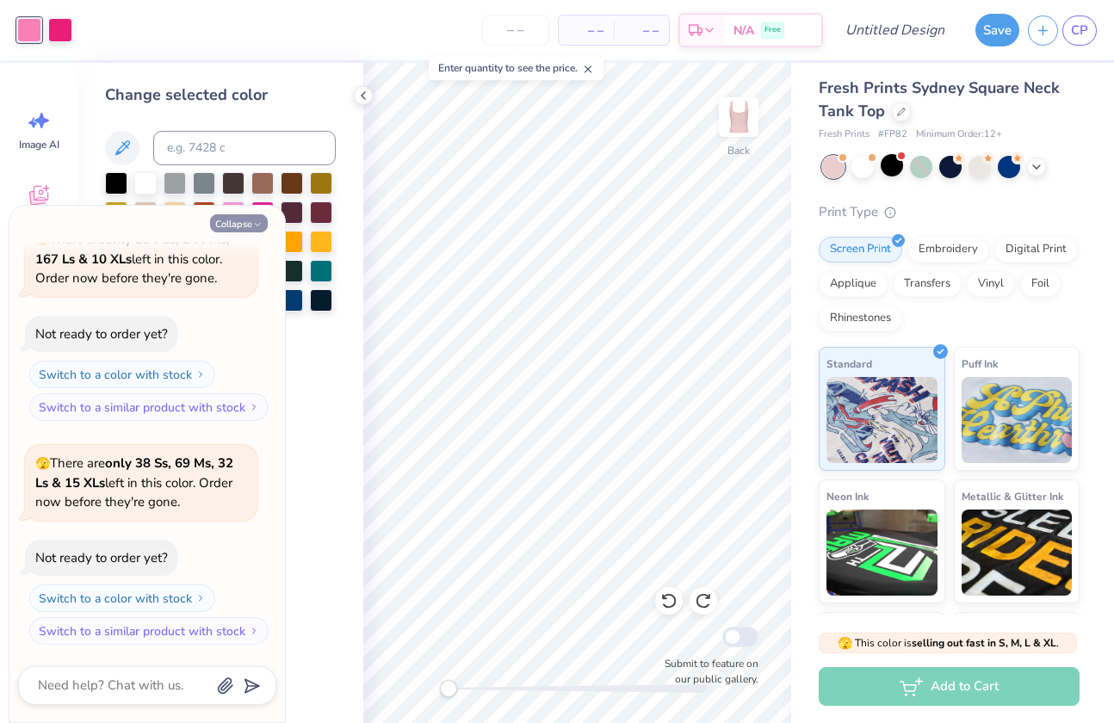
click at [263, 226] on button "Collapse" at bounding box center [239, 223] width 58 height 18
type textarea "x"
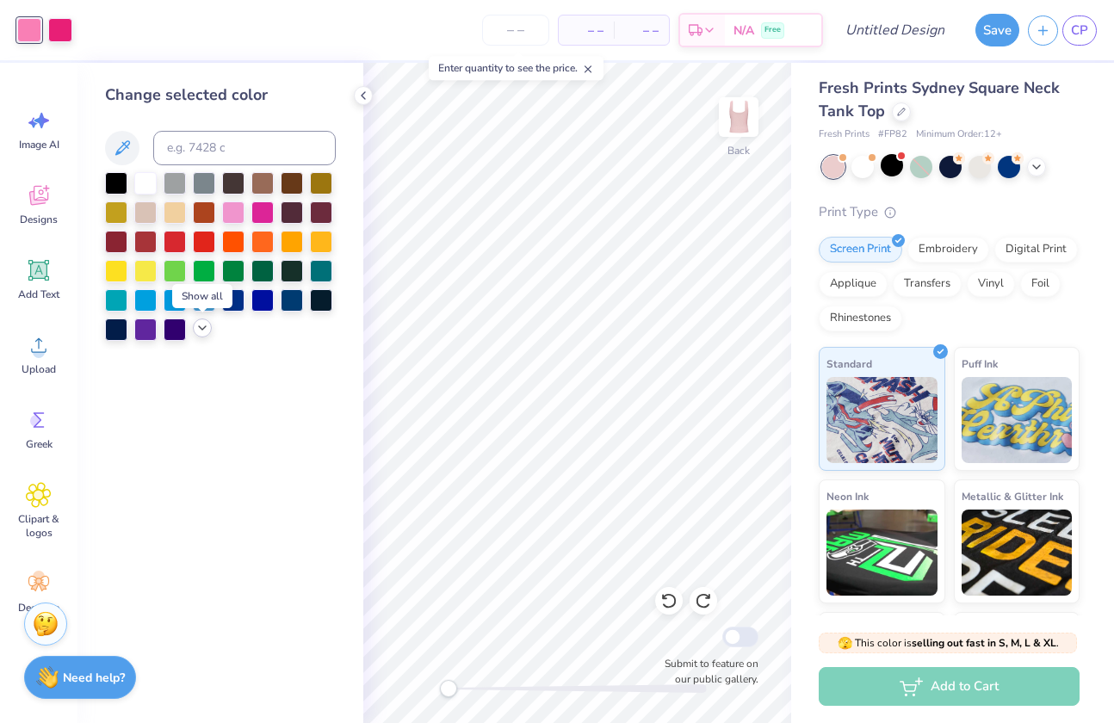
click at [205, 328] on icon at bounding box center [202, 328] width 14 height 14
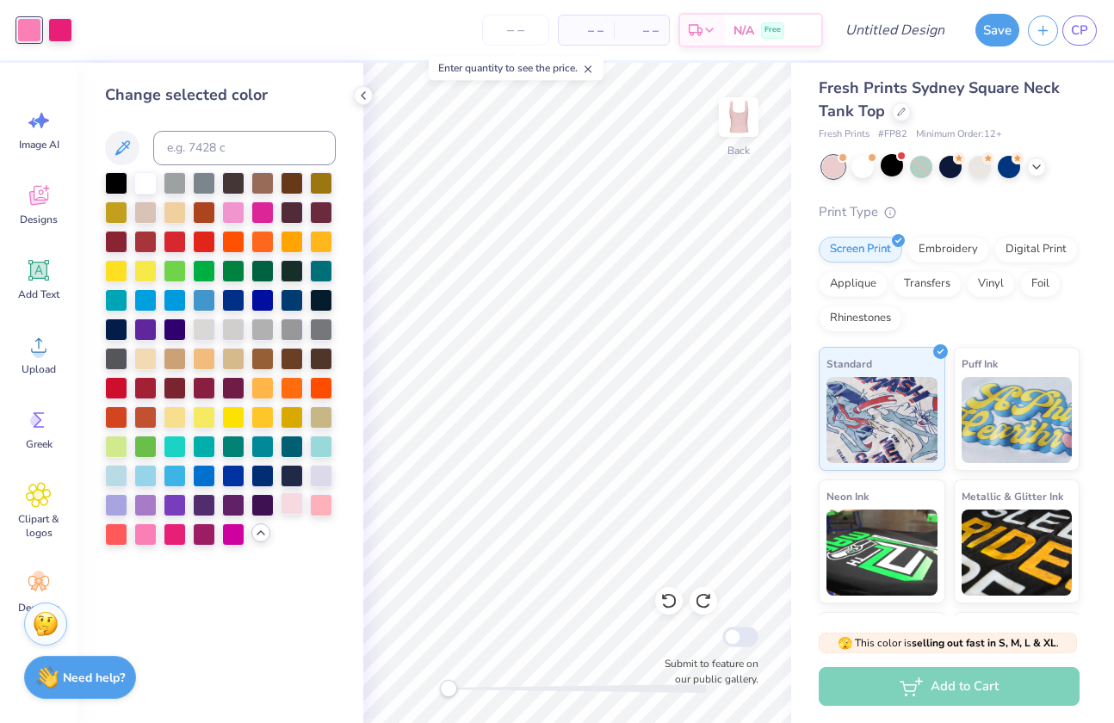
click at [294, 504] on div at bounding box center [292, 503] width 22 height 22
click at [322, 502] on div at bounding box center [321, 503] width 22 height 22
click at [154, 180] on div at bounding box center [145, 181] width 22 height 22
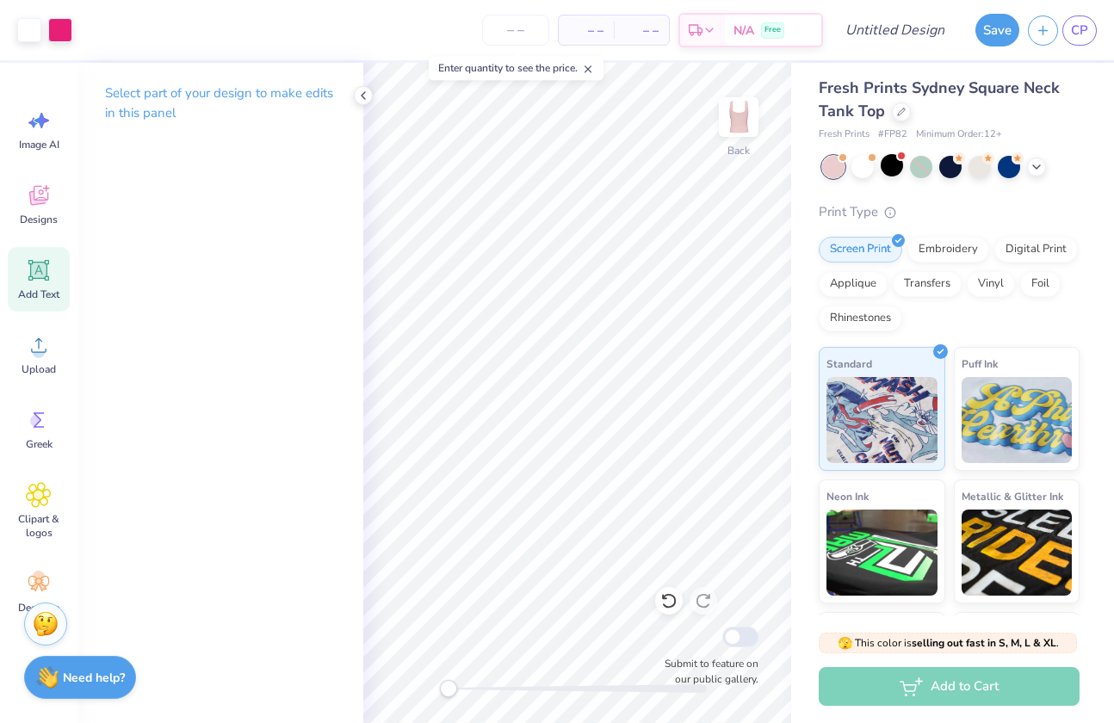
click at [31, 294] on span "Add Text" at bounding box center [38, 295] width 41 height 14
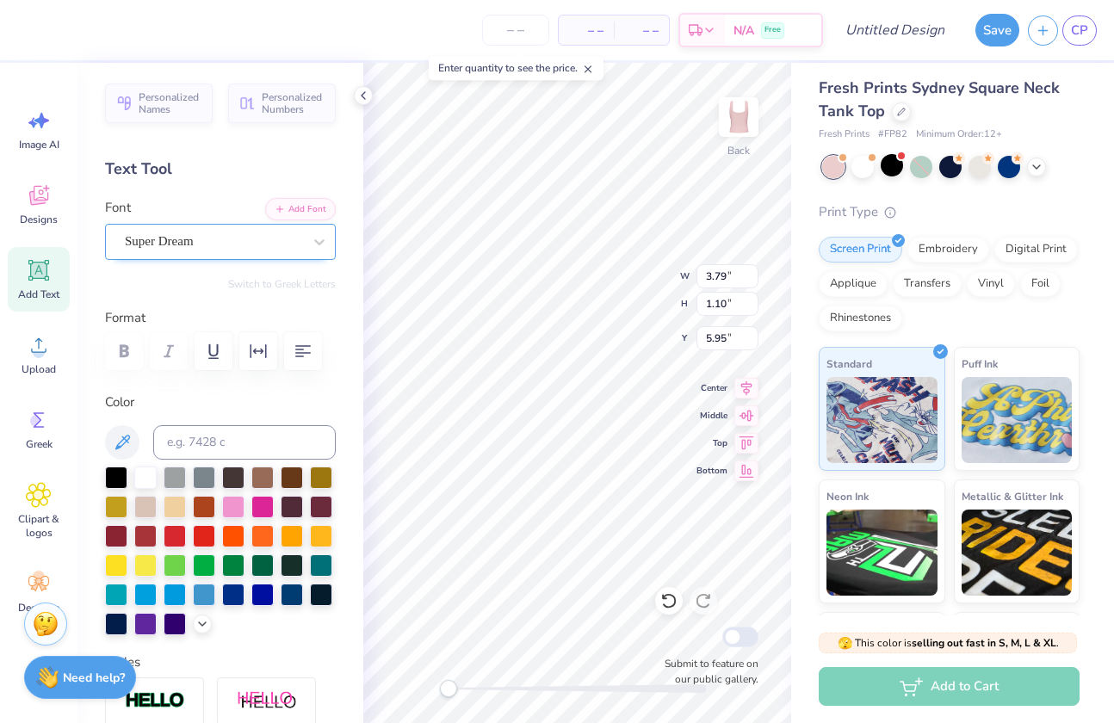
click at [145, 250] on div "Super Dream" at bounding box center [213, 241] width 181 height 27
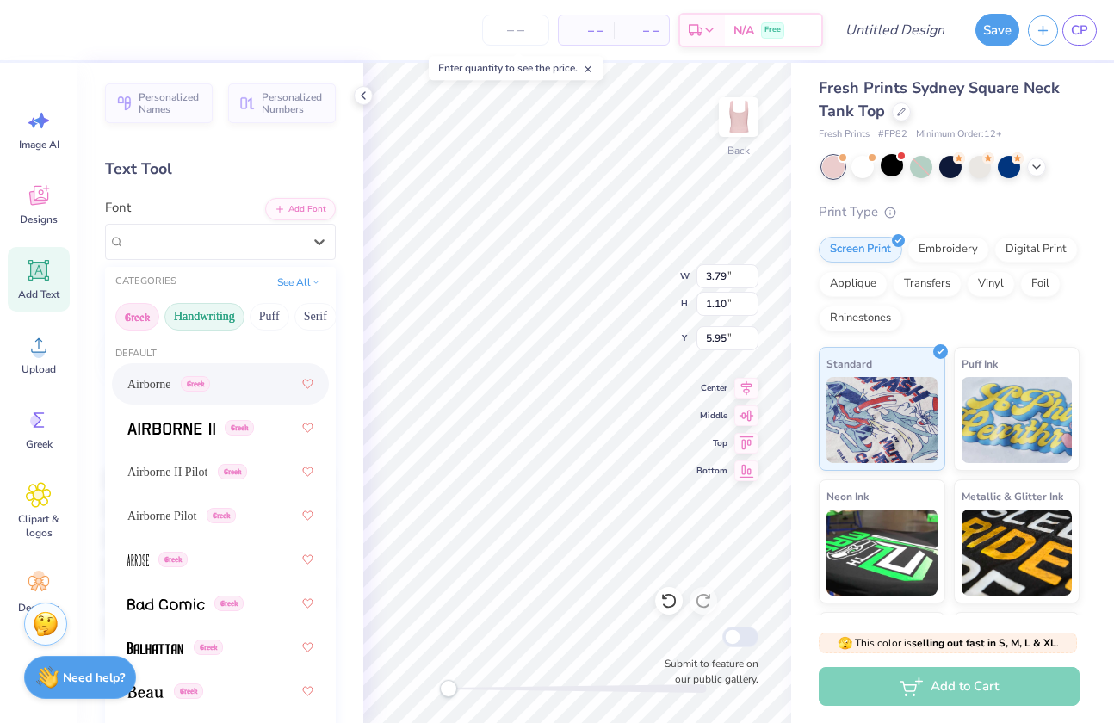
click at [201, 316] on button "Handwriting" at bounding box center [204, 317] width 80 height 28
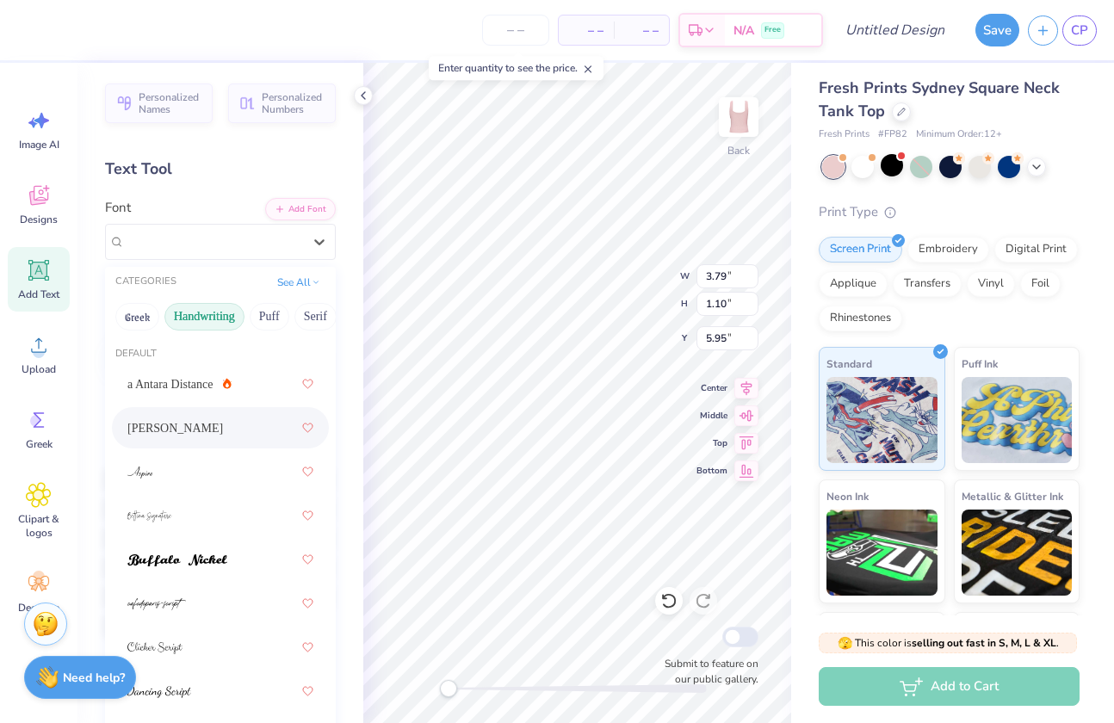
click at [193, 414] on div "[PERSON_NAME]" at bounding box center [220, 427] width 186 height 31
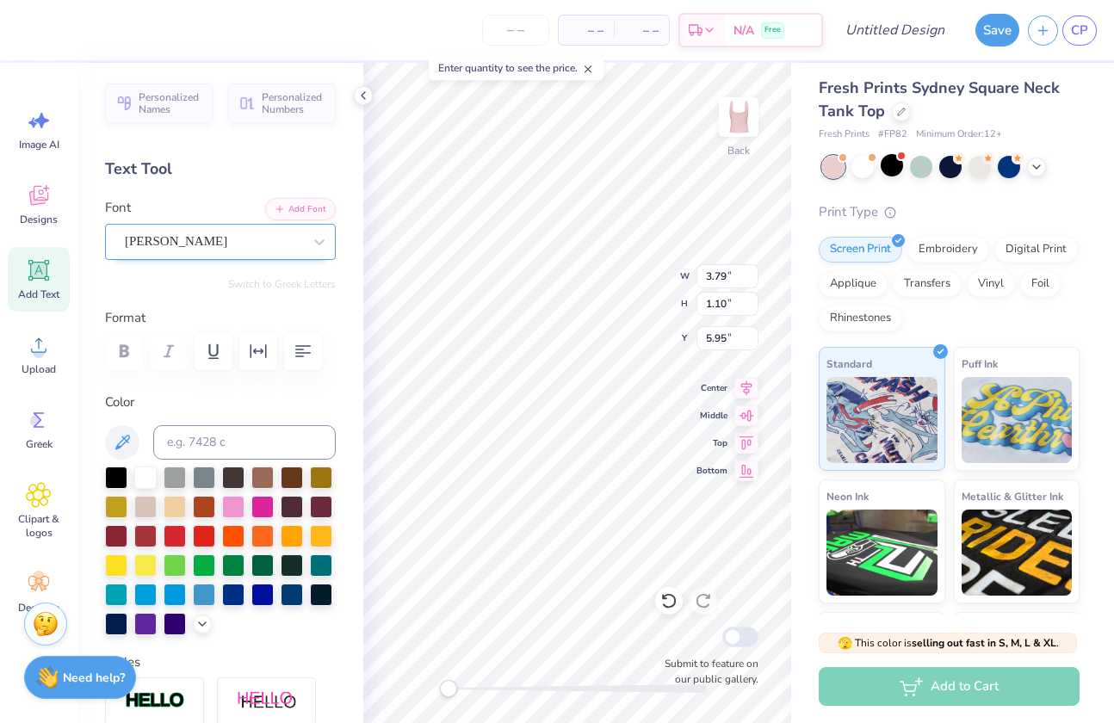
click at [186, 245] on div "[PERSON_NAME]" at bounding box center [213, 241] width 181 height 27
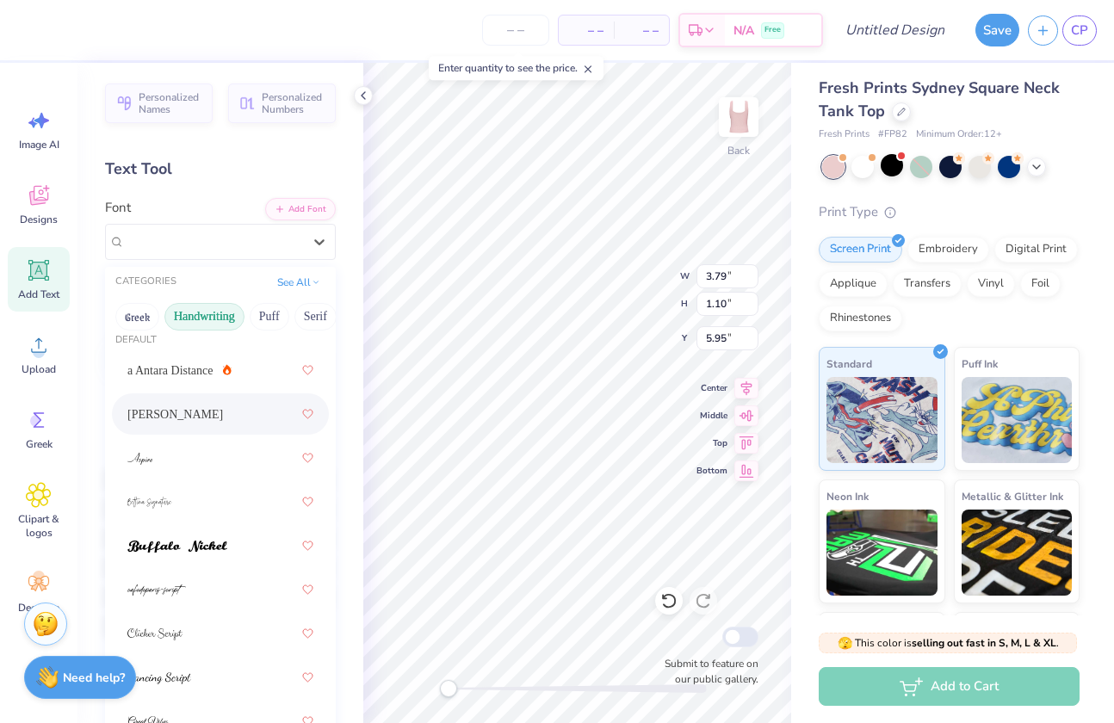
scroll to position [0, 0]
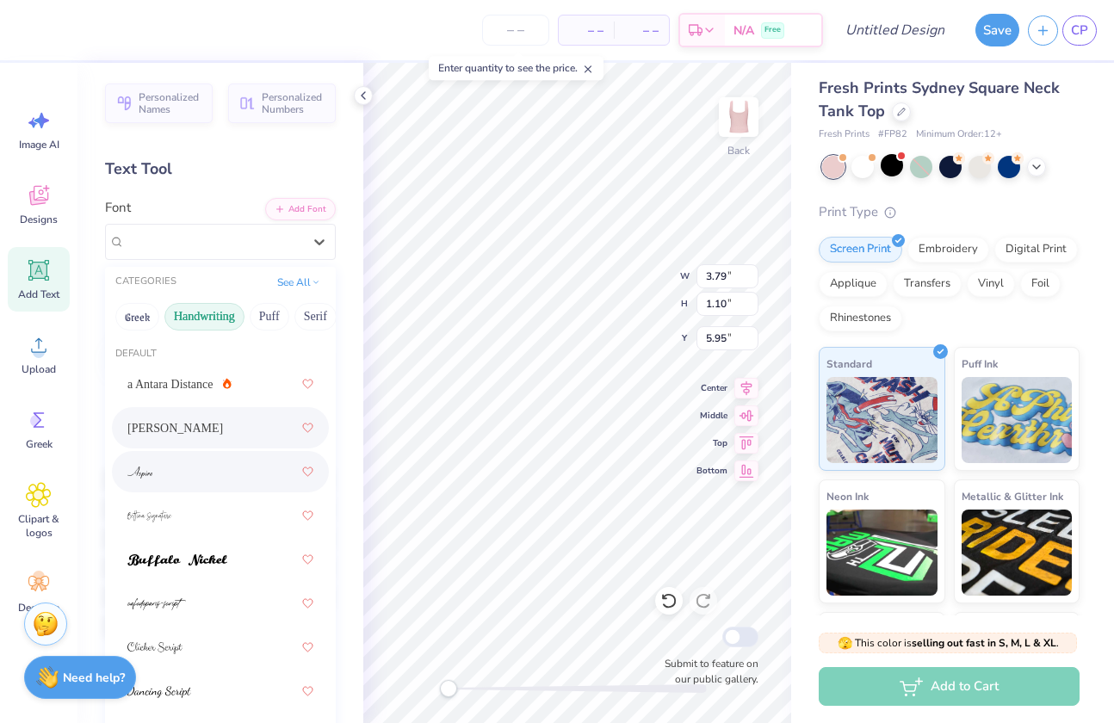
click at [197, 473] on div at bounding box center [220, 471] width 186 height 31
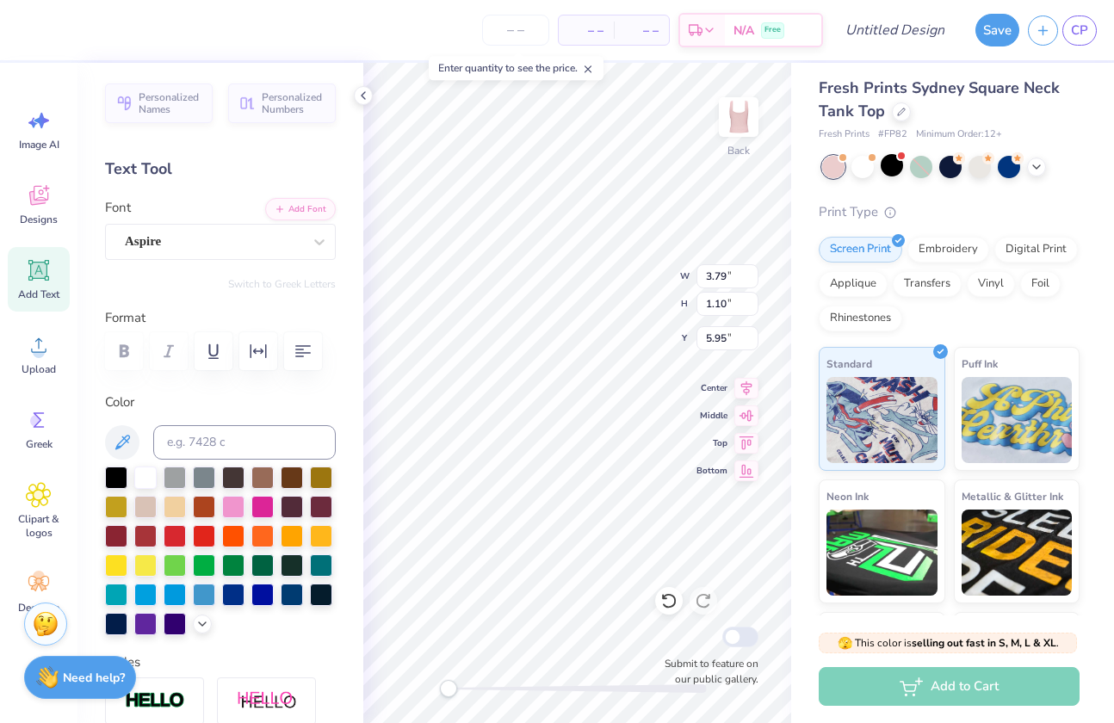
scroll to position [14, 10]
type textarea "Cause girls are players too"
click at [108, 473] on div at bounding box center [116, 476] width 22 height 22
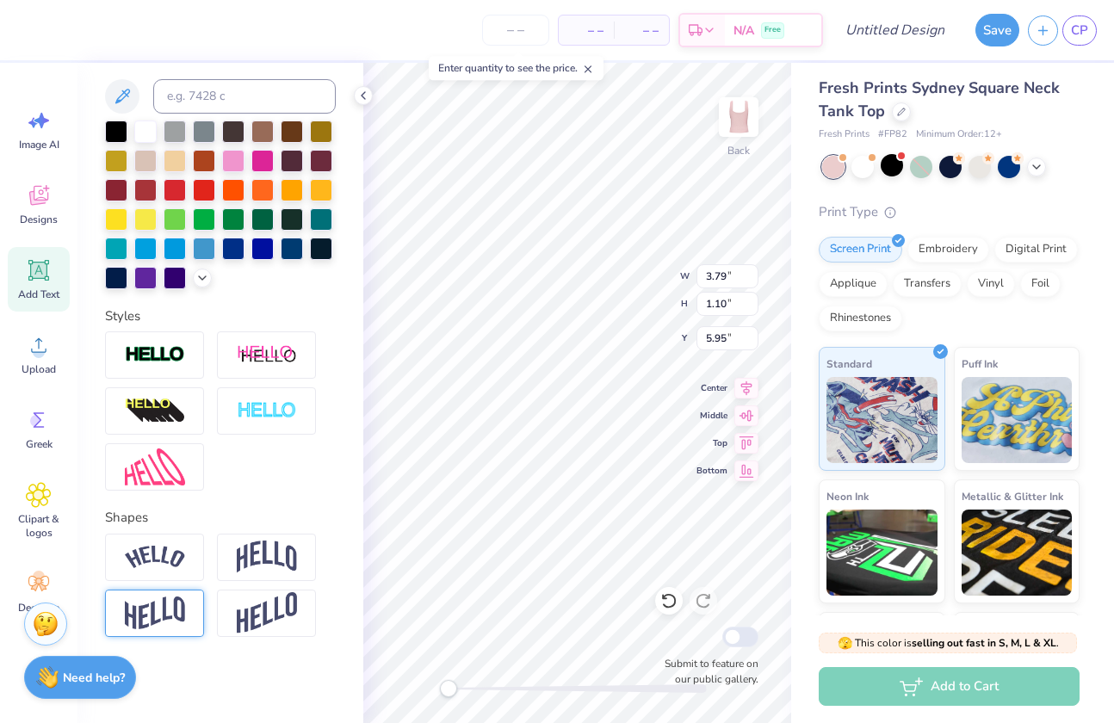
click at [167, 609] on img at bounding box center [155, 614] width 60 height 34
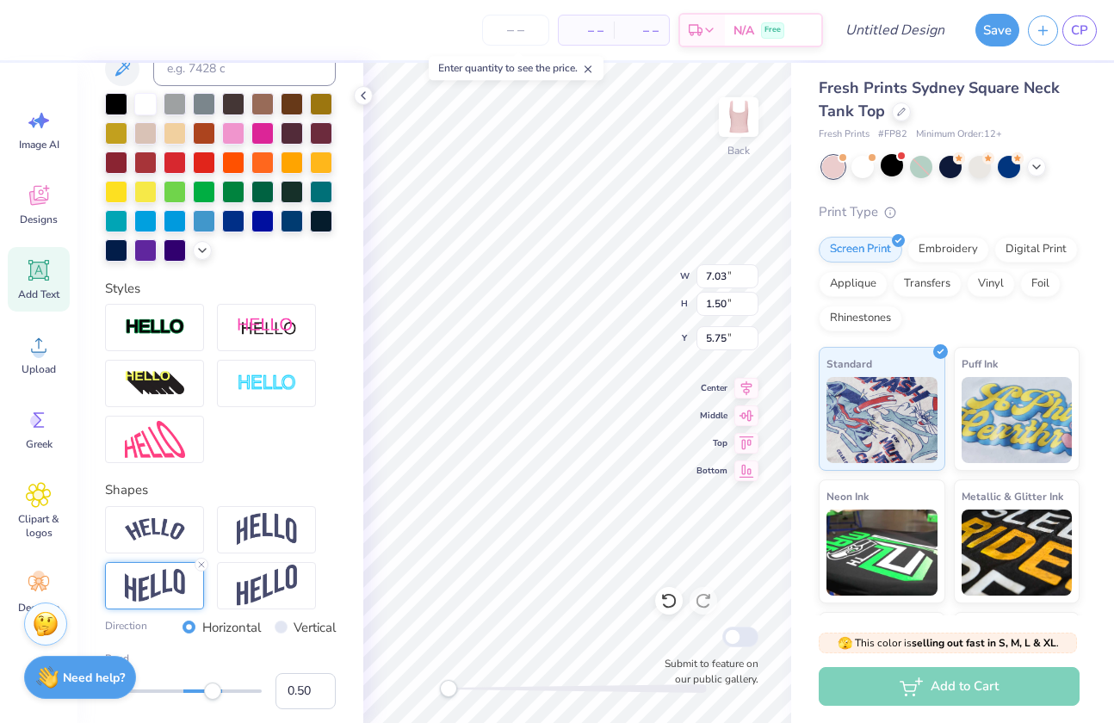
type input "6.65"
type input "7.27"
type input "0.50"
type input "7.03"
type input "1.50"
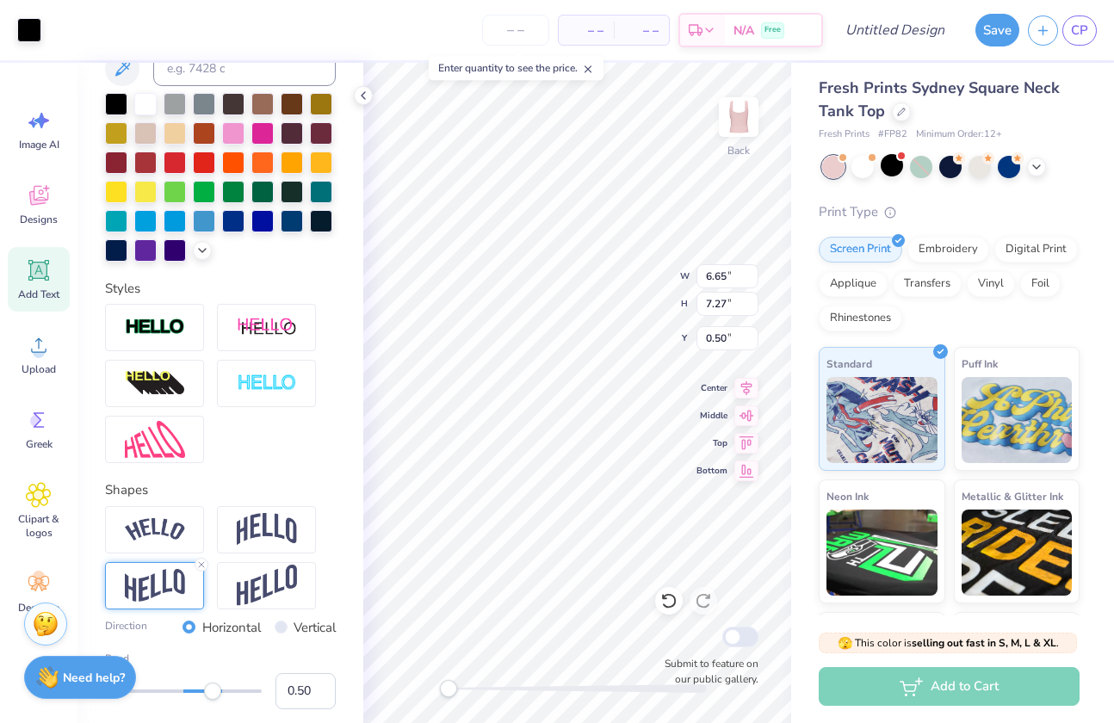
type input "5.75"
click at [27, 30] on div at bounding box center [29, 28] width 24 height 24
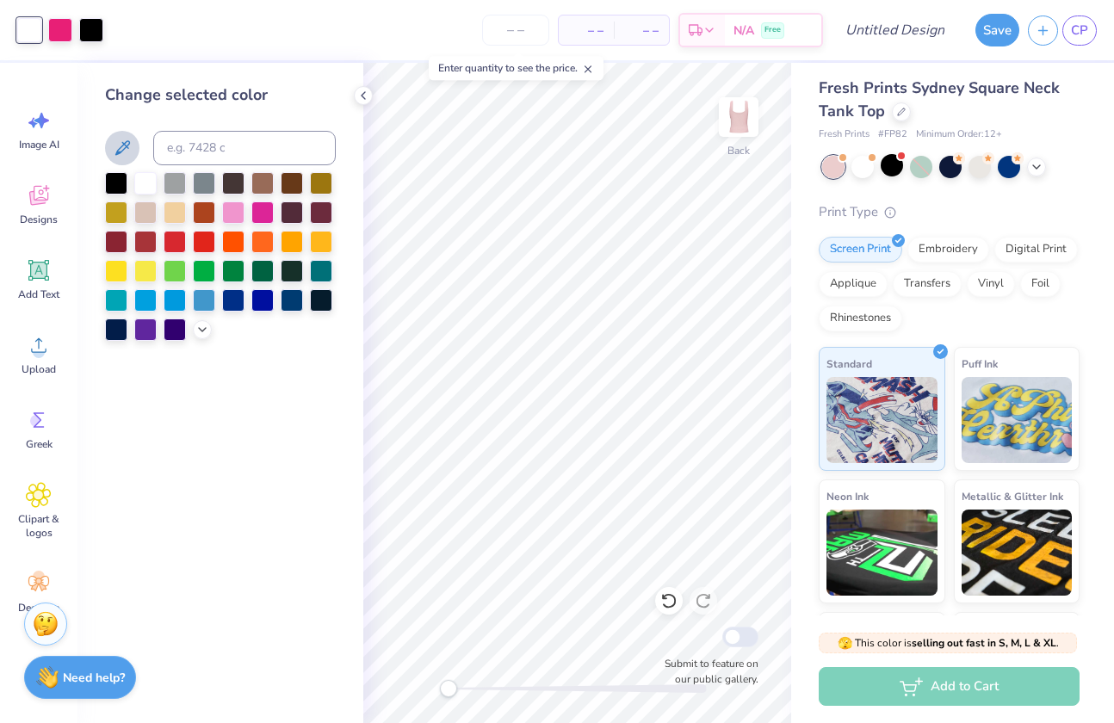
click at [127, 151] on icon at bounding box center [122, 148] width 21 height 21
click at [199, 326] on polyline at bounding box center [202, 327] width 7 height 3
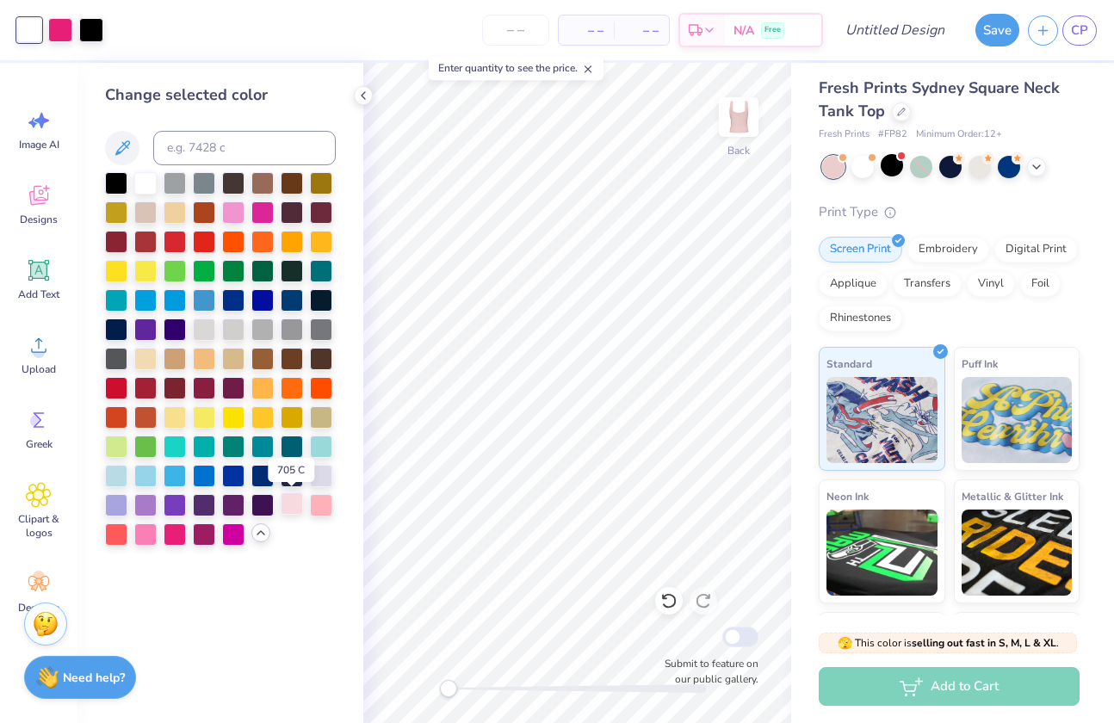
click at [289, 505] on div at bounding box center [292, 503] width 22 height 22
click at [150, 535] on div at bounding box center [145, 533] width 22 height 22
click at [293, 510] on div at bounding box center [292, 503] width 22 height 22
click at [233, 214] on div at bounding box center [233, 211] width 22 height 22
click at [139, 177] on div at bounding box center [145, 181] width 22 height 22
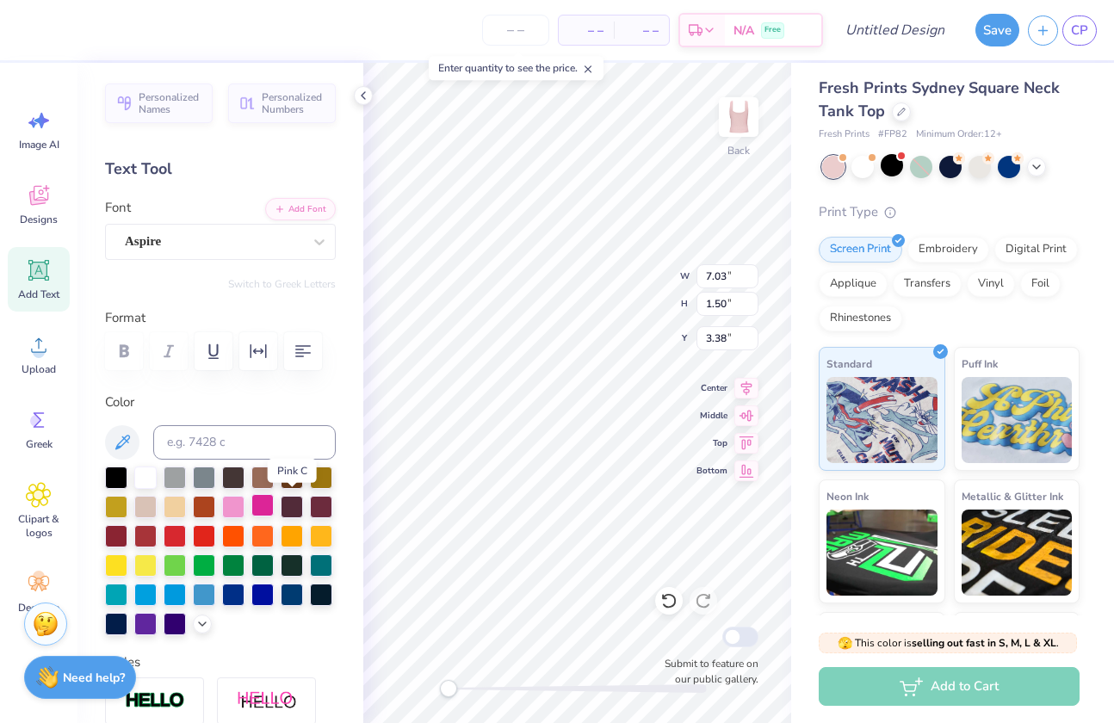
click at [274, 501] on div at bounding box center [262, 505] width 22 height 22
click at [195, 629] on icon at bounding box center [202, 622] width 14 height 14
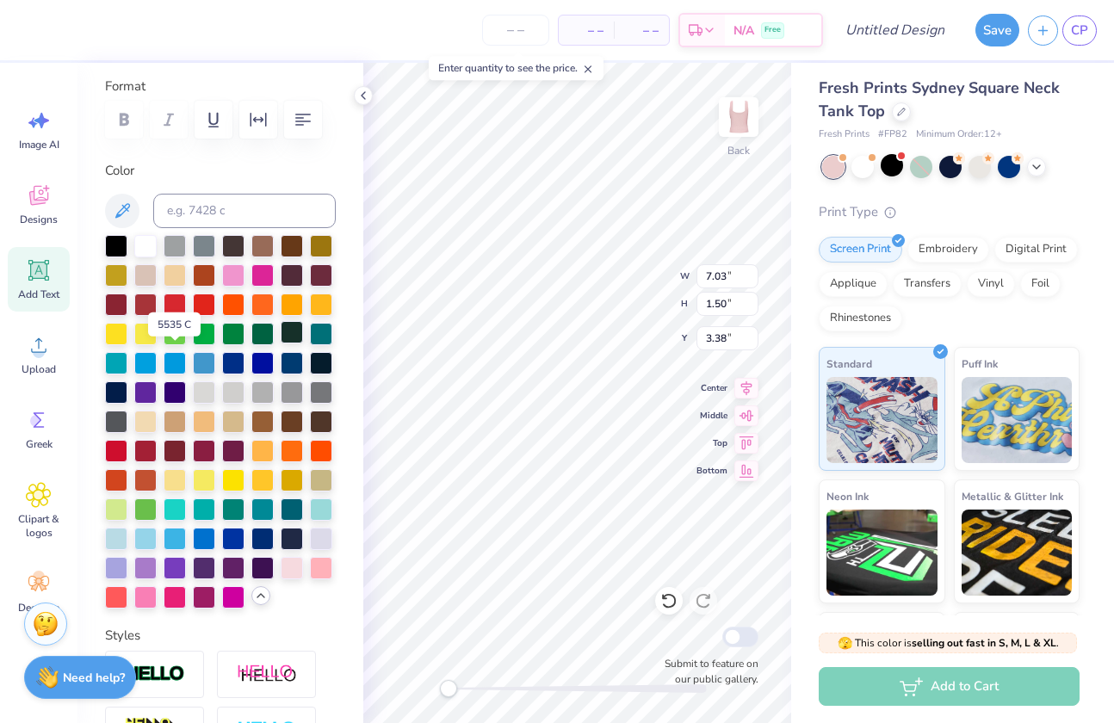
scroll to position [236, 0]
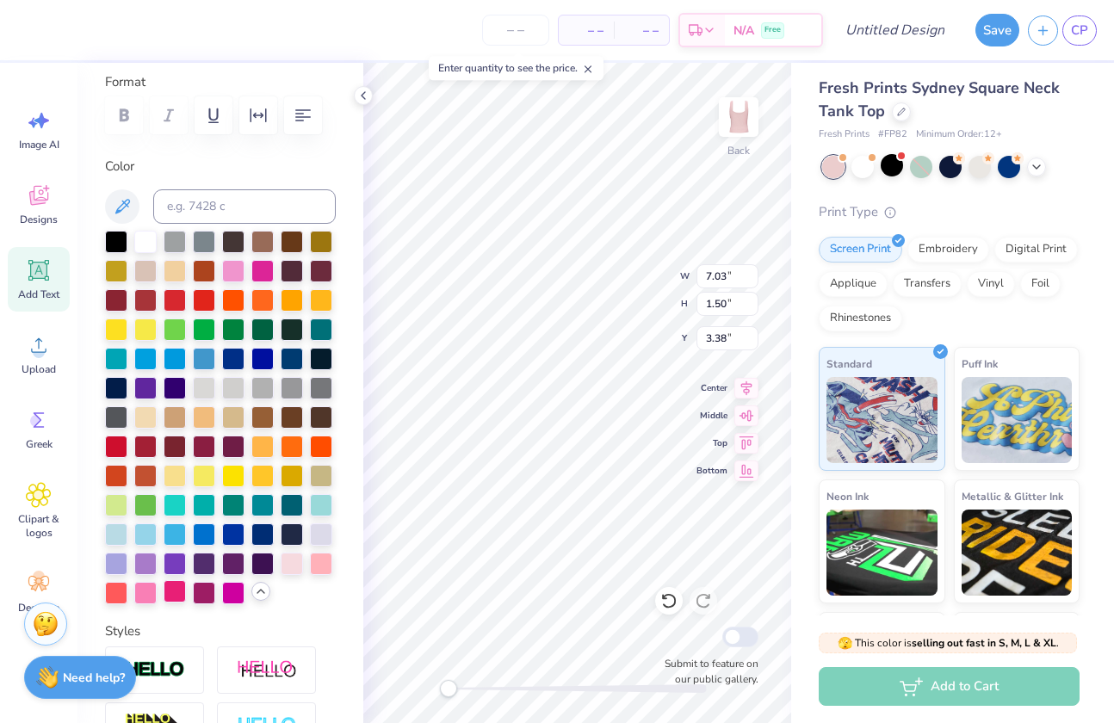
click at [164, 603] on div at bounding box center [175, 591] width 22 height 22
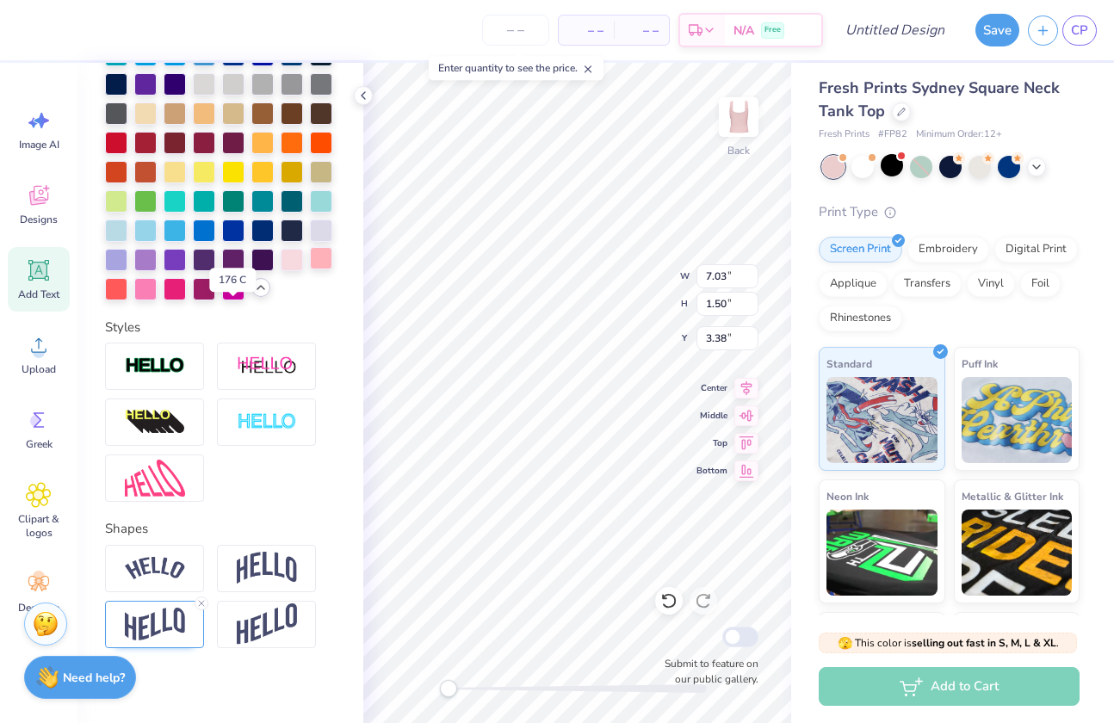
scroll to position [541, 0]
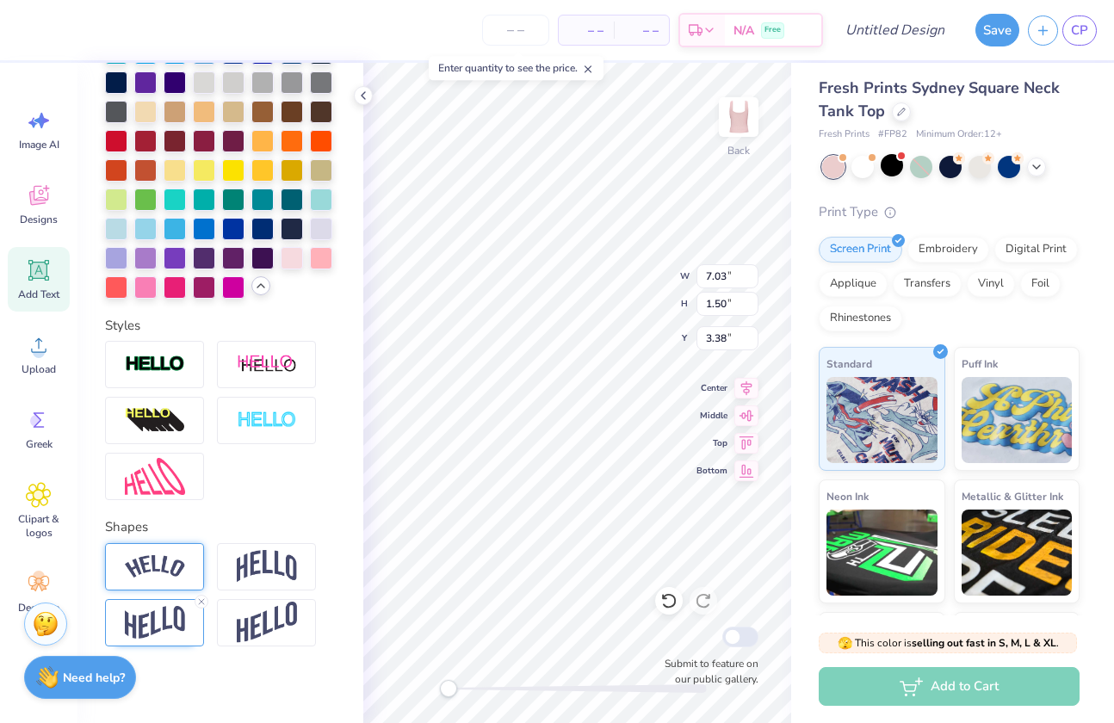
click at [158, 578] on img at bounding box center [155, 566] width 60 height 23
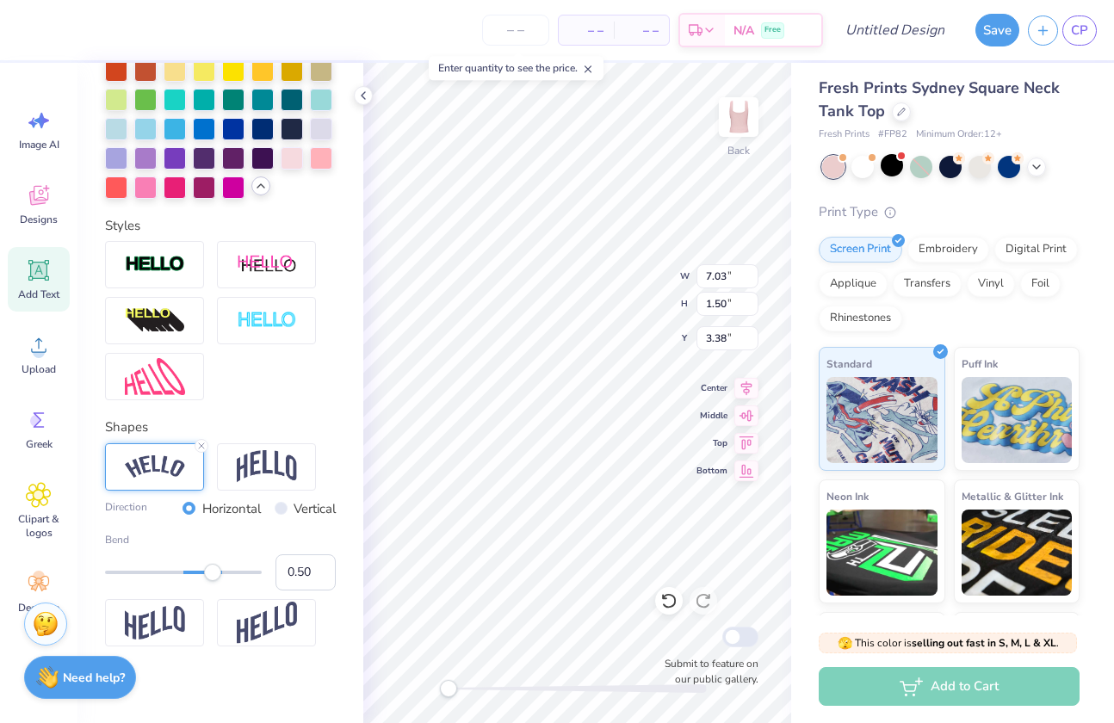
scroll to position [683, 0]
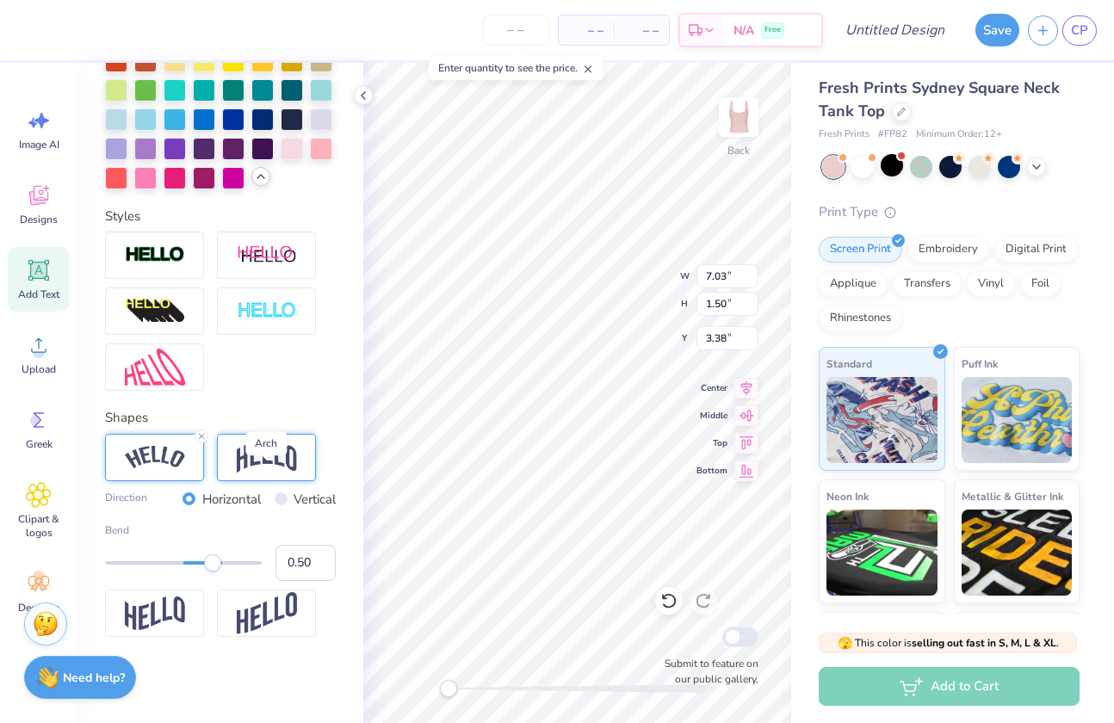
click at [253, 473] on img at bounding box center [267, 457] width 60 height 33
click at [270, 634] on img at bounding box center [267, 613] width 60 height 42
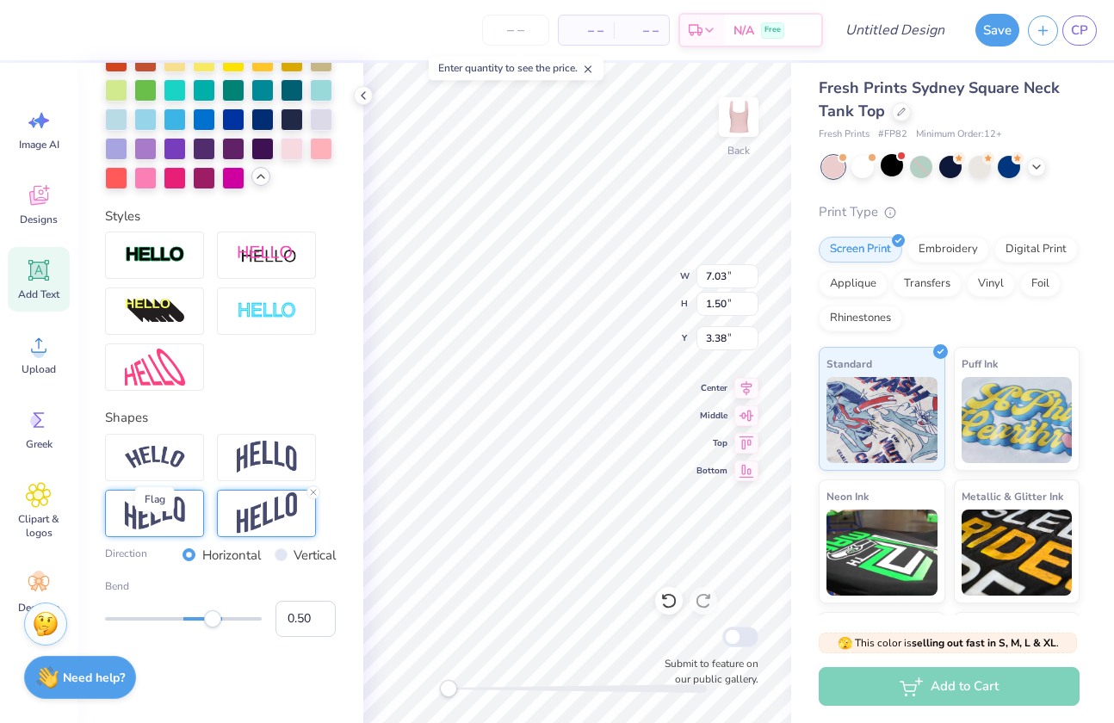
click at [168, 530] on img at bounding box center [155, 514] width 60 height 34
click at [246, 535] on img at bounding box center [267, 513] width 60 height 42
click at [161, 530] on img at bounding box center [155, 514] width 60 height 34
click at [200, 498] on icon at bounding box center [201, 492] width 10 height 10
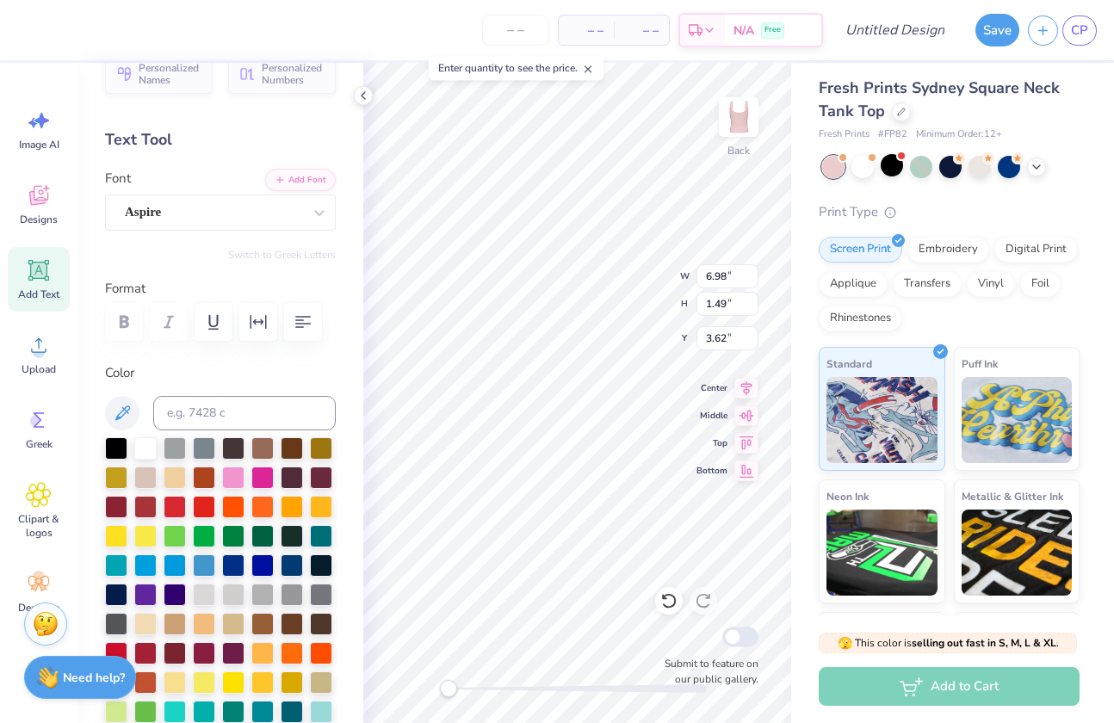
scroll to position [28, 0]
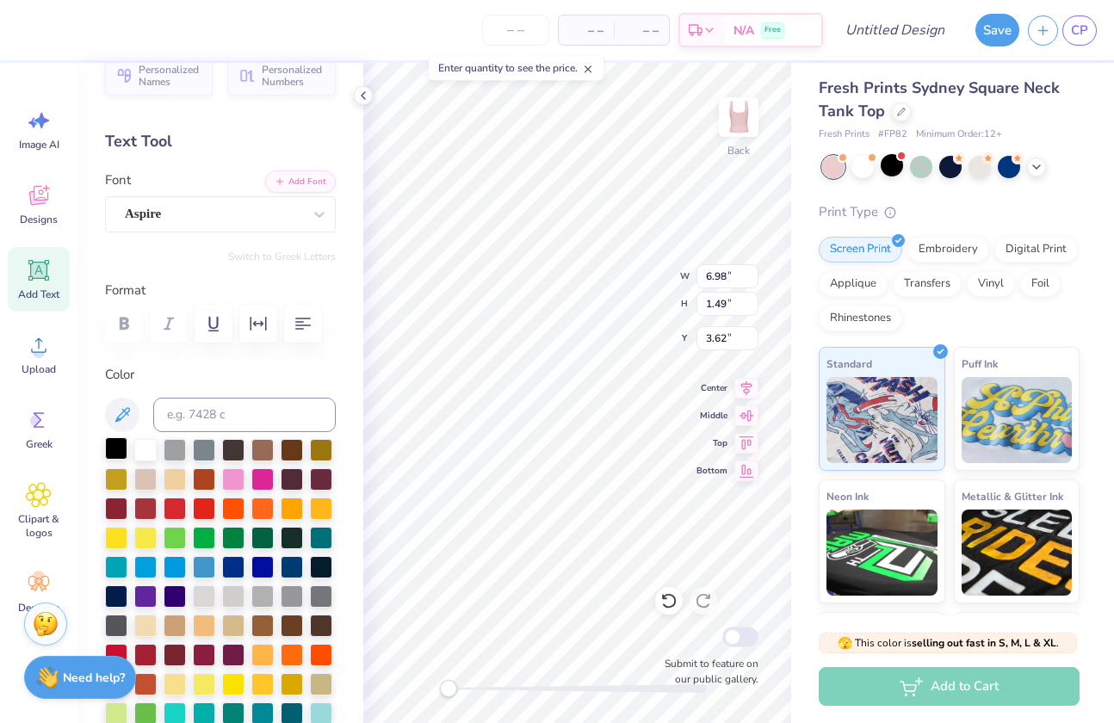
click at [112, 440] on div at bounding box center [116, 448] width 22 height 22
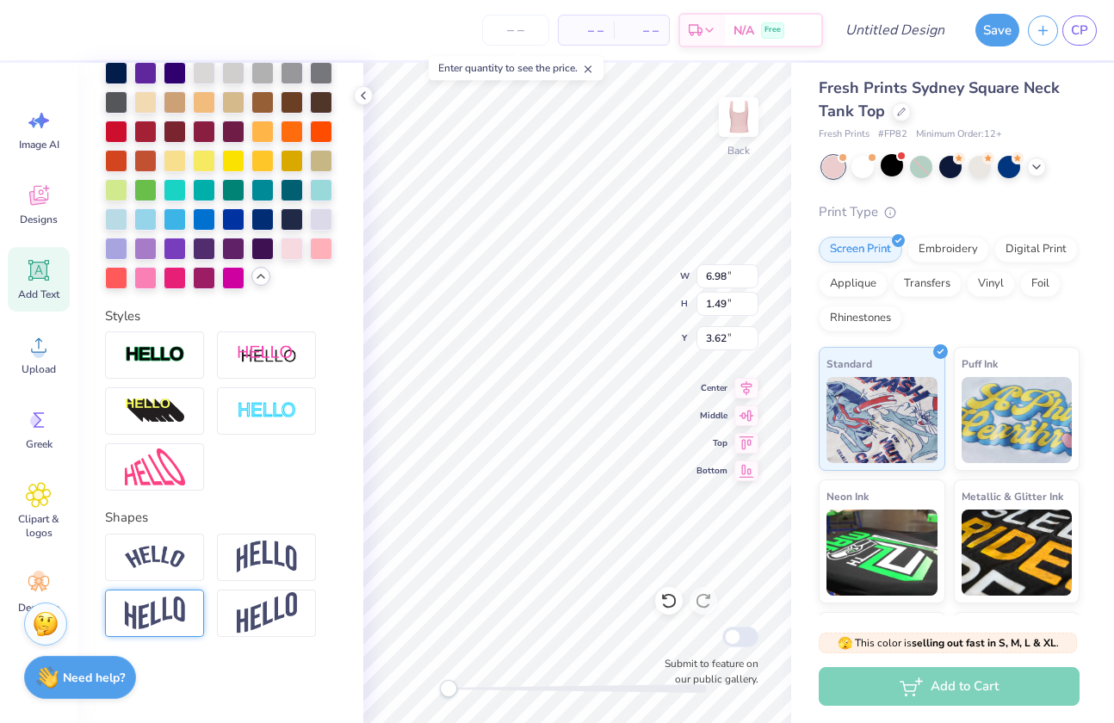
scroll to position [608, 0]
click at [170, 603] on img at bounding box center [155, 614] width 60 height 34
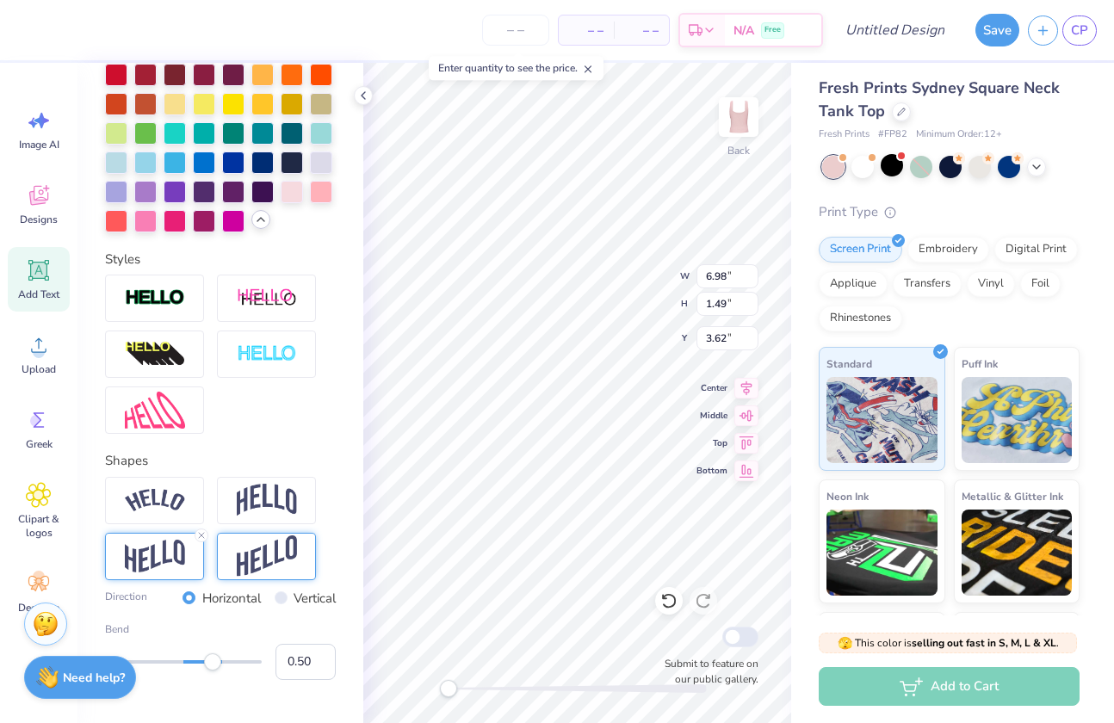
scroll to position [708, 0]
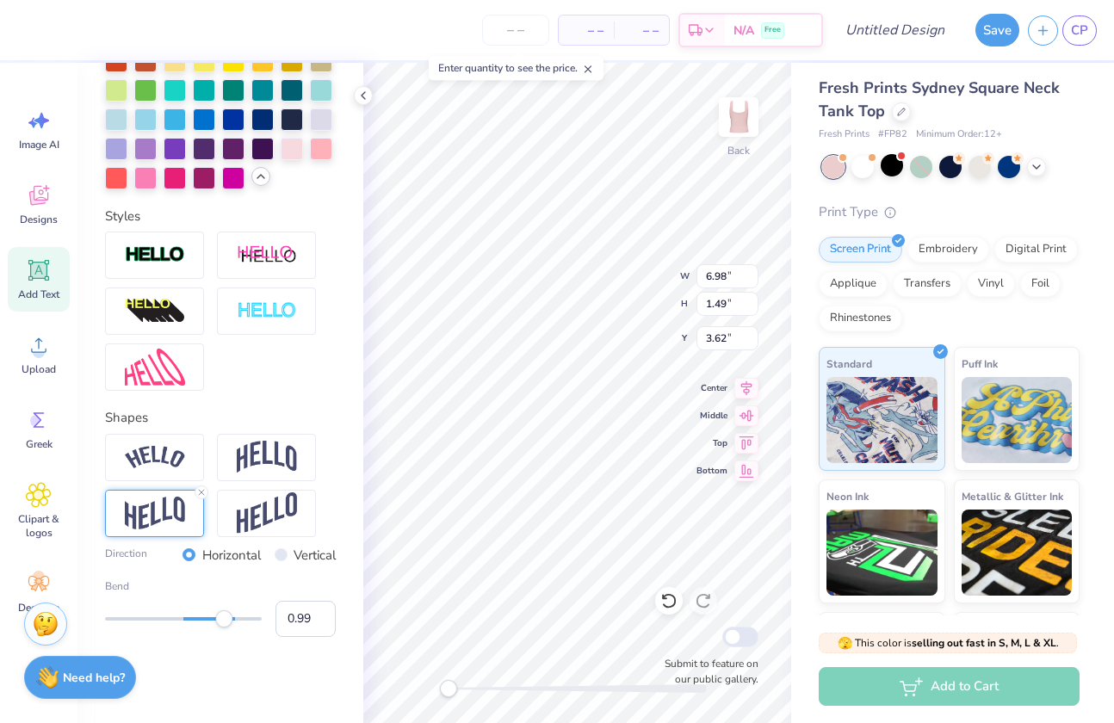
type input "1.00"
drag, startPoint x: 217, startPoint y: 617, endPoint x: 272, endPoint y: 626, distance: 55.8
click at [272, 626] on div "Bend 1.00" at bounding box center [220, 607] width 231 height 59
type input "0.82"
drag, startPoint x: 245, startPoint y: 618, endPoint x: 236, endPoint y: 619, distance: 9.5
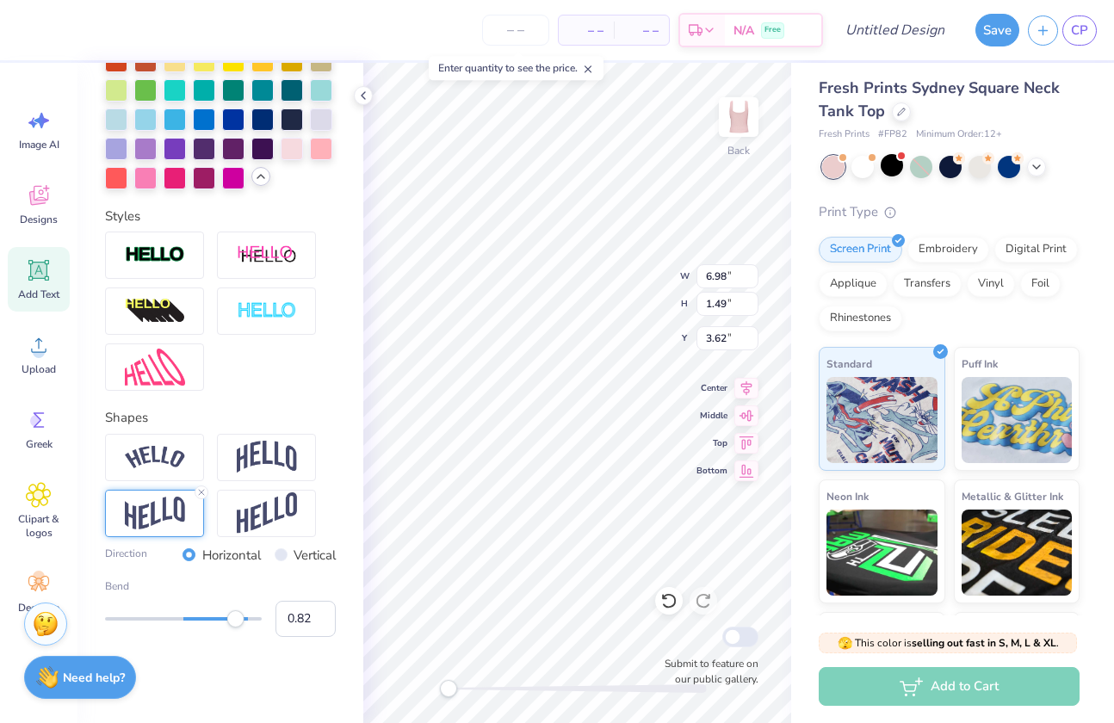
click at [236, 619] on div "Accessibility label" at bounding box center [235, 618] width 17 height 17
click at [424, 681] on div "Back Submit to feature on our public gallery." at bounding box center [577, 393] width 428 height 660
click at [806, 486] on div "Fresh Prints Sydney Square Neck Tank Top Fresh Prints # FP82 Minimum Order: 12 …" at bounding box center [952, 396] width 323 height 680
click at [870, 169] on div at bounding box center [862, 165] width 22 height 22
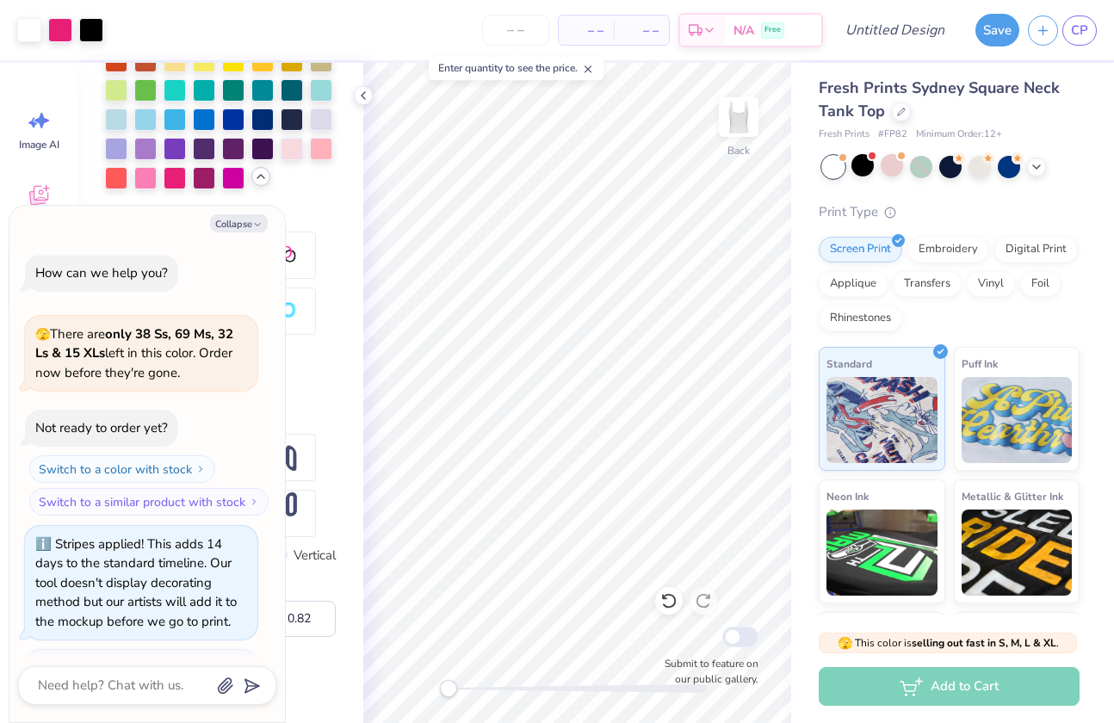
scroll to position [771, 0]
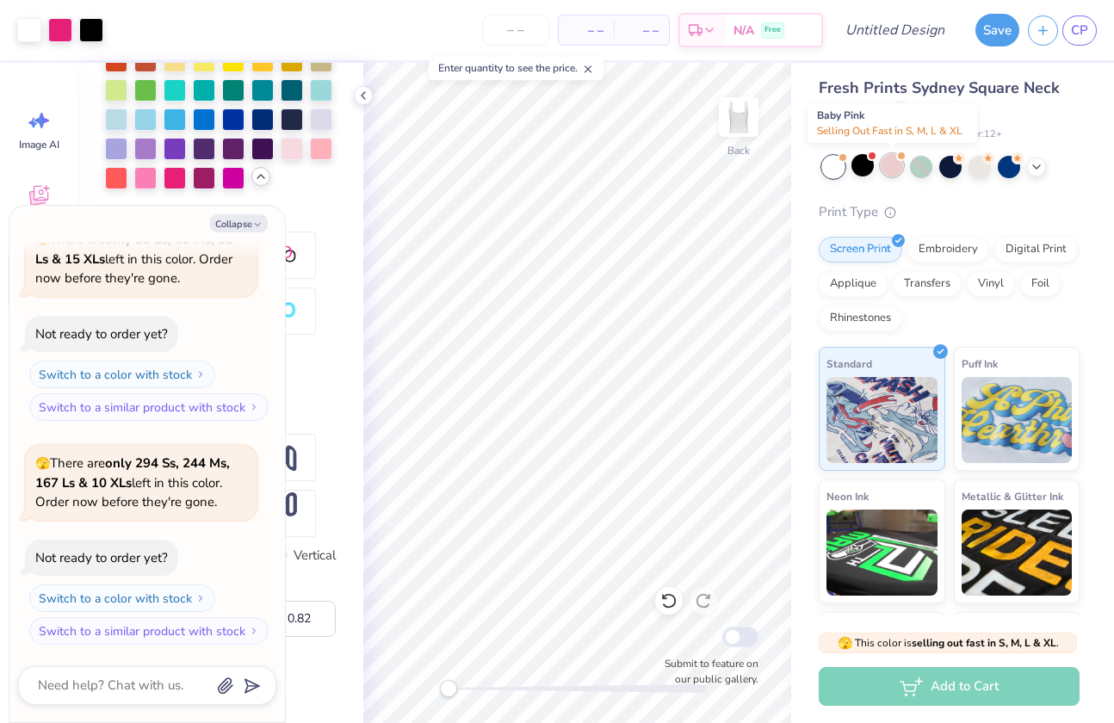
click at [885, 166] on div at bounding box center [892, 165] width 22 height 22
type textarea "x"
click at [526, 35] on input "number" at bounding box center [515, 30] width 67 height 31
type input "15"
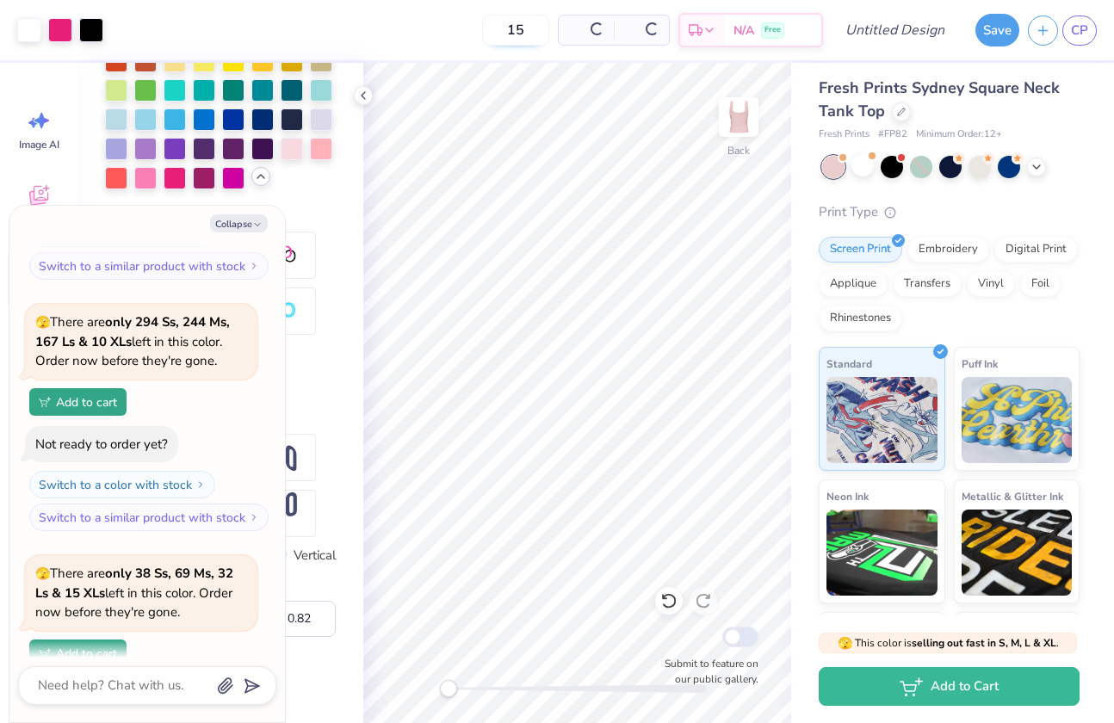
scroll to position [1078, 0]
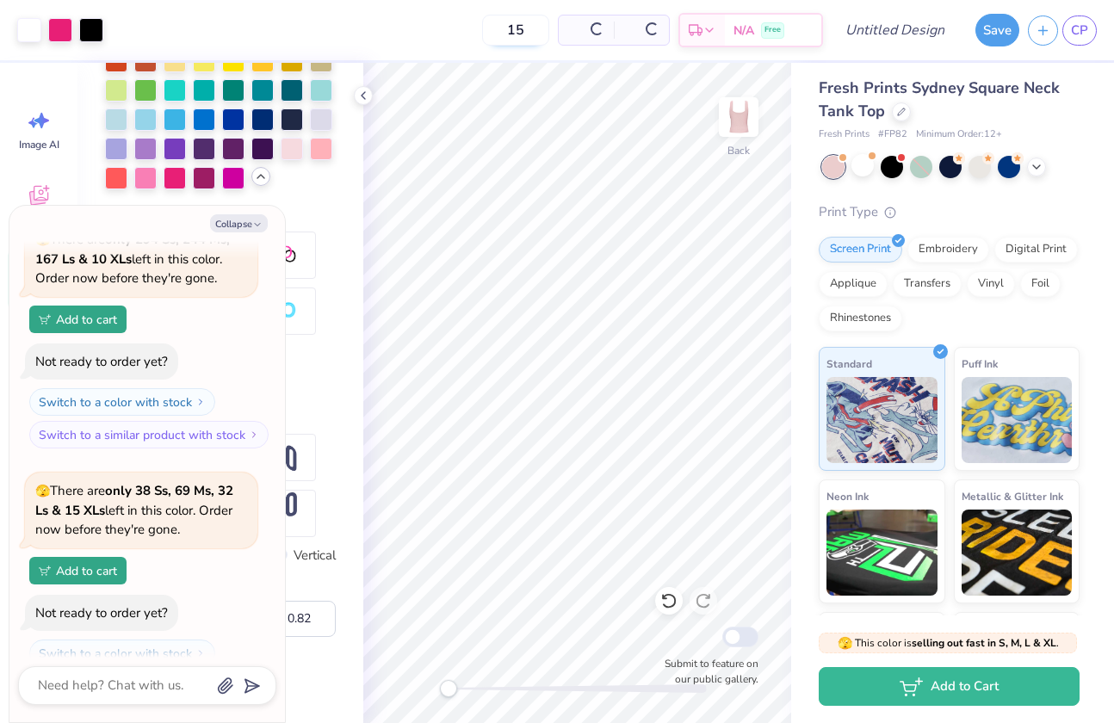
type textarea "x"
type input "15"
click at [854, 30] on div "Art colors 15 $39.10 Per Item $586.50 Total Est. Delivery Sep 21 - 24 Free Desi…" at bounding box center [557, 30] width 1114 height 60
type input "Moonball/Recruitment V1"
type textarea "x"
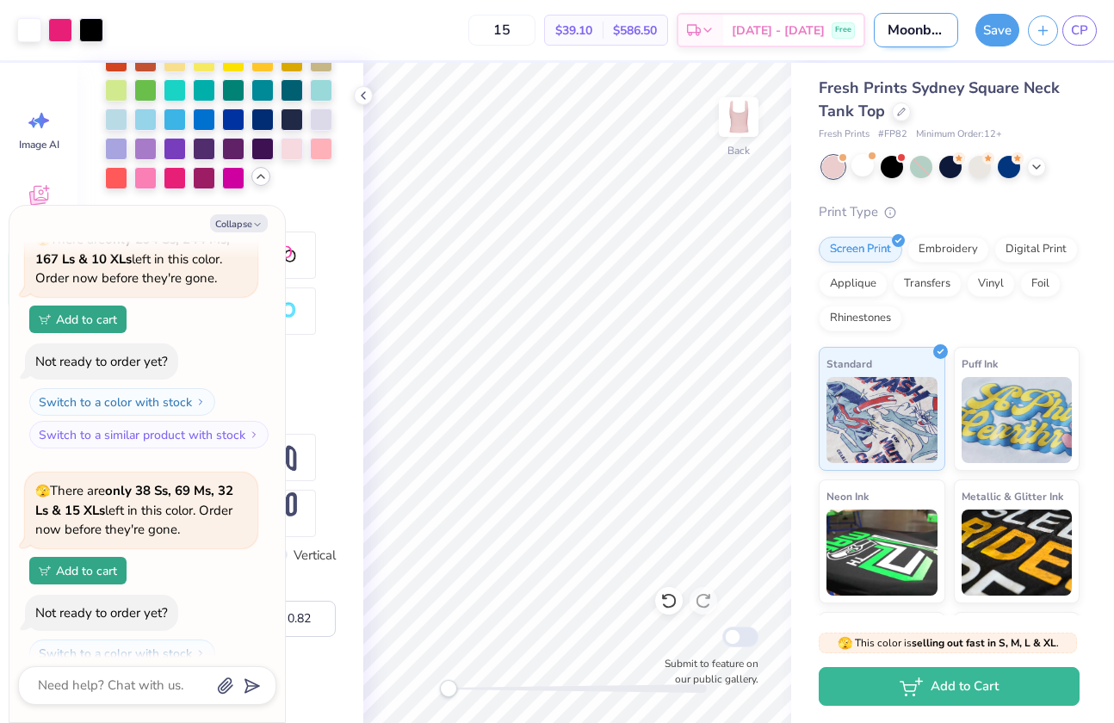
click at [933, 31] on input "Moonball/Recruitment V1" at bounding box center [916, 30] width 84 height 34
type input "M"
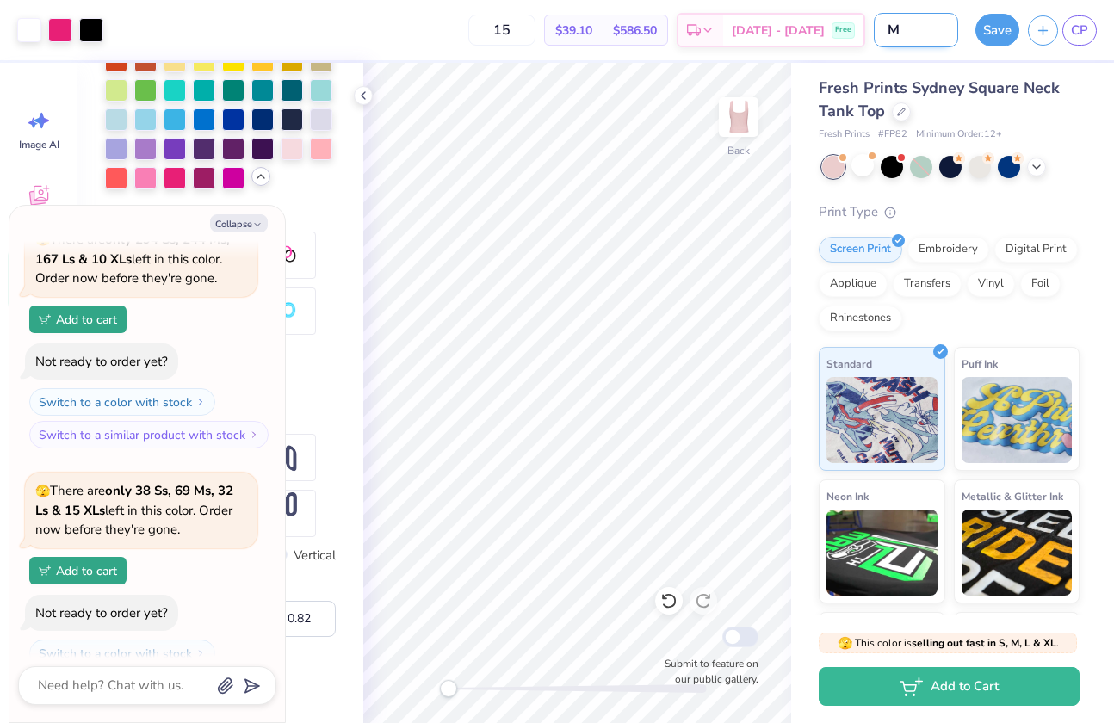
type textarea "x"
type input "Mo"
type textarea "x"
type input "Moo"
type textarea "x"
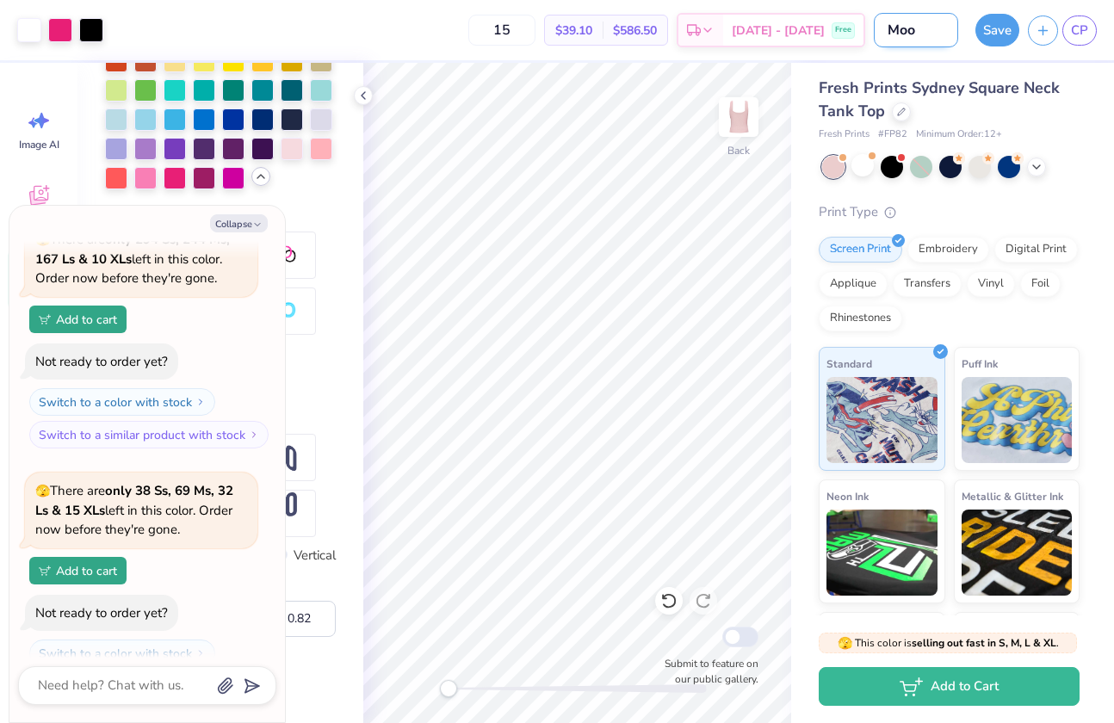
type input "Moon"
type textarea "x"
type input "MoonB"
type textarea "x"
type input "MoonBa"
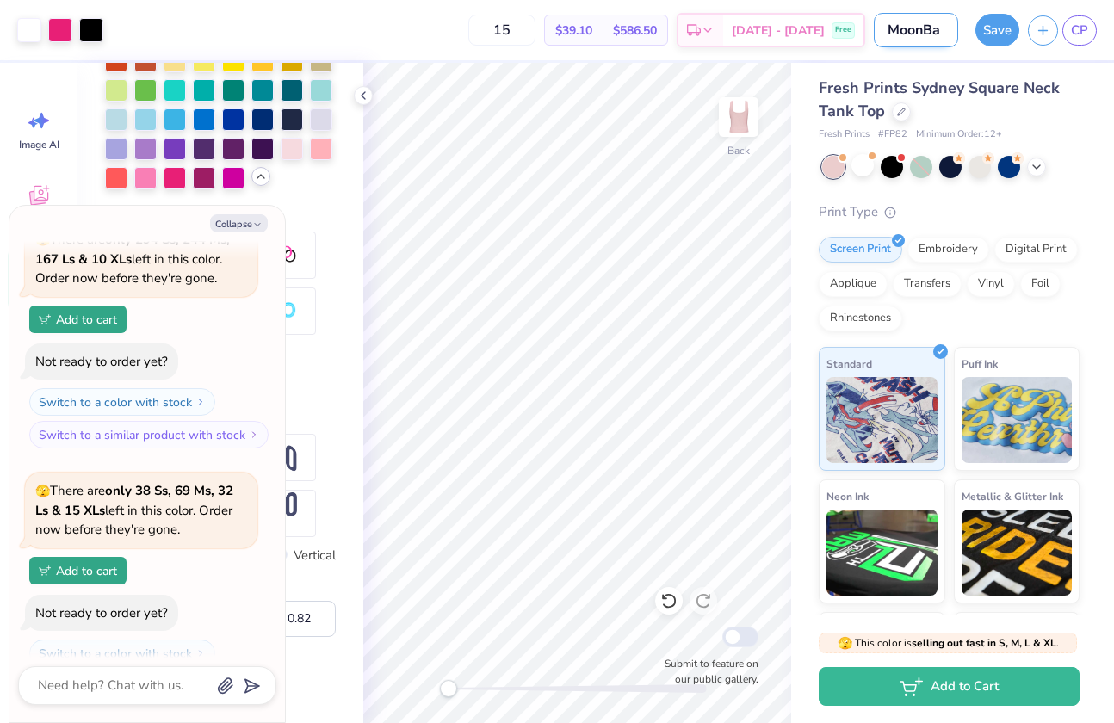
type textarea "x"
type input "MoonB"
type textarea "x"
type input "Moon"
type textarea "x"
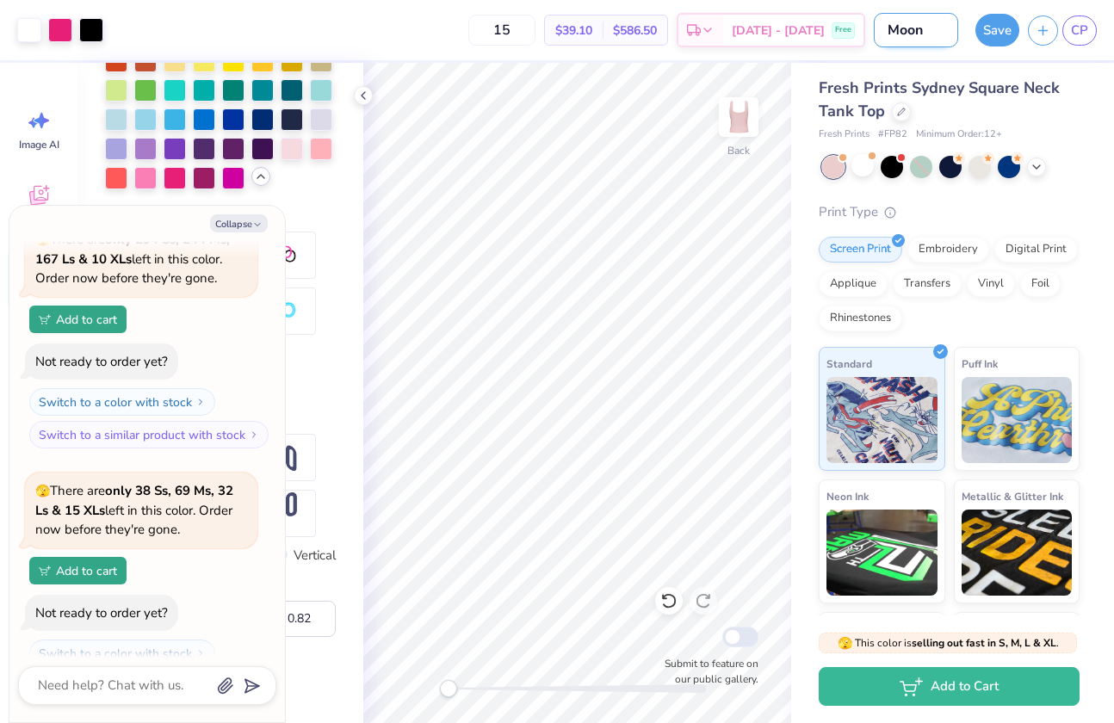
type input "Moonb"
type textarea "x"
type input "Moonba"
type textarea "x"
type input "Moonbal"
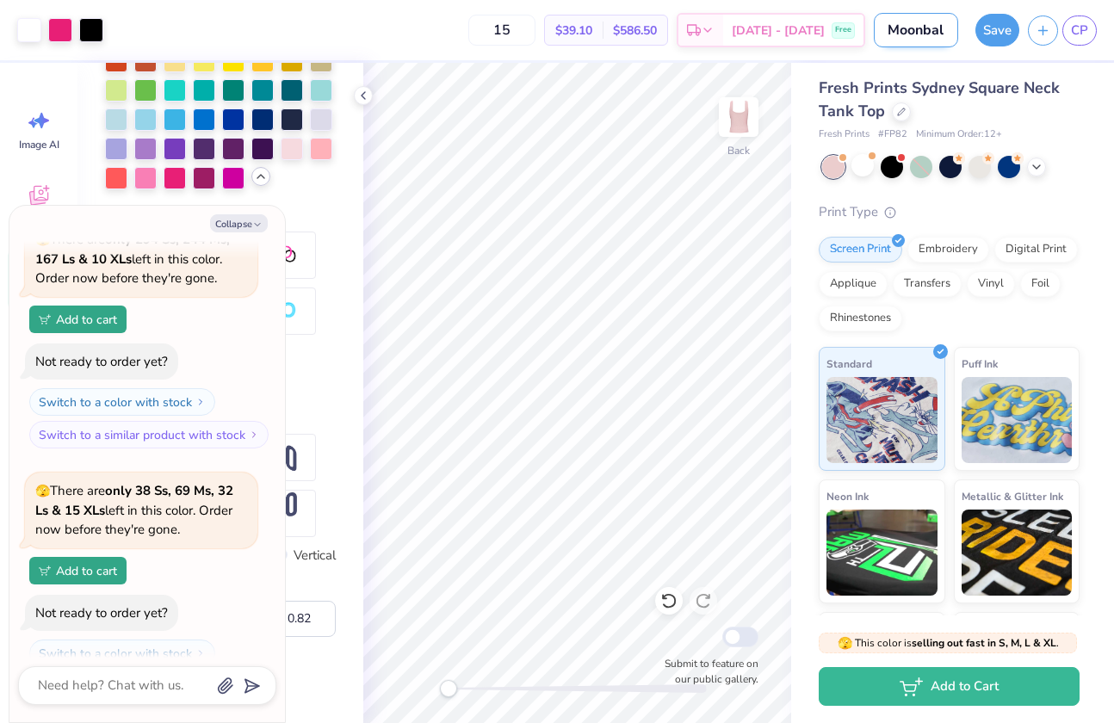
type textarea "x"
type input "Moonball"
type textarea "x"
type input "Moonball/"
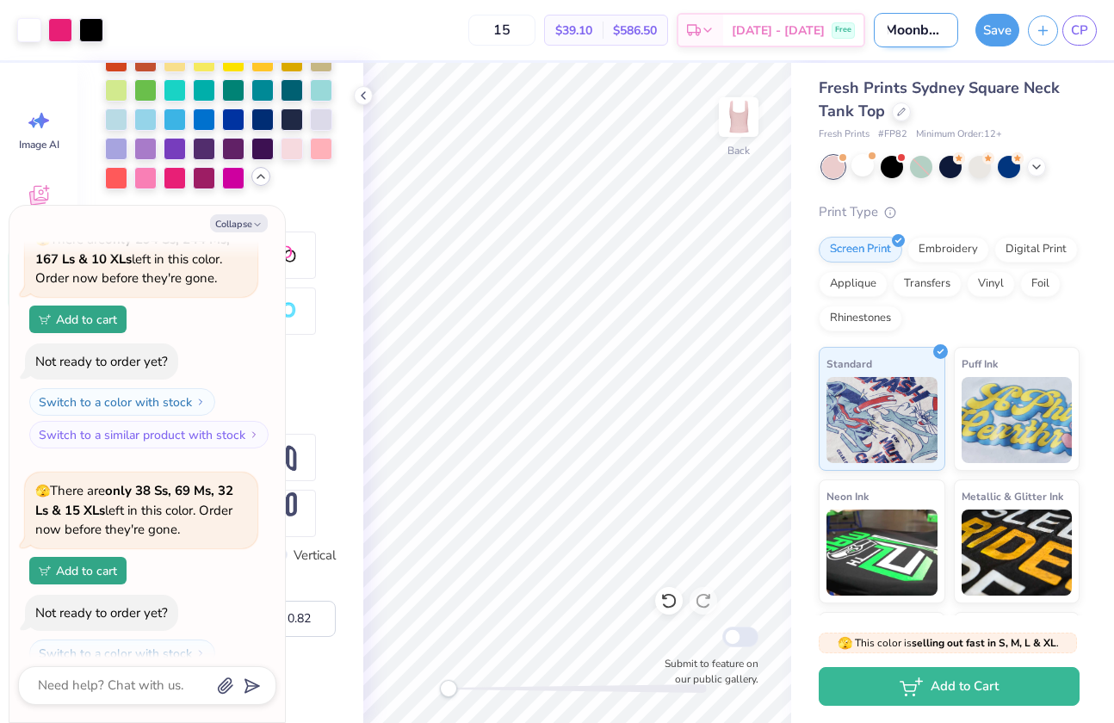
type textarea "x"
type input "Moonball/R"
type textarea "x"
type input "Moonball/Re"
type textarea "x"
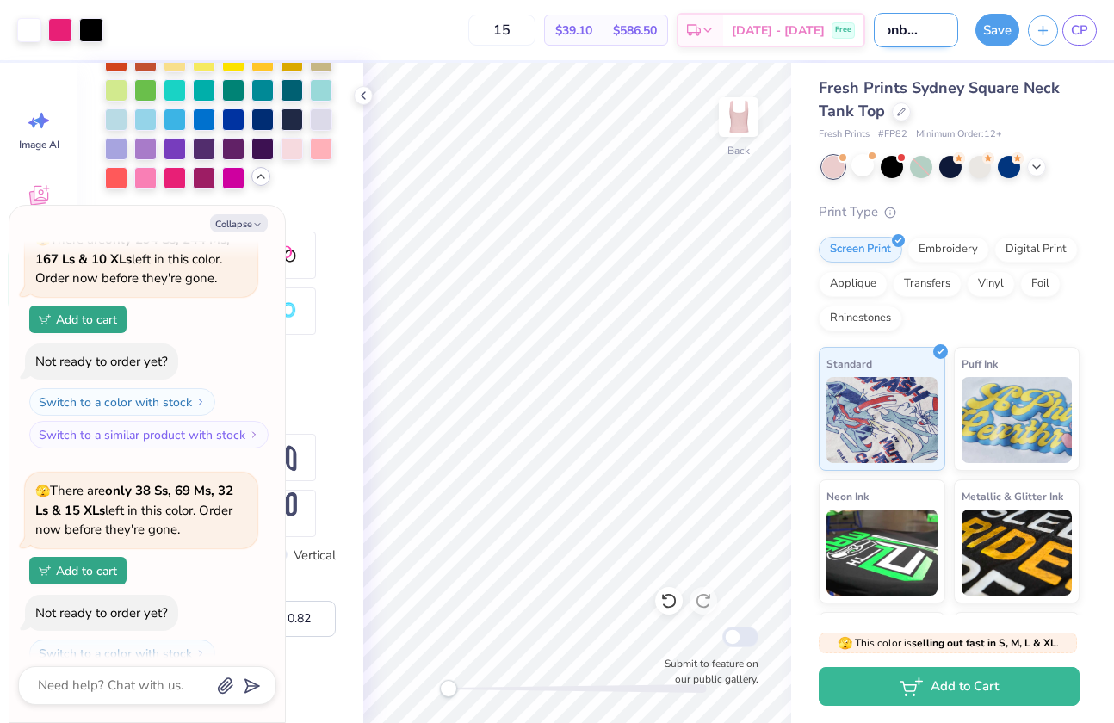
type input "Moonball/Rec"
type textarea "x"
type input "Moonball/Recr"
type textarea "x"
type input "Moonball/Recru"
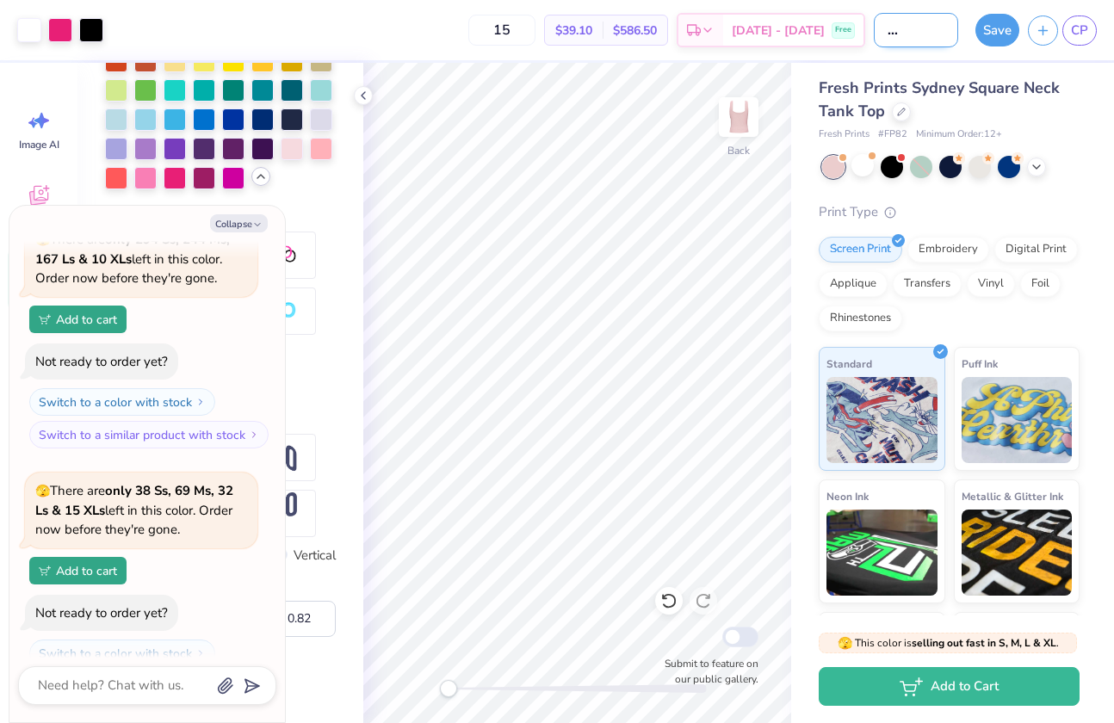
type textarea "x"
type input "Moonball/Recrui"
type textarea "x"
type input "Moonball/Recruit"
type textarea "x"
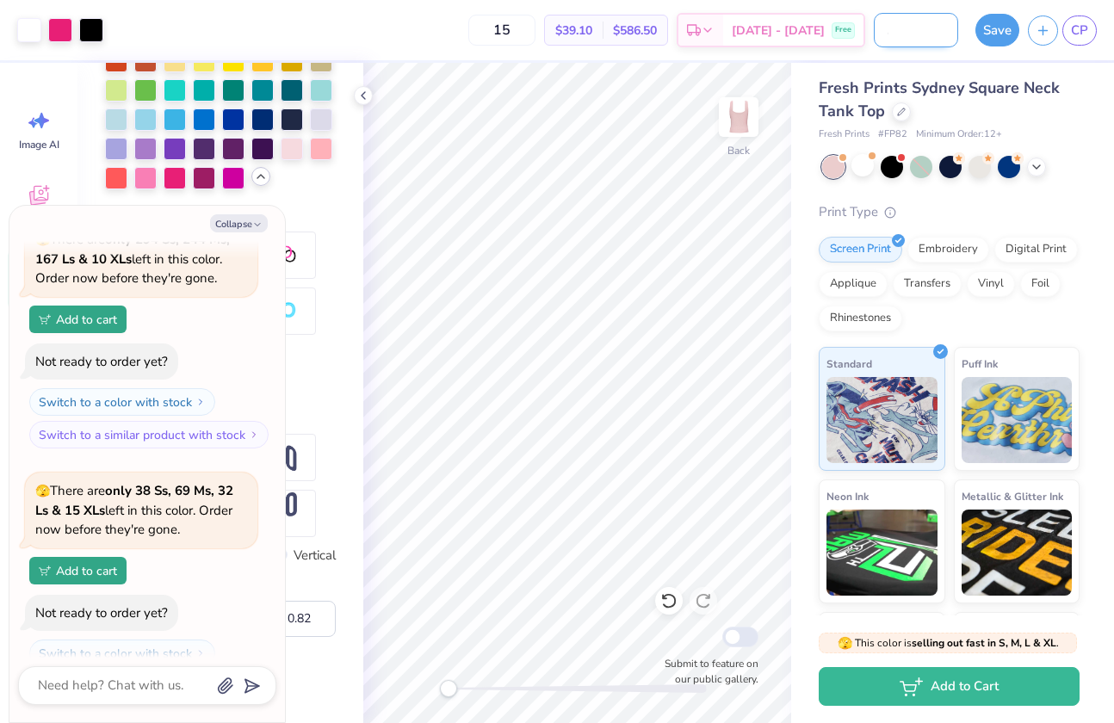
type input "Moonball/Recruitm"
type textarea "x"
type input "Moonball/Recruitme"
type textarea "x"
type input "Moonball/Recruitmen"
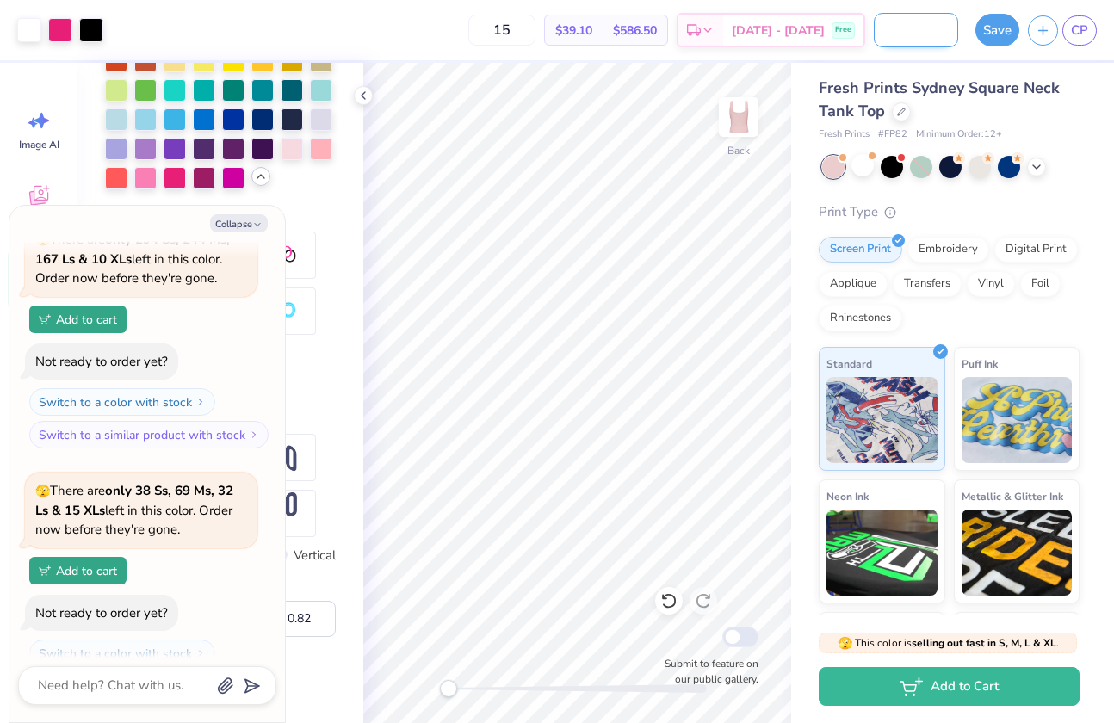
type textarea "x"
type input "Moonball/Recruitment"
type textarea "x"
type input "Moonball/Recruitment"
type textarea "x"
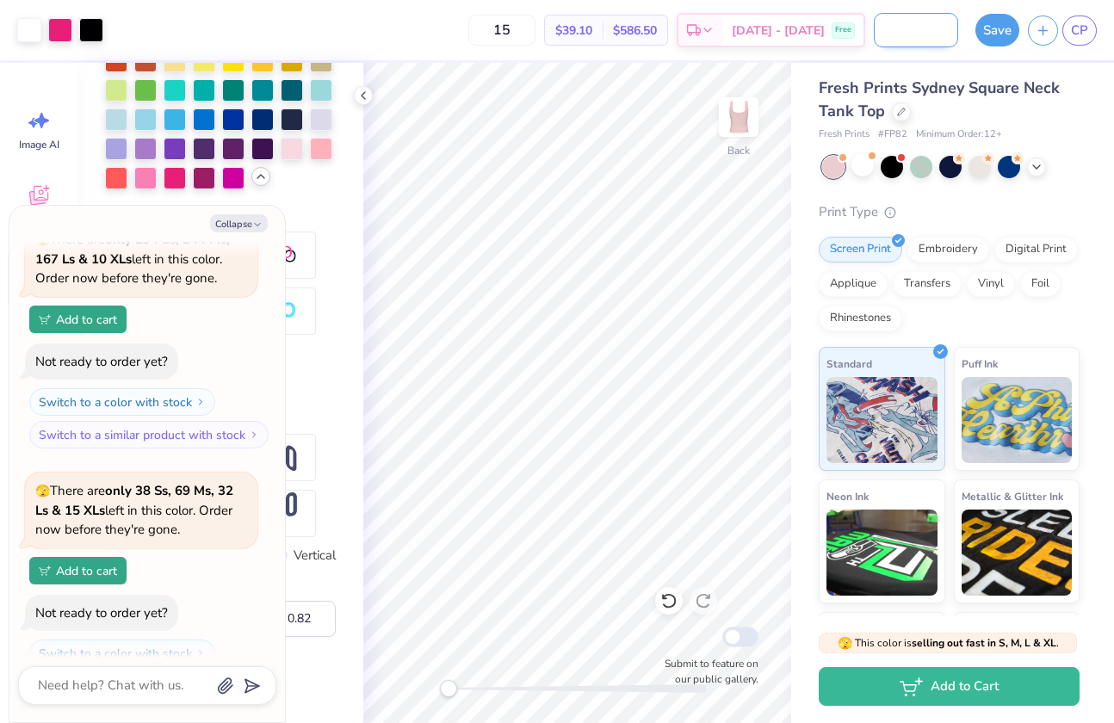
type input "Moonball/Recruitment V"
type textarea "x"
type input "Moonball/Recruitment V2"
type textarea "x"
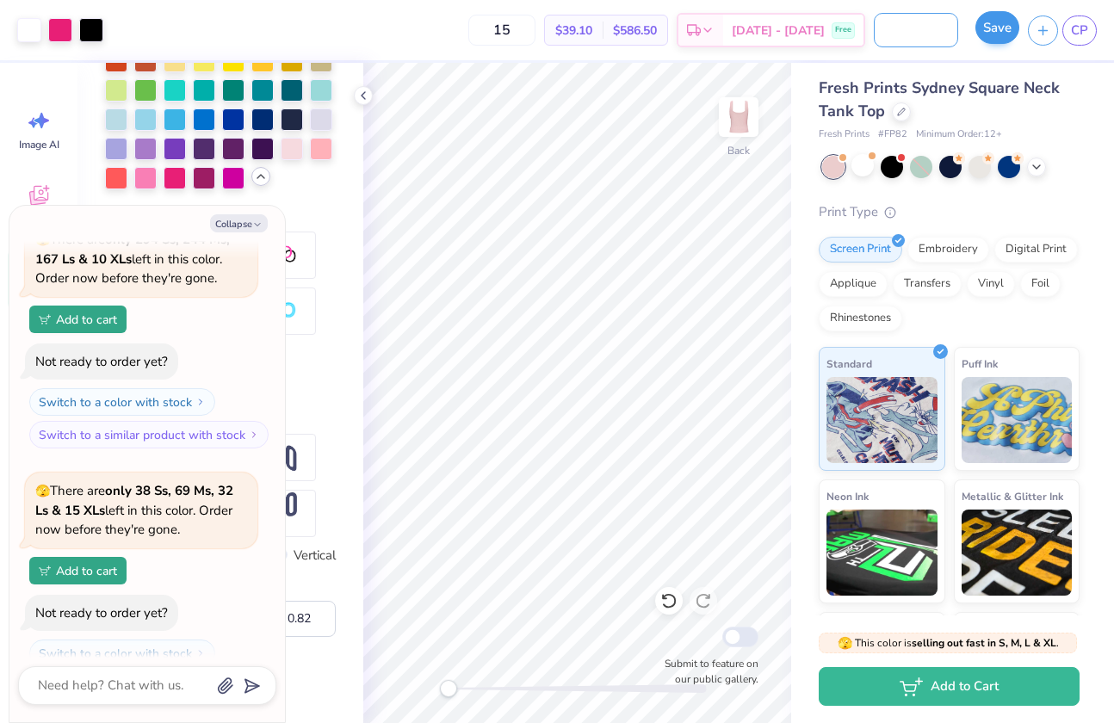
type input "Moonball/Recruitment V2"
click at [997, 38] on button "Save" at bounding box center [997, 27] width 44 height 33
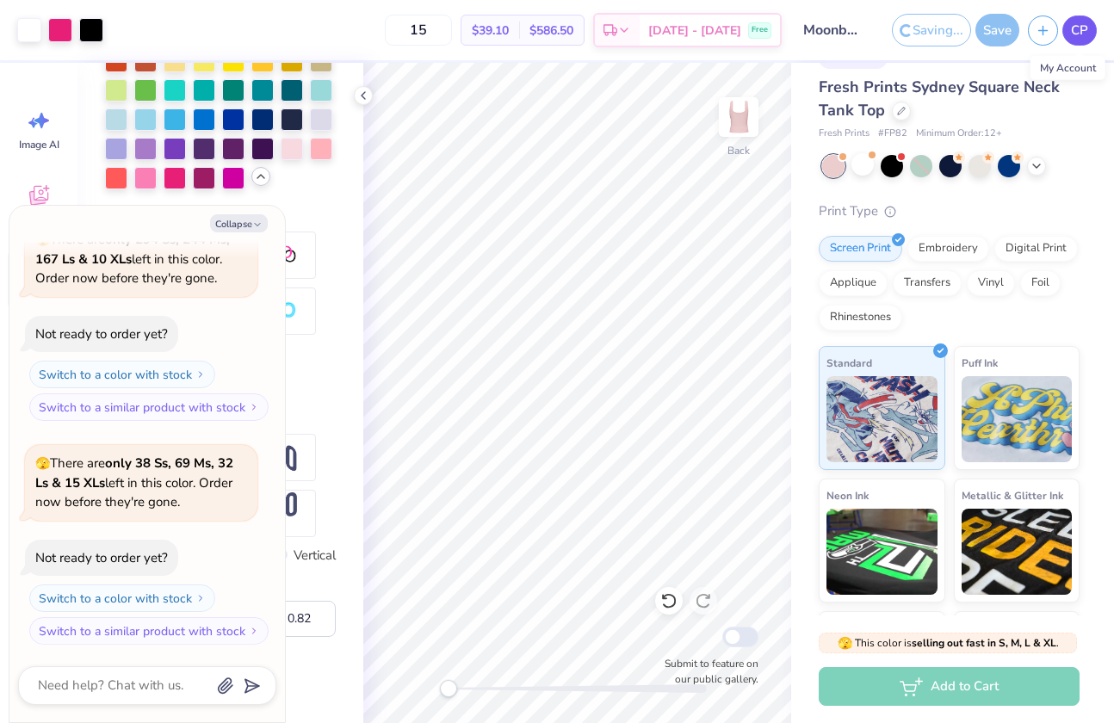
scroll to position [1078, 0]
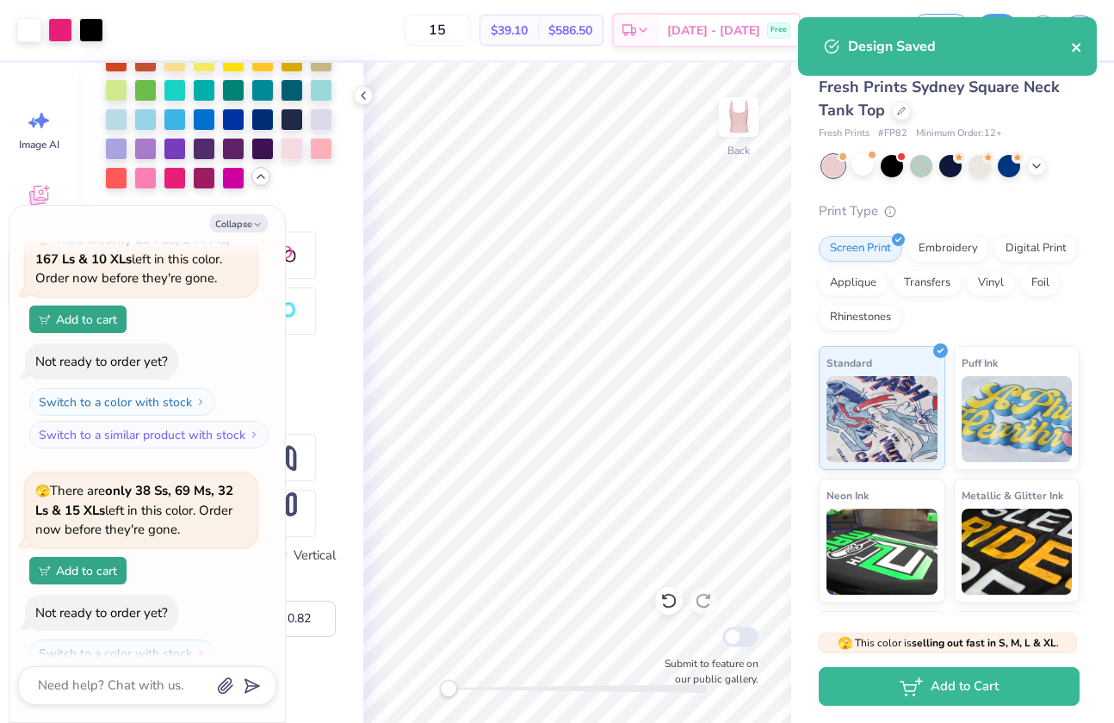
click at [1078, 42] on icon "close" at bounding box center [1077, 47] width 12 height 14
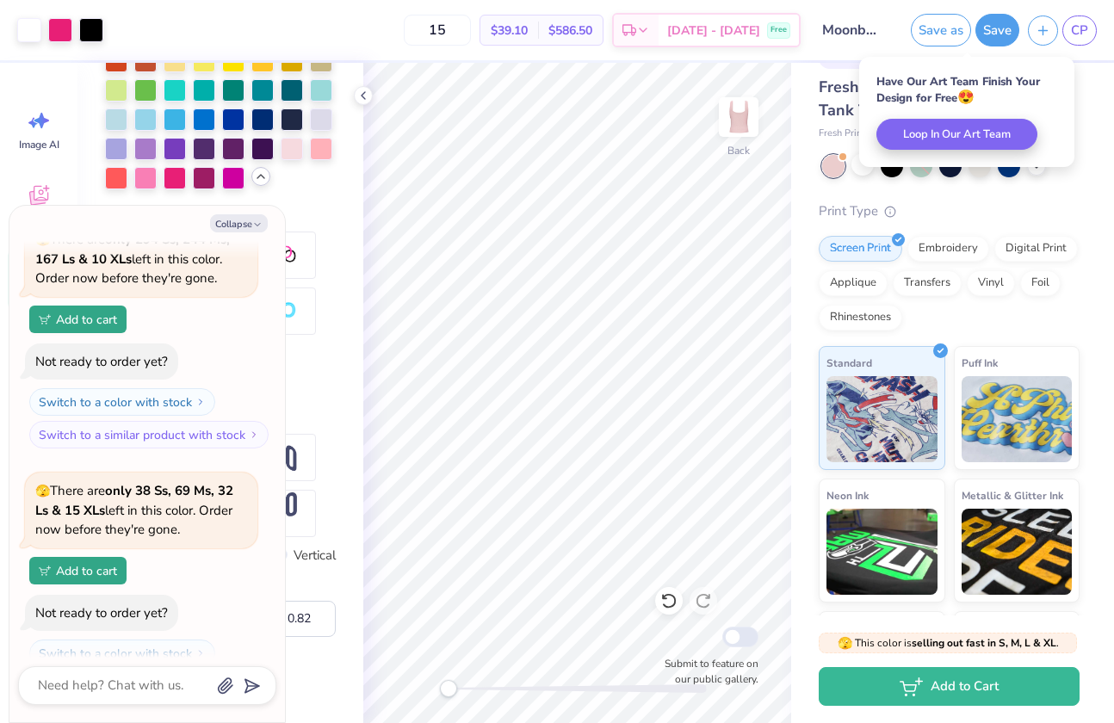
click at [894, 108] on body "Art colors 15 $39.10 Per Item $586.50 Total Est. Delivery Sep 21 - 24 Free Desi…" at bounding box center [557, 361] width 1114 height 723
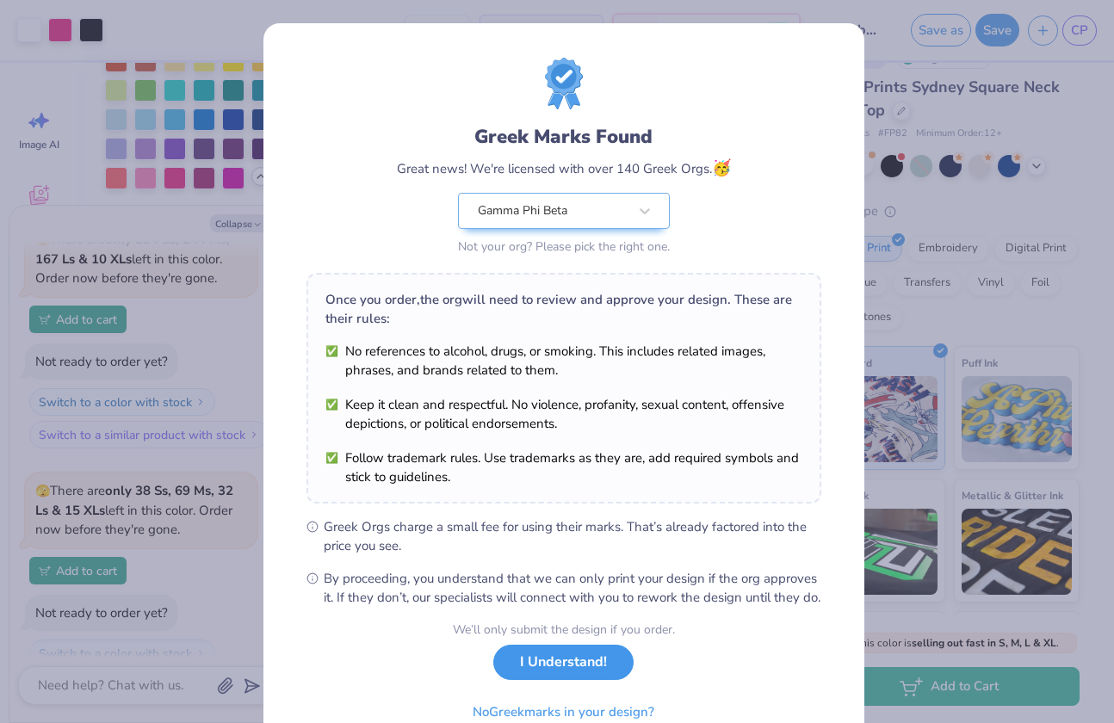
click at [533, 680] on button "I Understand!" at bounding box center [563, 662] width 140 height 35
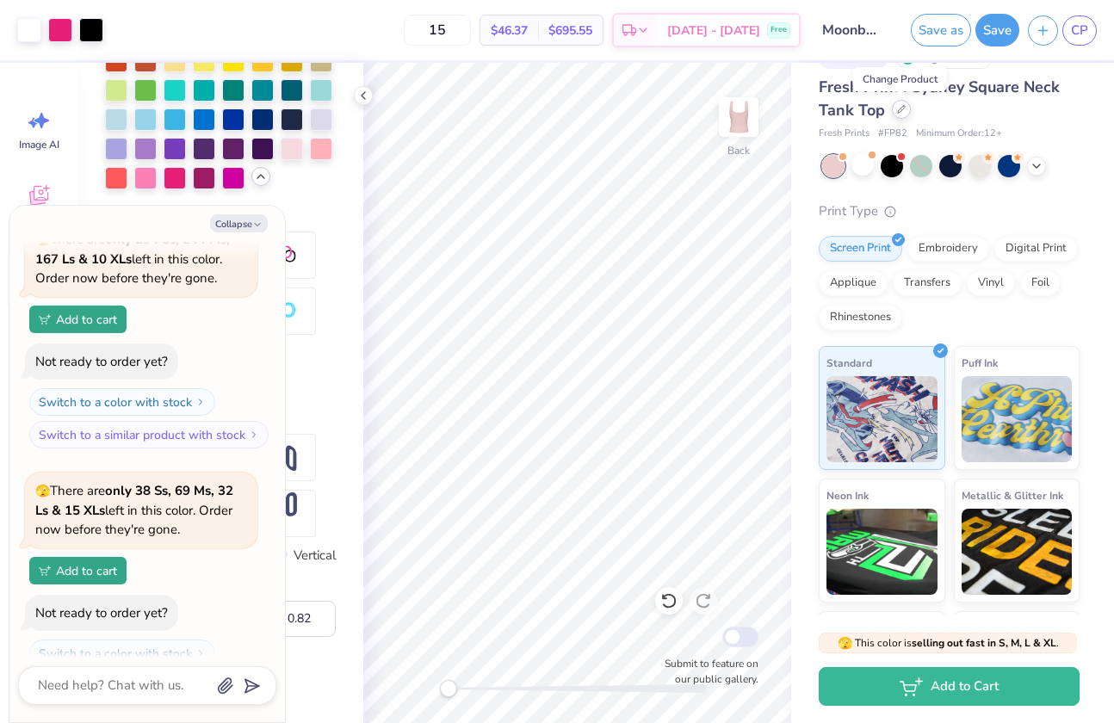
click at [900, 116] on div at bounding box center [901, 109] width 19 height 19
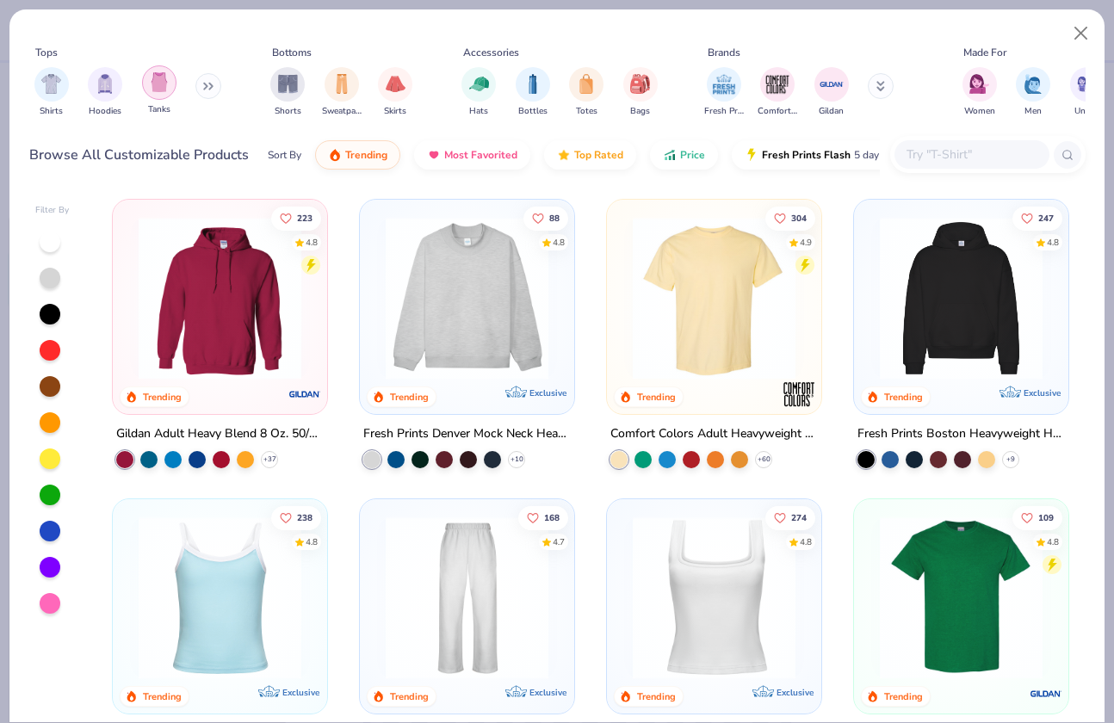
click at [156, 81] on img "filter for Tanks" at bounding box center [159, 82] width 19 height 20
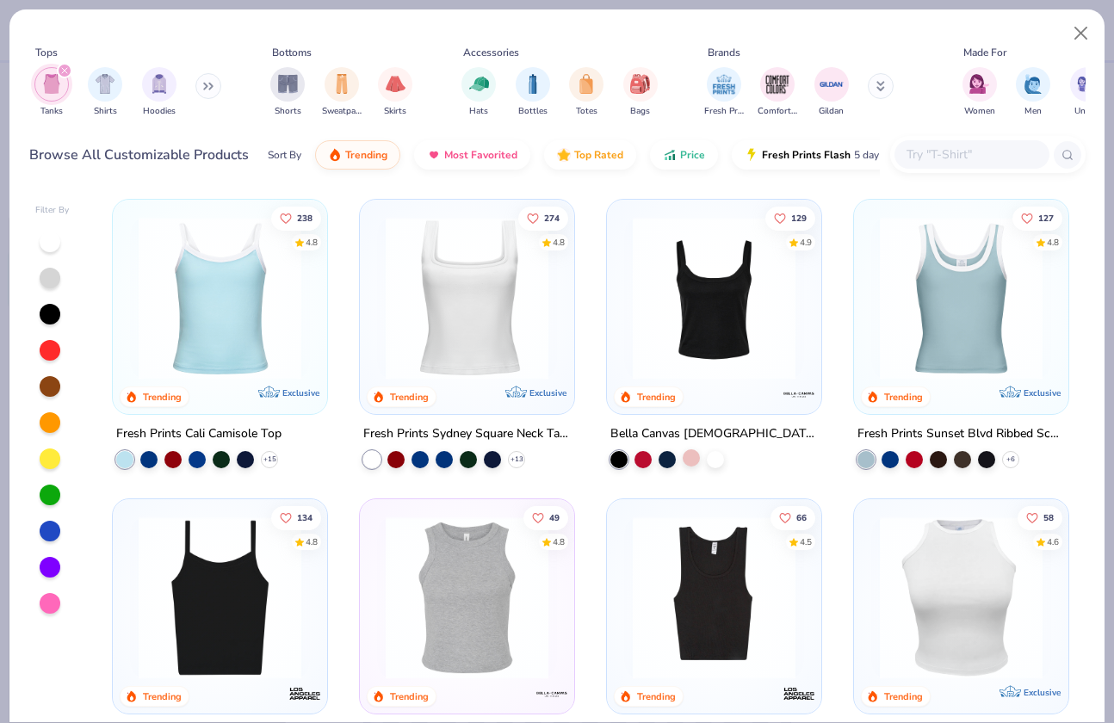
click at [686, 455] on div at bounding box center [691, 457] width 17 height 17
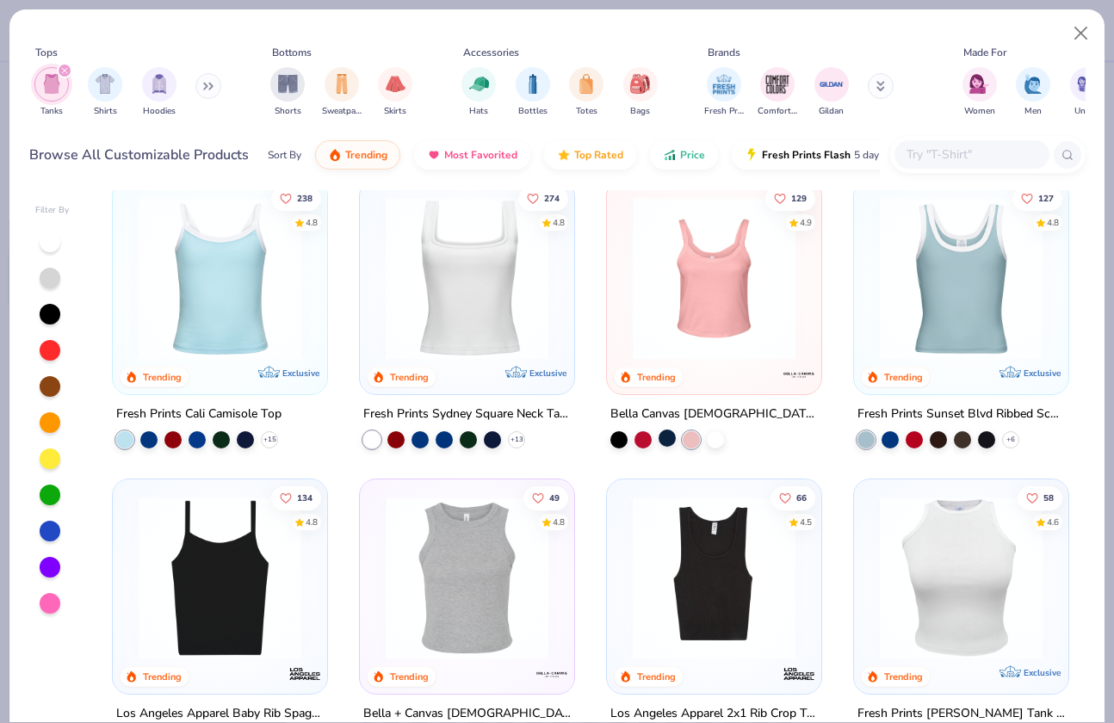
scroll to position [21, 0]
click at [1007, 437] on polyline at bounding box center [1010, 438] width 7 height 3
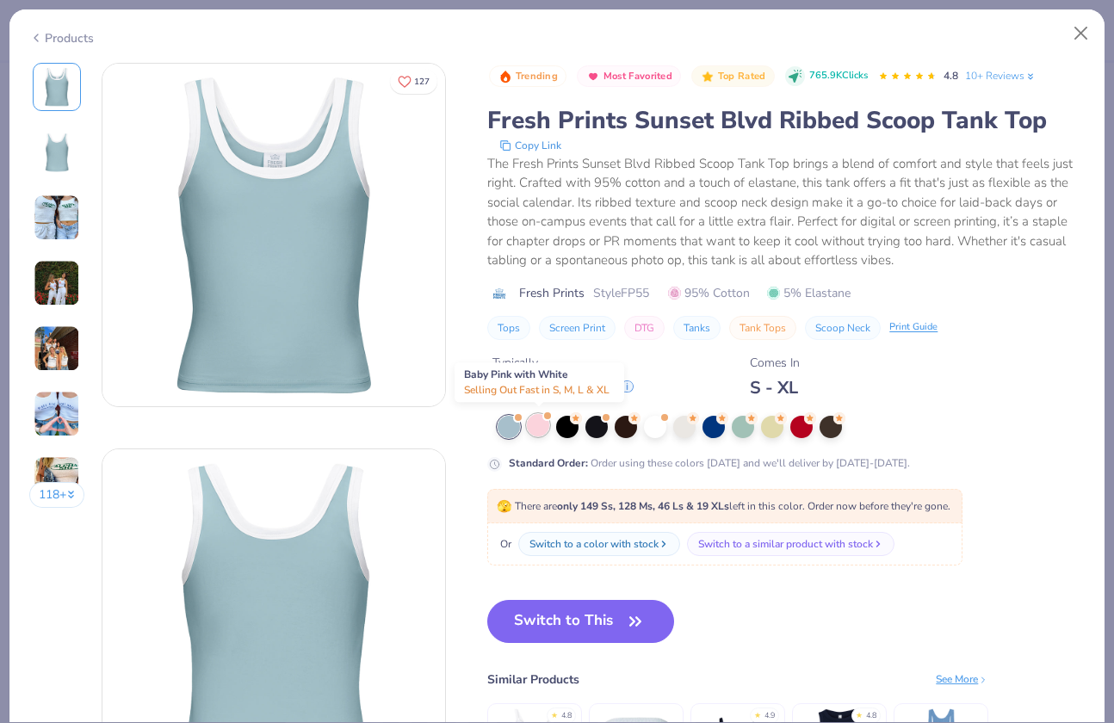
click at [539, 423] on div at bounding box center [538, 425] width 22 height 22
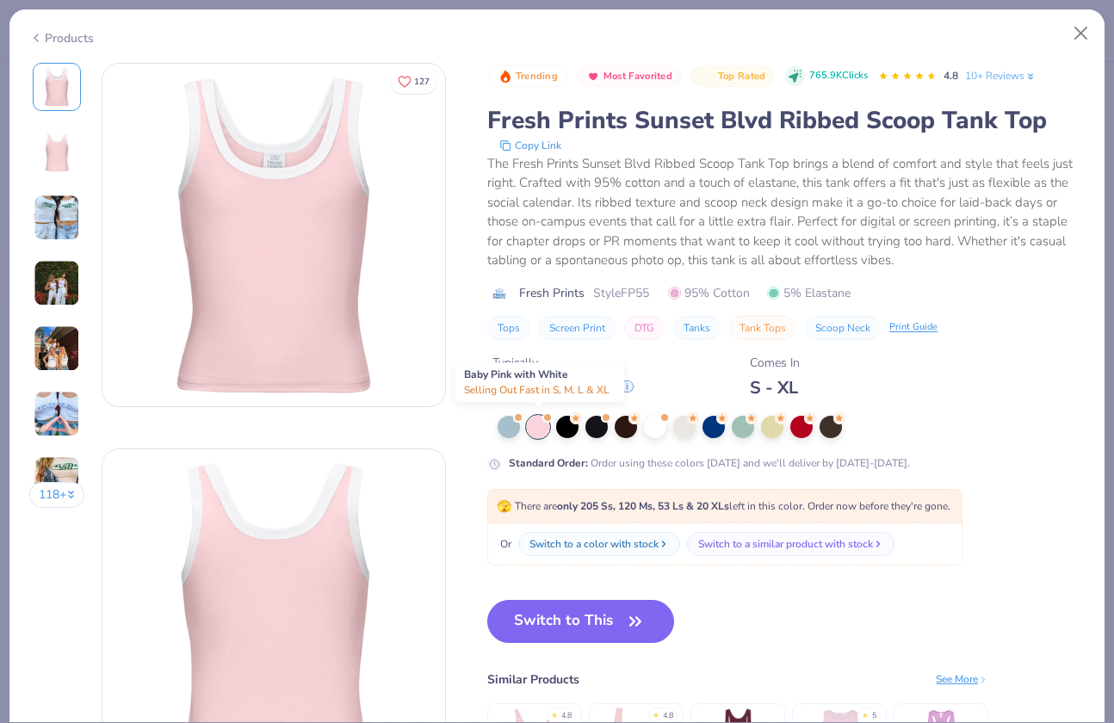
type textarea "x"
click at [44, 34] on div "Products" at bounding box center [61, 38] width 65 height 18
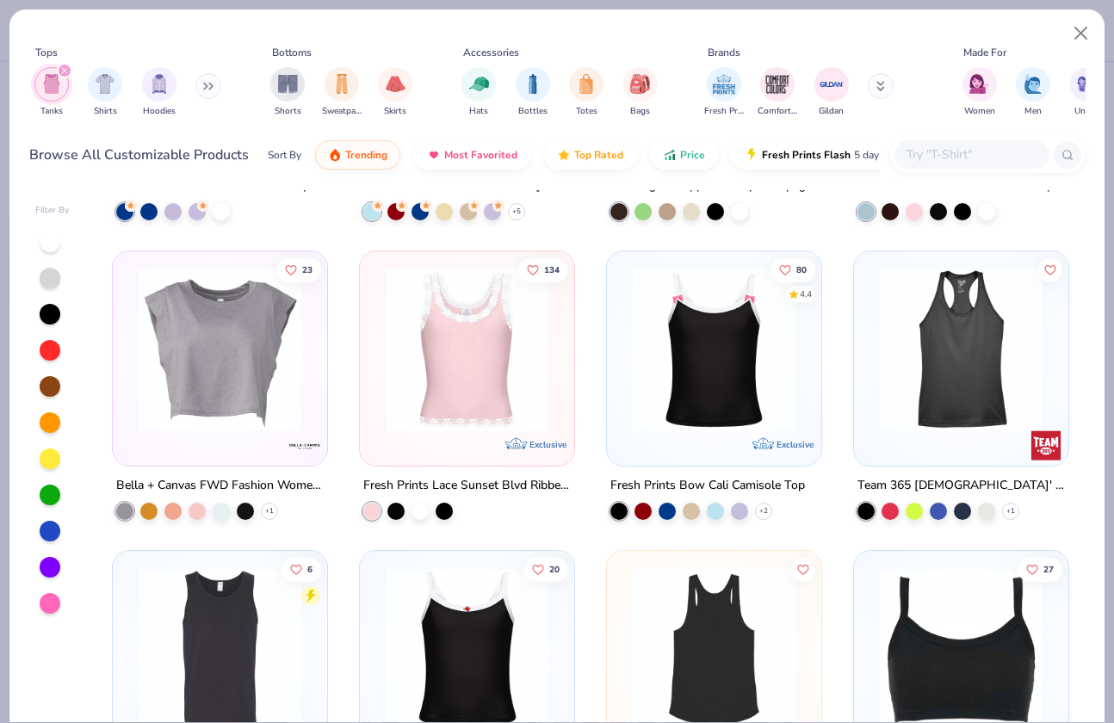
scroll to position [1148, 0]
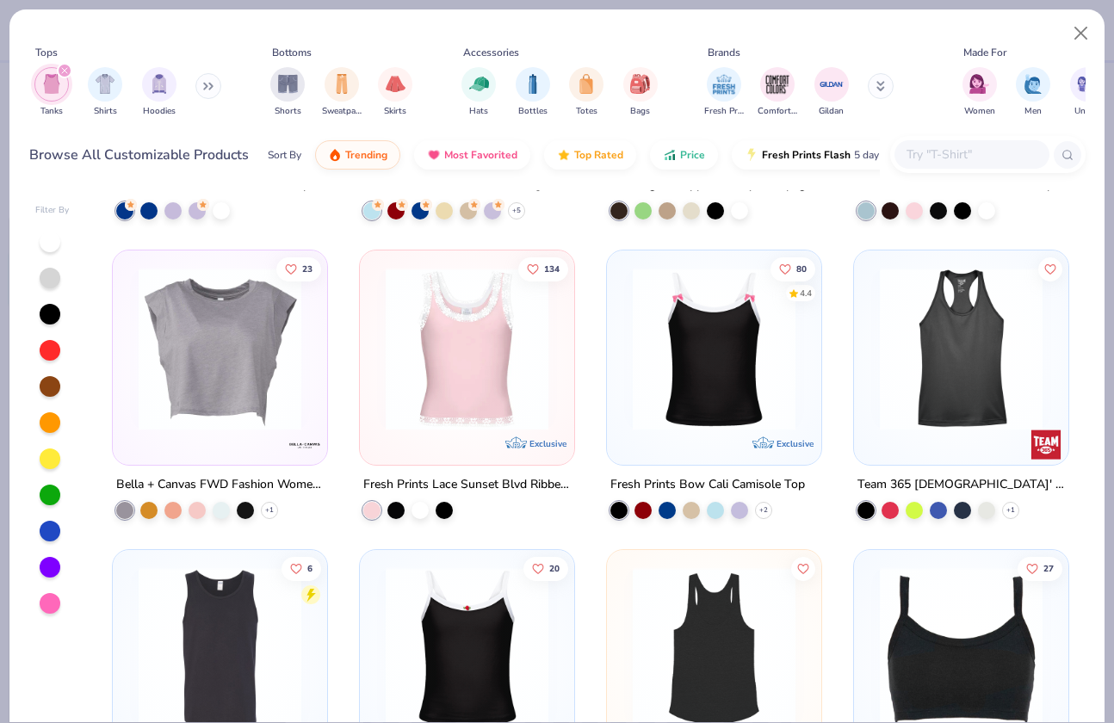
click at [480, 387] on img at bounding box center [467, 349] width 180 height 163
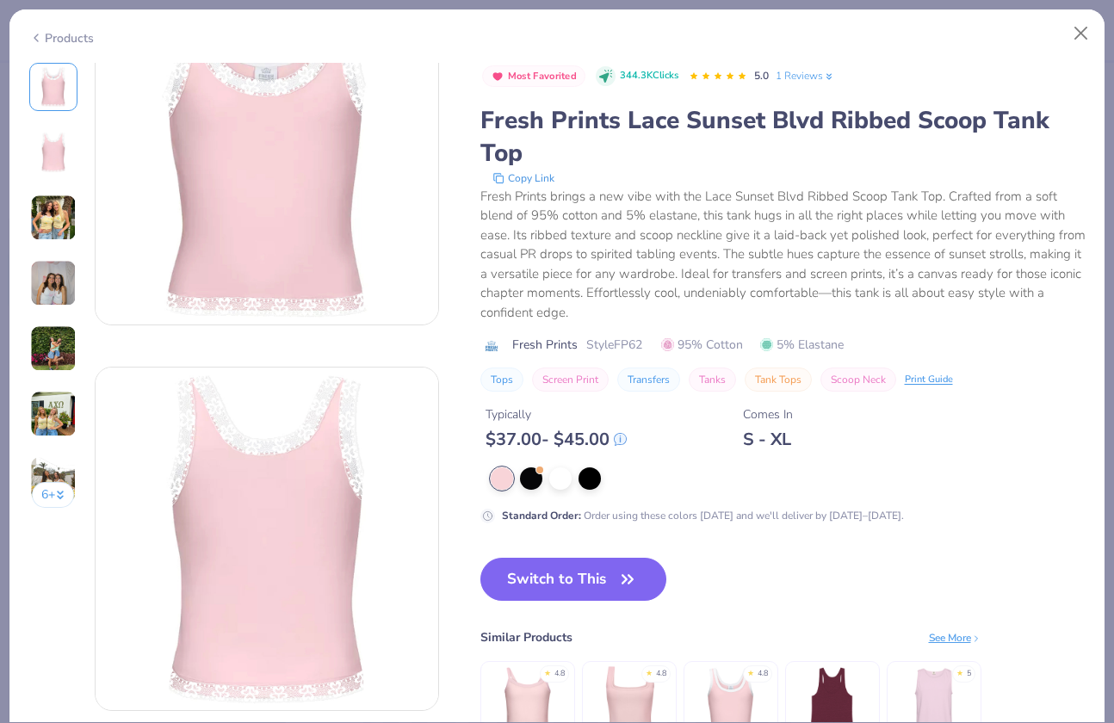
scroll to position [96, 0]
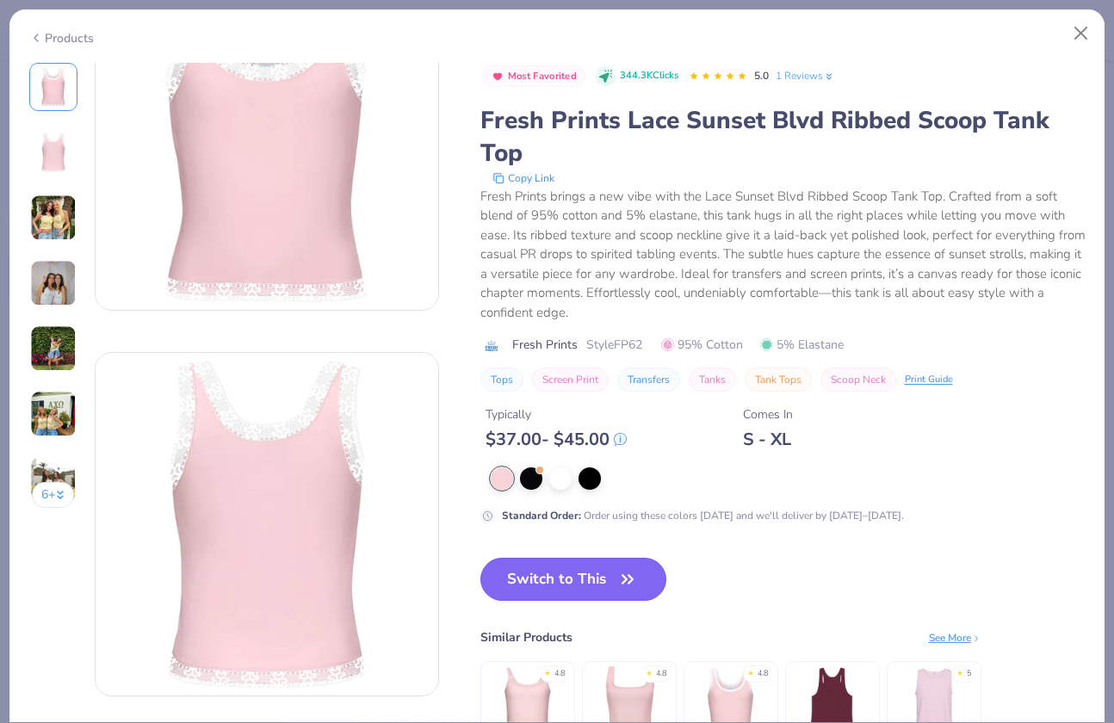
click at [587, 574] on button "Switch to This" at bounding box center [573, 579] width 187 height 43
type textarea "x"
type input "50"
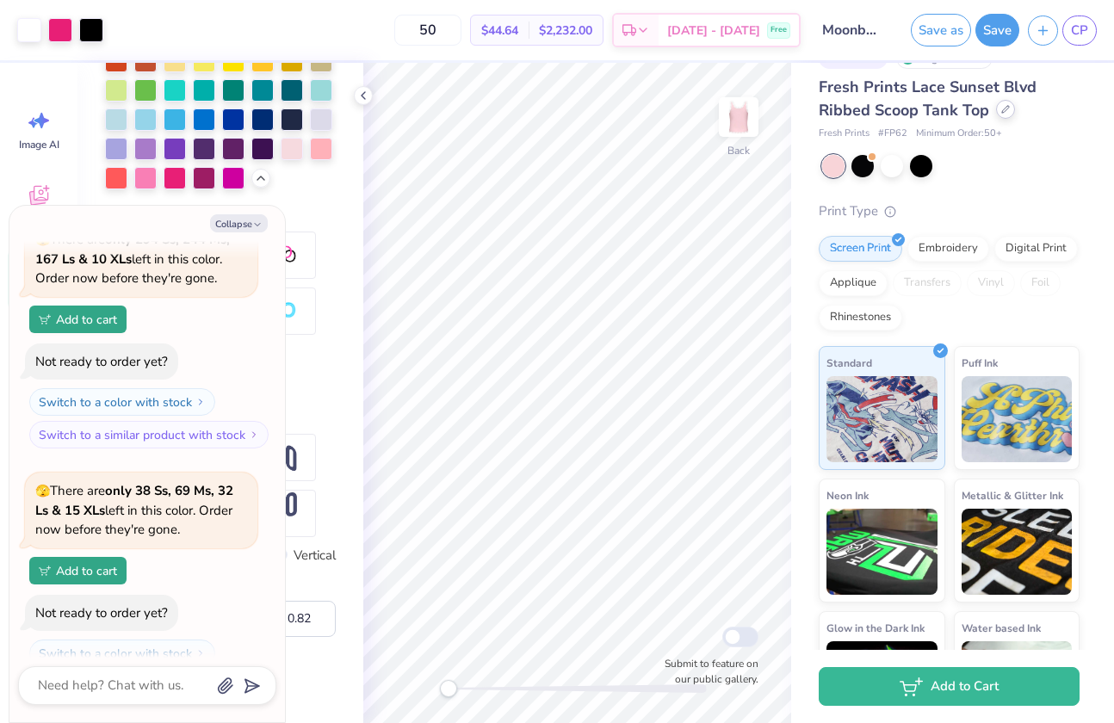
click at [1002, 114] on div at bounding box center [1005, 109] width 19 height 19
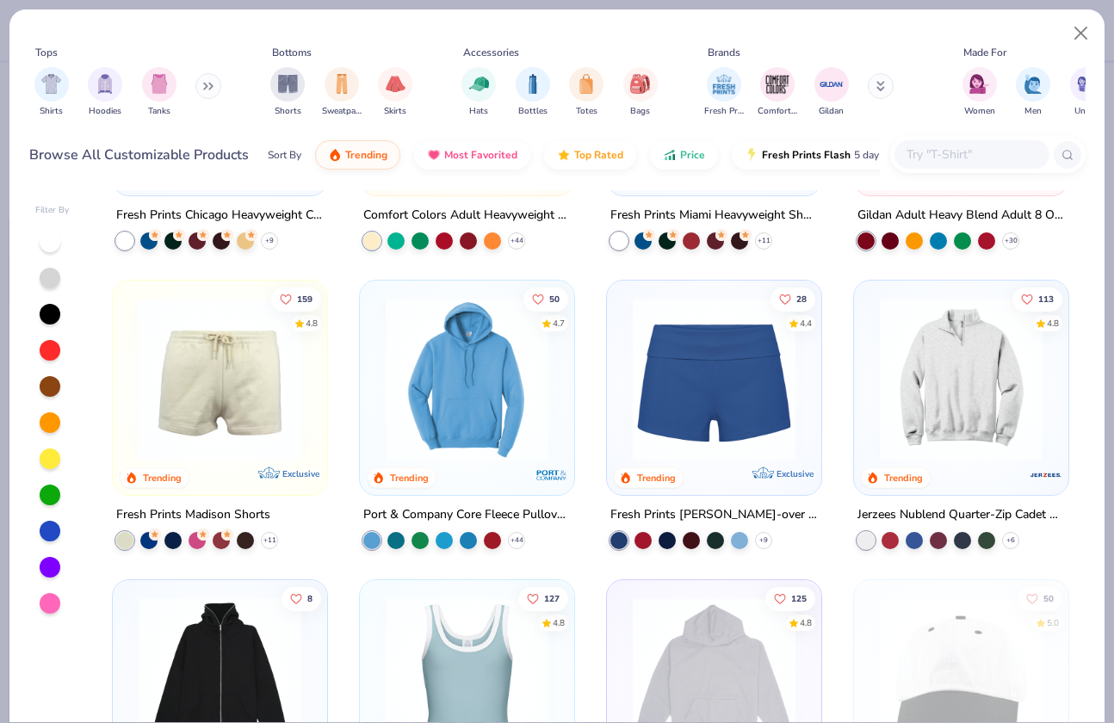
scroll to position [1370, 0]
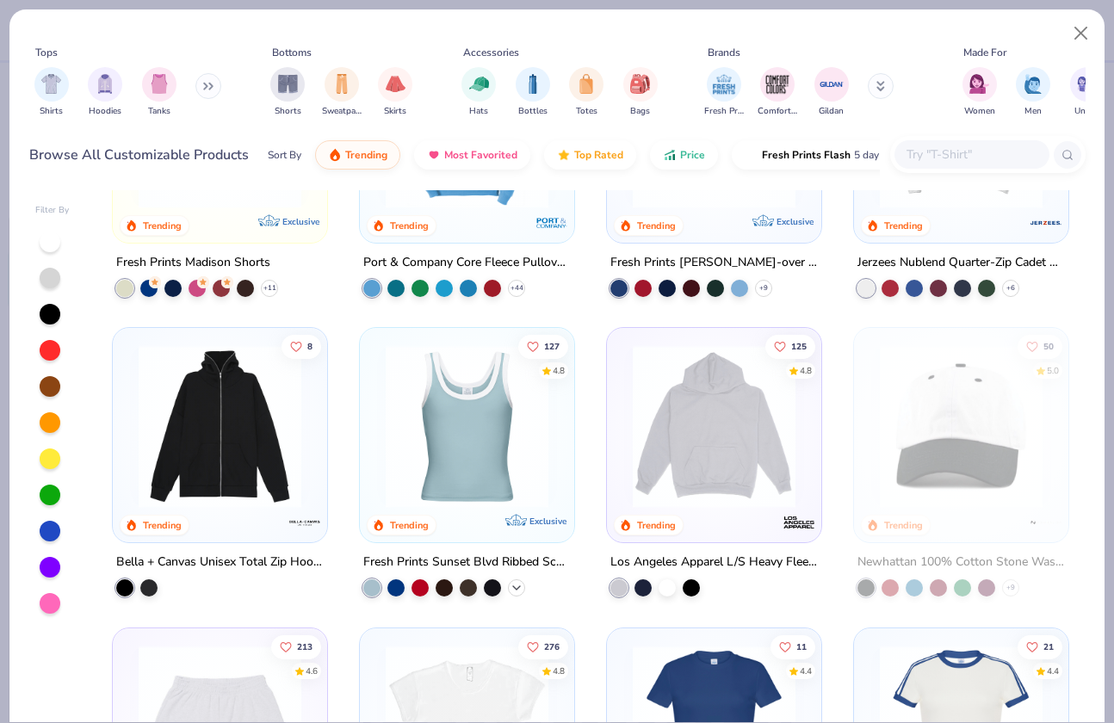
click at [510, 590] on icon at bounding box center [517, 588] width 14 height 14
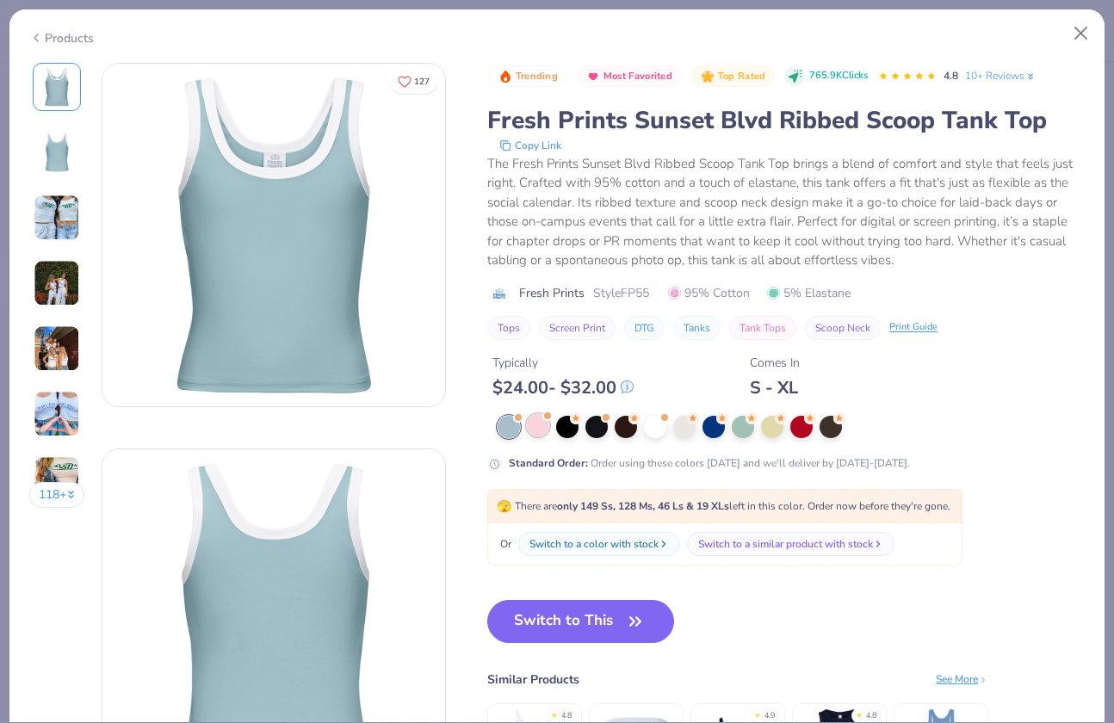
click at [539, 433] on div at bounding box center [538, 425] width 22 height 22
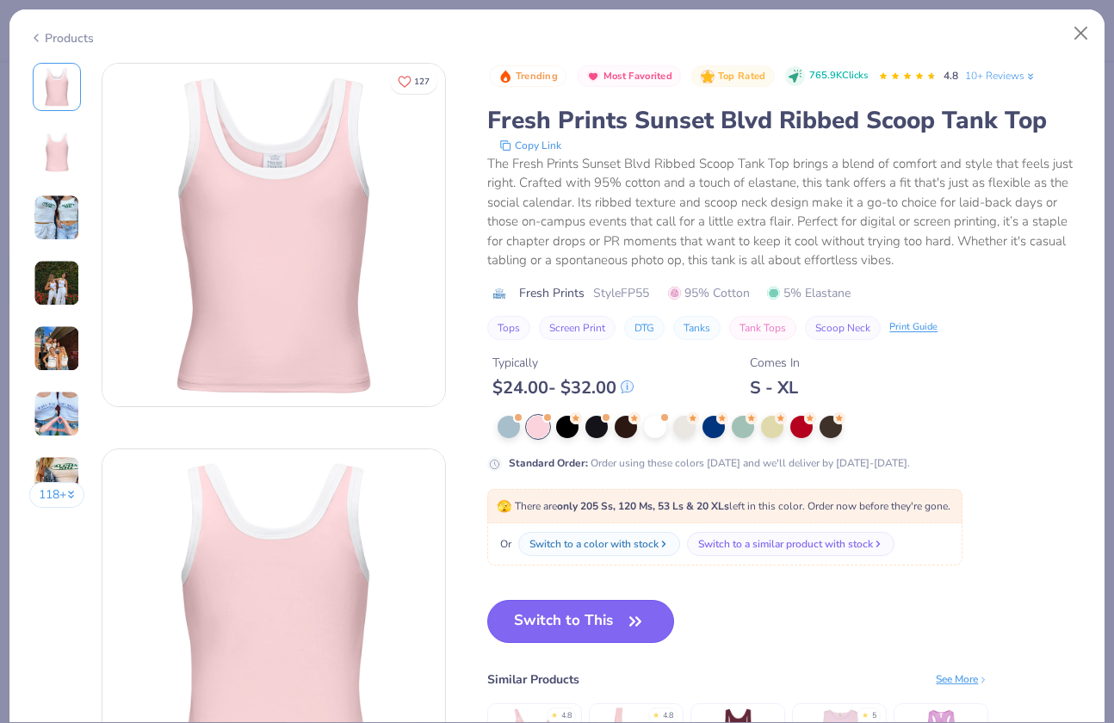
click at [533, 605] on button "Switch to This" at bounding box center [580, 621] width 187 height 43
click at [600, 629] on button "Switch to This" at bounding box center [580, 621] width 187 height 43
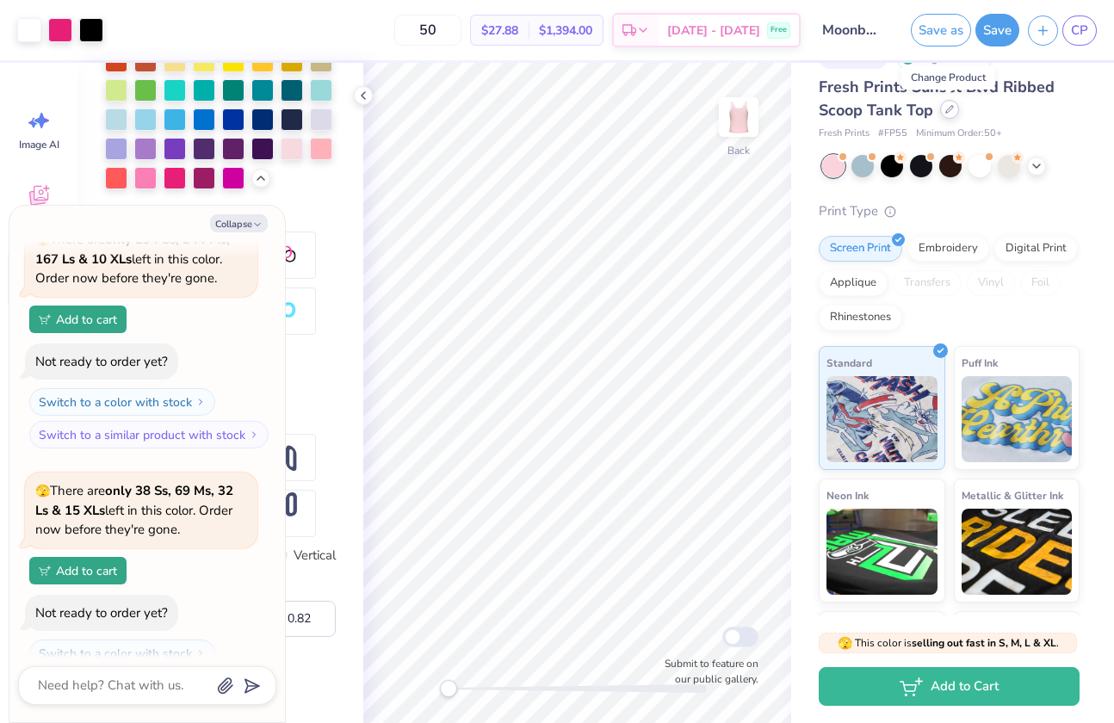
click at [950, 114] on div at bounding box center [949, 109] width 19 height 19
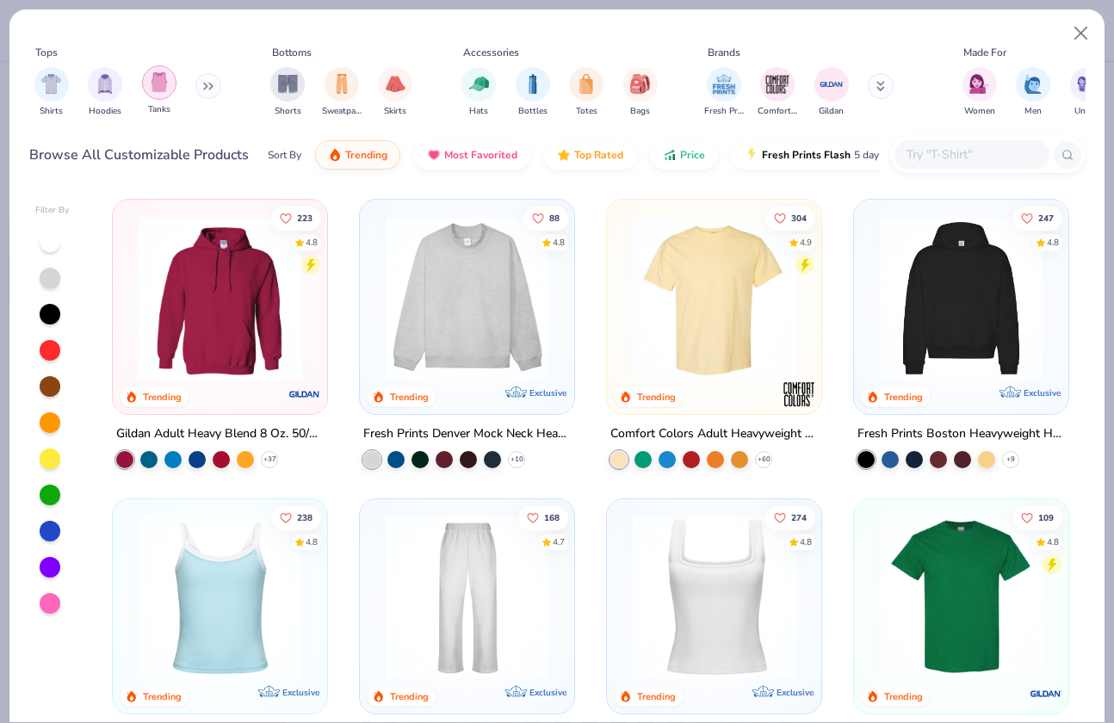
click at [164, 92] on div "filter for Tanks" at bounding box center [159, 82] width 34 height 34
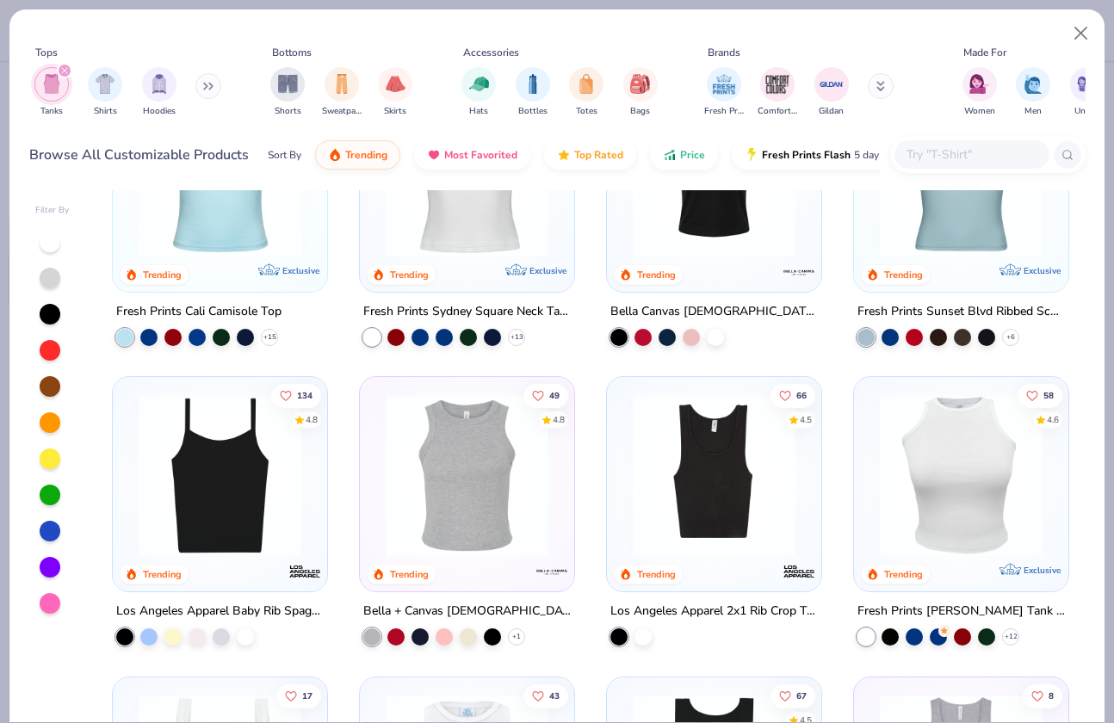
scroll to position [123, 0]
click at [1005, 633] on icon at bounding box center [1011, 636] width 14 height 14
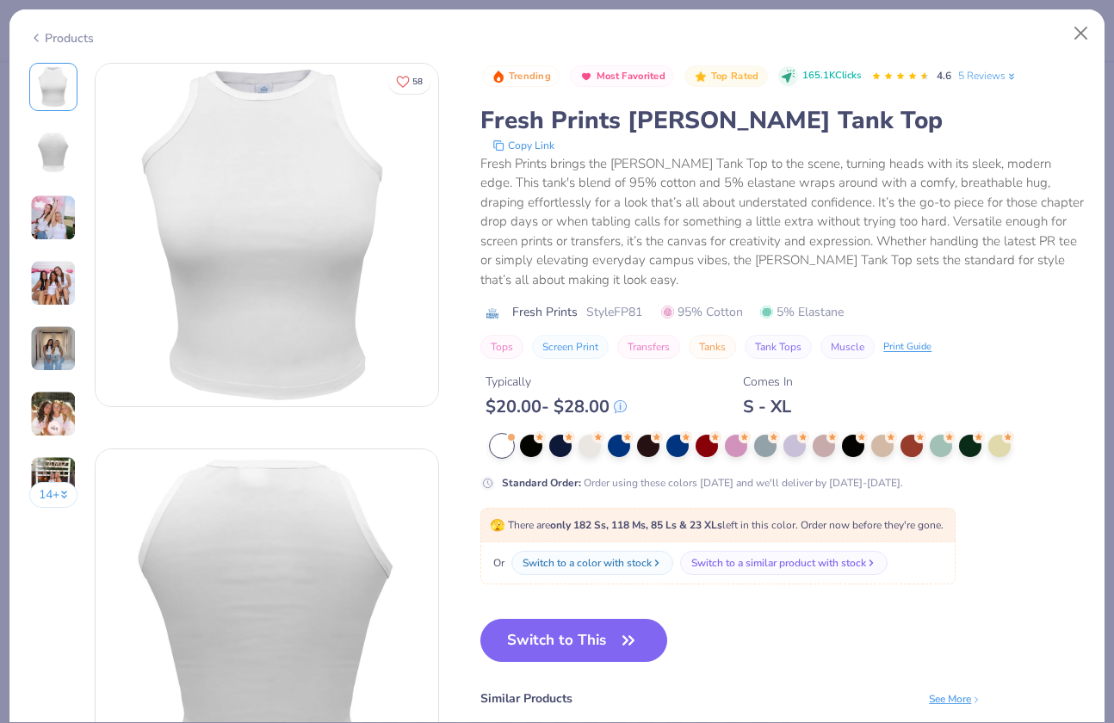
click at [66, 39] on div "Products" at bounding box center [61, 38] width 65 height 18
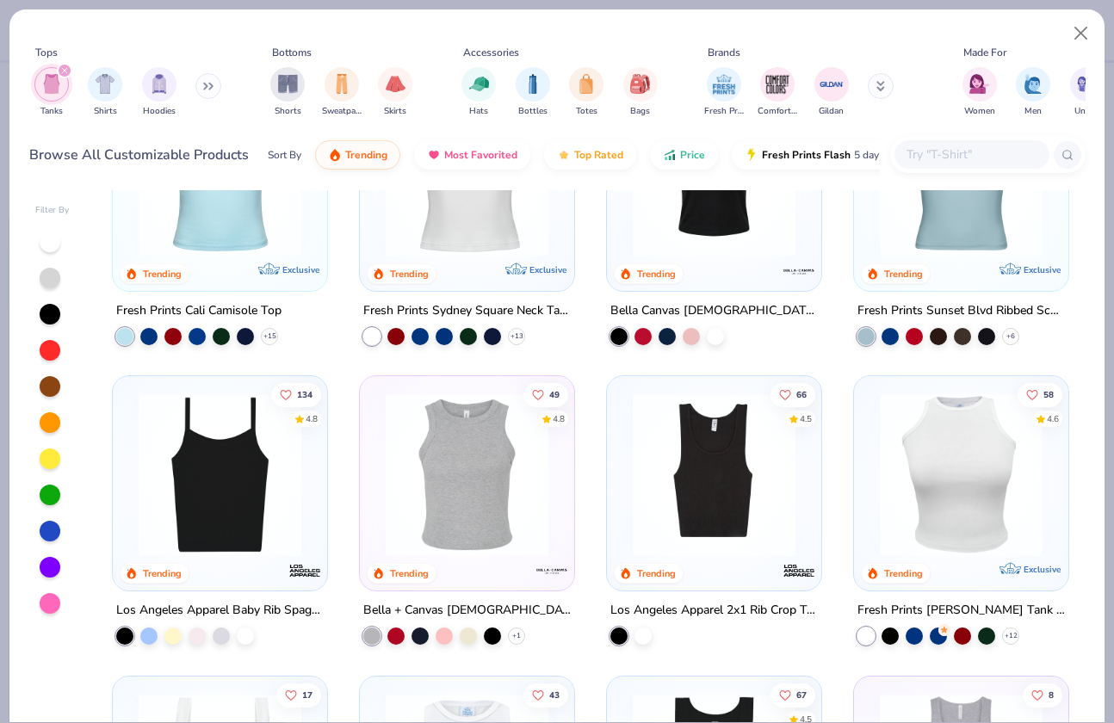
scroll to position [522, 0]
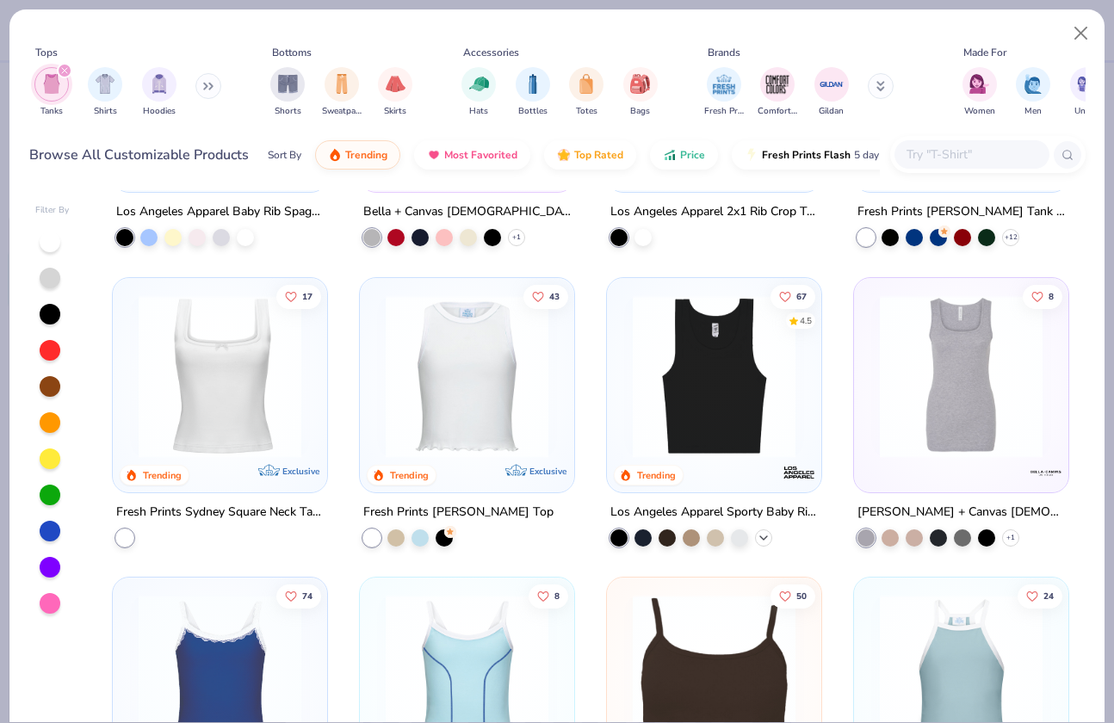
click at [757, 541] on icon at bounding box center [764, 538] width 14 height 14
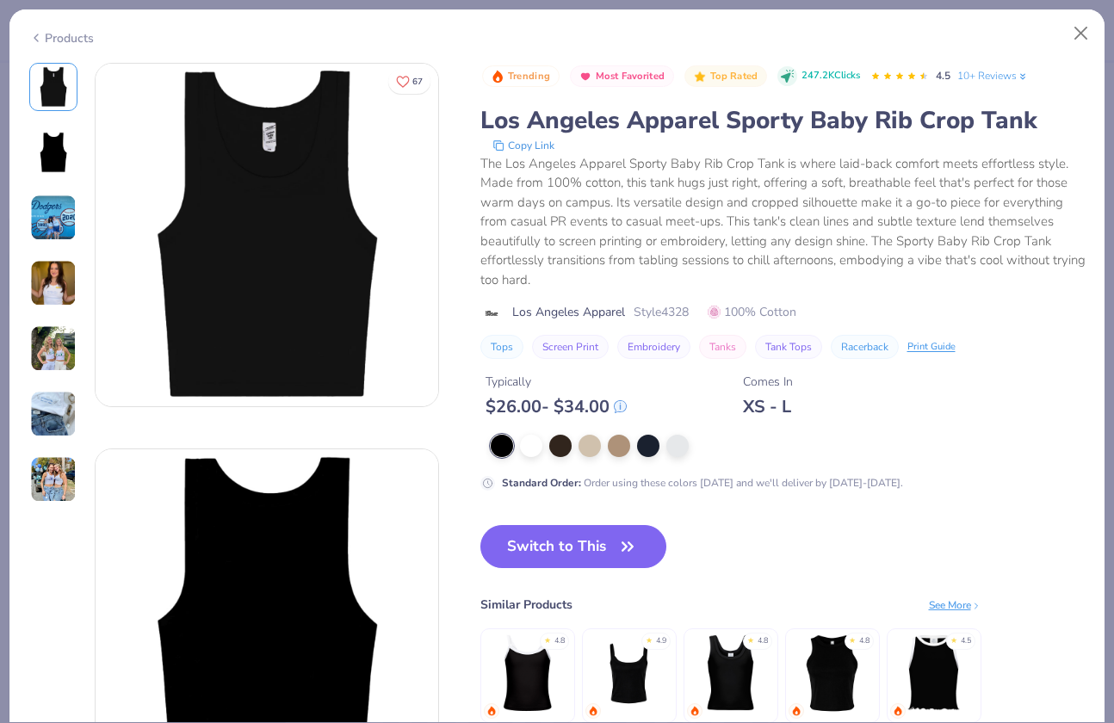
click at [37, 40] on icon at bounding box center [36, 38] width 14 height 21
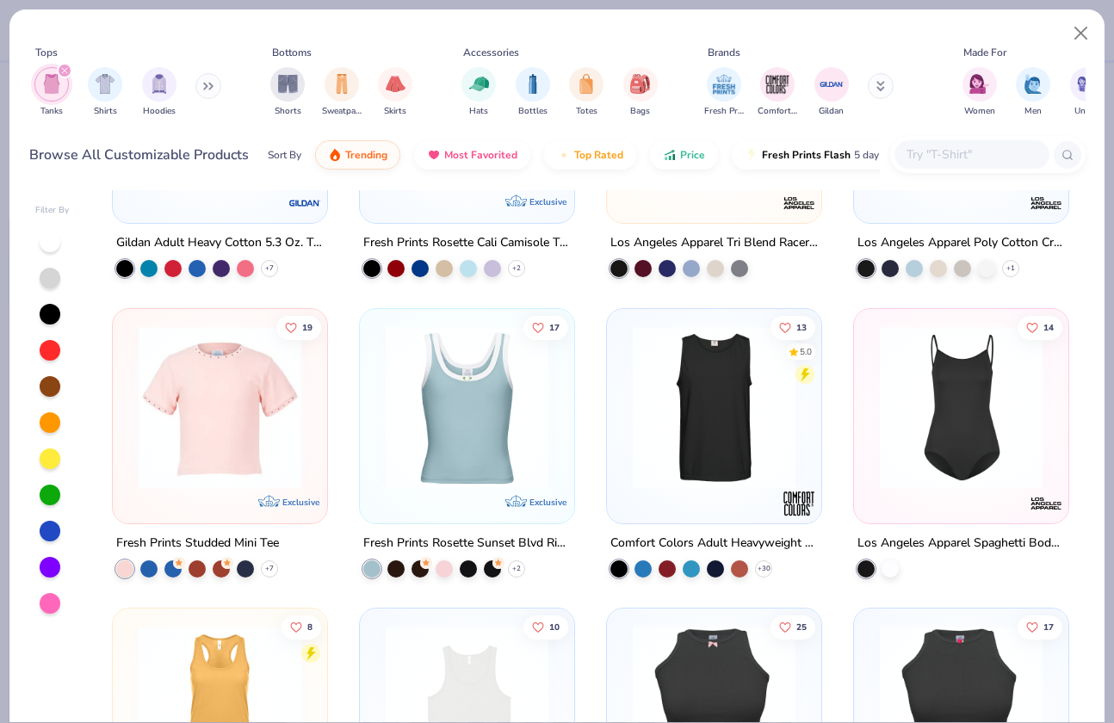
scroll to position [1692, 0]
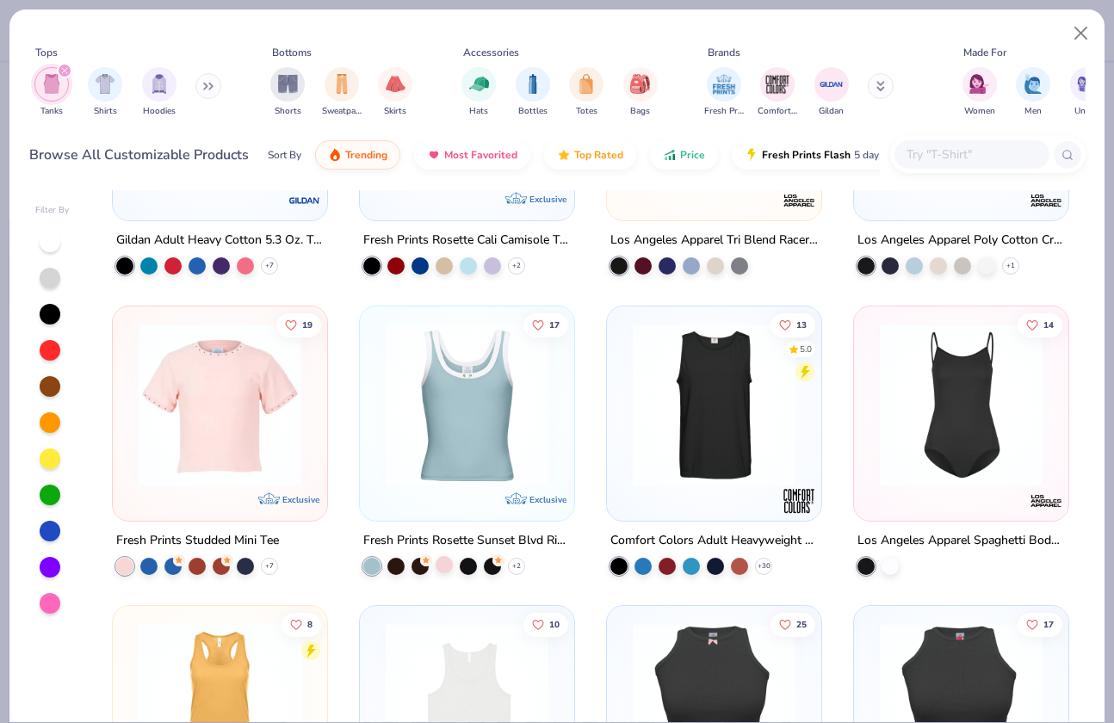
click at [436, 570] on div at bounding box center [444, 564] width 17 height 17
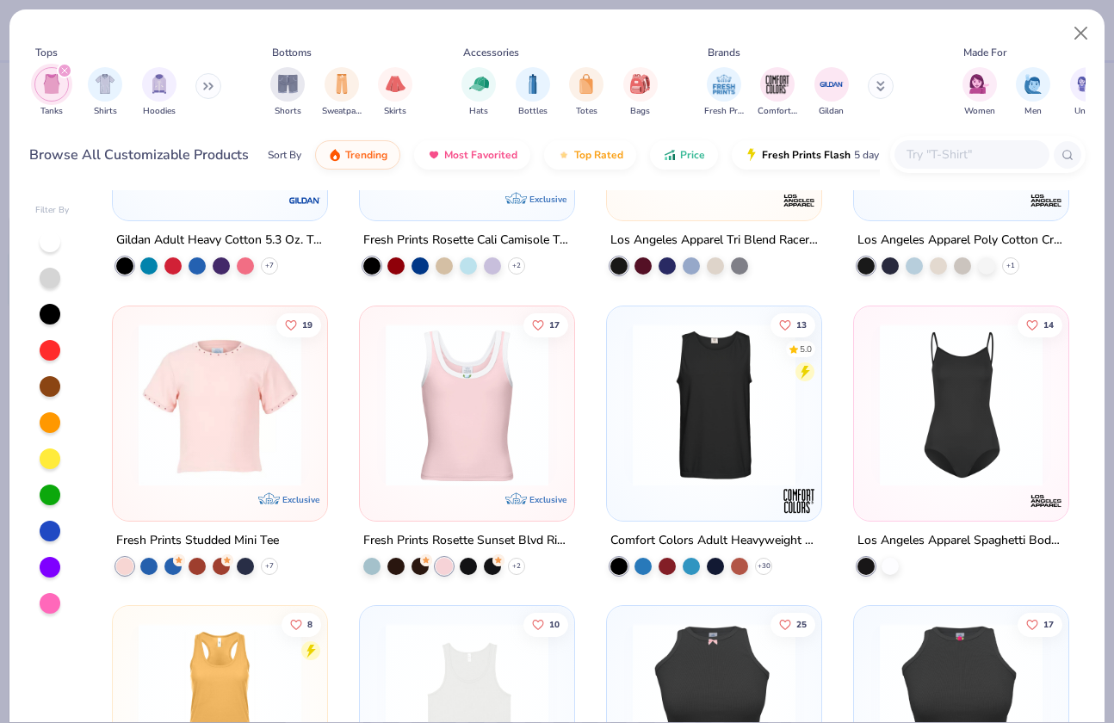
click at [462, 477] on img at bounding box center [467, 404] width 180 height 163
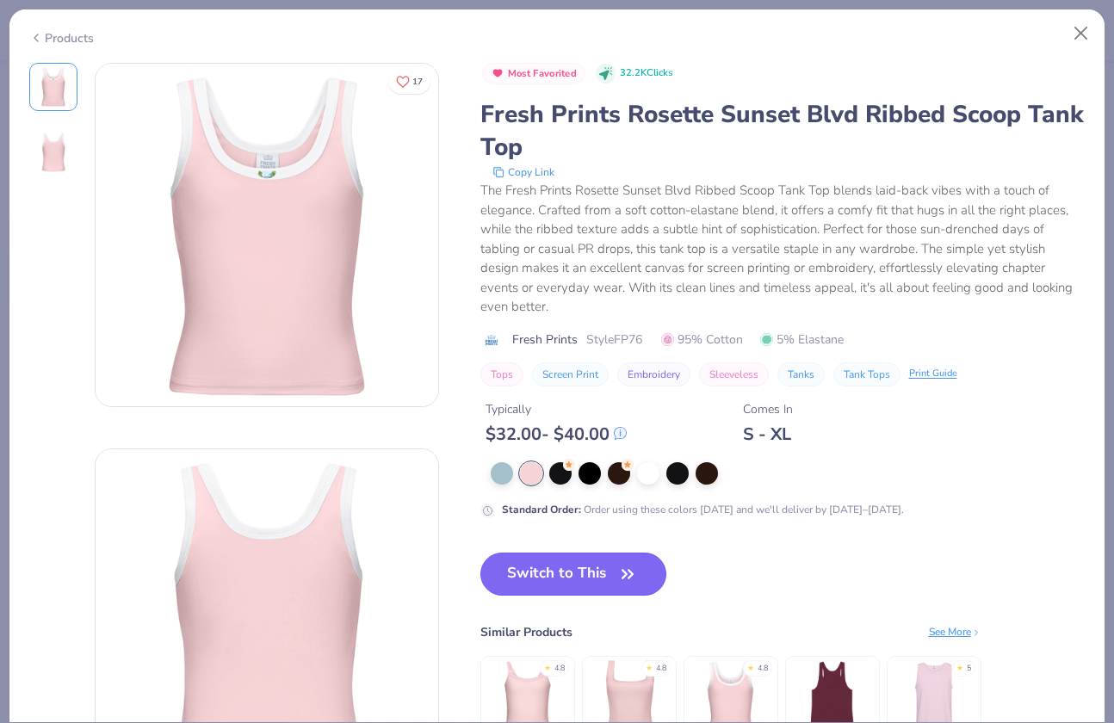
click at [530, 562] on button "Switch to This" at bounding box center [573, 574] width 187 height 43
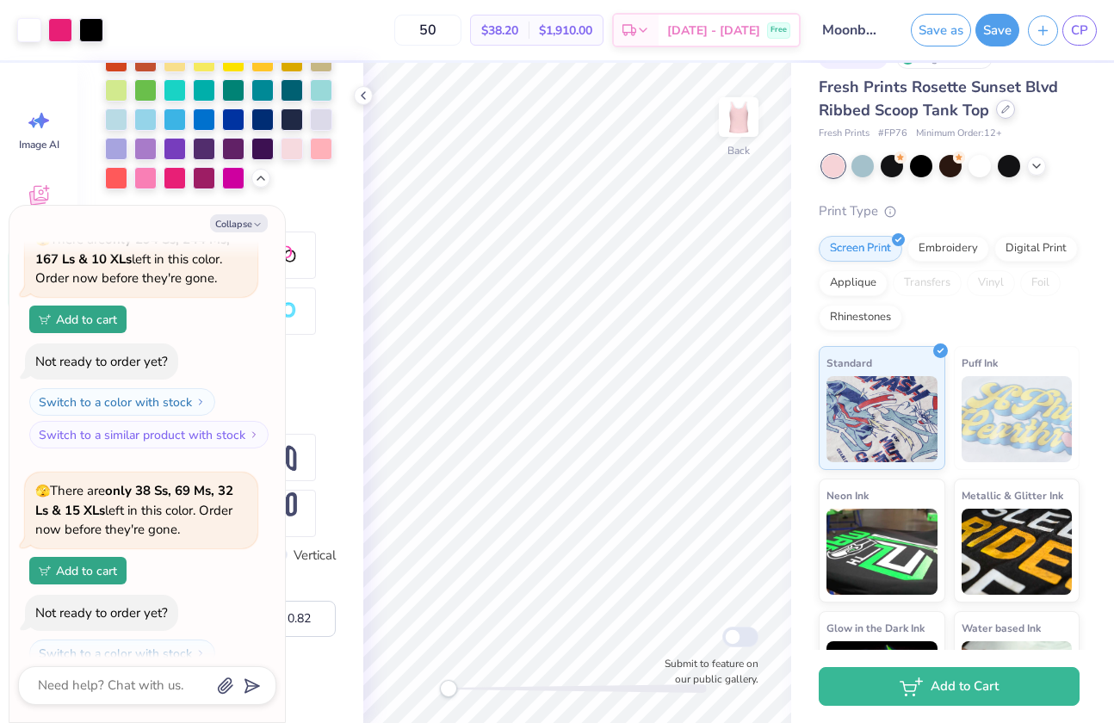
click at [1005, 114] on div at bounding box center [1005, 109] width 19 height 19
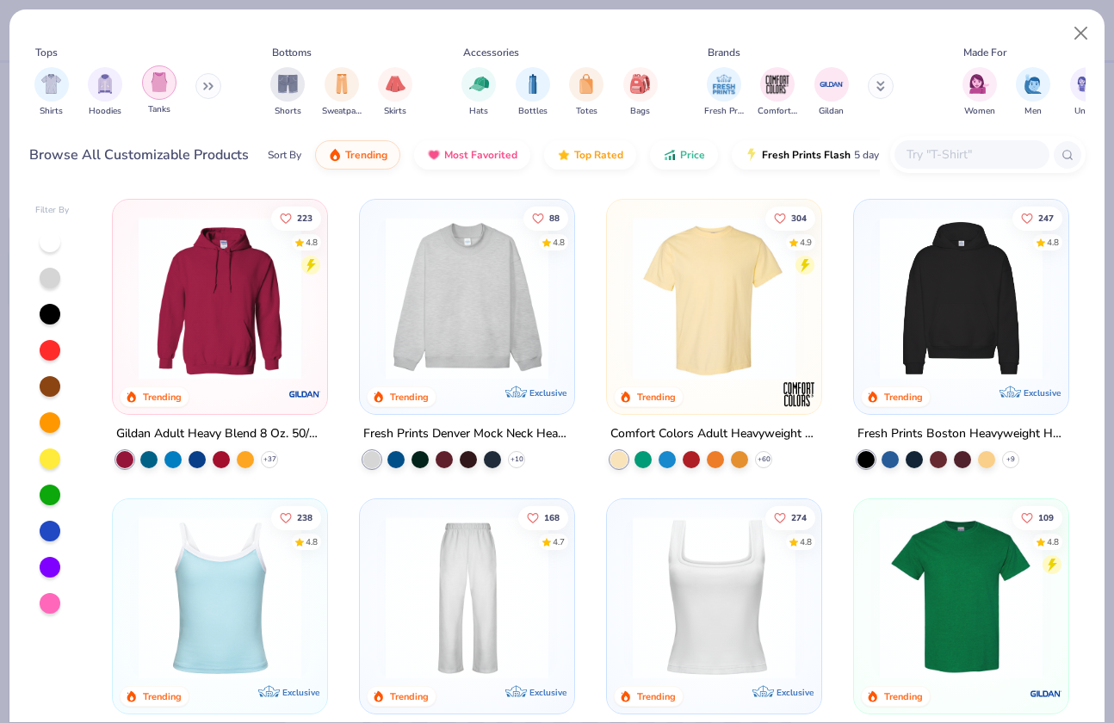
click at [155, 90] on img "filter for Tanks" at bounding box center [159, 82] width 19 height 20
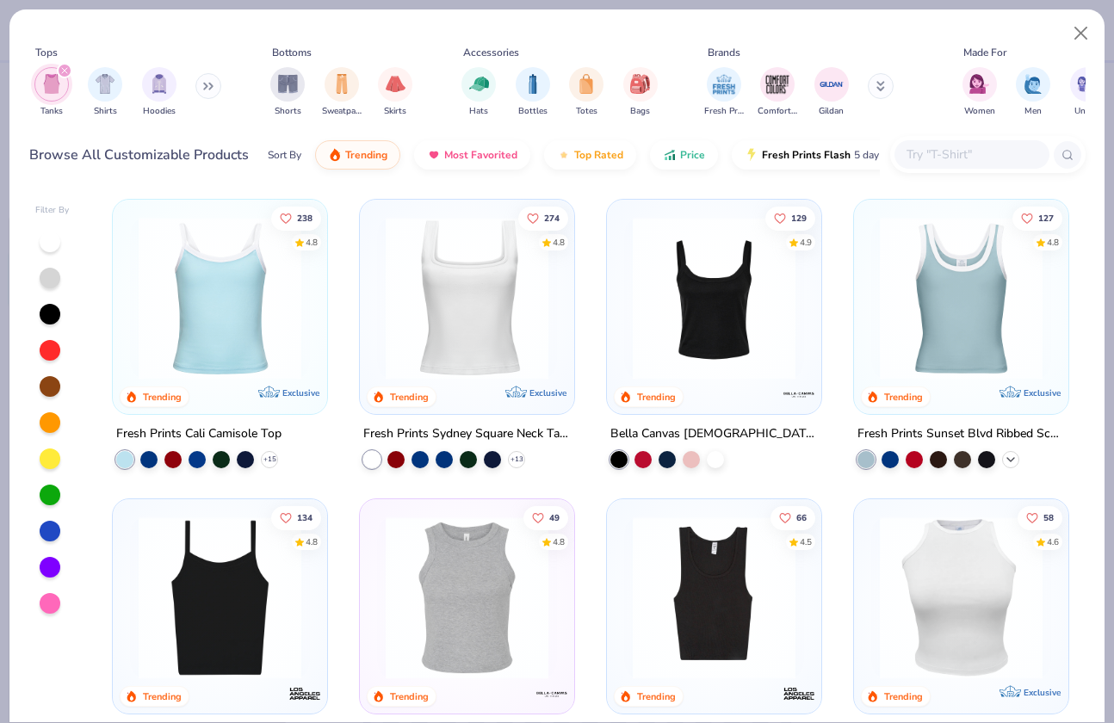
click at [1004, 457] on icon at bounding box center [1011, 460] width 14 height 14
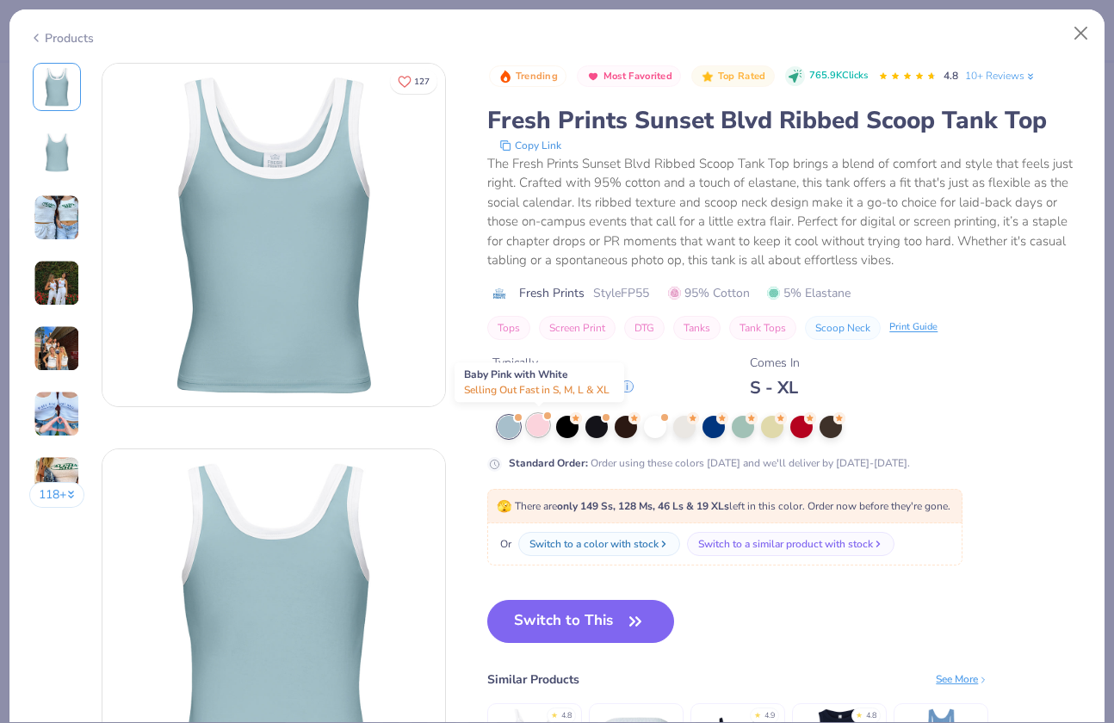
click at [539, 417] on div at bounding box center [538, 425] width 22 height 22
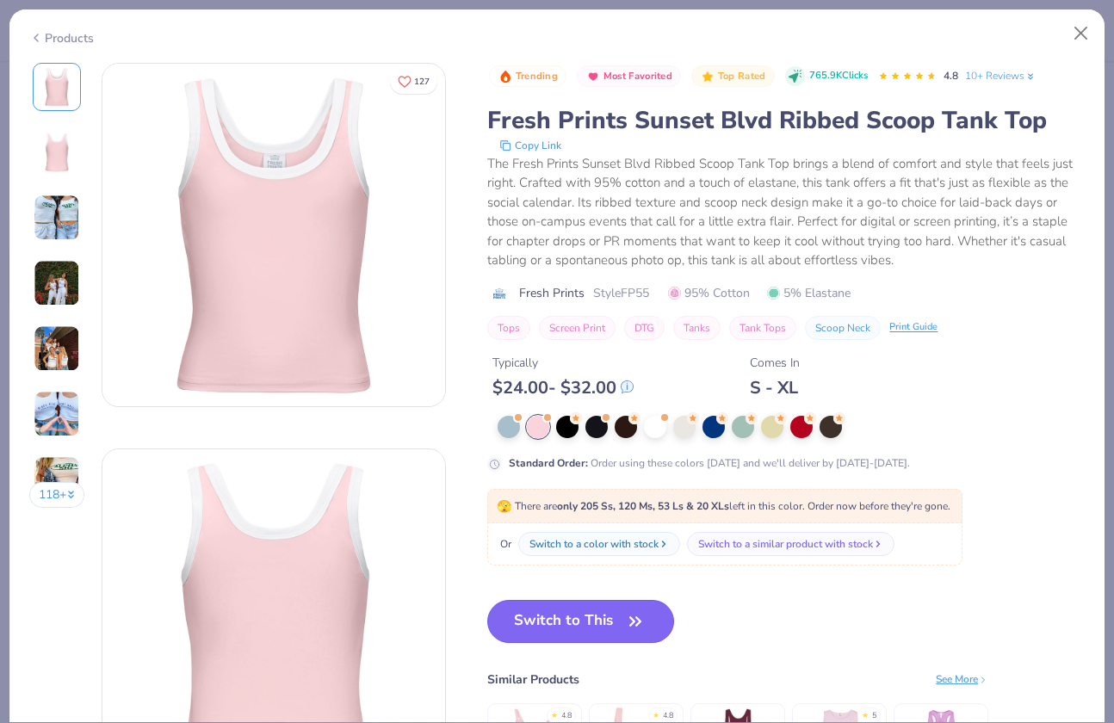
click at [556, 614] on button "Switch to This" at bounding box center [580, 621] width 187 height 43
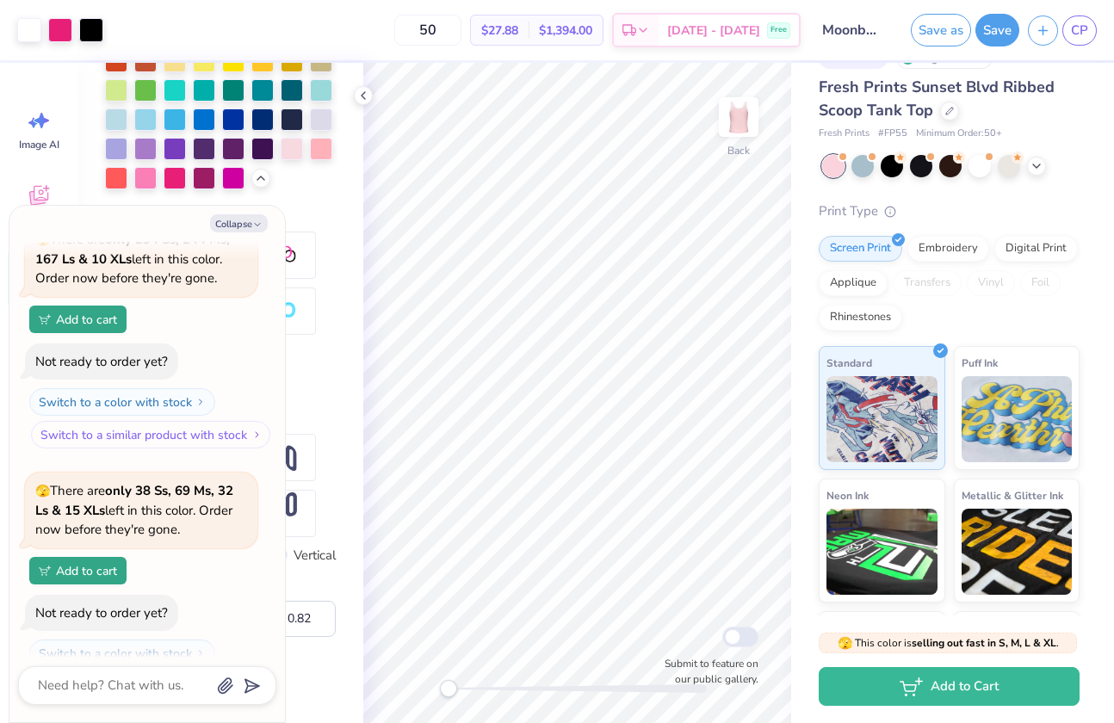
scroll to position [1133, 0]
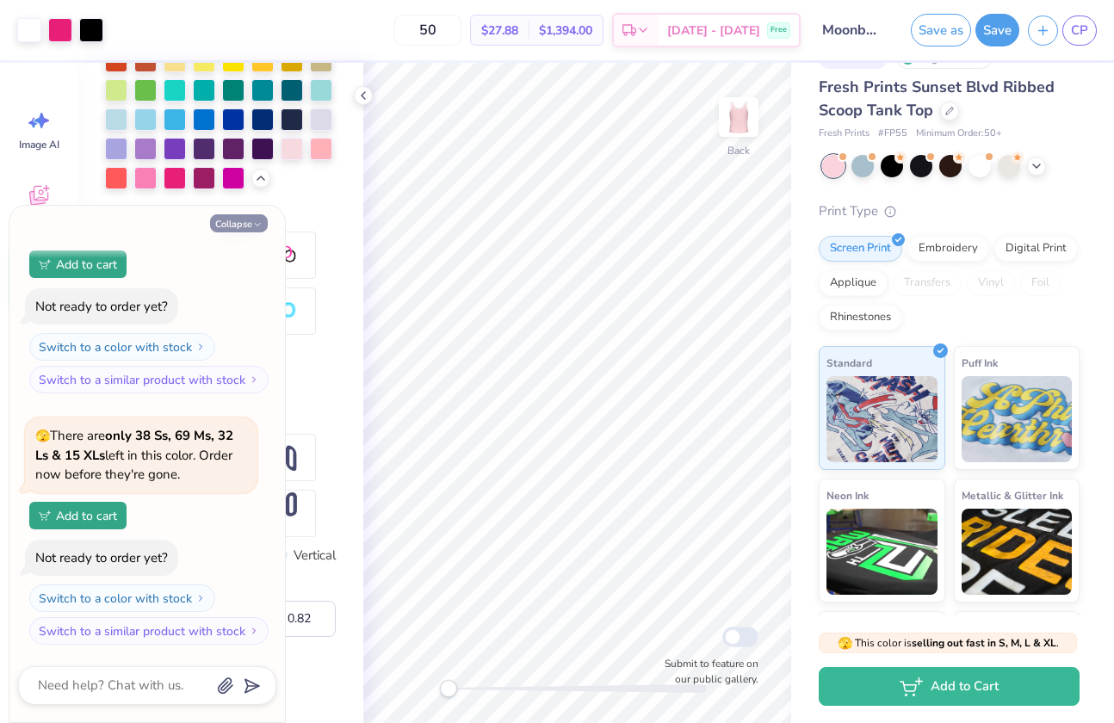
click at [234, 224] on button "Collapse" at bounding box center [239, 223] width 58 height 18
type textarea "x"
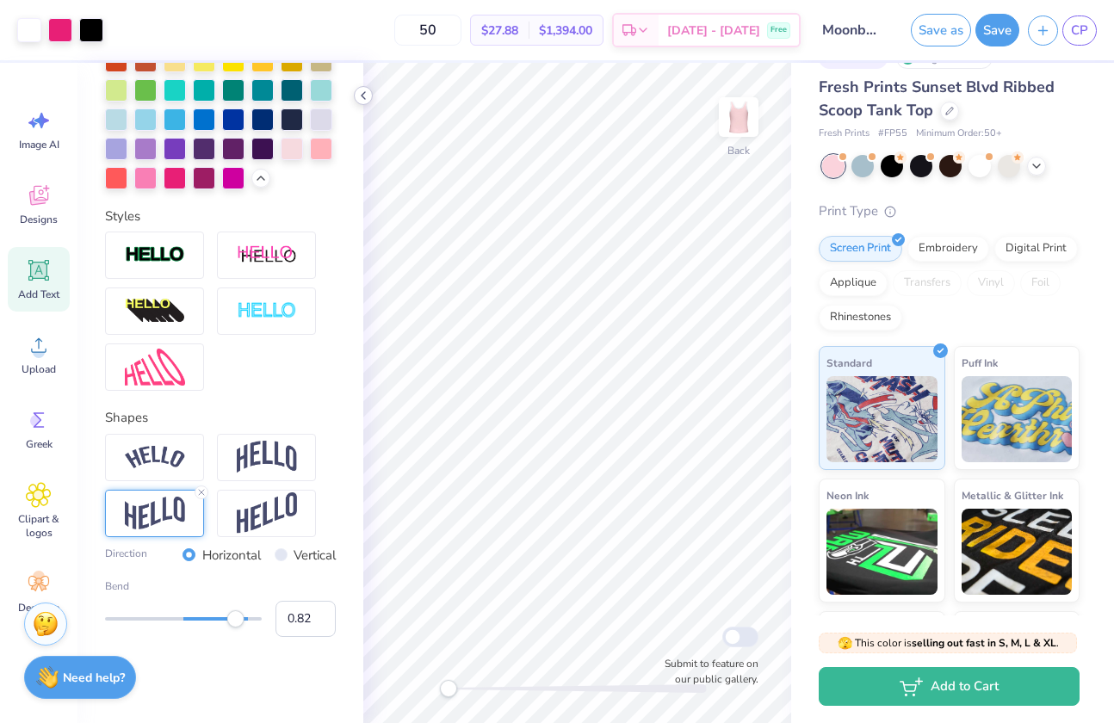
click at [363, 92] on icon at bounding box center [363, 96] width 14 height 14
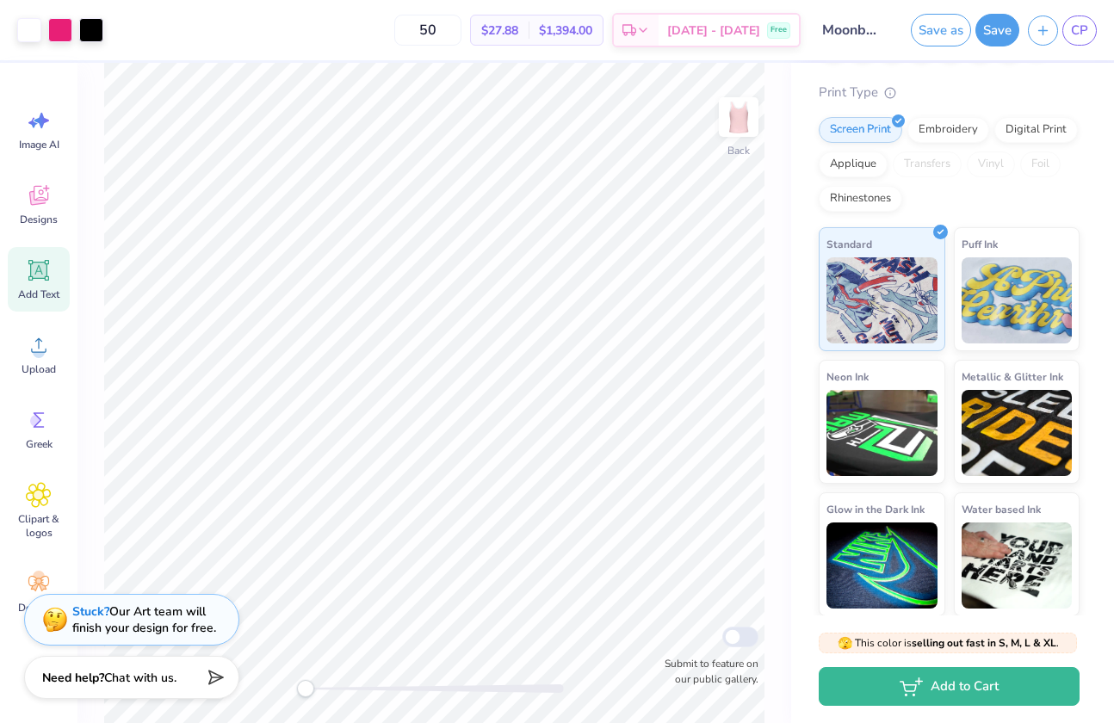
scroll to position [0, 0]
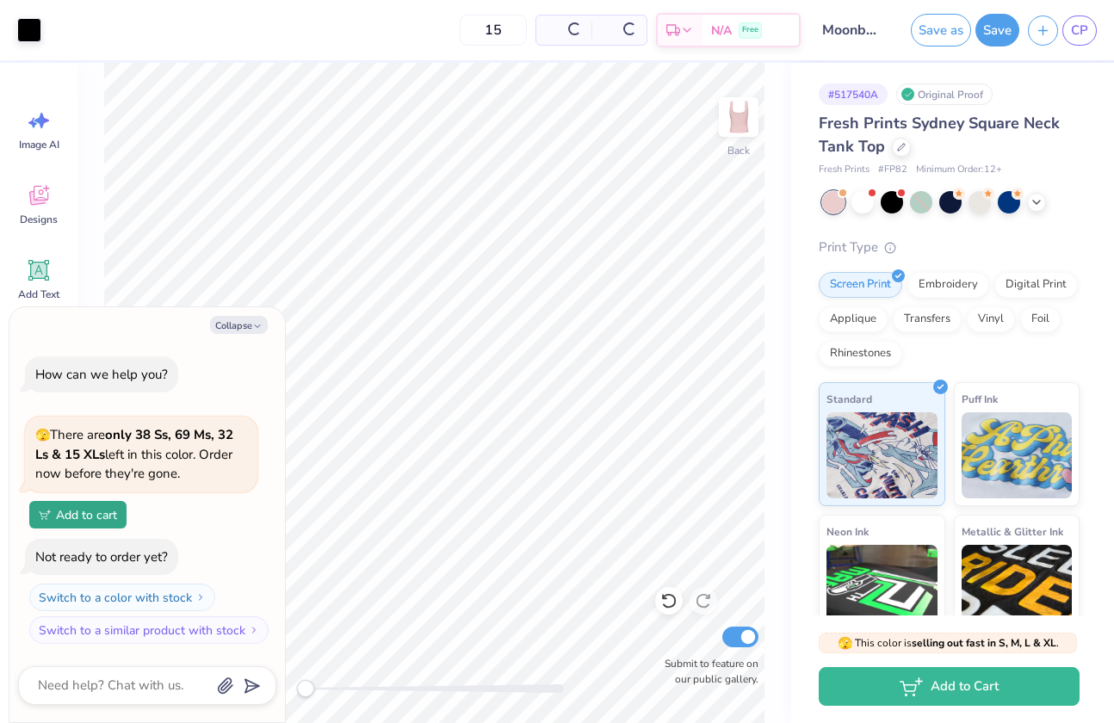
click at [240, 315] on div "Collapse How can we help you? 🫣 There are only 38 Ss, 69 Ms, 32 Ls & 15 XLs lef…" at bounding box center [146, 515] width 275 height 416
click at [242, 321] on button "Collapse" at bounding box center [239, 325] width 58 height 18
type textarea "x"
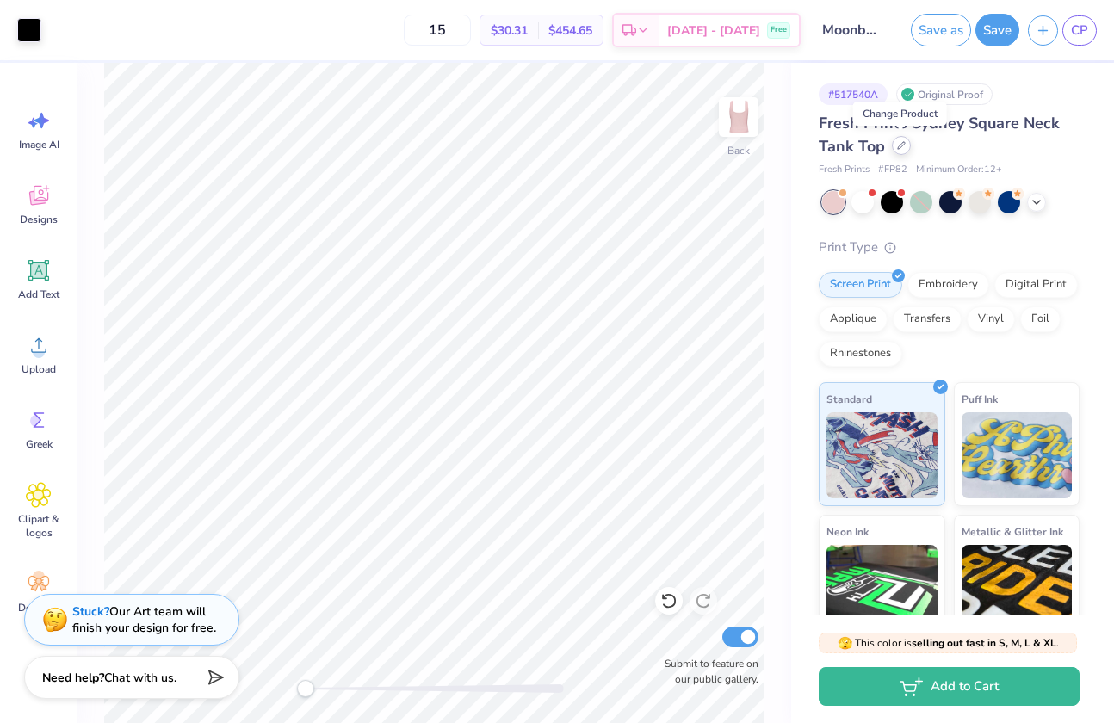
click at [900, 145] on icon at bounding box center [901, 145] width 9 height 9
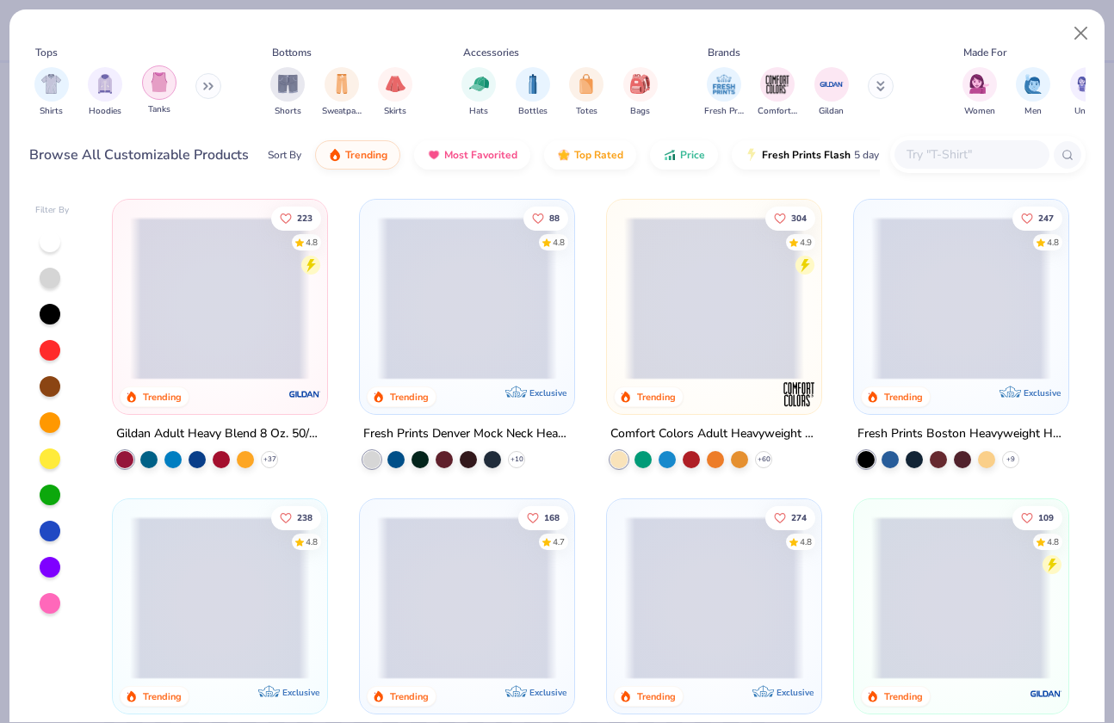
click at [160, 92] on div "filter for Tanks" at bounding box center [159, 82] width 34 height 34
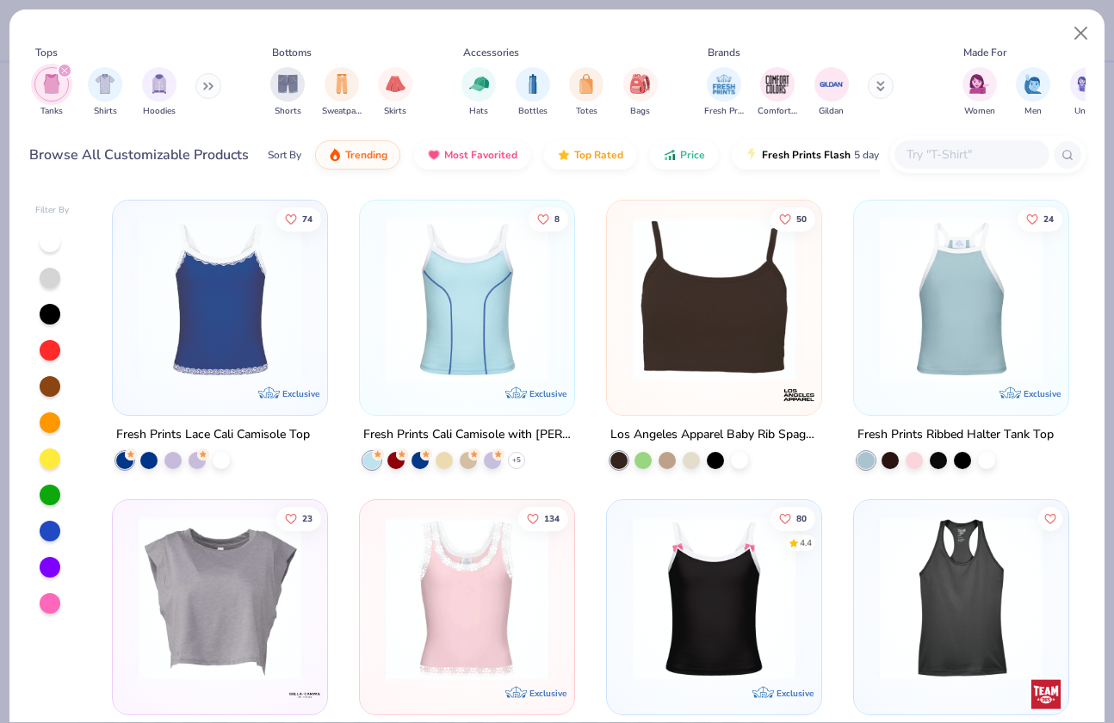
scroll to position [898, 0]
click at [906, 459] on div at bounding box center [914, 459] width 17 height 17
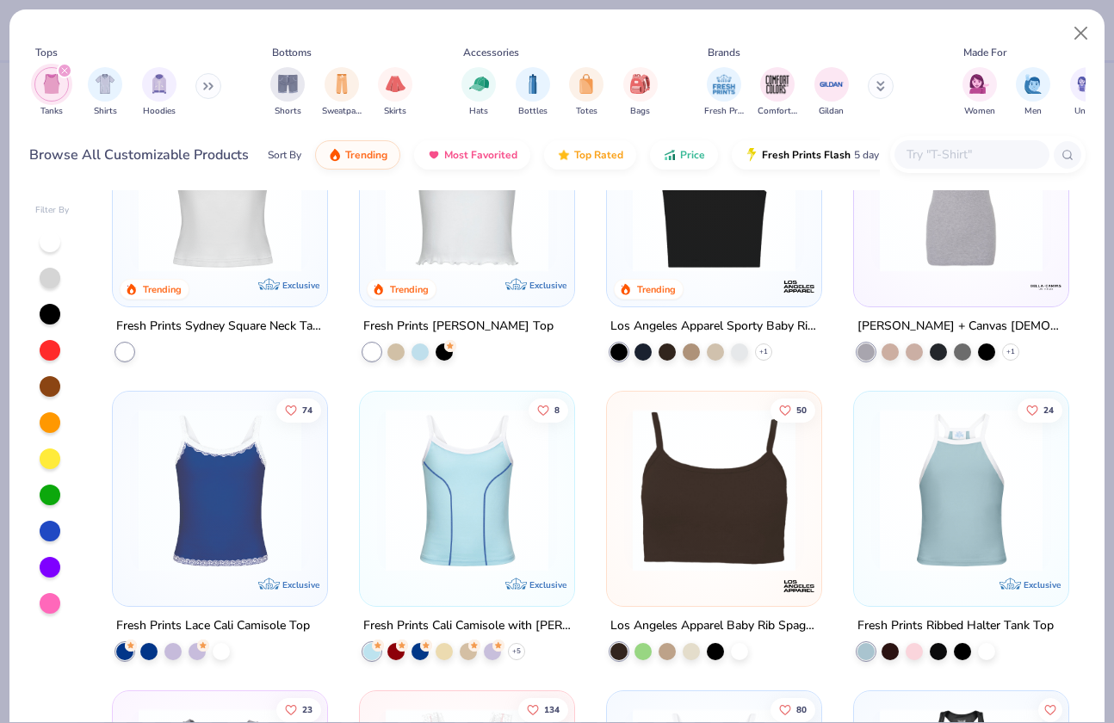
scroll to position [706, 0]
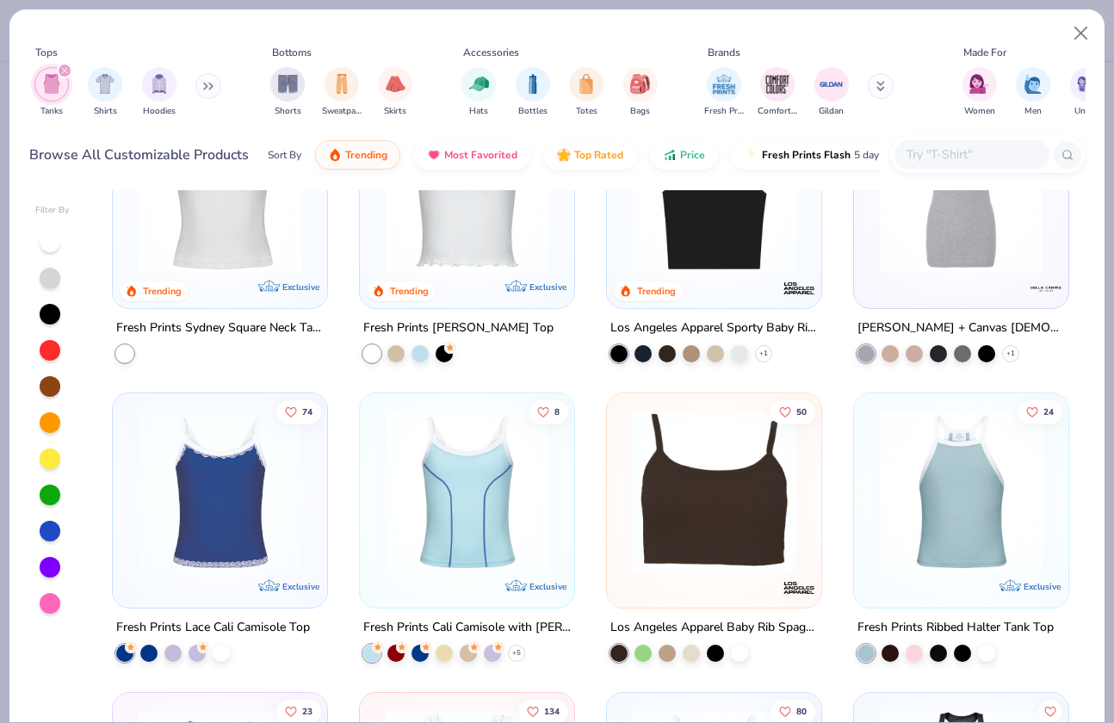
click at [513, 659] on div "8 Exclusive Fresh Prints Cali Camisole with [PERSON_NAME] + 5" at bounding box center [467, 527] width 216 height 269
click at [513, 652] on polyline at bounding box center [516, 653] width 7 height 3
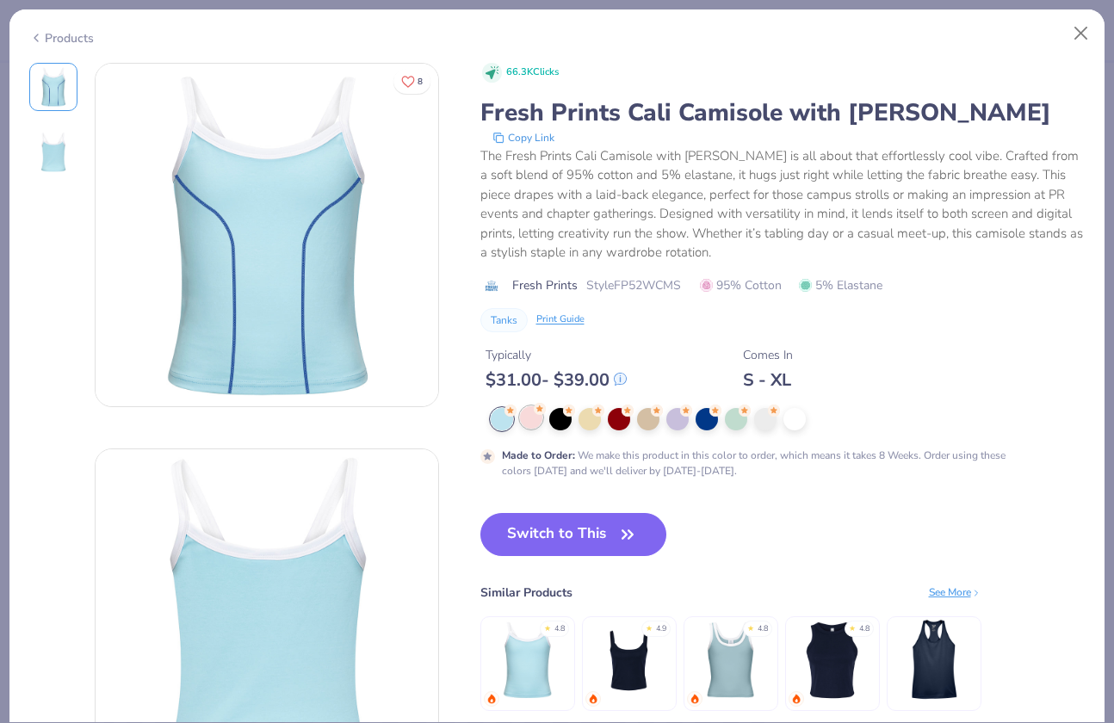
click at [528, 417] on div at bounding box center [531, 417] width 22 height 22
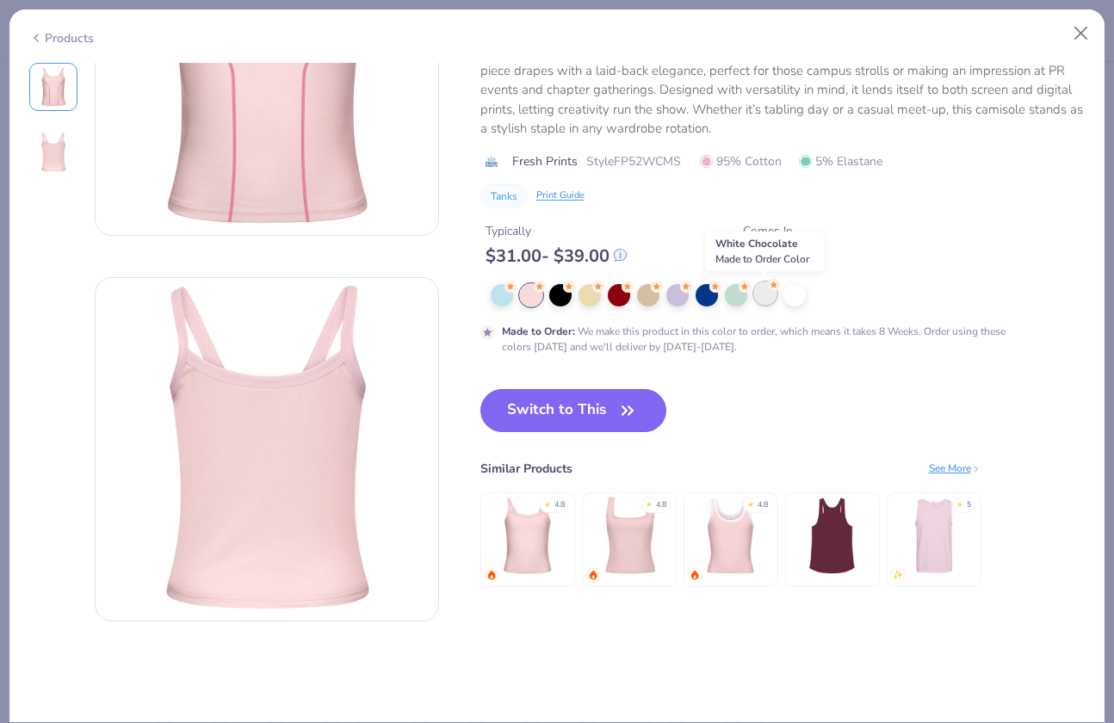
scroll to position [138, 0]
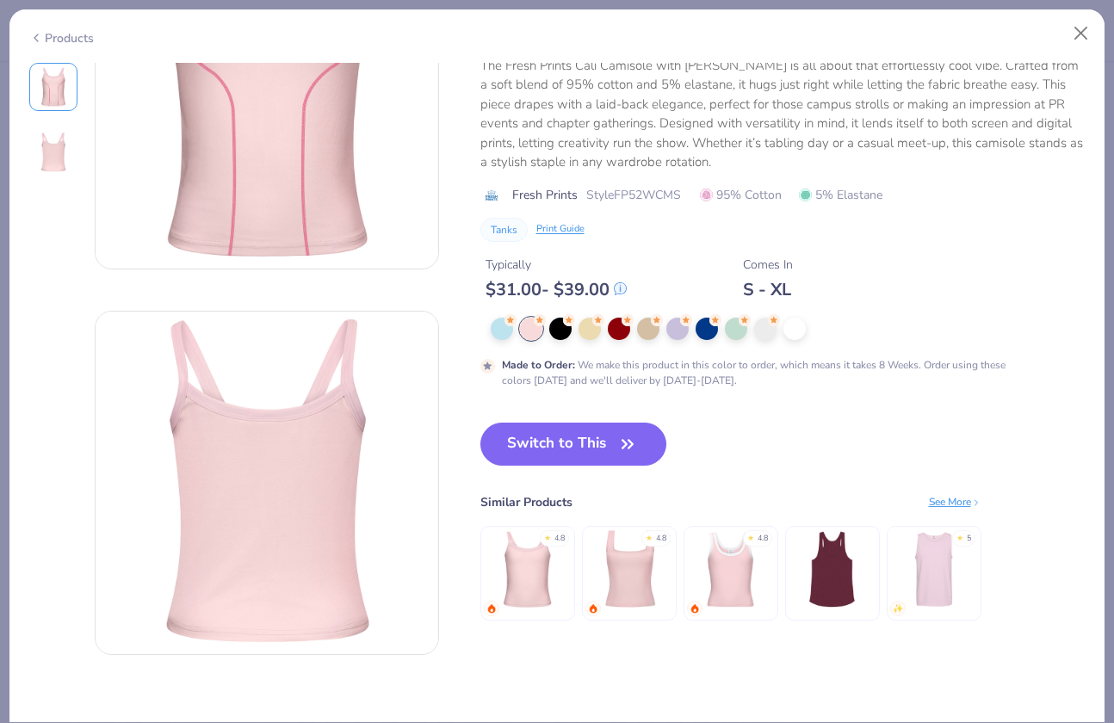
click at [541, 567] on img at bounding box center [527, 570] width 82 height 82
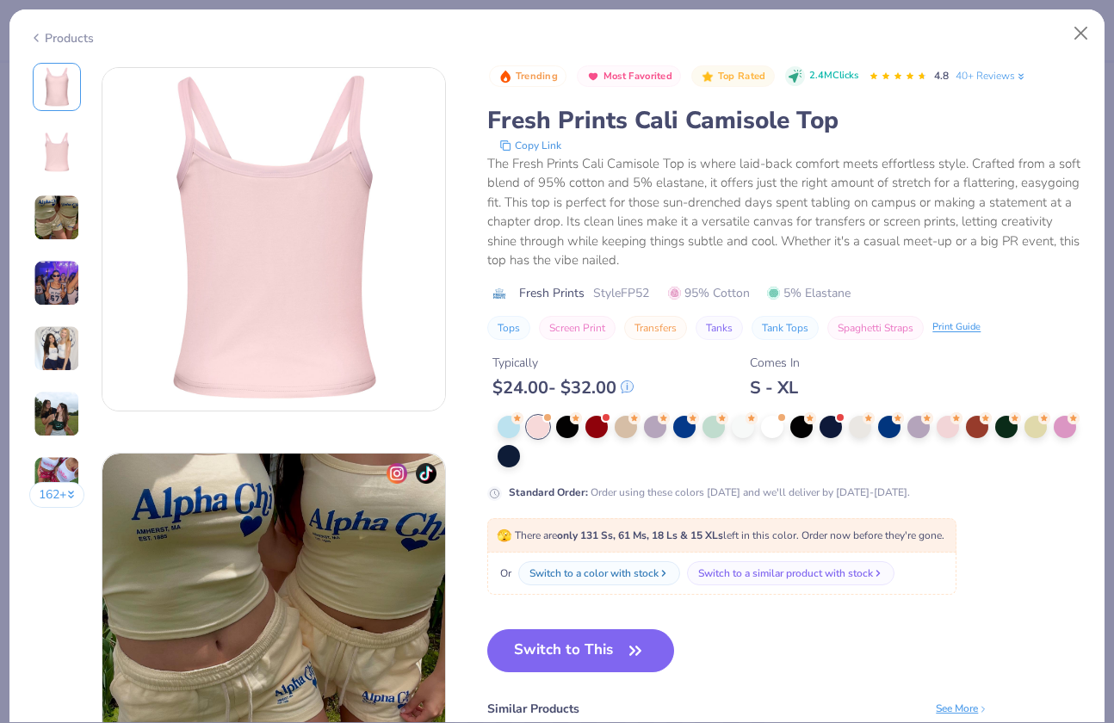
scroll to position [382, 0]
click at [1087, 37] on button "Close" at bounding box center [1081, 33] width 33 height 33
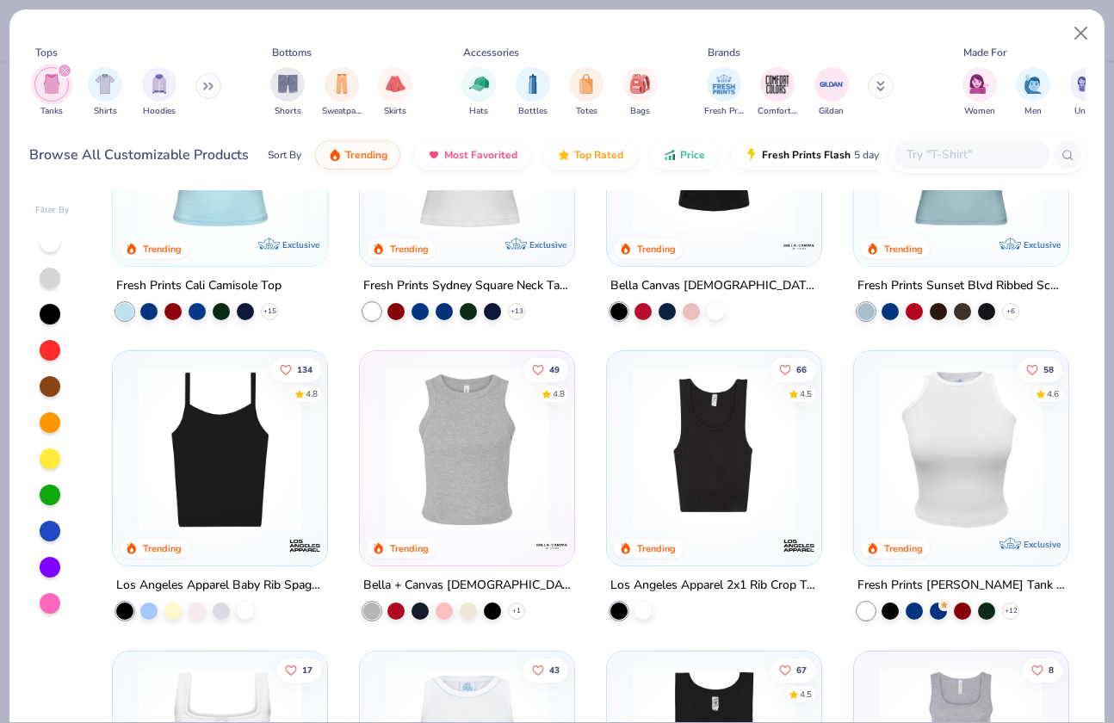
scroll to position [150, 0]
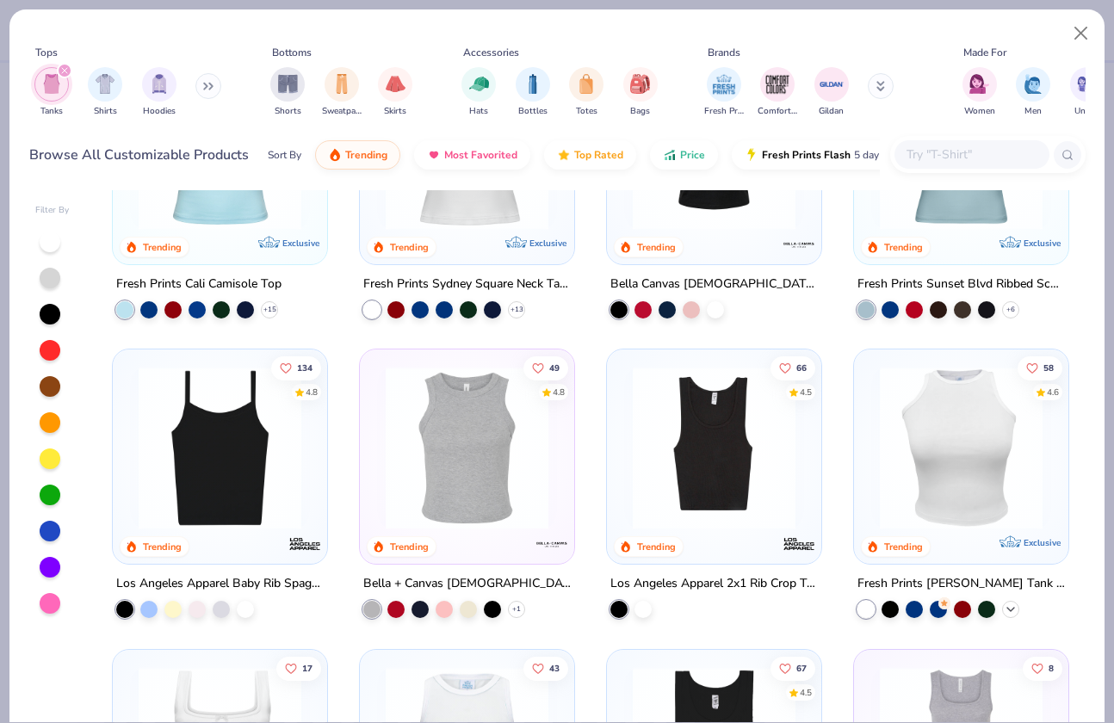
click at [1004, 603] on icon at bounding box center [1011, 610] width 14 height 14
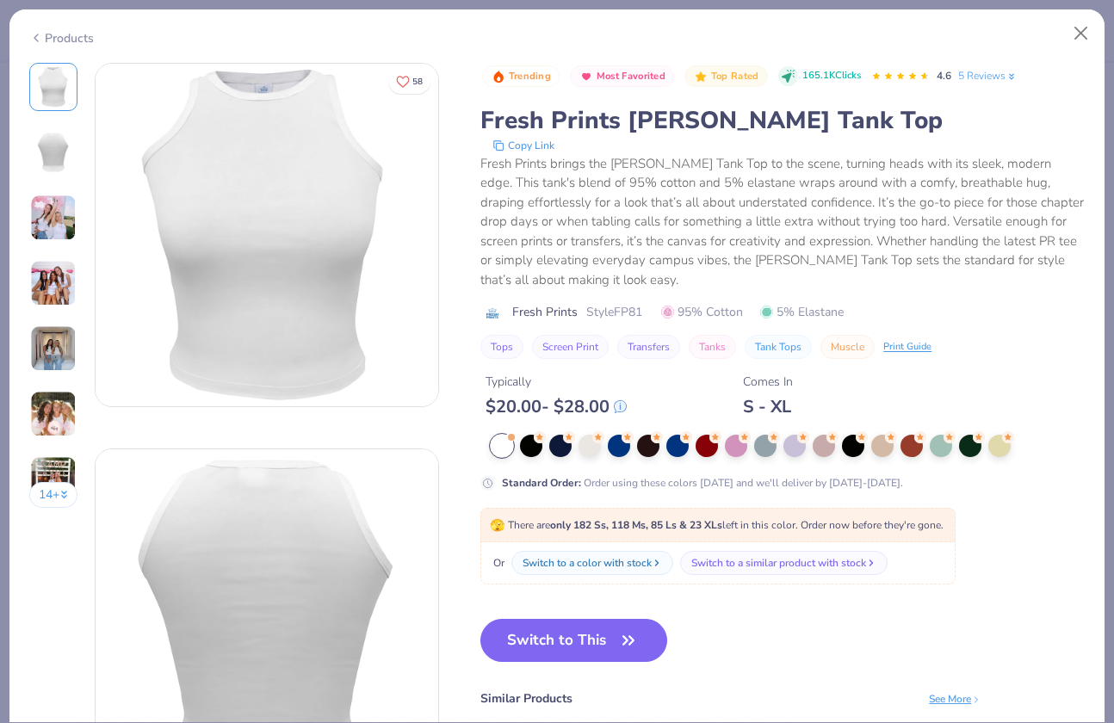
click at [47, 404] on img at bounding box center [53, 414] width 46 height 46
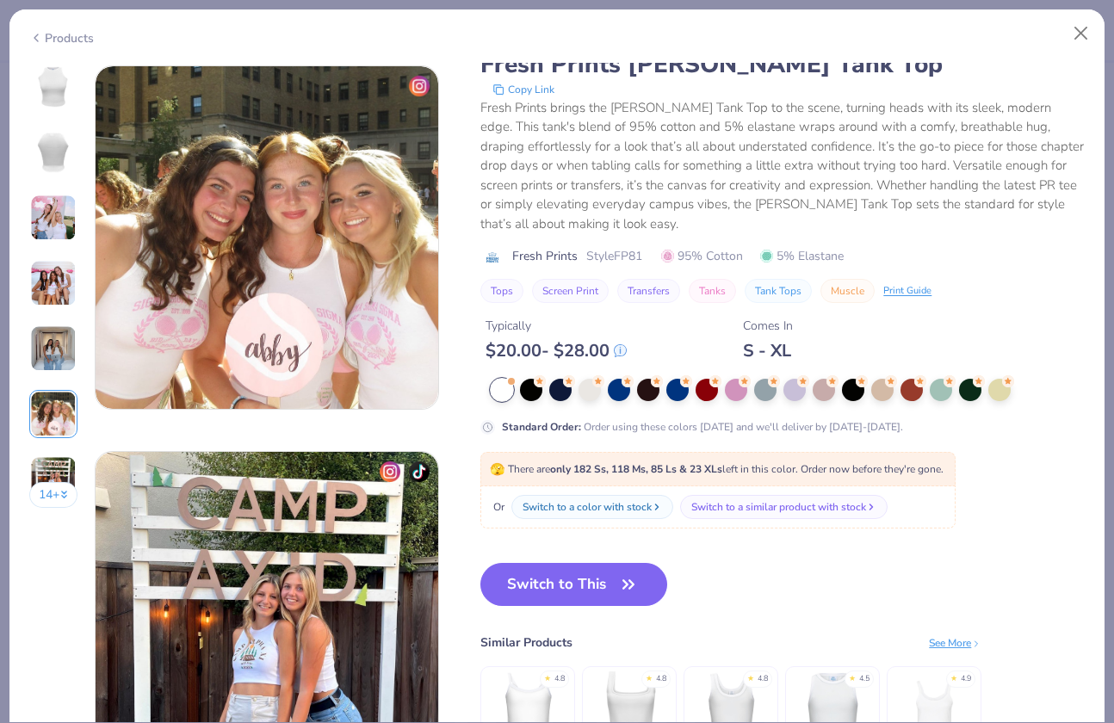
scroll to position [1928, 0]
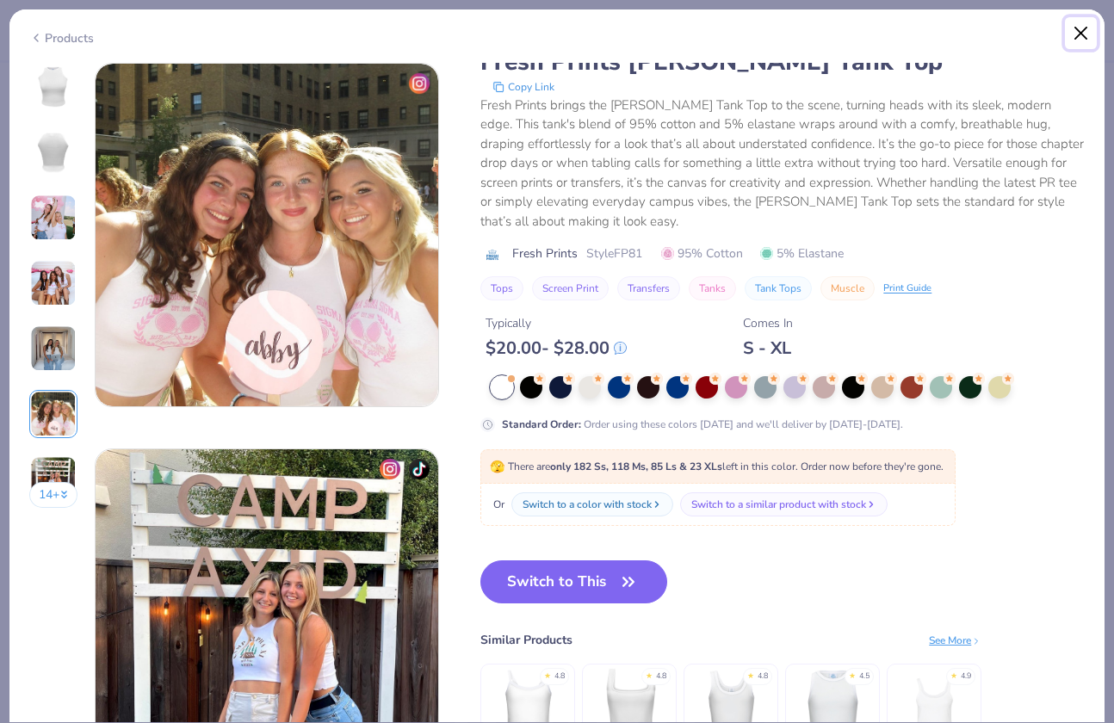
click at [1079, 35] on button "Close" at bounding box center [1081, 33] width 33 height 33
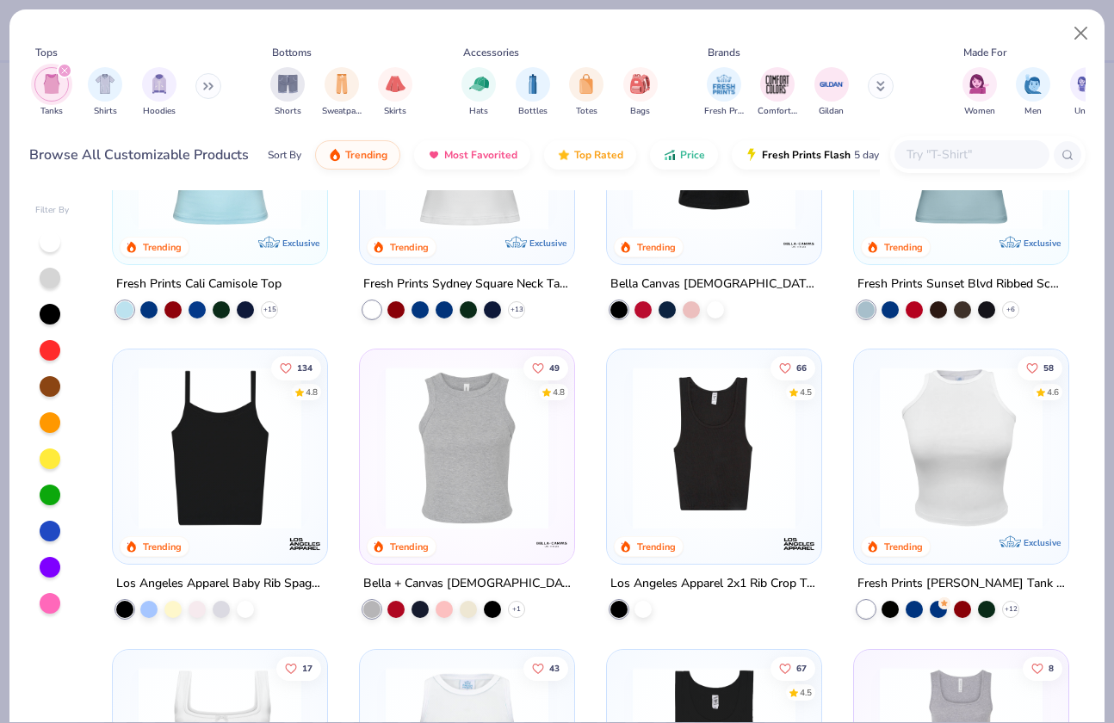
click at [470, 457] on img at bounding box center [467, 448] width 180 height 163
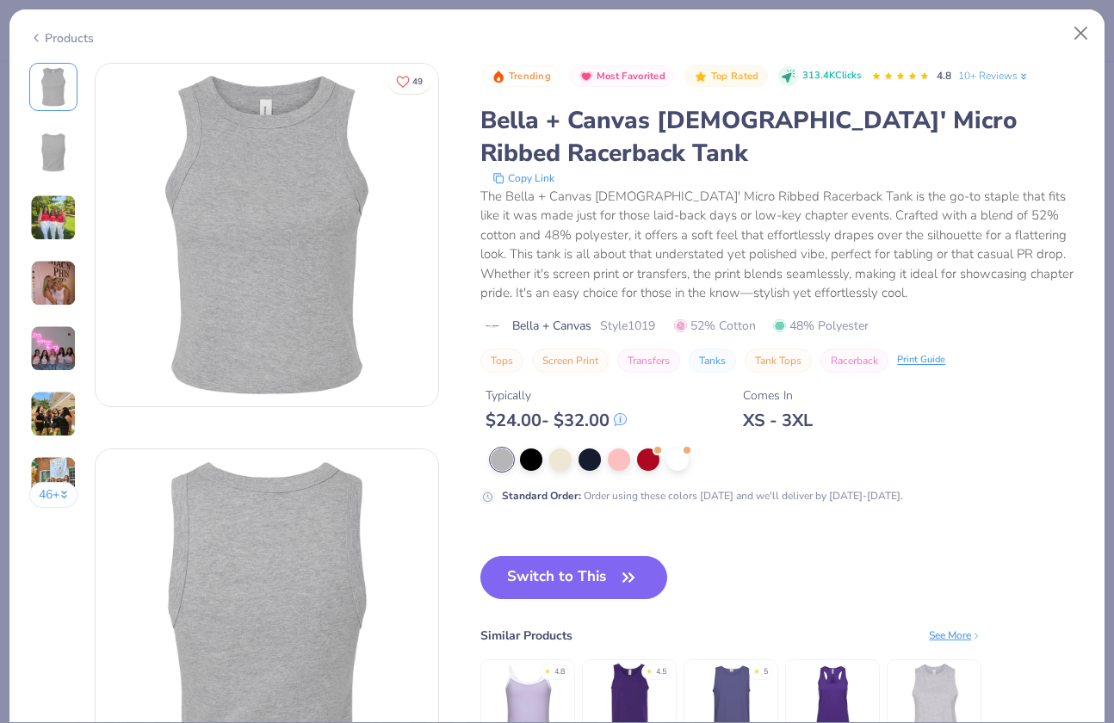
click at [59, 361] on img at bounding box center [53, 348] width 46 height 46
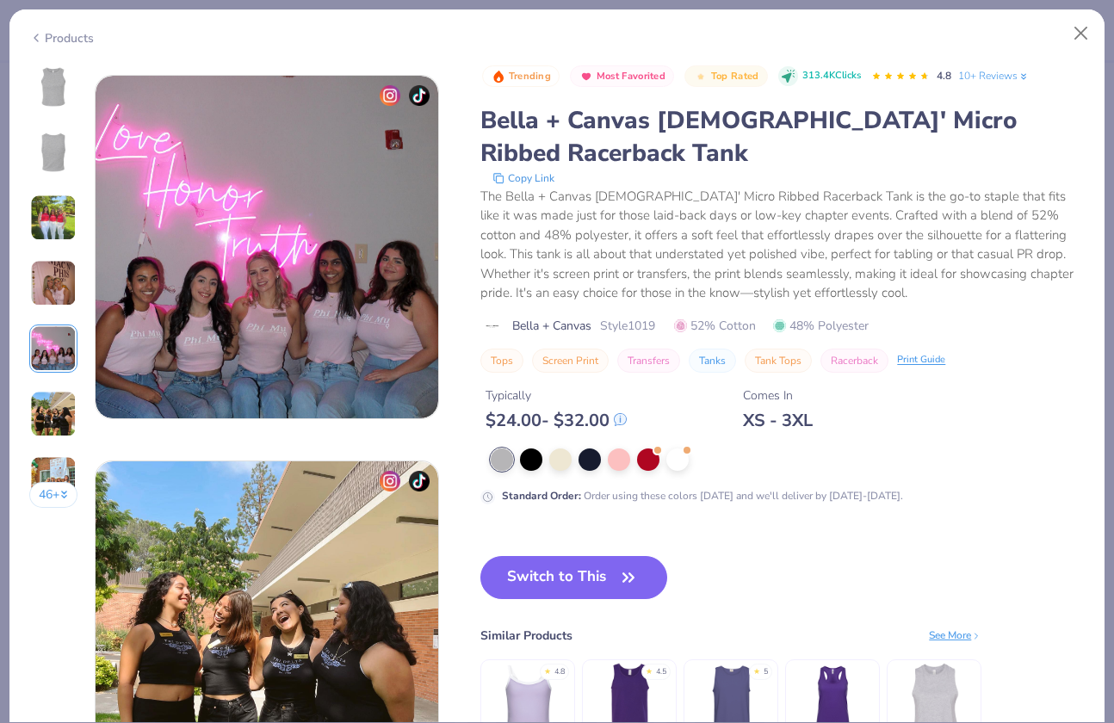
scroll to position [1543, 0]
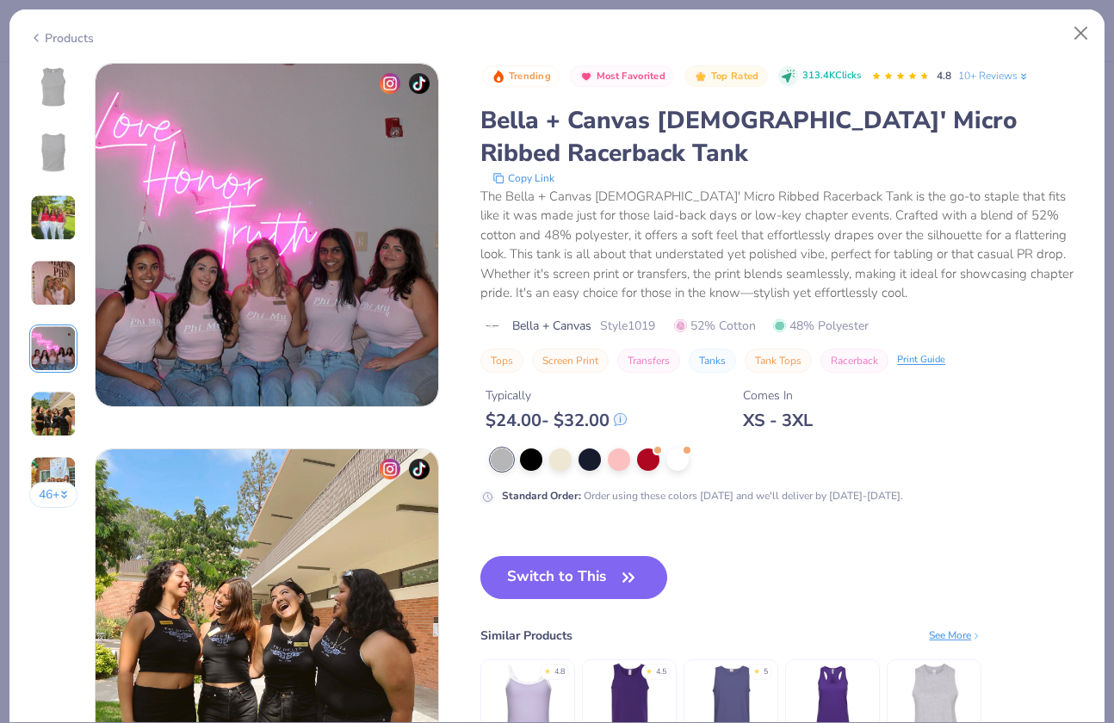
click at [52, 296] on img at bounding box center [53, 283] width 46 height 46
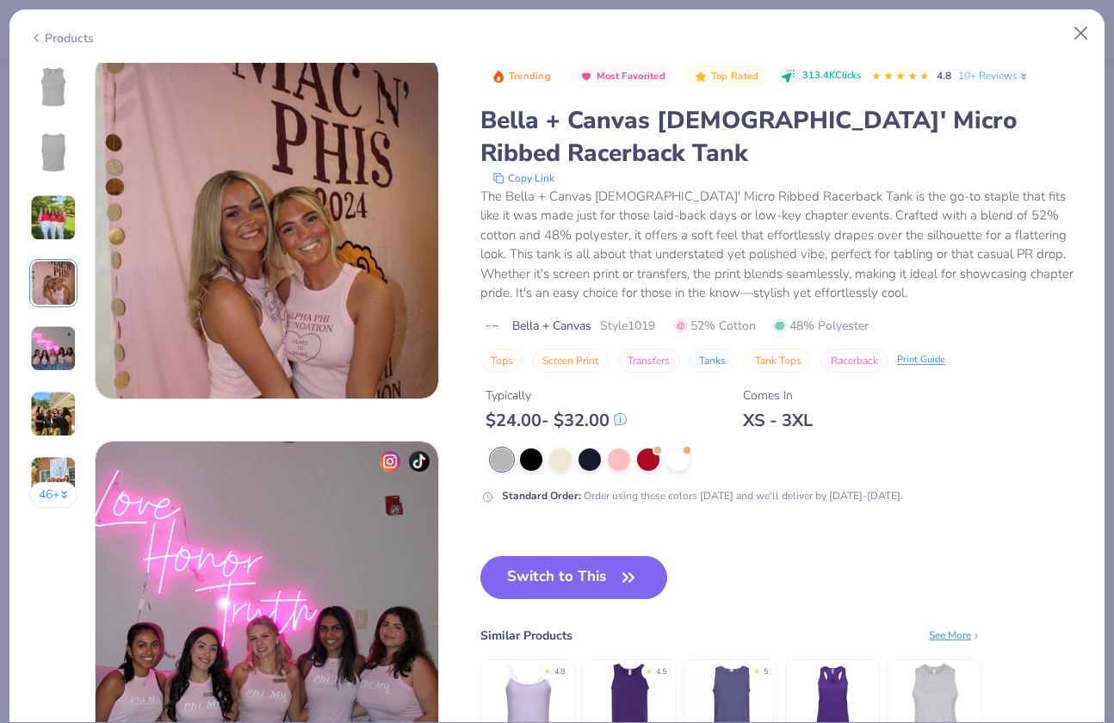
scroll to position [1157, 0]
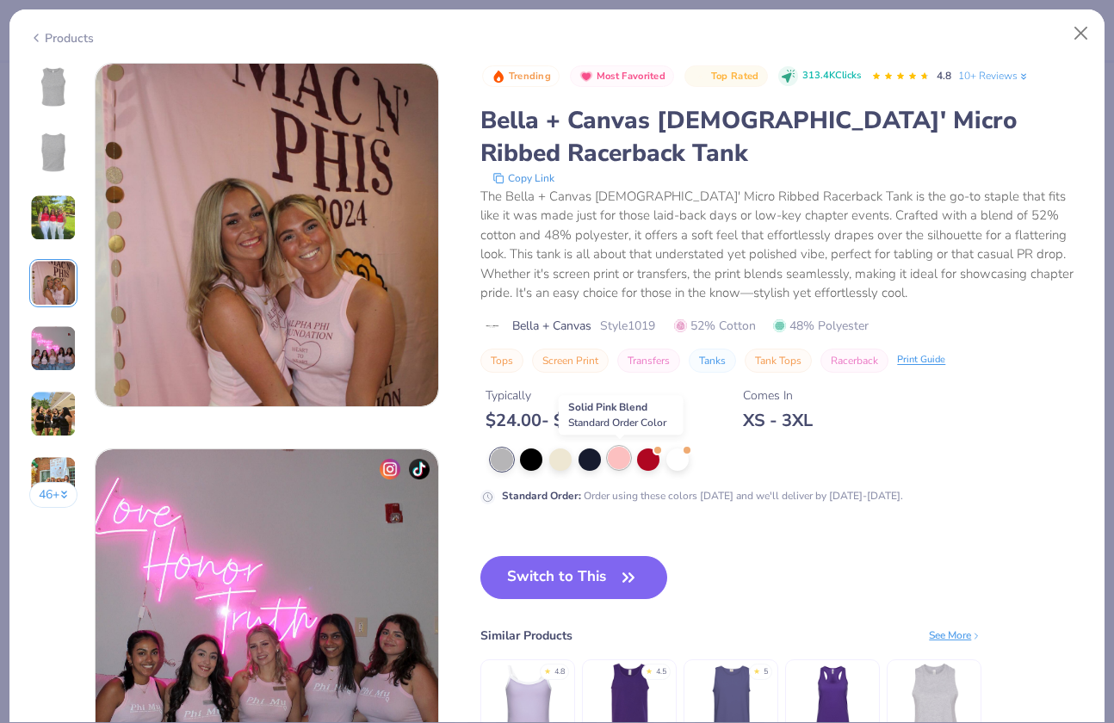
click at [620, 457] on div at bounding box center [619, 458] width 22 height 22
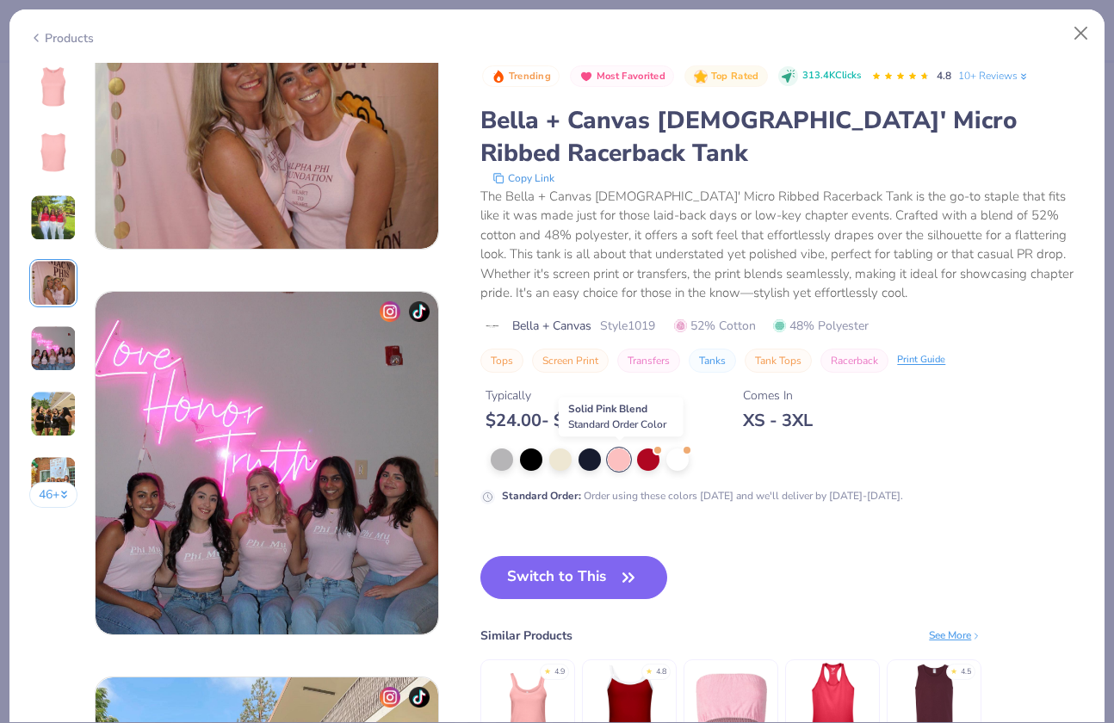
scroll to position [1315, 0]
click at [596, 569] on button "Switch to This" at bounding box center [573, 577] width 187 height 43
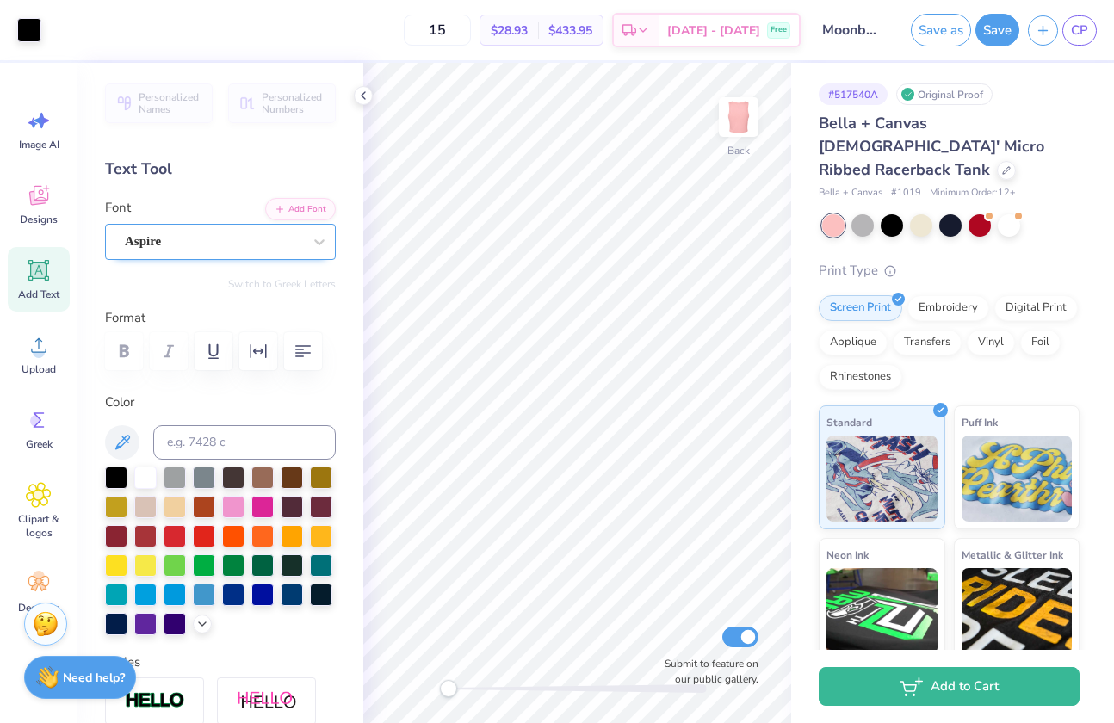
click at [159, 244] on div "Aspire" at bounding box center [213, 241] width 181 height 27
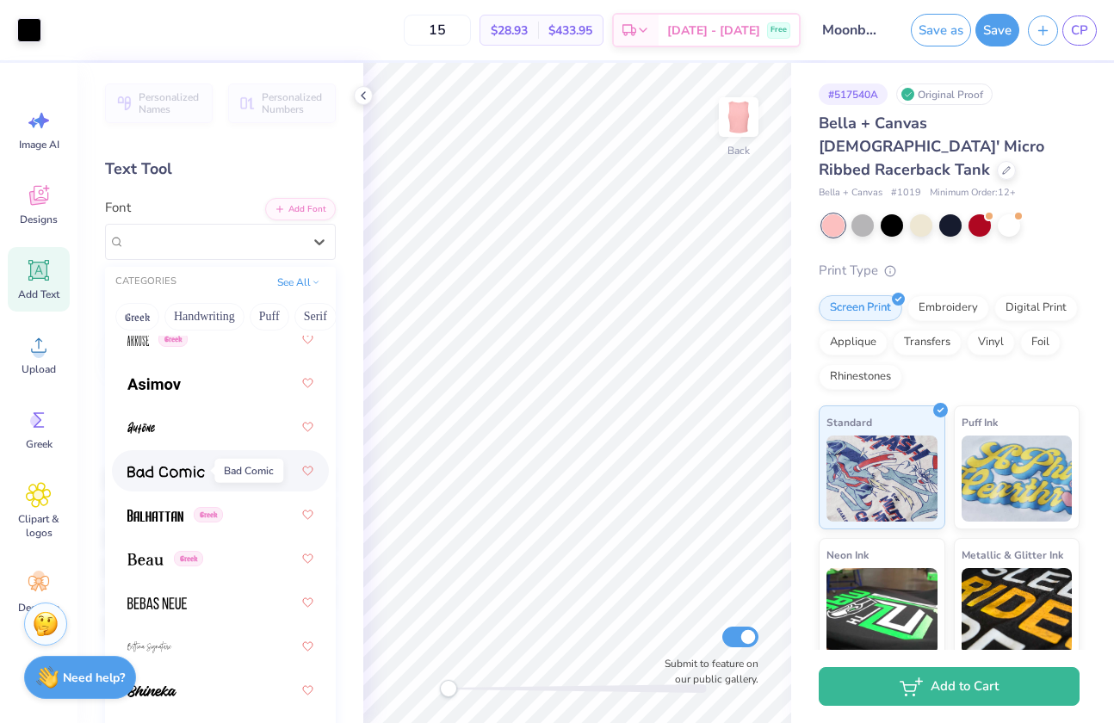
scroll to position [1147, 0]
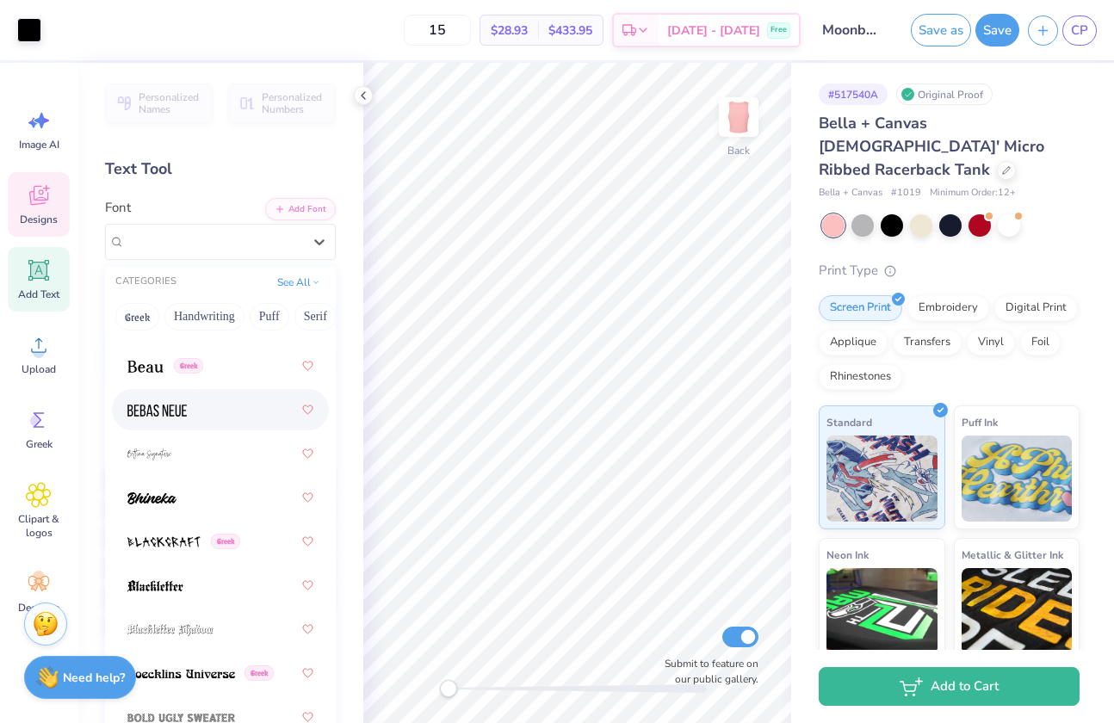
click at [36, 198] on icon at bounding box center [38, 196] width 19 height 20
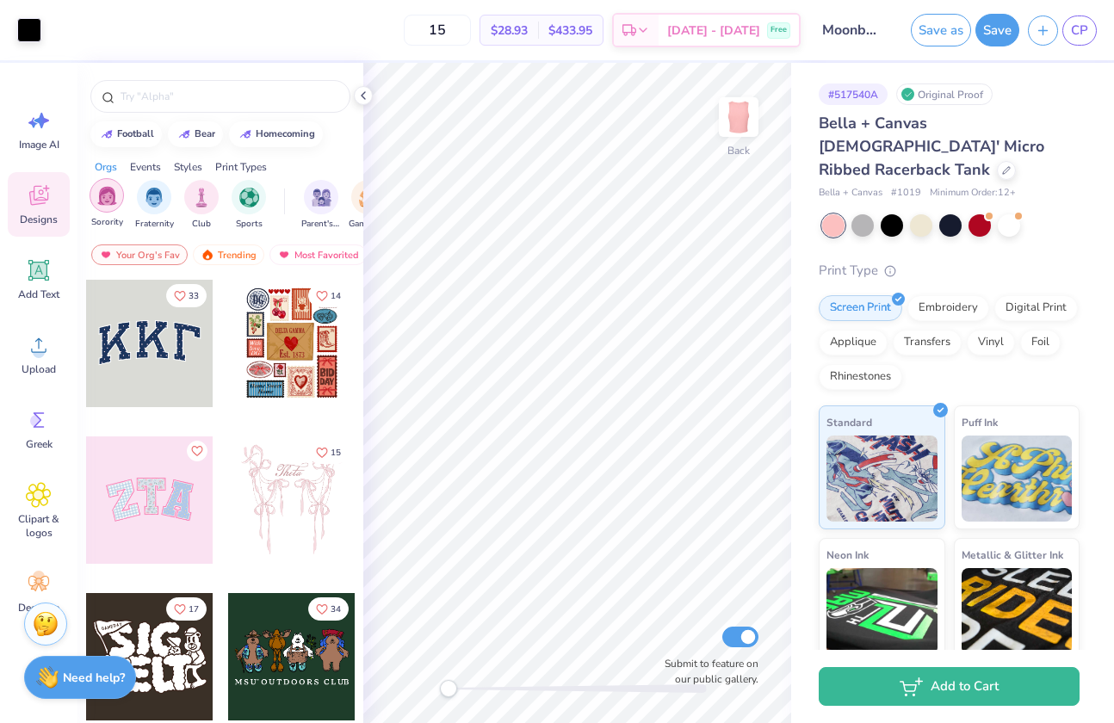
click at [108, 206] on div "filter for Sorority" at bounding box center [107, 195] width 34 height 34
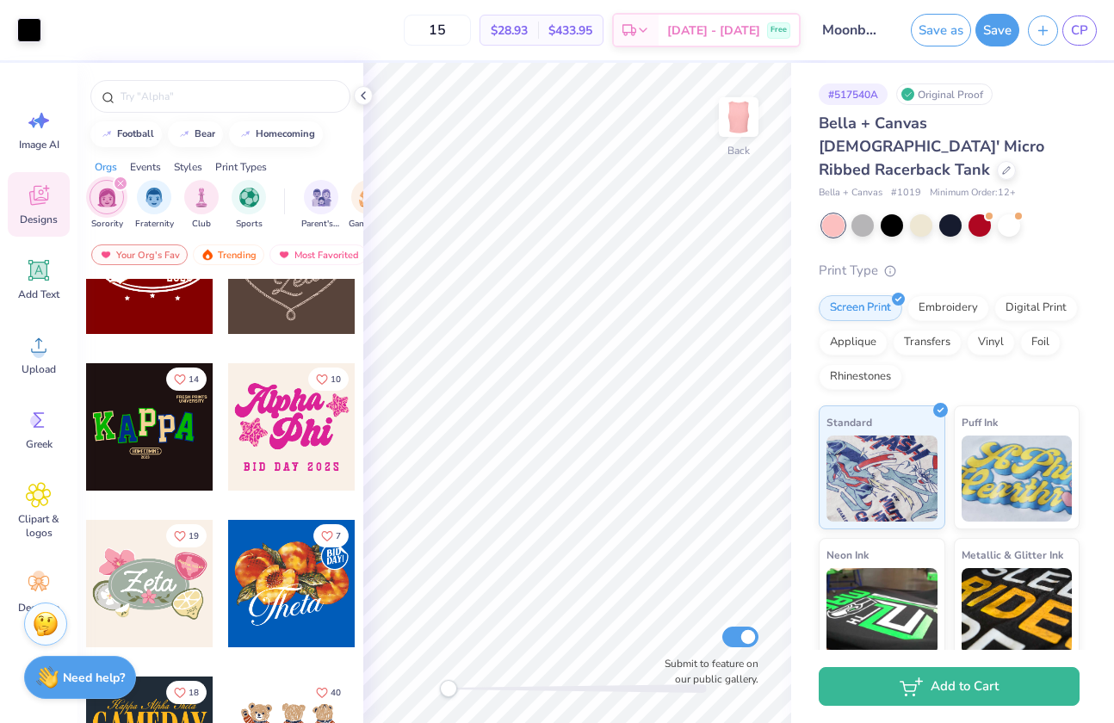
scroll to position [586, 0]
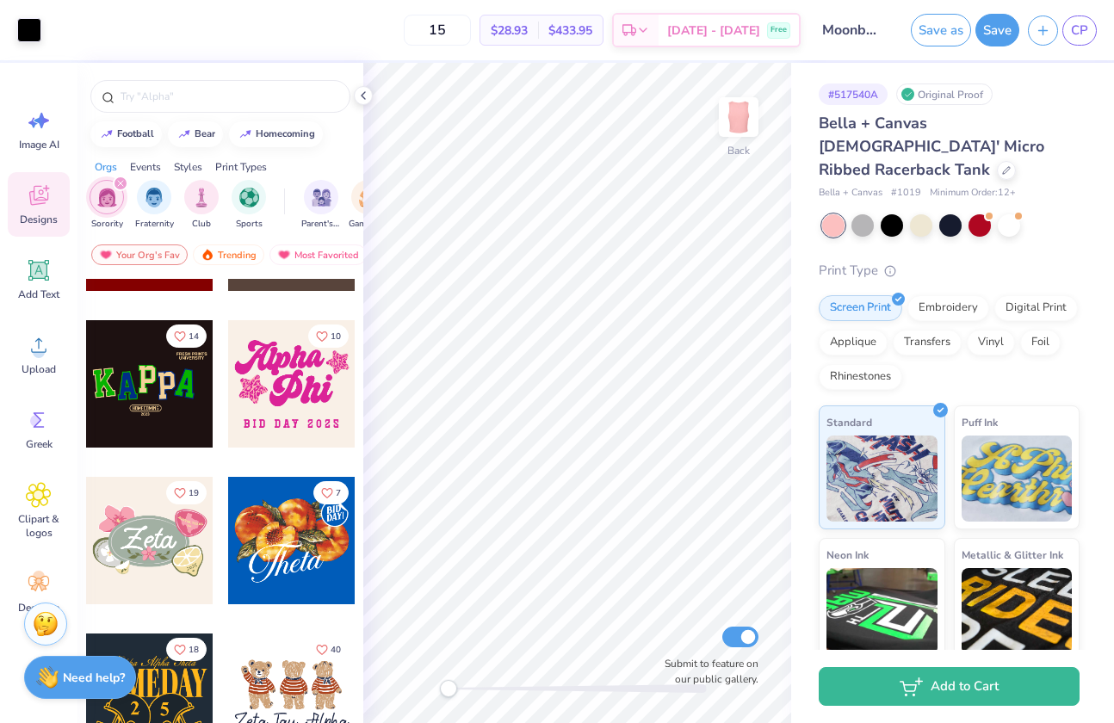
click at [280, 387] on div at bounding box center [291, 383] width 127 height 127
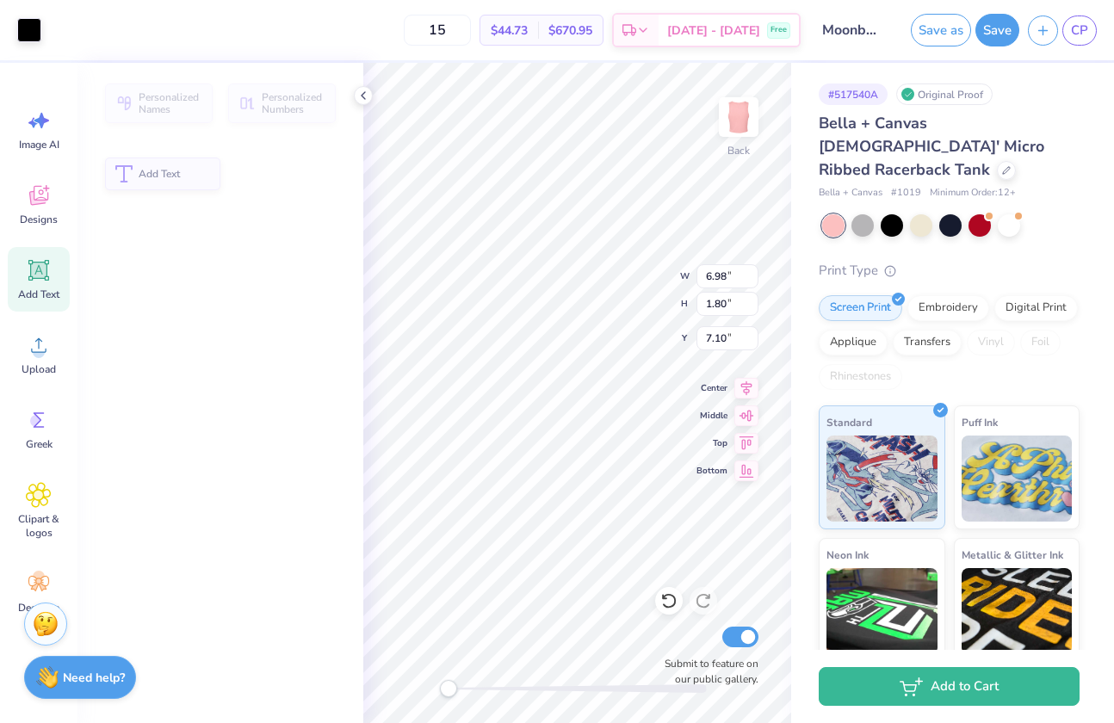
type input "6.98"
type input "1.80"
type input "7.10"
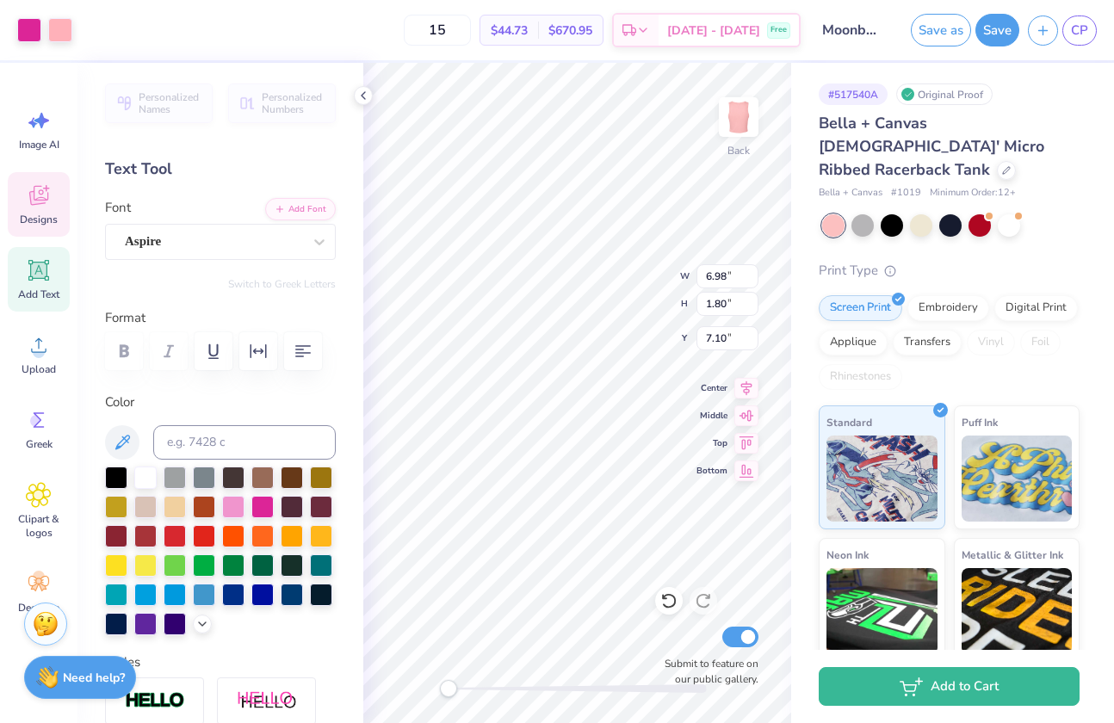
type input "7.75"
type input "5.95"
type input "2.05"
click at [41, 205] on icon at bounding box center [39, 195] width 26 height 26
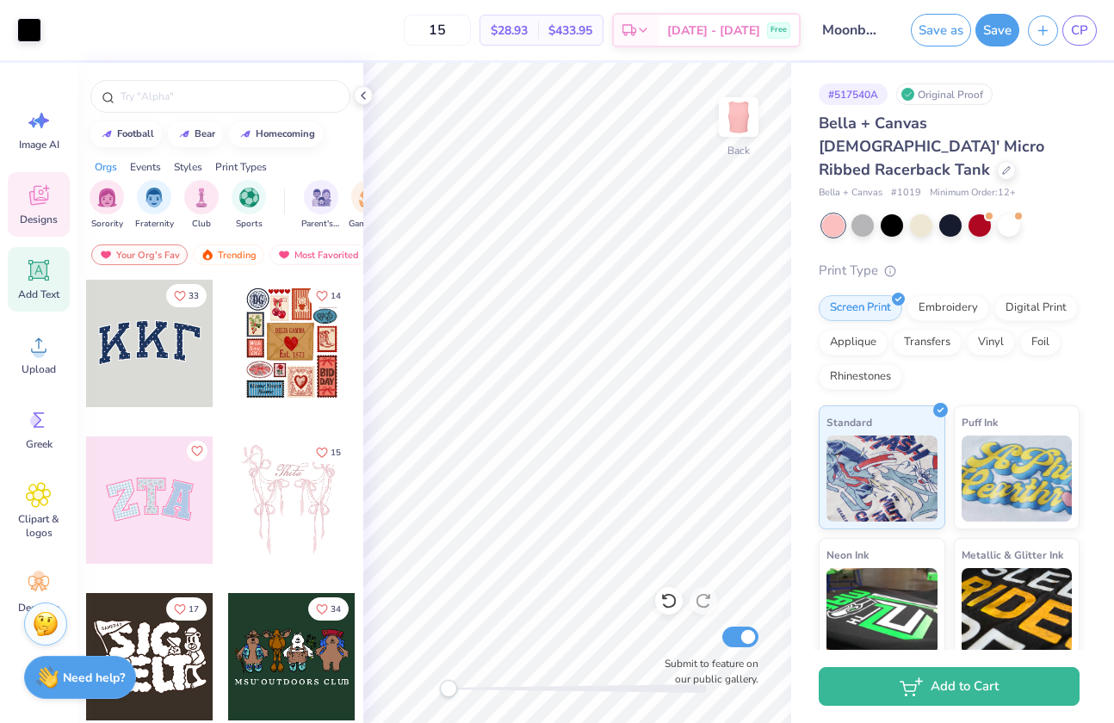
click at [40, 284] on div "Add Text" at bounding box center [39, 279] width 62 height 65
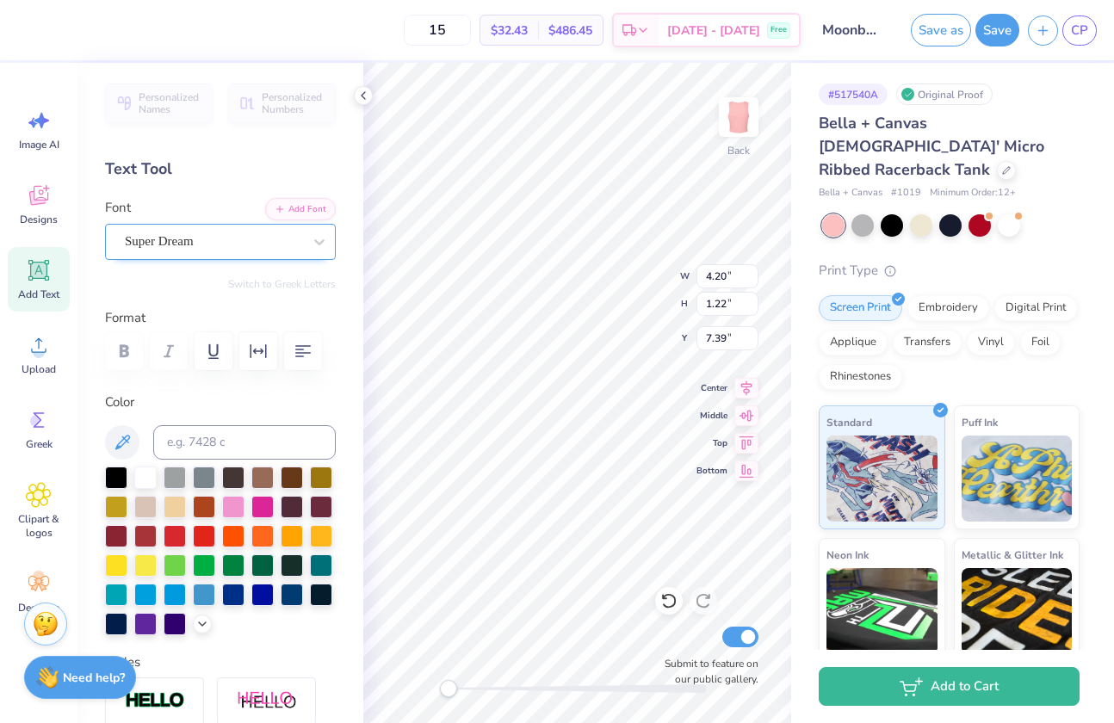
click at [190, 241] on div "Super Dream" at bounding box center [213, 241] width 181 height 27
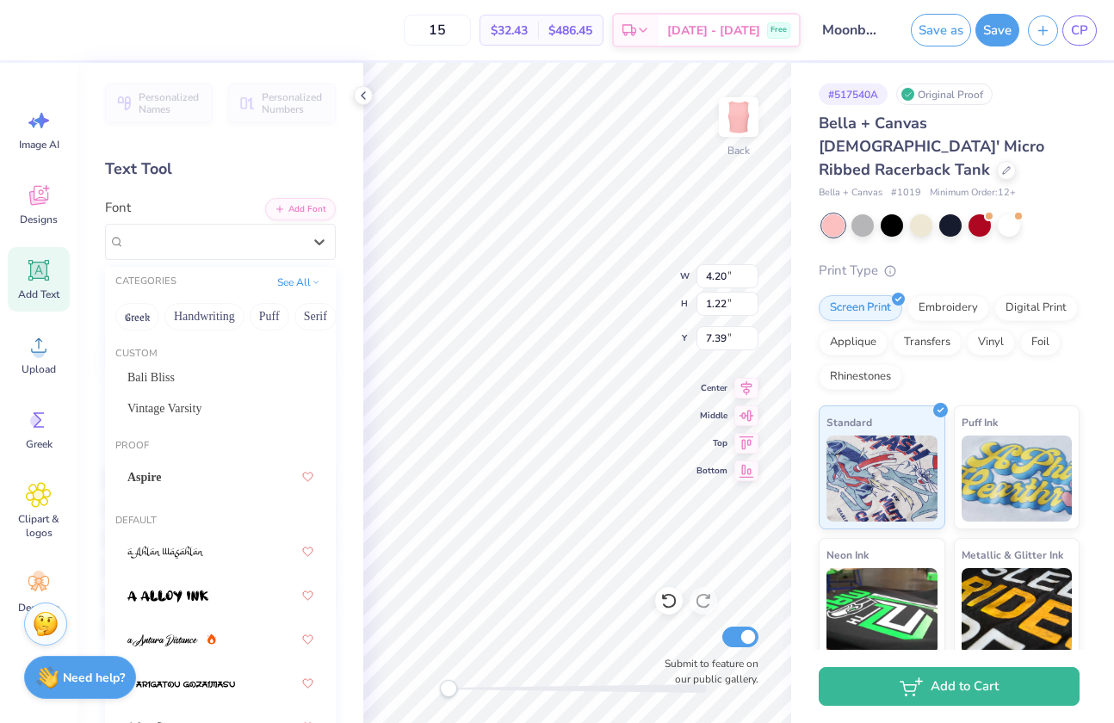
scroll to position [0, 0]
click at [189, 411] on span "Vintage Varsity" at bounding box center [164, 408] width 74 height 18
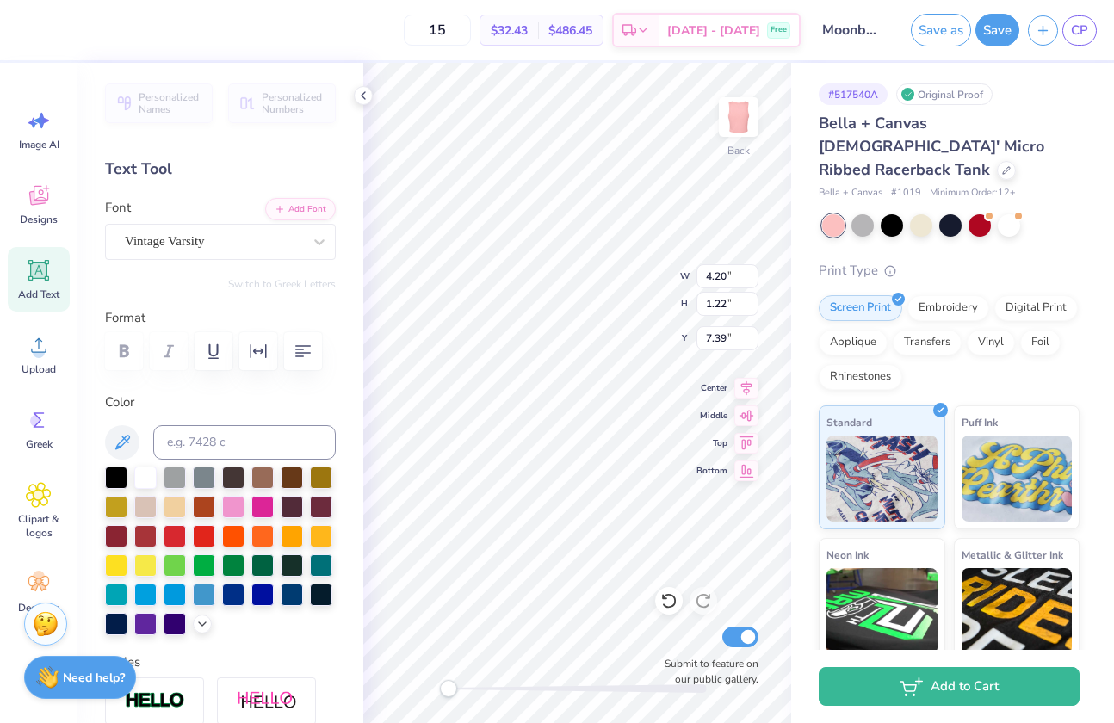
scroll to position [14, 5]
type textarea "Gamma phi"
click at [276, 245] on div "Vintage Varsity" at bounding box center [213, 241] width 181 height 27
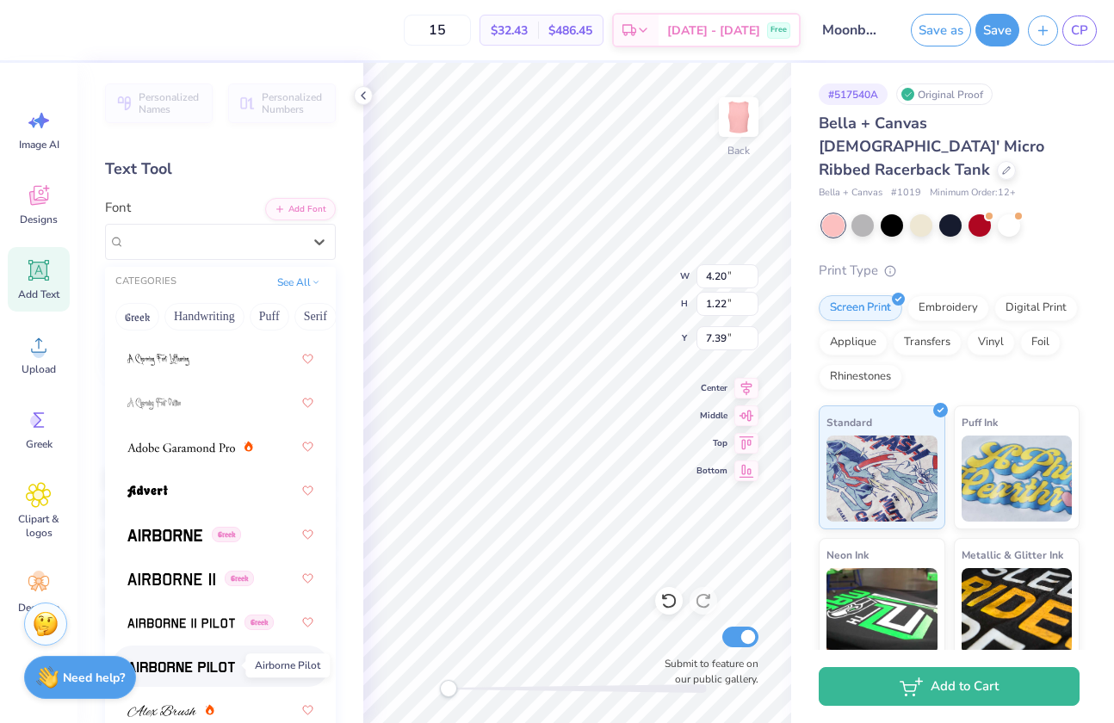
scroll to position [411, 0]
click at [186, 491] on div at bounding box center [220, 491] width 186 height 31
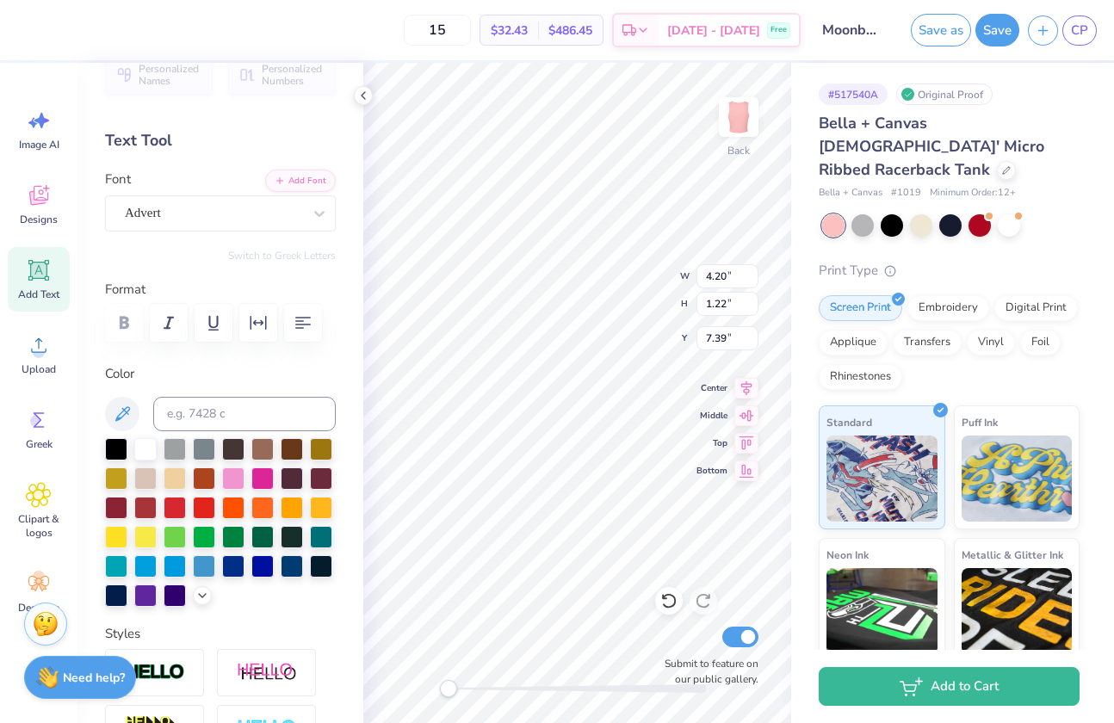
scroll to position [0, 0]
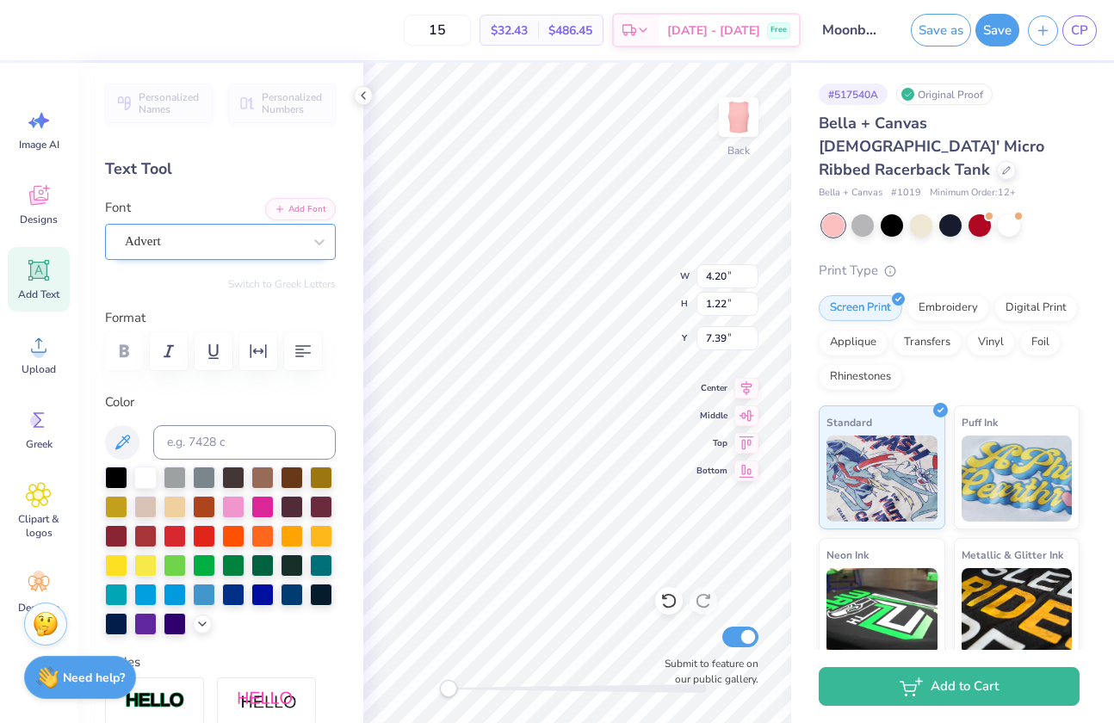
click at [169, 250] on div "Advert" at bounding box center [213, 241] width 181 height 27
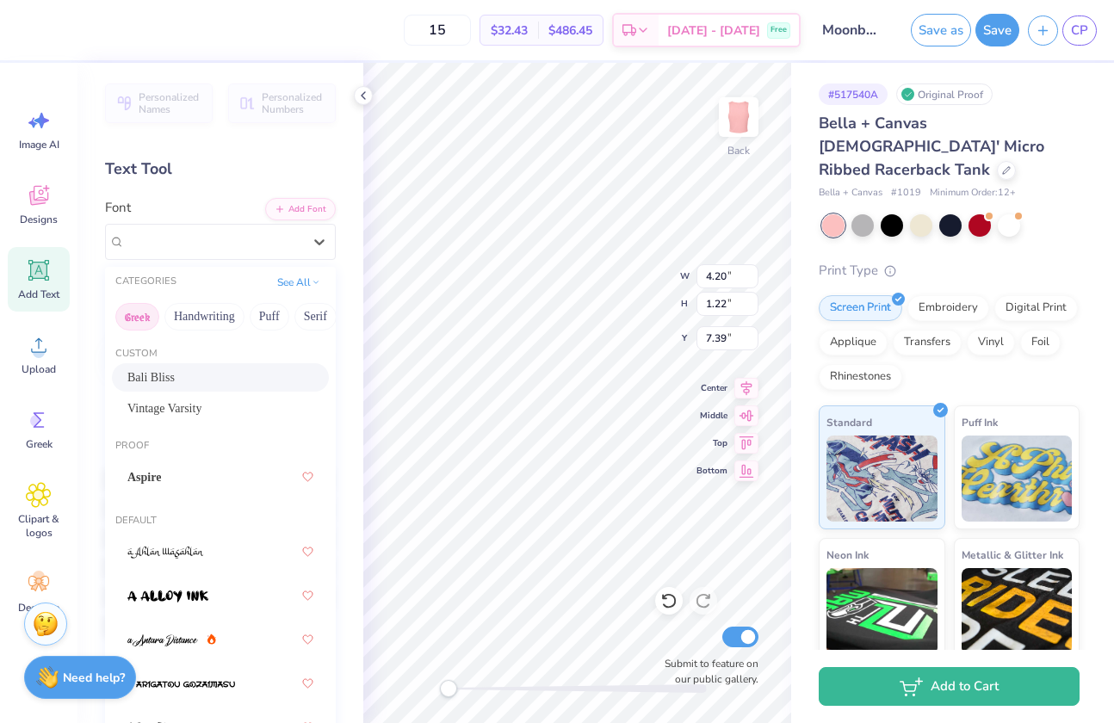
click at [152, 314] on button "Greek" at bounding box center [137, 317] width 44 height 28
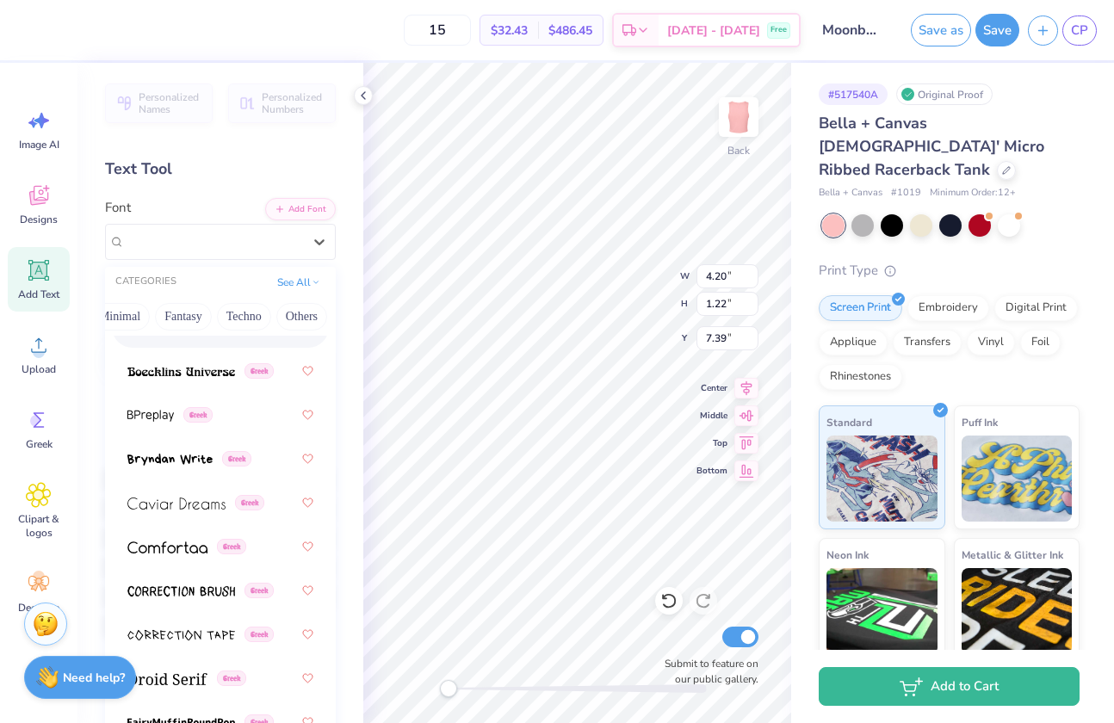
scroll to position [0, 517]
click at [287, 304] on button "Others" at bounding box center [300, 317] width 51 height 28
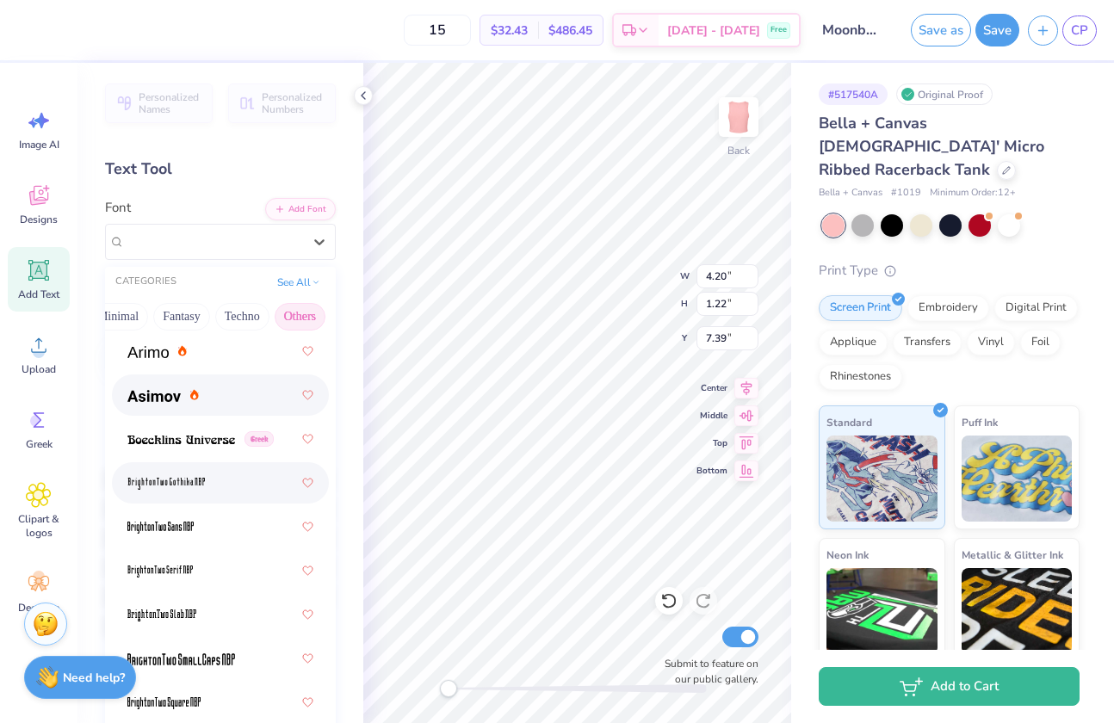
scroll to position [0, 0]
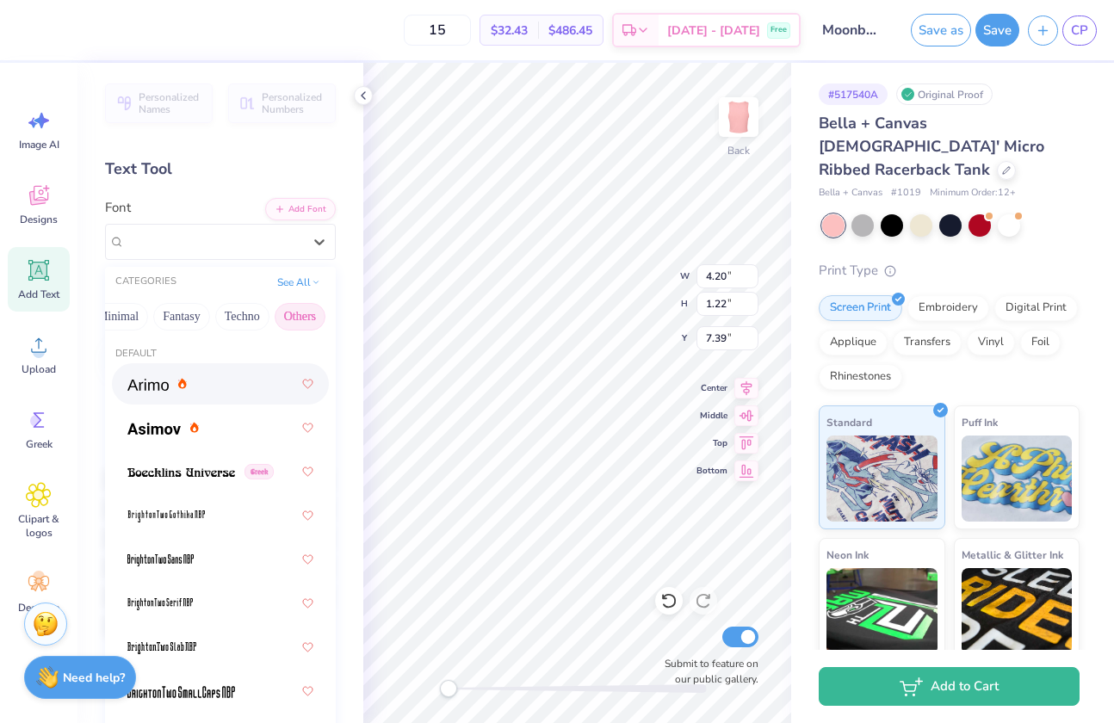
click at [213, 398] on div at bounding box center [220, 383] width 186 height 31
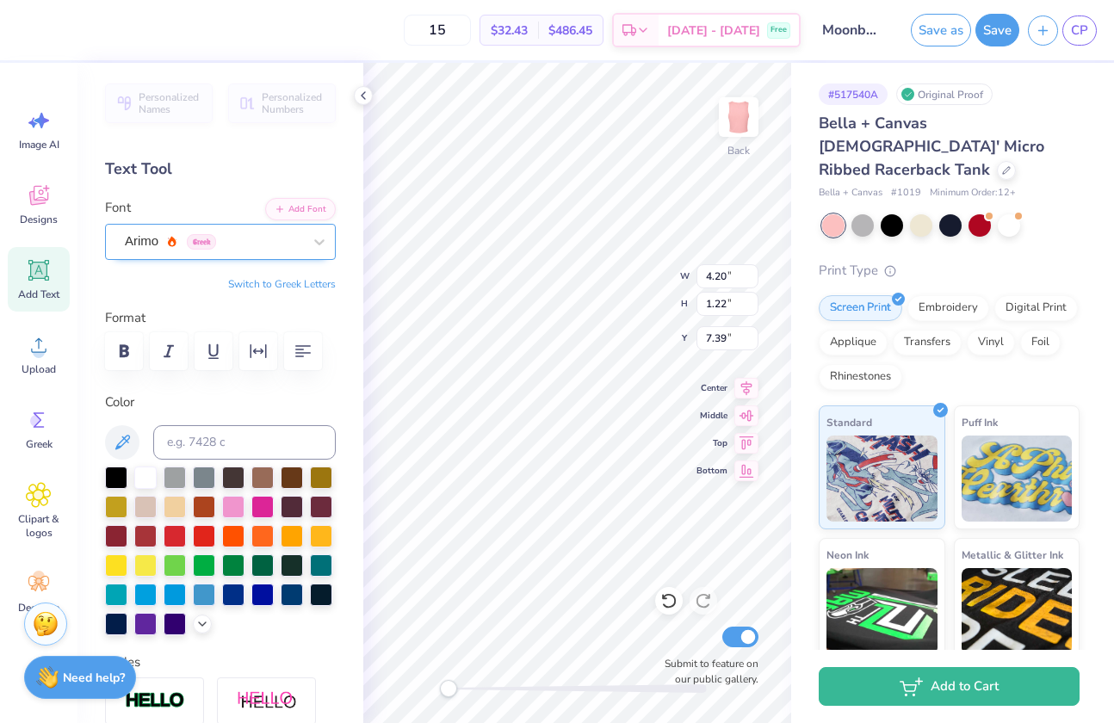
click at [229, 234] on div "Arimo Greek" at bounding box center [213, 241] width 181 height 27
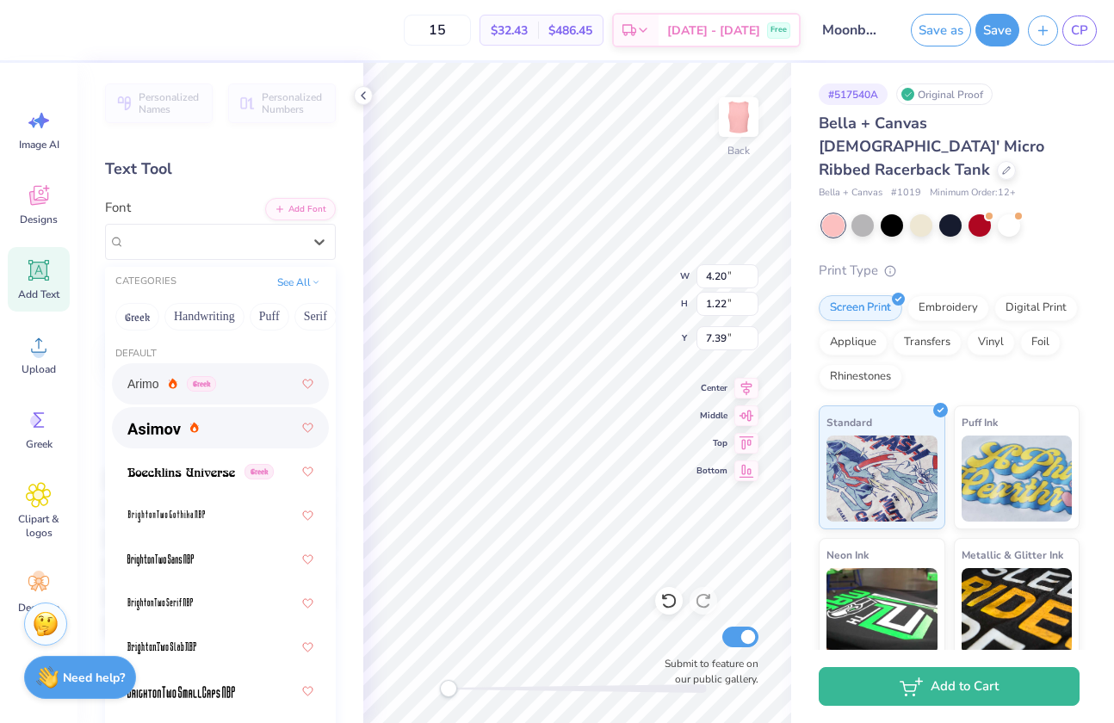
click at [207, 431] on div at bounding box center [220, 427] width 186 height 31
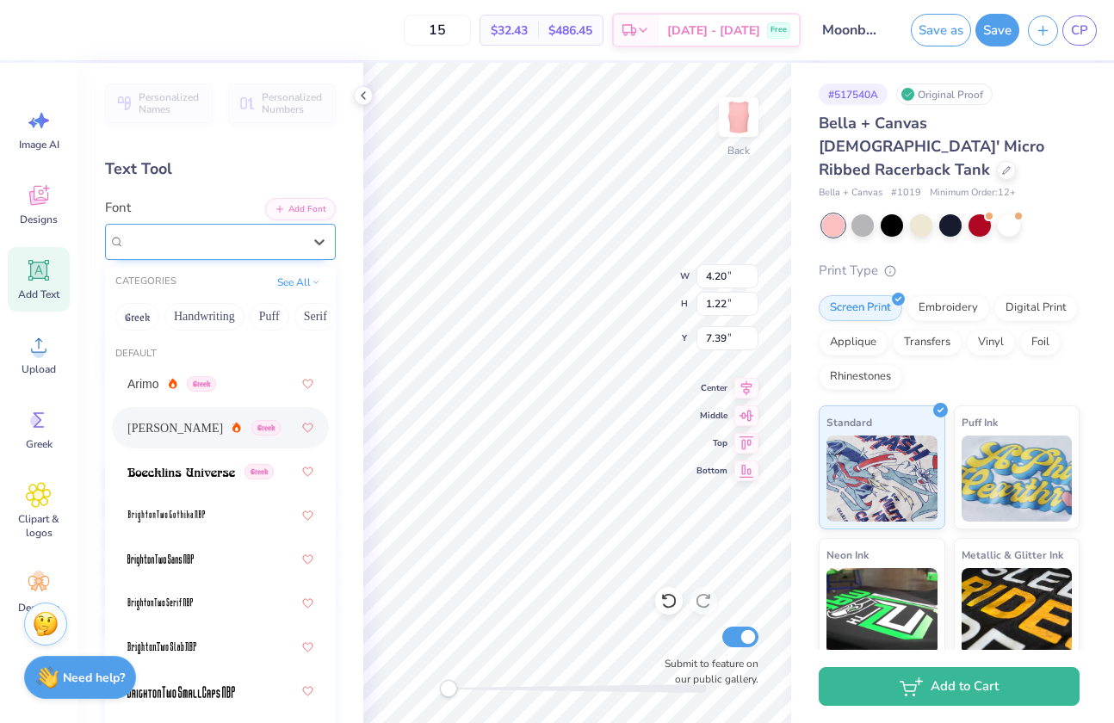
click at [251, 241] on div "[PERSON_NAME] Greek" at bounding box center [213, 241] width 181 height 27
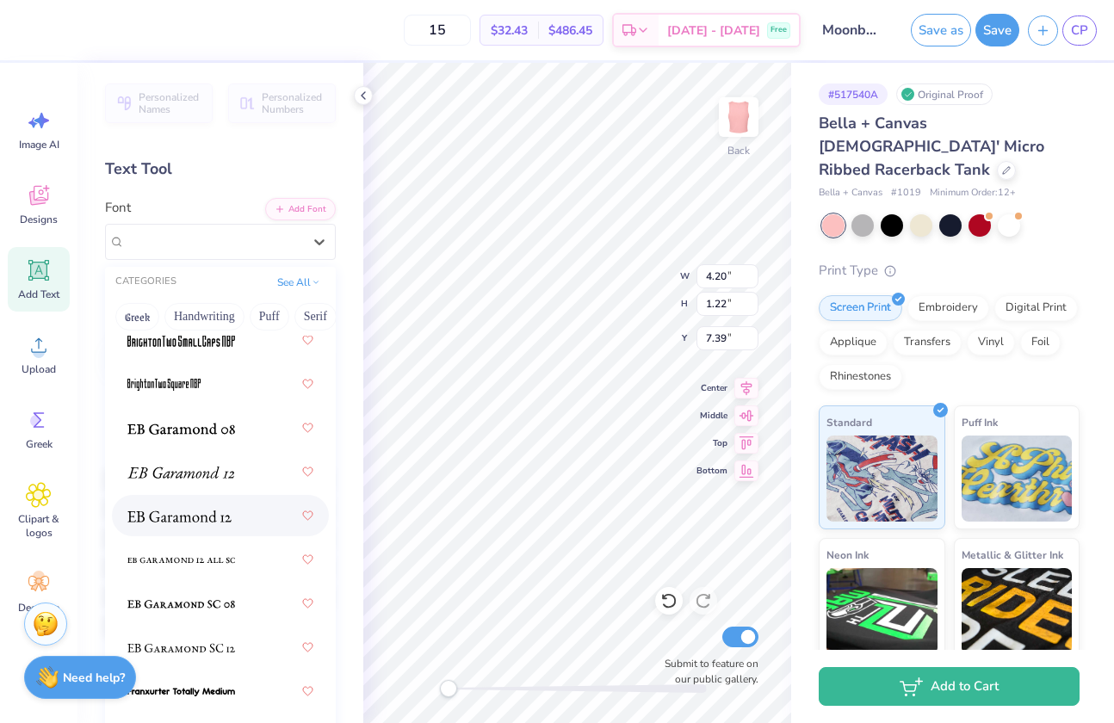
scroll to position [356, 0]
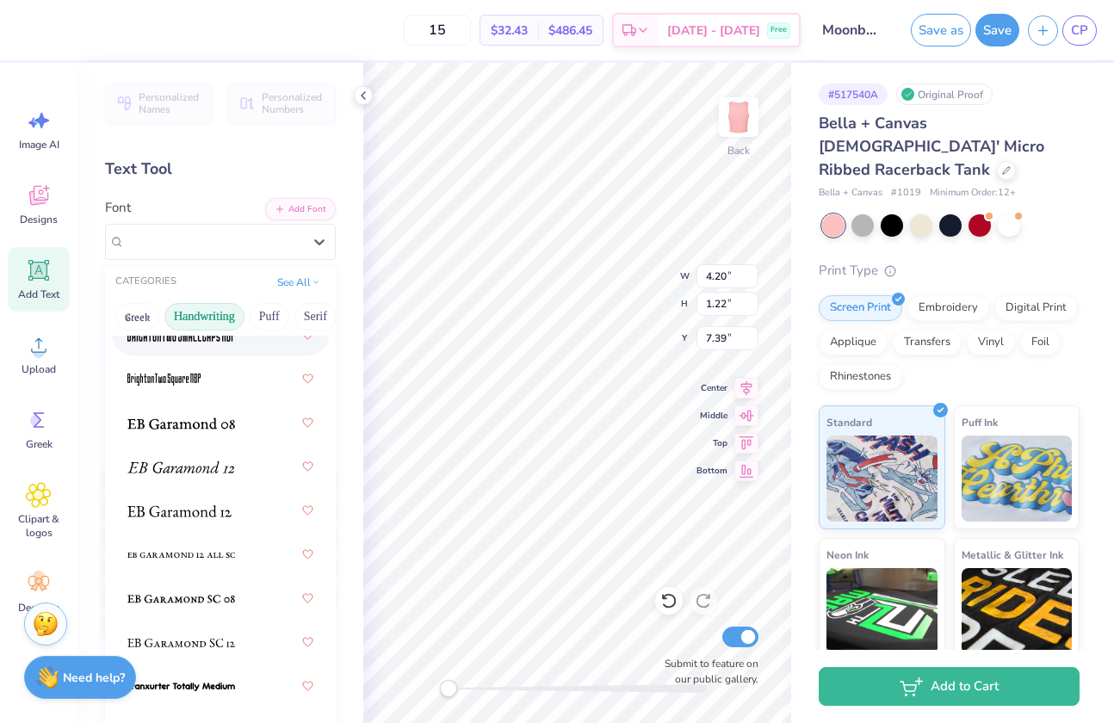
click at [207, 310] on button "Handwriting" at bounding box center [204, 317] width 80 height 28
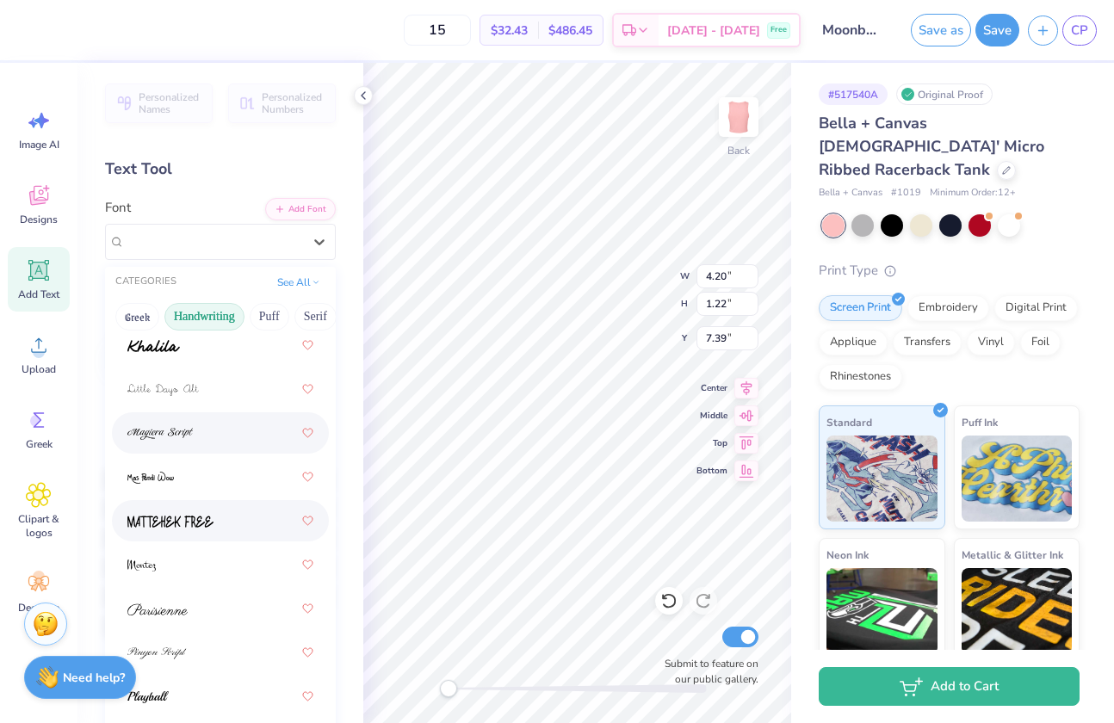
scroll to position [707, 0]
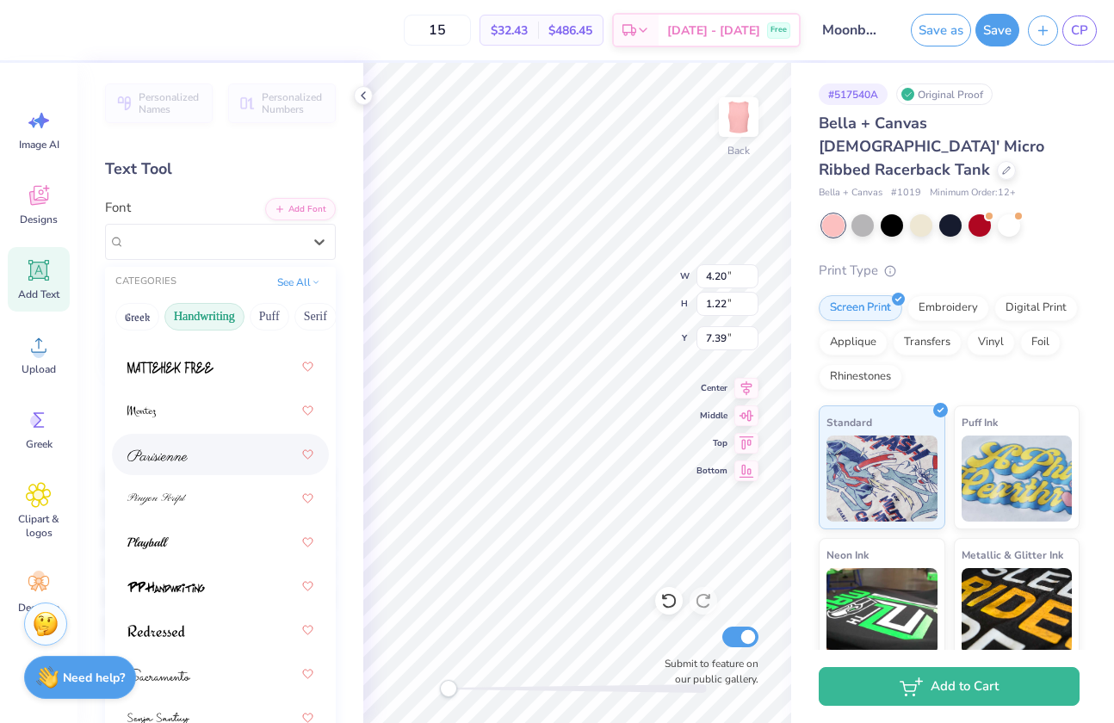
click at [196, 467] on div at bounding box center [220, 454] width 186 height 31
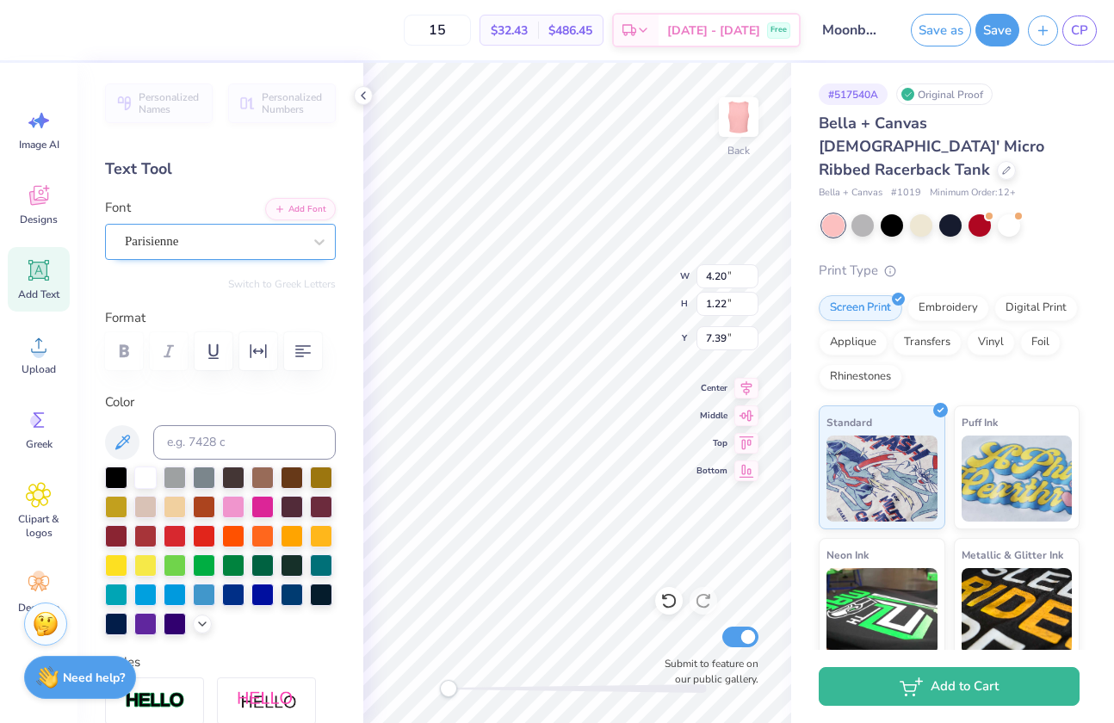
click at [212, 240] on div "Parisienne" at bounding box center [213, 241] width 181 height 27
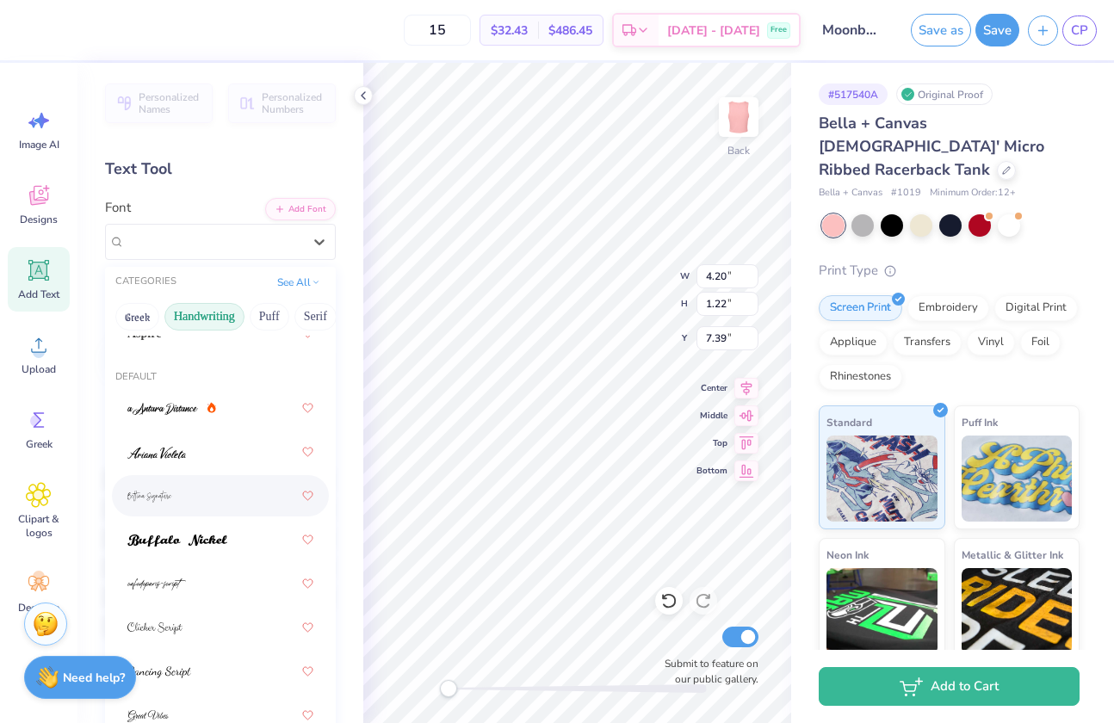
scroll to position [52, 0]
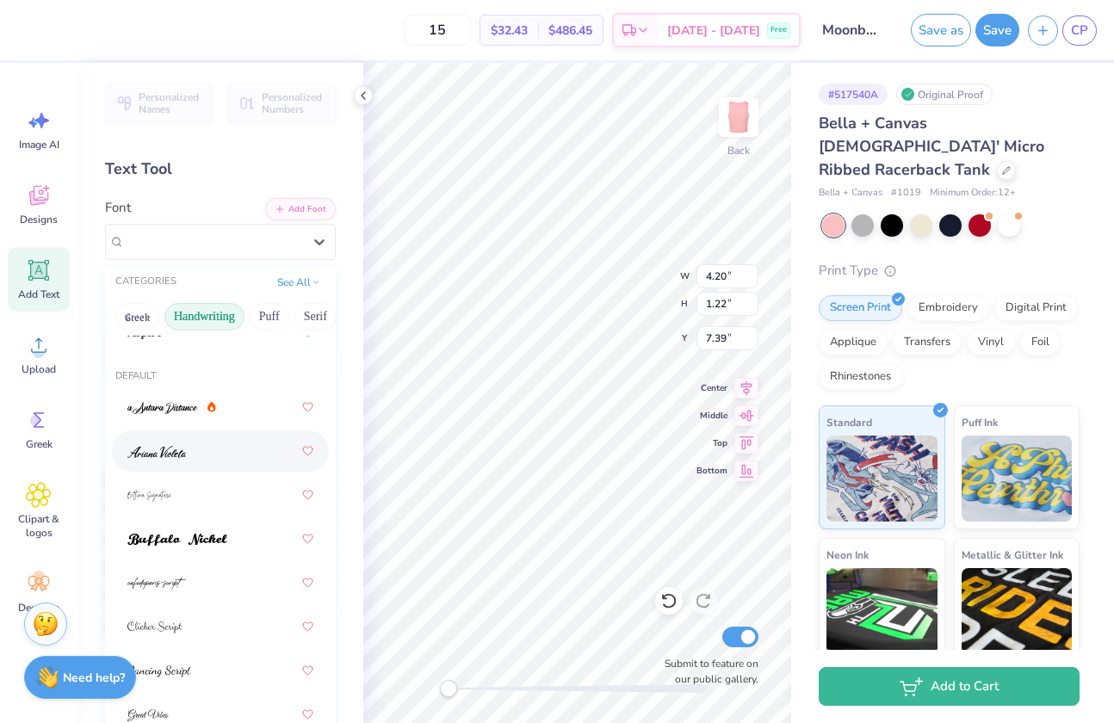
click at [193, 448] on div at bounding box center [220, 451] width 186 height 31
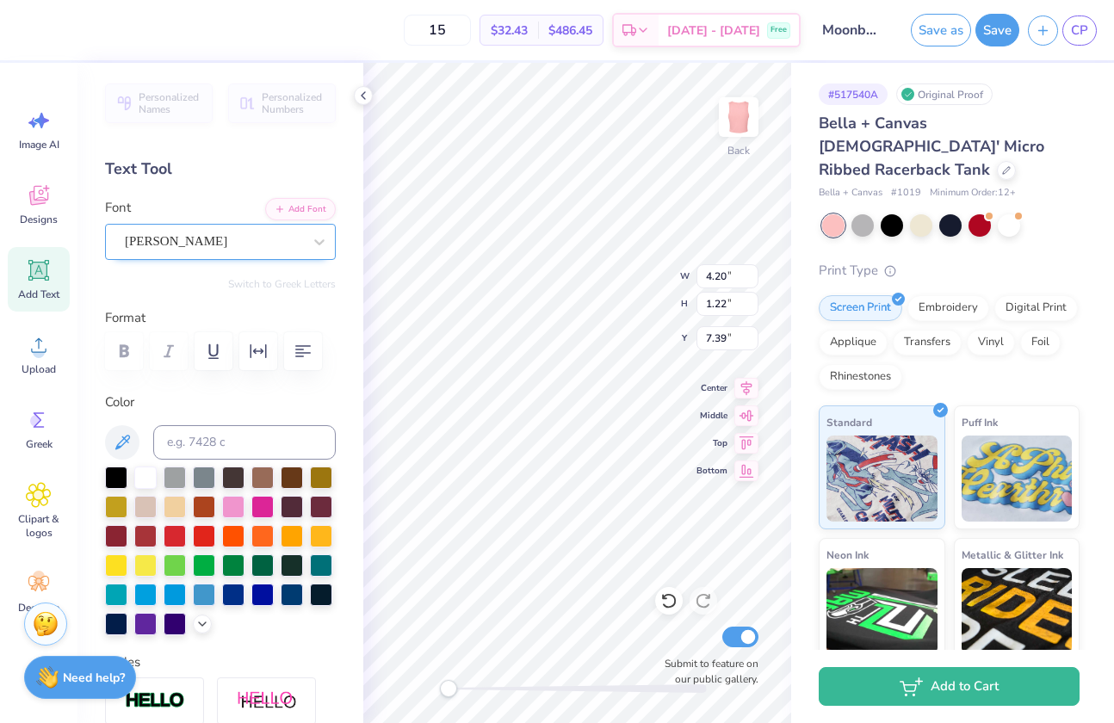
click at [172, 238] on div "[PERSON_NAME]" at bounding box center [213, 241] width 181 height 27
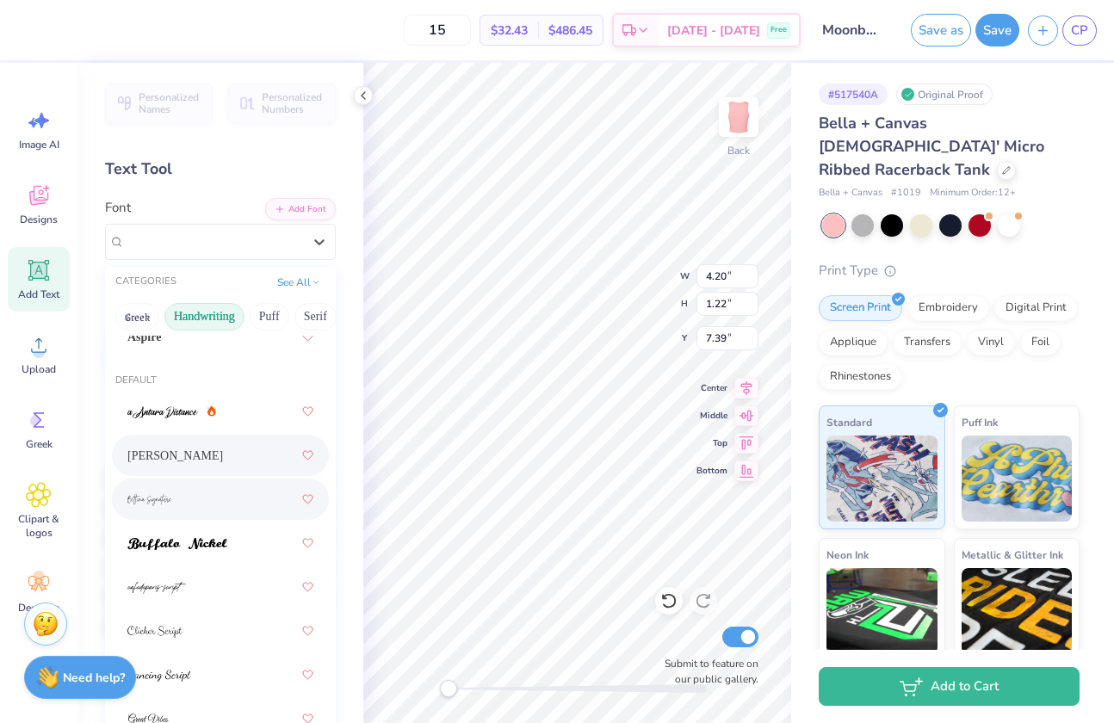
scroll to position [48, 0]
click at [186, 556] on div at bounding box center [220, 542] width 186 height 31
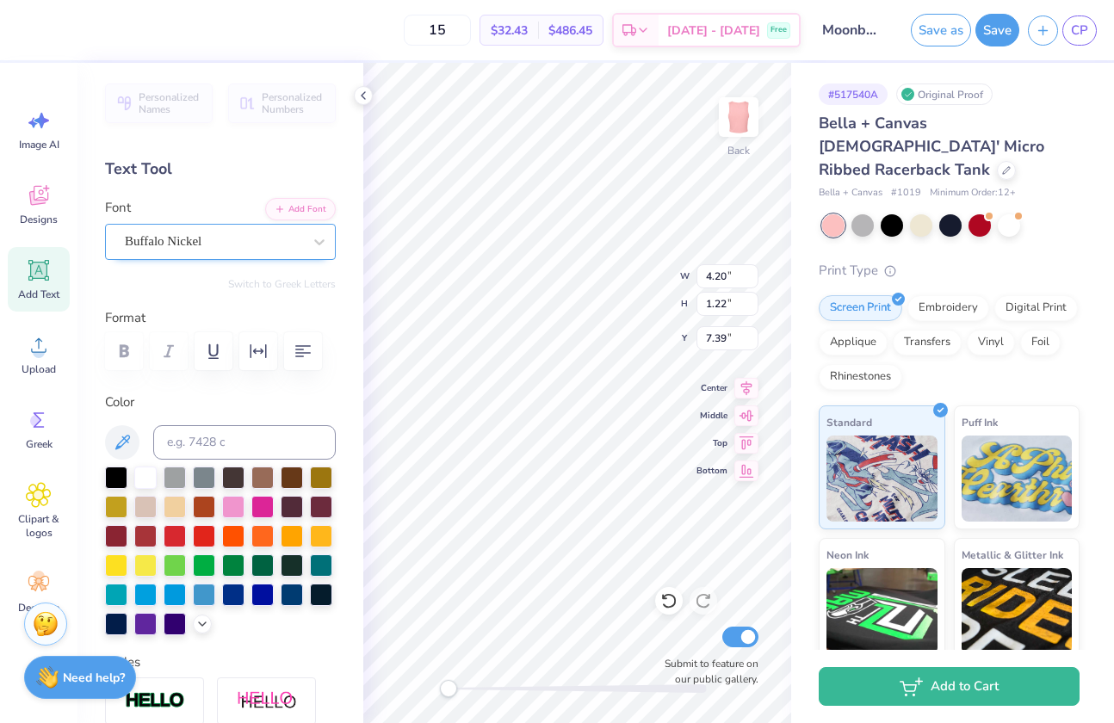
click at [226, 234] on div "Buffalo Nickel" at bounding box center [213, 241] width 181 height 27
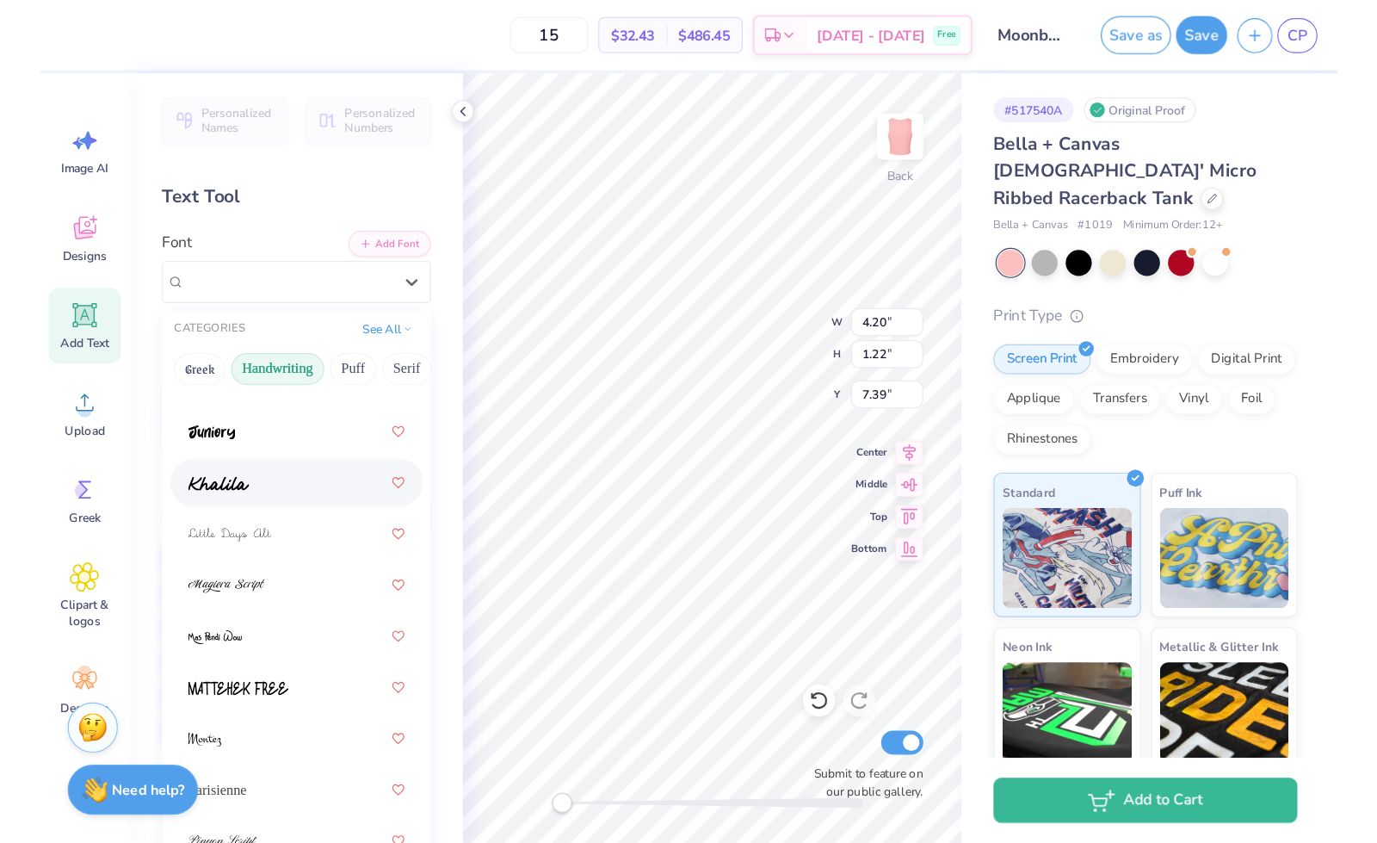
scroll to position [783, 0]
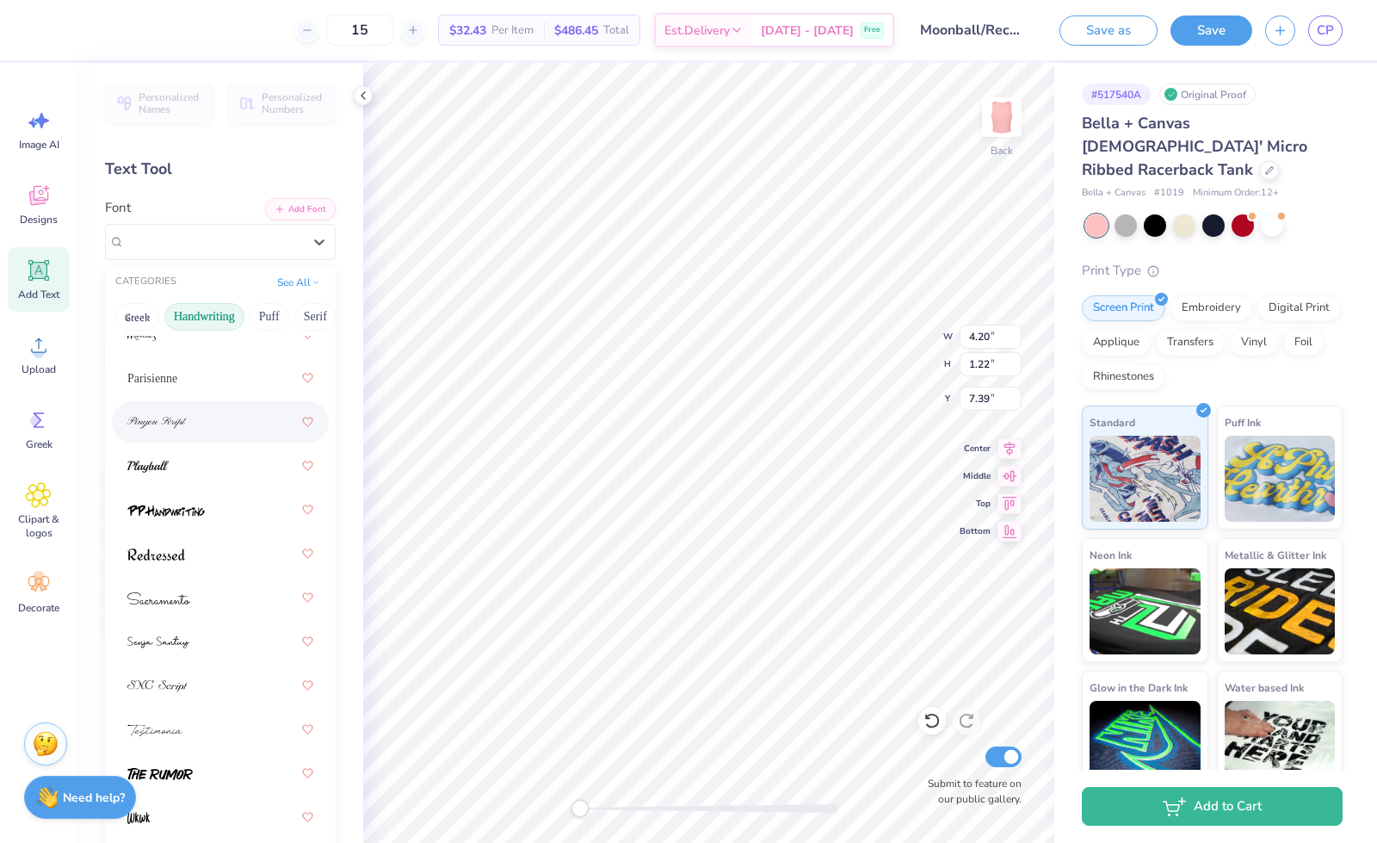
click at [195, 417] on div at bounding box center [220, 421] width 186 height 31
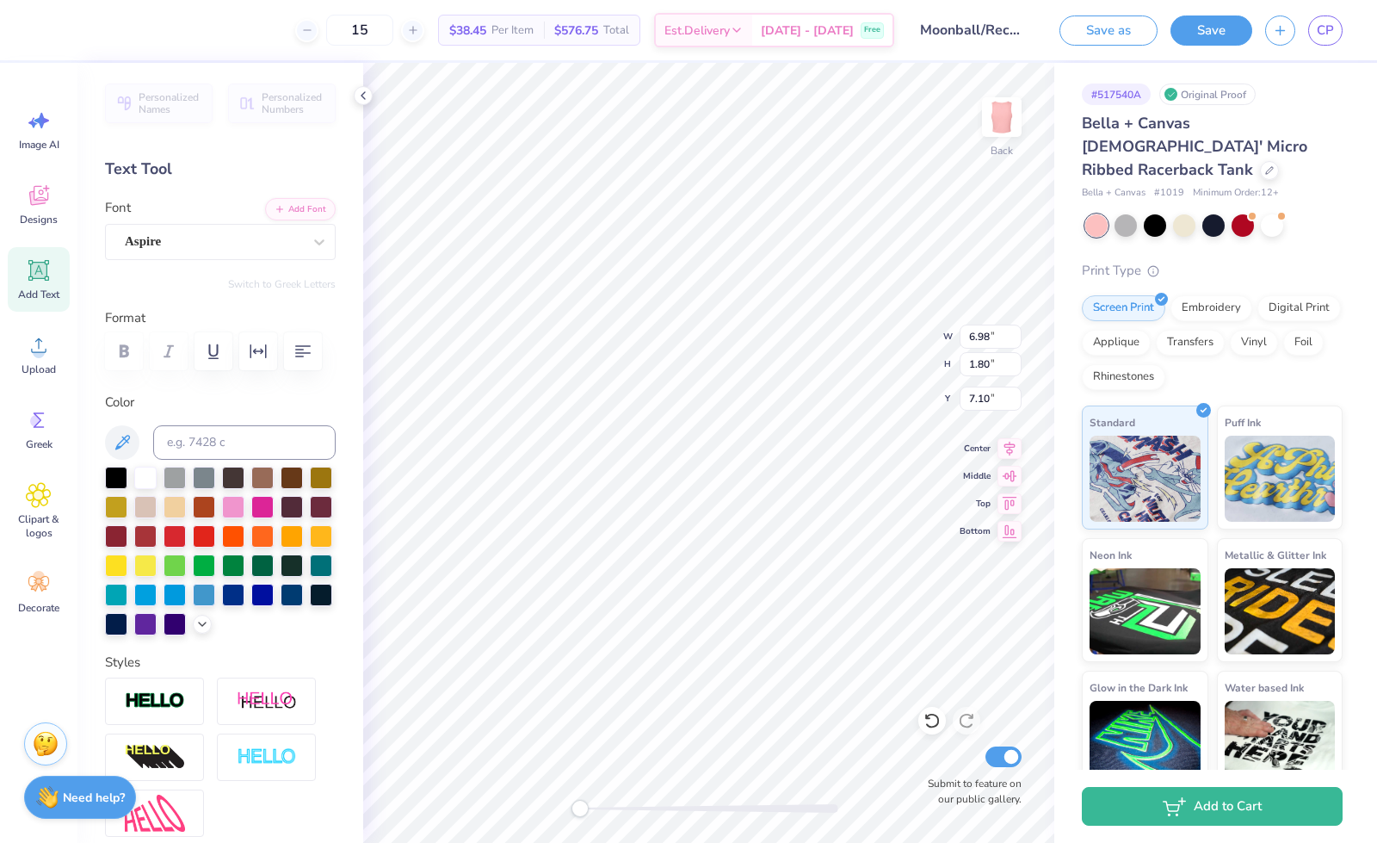
type input "6.98"
type input "1.80"
type input "7.10"
click at [1113, 159] on div at bounding box center [1269, 168] width 19 height 19
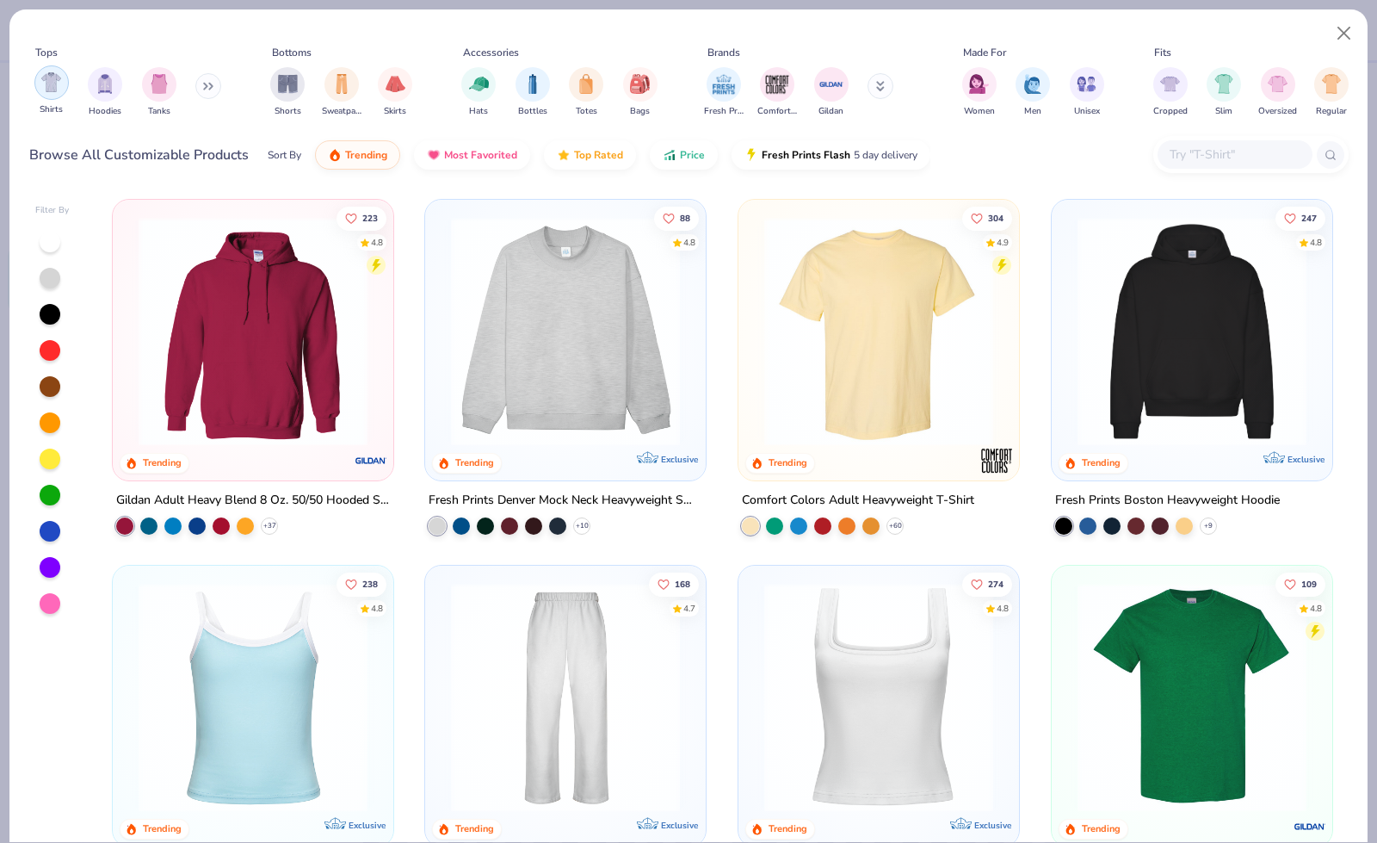
click at [52, 91] on img "filter for Shirts" at bounding box center [51, 82] width 20 height 20
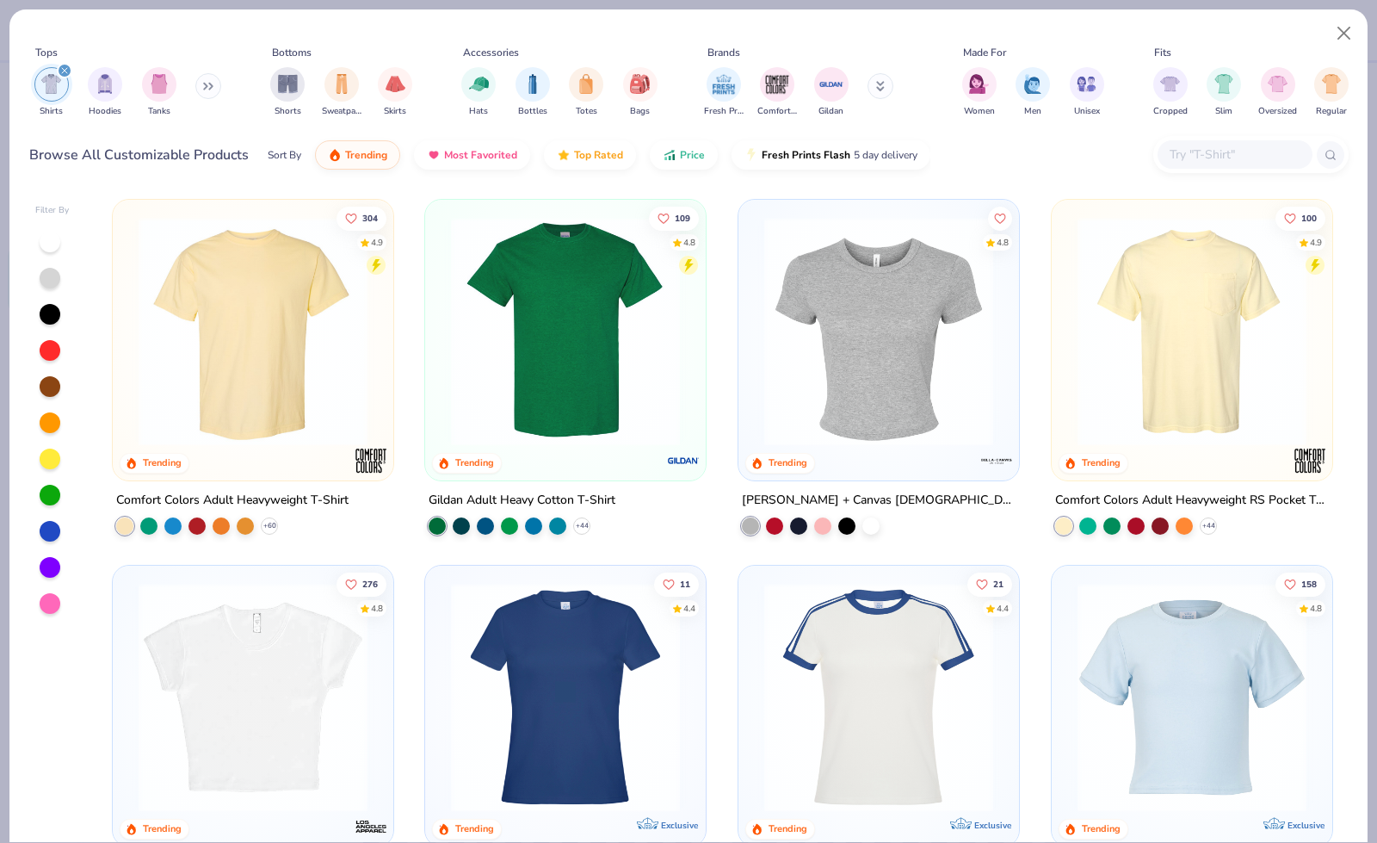
click at [213, 84] on icon at bounding box center [211, 86] width 3 height 6
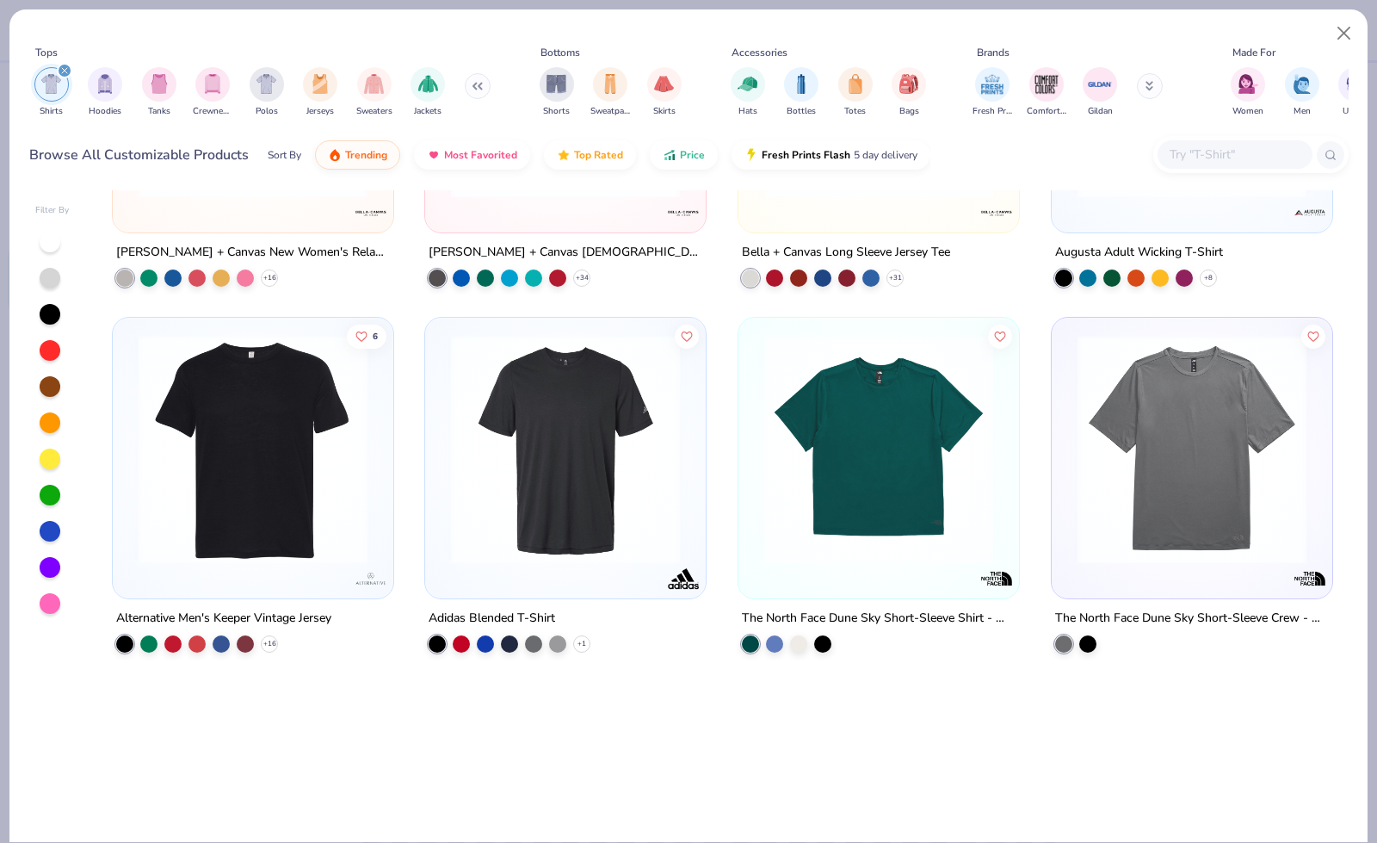
scroll to position [6943, 0]
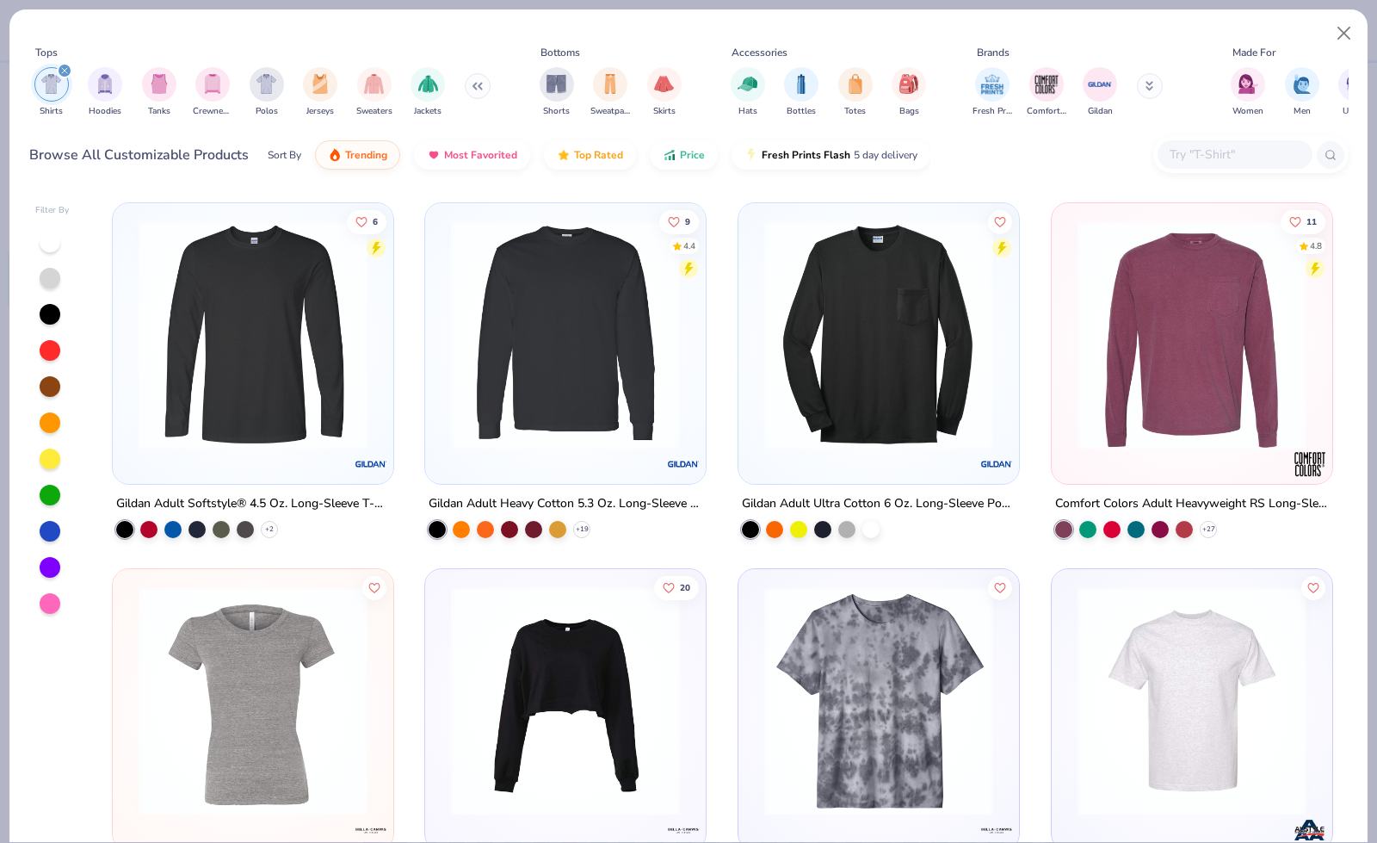
click at [1113, 152] on input "text" at bounding box center [1234, 155] width 133 height 20
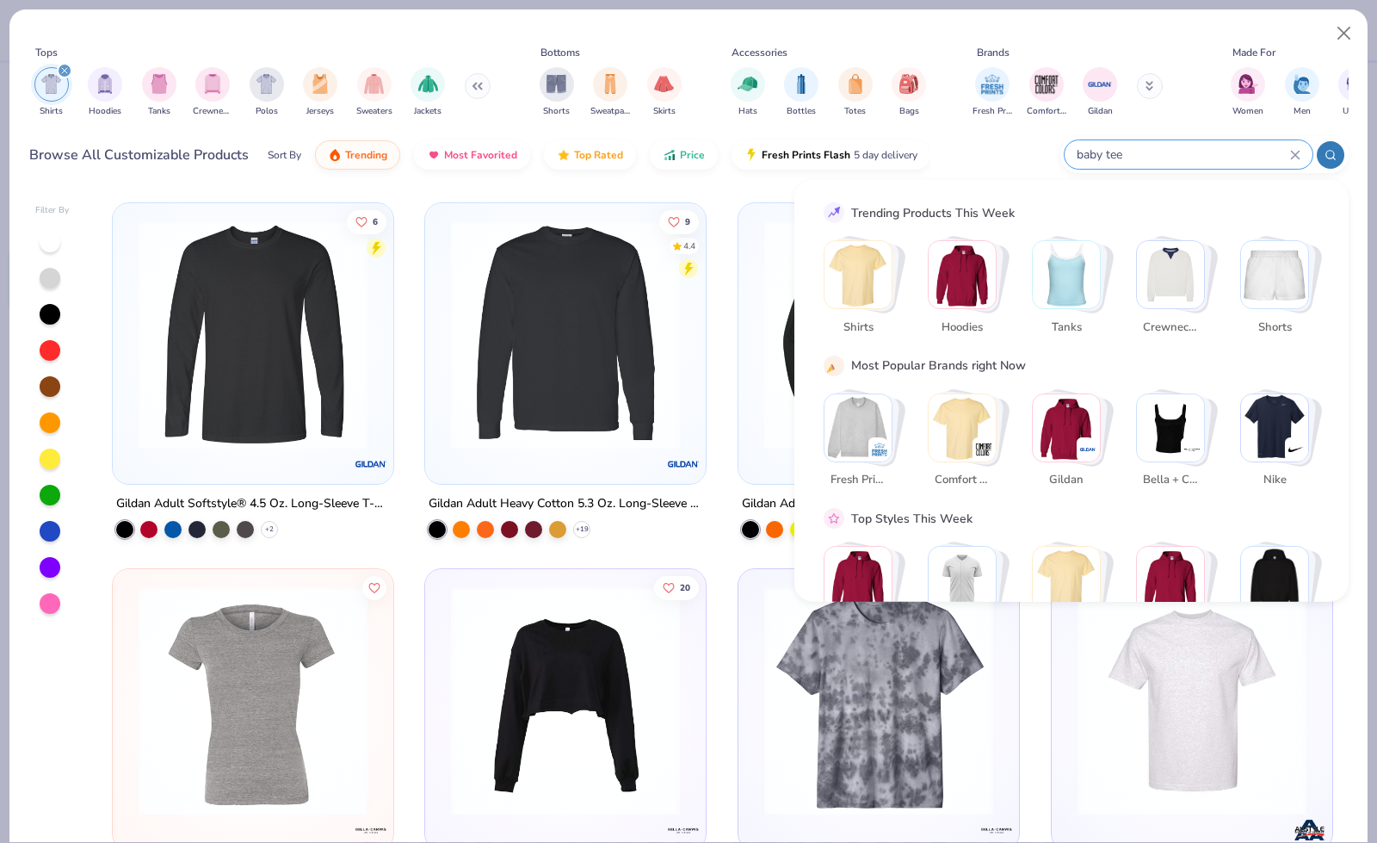
type input "baby tee"
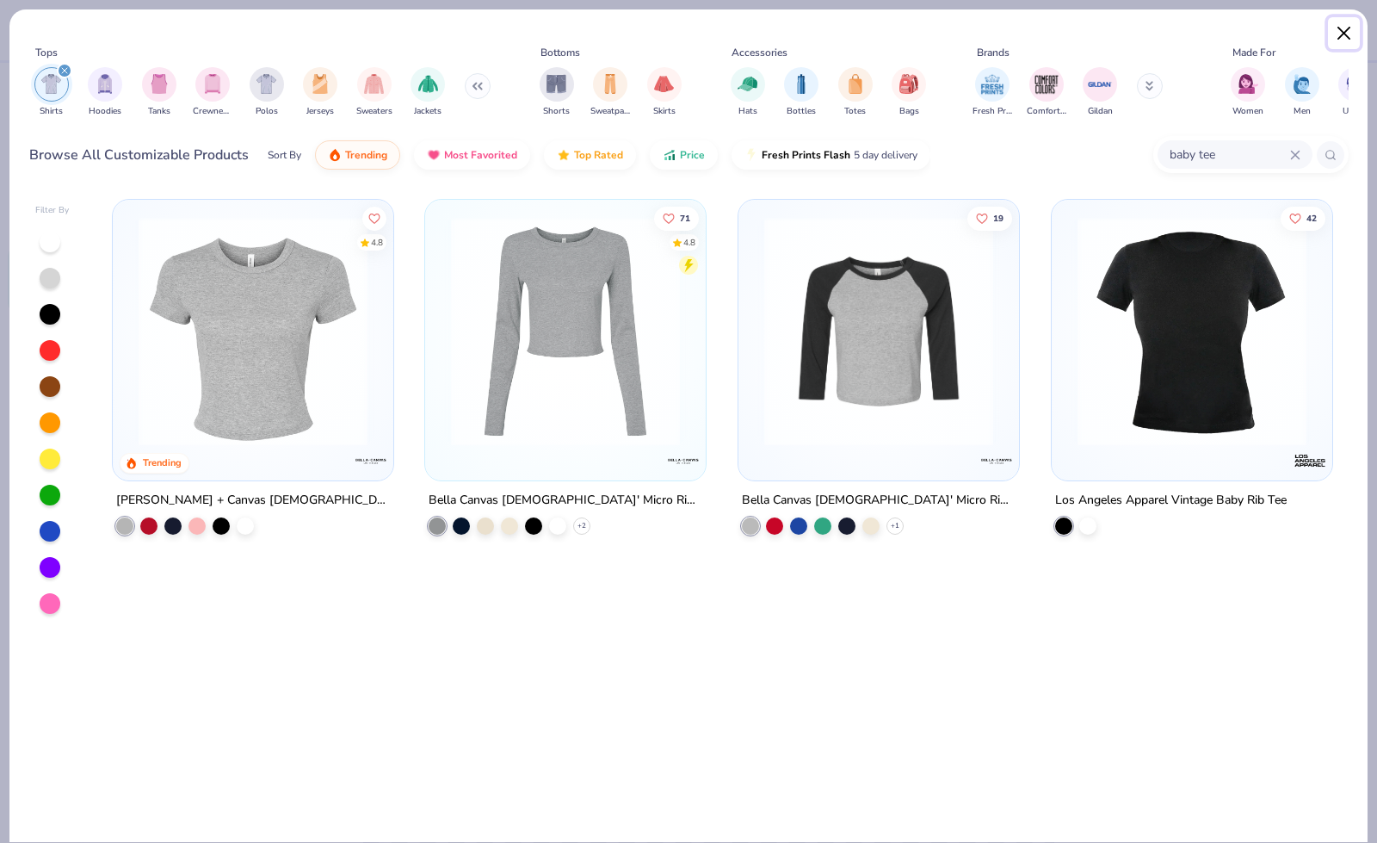
click at [1113, 39] on button "Close" at bounding box center [1344, 33] width 33 height 33
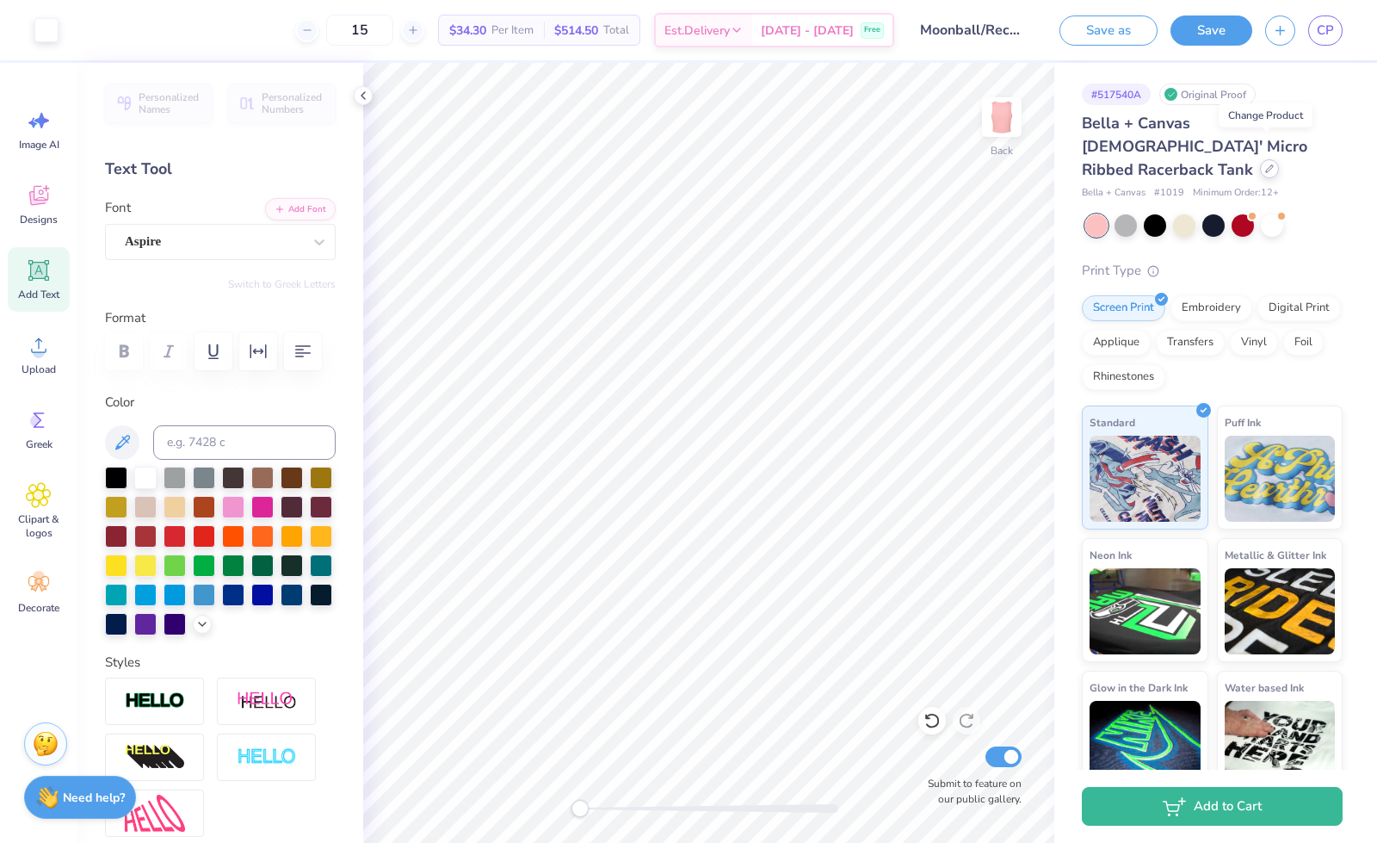
click at [1113, 154] on div "Bella + Canvas [DEMOGRAPHIC_DATA]' Micro Ribbed Racerback Tank" at bounding box center [1212, 147] width 261 height 70
click at [1113, 164] on icon at bounding box center [1269, 168] width 9 height 9
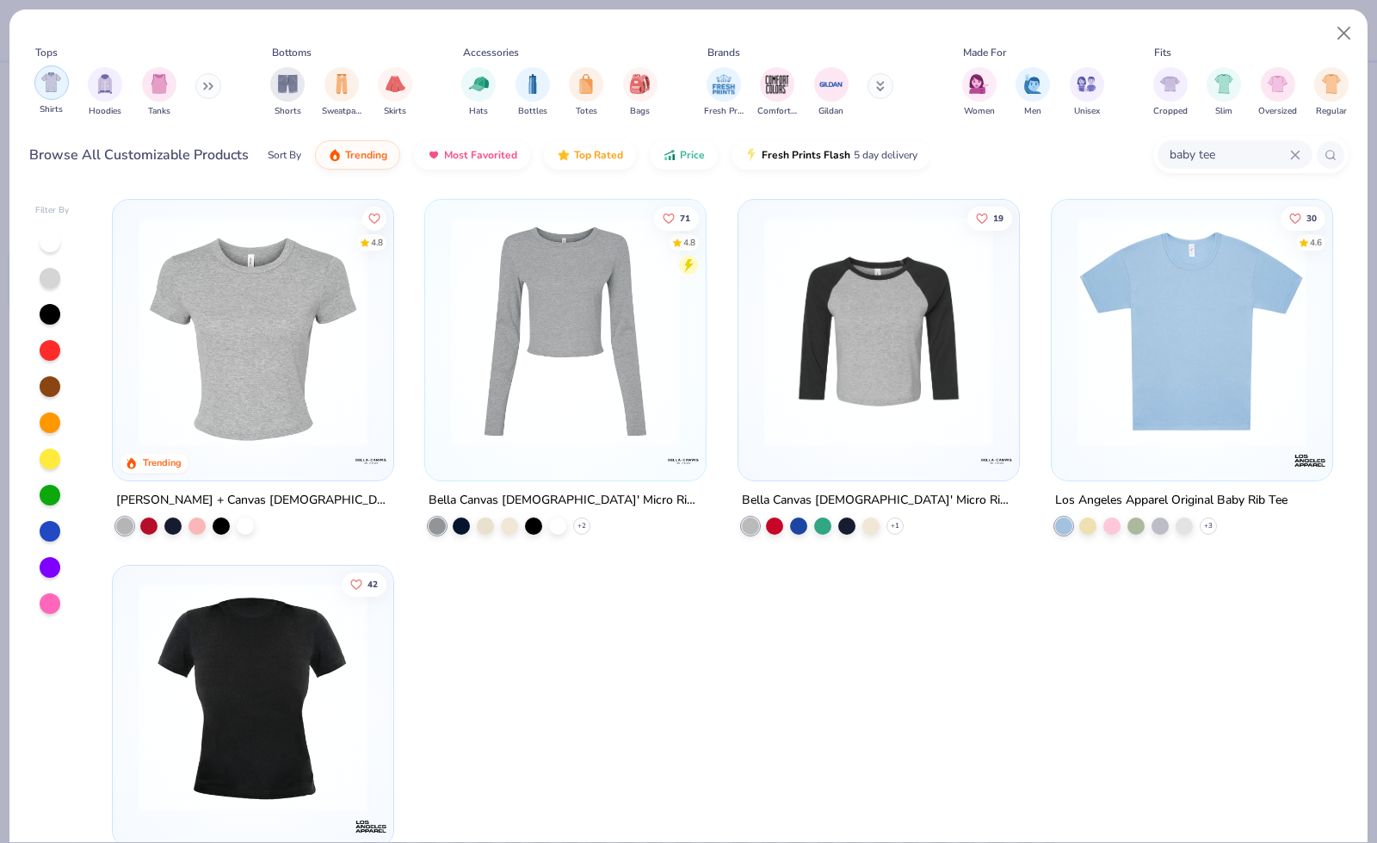
click at [55, 87] on img "filter for Shirts" at bounding box center [51, 82] width 20 height 20
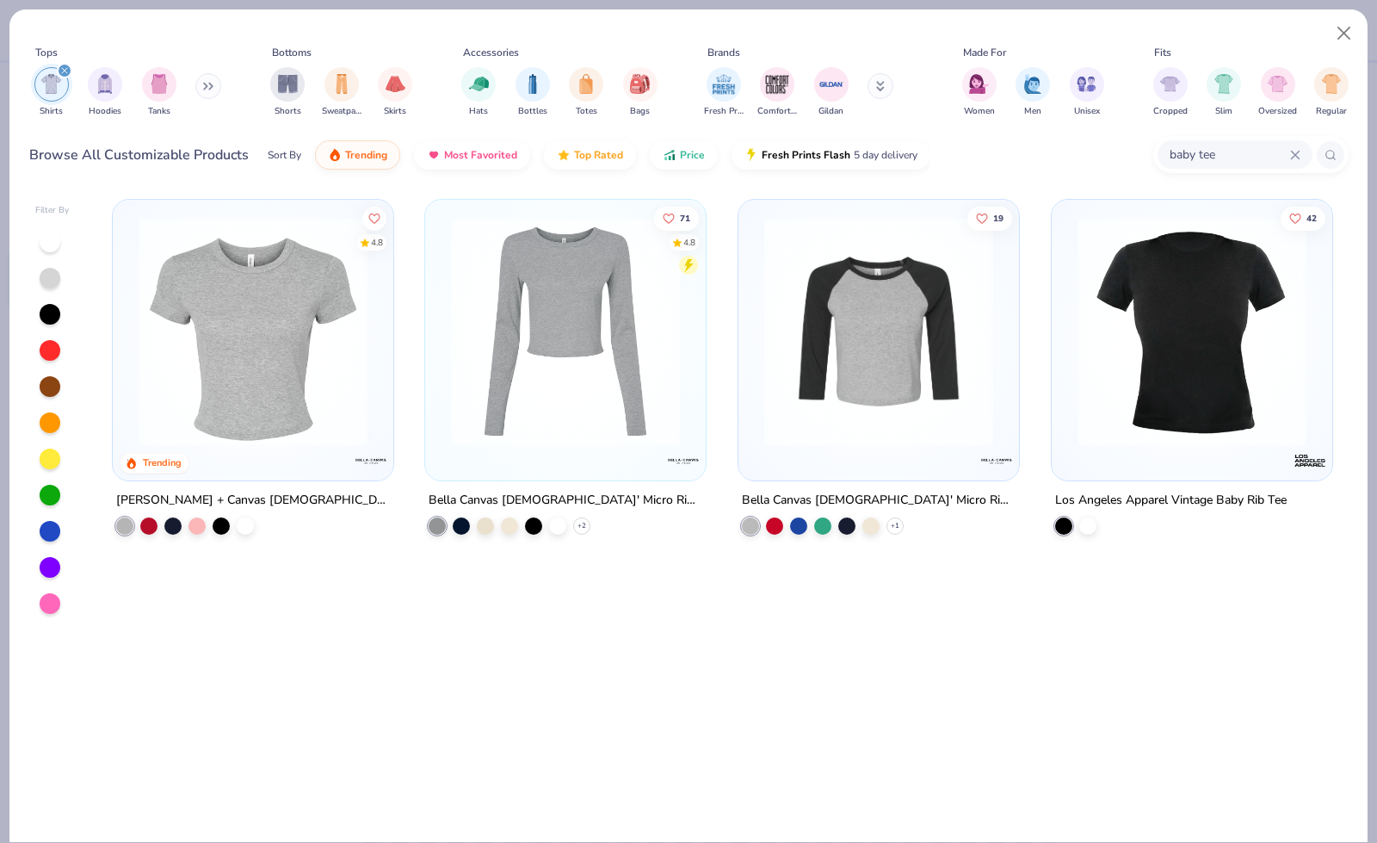
click at [1113, 153] on icon at bounding box center [1295, 155] width 10 height 10
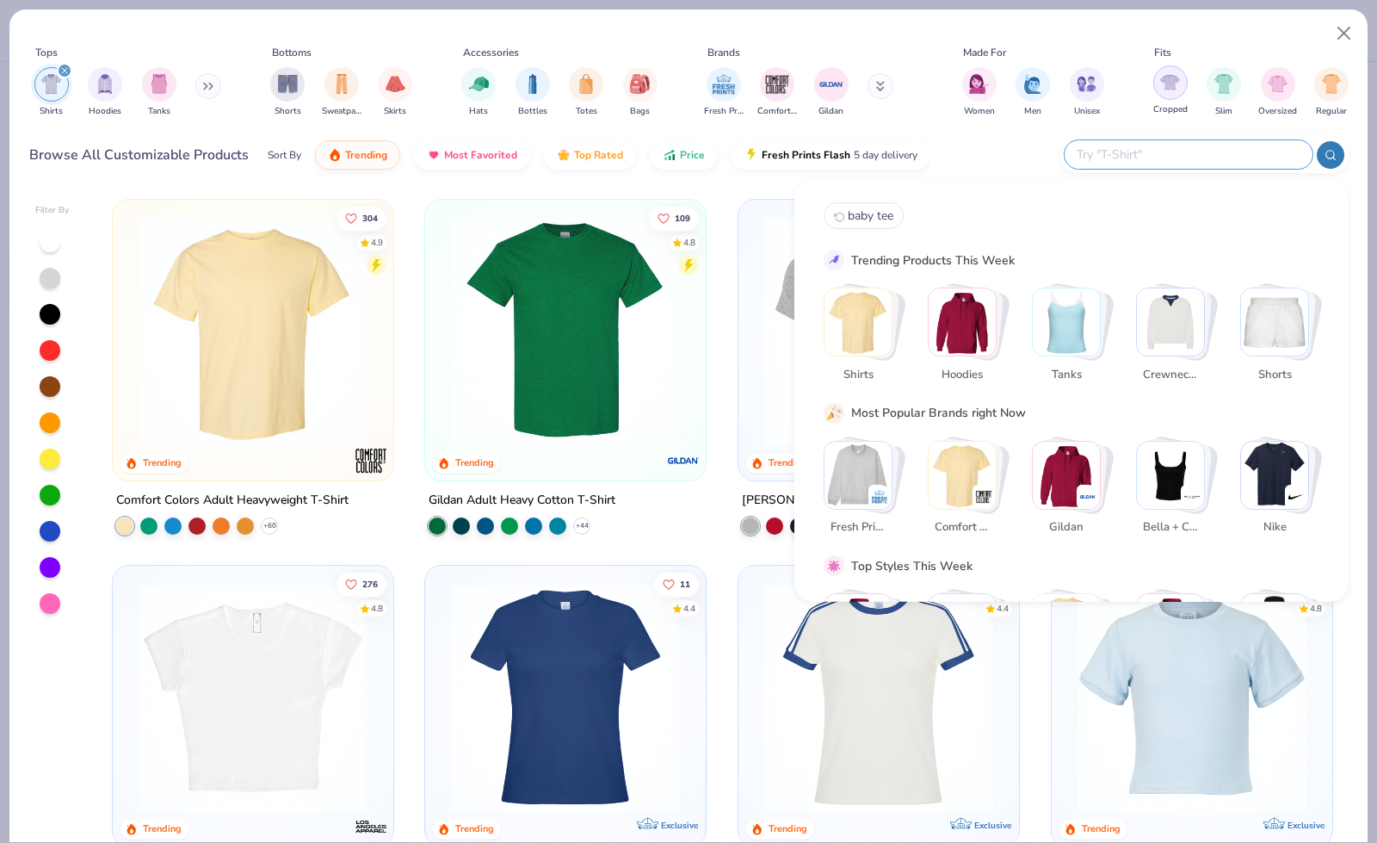
click at [1113, 88] on img "filter for Cropped" at bounding box center [1170, 82] width 20 height 20
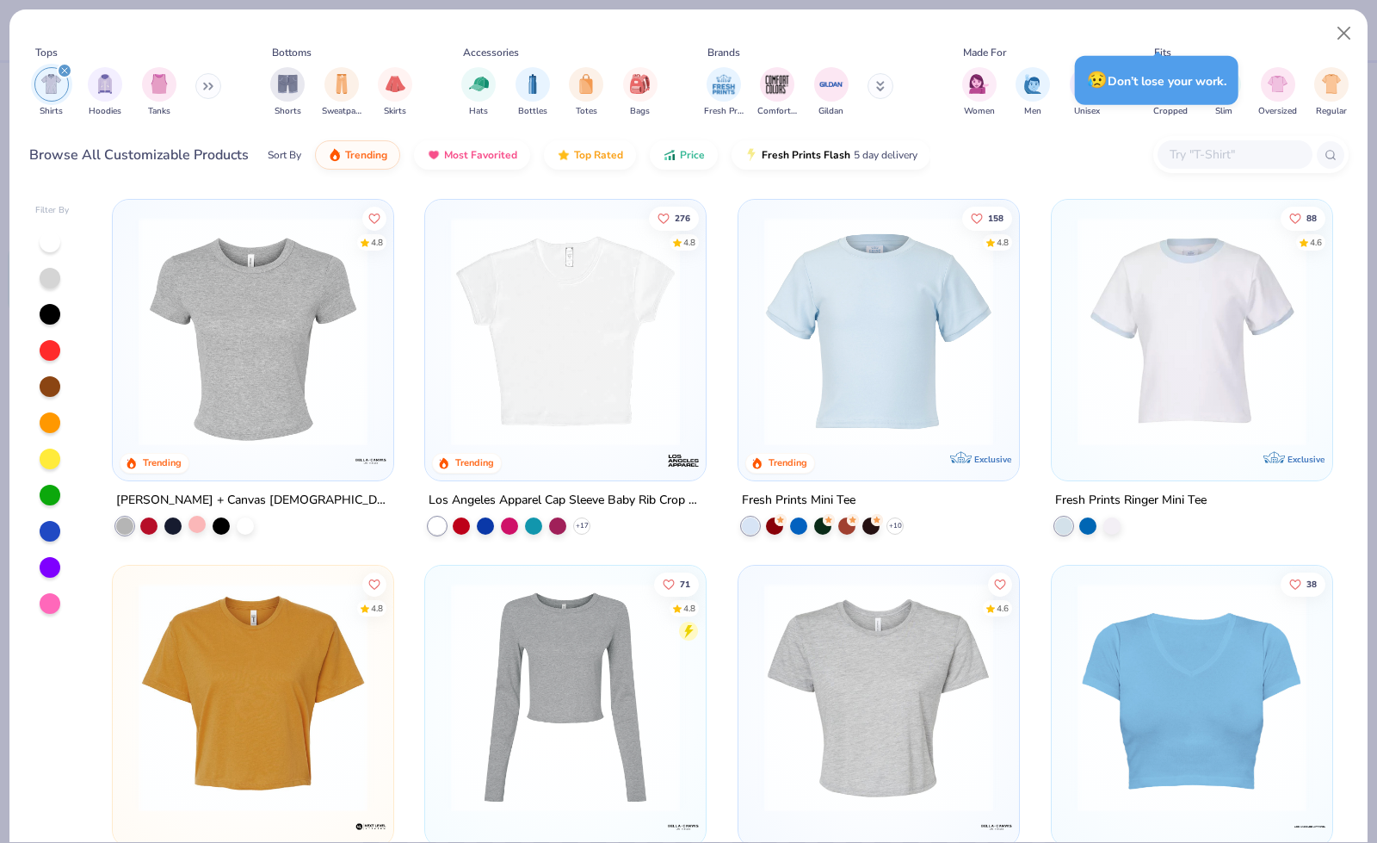
click at [189, 526] on div at bounding box center [197, 524] width 17 height 17
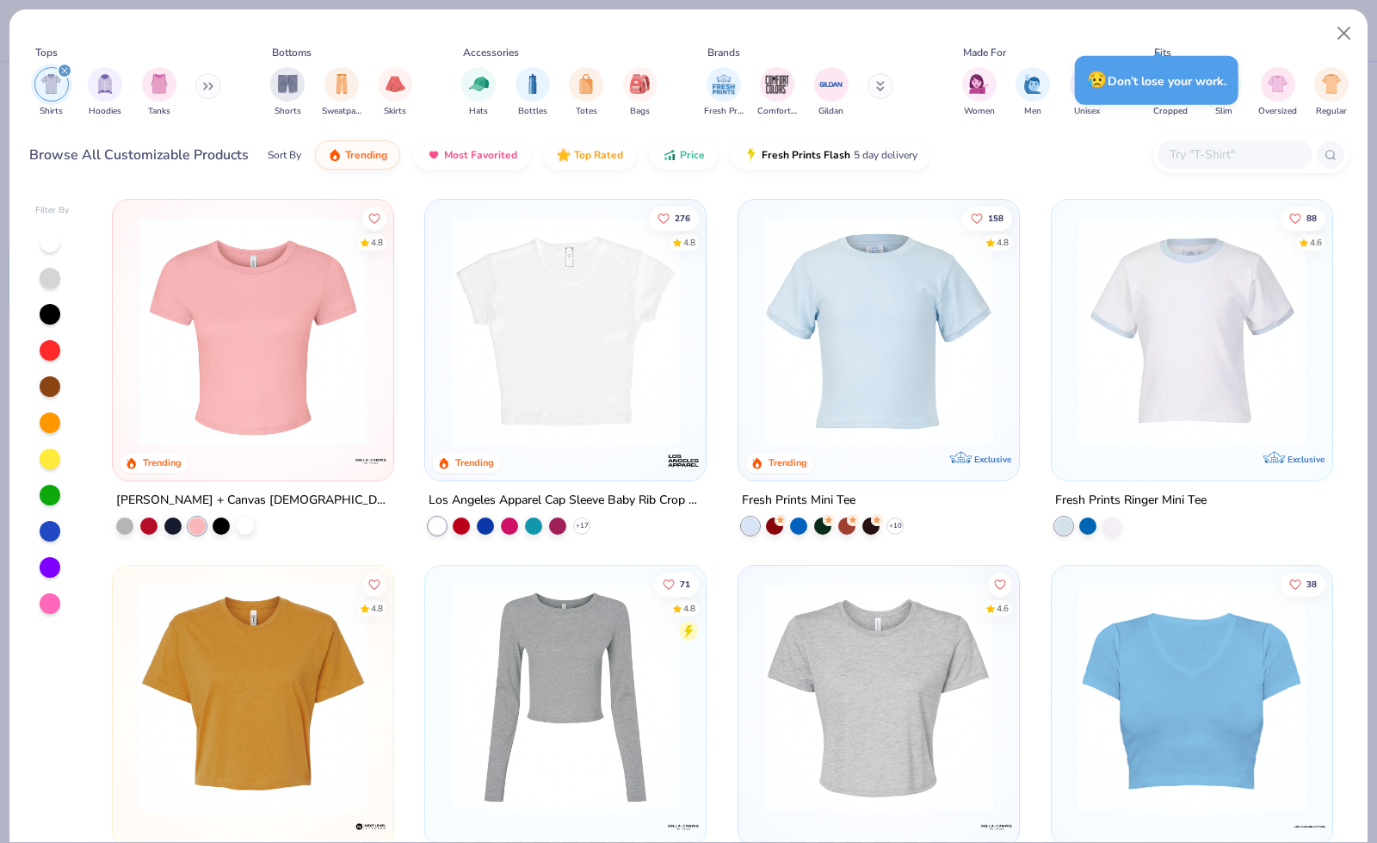
click at [331, 404] on img at bounding box center [253, 331] width 246 height 229
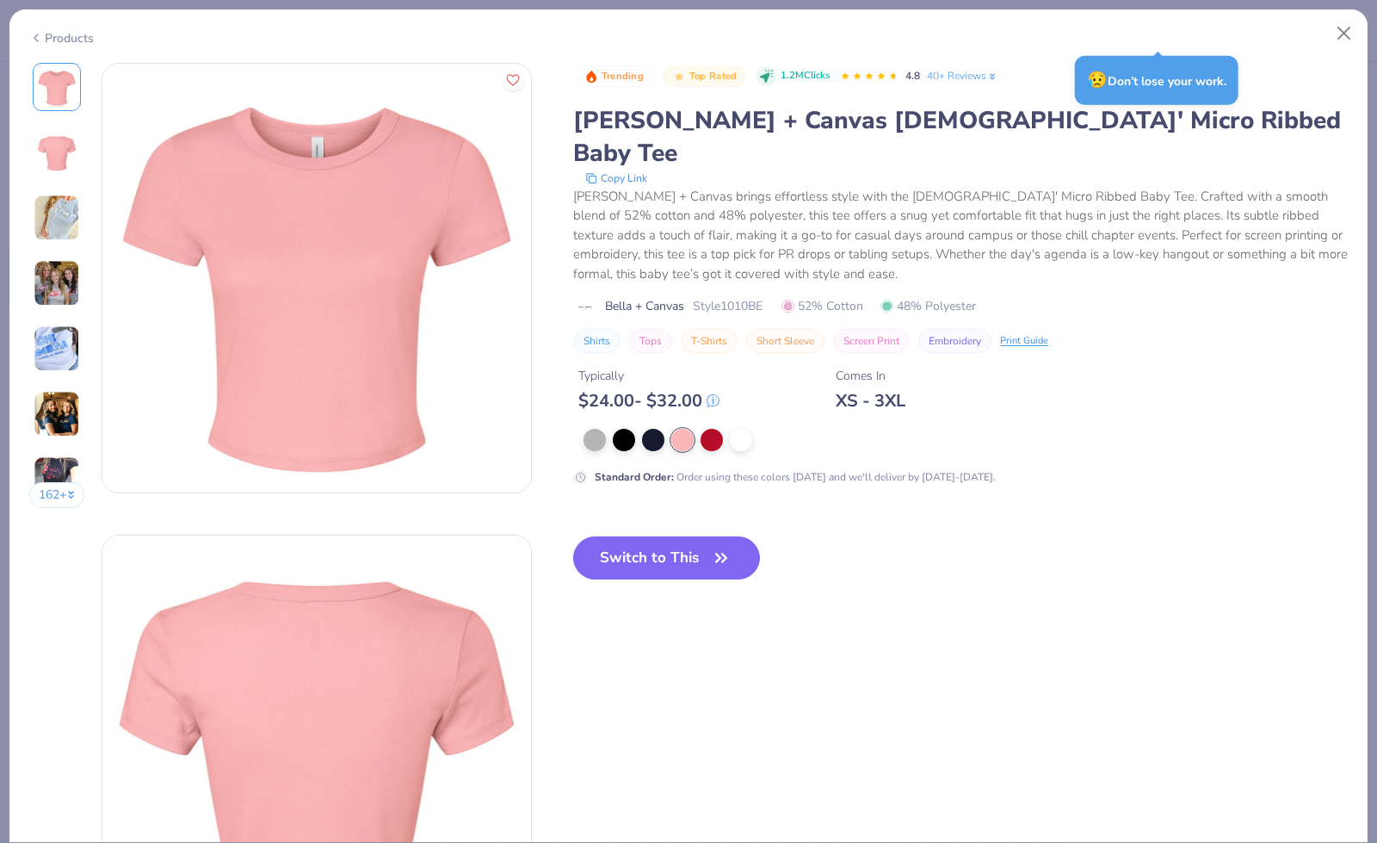
click at [57, 288] on img at bounding box center [57, 283] width 46 height 46
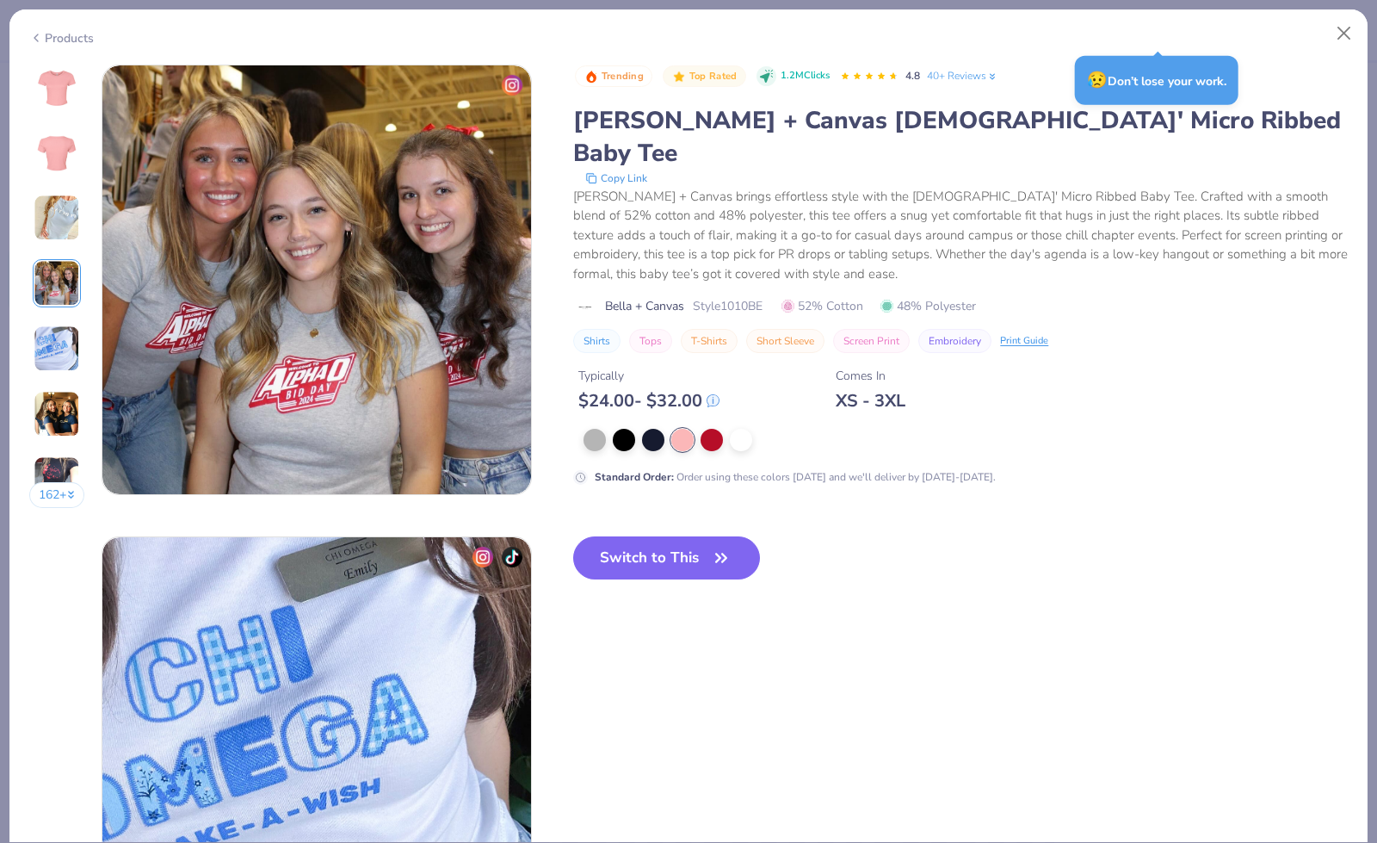
scroll to position [1415, 0]
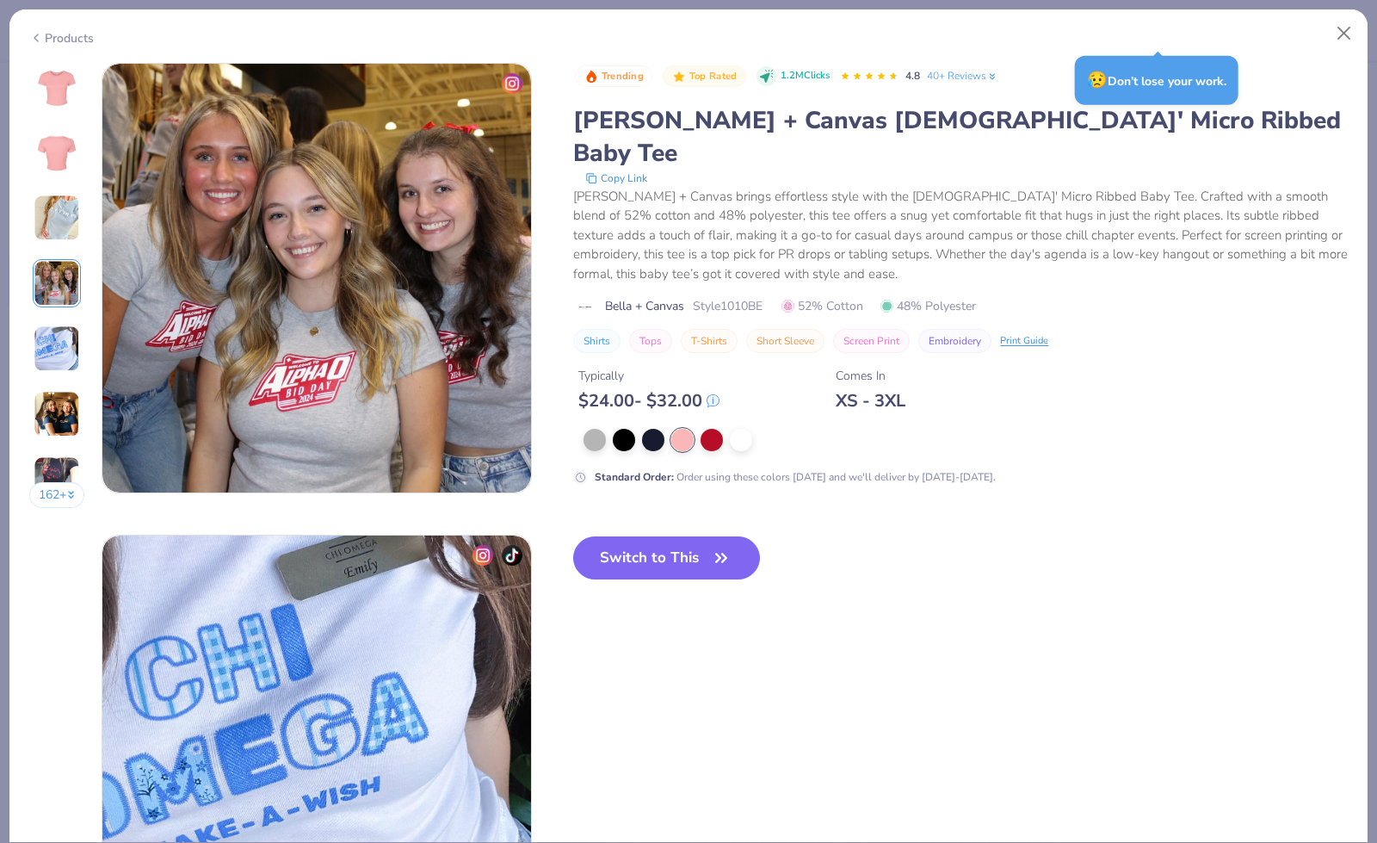
click at [53, 338] on img at bounding box center [57, 348] width 46 height 46
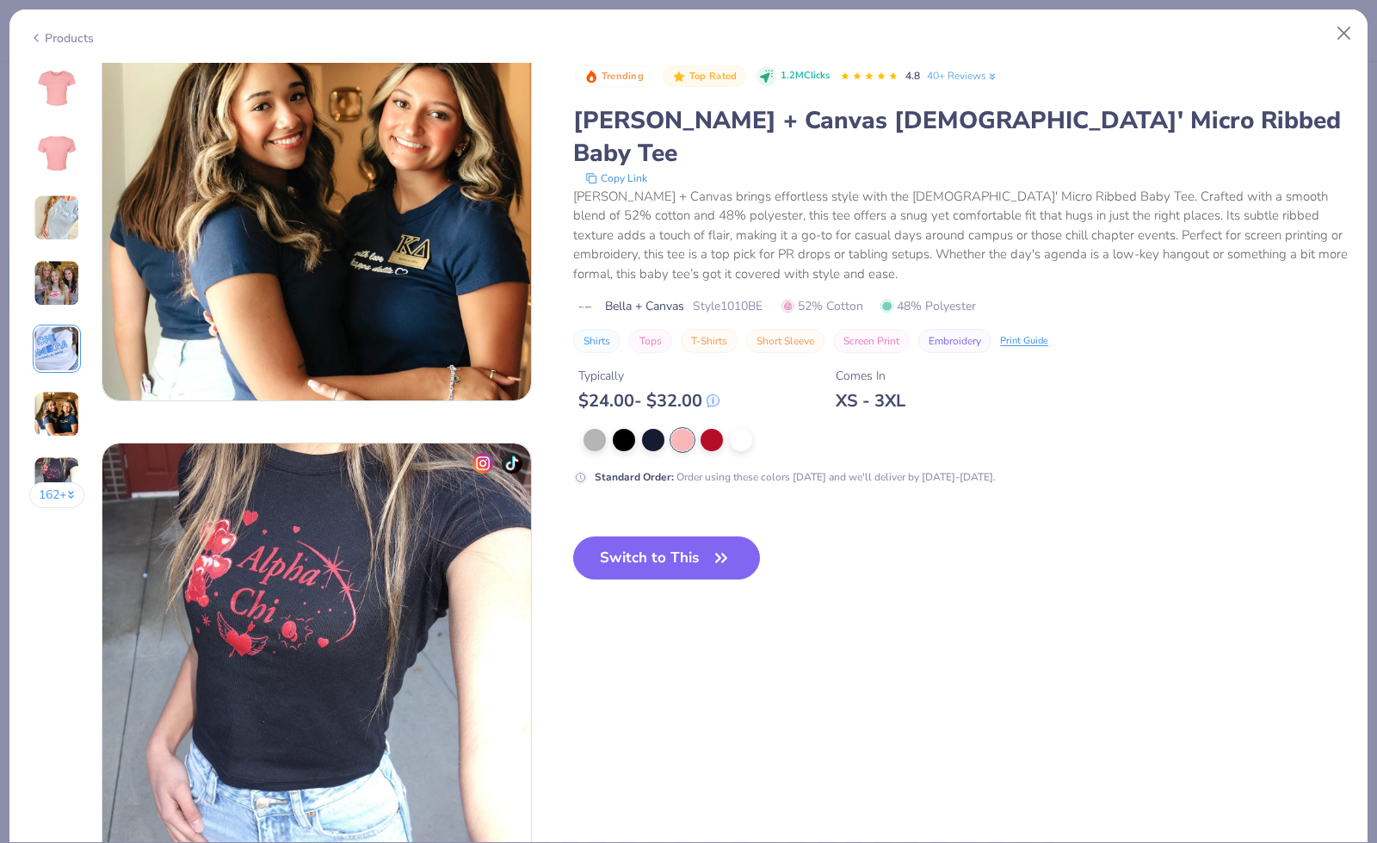
scroll to position [2450, 0]
click at [62, 424] on img at bounding box center [57, 414] width 46 height 46
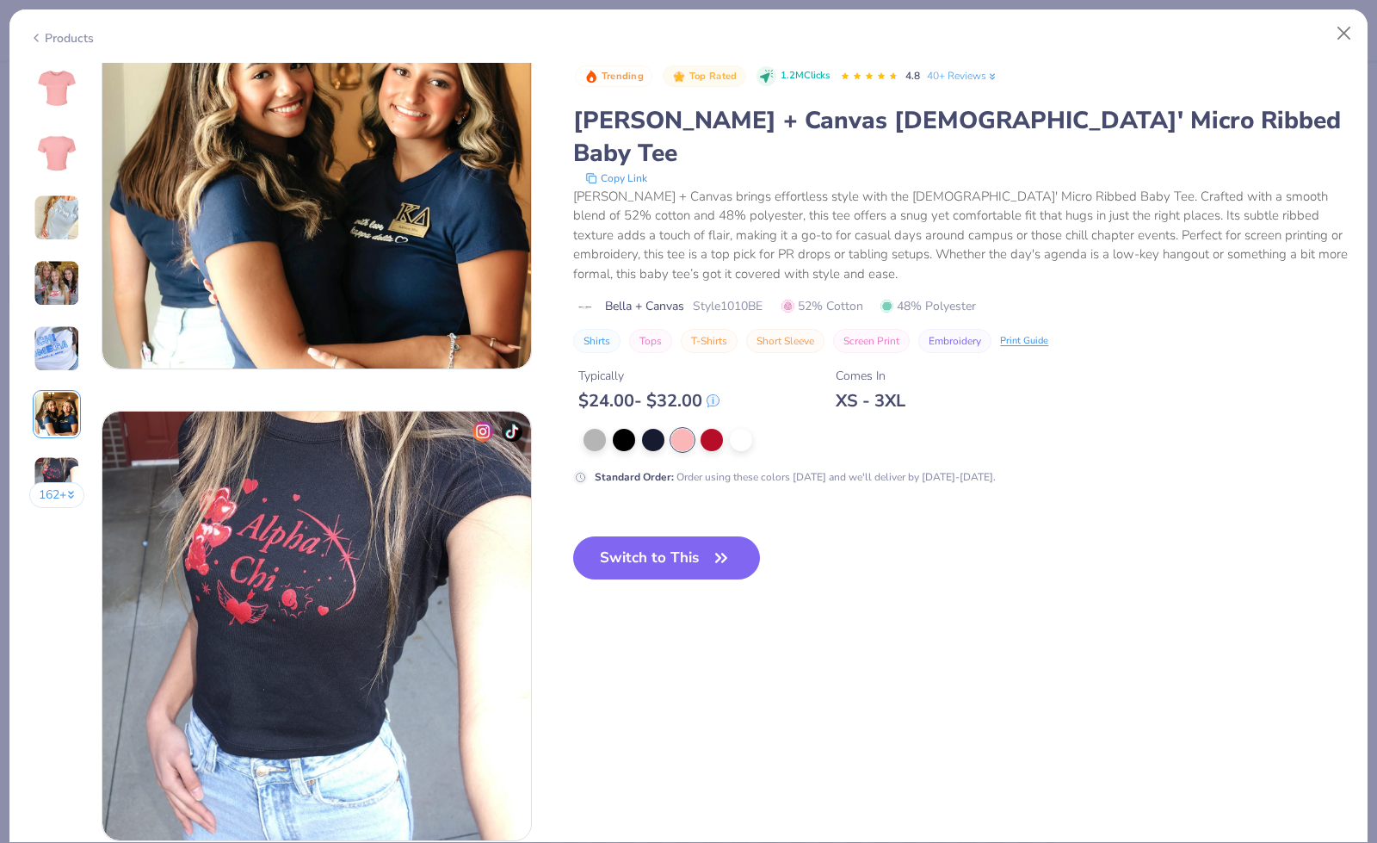
click at [48, 471] on img at bounding box center [57, 479] width 46 height 46
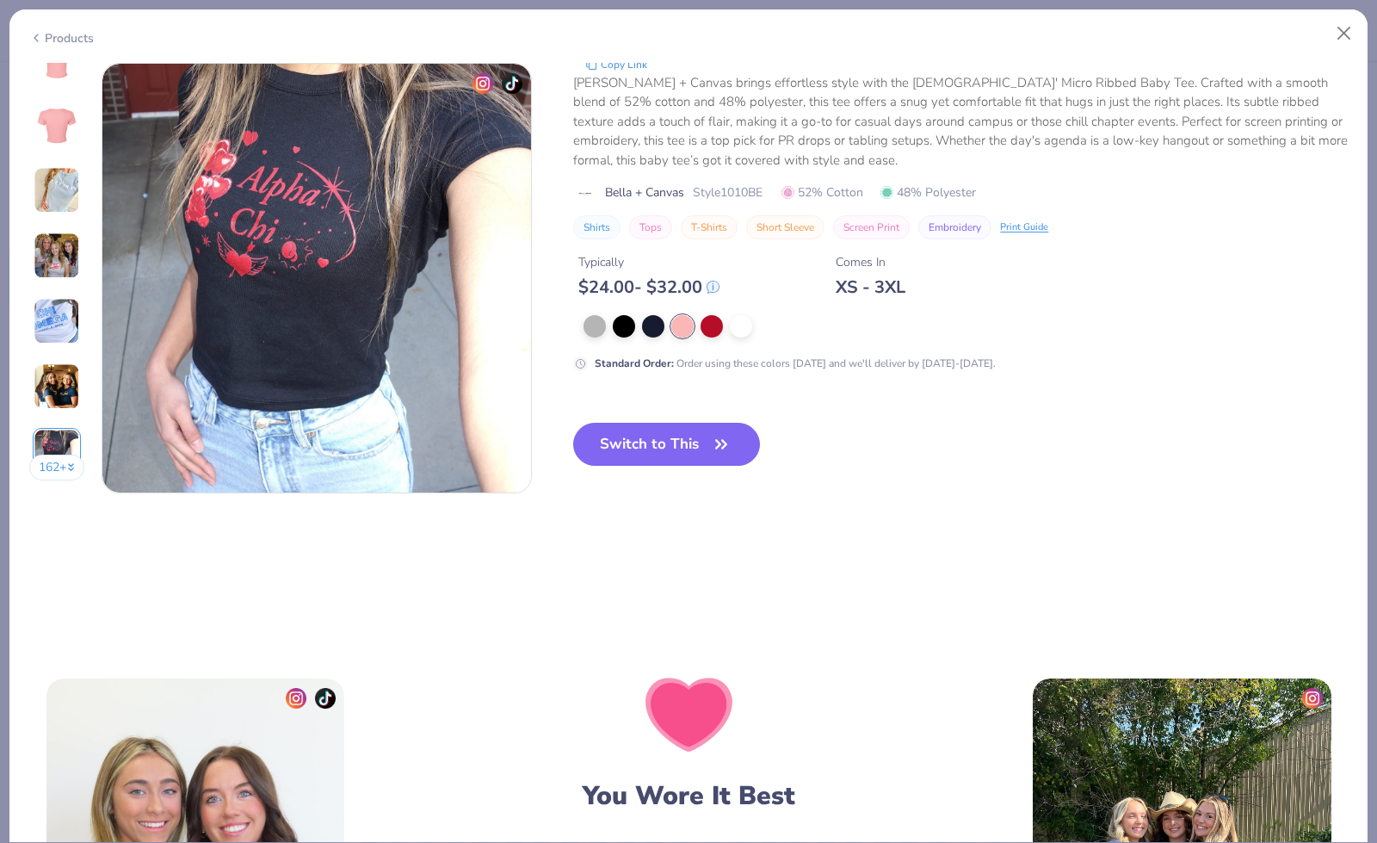
click at [57, 470] on button "162 +" at bounding box center [57, 468] width 56 height 26
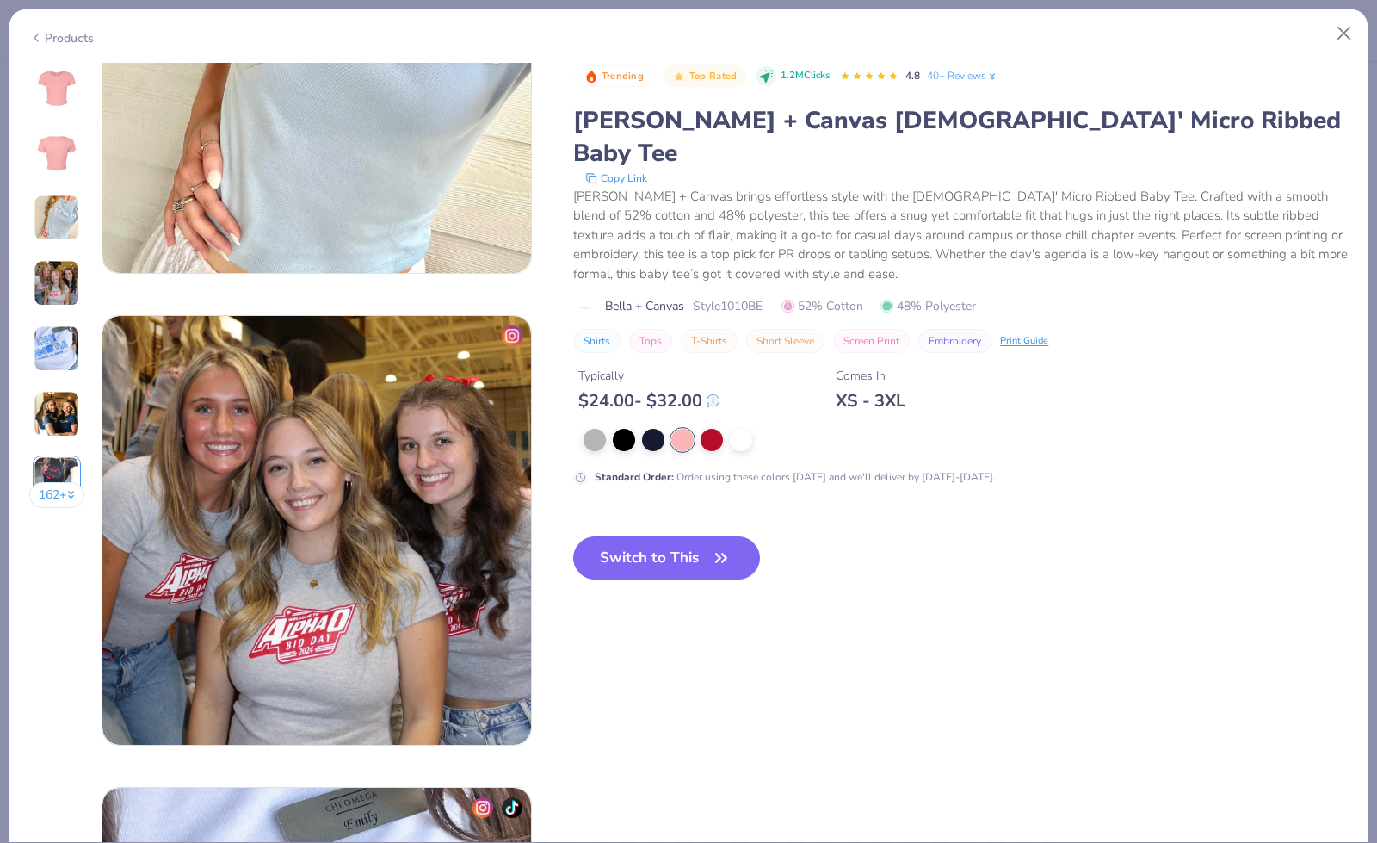
scroll to position [1103, 0]
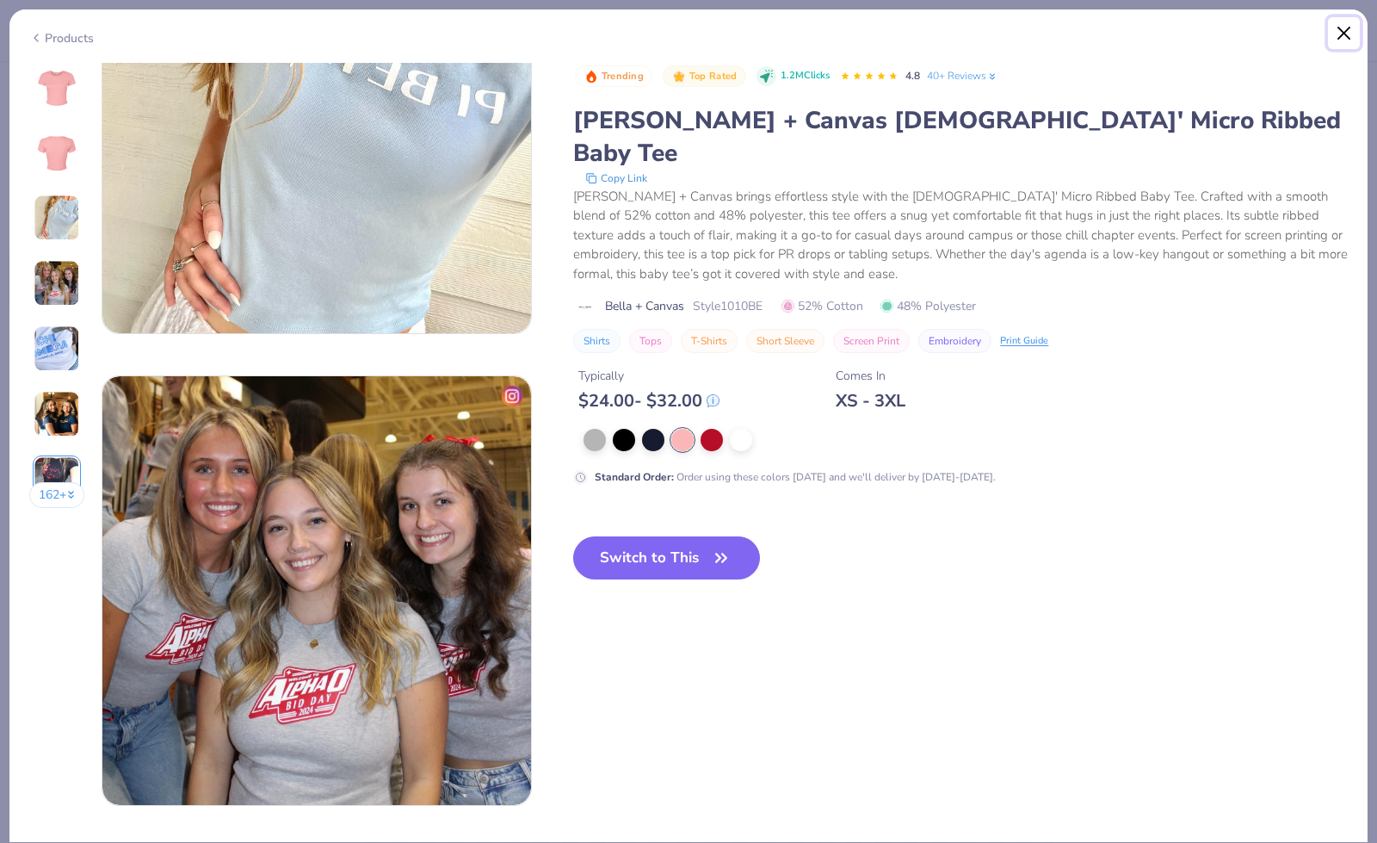
click at [1113, 31] on button "Close" at bounding box center [1344, 33] width 33 height 33
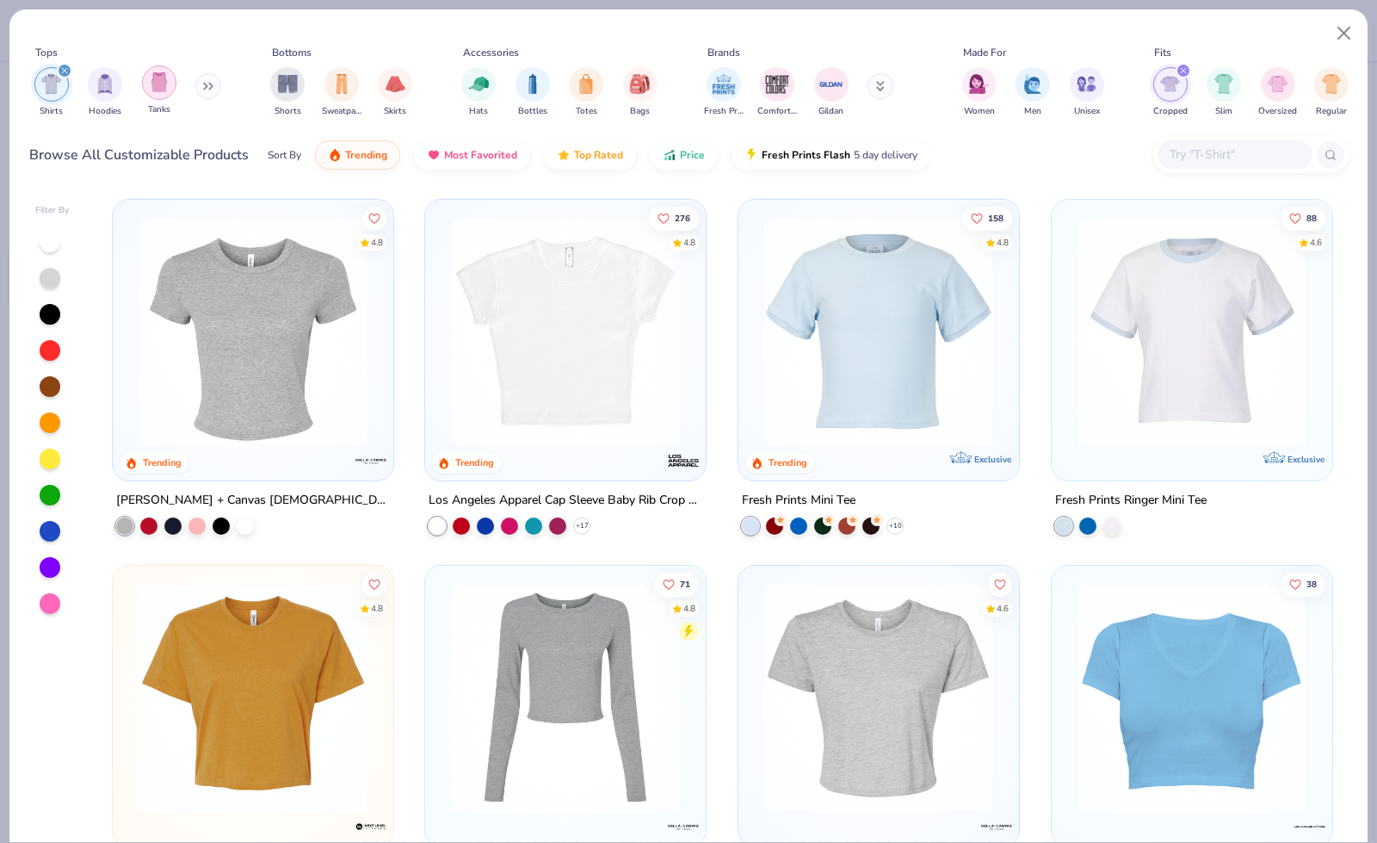
click at [153, 83] on img "filter for Tanks" at bounding box center [159, 82] width 19 height 20
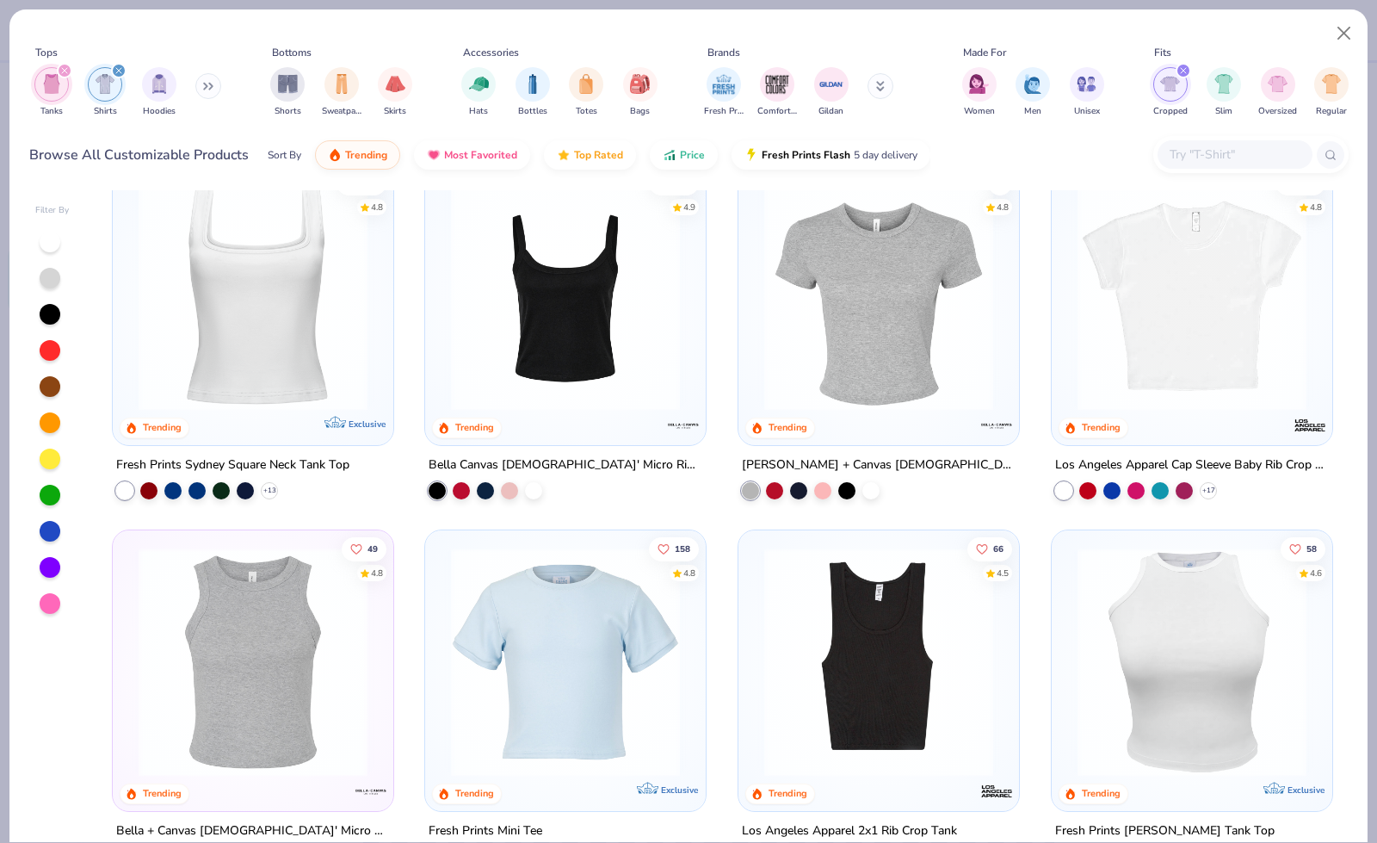
scroll to position [34, 0]
click at [506, 486] on div at bounding box center [509, 489] width 17 height 17
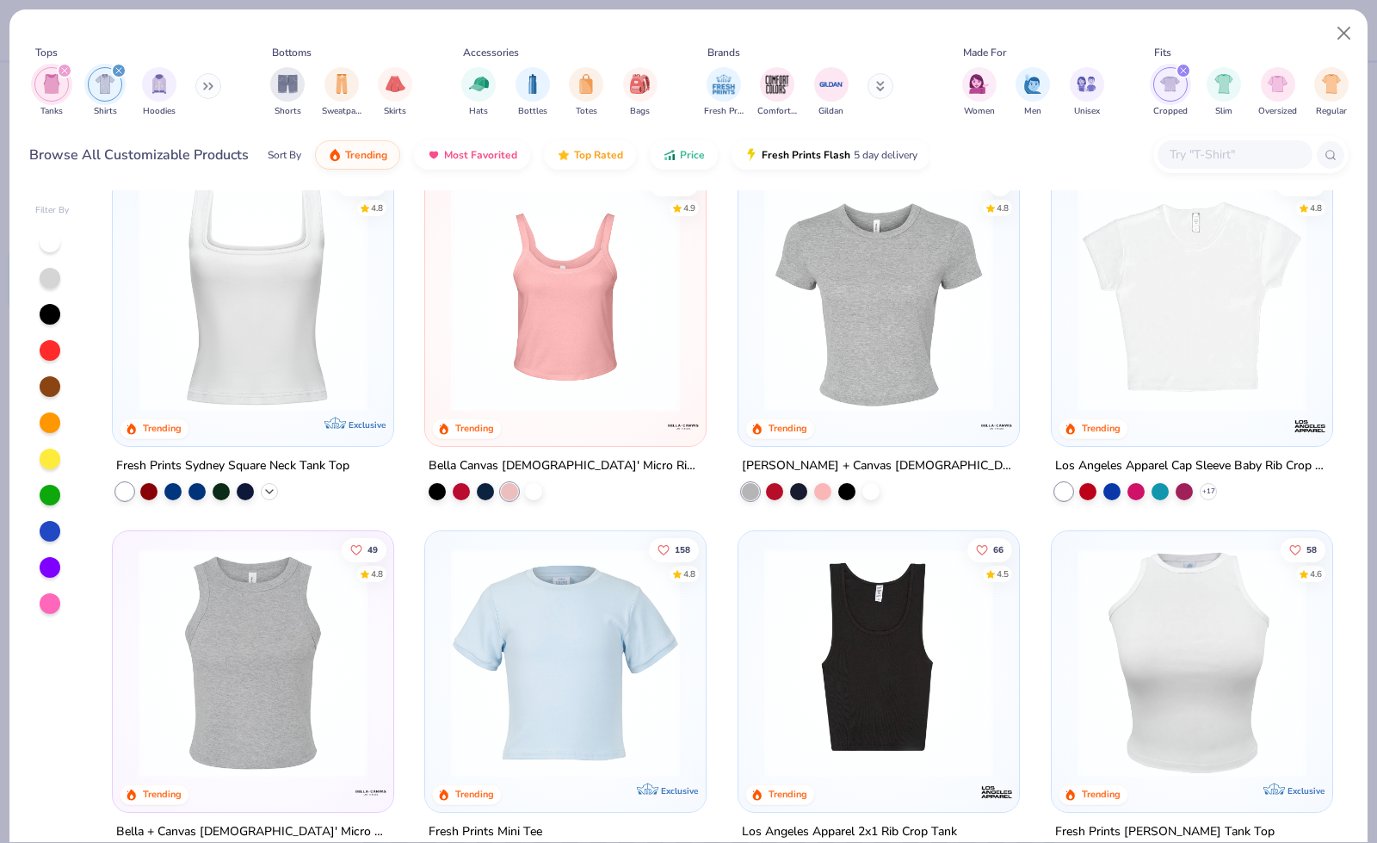
click at [263, 492] on icon at bounding box center [270, 492] width 14 height 14
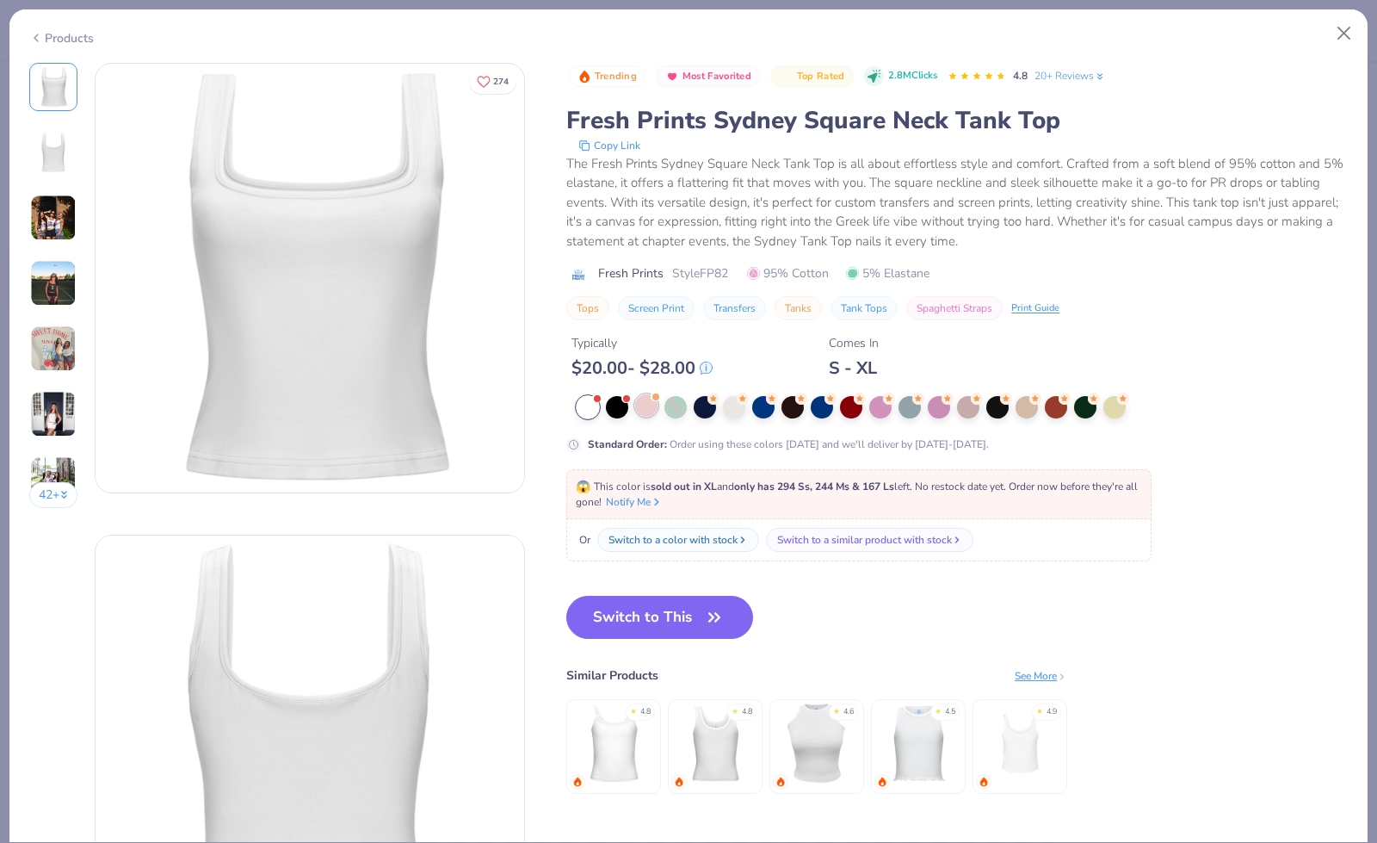
click at [645, 409] on div at bounding box center [646, 405] width 22 height 22
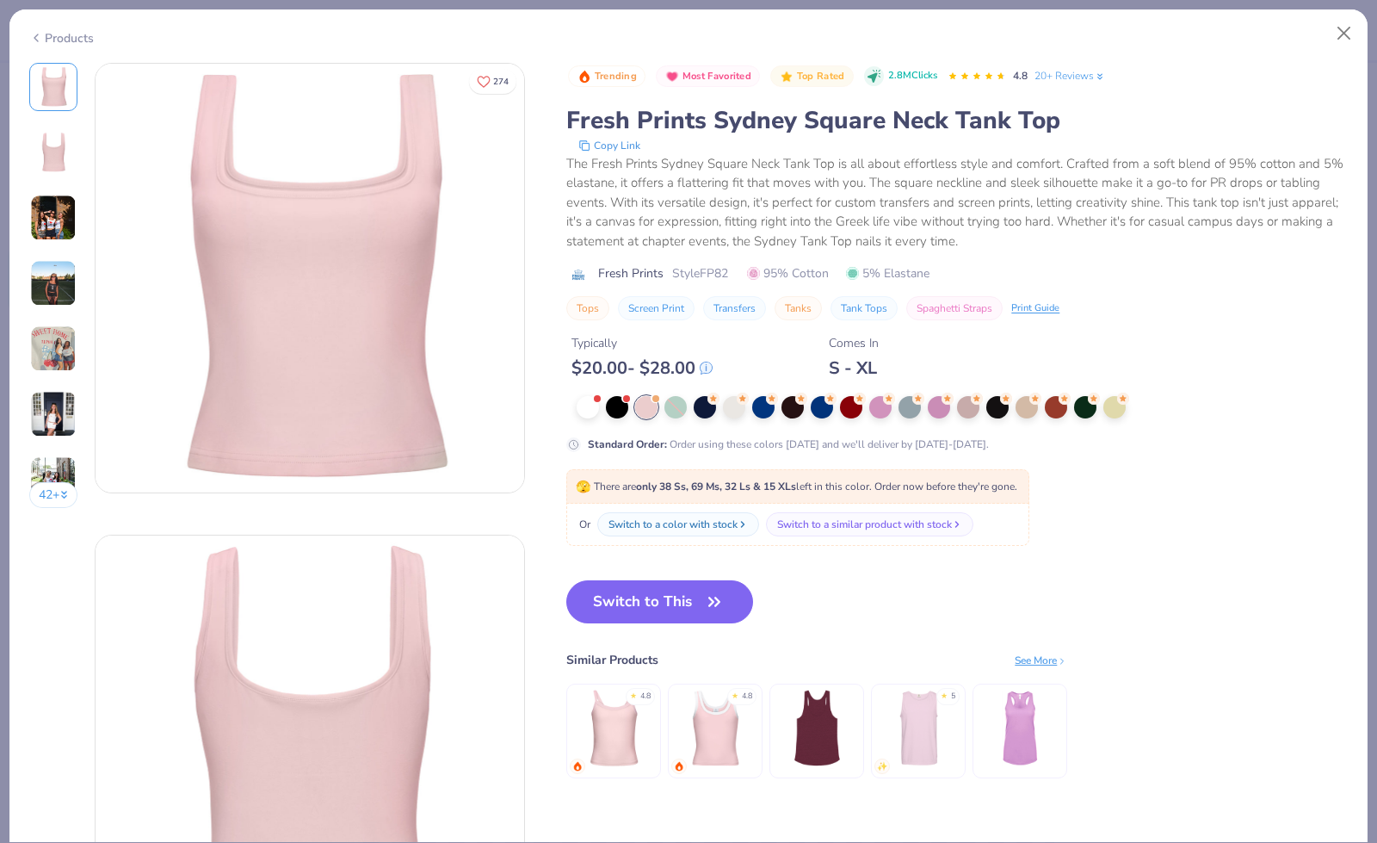
click at [56, 212] on img at bounding box center [53, 218] width 46 height 46
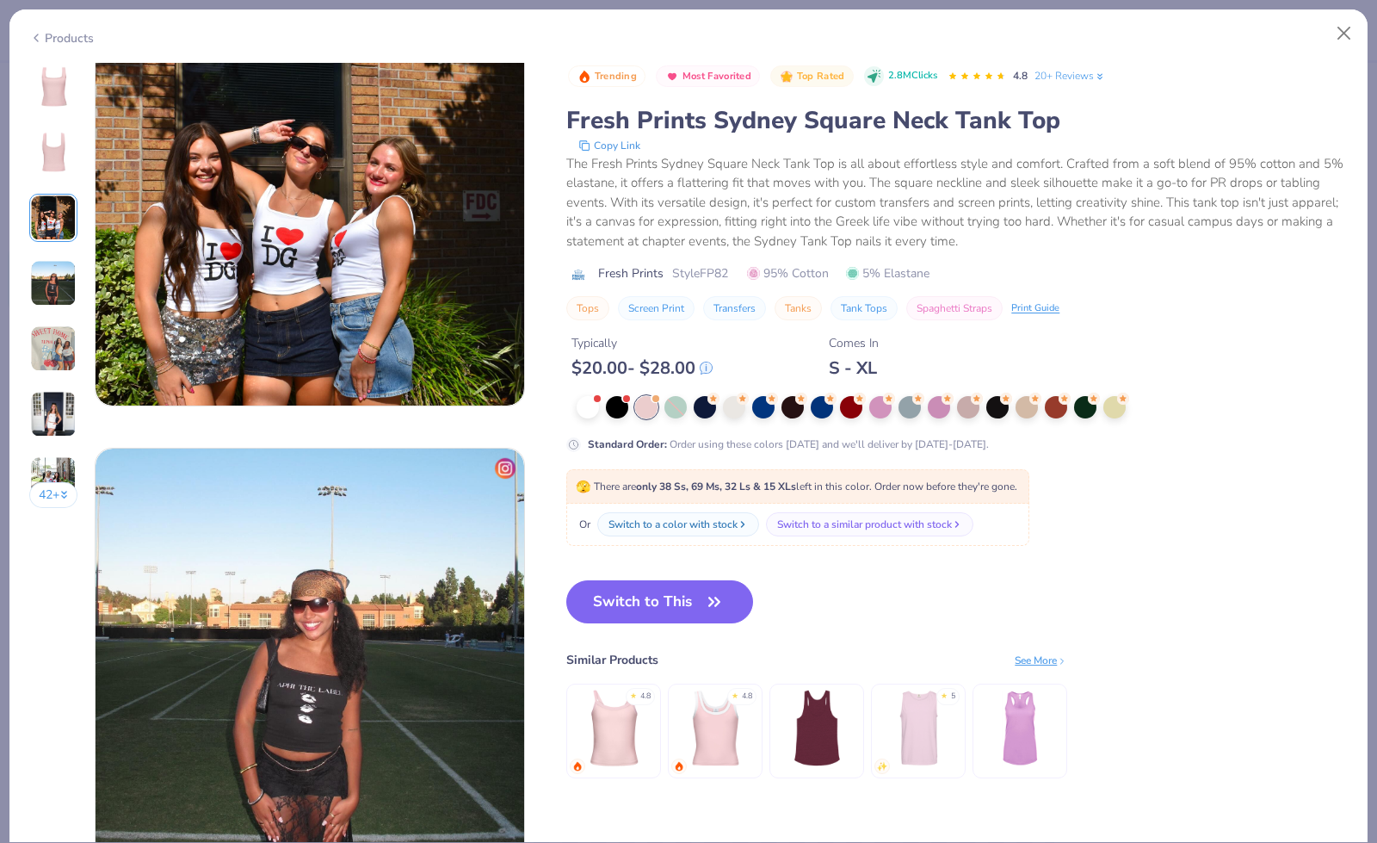
scroll to position [1031, 0]
click at [41, 493] on button "42 +" at bounding box center [53, 495] width 49 height 26
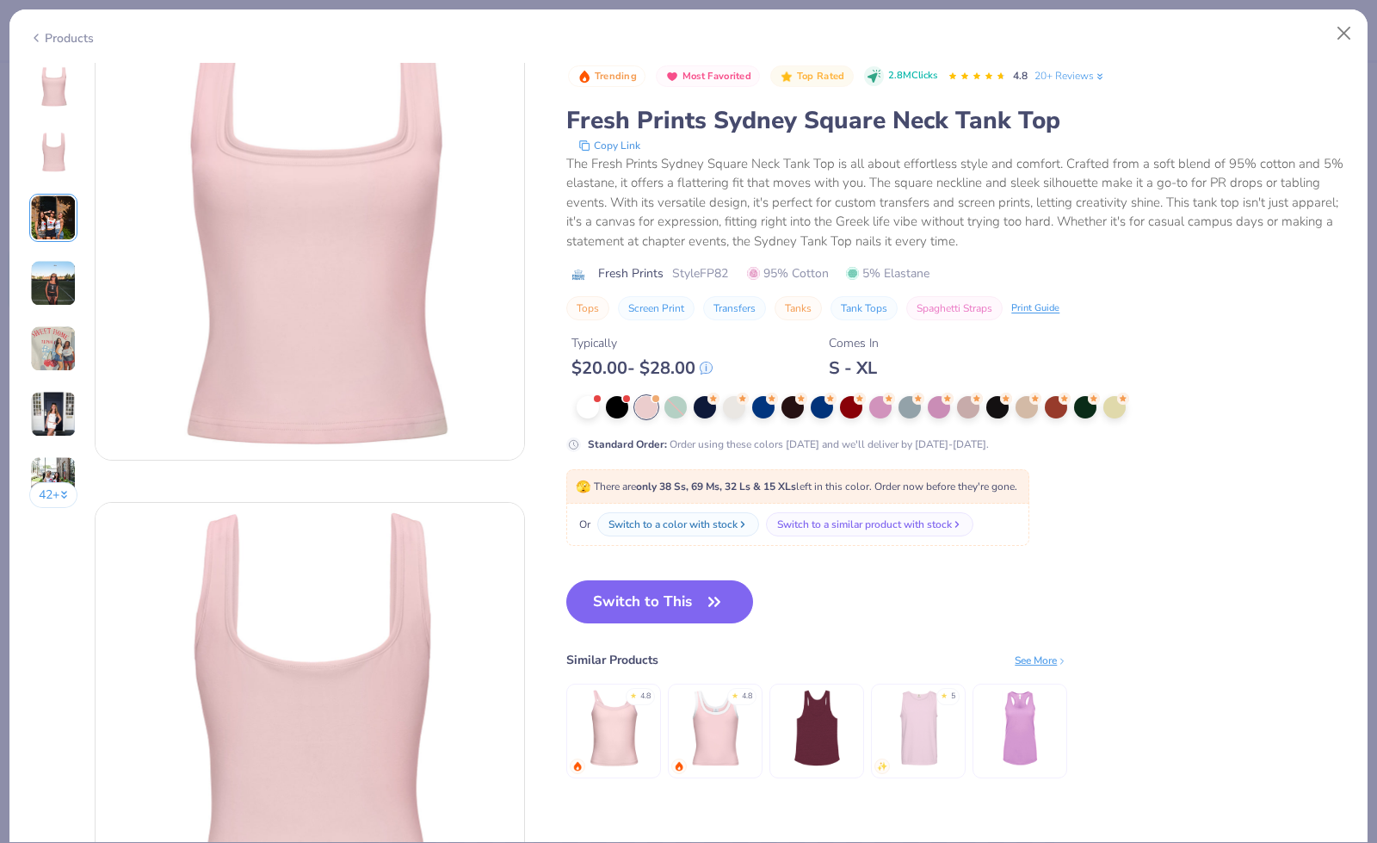
scroll to position [0, 0]
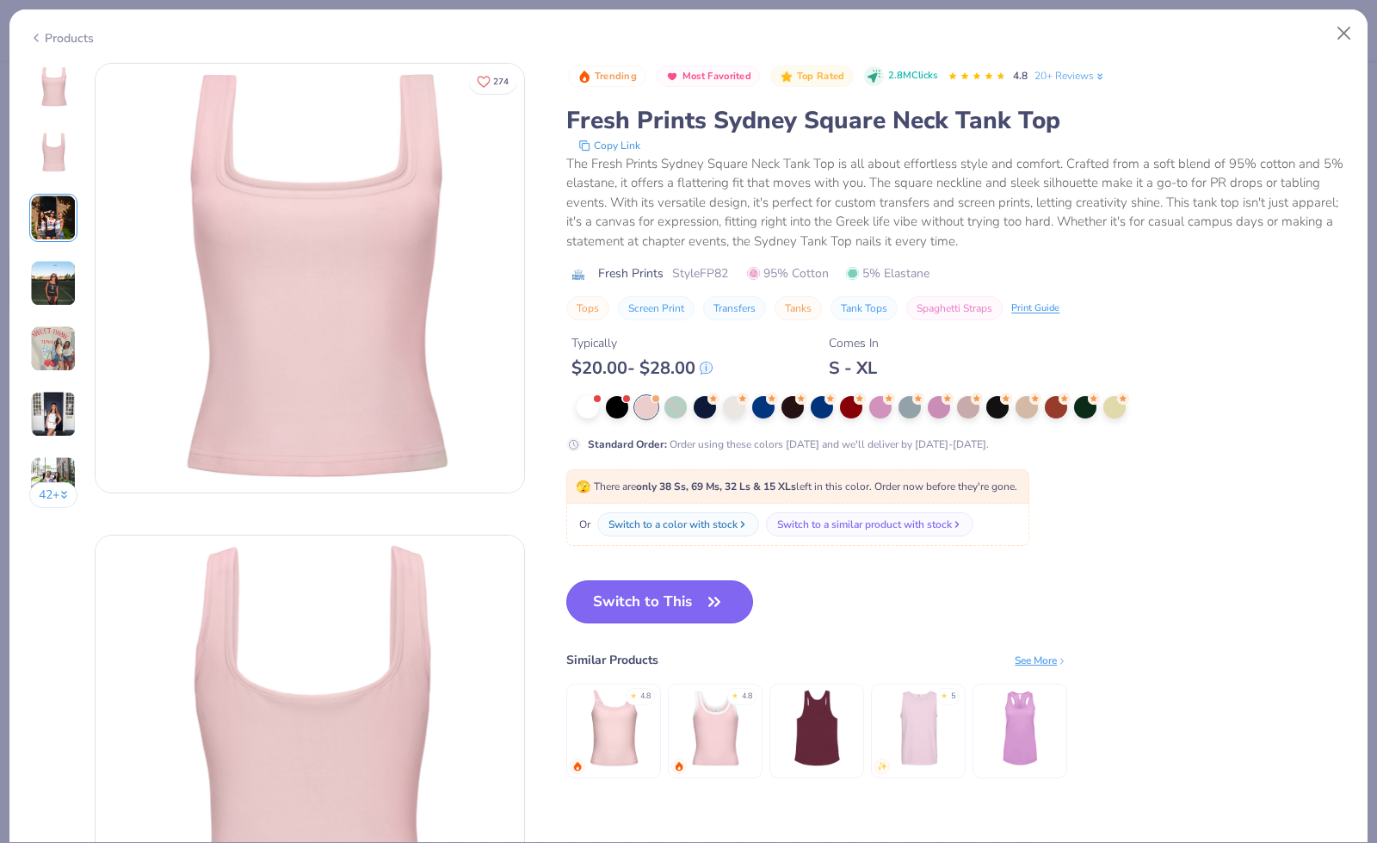
click at [656, 597] on button "Switch to This" at bounding box center [659, 601] width 187 height 43
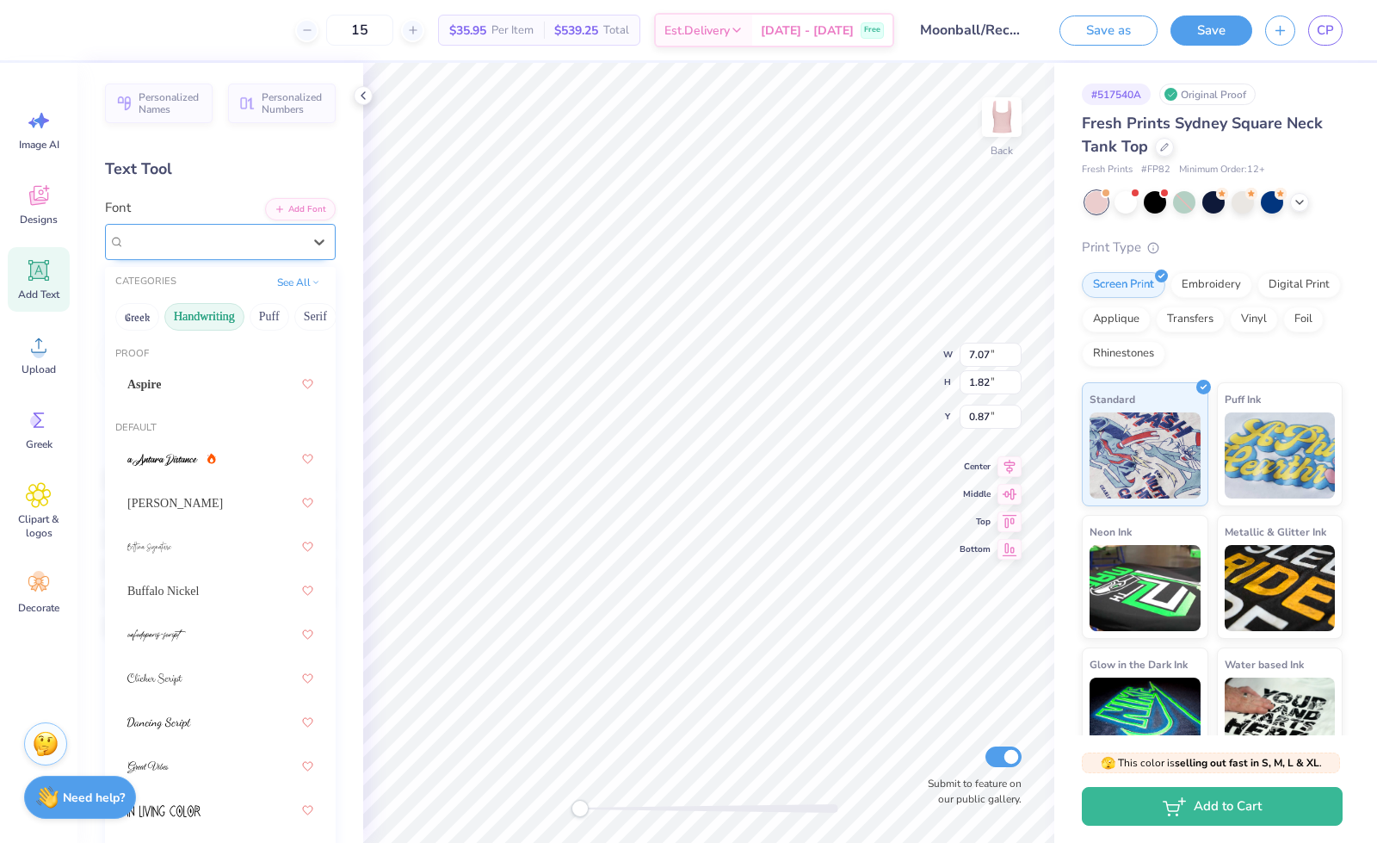
click at [231, 243] on div "Pinyon Script" at bounding box center [213, 241] width 181 height 27
click at [169, 454] on img at bounding box center [162, 460] width 71 height 12
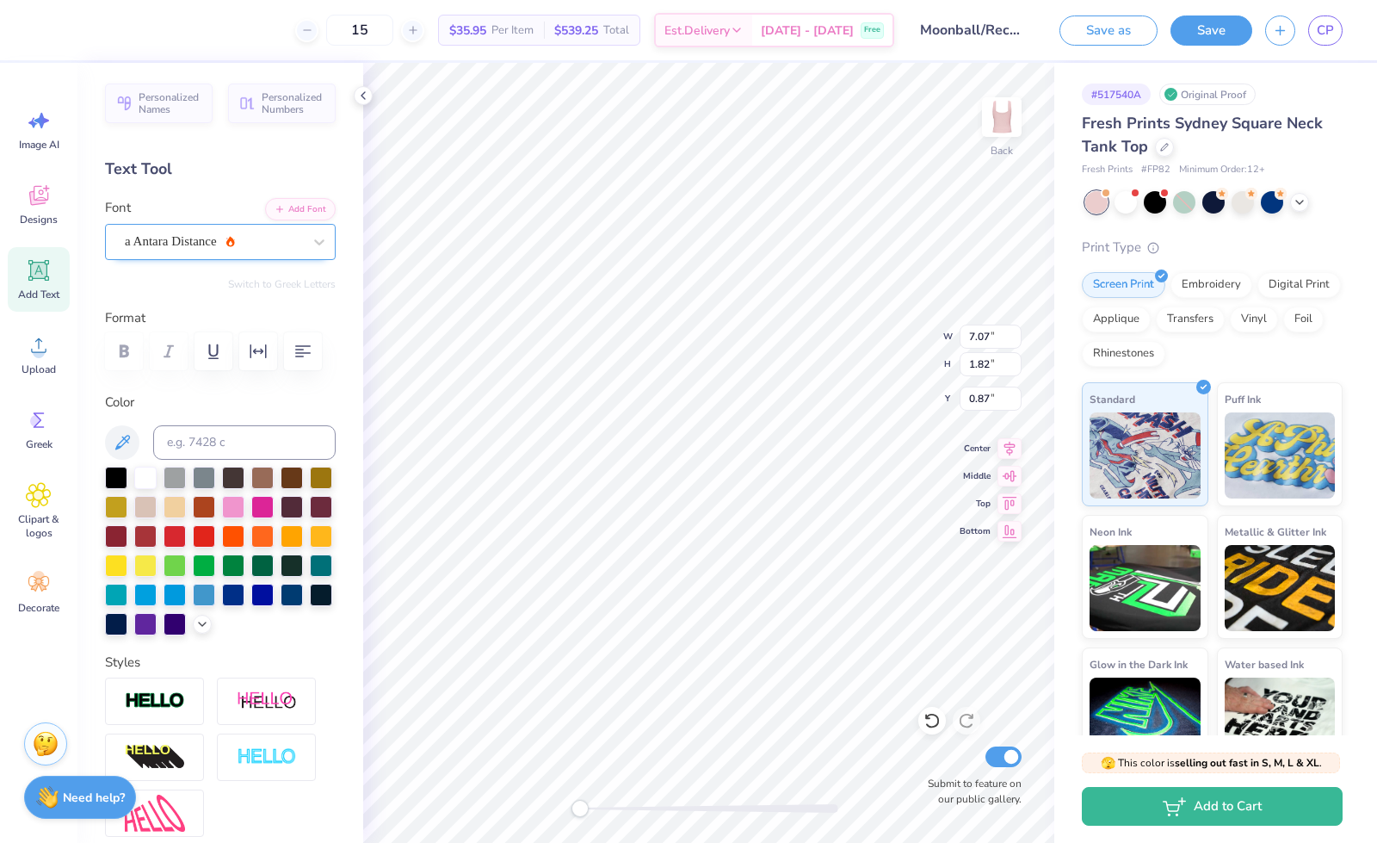
click at [191, 230] on div at bounding box center [213, 241] width 177 height 23
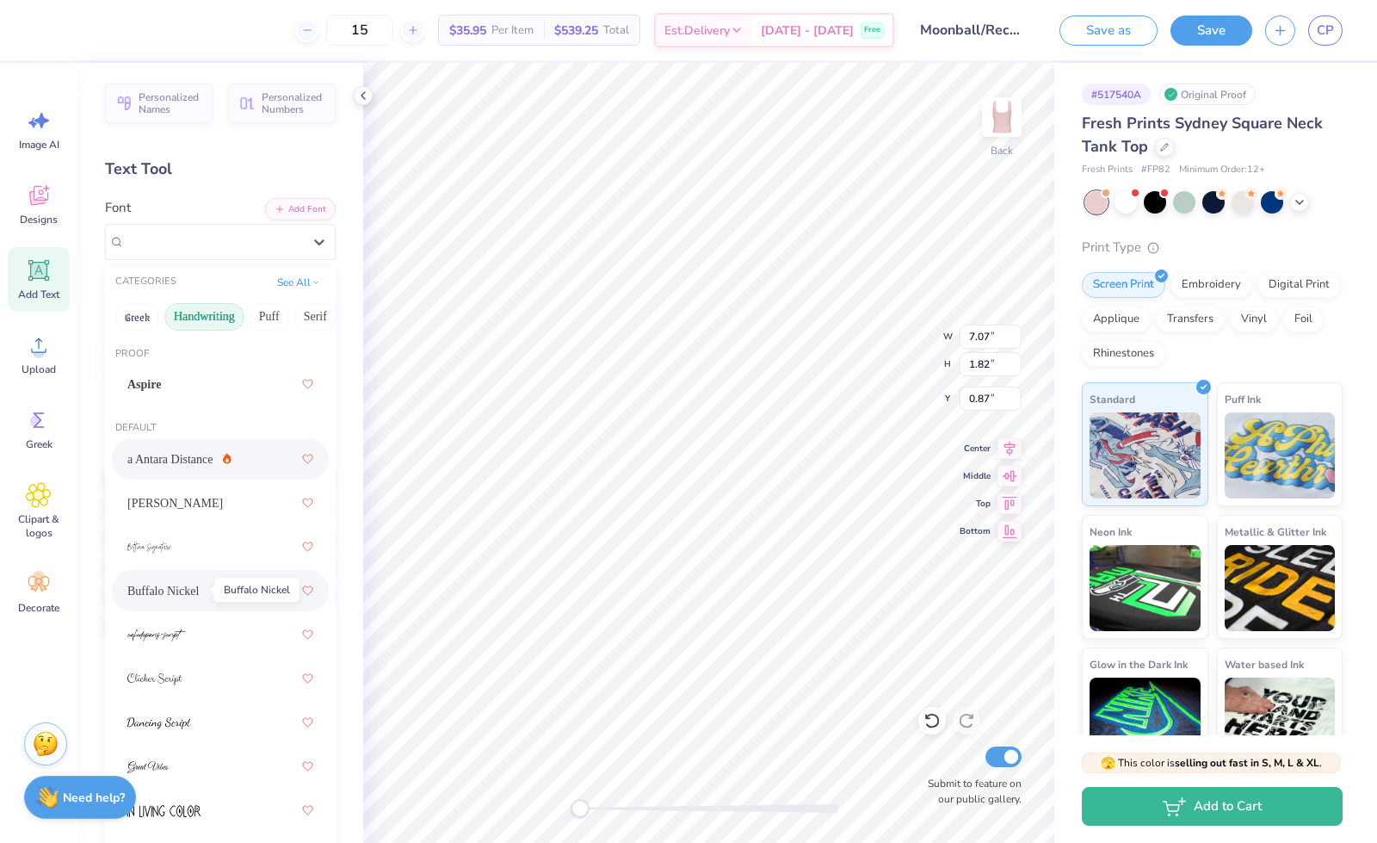
click at [177, 584] on span "Buffalo Nickel" at bounding box center [162, 591] width 71 height 18
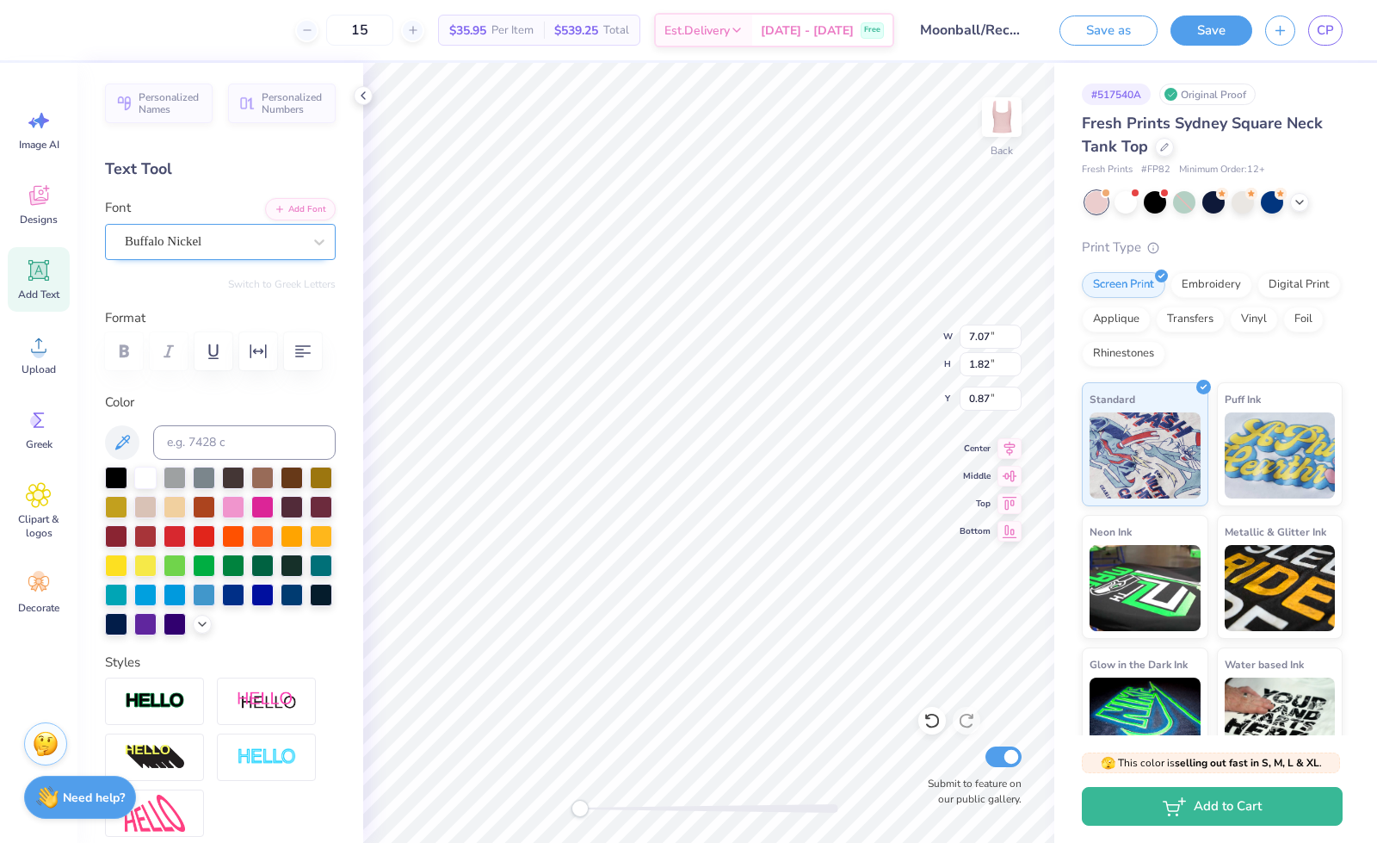
click at [171, 232] on div "Buffalo Nickel" at bounding box center [213, 241] width 181 height 27
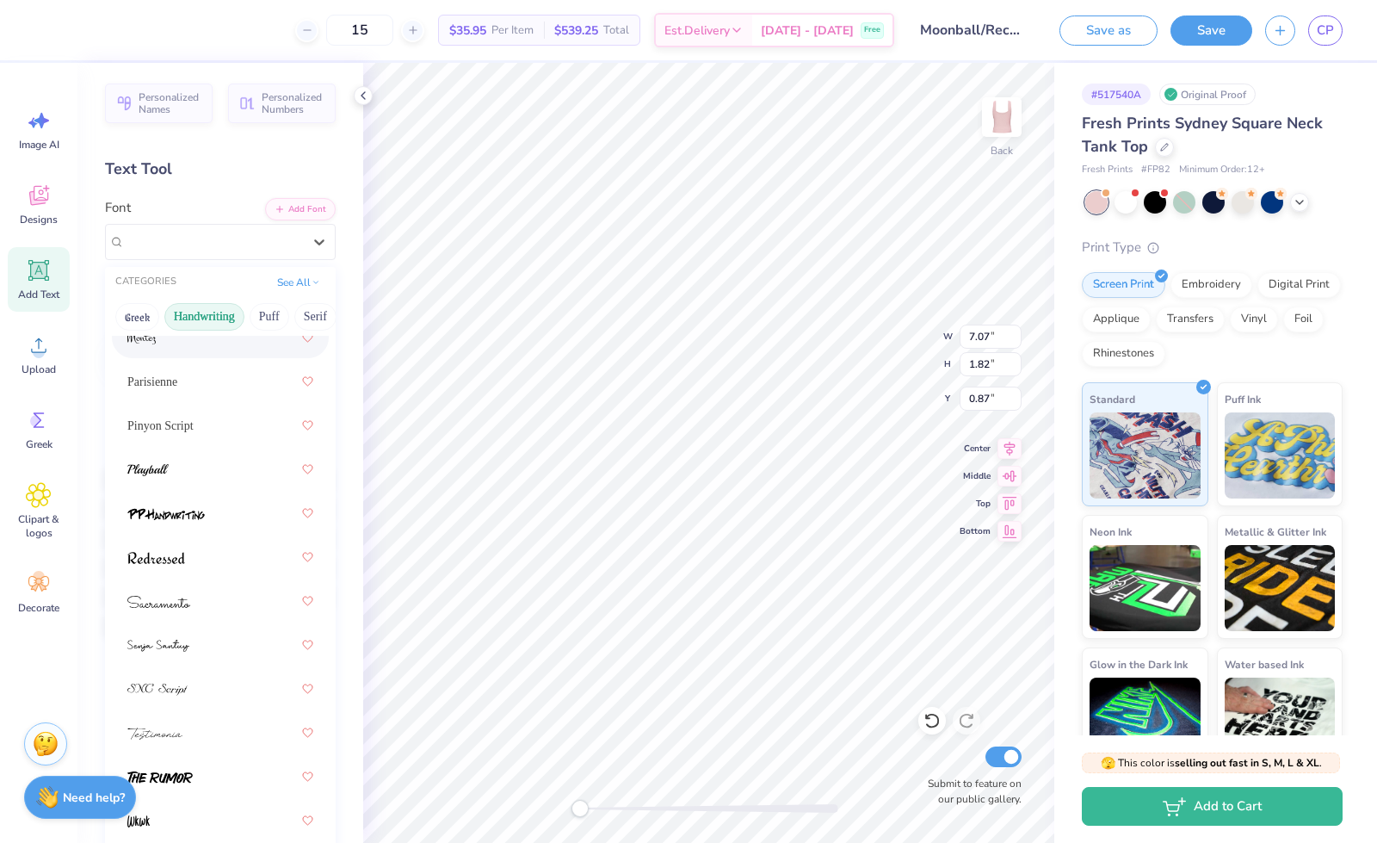
scroll to position [783, 0]
click at [184, 409] on div "Pinyon Script" at bounding box center [220, 421] width 186 height 31
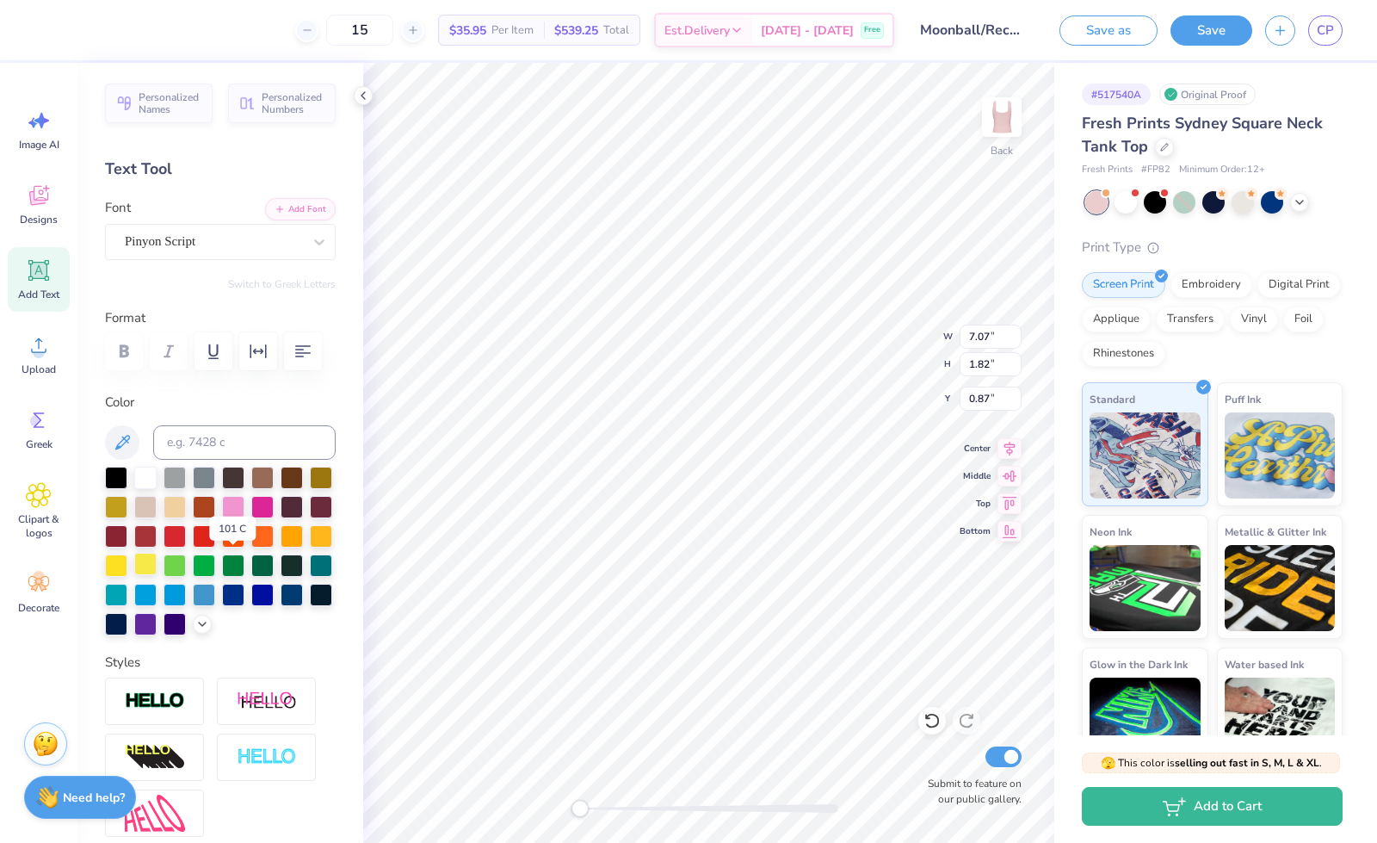
scroll to position [254, 0]
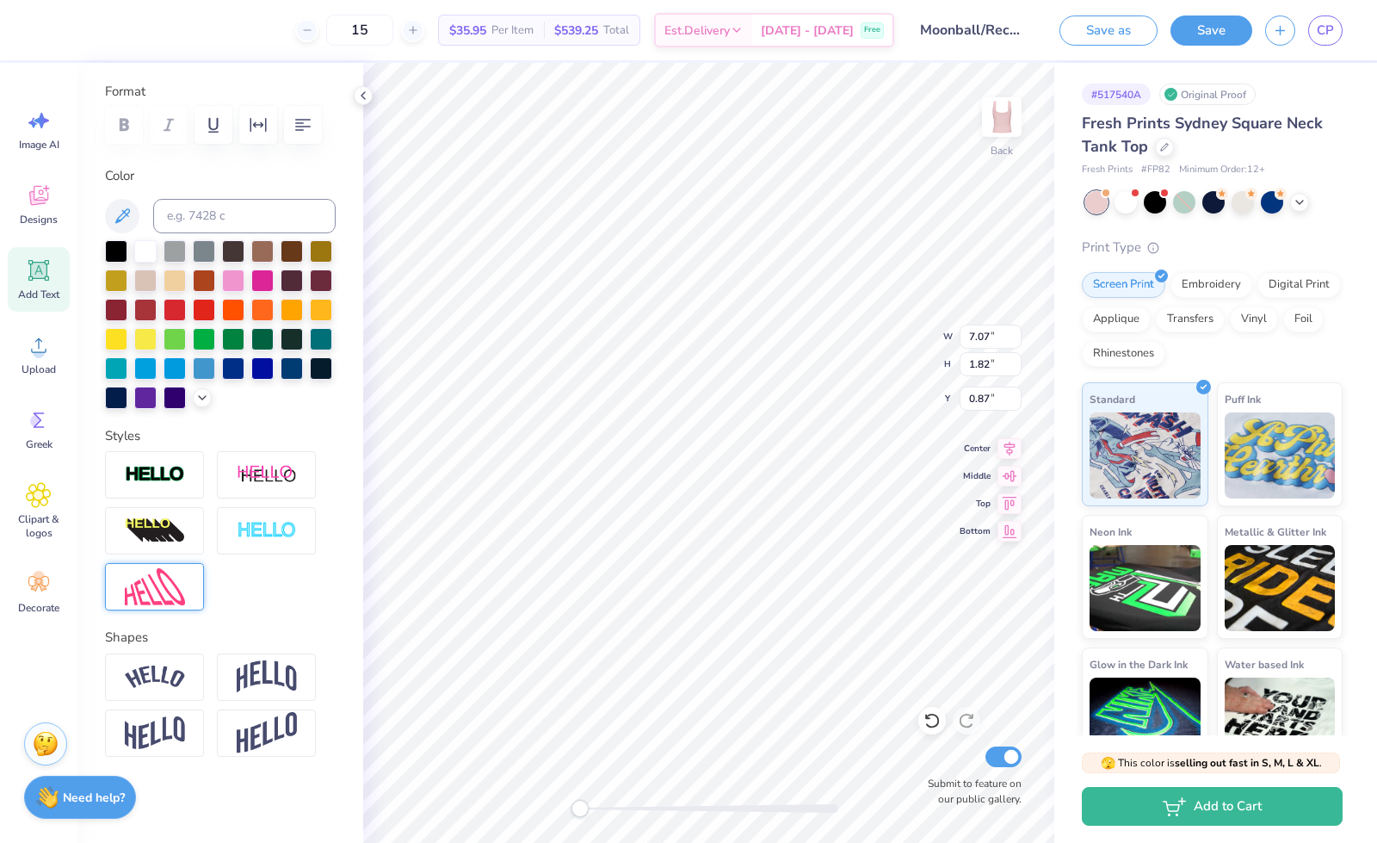
click at [153, 576] on img at bounding box center [155, 586] width 60 height 37
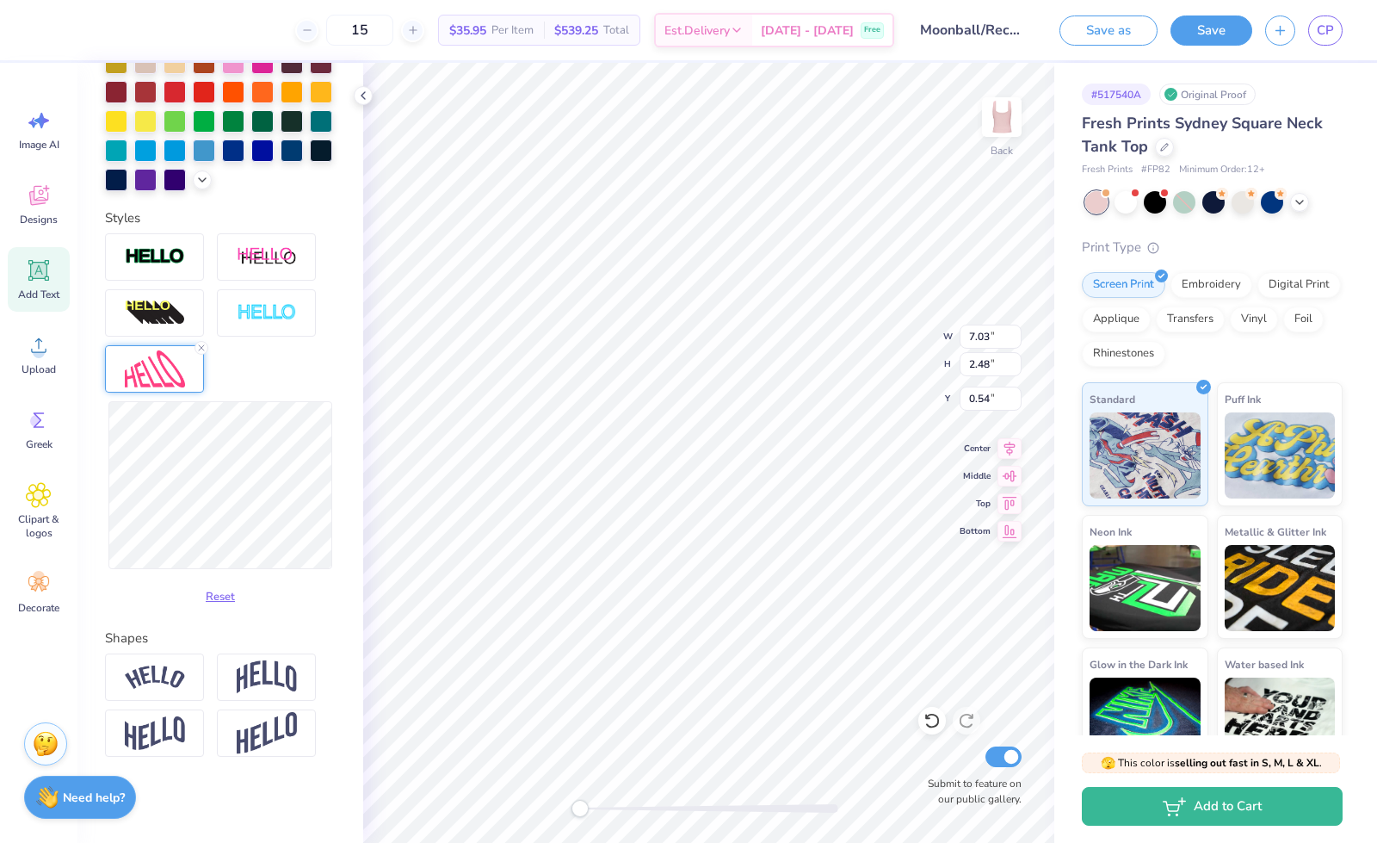
scroll to position [14, 4]
type textarea "Gamma"
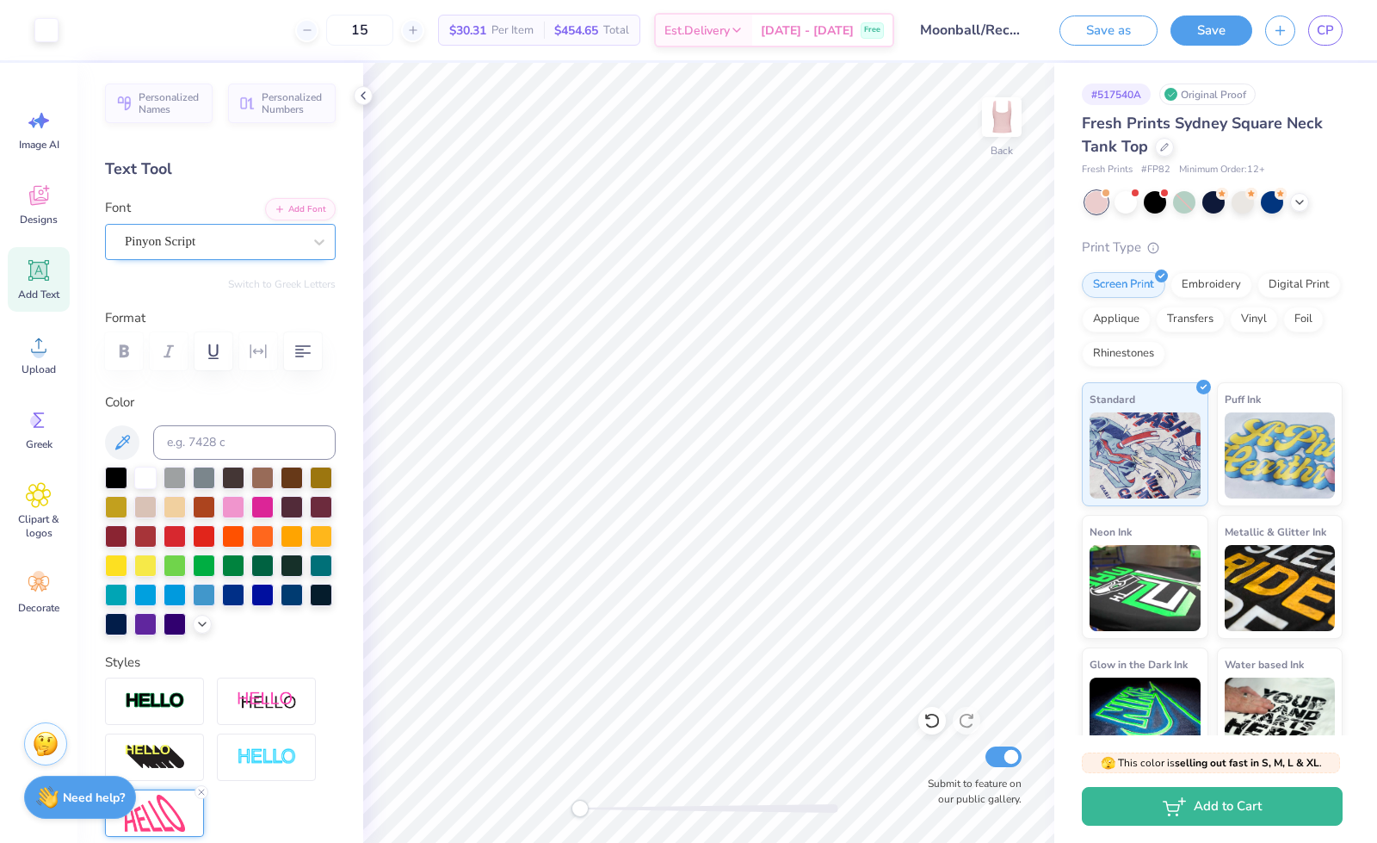
click at [172, 240] on div "Pinyon Script" at bounding box center [213, 241] width 181 height 27
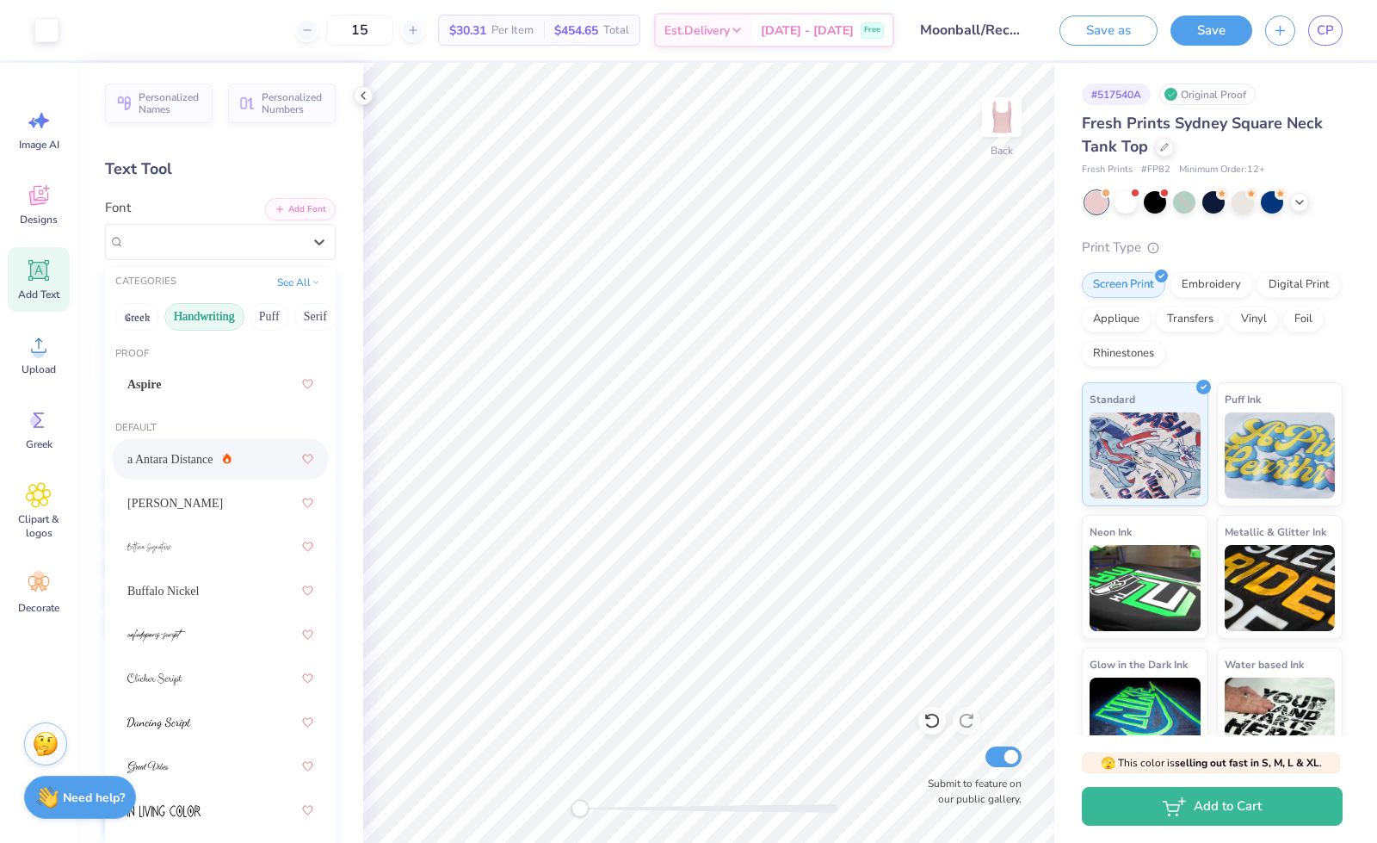
click at [169, 448] on div "a Antara Distance" at bounding box center [220, 458] width 186 height 31
click at [157, 228] on div "a Antara Distance" at bounding box center [213, 241] width 181 height 27
click at [176, 500] on div "[PERSON_NAME]" at bounding box center [220, 502] width 186 height 31
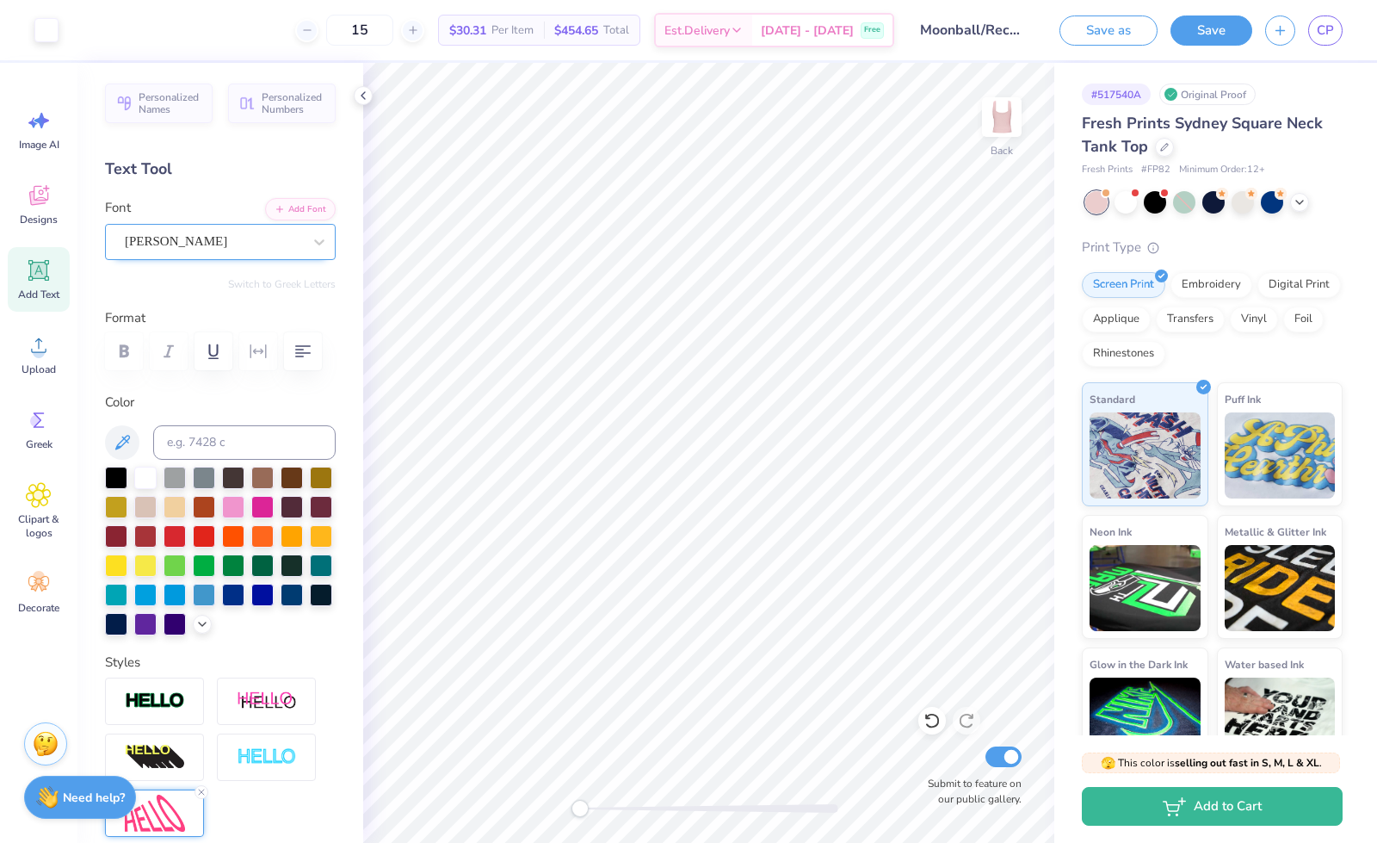
click at [182, 232] on div "[PERSON_NAME]" at bounding box center [213, 241] width 181 height 27
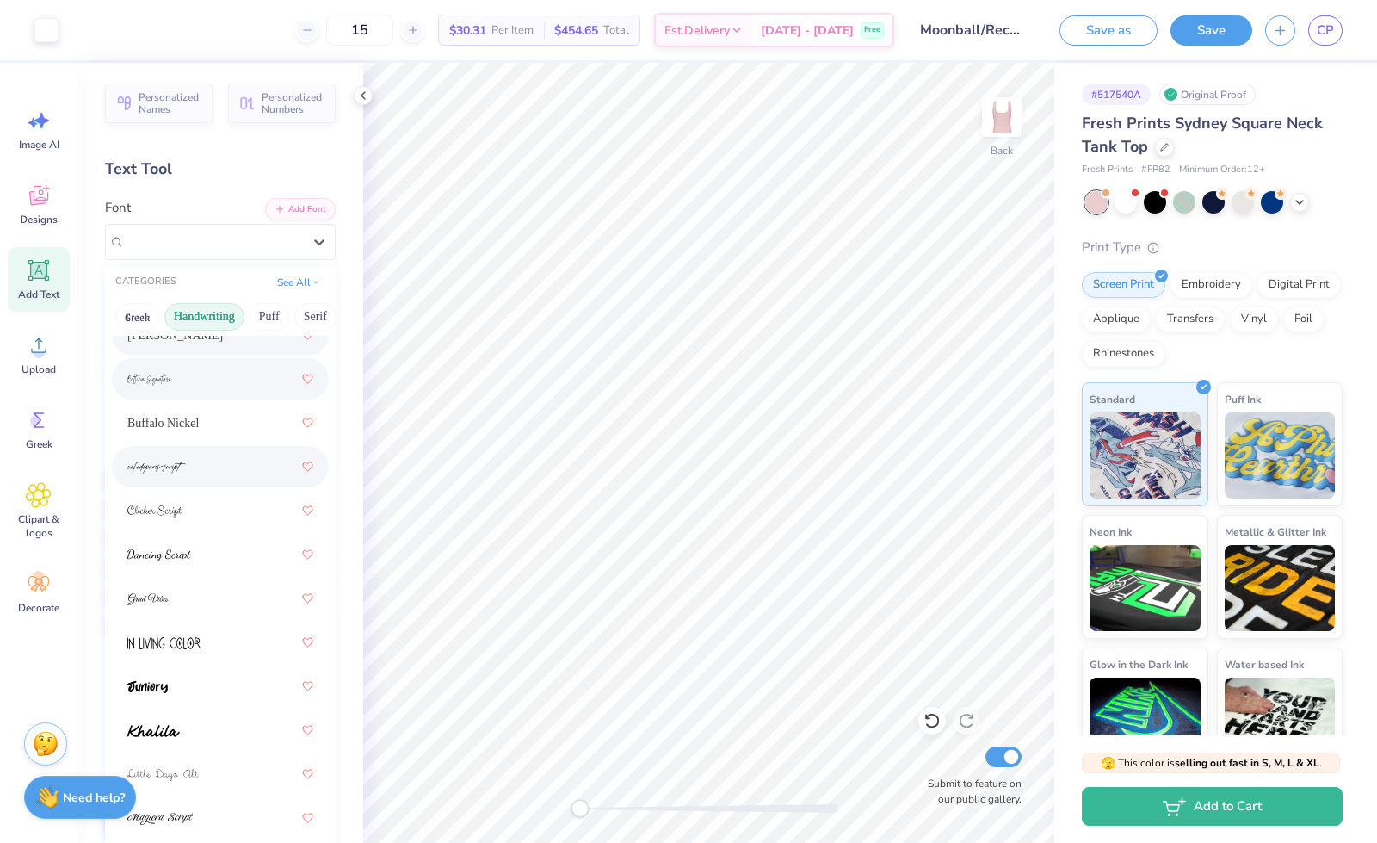
scroll to position [169, 0]
click at [188, 430] on span "Buffalo Nickel" at bounding box center [162, 422] width 71 height 18
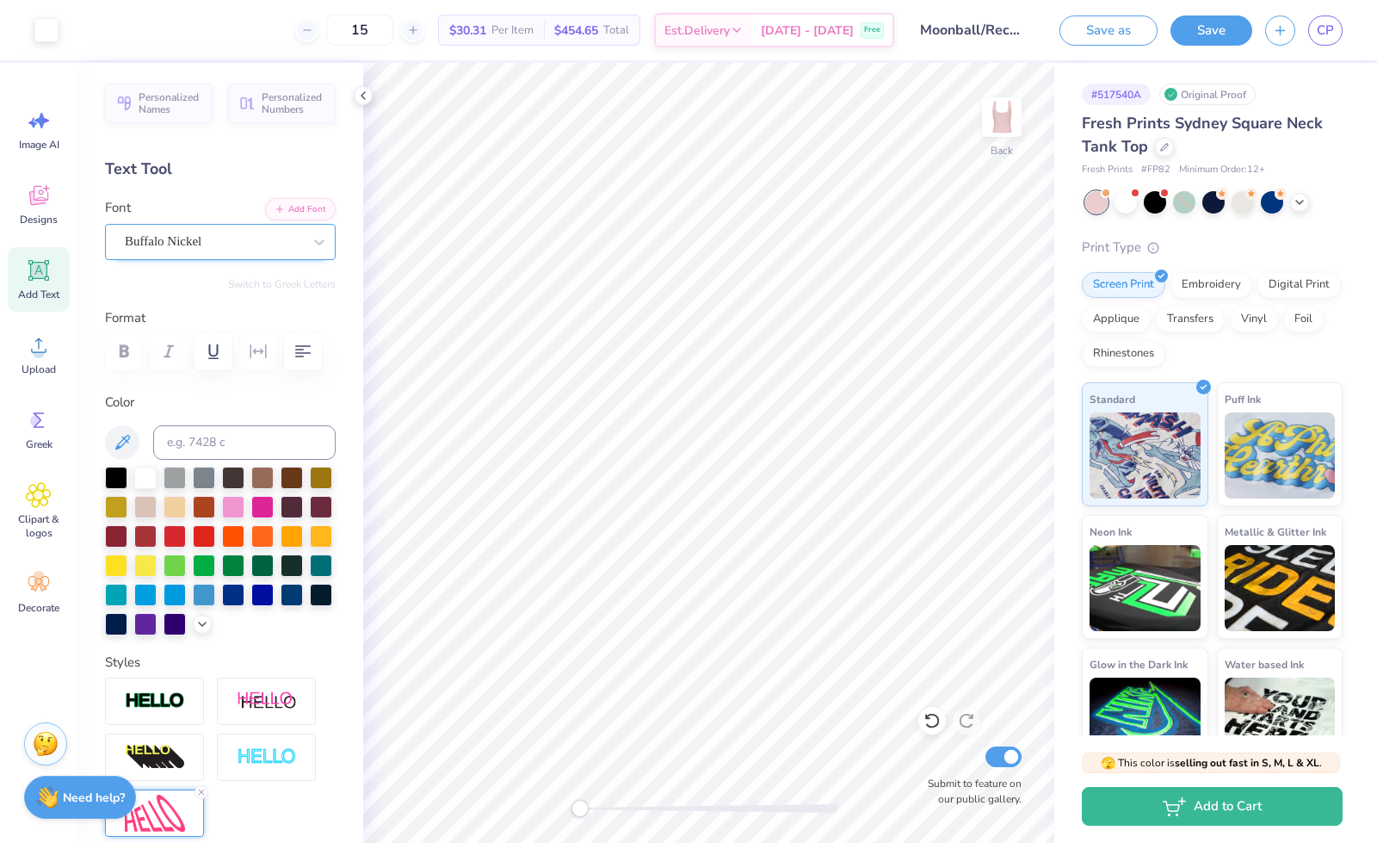
click at [174, 232] on div "Buffalo Nickel" at bounding box center [213, 241] width 181 height 27
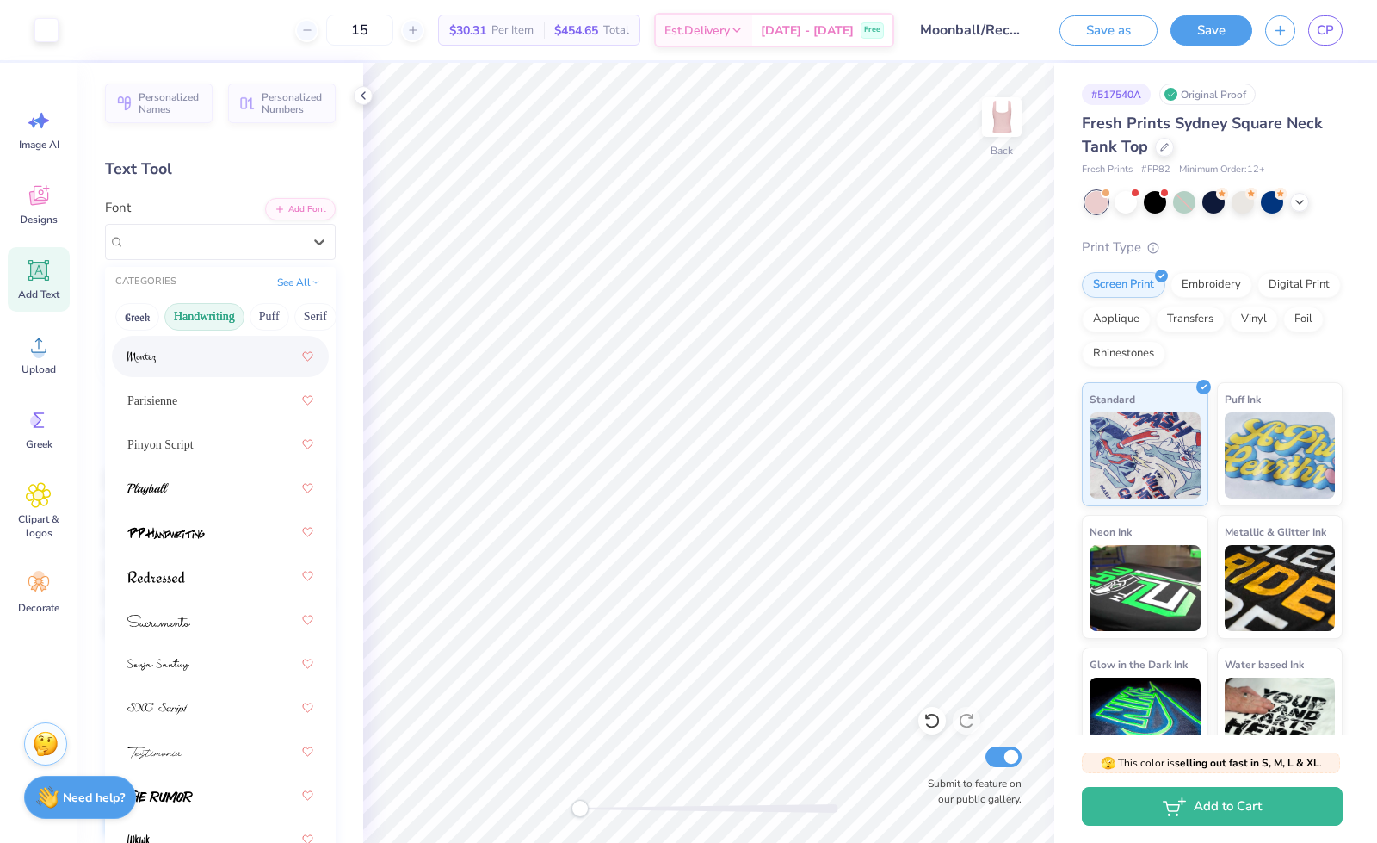
scroll to position [783, 0]
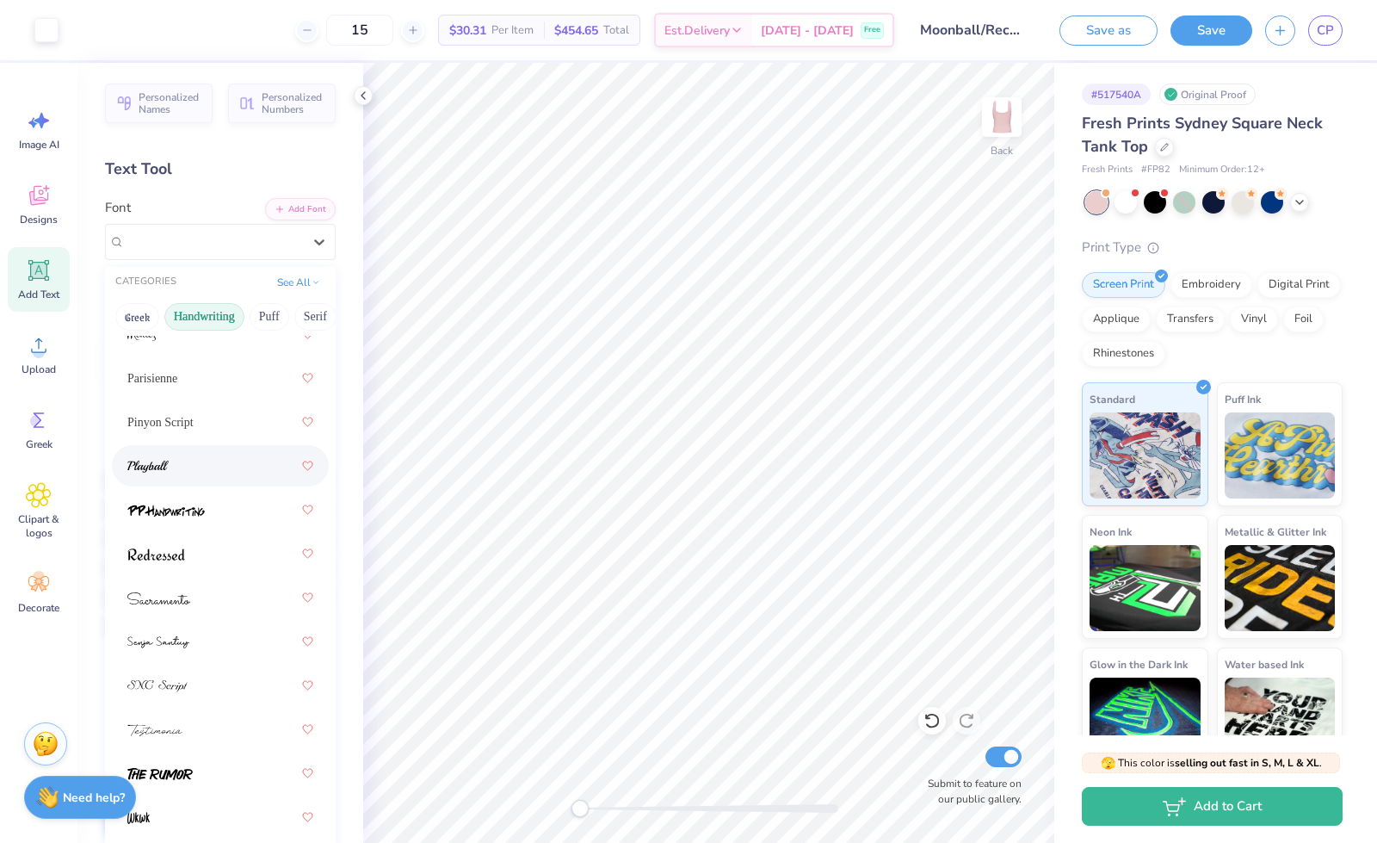
click at [182, 466] on div at bounding box center [220, 465] width 186 height 31
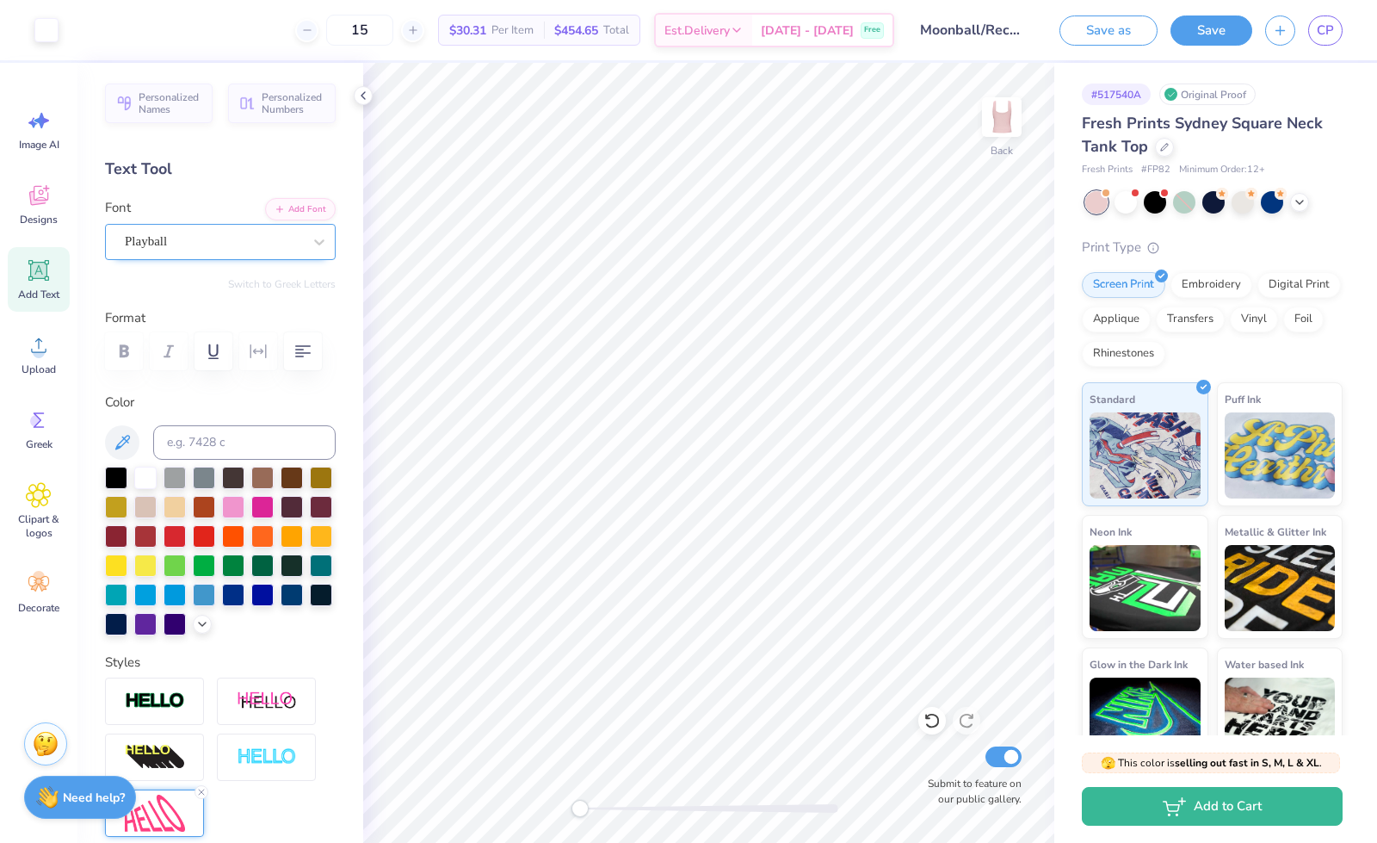
click at [177, 250] on div "Playball" at bounding box center [213, 241] width 181 height 27
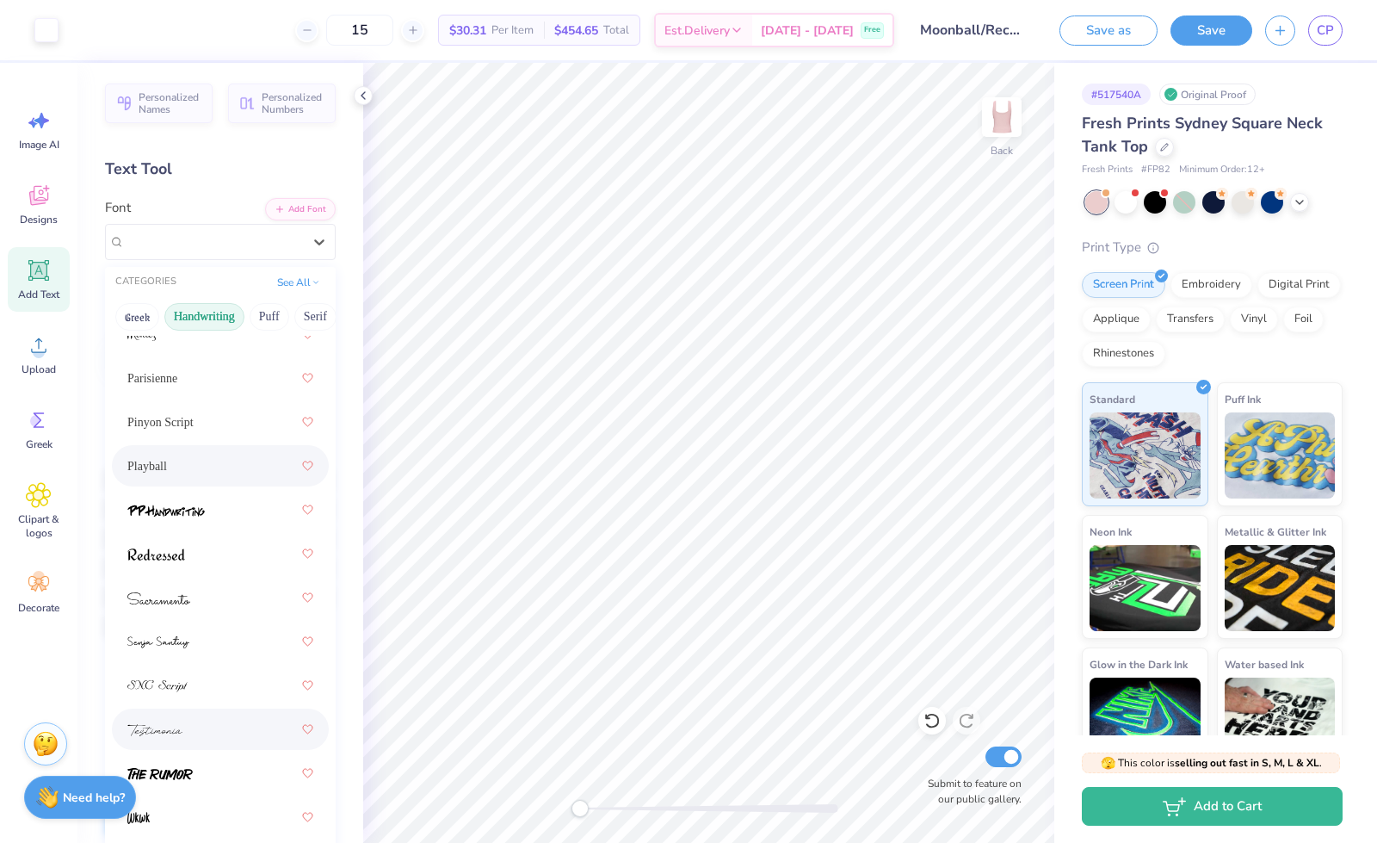
click at [176, 722] on img at bounding box center [154, 730] width 55 height 12
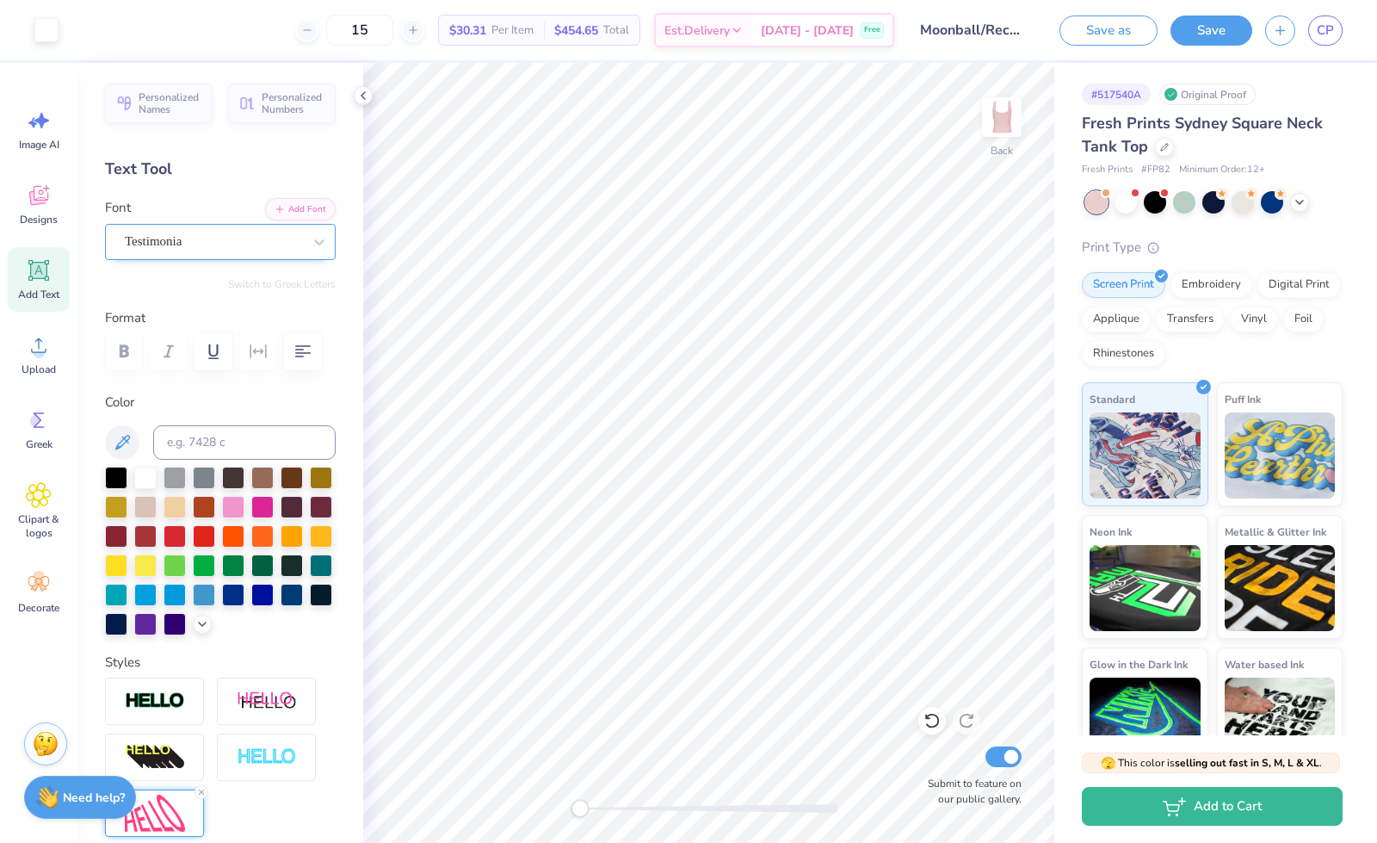
click at [198, 241] on div "Testimonia" at bounding box center [213, 241] width 181 height 27
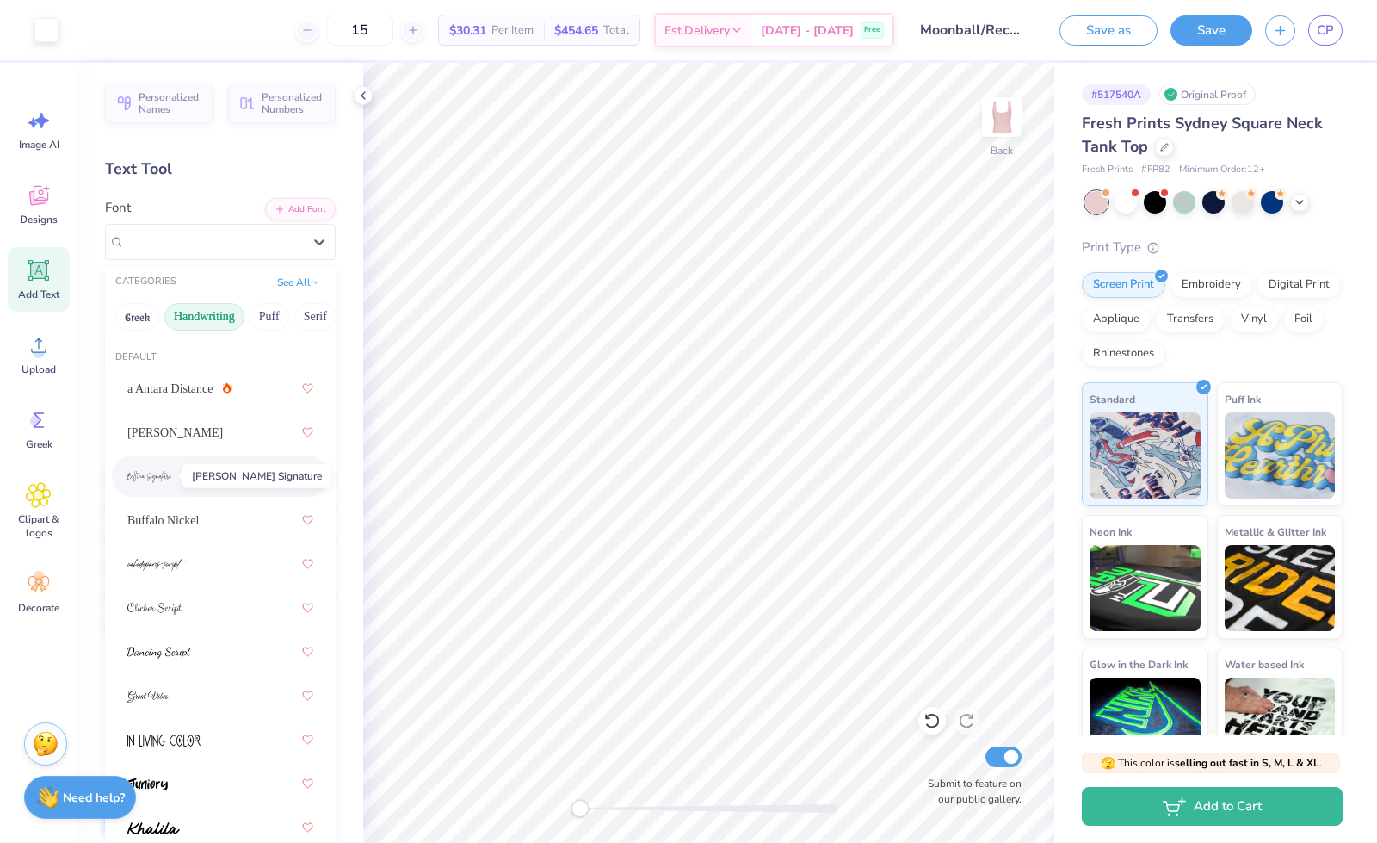
scroll to position [74, 0]
click at [276, 306] on button "Puff" at bounding box center [270, 317] width 40 height 28
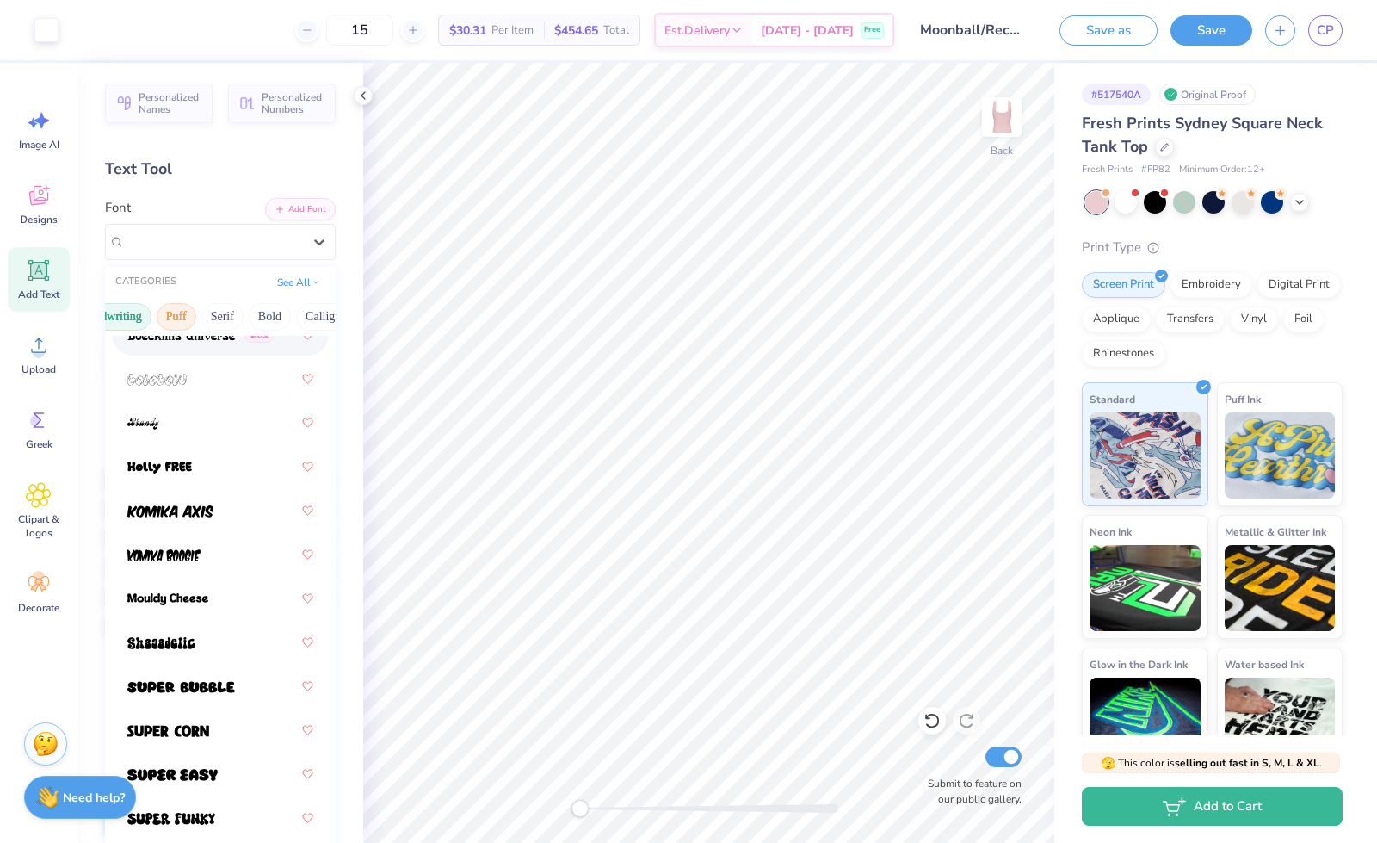
scroll to position [0, 94]
click at [221, 315] on button "Serif" at bounding box center [222, 317] width 42 height 28
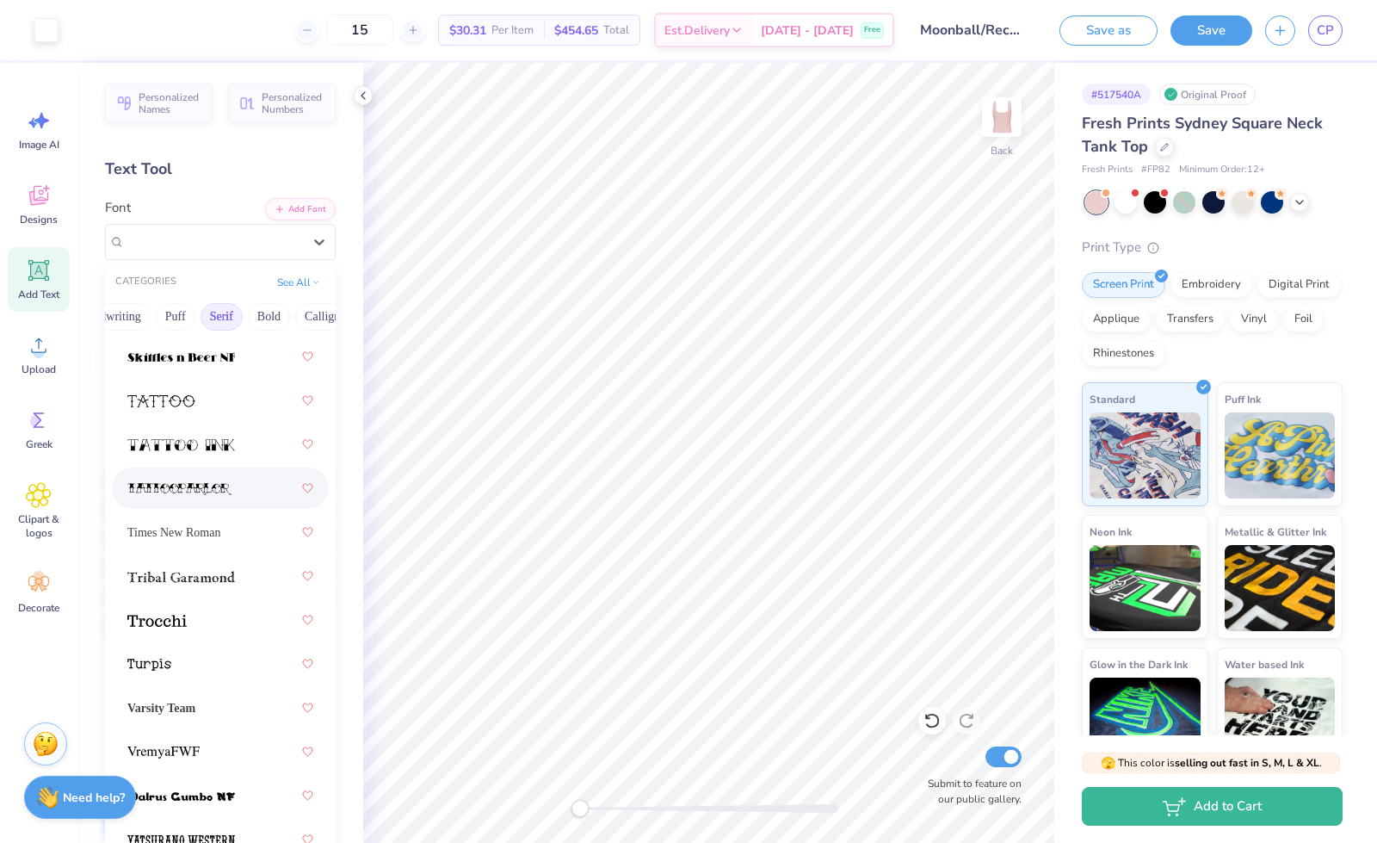
scroll to position [2990, 0]
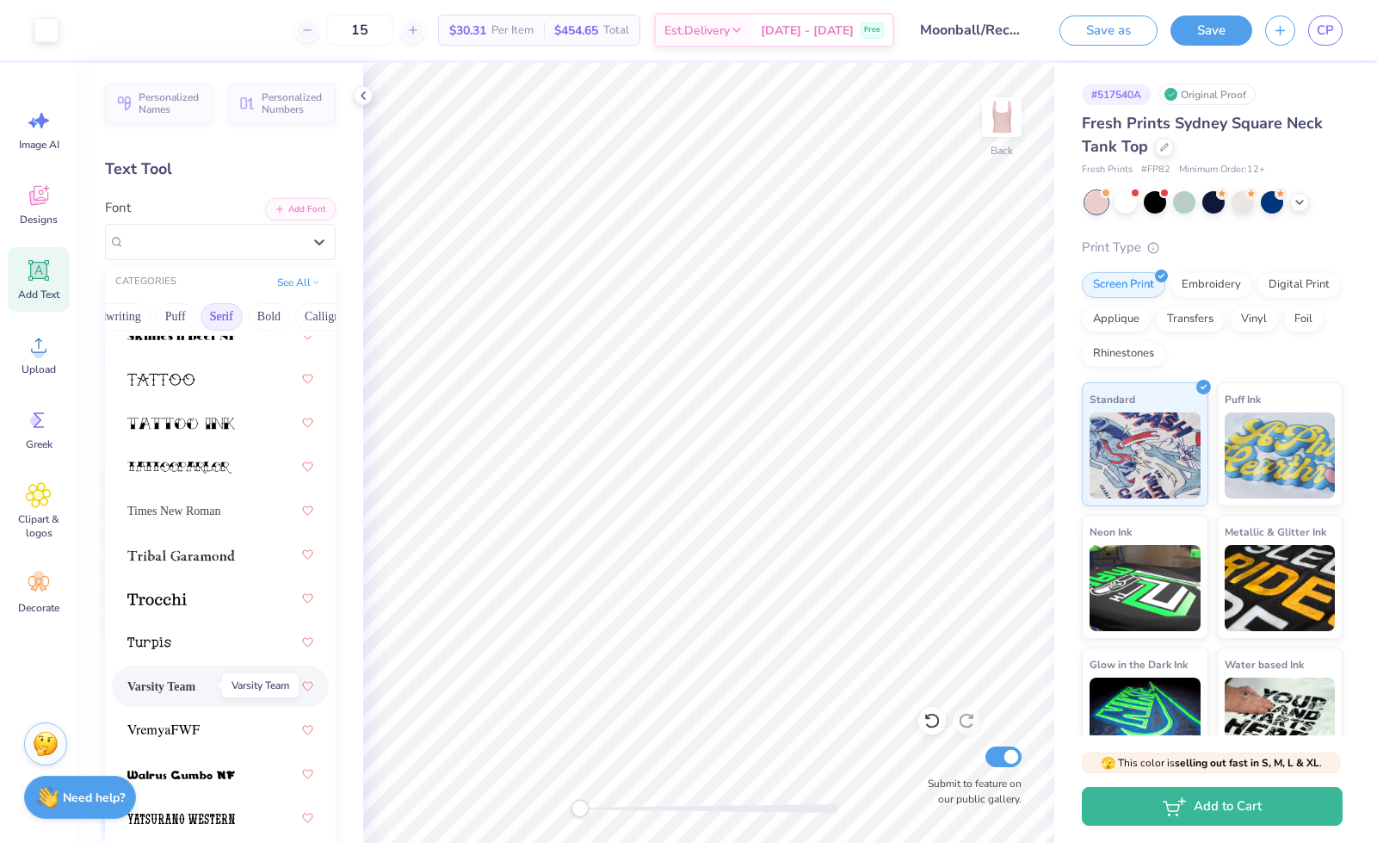
click at [195, 677] on span "Varsity Team" at bounding box center [161, 686] width 68 height 18
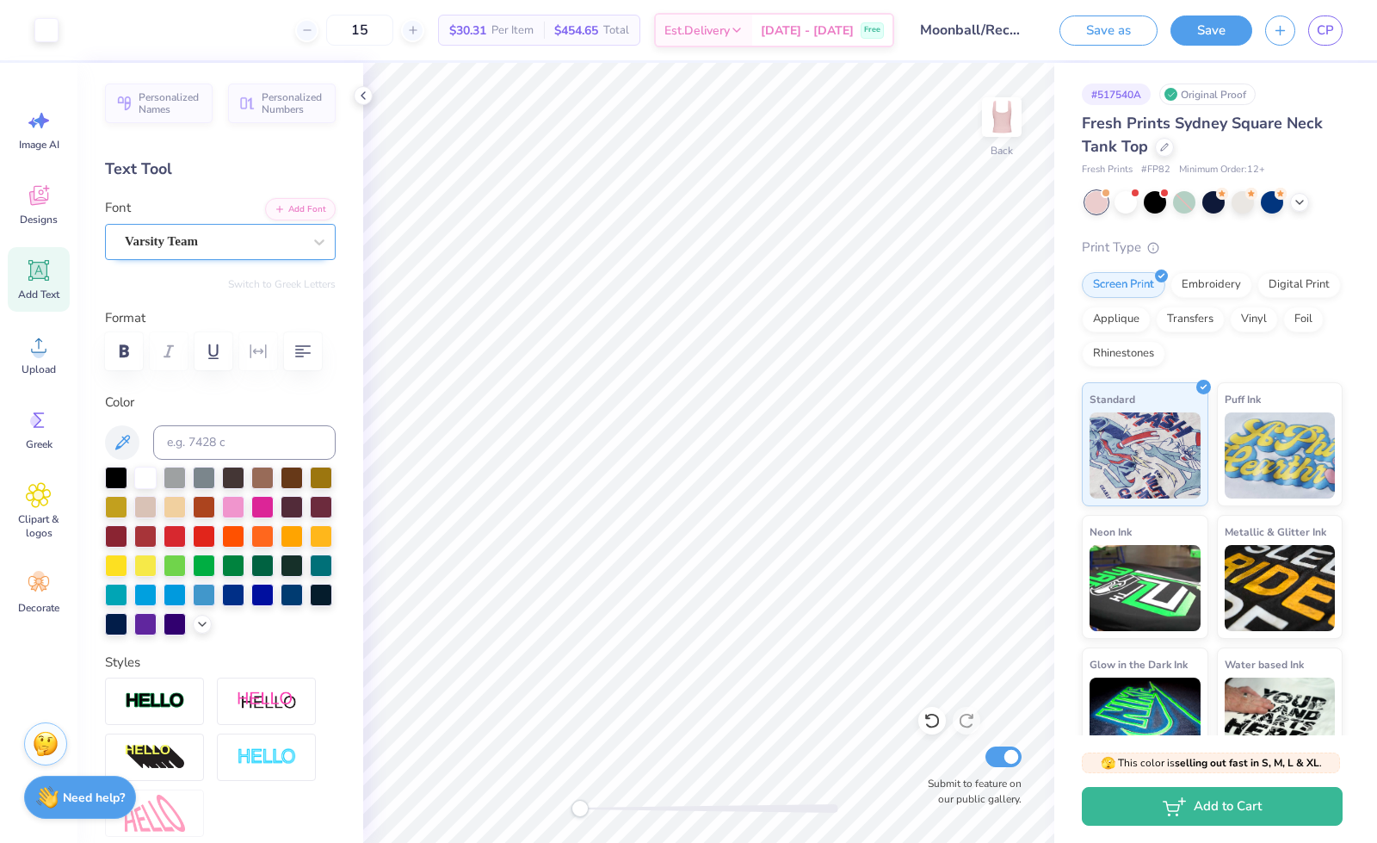
click at [269, 241] on div "Varsity Team" at bounding box center [213, 241] width 181 height 27
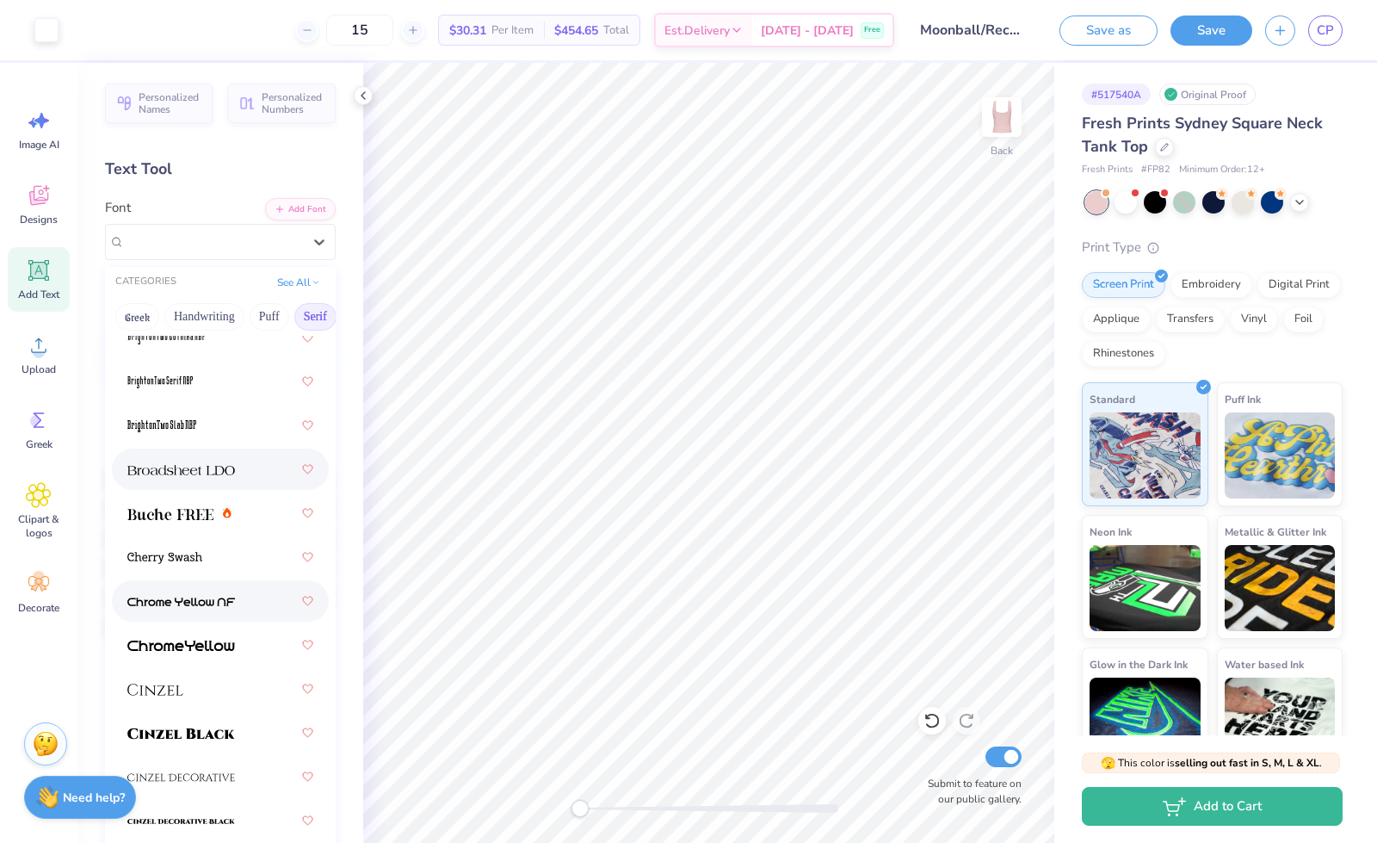
scroll to position [0, 0]
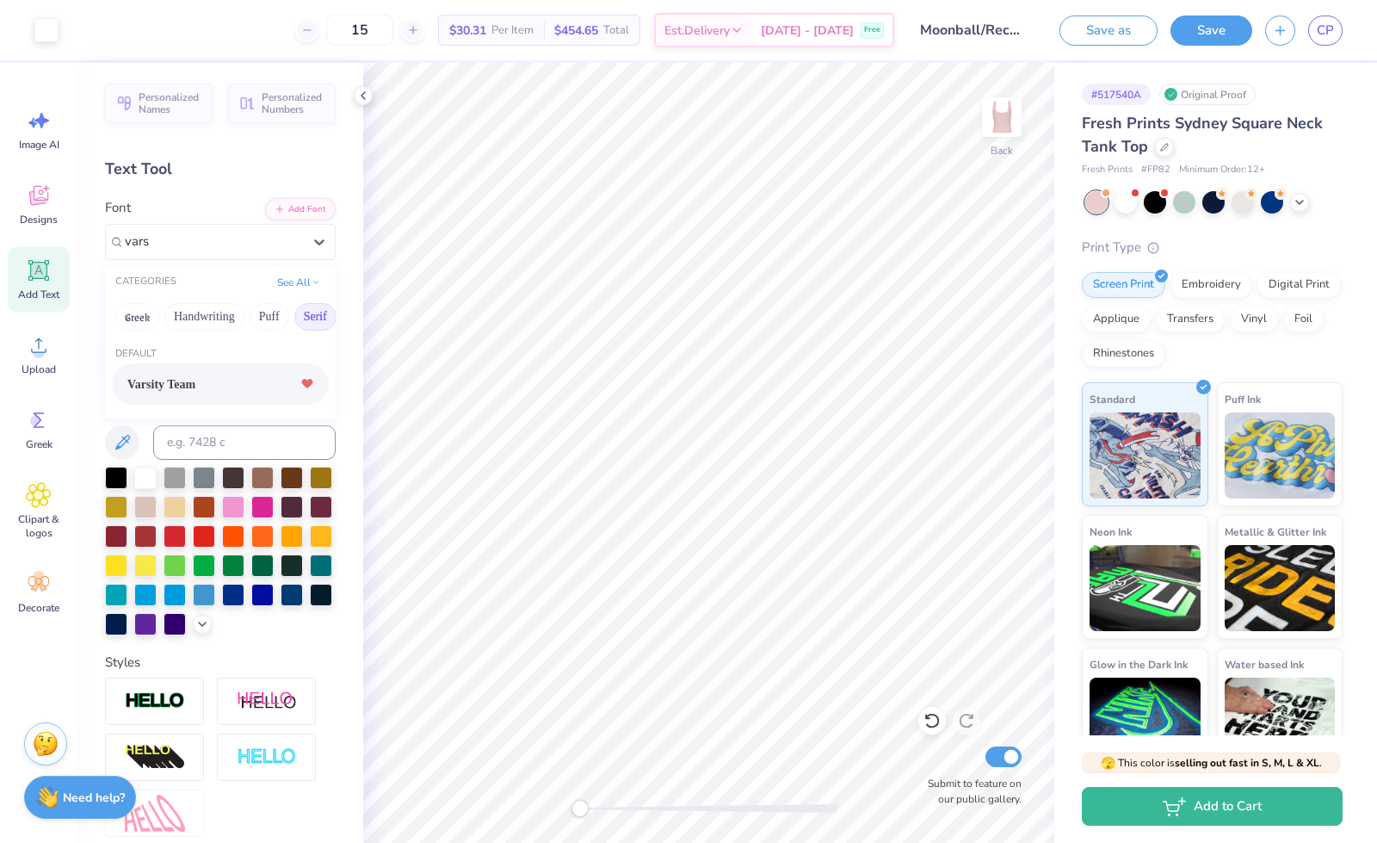
click at [302, 384] on icon at bounding box center [307, 384] width 10 height 9
type input "vars"
click at [46, 275] on icon at bounding box center [38, 270] width 21 height 21
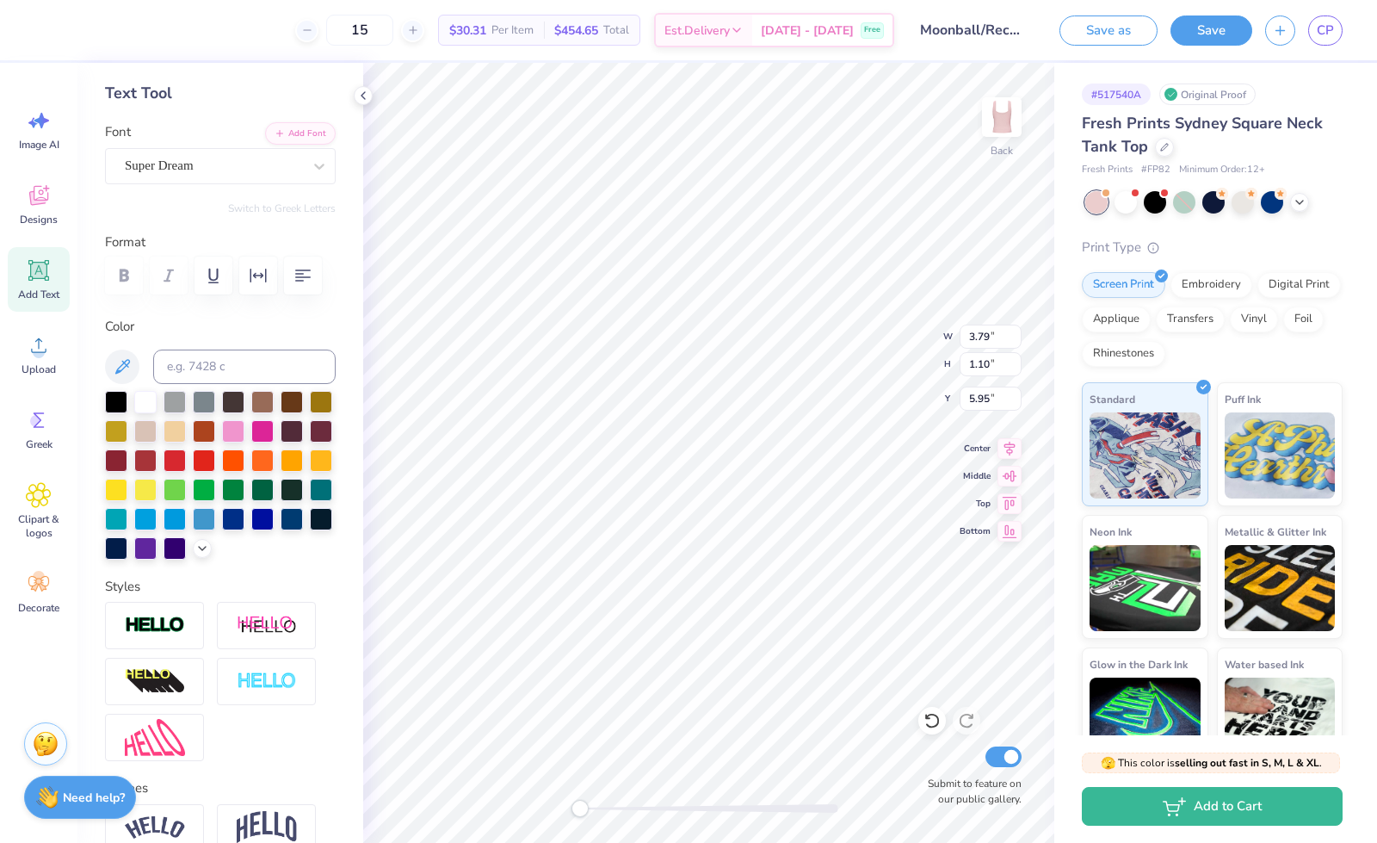
scroll to position [79, 0]
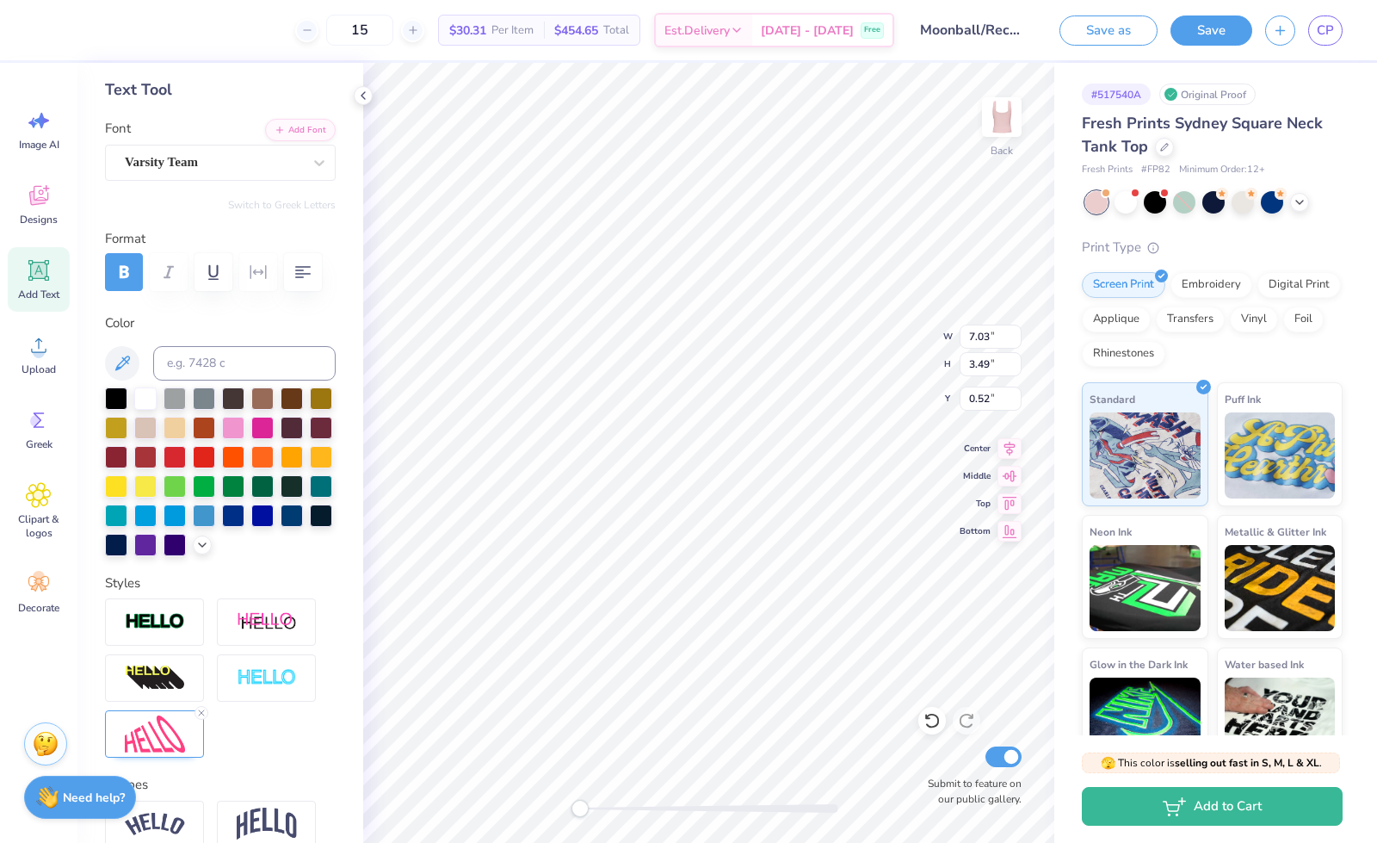
type input "7.03"
type input "3.49"
type input "0.52"
type input "3.79"
type input "1.10"
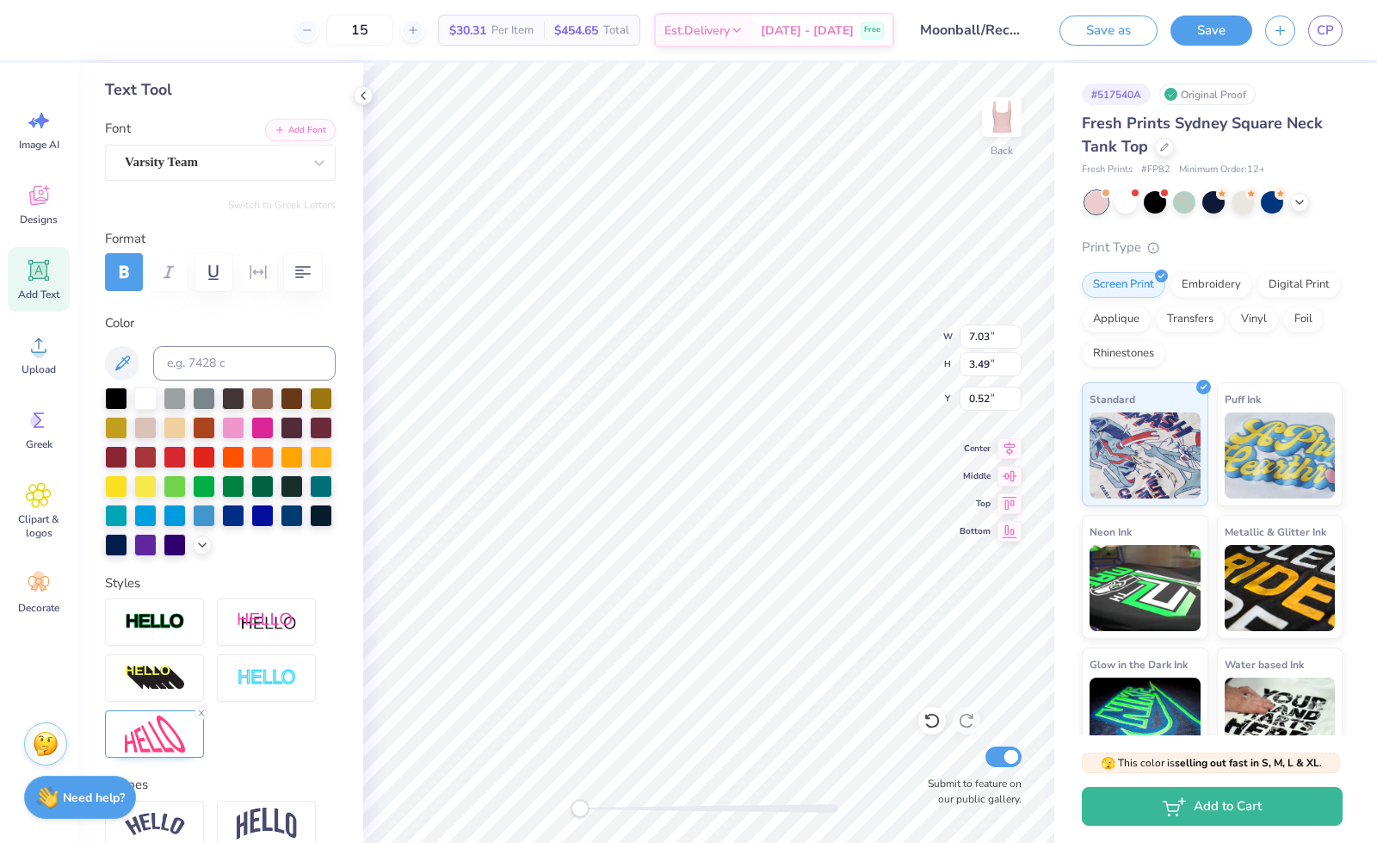
type input "5.95"
click at [189, 166] on div "Super Dream" at bounding box center [213, 162] width 181 height 27
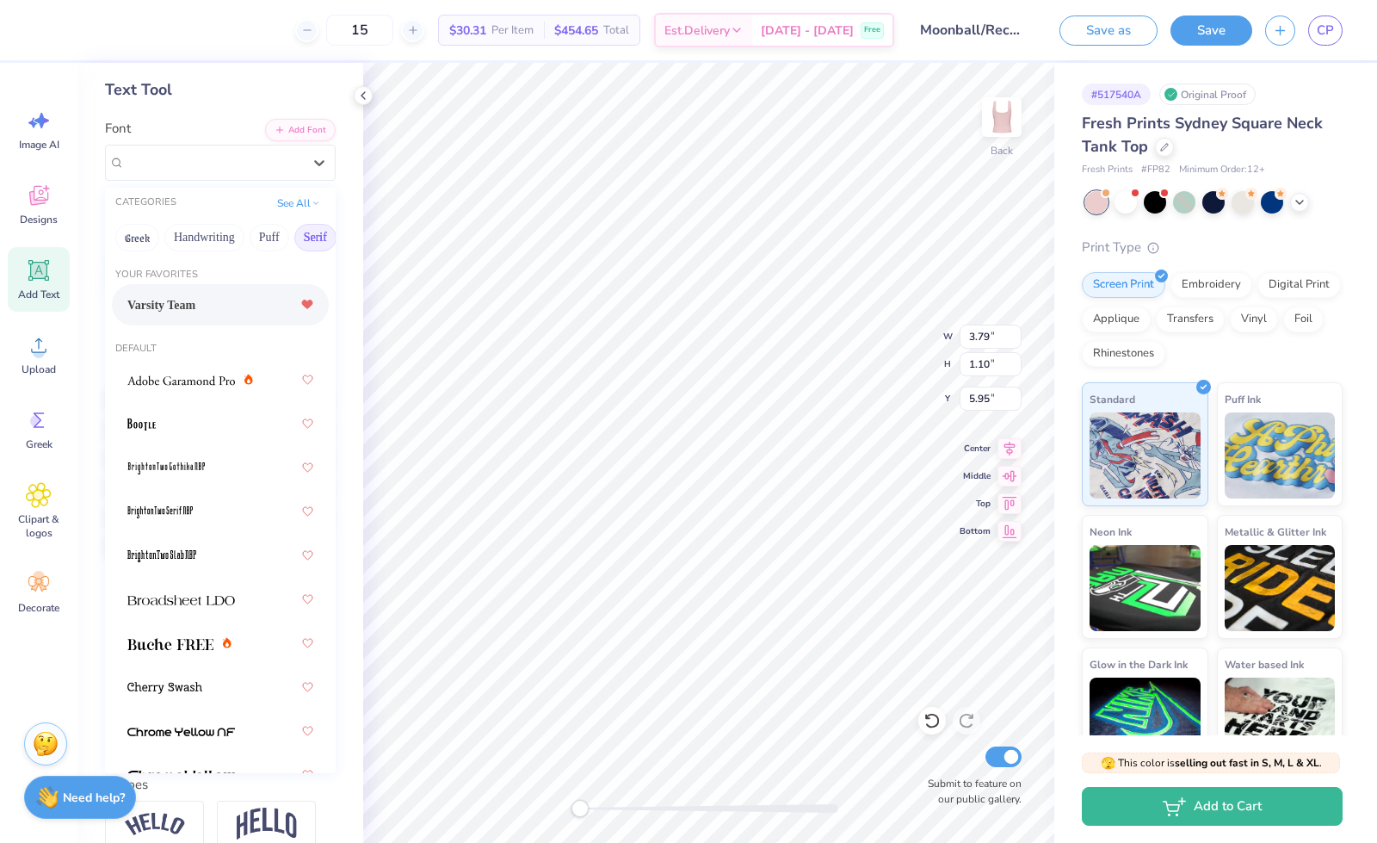
click at [195, 299] on span "Varsity Team" at bounding box center [161, 305] width 68 height 18
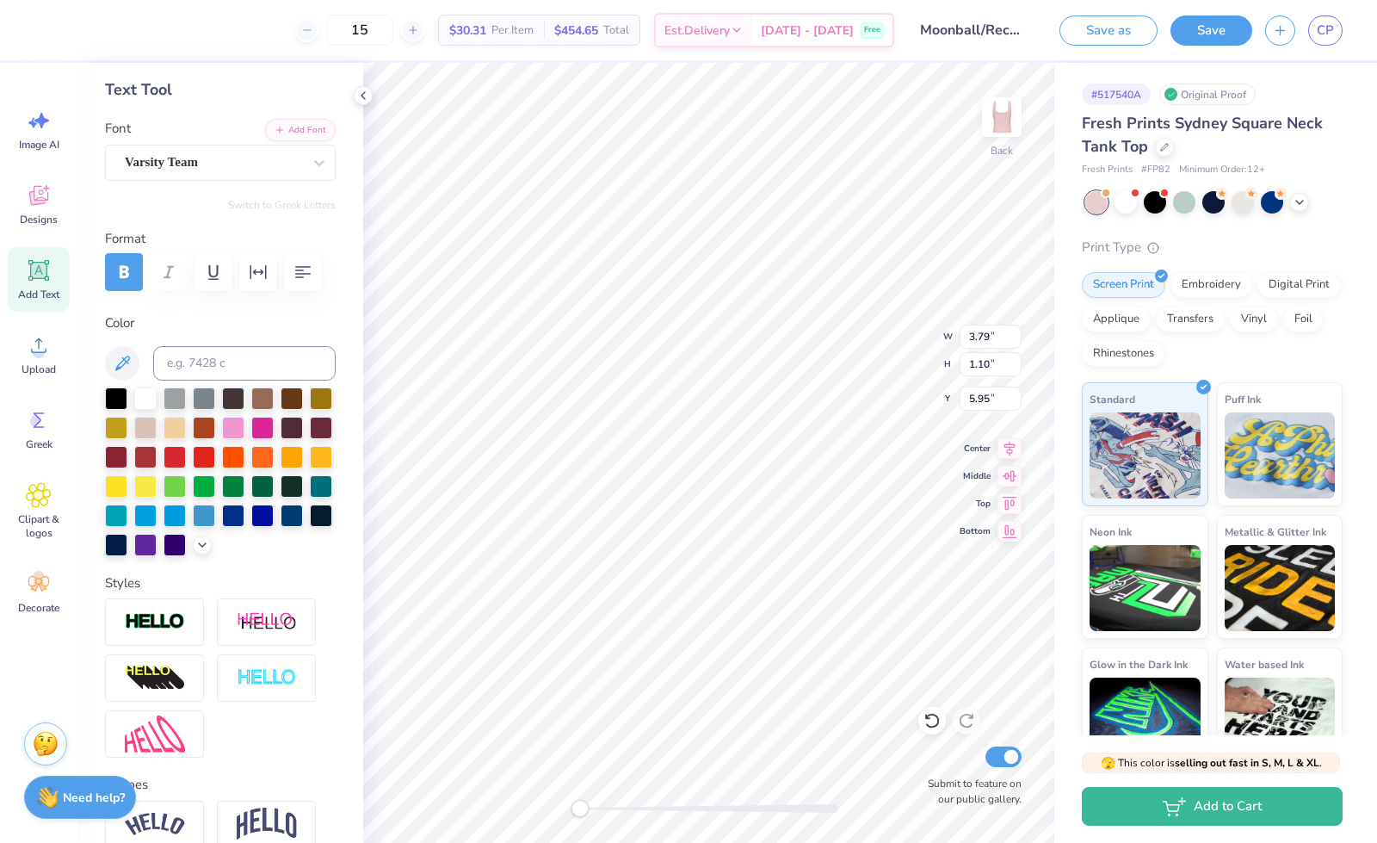
scroll to position [254, 0]
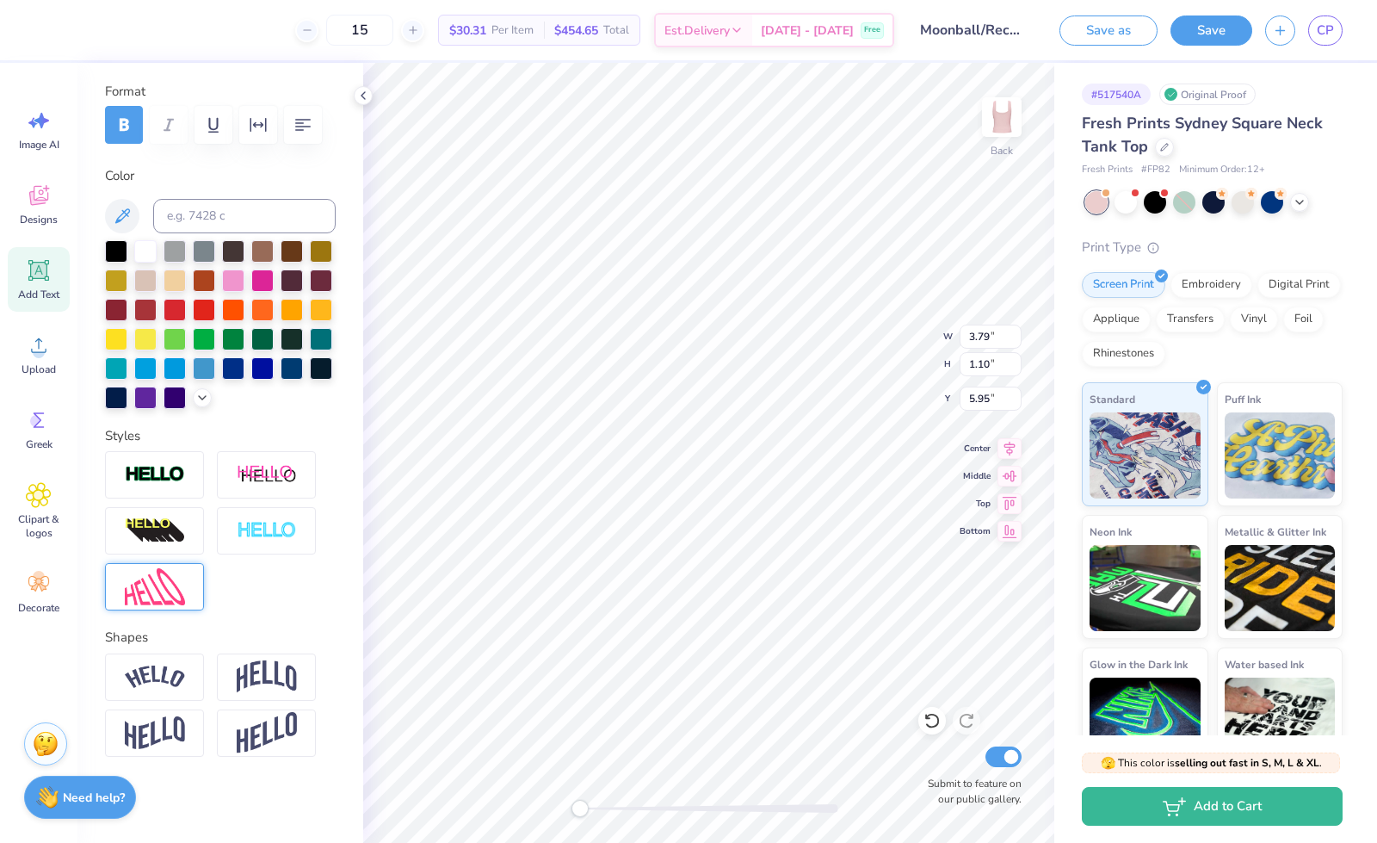
type textarea "Phi"
click at [170, 583] on img at bounding box center [155, 586] width 60 height 37
click at [143, 584] on img at bounding box center [155, 586] width 60 height 37
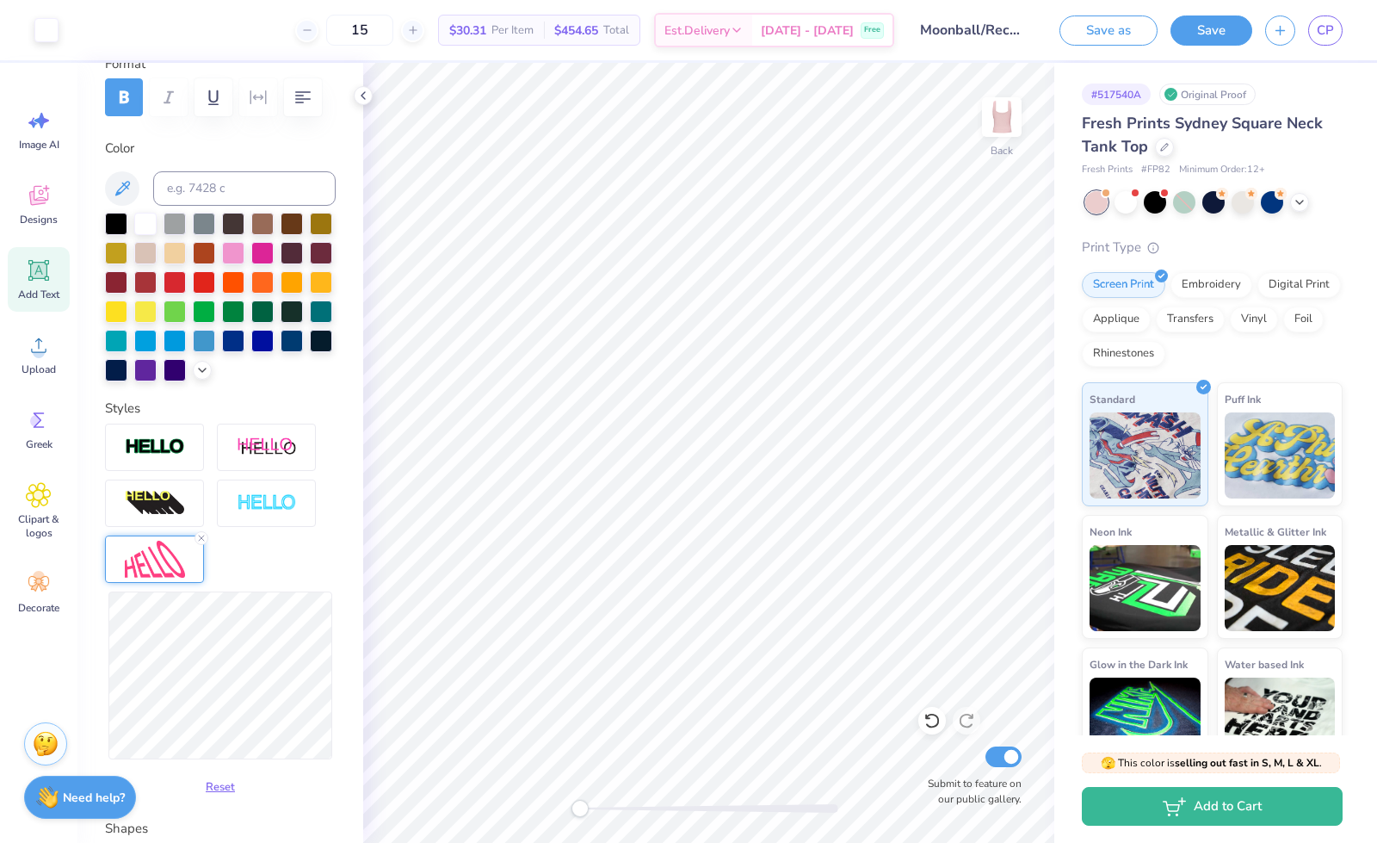
click at [40, 263] on icon at bounding box center [39, 271] width 16 height 16
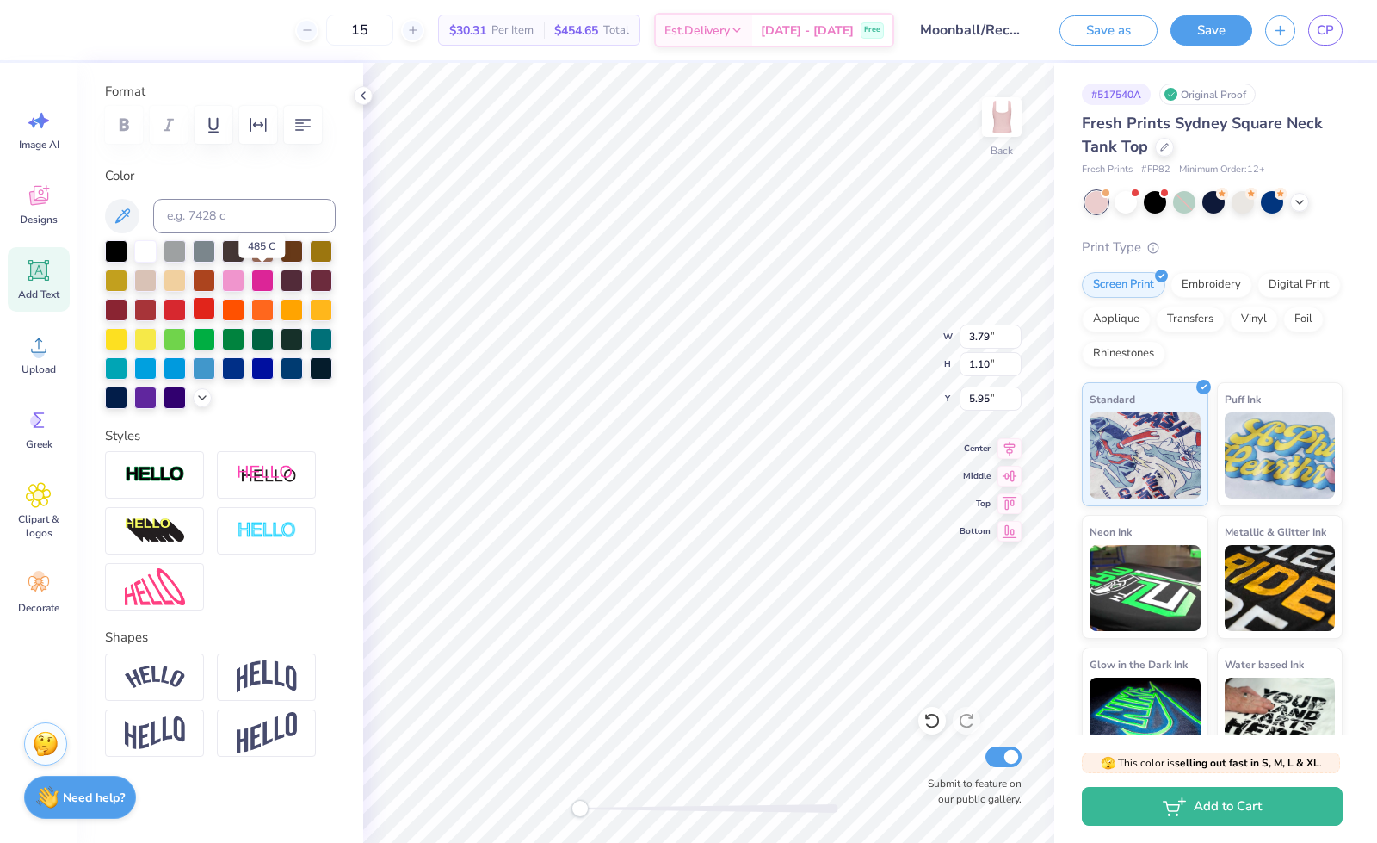
scroll to position [0, 0]
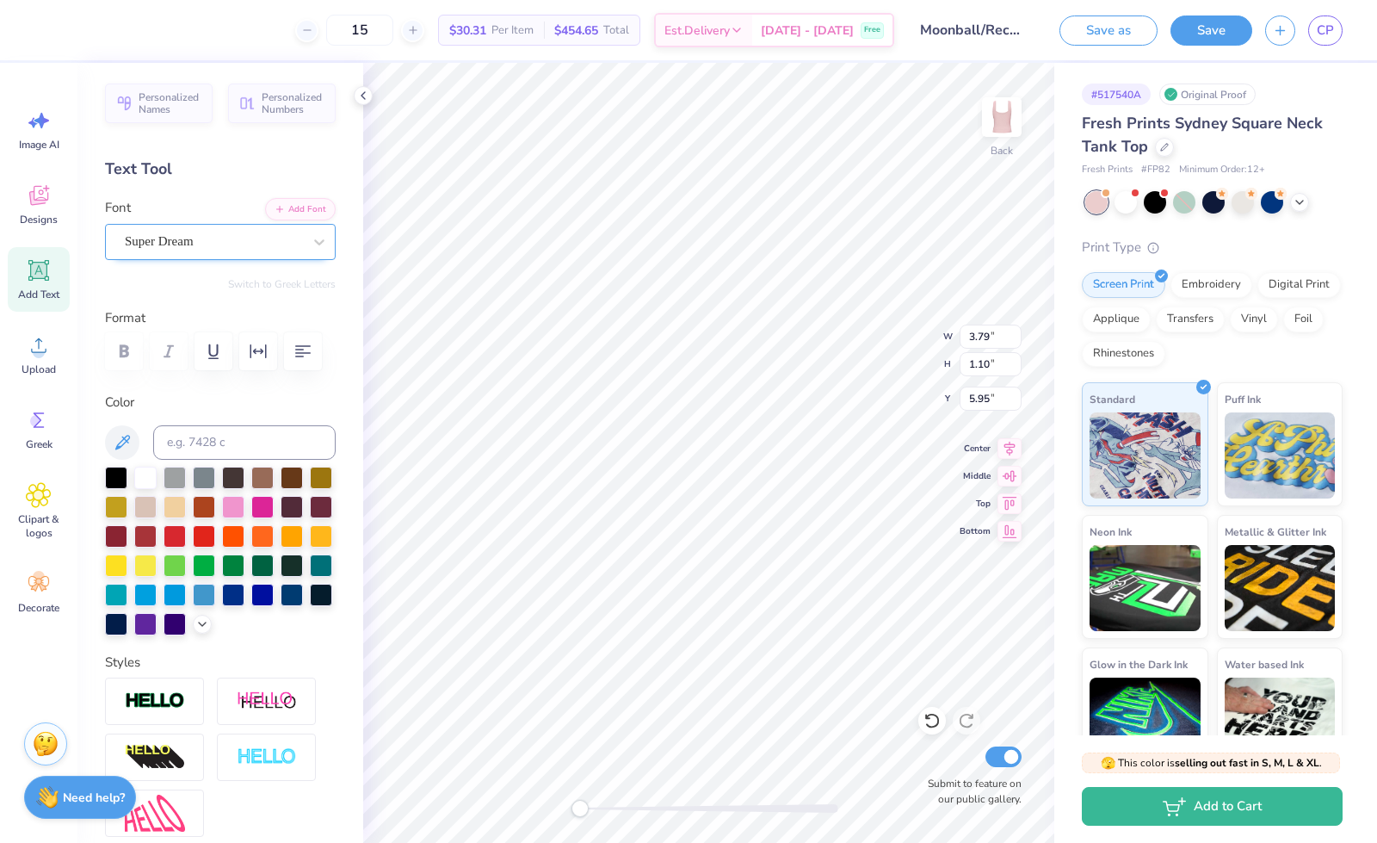
click at [226, 241] on div "Super Dream" at bounding box center [213, 241] width 181 height 27
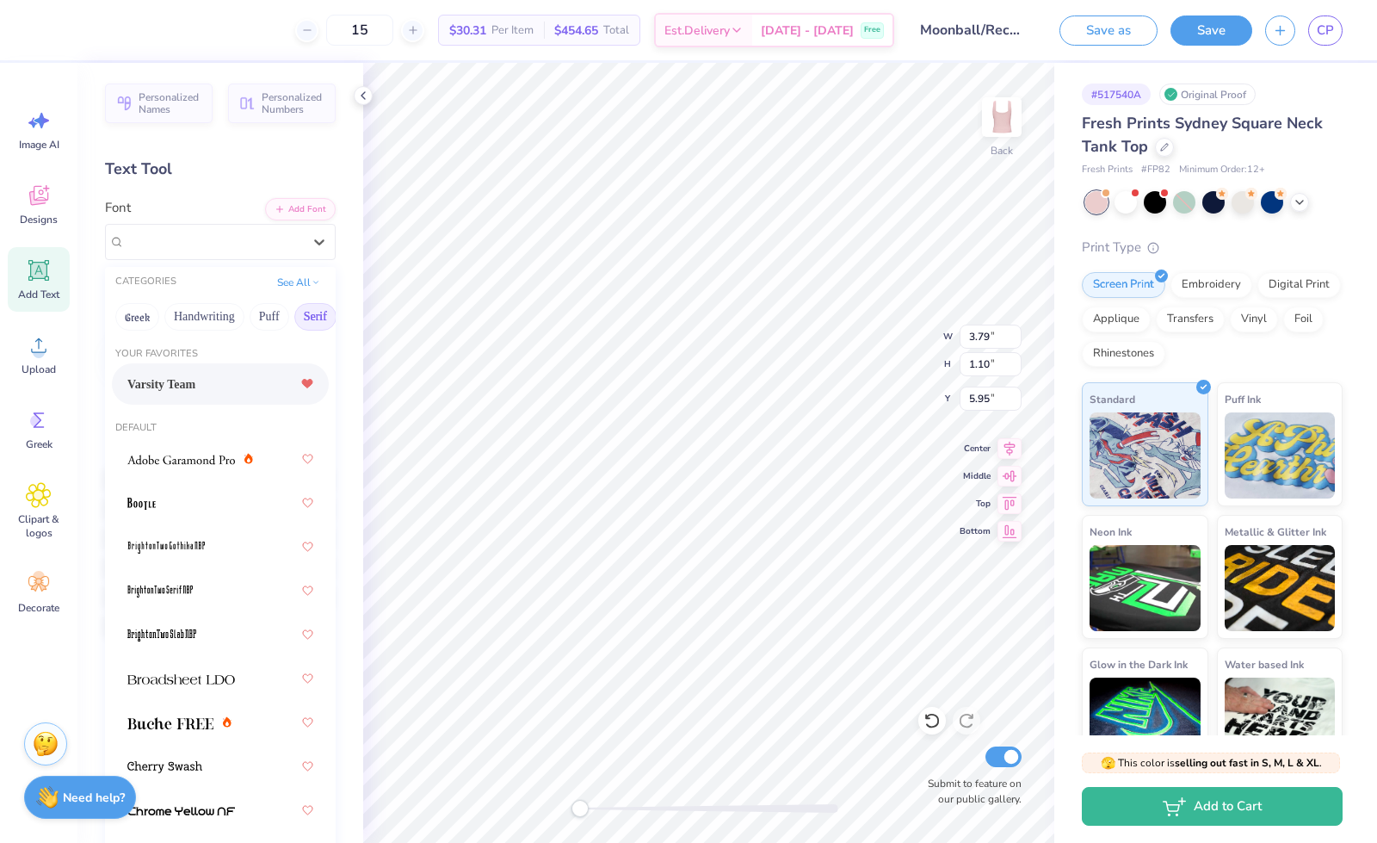
click at [185, 375] on span "Varsity Team" at bounding box center [161, 384] width 68 height 18
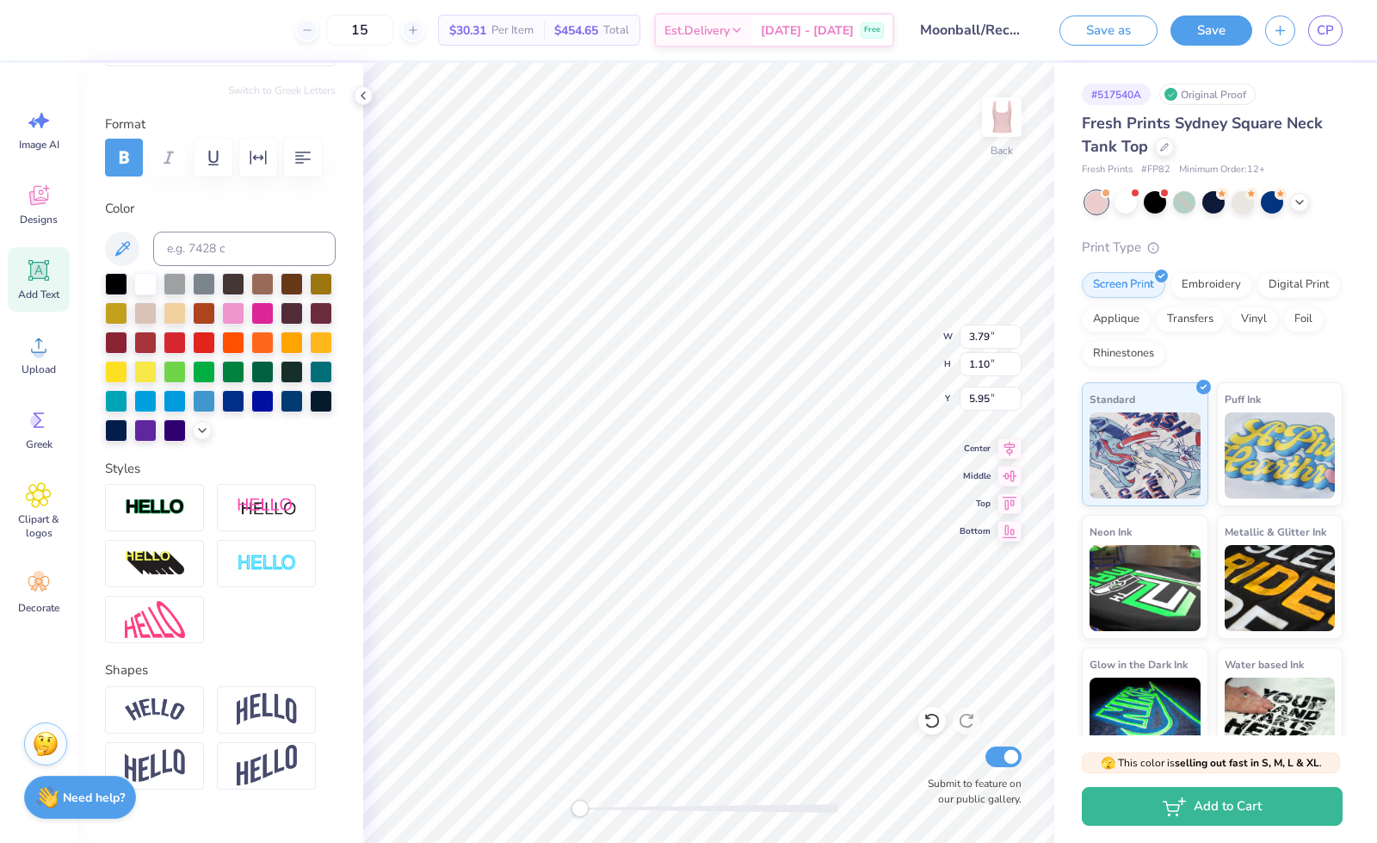
scroll to position [195, 0]
type textarea "Beta"
click at [174, 637] on img at bounding box center [155, 618] width 60 height 37
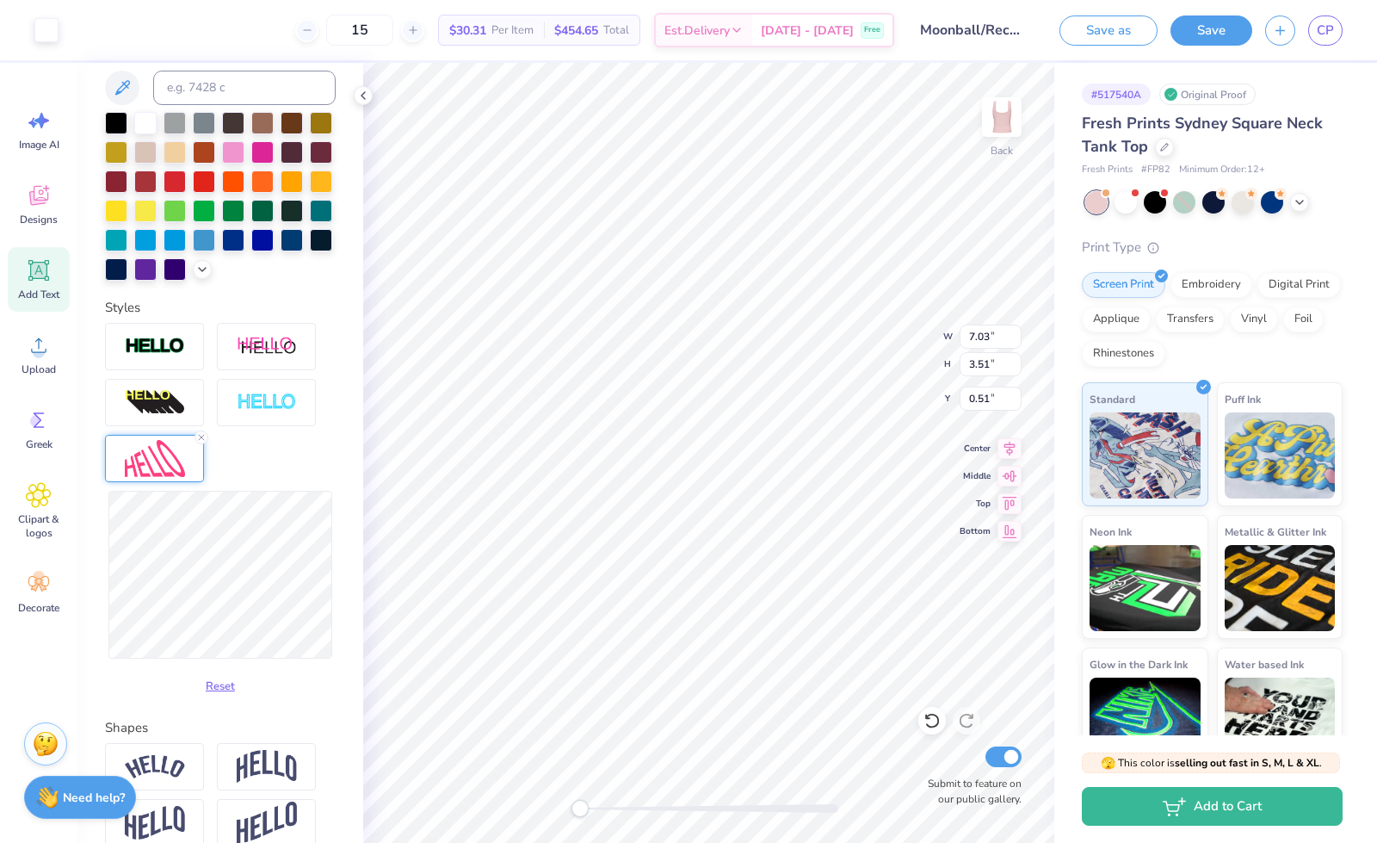
scroll to position [254, 0]
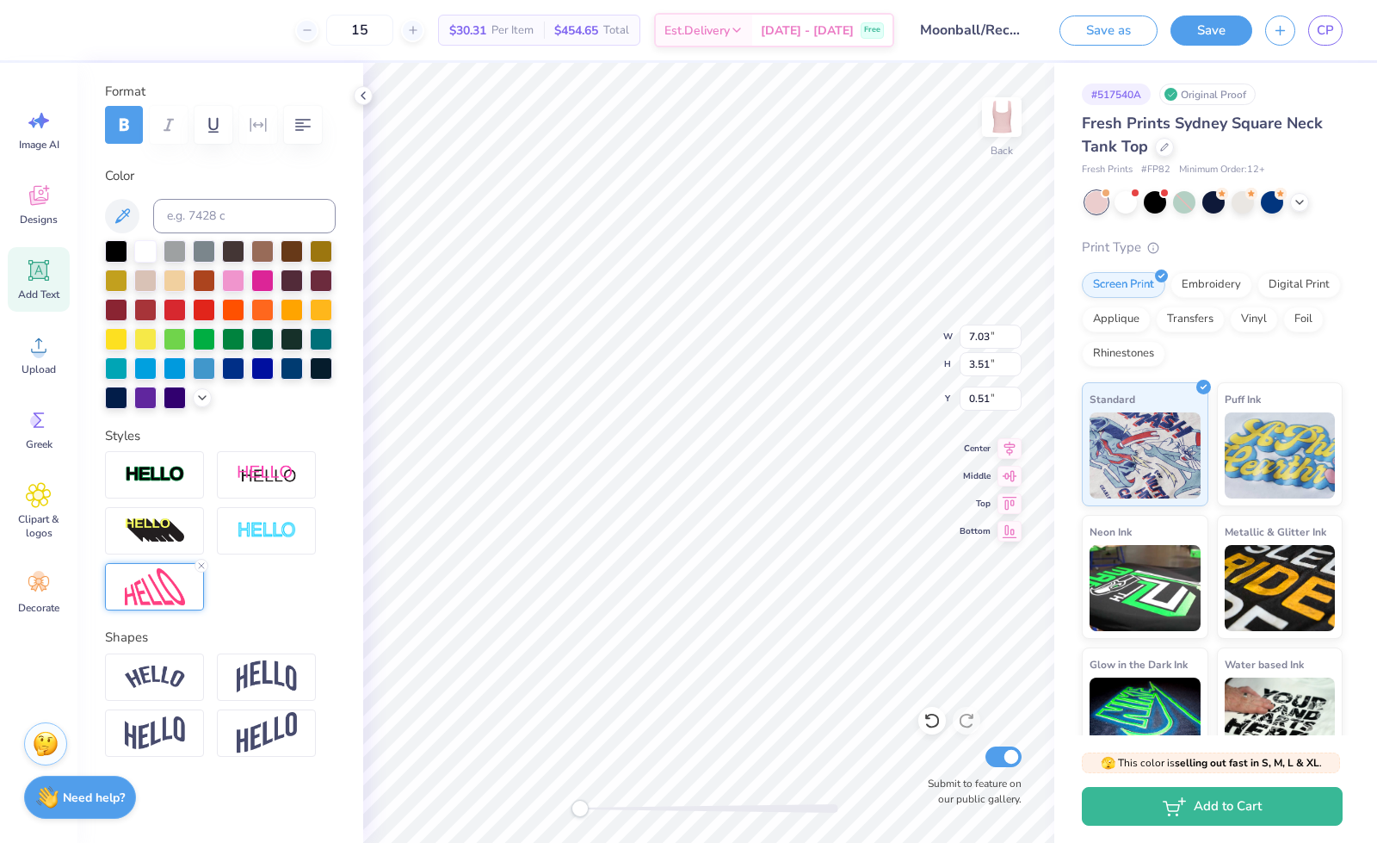
click at [159, 591] on img at bounding box center [155, 586] width 60 height 37
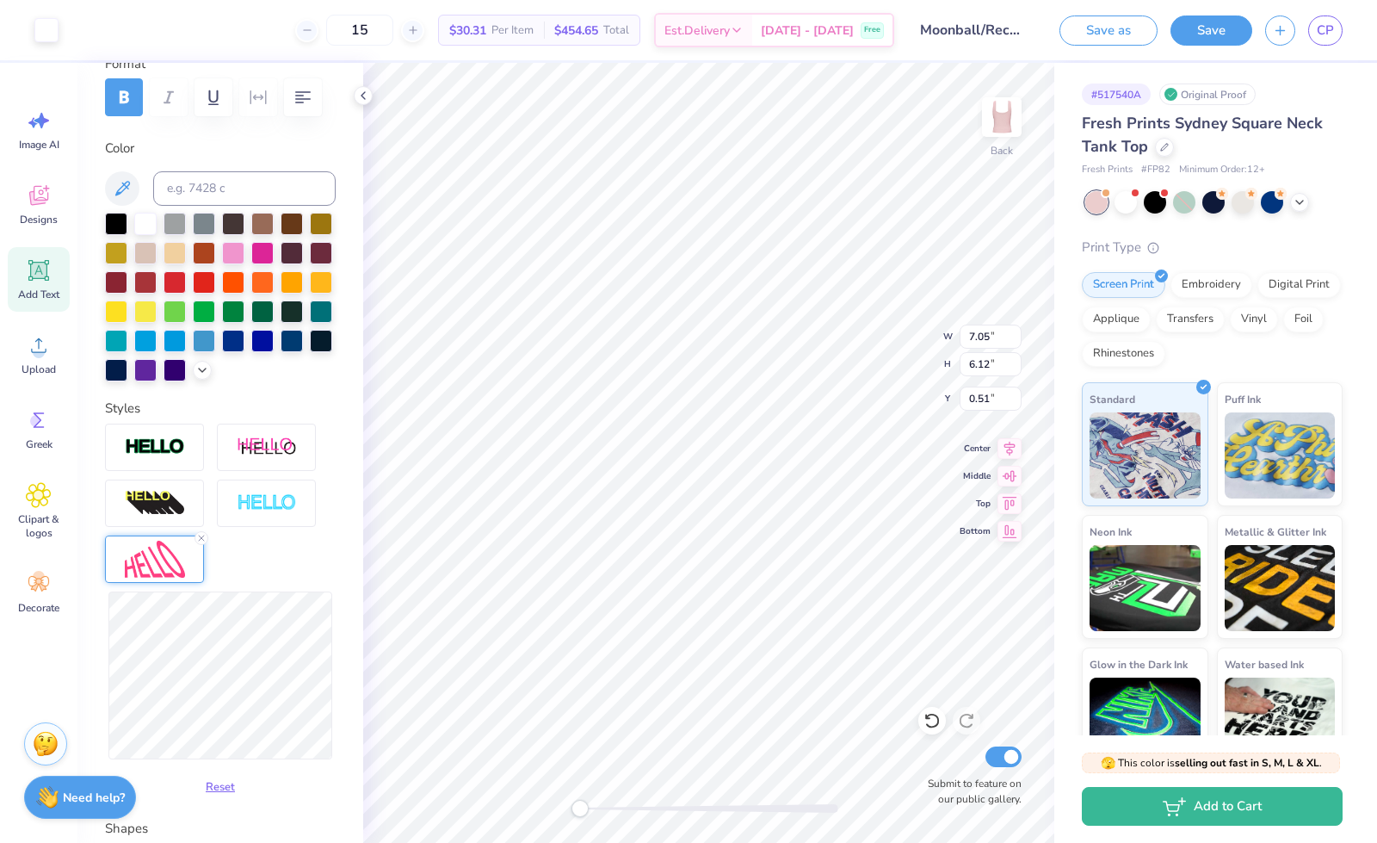
type input "5.40"
type input "4.85"
type input "0.95"
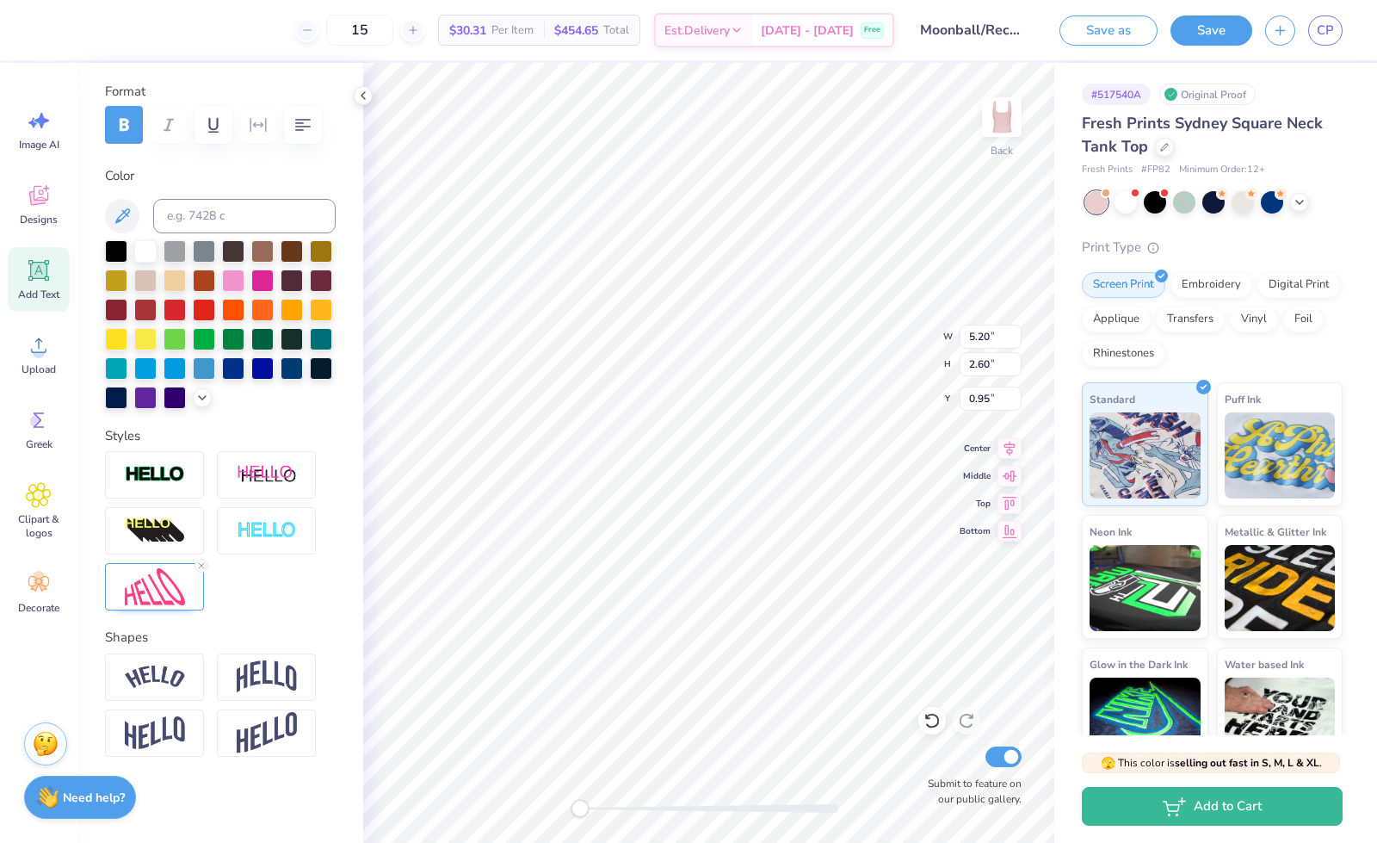
type input "5.20"
type input "2.60"
type input "0.95"
type input "5.94"
type input "2.97"
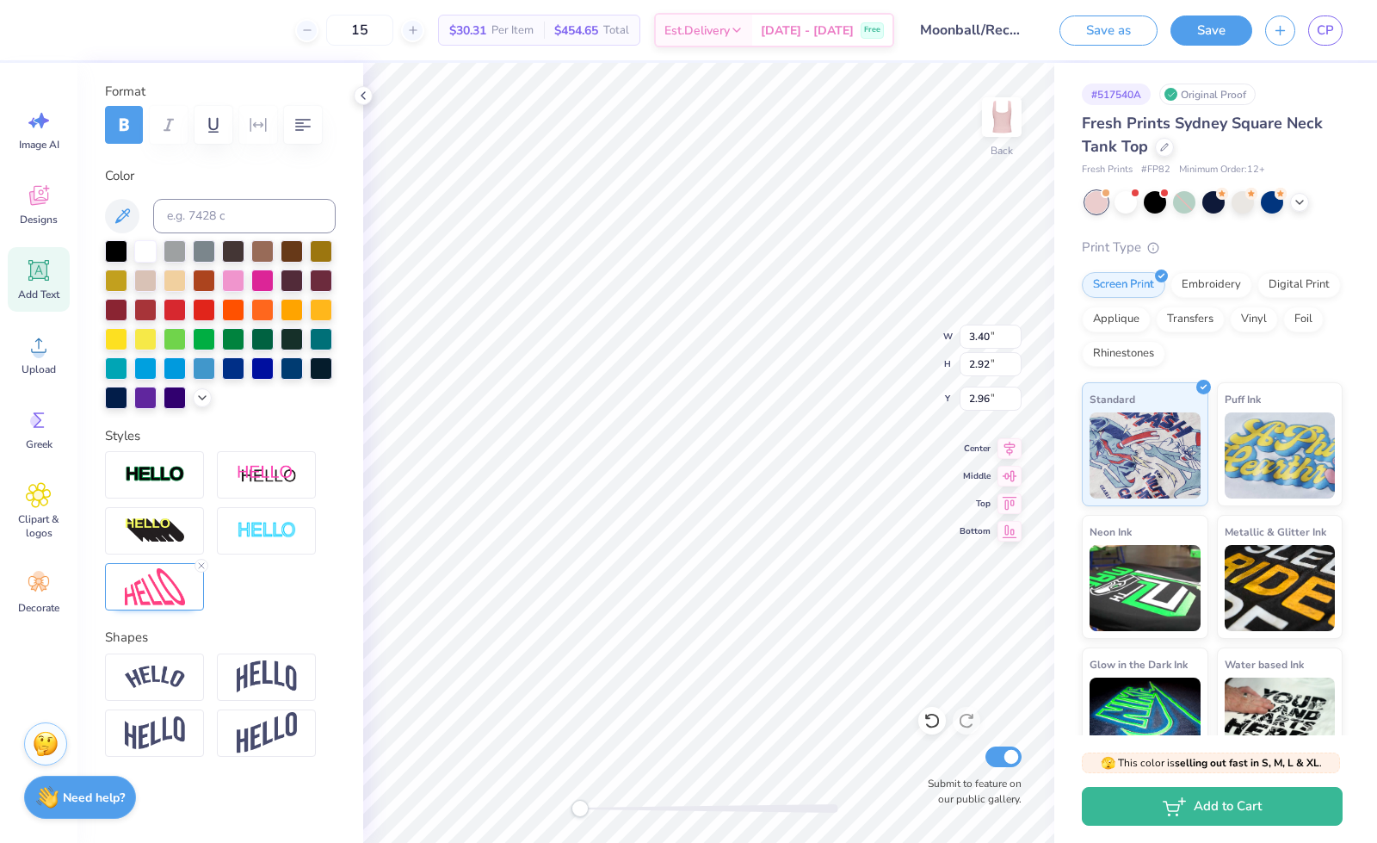
type input "0.79"
type input "5.94"
type input "2.97"
type input "1.52"
type input "3.40"
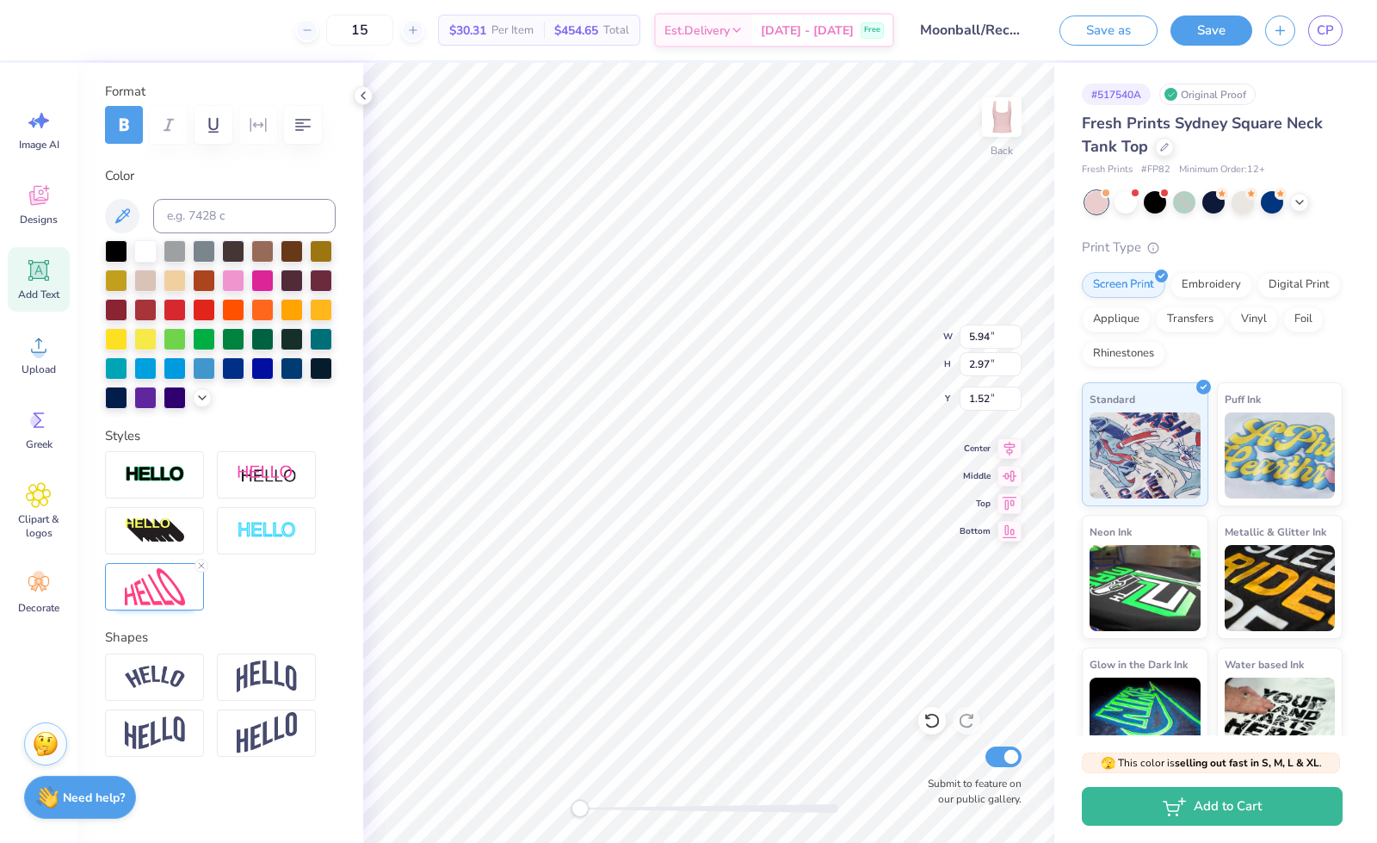
type input "2.92"
type input "4.54"
click at [45, 510] on div "Clipart & logos" at bounding box center [39, 511] width 62 height 78
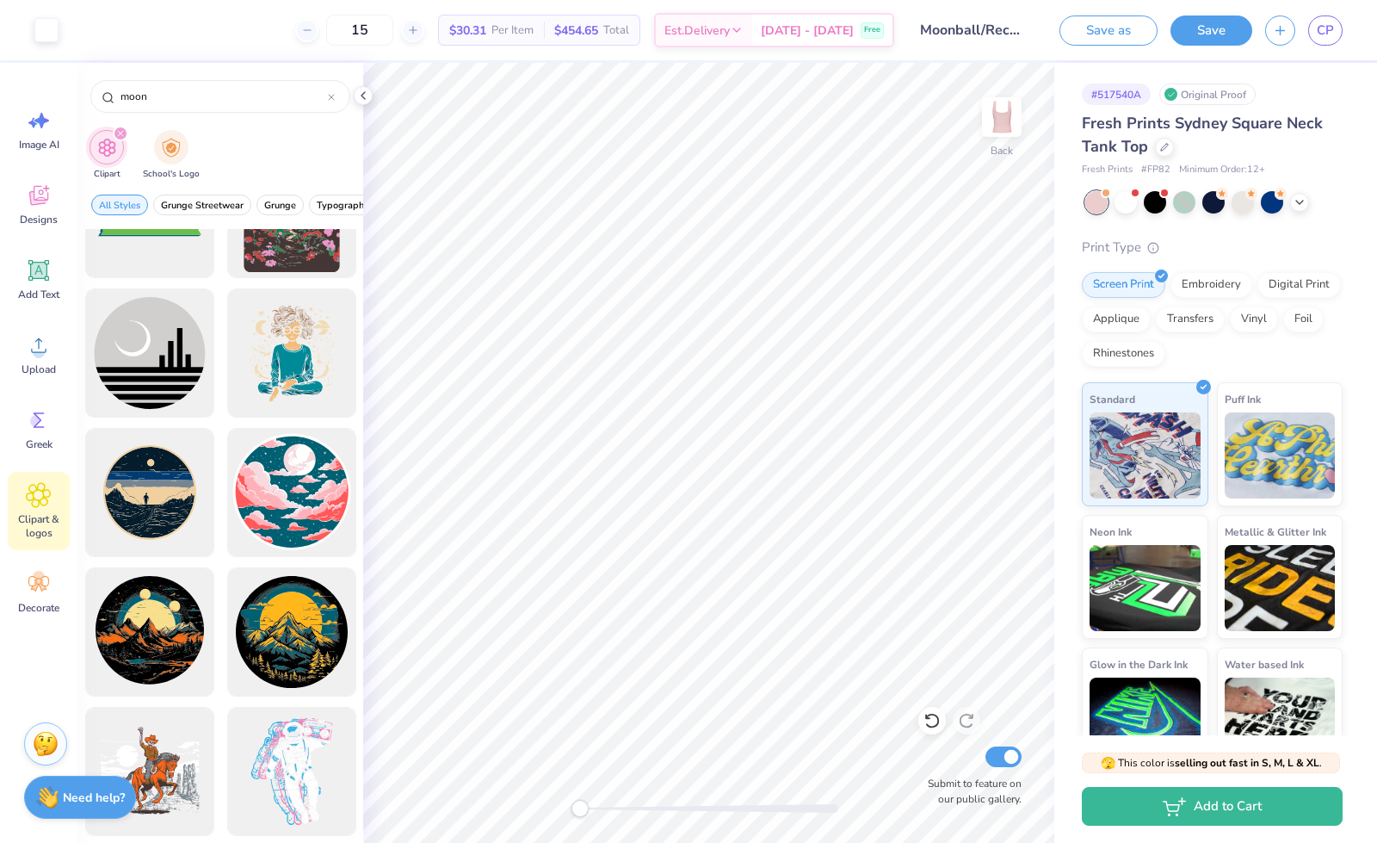
scroll to position [2032, 0]
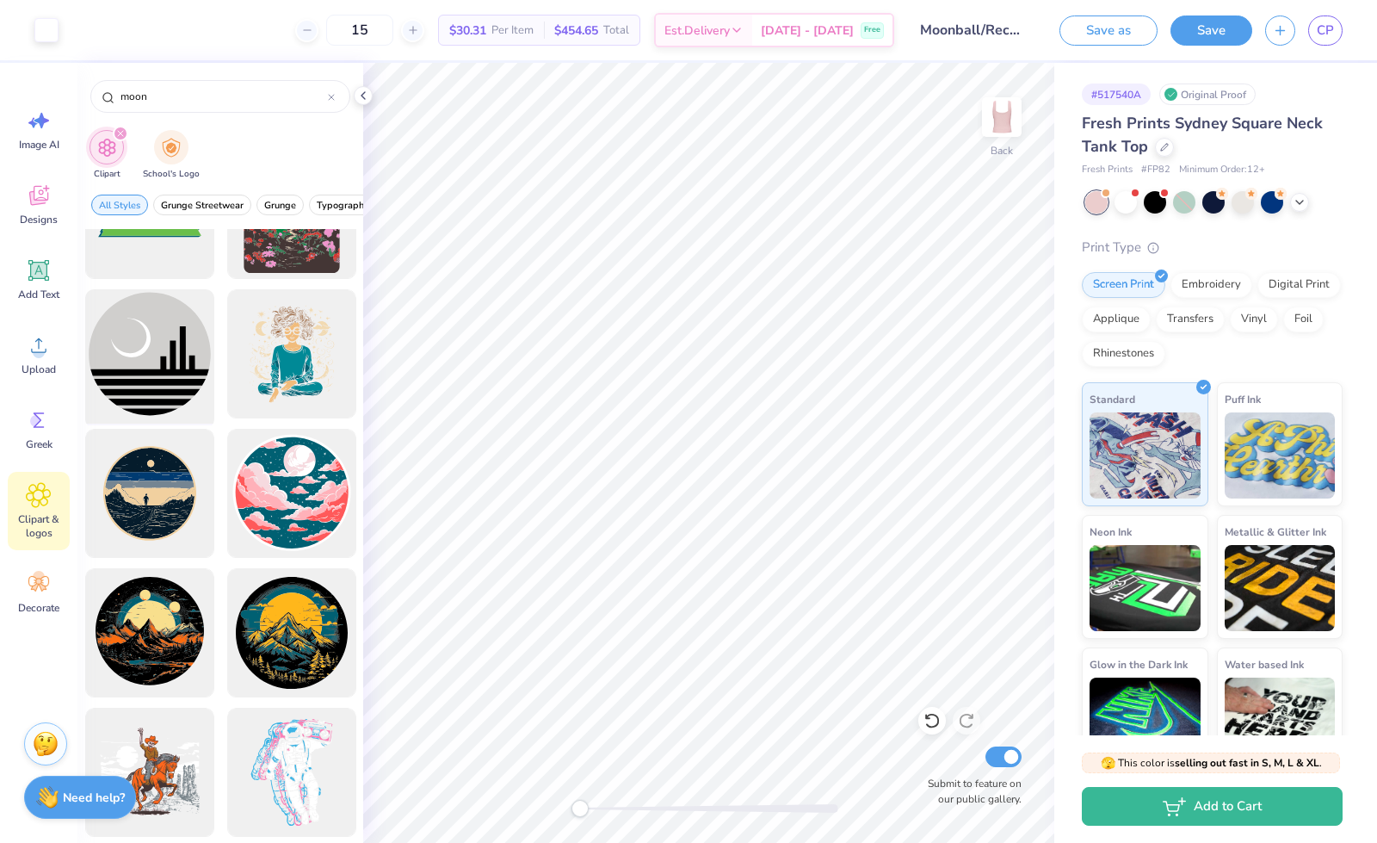
click at [158, 352] on div at bounding box center [149, 354] width 142 height 142
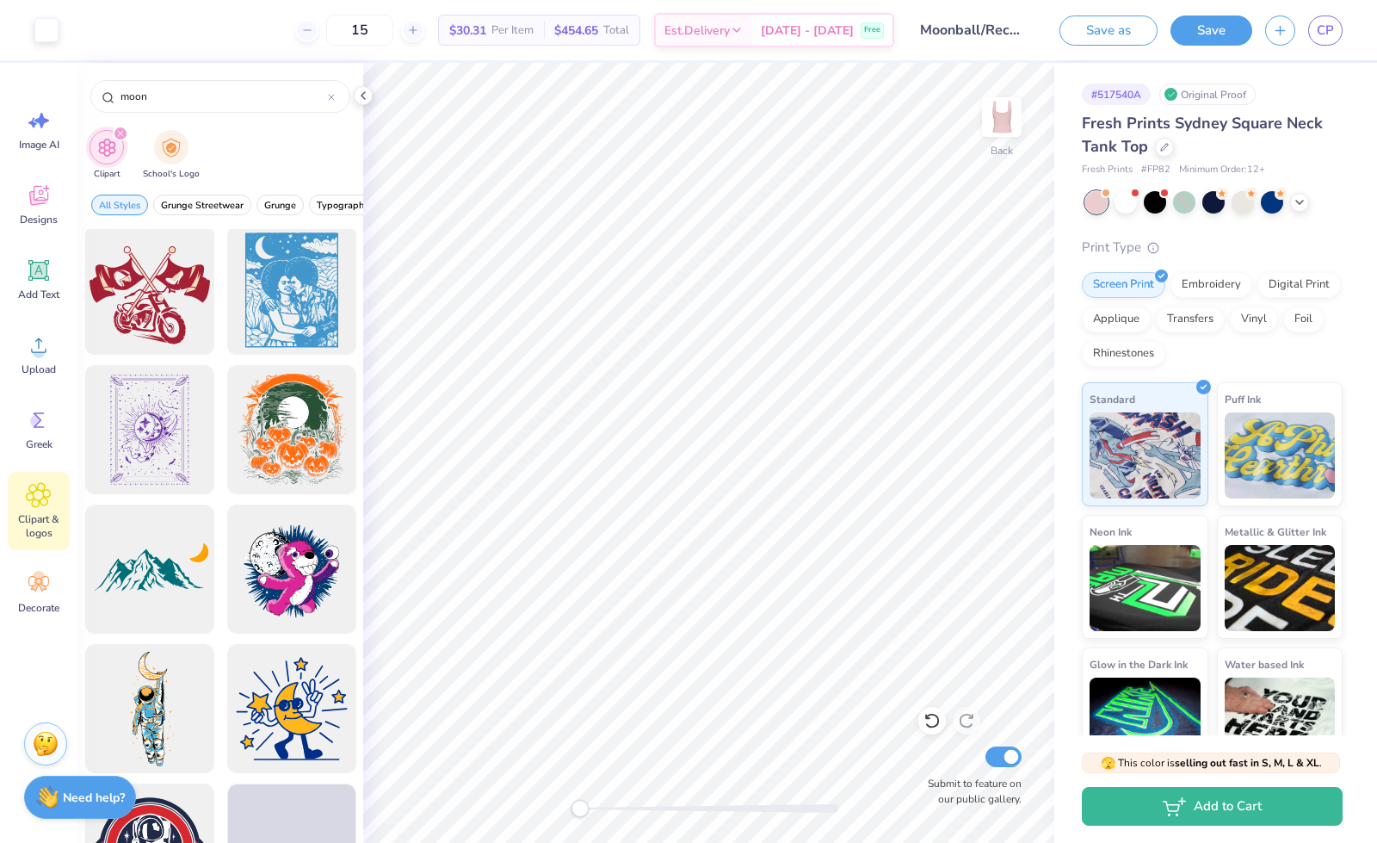
scroll to position [4621, 0]
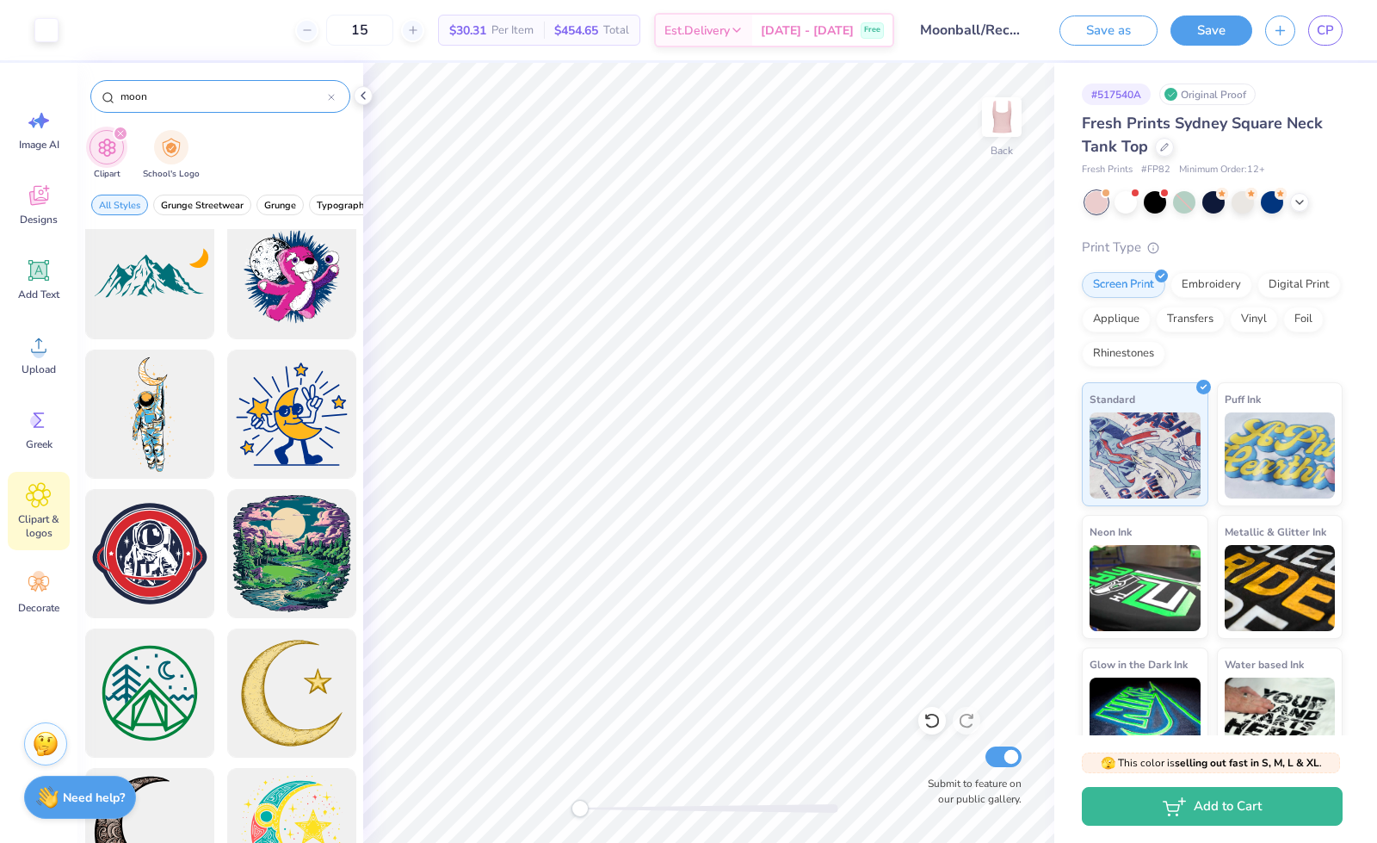
click at [120, 101] on input "moon" at bounding box center [223, 96] width 209 height 17
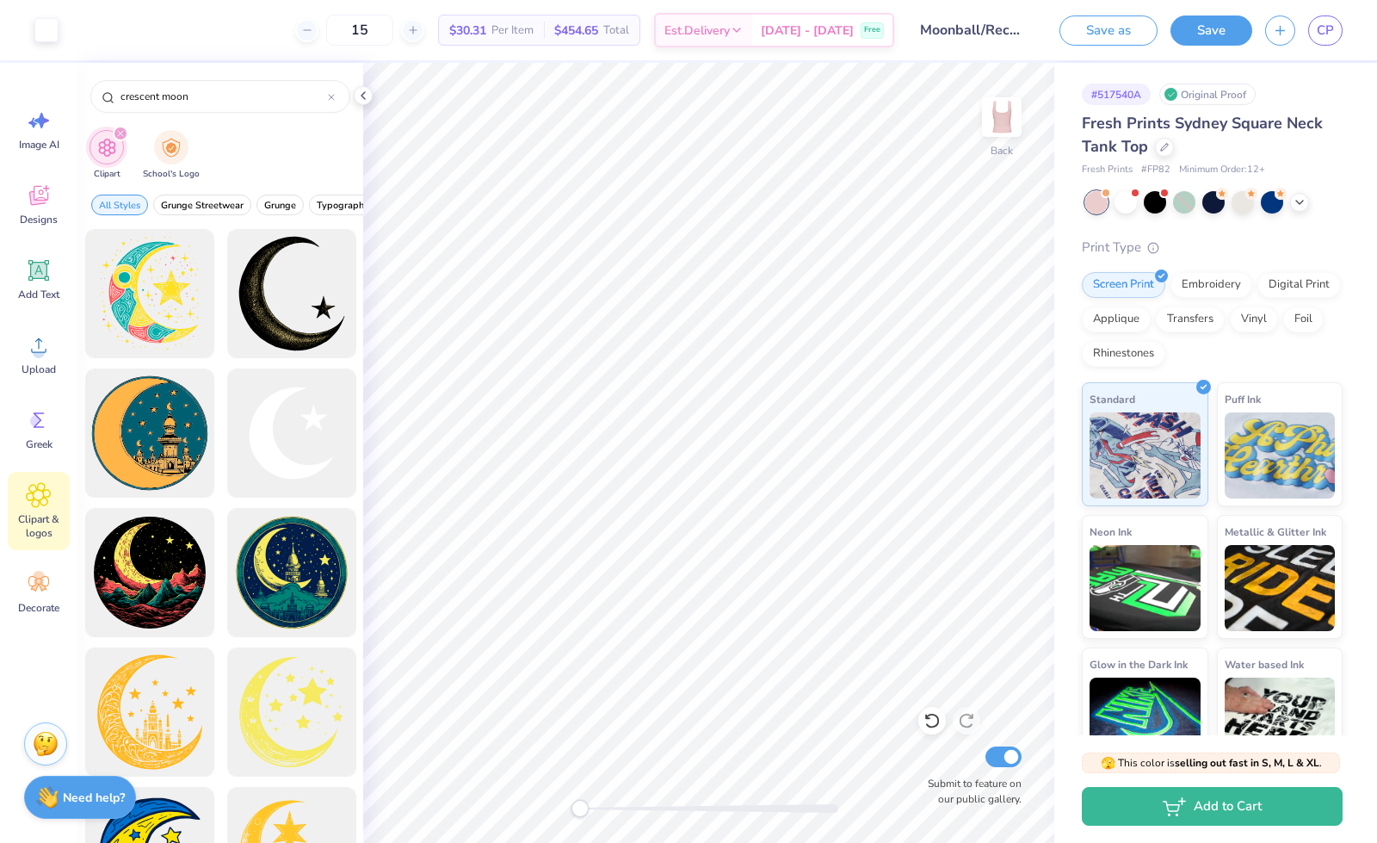
scroll to position [275, 0]
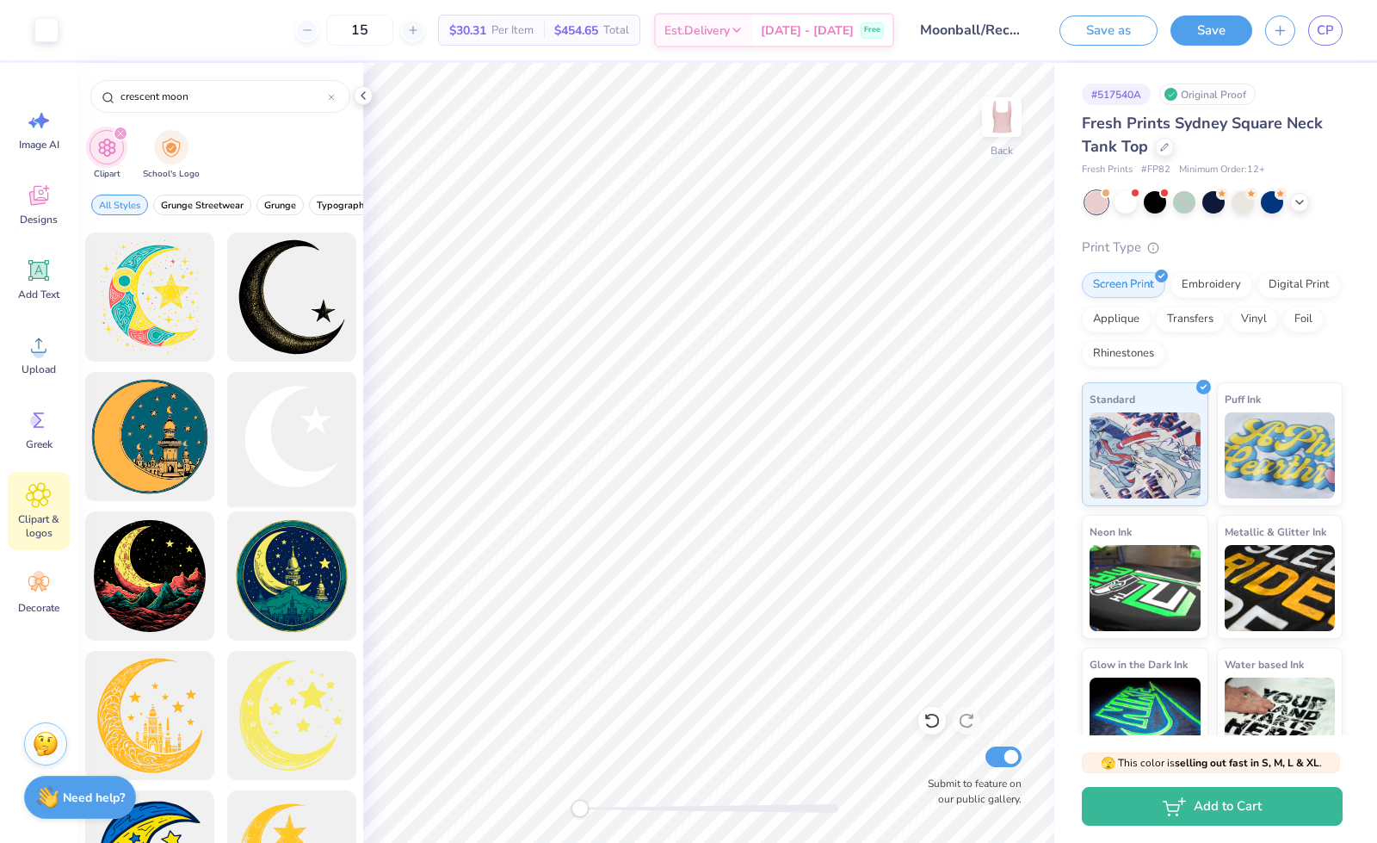
type input "crescent moon"
click at [293, 429] on div at bounding box center [291, 437] width 142 height 142
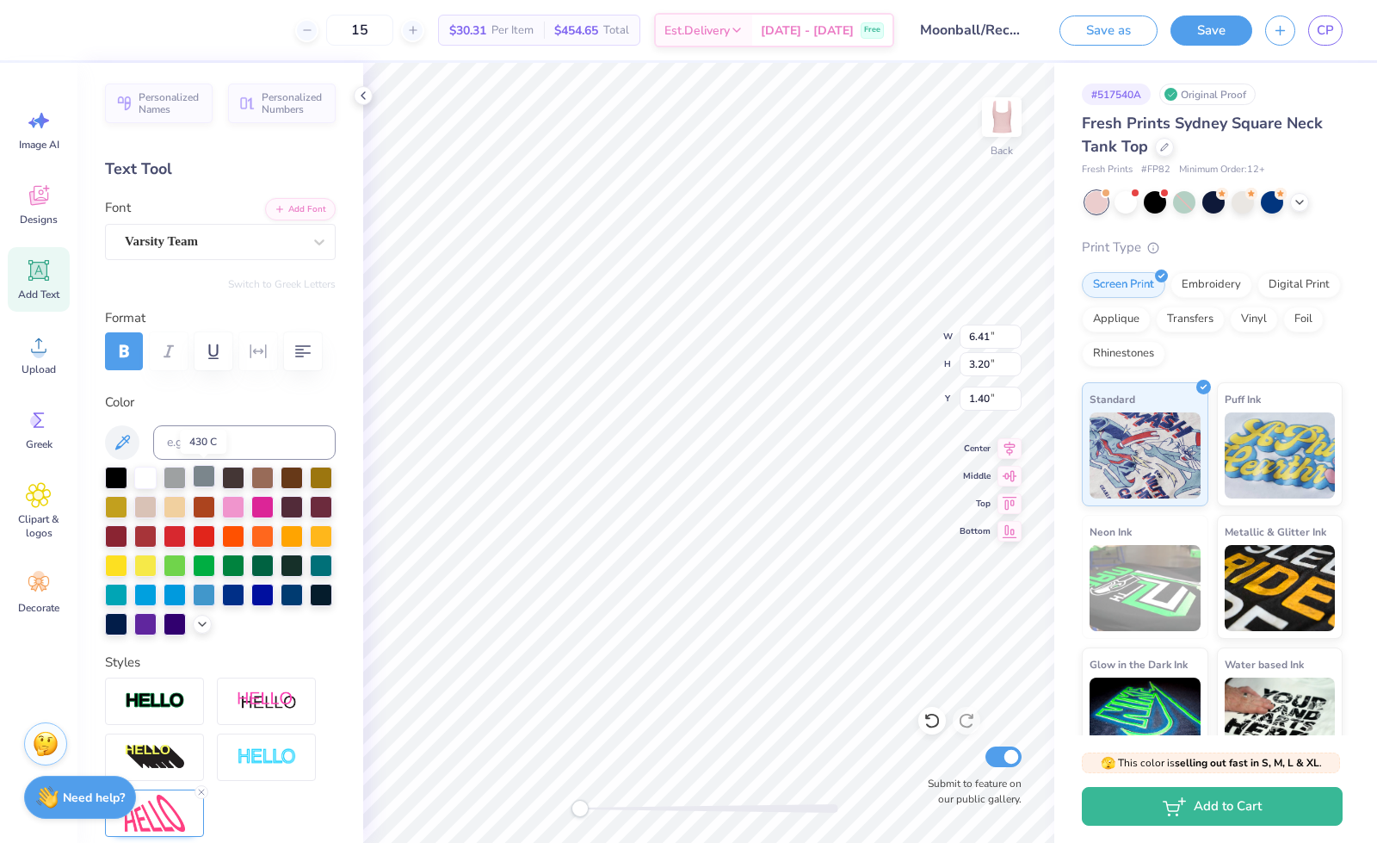
scroll to position [254, 0]
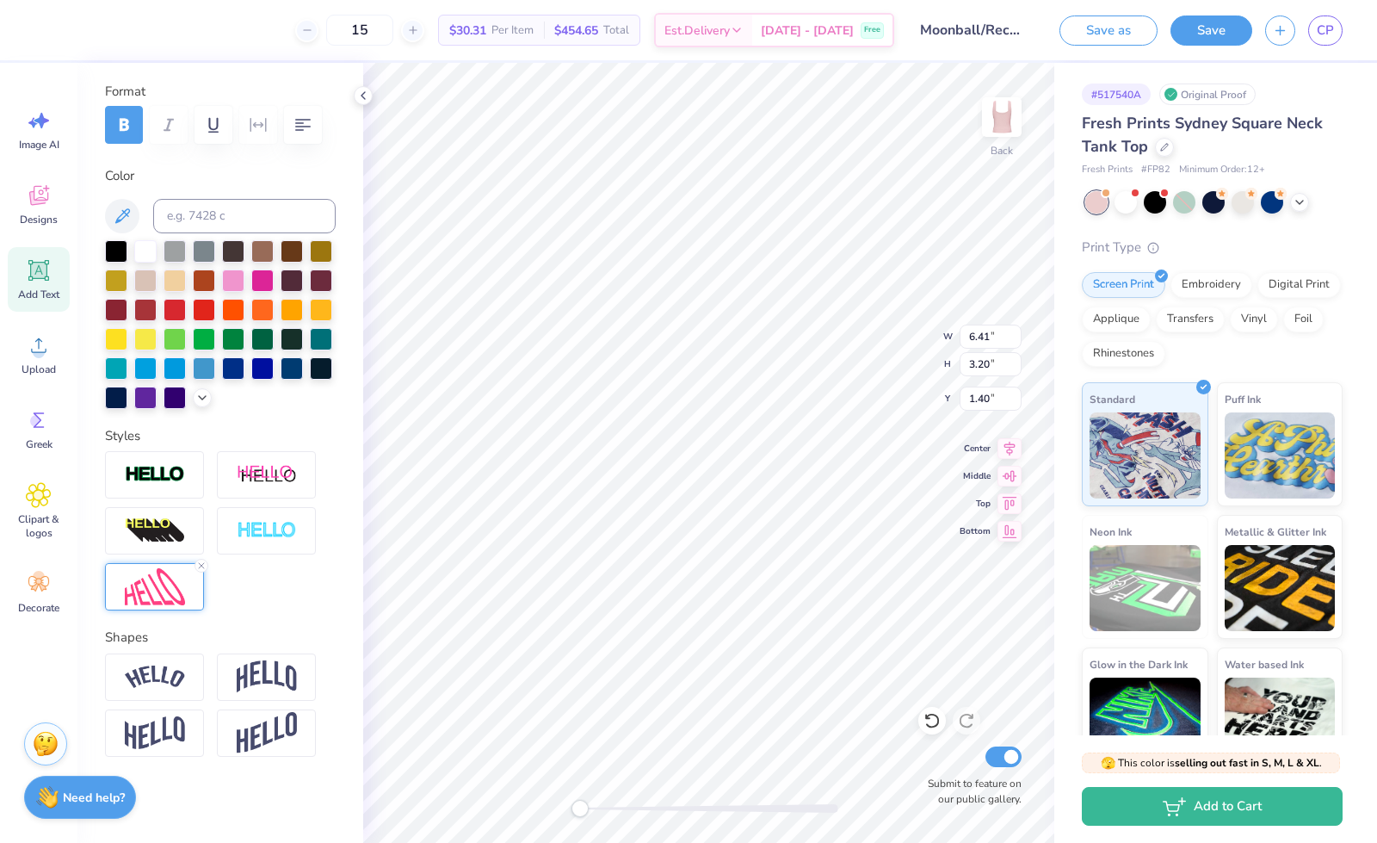
click at [134, 592] on img at bounding box center [155, 586] width 60 height 37
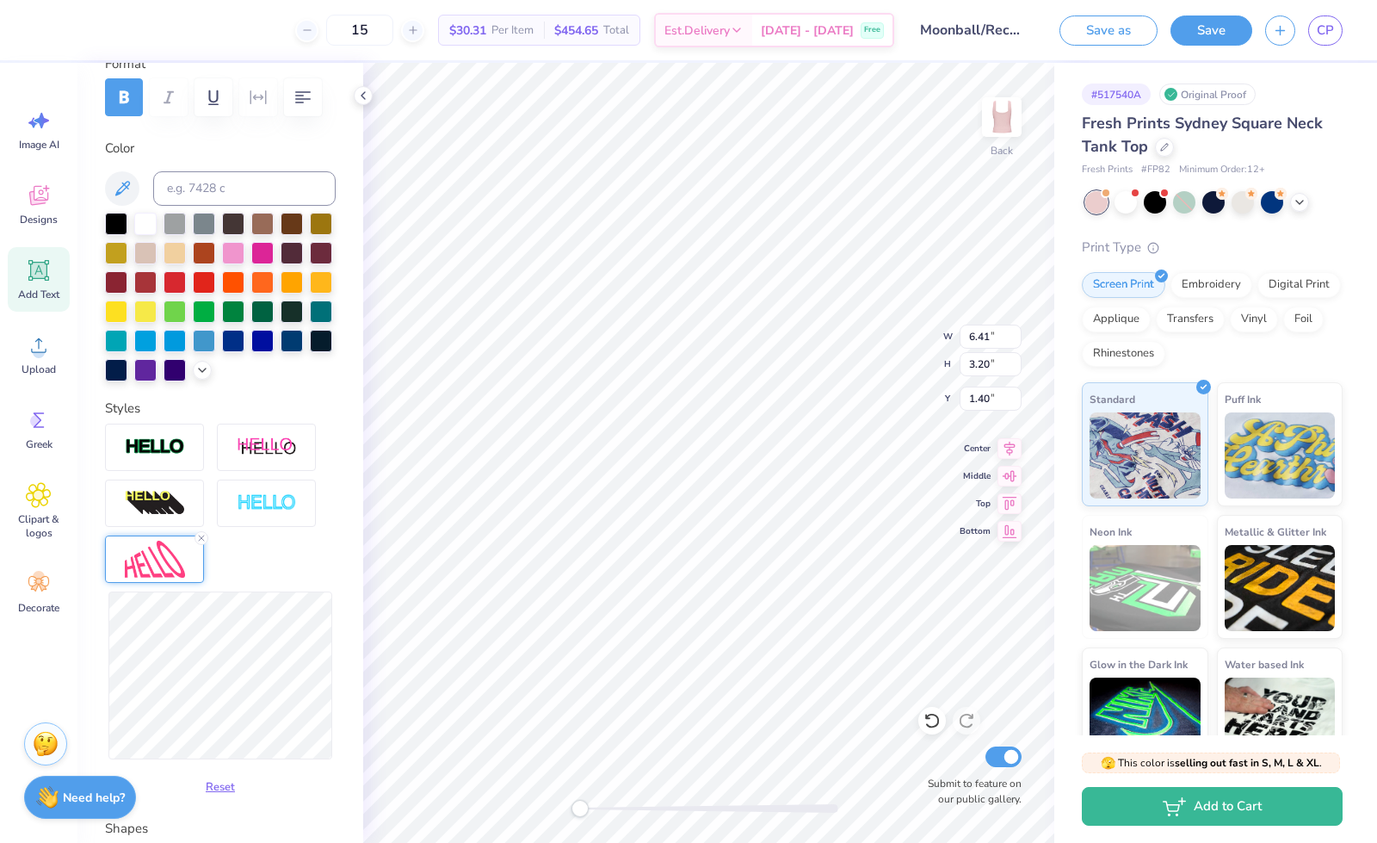
scroll to position [404, 0]
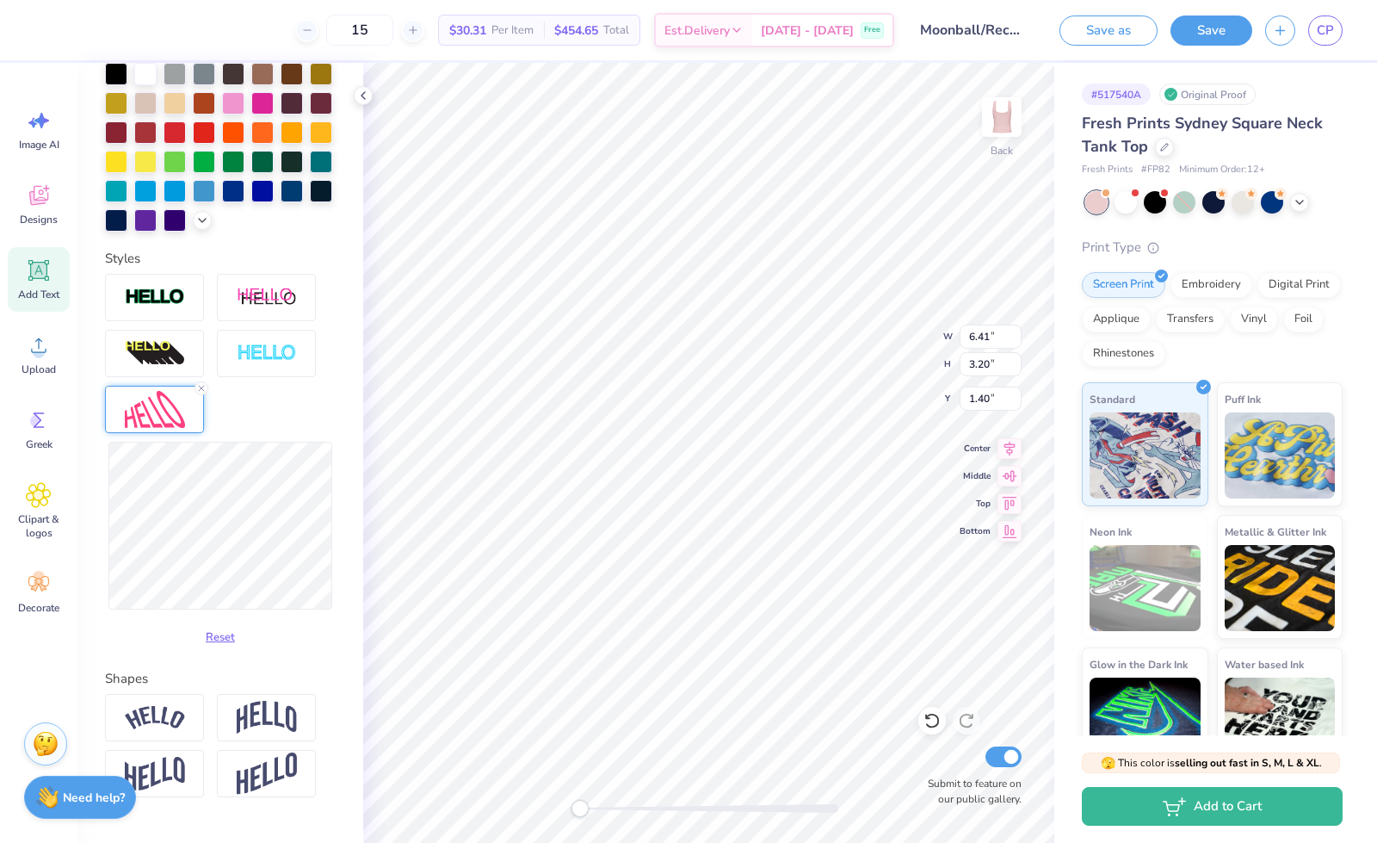
type input "3.40"
type input "2.92"
type input "4.01"
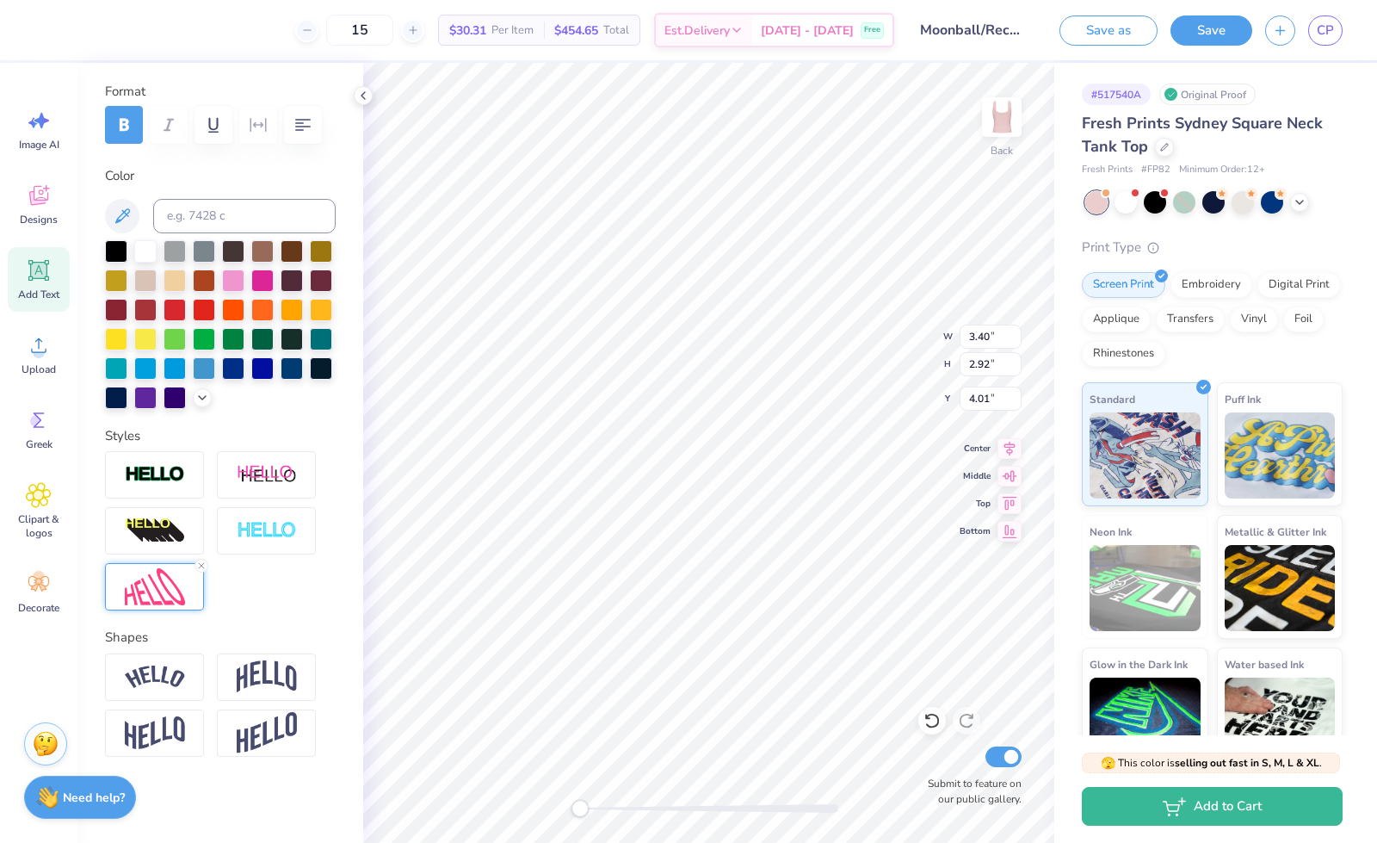
click at [166, 591] on img at bounding box center [155, 586] width 60 height 37
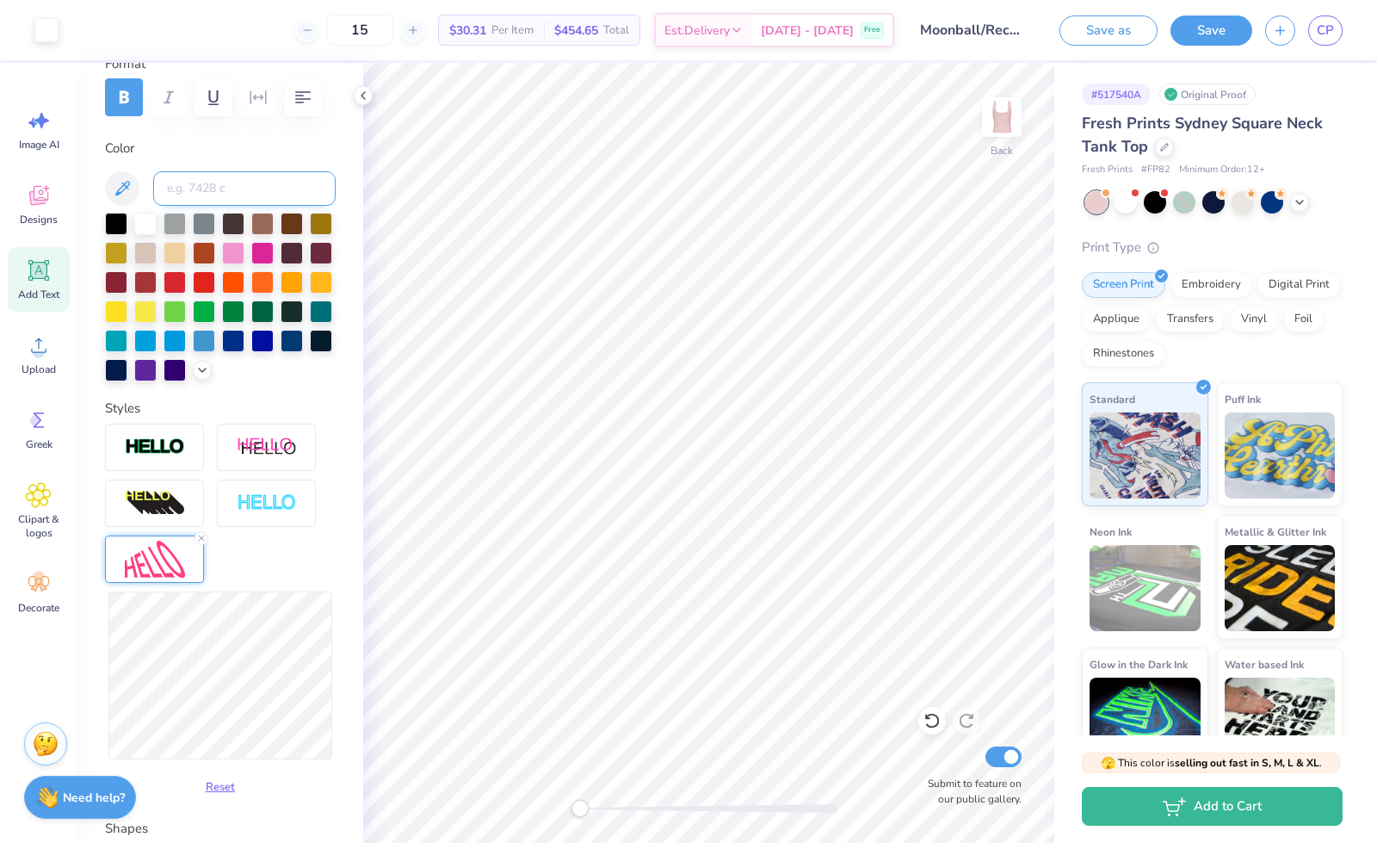
click at [224, 190] on input at bounding box center [244, 188] width 182 height 34
click at [274, 252] on div at bounding box center [262, 251] width 22 height 22
click at [930, 712] on icon at bounding box center [932, 720] width 17 height 17
type input "2.35"
type input "2.54"
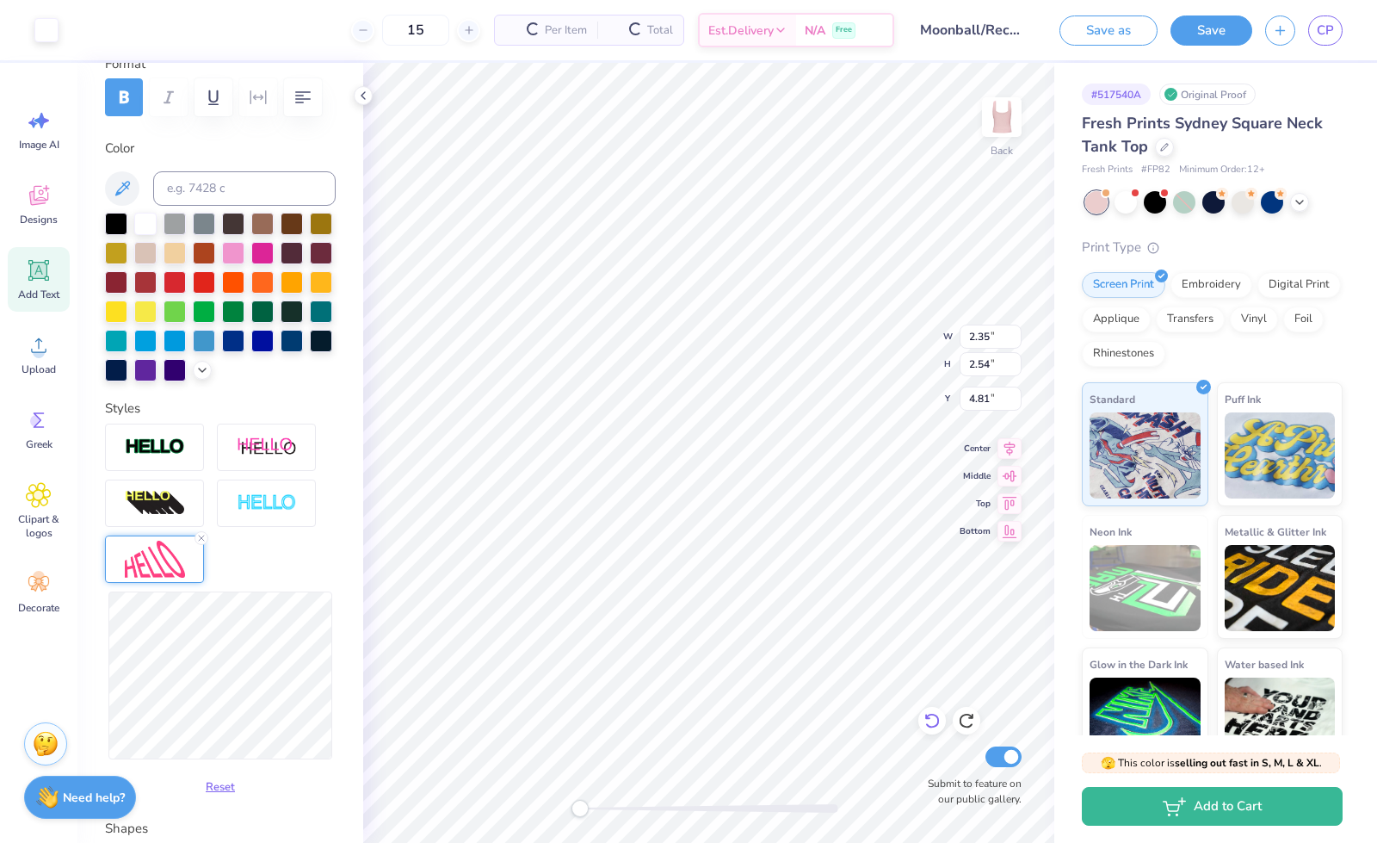
type input "4.81"
type input "6.41"
type input "3.99"
type input "1.01"
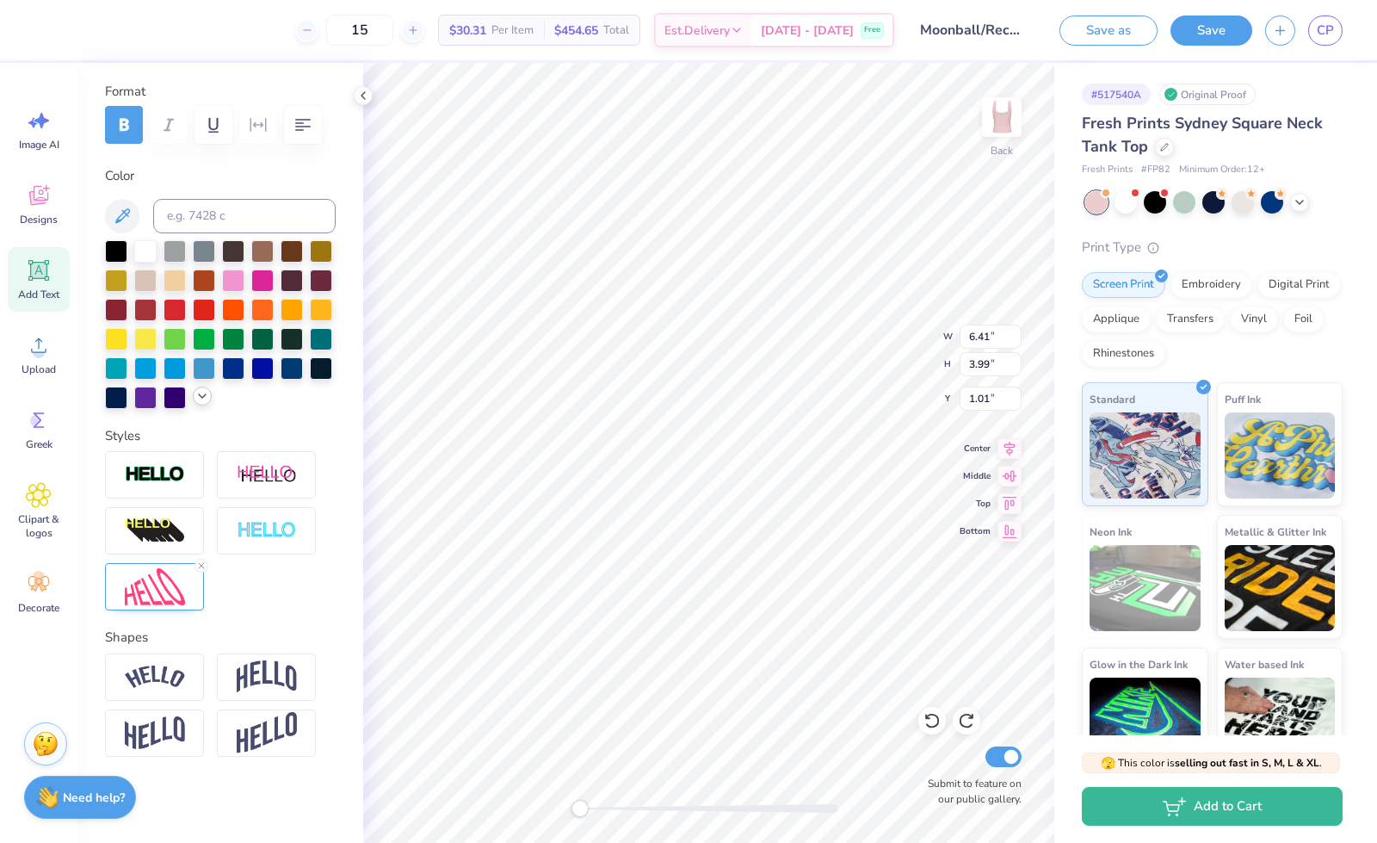
click at [195, 395] on icon at bounding box center [202, 396] width 14 height 14
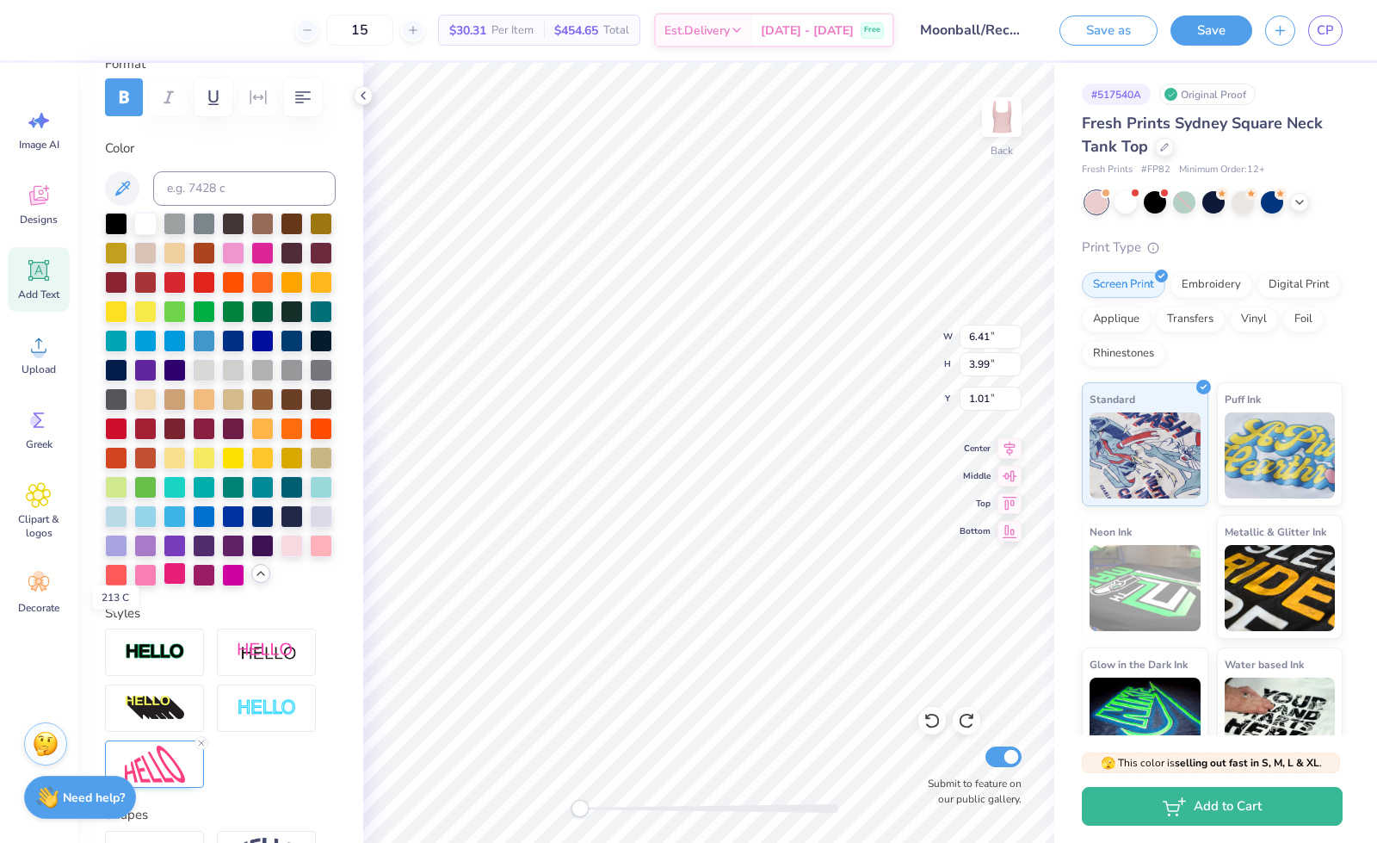
click at [164, 584] on div at bounding box center [175, 573] width 22 height 22
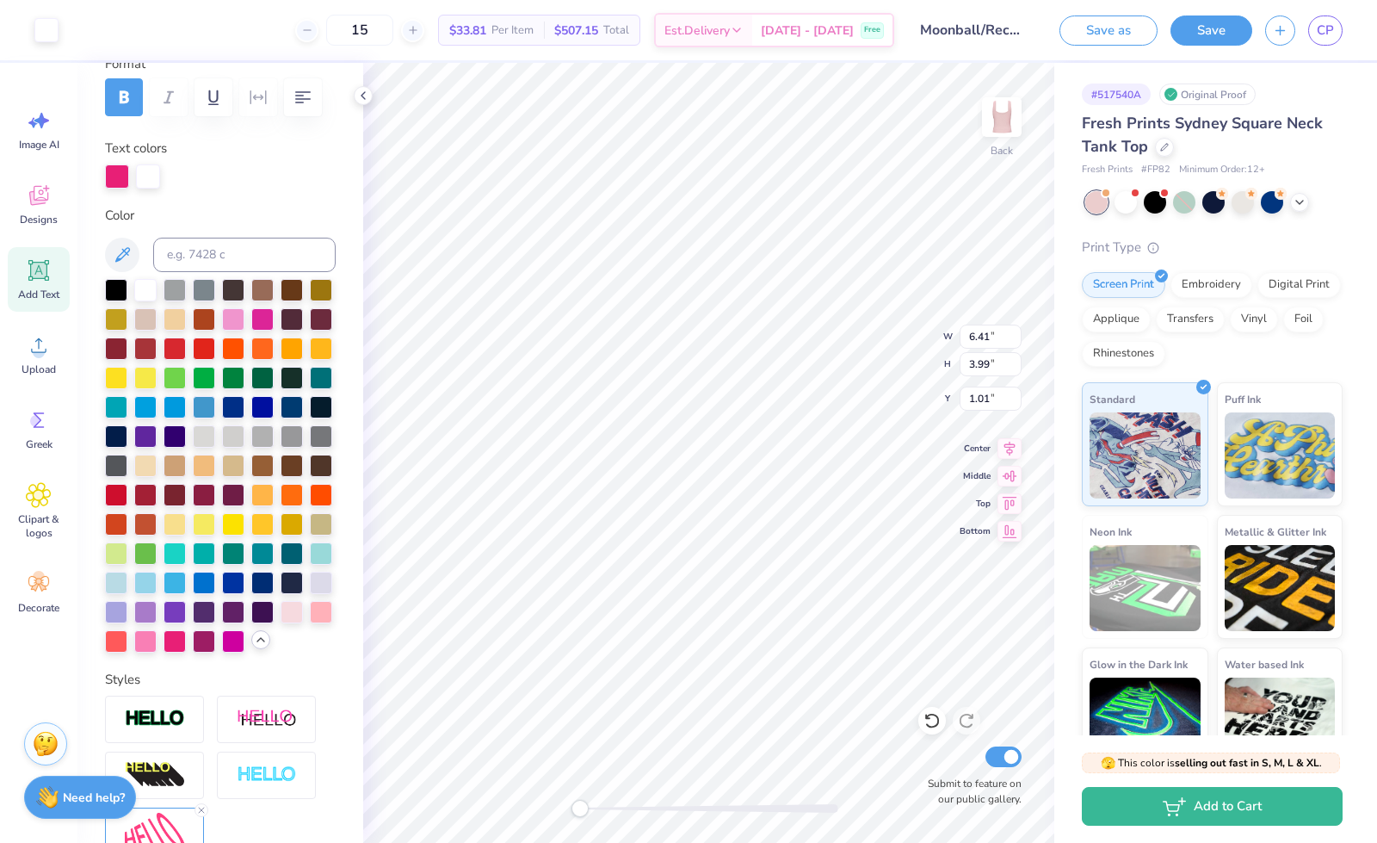
type input "2.35"
type input "2.54"
type input "4.81"
click at [157, 651] on div at bounding box center [145, 639] width 22 height 22
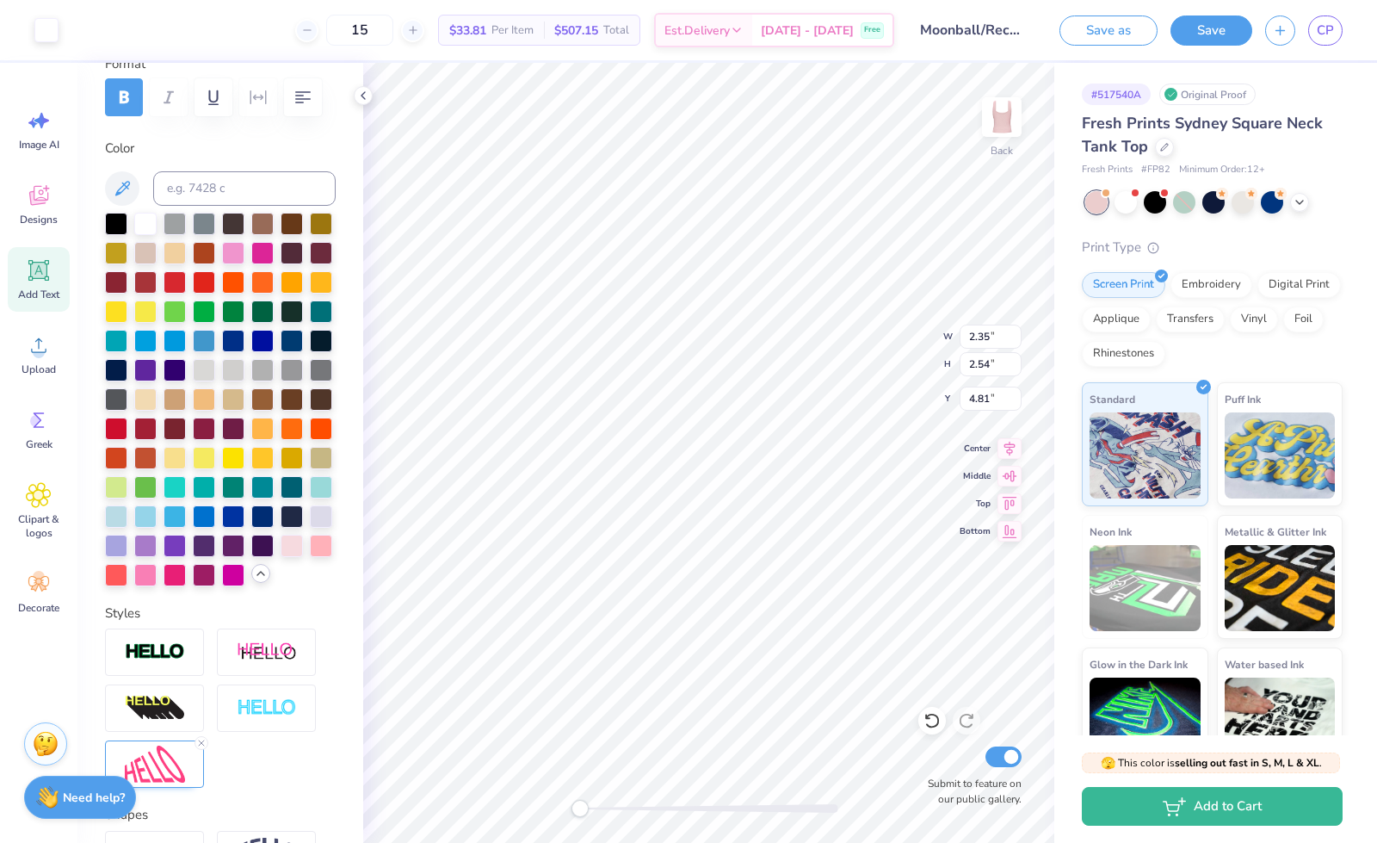
type input "3.38"
type input "3.39"
type input "3.77"
click at [164, 584] on div at bounding box center [175, 573] width 22 height 22
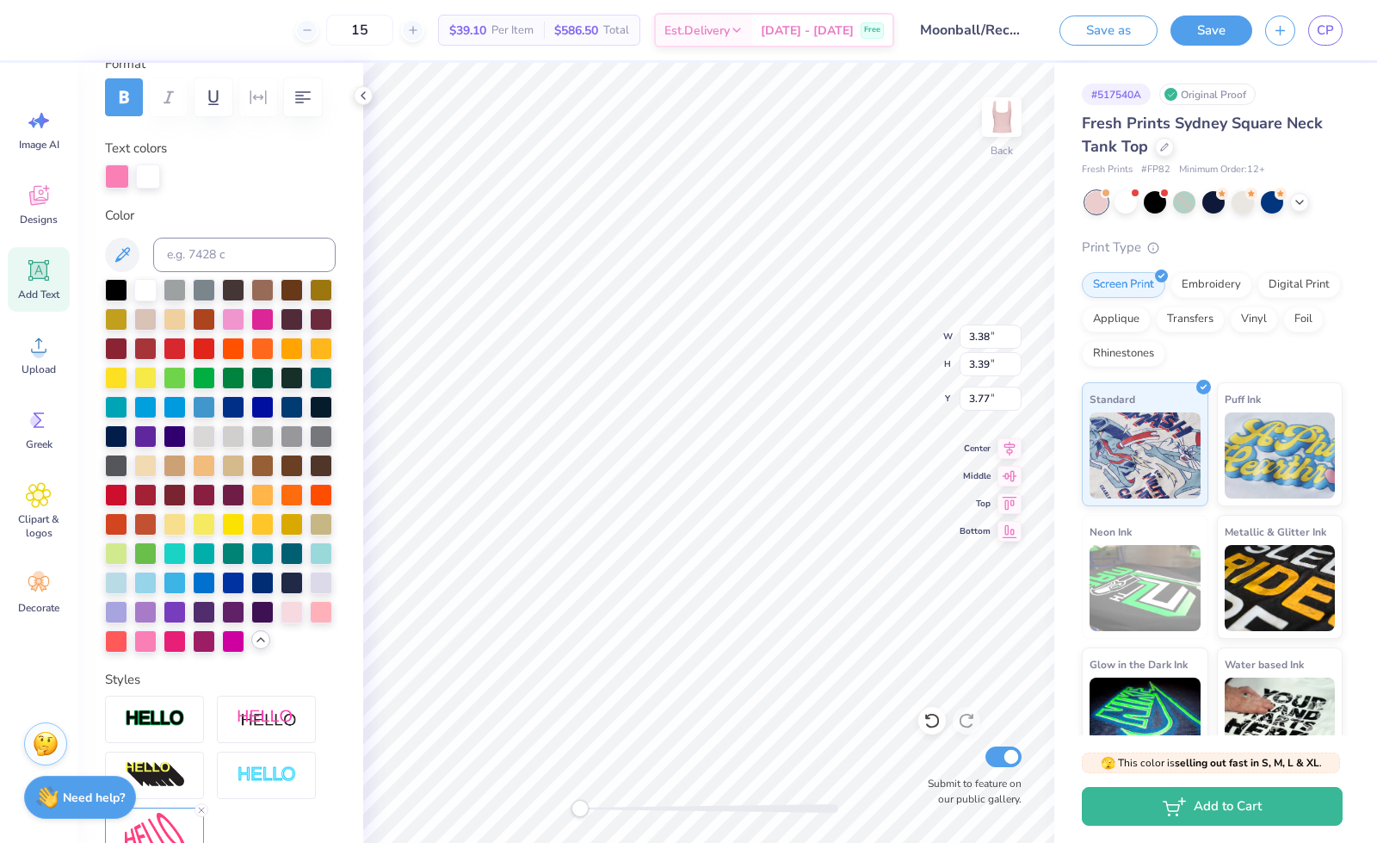
type input "6.41"
type input "3.99"
type input "1.01"
click at [157, 651] on div at bounding box center [145, 639] width 22 height 22
click at [244, 310] on div at bounding box center [233, 317] width 22 height 22
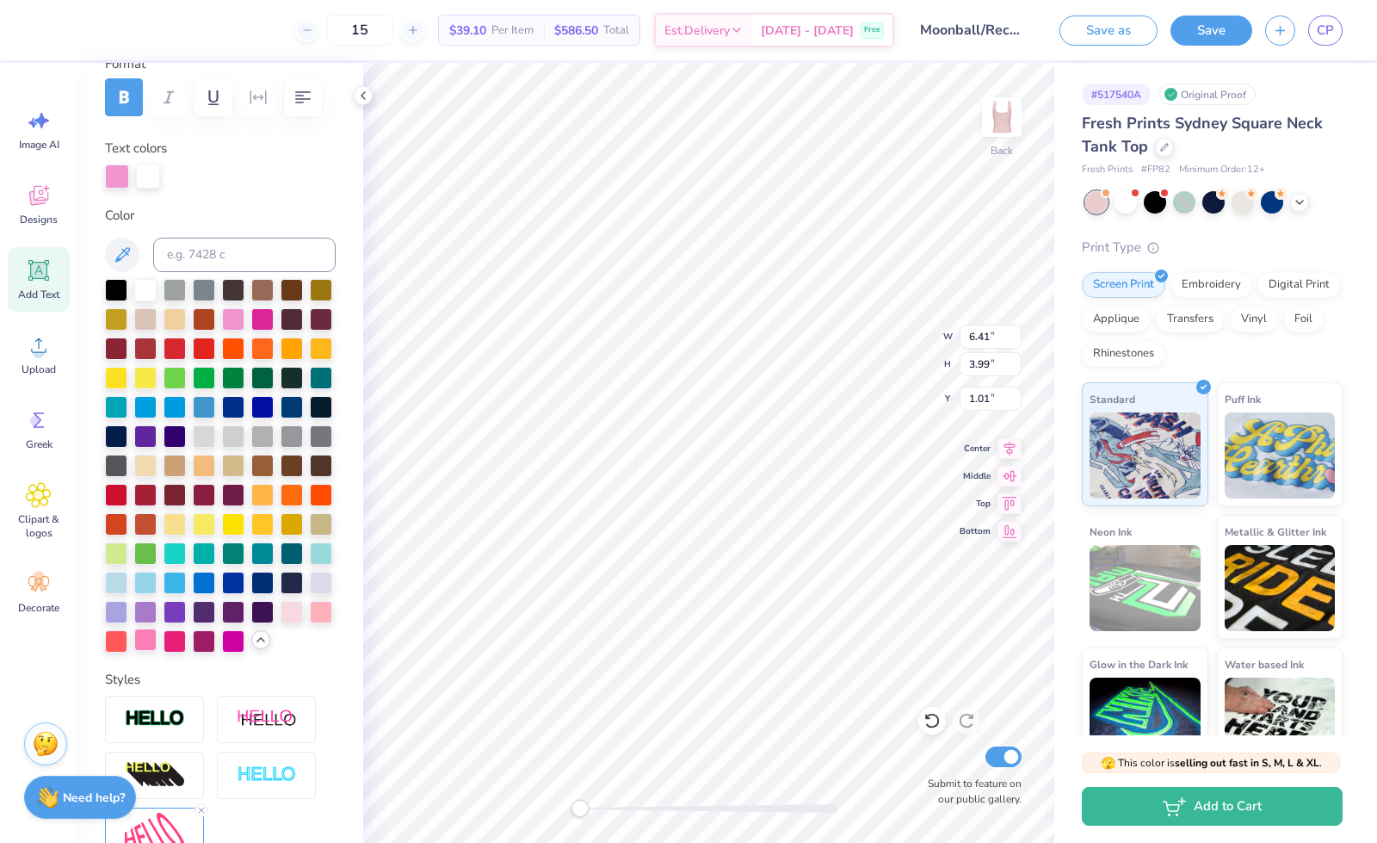
click at [157, 651] on div at bounding box center [145, 639] width 22 height 22
click at [244, 314] on div at bounding box center [233, 317] width 22 height 22
click at [157, 651] on div at bounding box center [145, 639] width 22 height 22
click at [311, 548] on div at bounding box center [220, 466] width 231 height 374
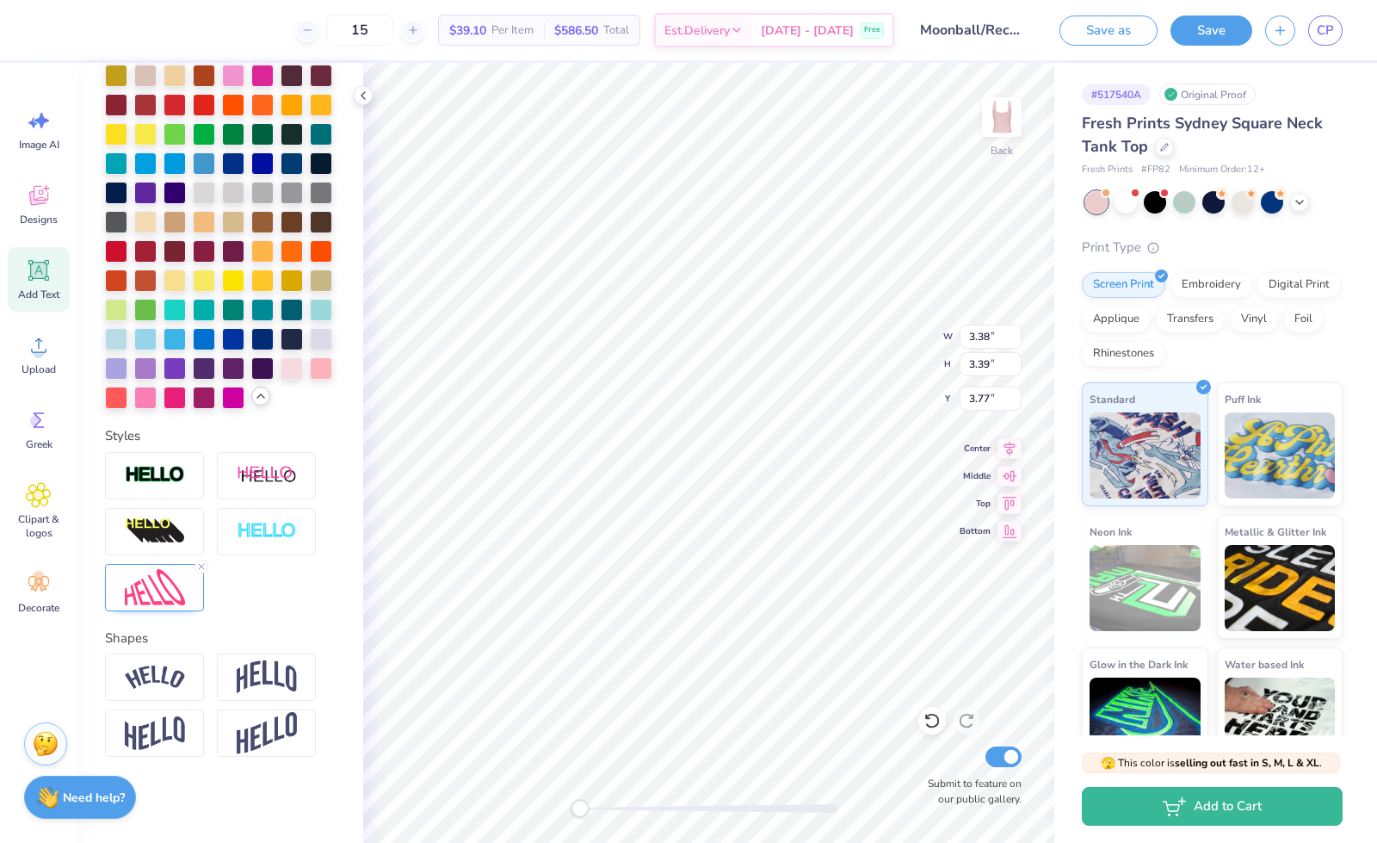
scroll to position [533, 0]
click at [155, 595] on img at bounding box center [155, 587] width 60 height 37
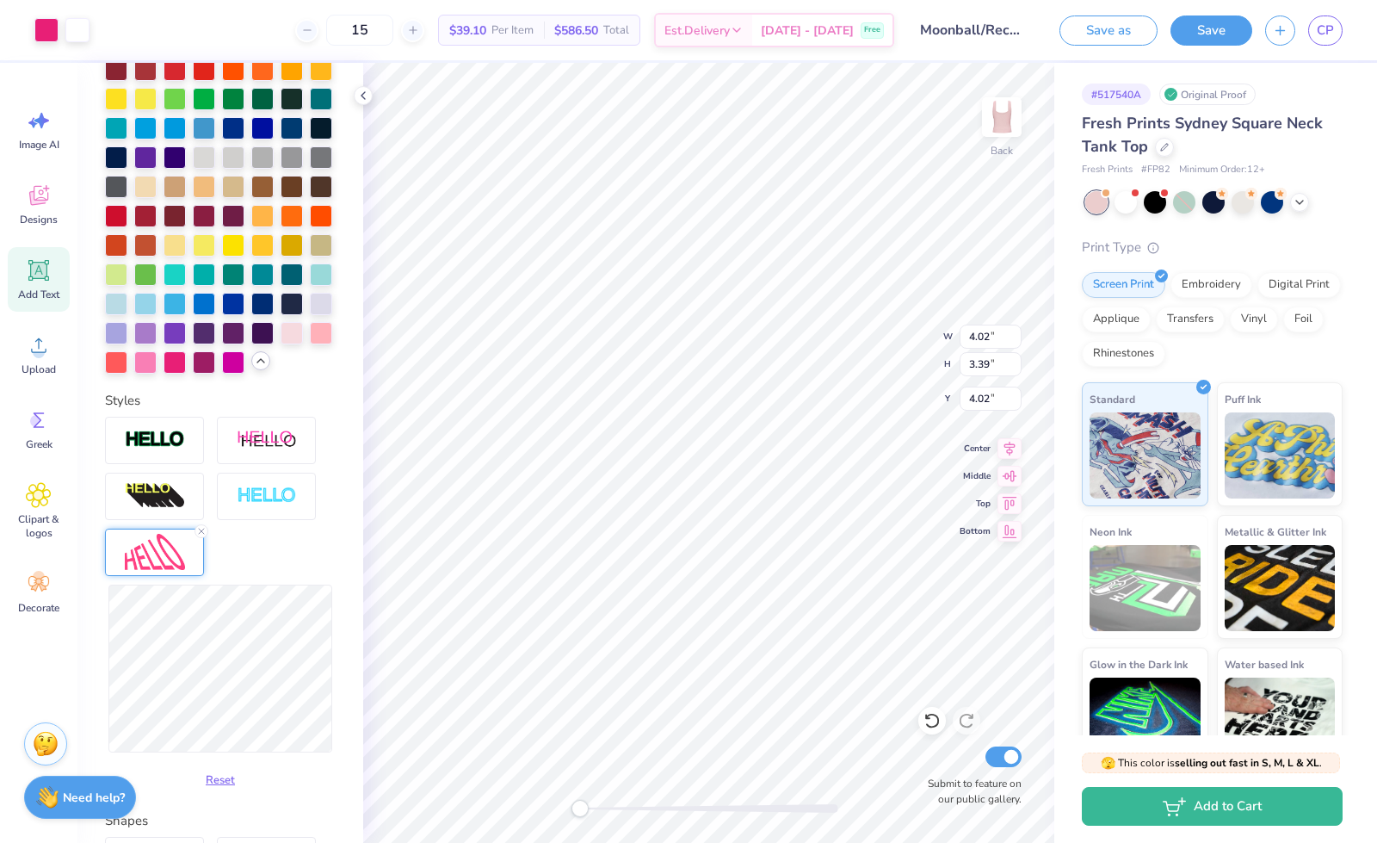
type input "4.02"
type input "3.39"
type input "4.02"
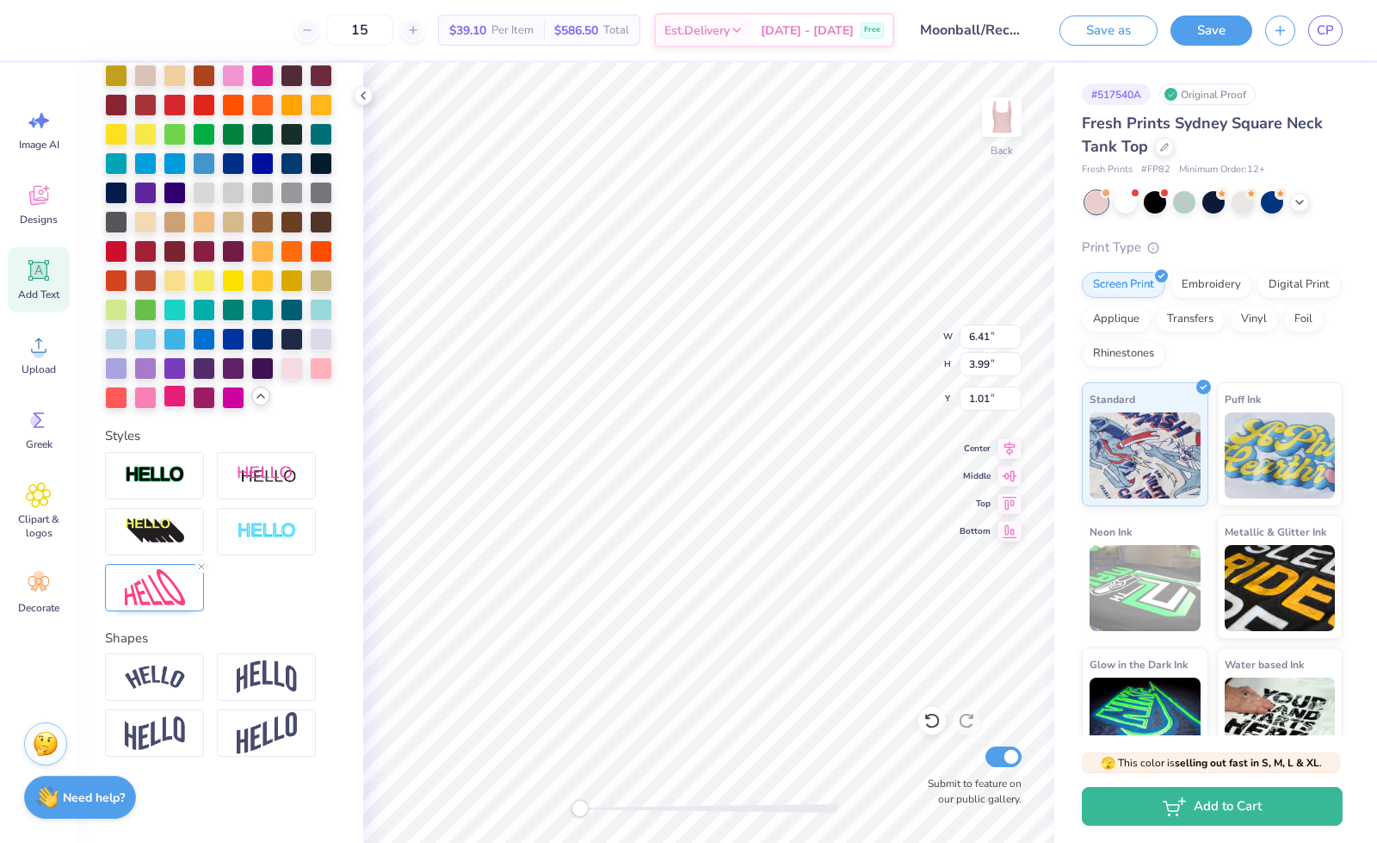
click at [164, 407] on div at bounding box center [175, 396] width 22 height 22
type input "4.02"
type input "3.39"
type input "3.67"
click at [157, 389] on div at bounding box center [145, 396] width 22 height 22
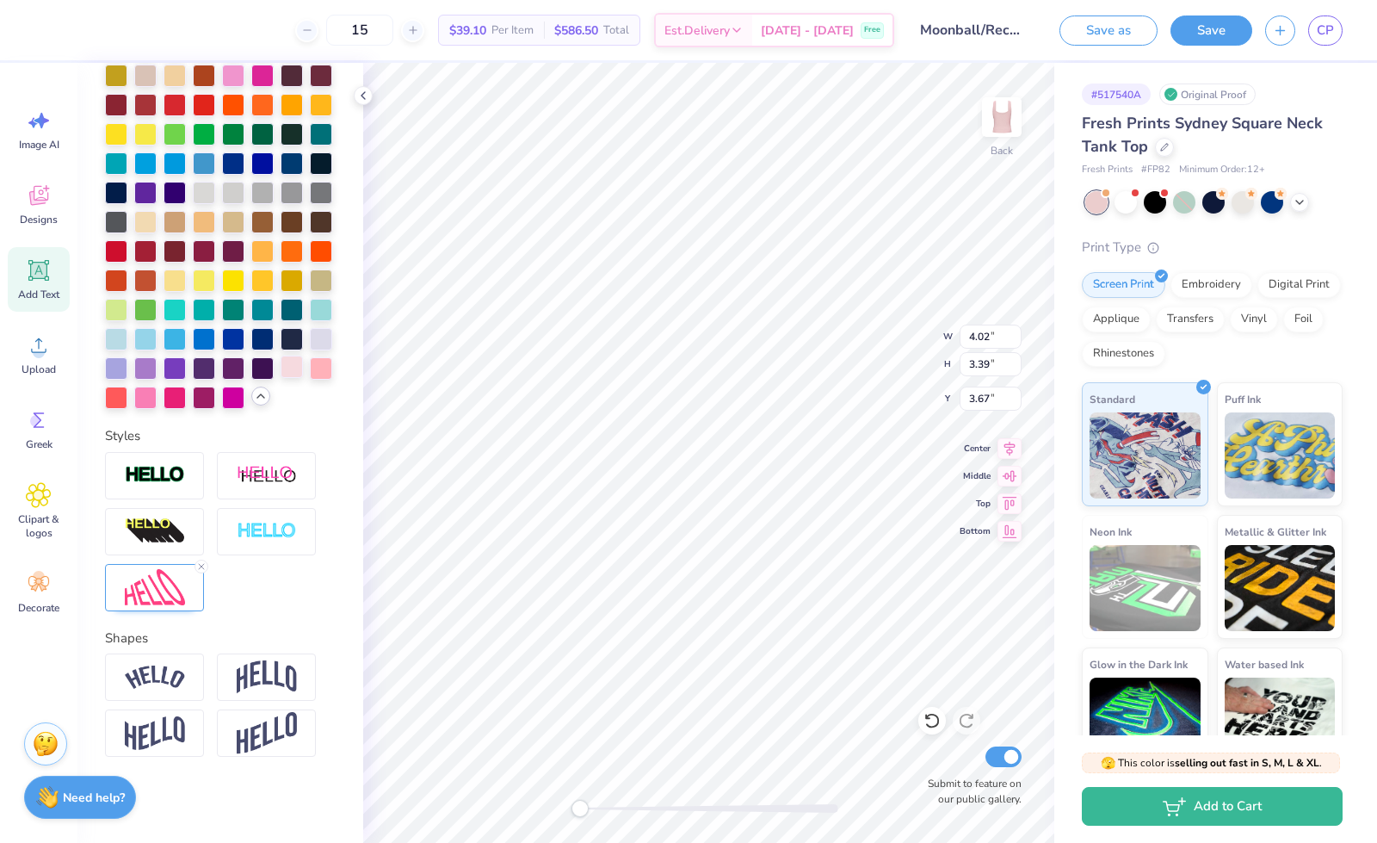
click at [281, 378] on div at bounding box center [292, 367] width 22 height 22
click at [157, 392] on div at bounding box center [145, 396] width 22 height 22
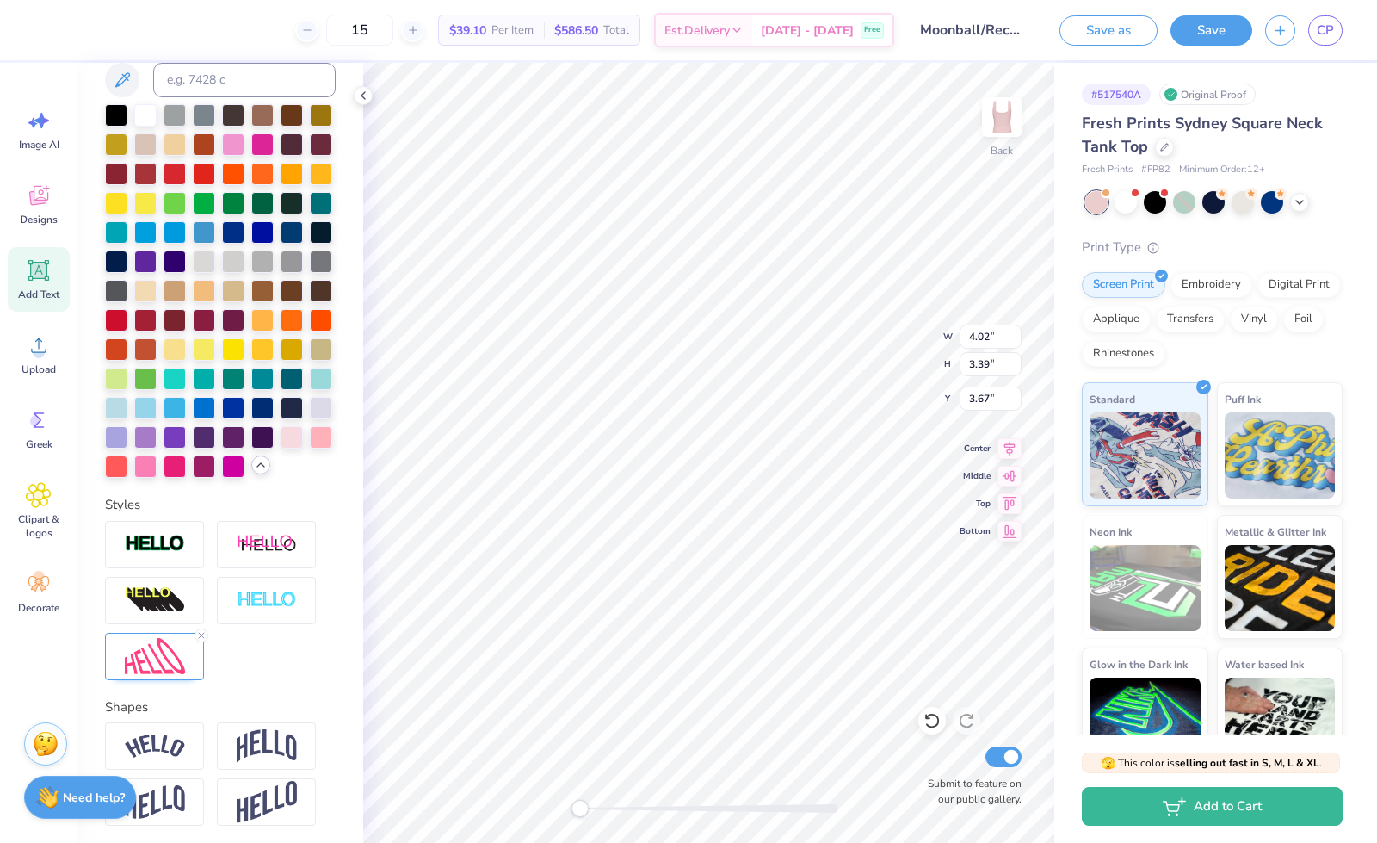
scroll to position [427, 0]
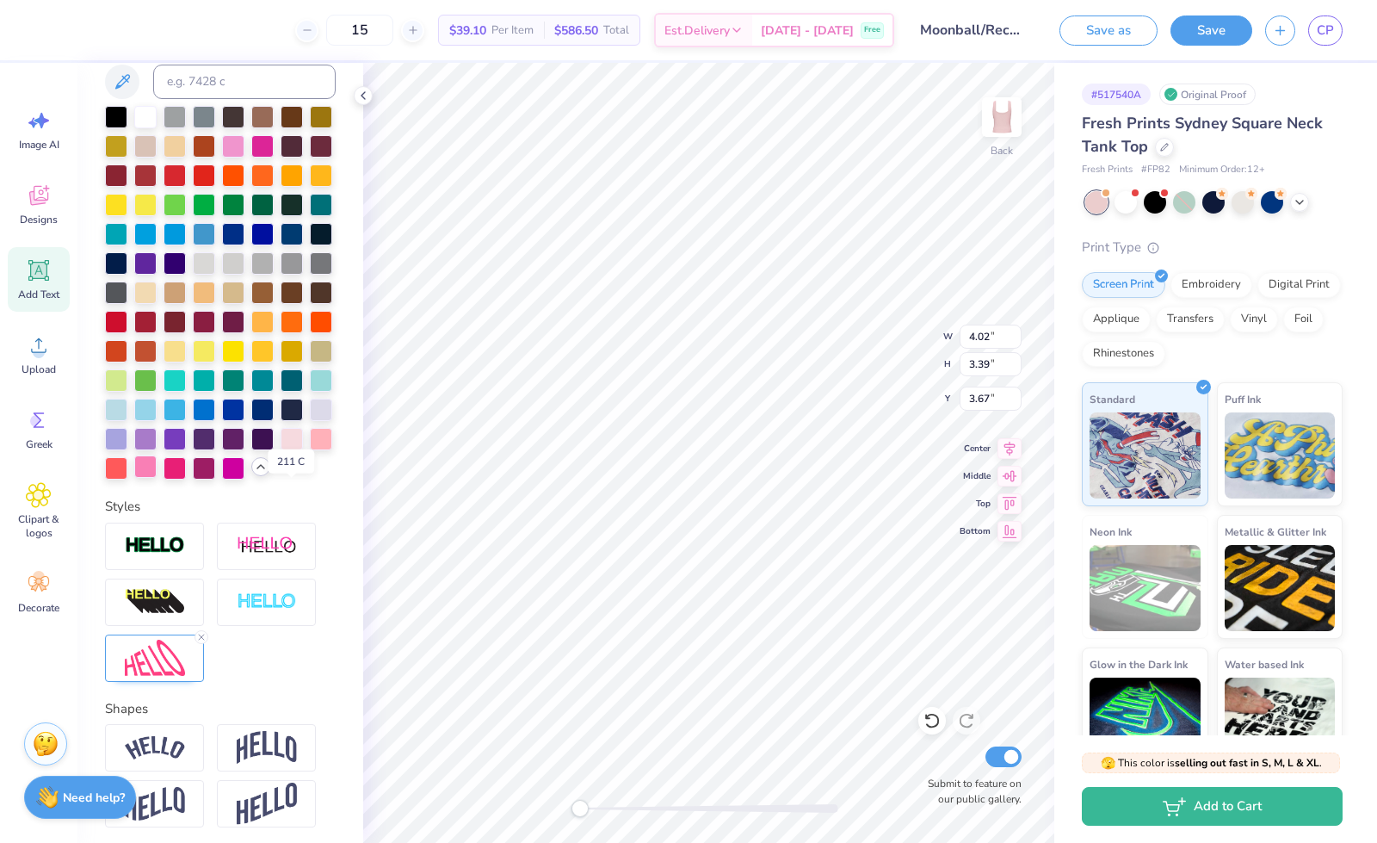
click at [157, 478] on div at bounding box center [145, 466] width 22 height 22
click at [244, 149] on div at bounding box center [233, 144] width 22 height 22
click at [157, 478] on div at bounding box center [145, 466] width 22 height 22
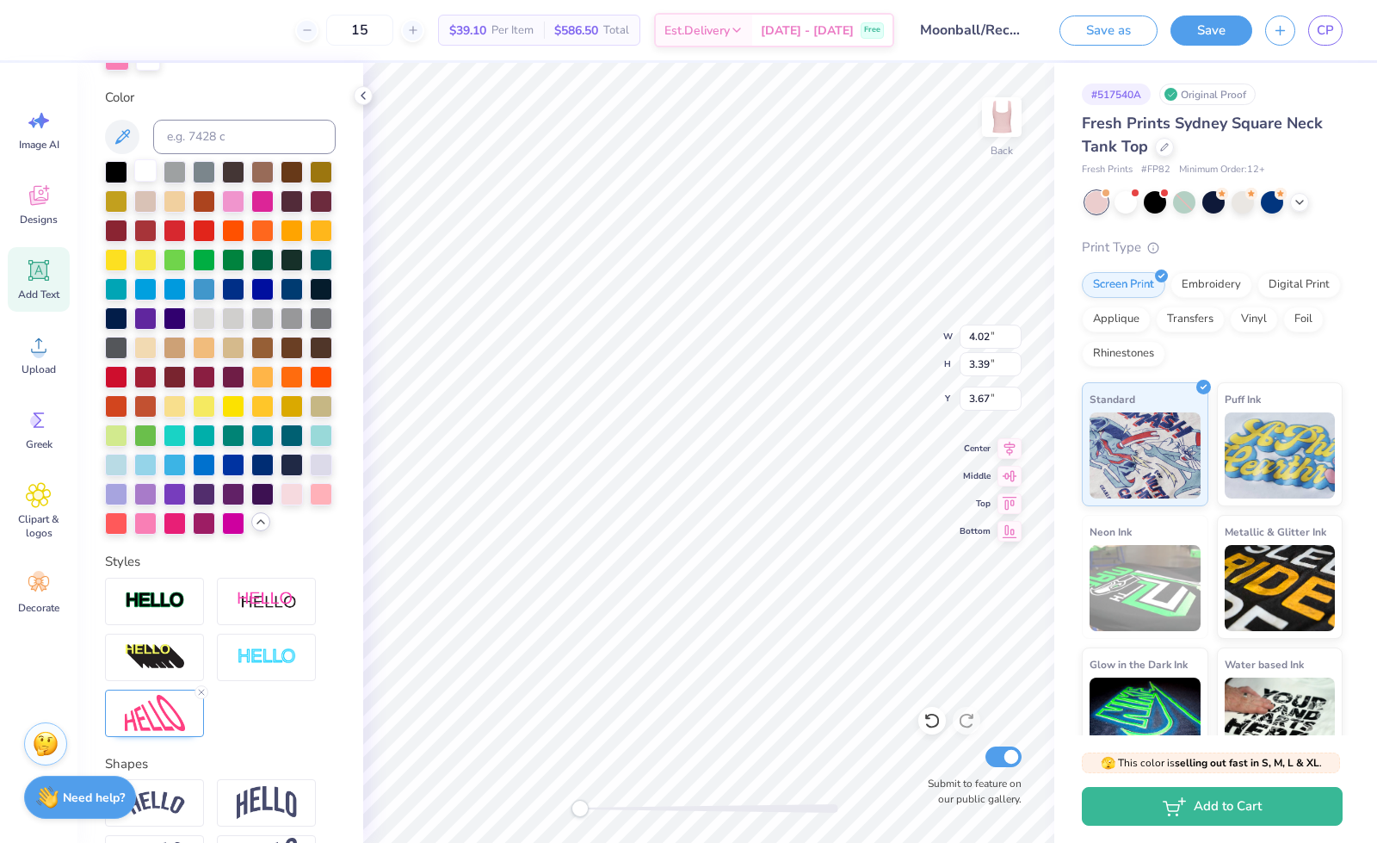
click at [148, 164] on div at bounding box center [145, 170] width 22 height 22
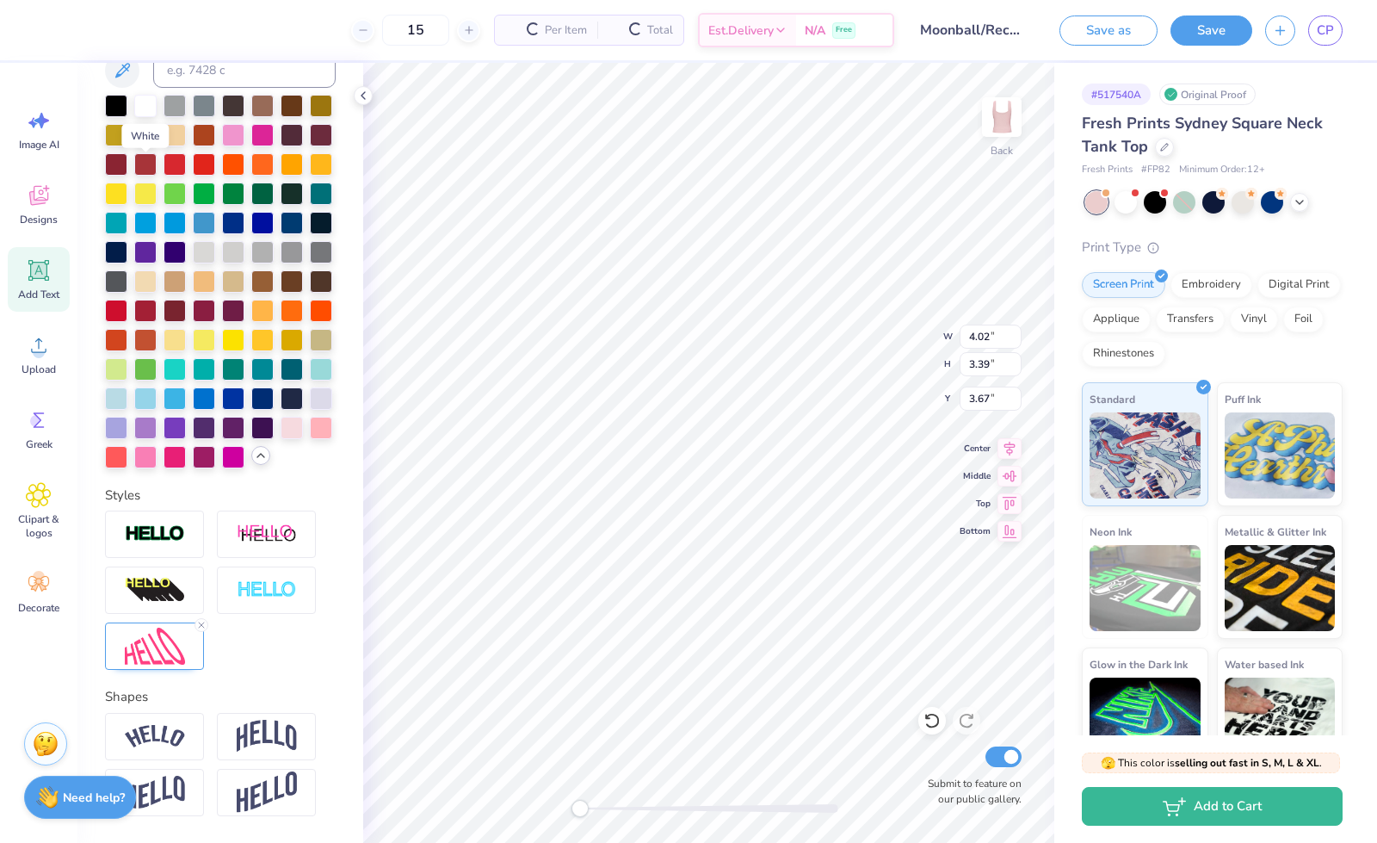
scroll to position [306, 0]
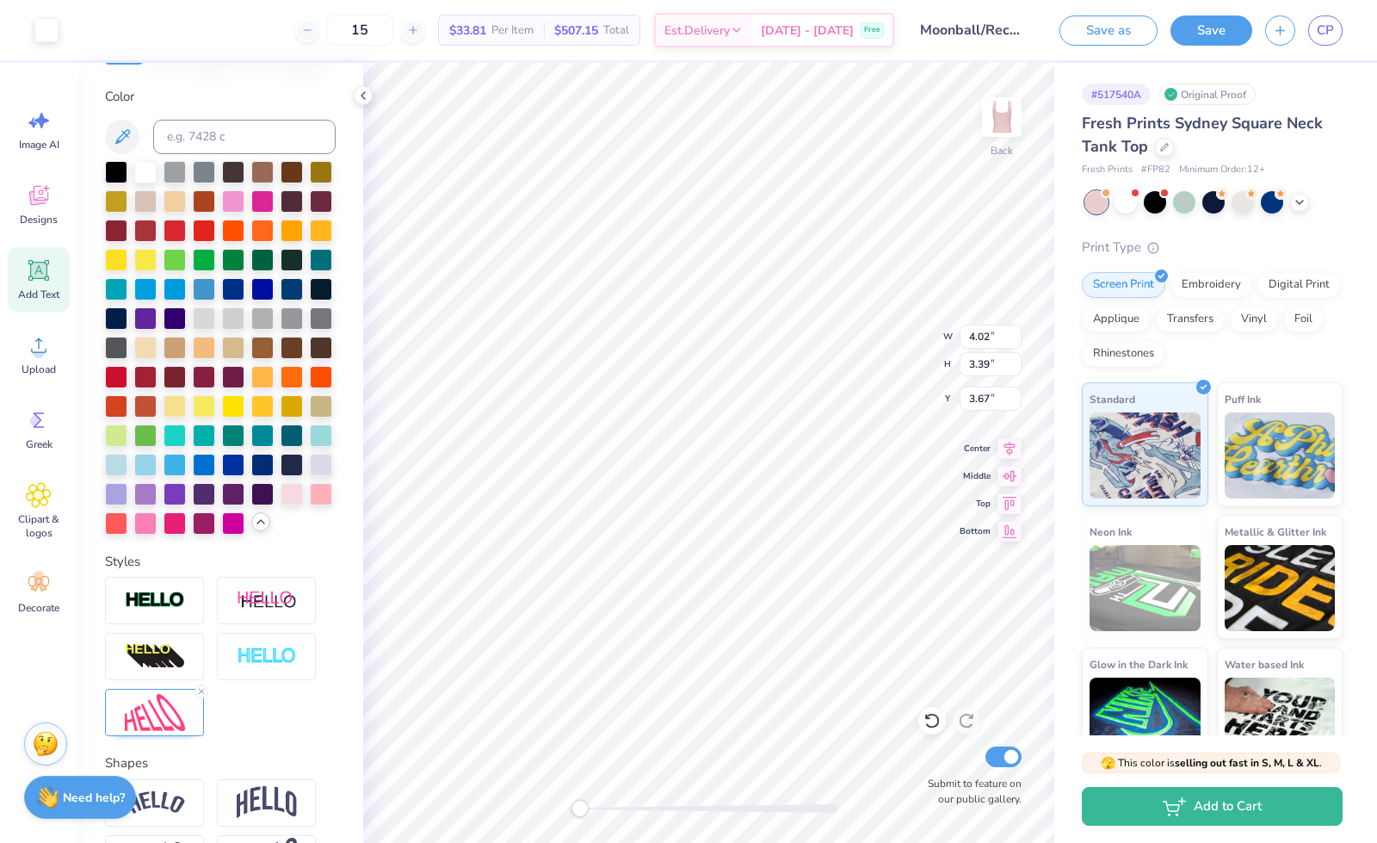
type input "2.07"
type input "2.24"
type input "4.99"
click at [157, 533] on div at bounding box center [145, 521] width 22 height 22
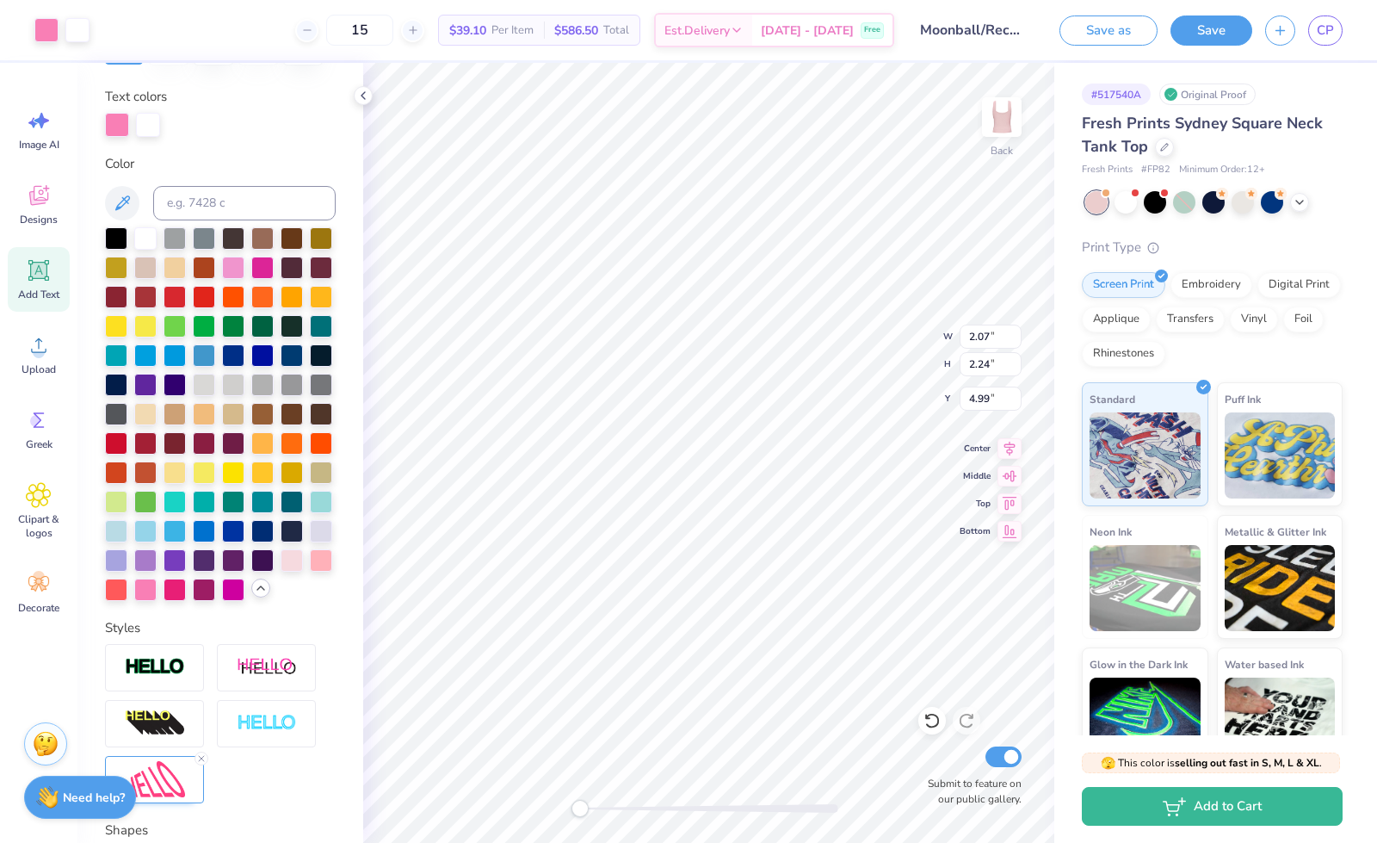
type input "4.02"
type input "3.39"
type input "3.67"
click at [144, 232] on div at bounding box center [145, 237] width 22 height 22
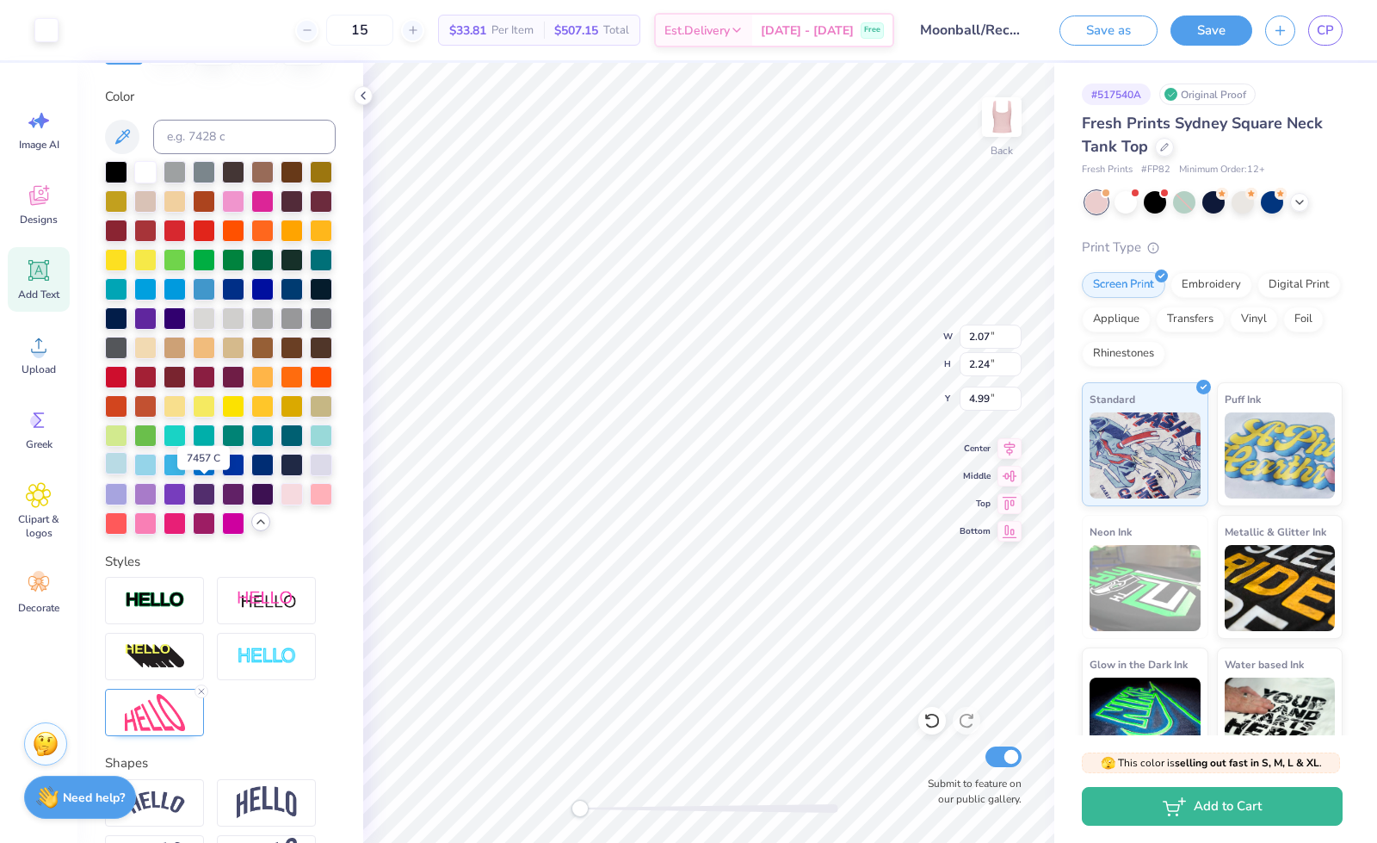
scroll to position [0, 0]
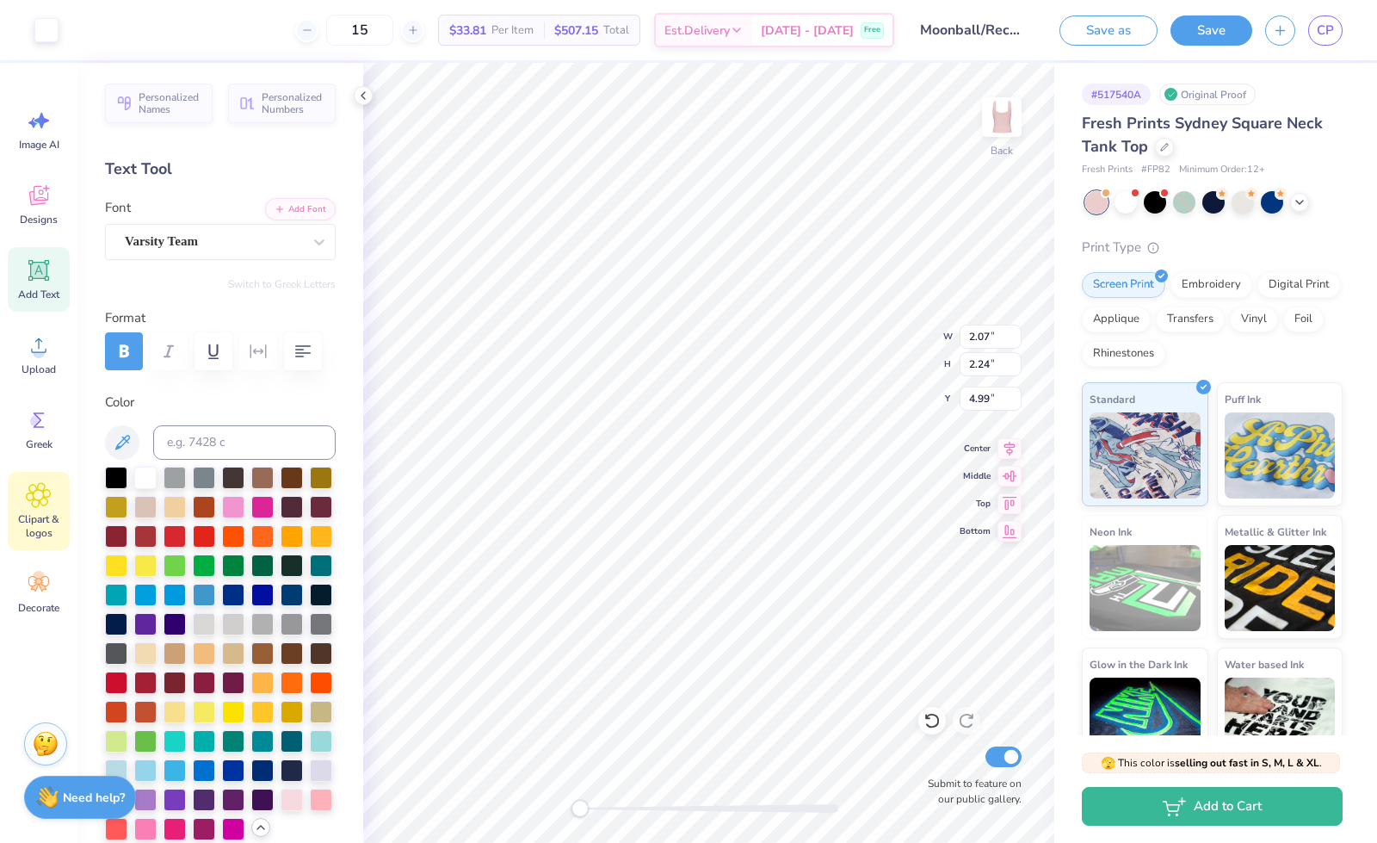
click at [36, 512] on span "Clipart & logos" at bounding box center [38, 526] width 57 height 28
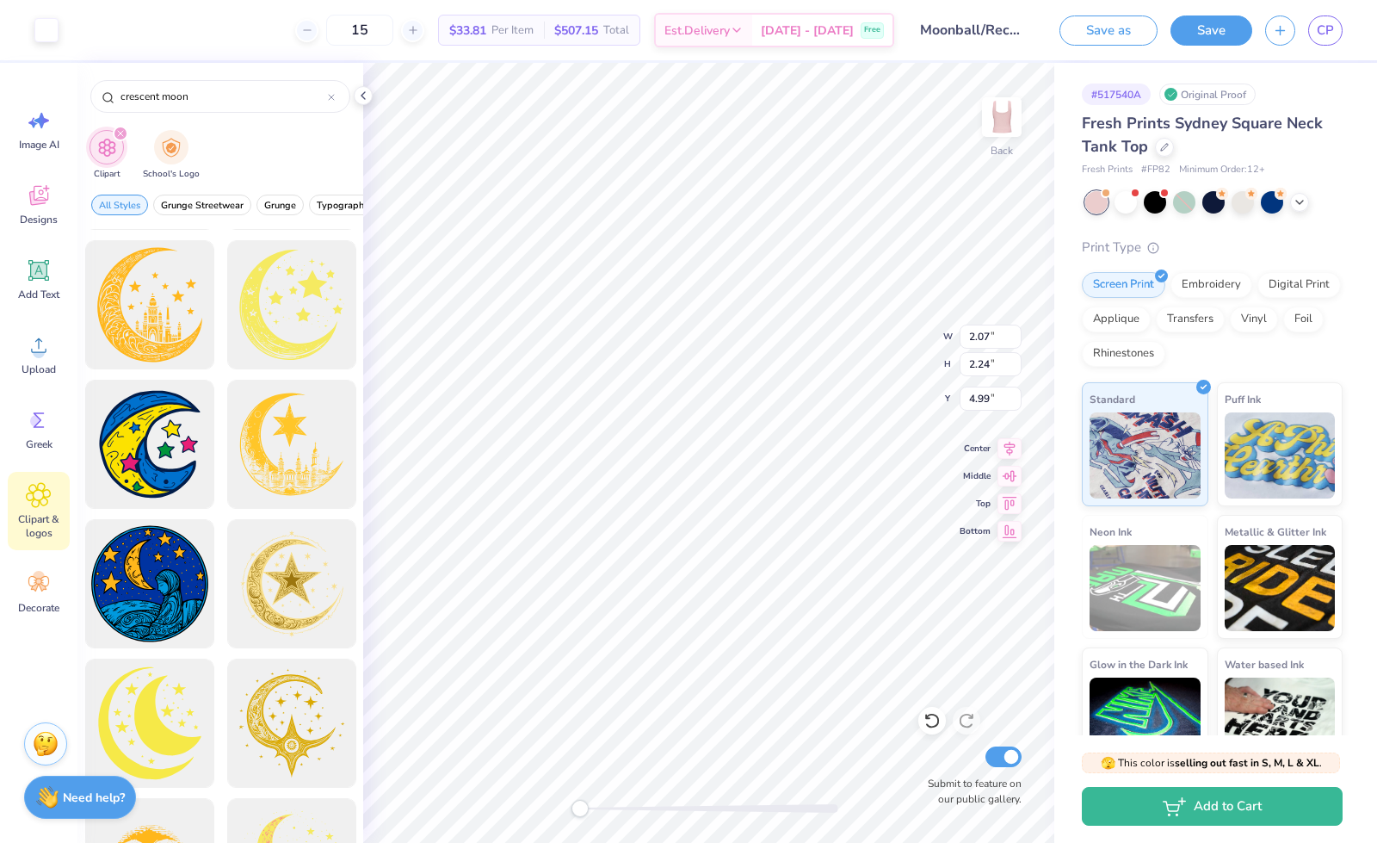
scroll to position [756, 0]
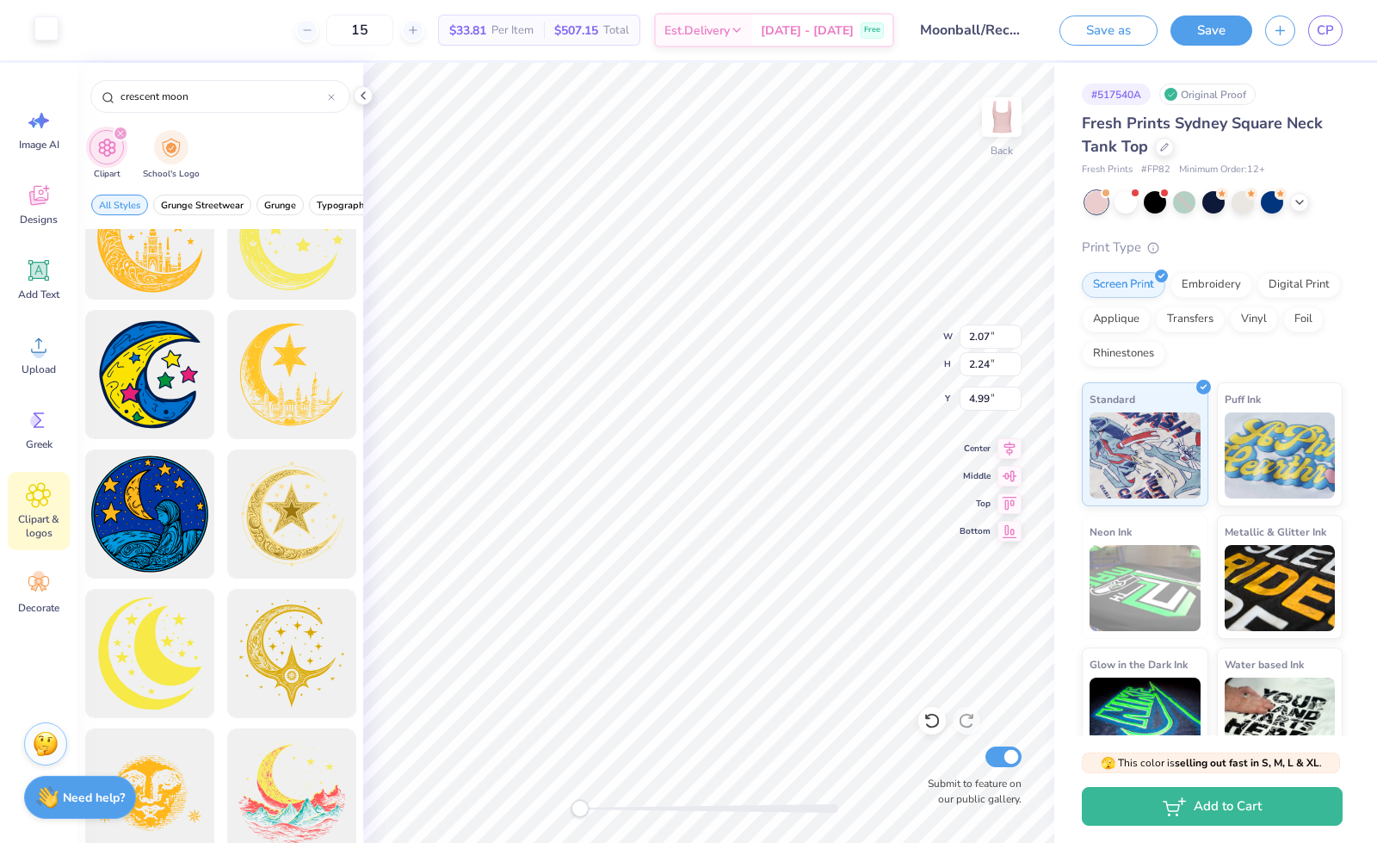
click at [58, 30] on div at bounding box center [46, 28] width 24 height 24
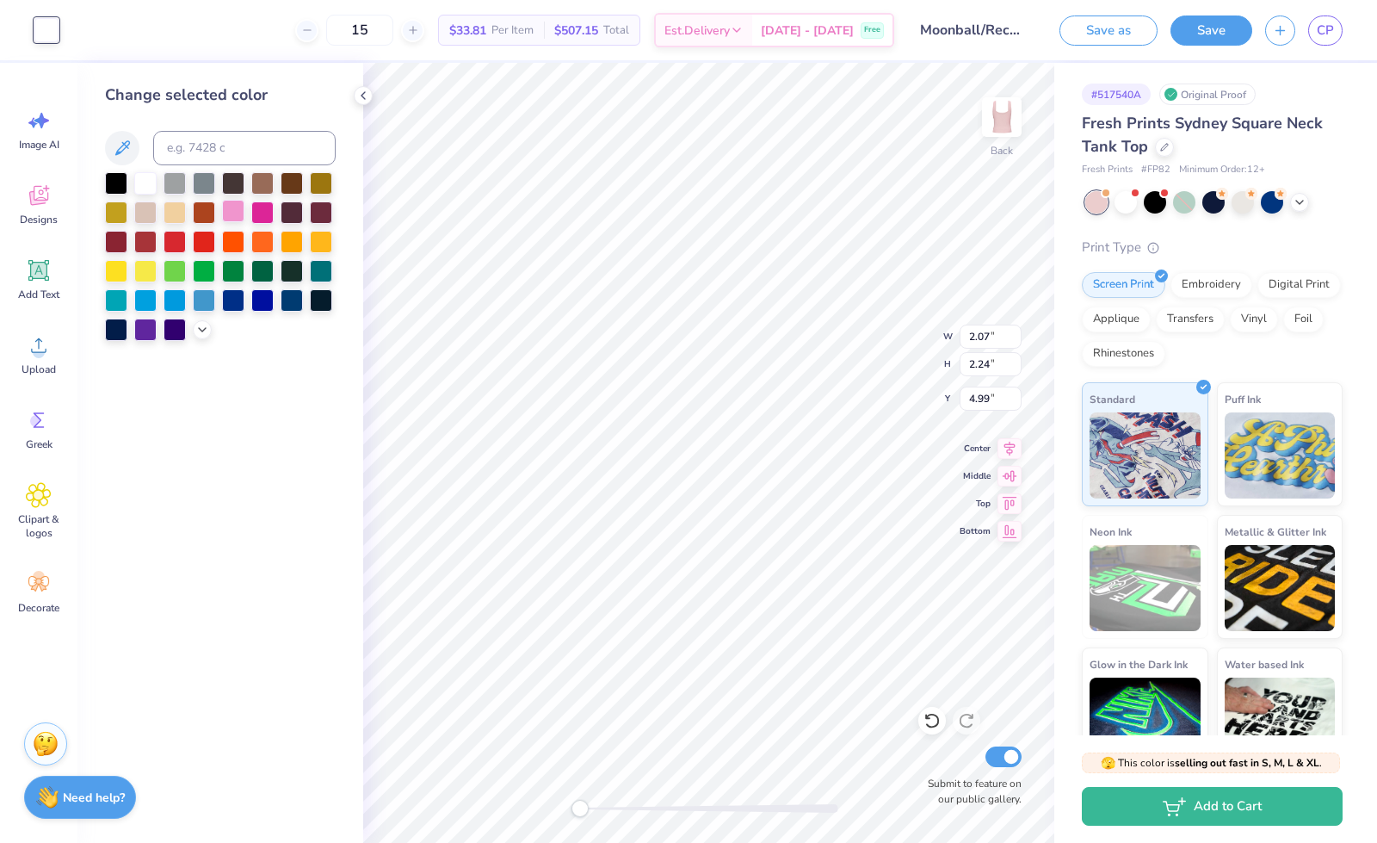
click at [234, 214] on div at bounding box center [233, 211] width 22 height 22
click at [203, 325] on icon at bounding box center [202, 328] width 14 height 14
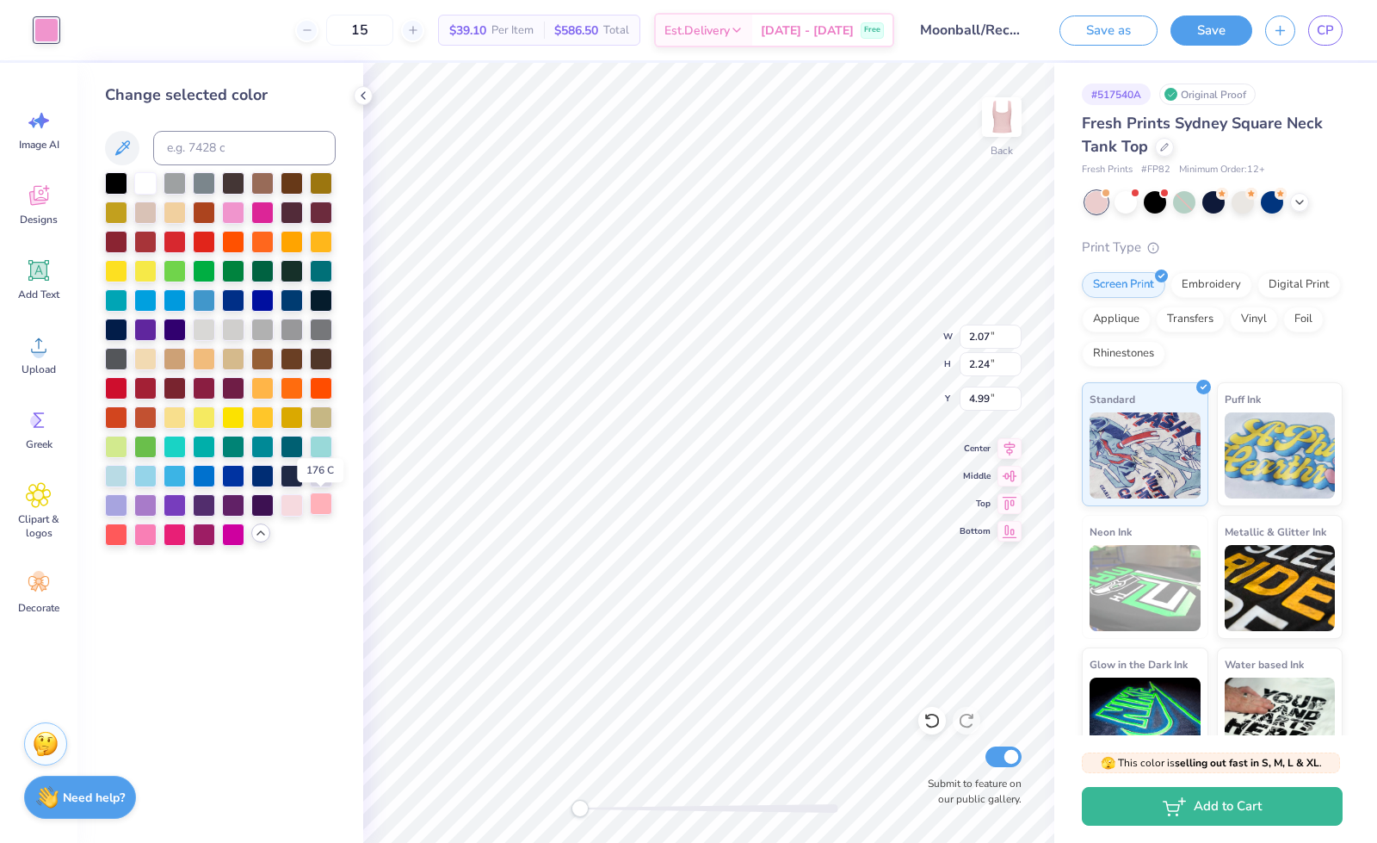
click at [331, 500] on div at bounding box center [321, 503] width 22 height 22
click at [284, 503] on div at bounding box center [292, 503] width 22 height 22
click at [145, 536] on div at bounding box center [145, 533] width 22 height 22
click at [239, 211] on div at bounding box center [233, 211] width 22 height 22
click at [321, 505] on div at bounding box center [321, 503] width 22 height 22
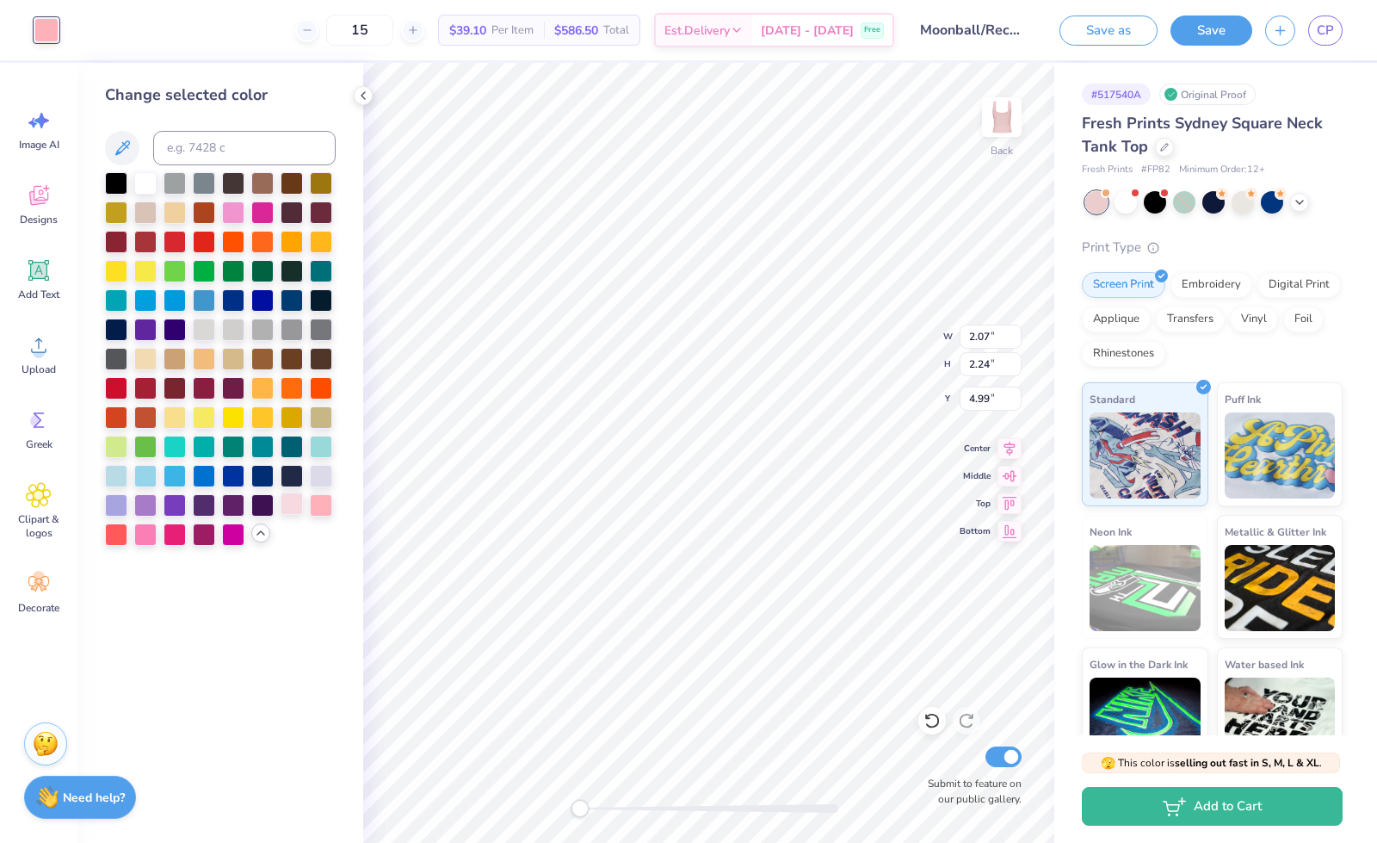
click at [295, 504] on div at bounding box center [292, 503] width 22 height 22
click at [334, 507] on div at bounding box center [220, 359] width 231 height 374
click at [315, 498] on div at bounding box center [321, 503] width 22 height 22
click at [144, 539] on div at bounding box center [145, 533] width 22 height 22
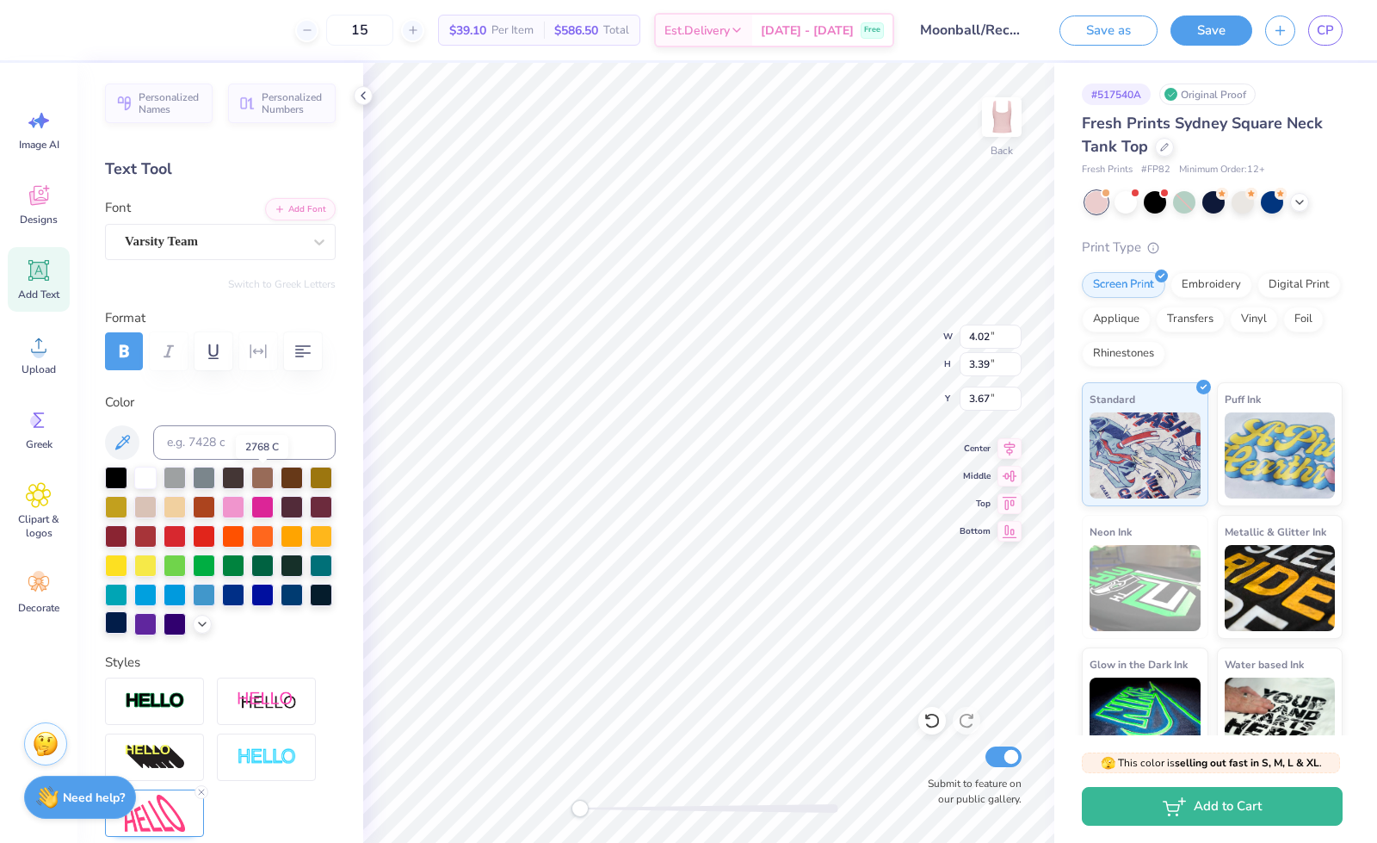
scroll to position [254, 0]
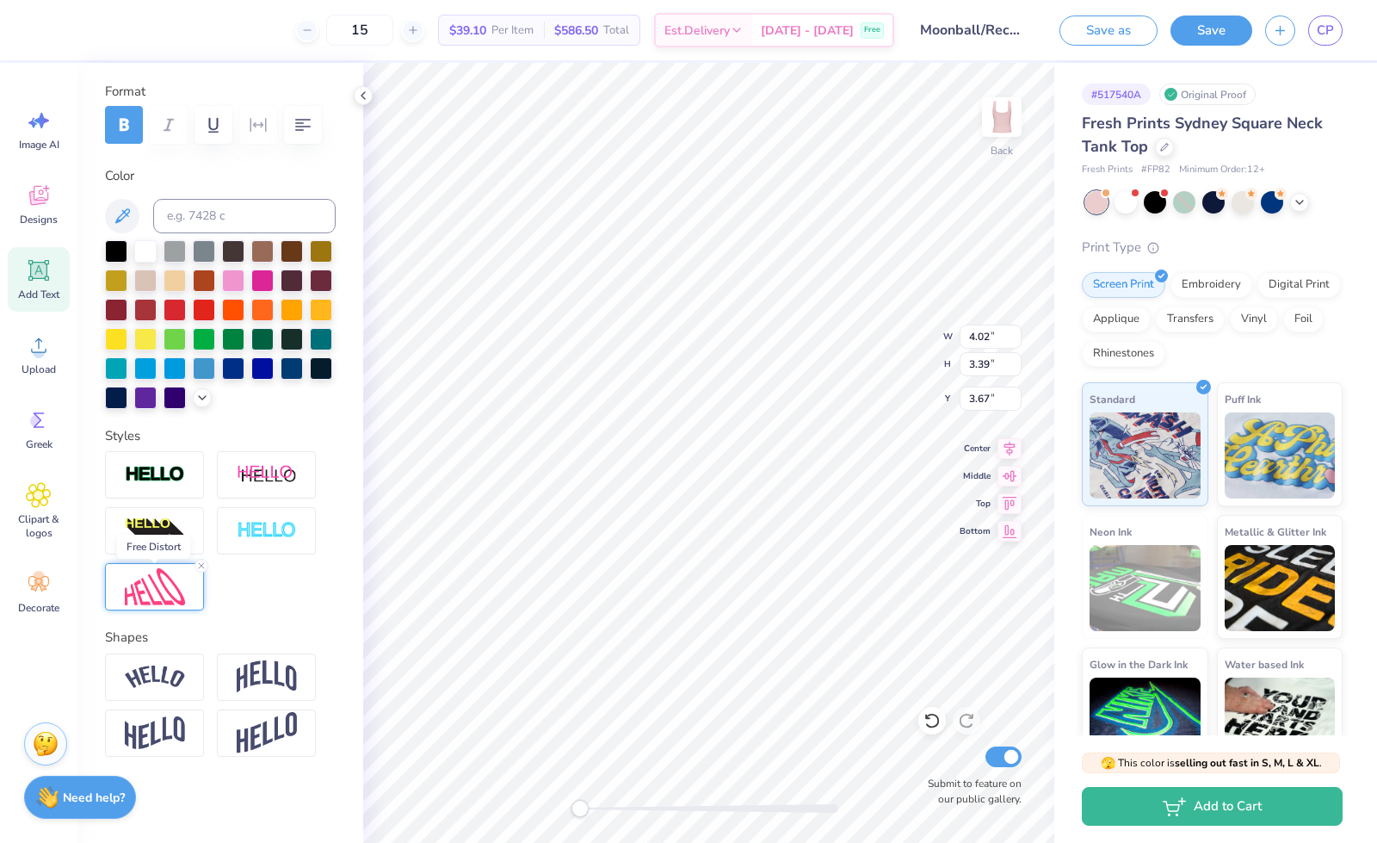
click at [138, 593] on img at bounding box center [155, 586] width 60 height 37
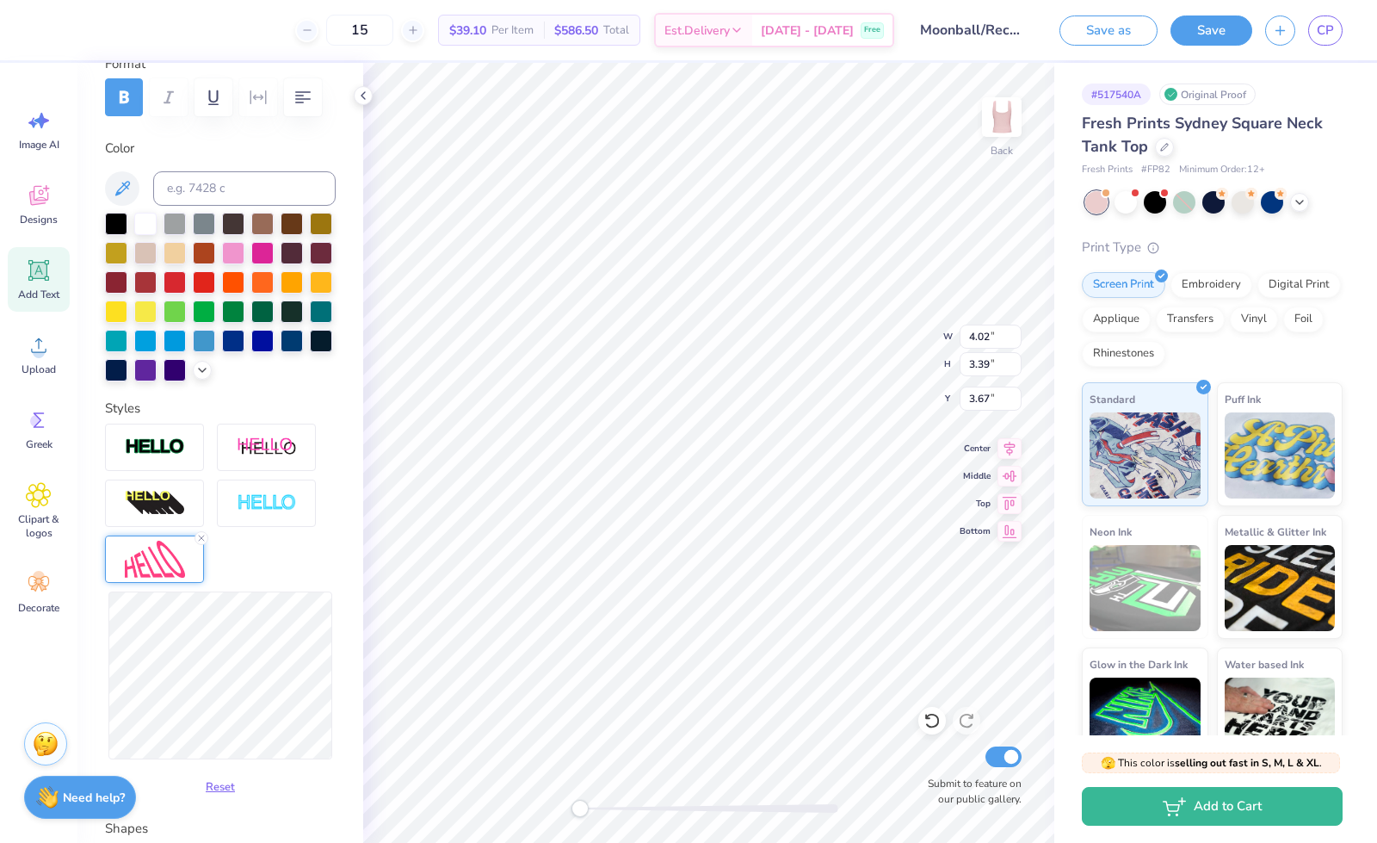
scroll to position [14, 2]
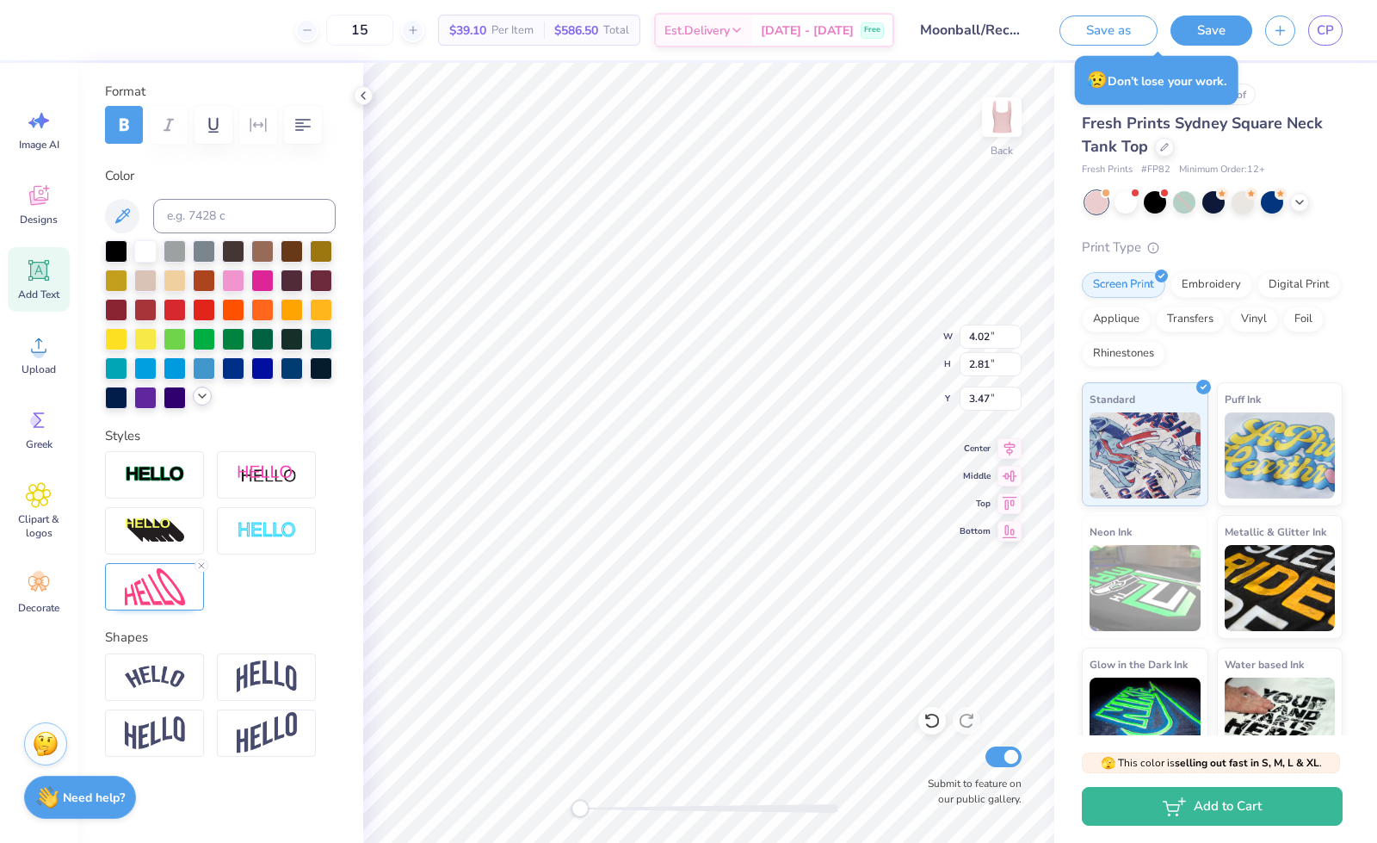
click at [195, 395] on icon at bounding box center [202, 396] width 14 height 14
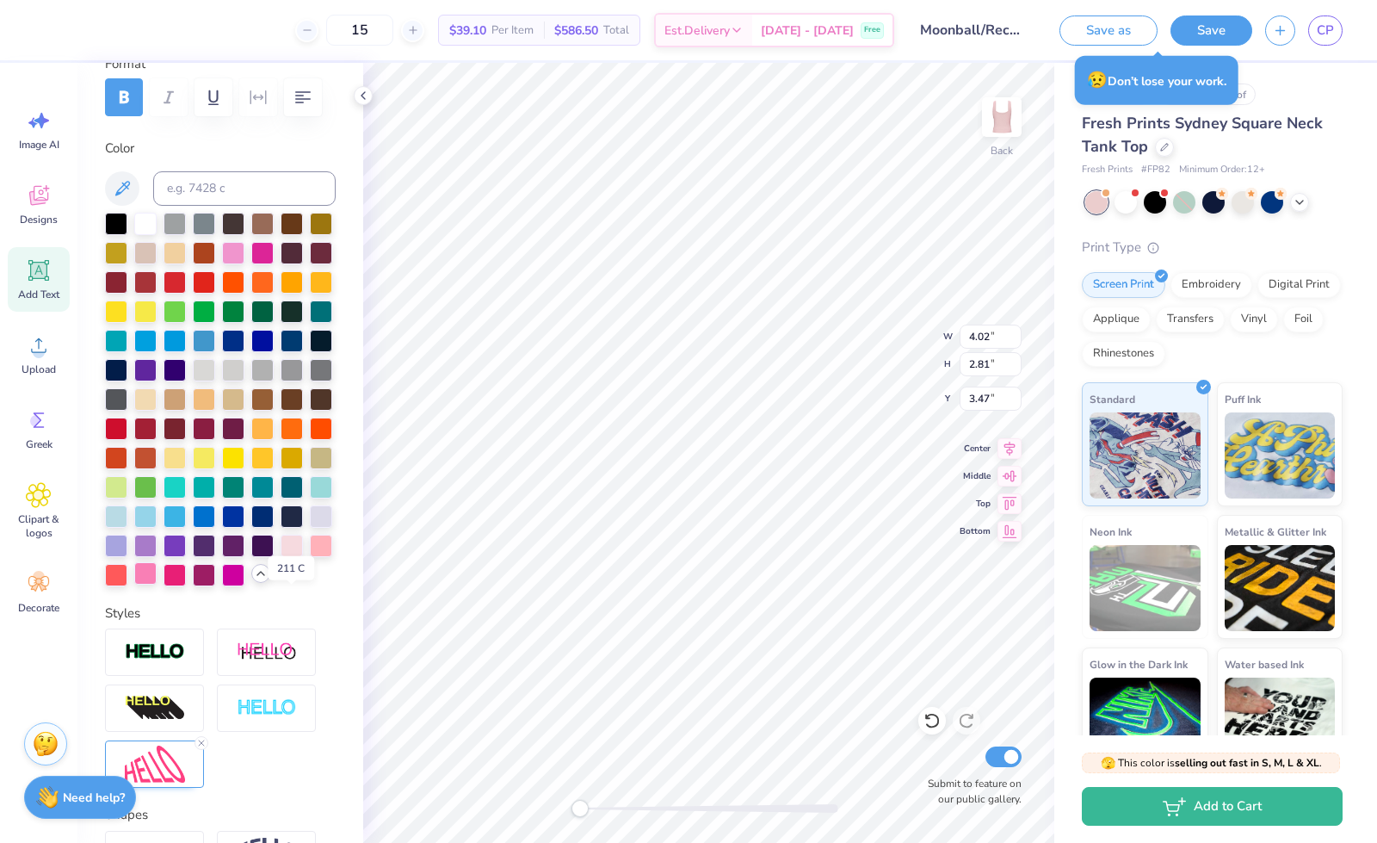
click at [157, 584] on div at bounding box center [145, 573] width 22 height 22
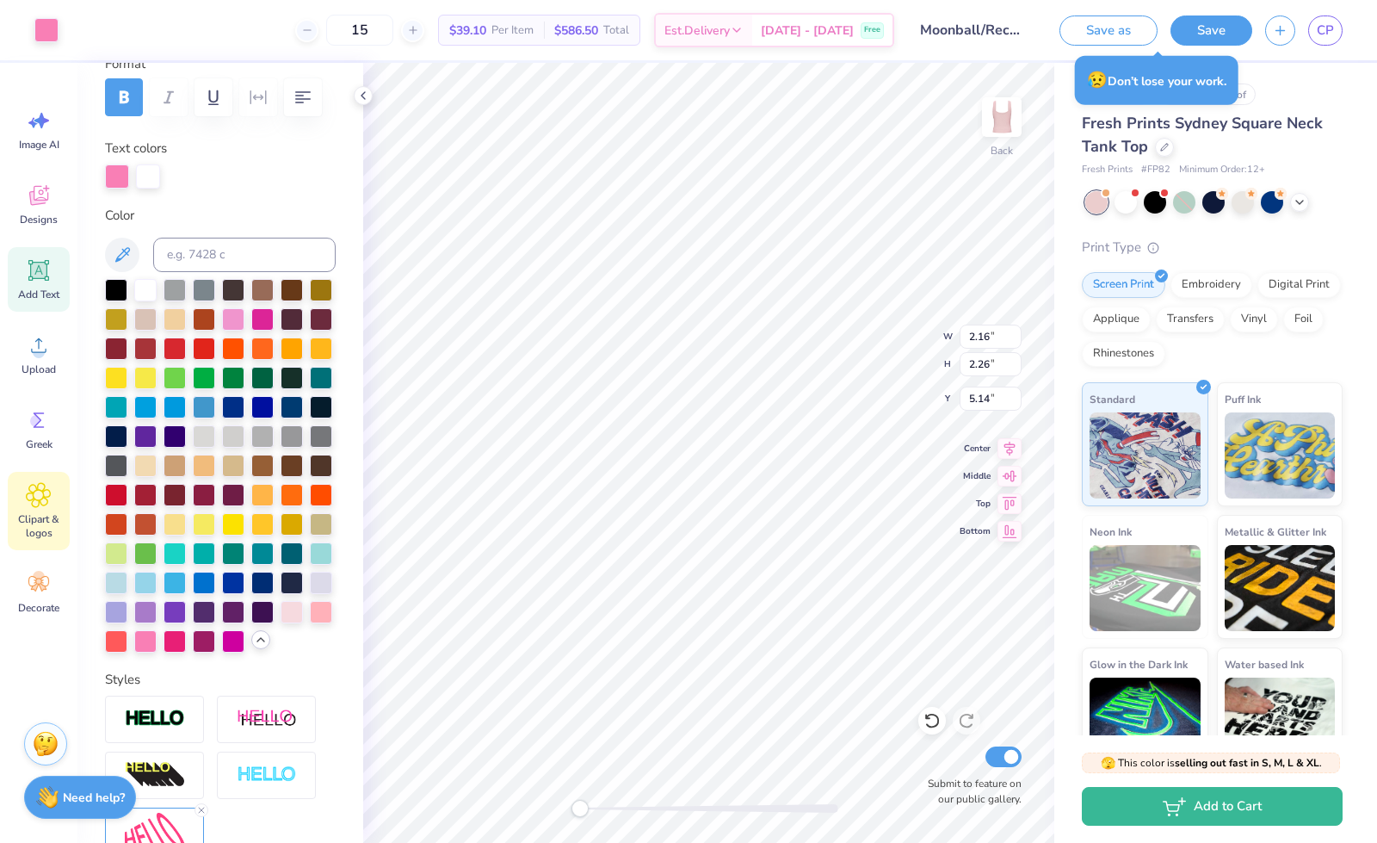
click at [38, 502] on icon at bounding box center [38, 495] width 25 height 26
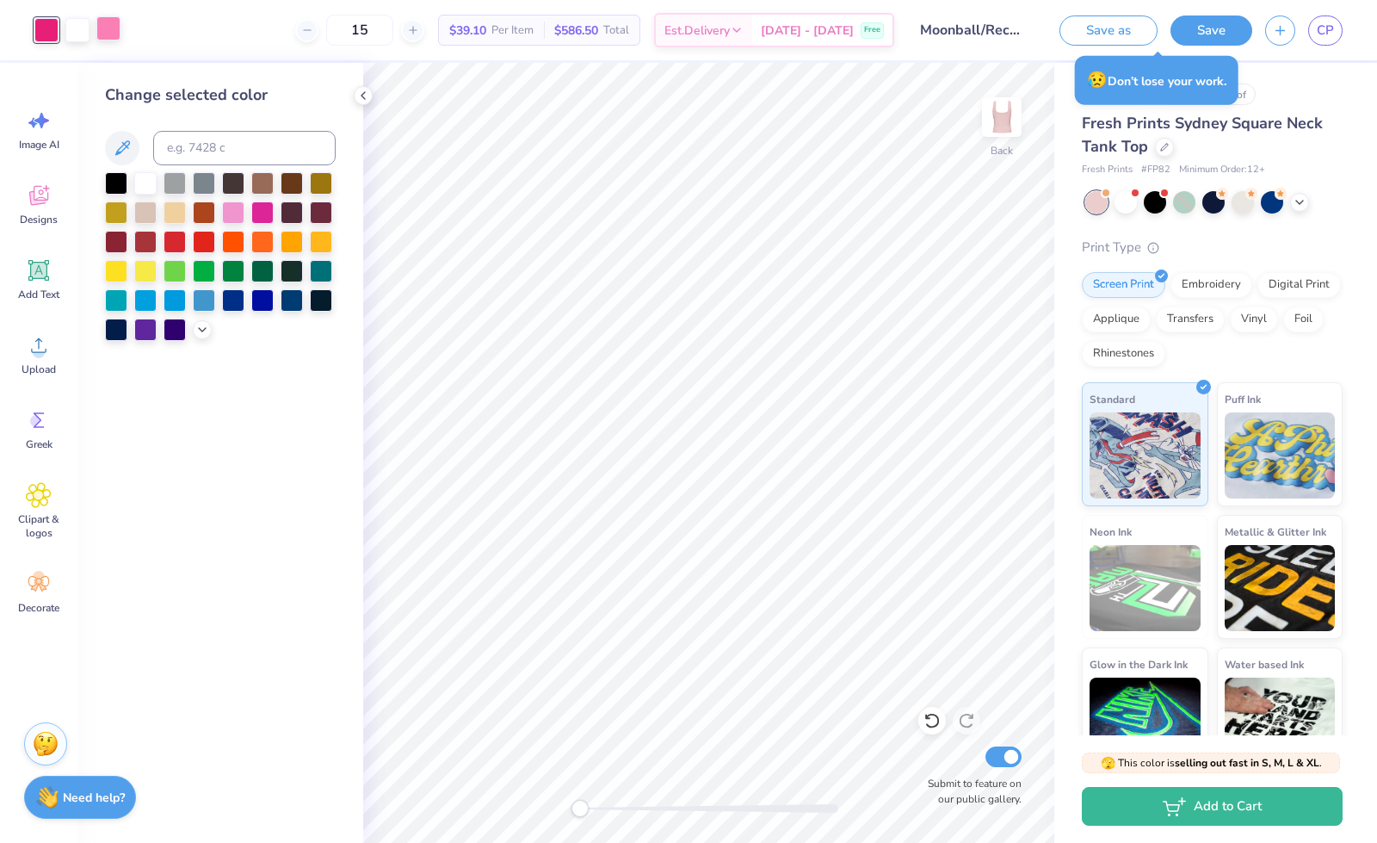
click at [108, 35] on div at bounding box center [108, 28] width 24 height 24
click at [142, 188] on div at bounding box center [145, 181] width 22 height 22
click at [236, 213] on div at bounding box center [233, 211] width 22 height 22
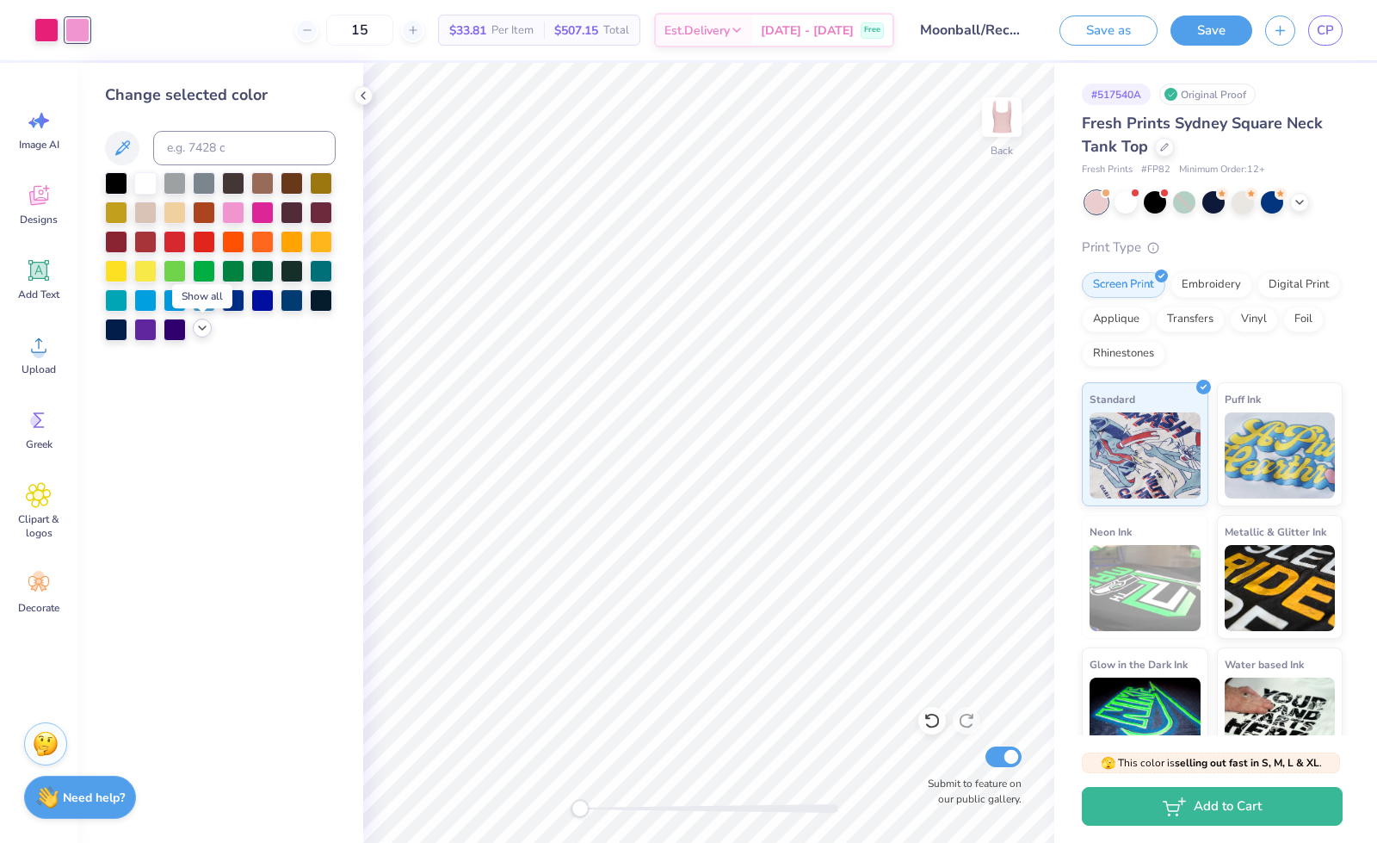
click at [199, 333] on icon at bounding box center [202, 328] width 14 height 14
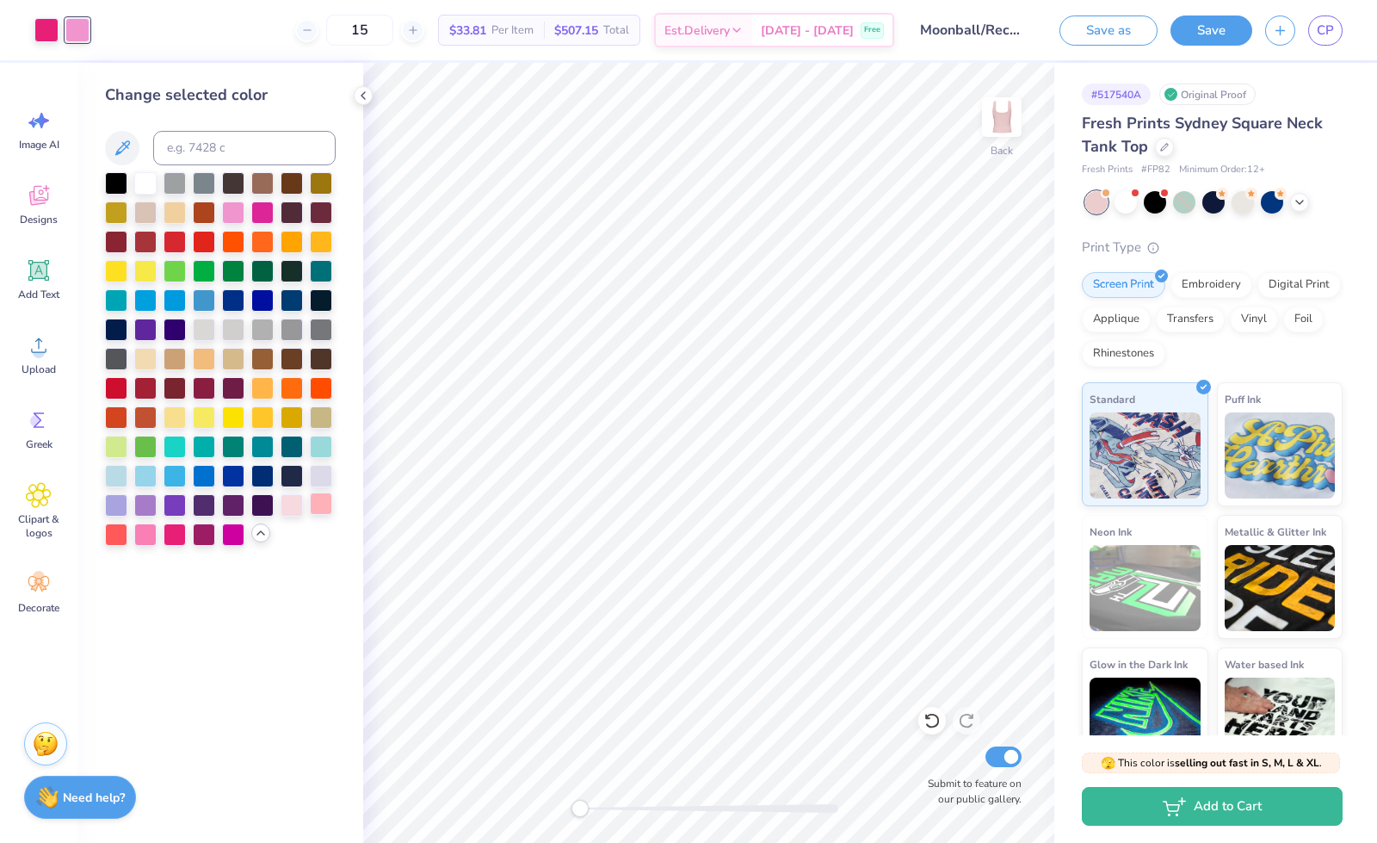
click at [323, 505] on div at bounding box center [321, 503] width 22 height 22
click at [145, 531] on div at bounding box center [145, 533] width 22 height 22
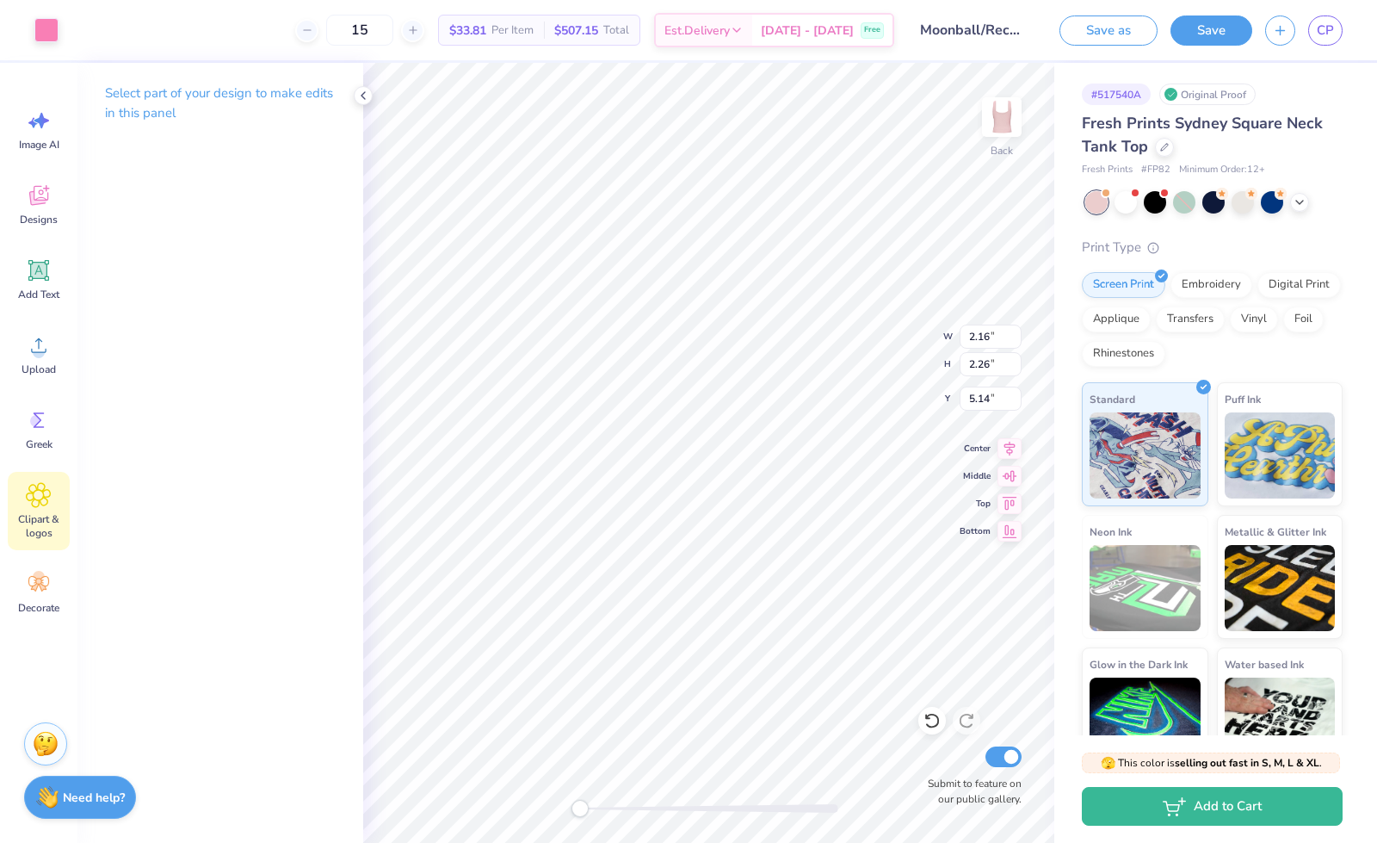
click at [45, 512] on span "Clipart & logos" at bounding box center [38, 526] width 57 height 28
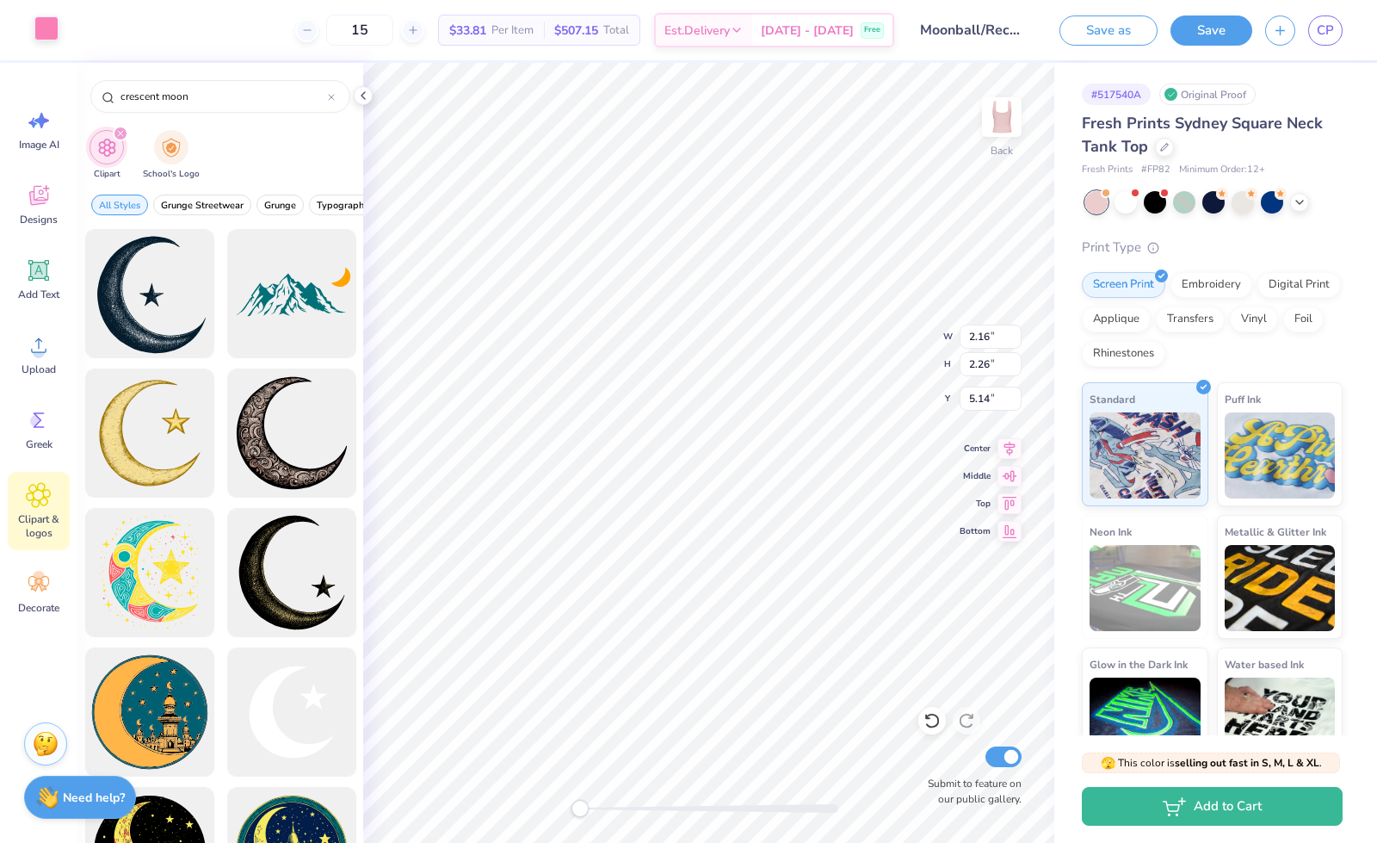
click at [40, 35] on div at bounding box center [46, 28] width 24 height 24
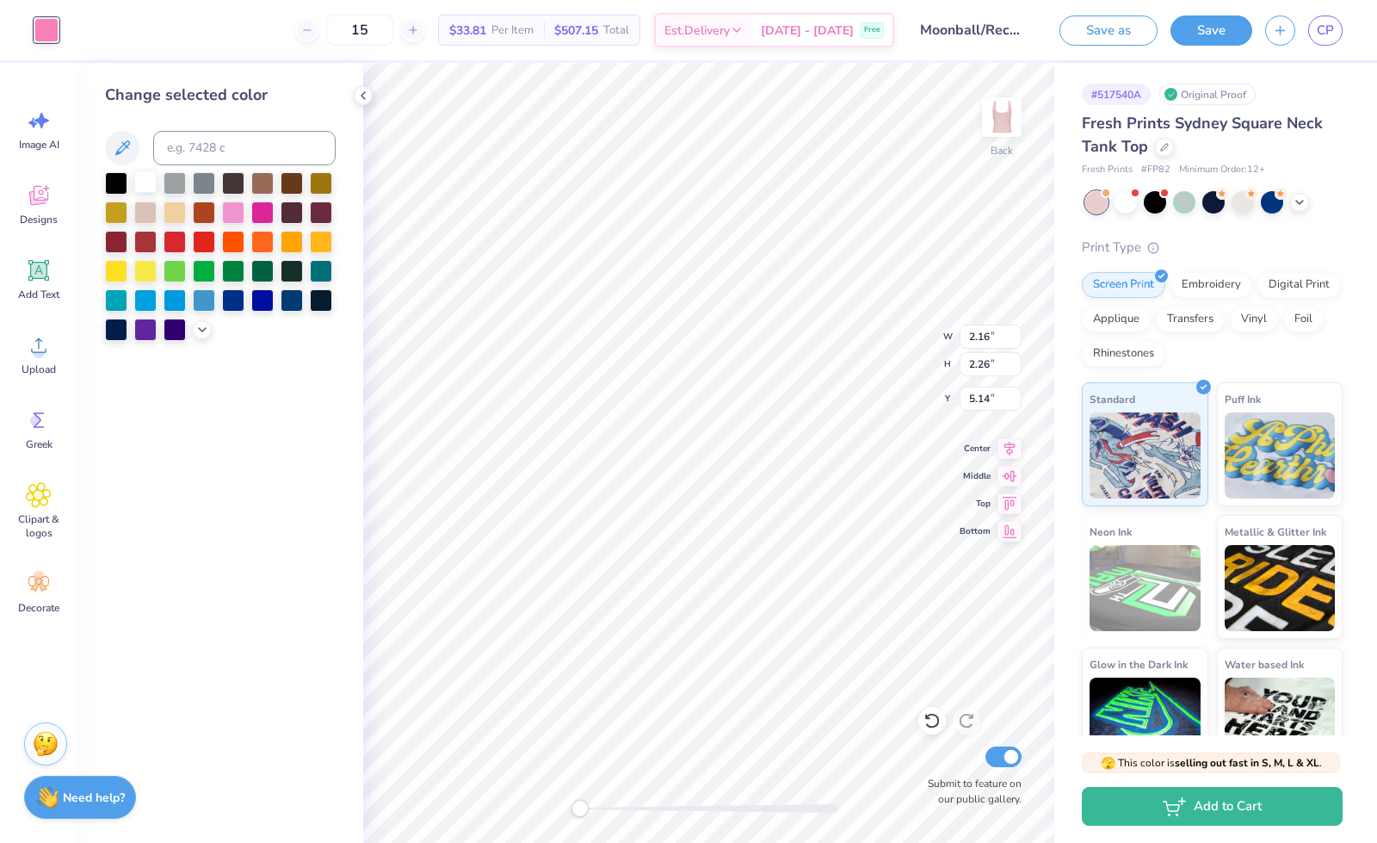
click at [144, 175] on div at bounding box center [145, 181] width 22 height 22
click at [146, 182] on div at bounding box center [145, 181] width 22 height 22
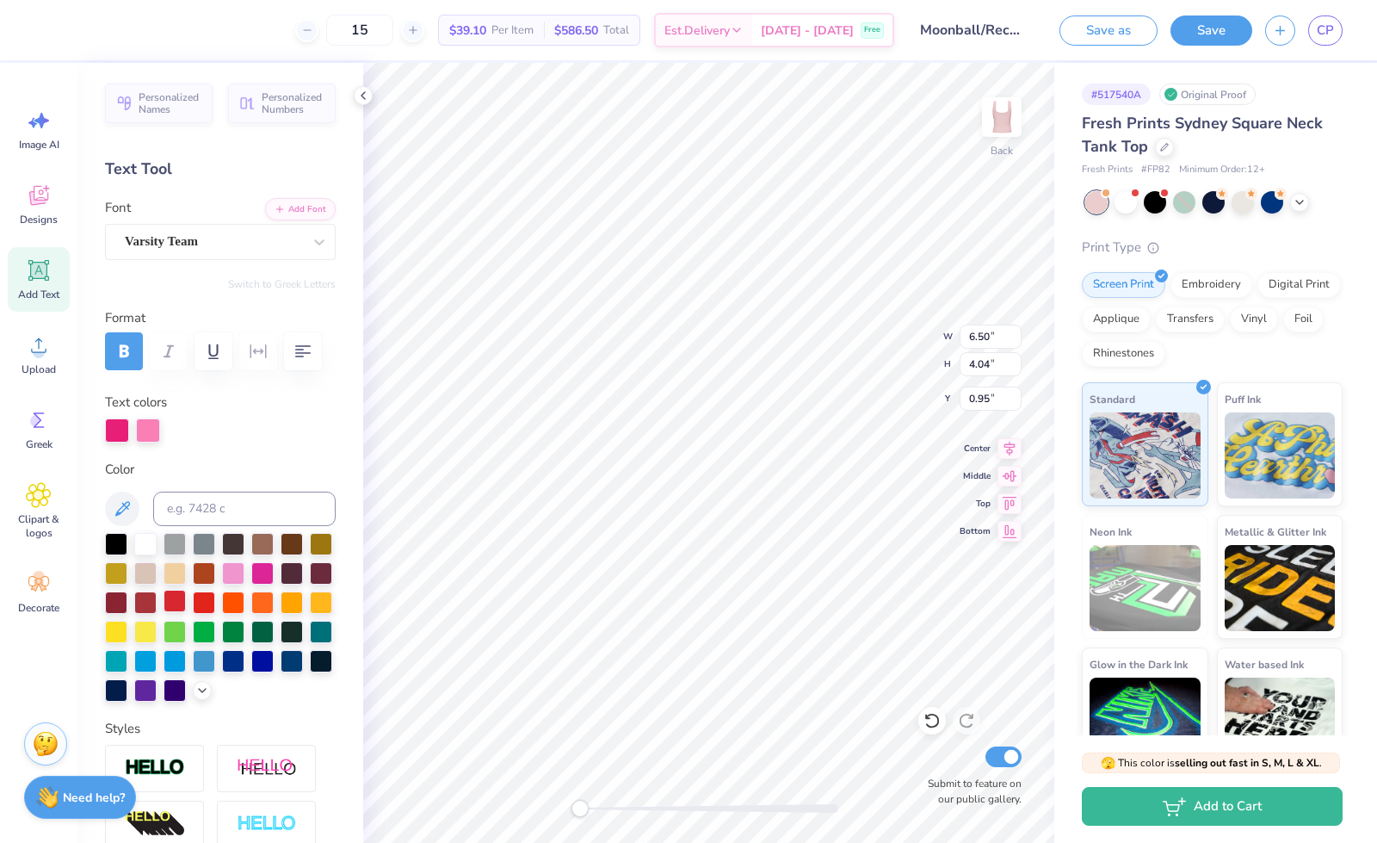
scroll to position [320, 0]
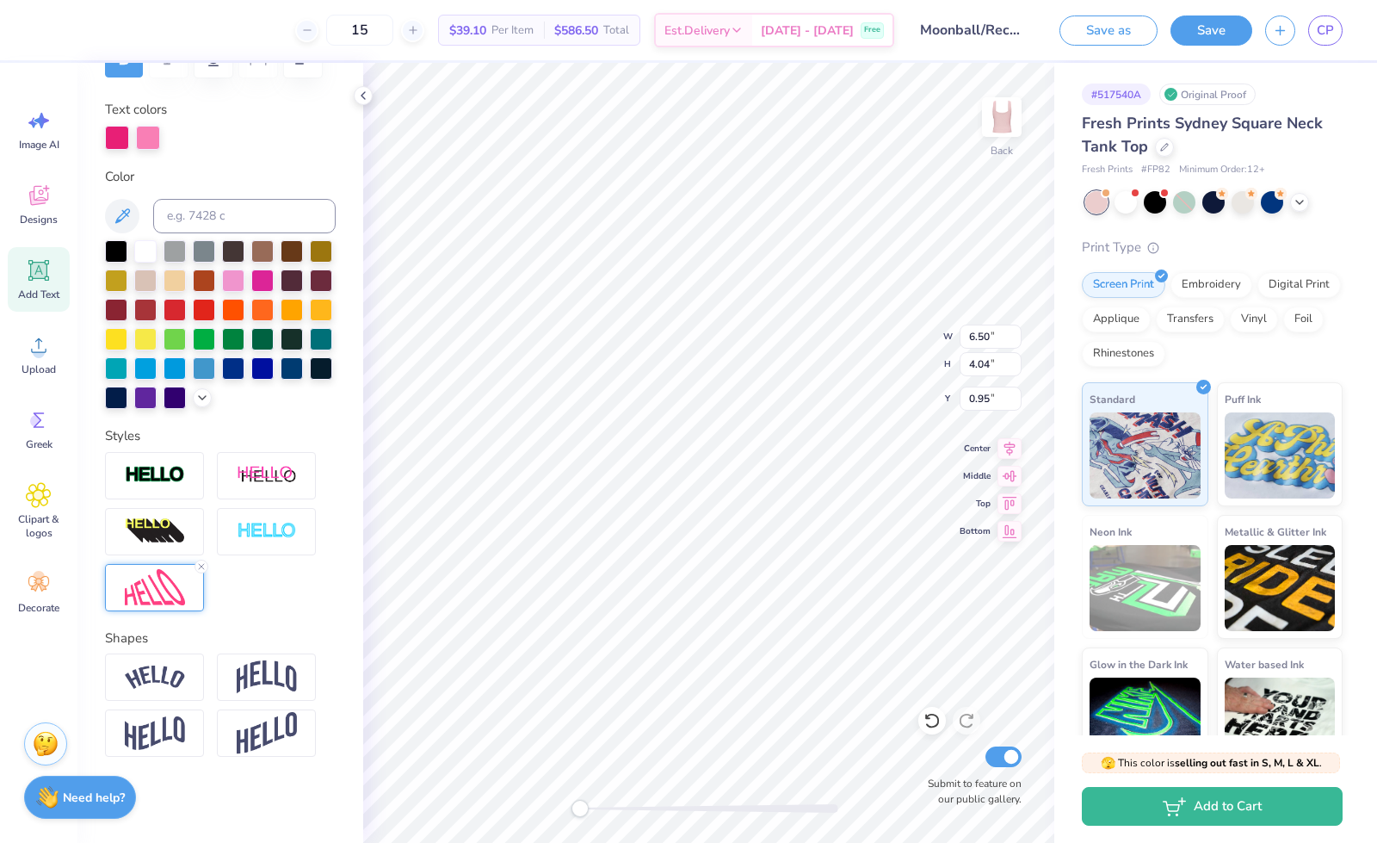
click at [172, 576] on img at bounding box center [155, 587] width 60 height 37
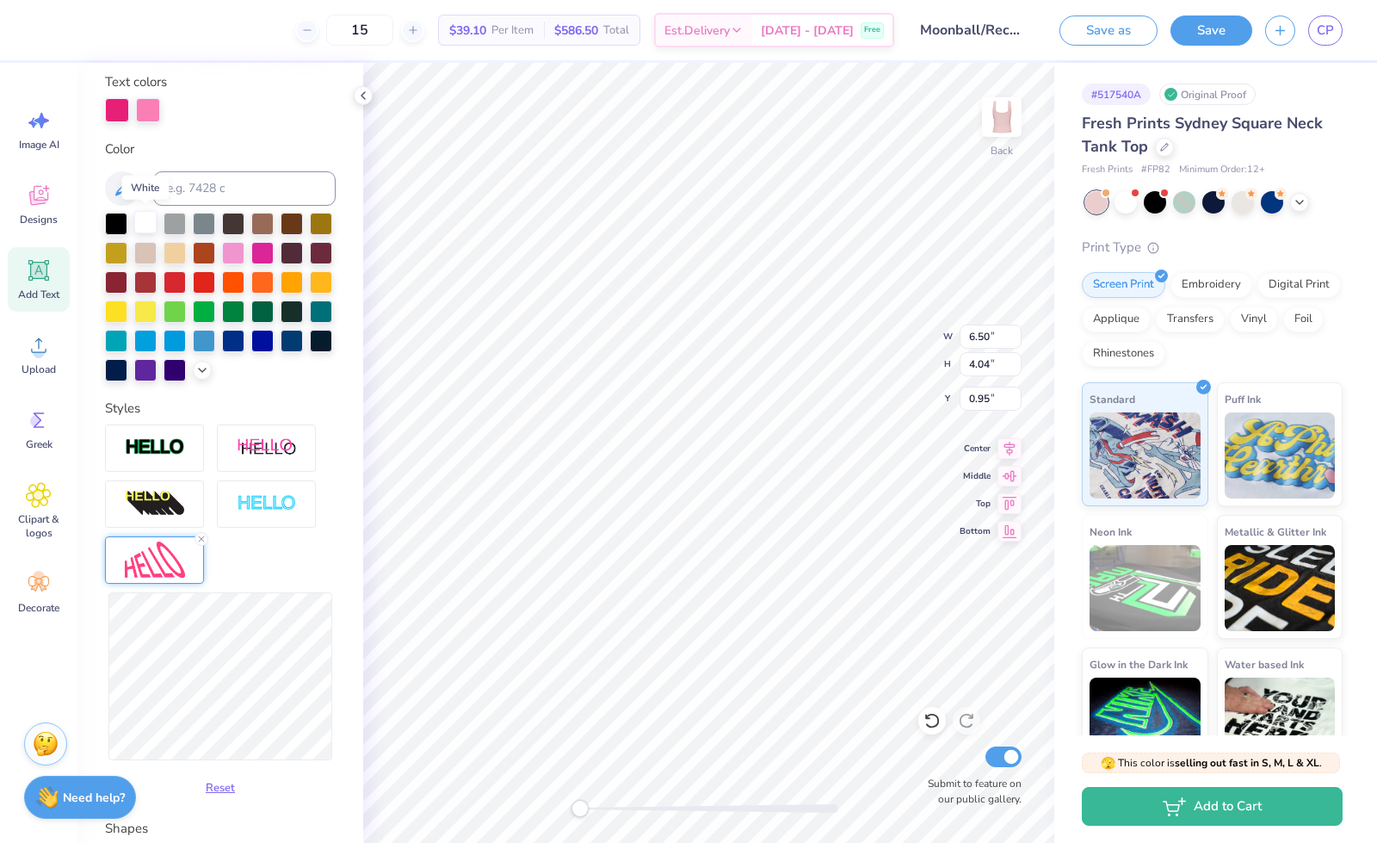
click at [148, 226] on div at bounding box center [145, 222] width 22 height 22
click at [195, 375] on icon at bounding box center [202, 369] width 14 height 14
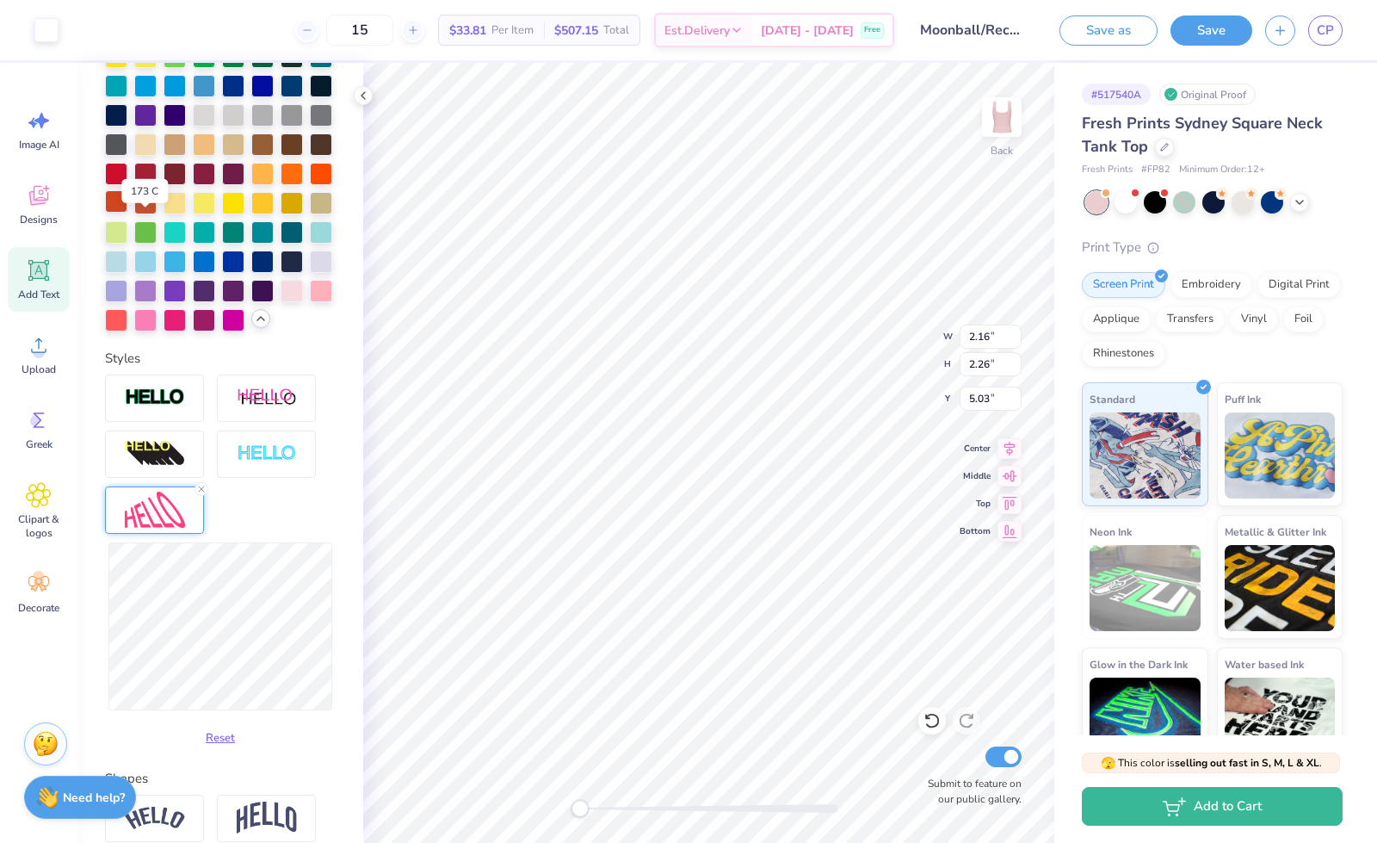
scroll to position [573, 0]
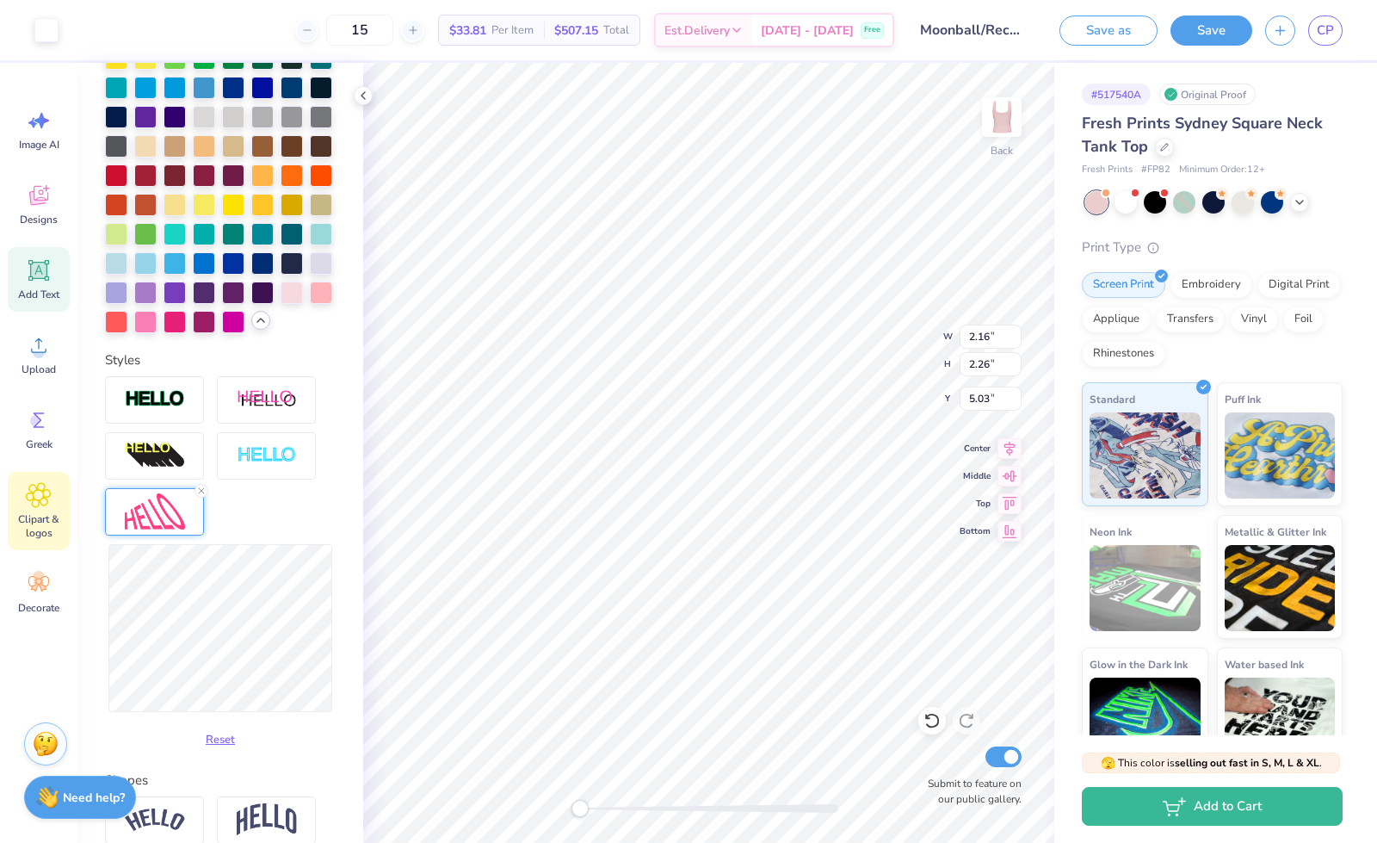
click at [28, 504] on icon at bounding box center [38, 495] width 25 height 26
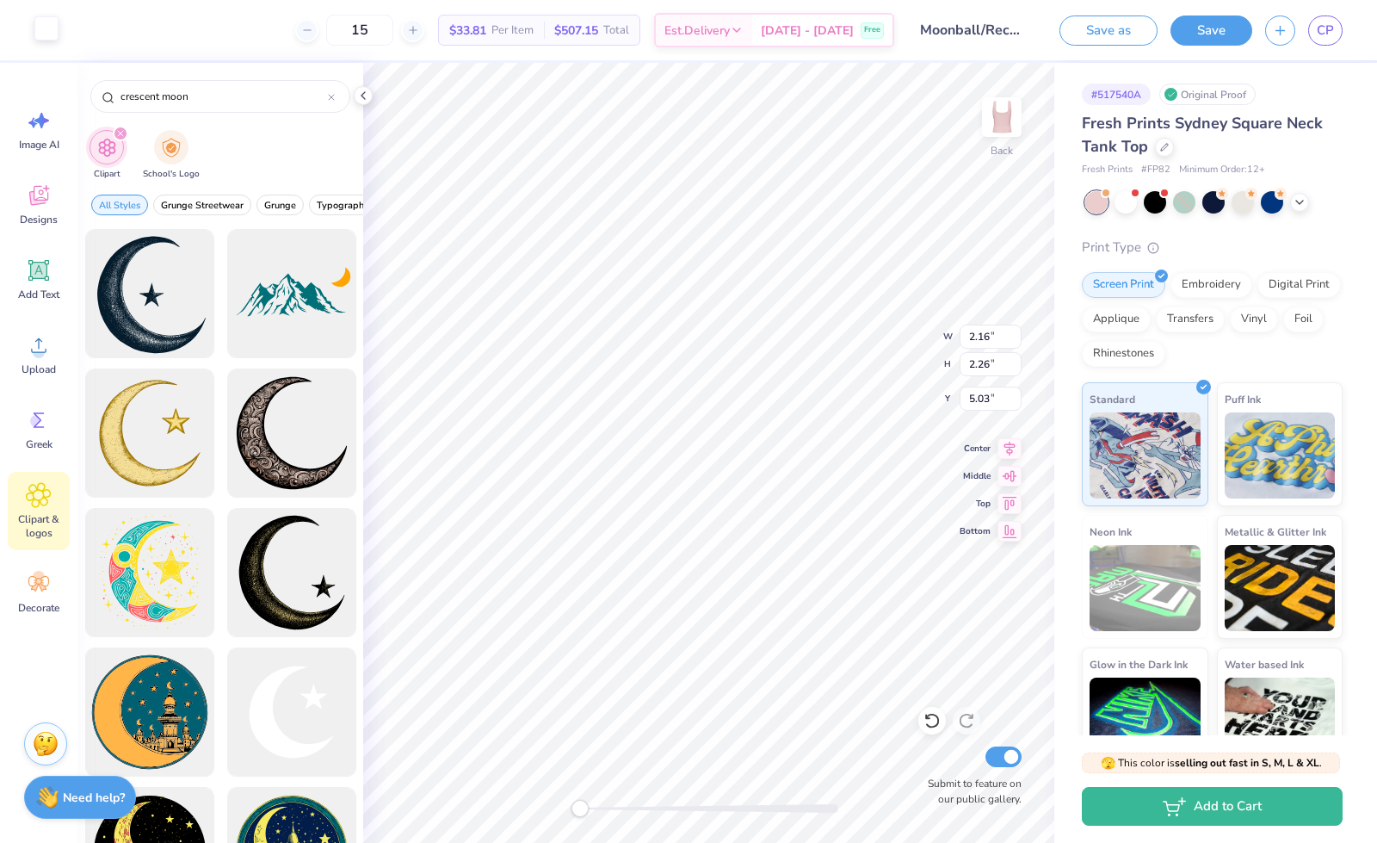
click at [47, 35] on div at bounding box center [46, 28] width 24 height 24
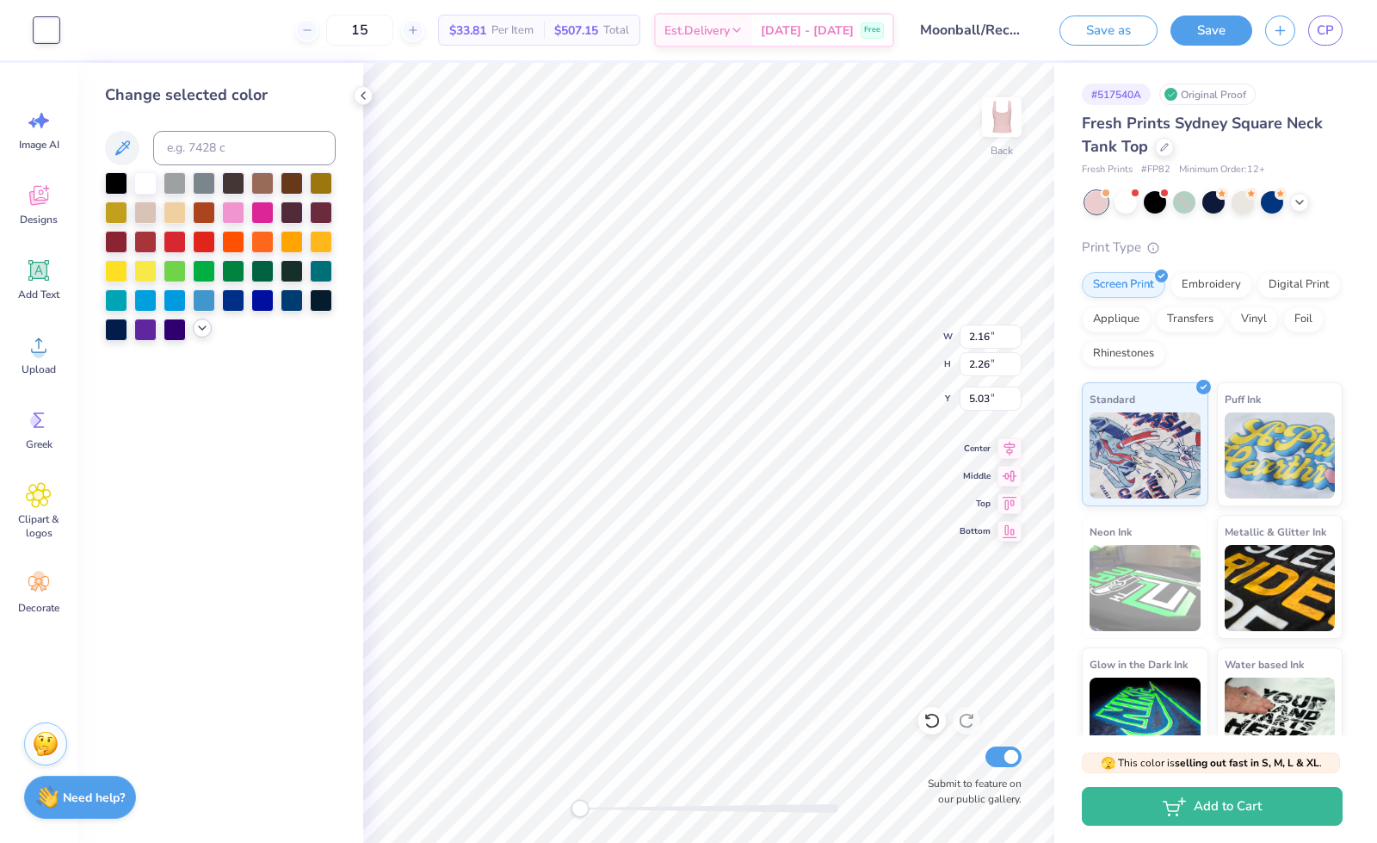
click at [202, 331] on icon at bounding box center [202, 328] width 14 height 14
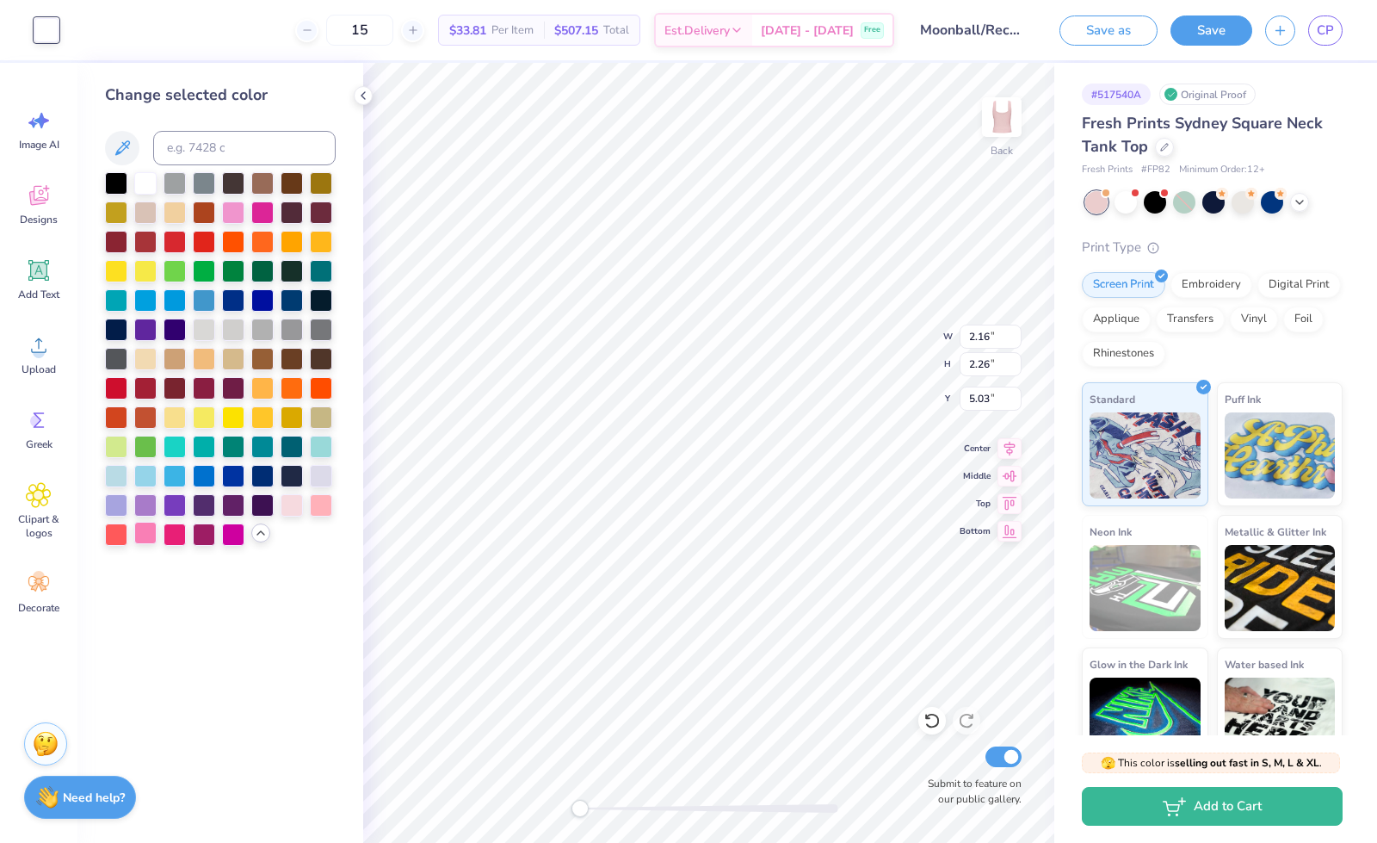
click at [149, 535] on div at bounding box center [145, 533] width 22 height 22
click at [143, 531] on div at bounding box center [145, 533] width 22 height 22
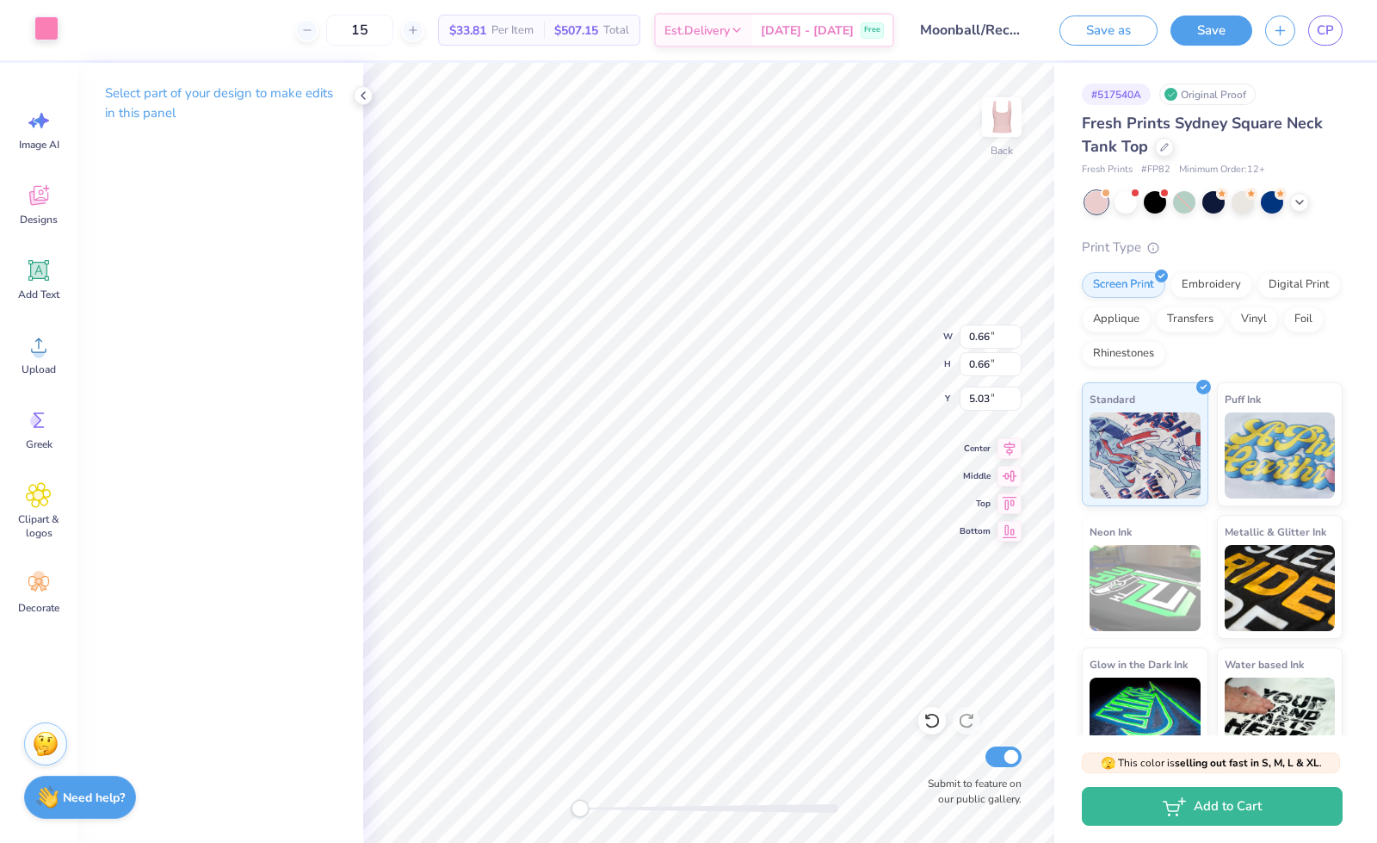
click at [54, 34] on div at bounding box center [46, 28] width 24 height 24
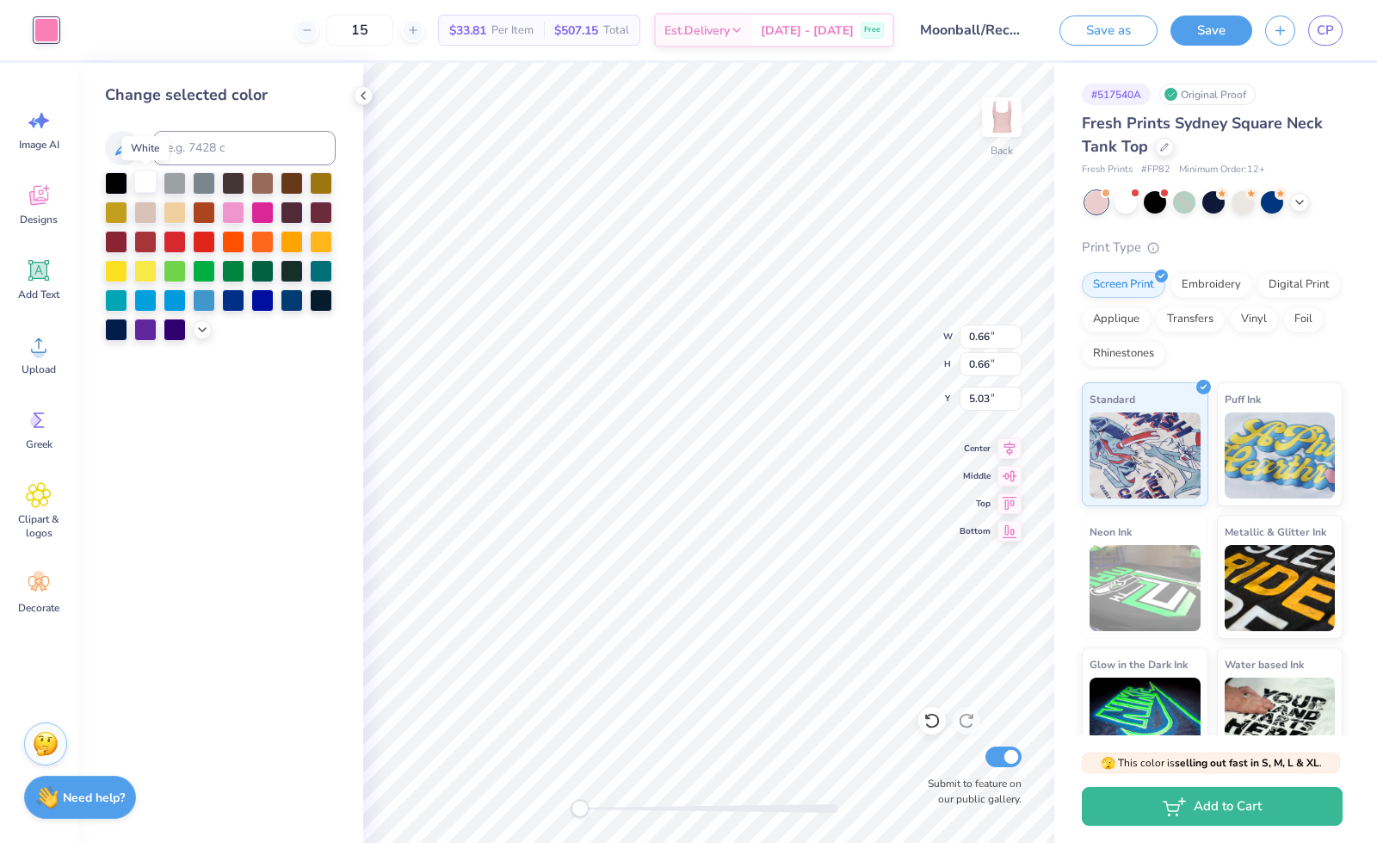
click at [143, 181] on div at bounding box center [145, 181] width 22 height 22
click at [145, 187] on div at bounding box center [145, 181] width 22 height 22
click at [198, 333] on icon at bounding box center [202, 328] width 14 height 14
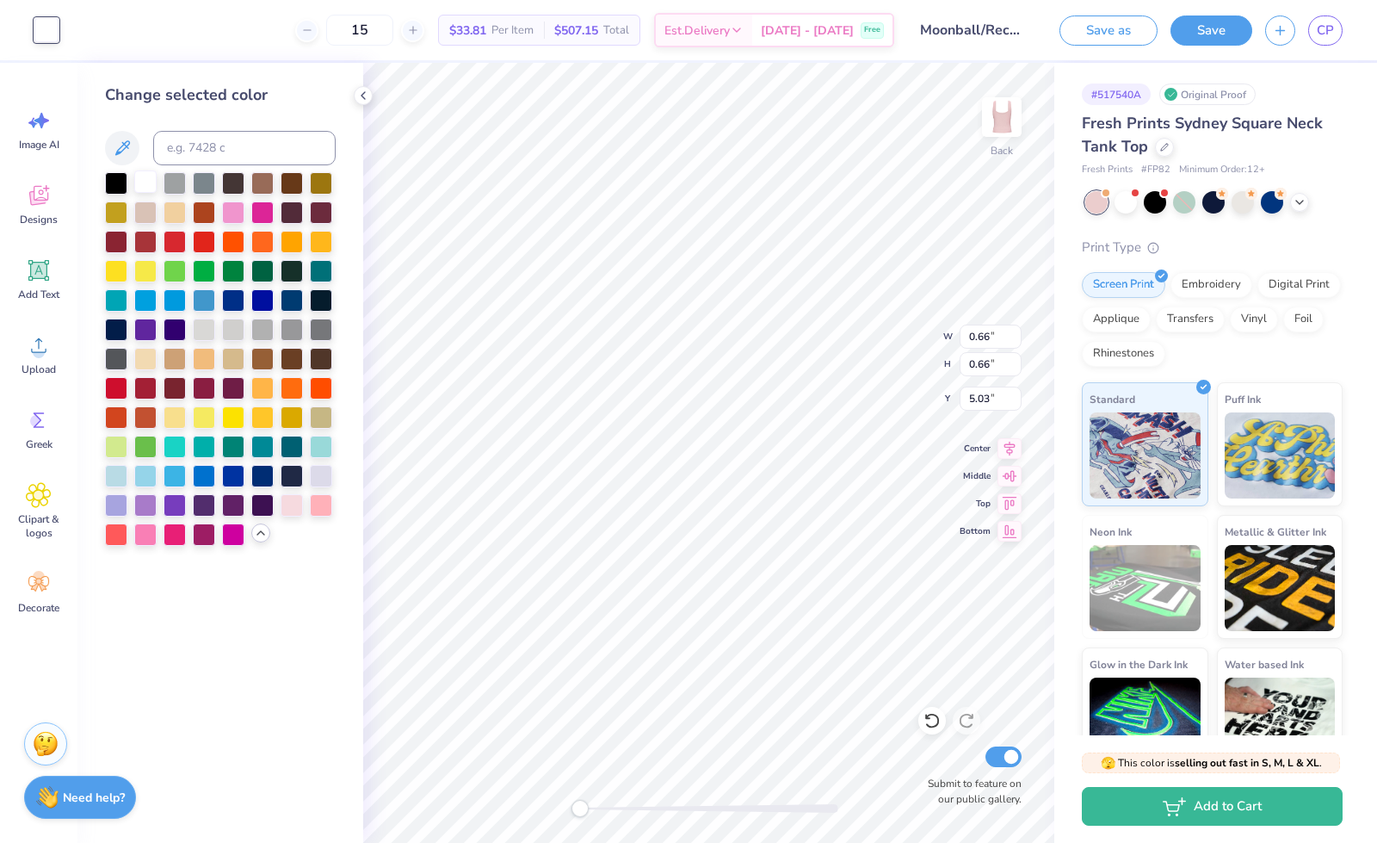
click at [147, 189] on div at bounding box center [145, 181] width 22 height 22
